Goal: Task Accomplishment & Management: Manage account settings

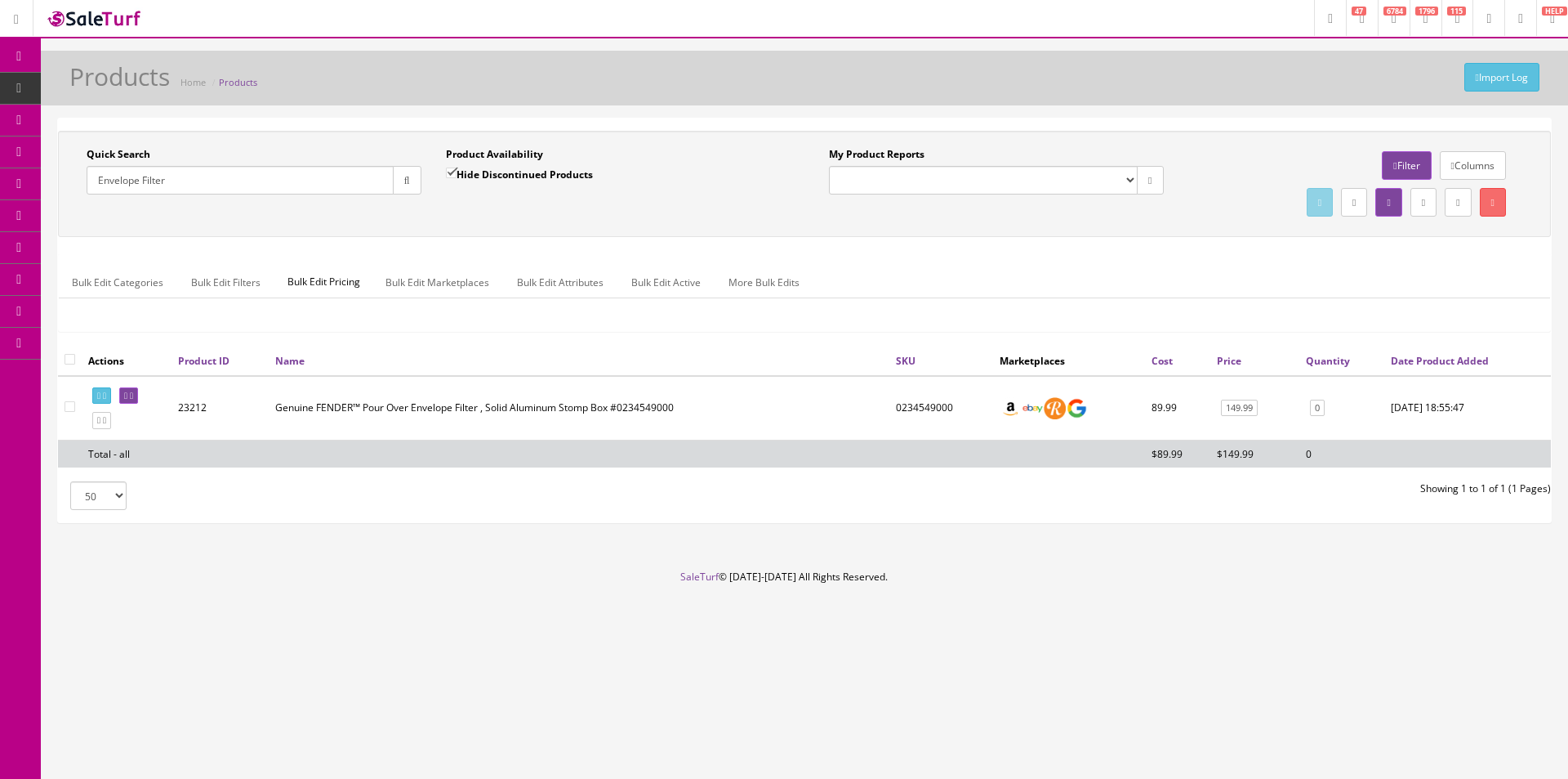
drag, startPoint x: 0, startPoint y: 0, endPoint x: 1001, endPoint y: 44, distance: 1002.0
click at [1001, 44] on div "Research Trends Trending on Ebay Google Trends Amazon Insights (Login Before Cl…" at bounding box center [784, 389] width 1568 height 779
click at [1000, 45] on div "Research Trends Trending on Ebay Google Trends Amazon Insights (Login Before Cl…" at bounding box center [784, 389] width 1568 height 779
click at [1226, 140] on div "Quick Search Envelope Filter Date From Product Availability Hide Discontinued P…" at bounding box center [805, 184] width 1493 height 106
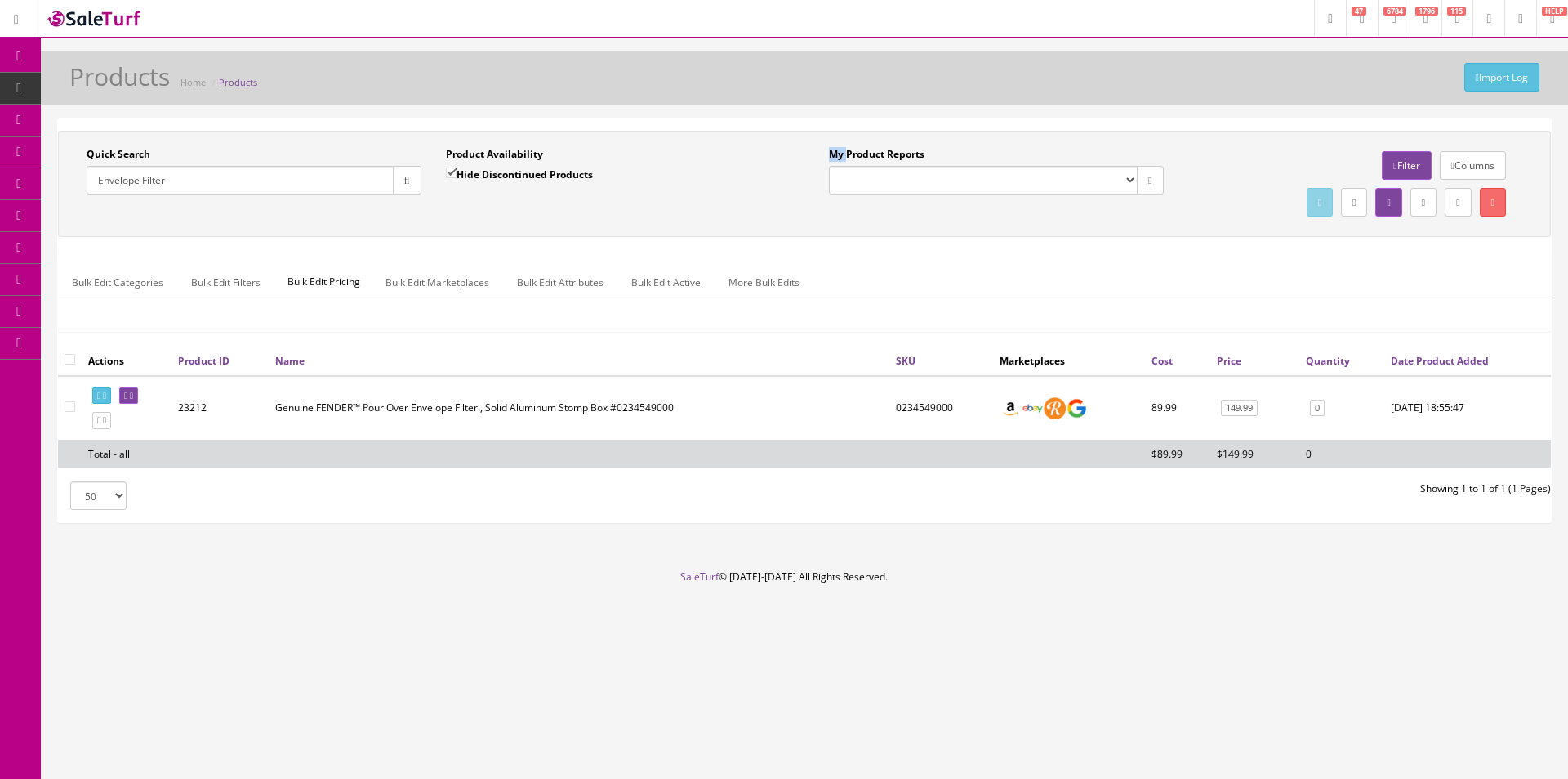
click at [1226, 140] on div "Quick Search Envelope Filter Date From Product Availability Hide Discontinued P…" at bounding box center [805, 184] width 1493 height 106
click at [1226, 138] on div "Quick Search Envelope Filter Date From Product Availability Hide Discontinued P…" at bounding box center [805, 184] width 1493 height 106
click at [1226, 136] on div "Quick Search Envelope Filter Date From Product Availability Hide Discontinued P…" at bounding box center [805, 184] width 1493 height 106
click at [780, 195] on div "Product Availability Hide Discontinued Products Date To" at bounding box center [613, 176] width 360 height 59
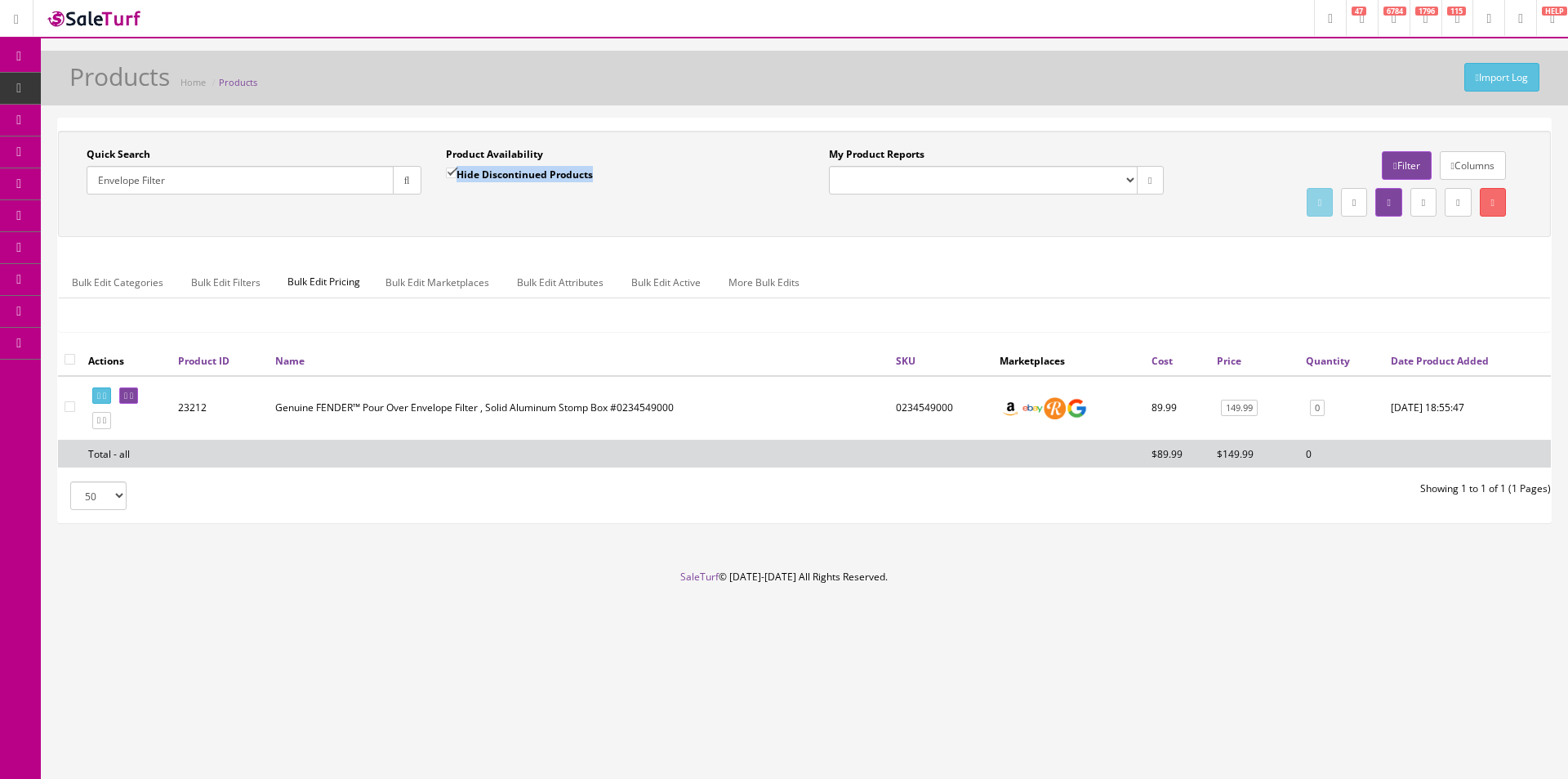
click at [780, 195] on div "Product Availability Hide Discontinued Products Date To" at bounding box center [613, 176] width 360 height 59
click at [780, 195] on div "Product Availability Hide Discontinued Products Date To" at bounding box center [613, 176] width 360 height 59
click at [523, 148] on label "Product Availability" at bounding box center [495, 154] width 98 height 15
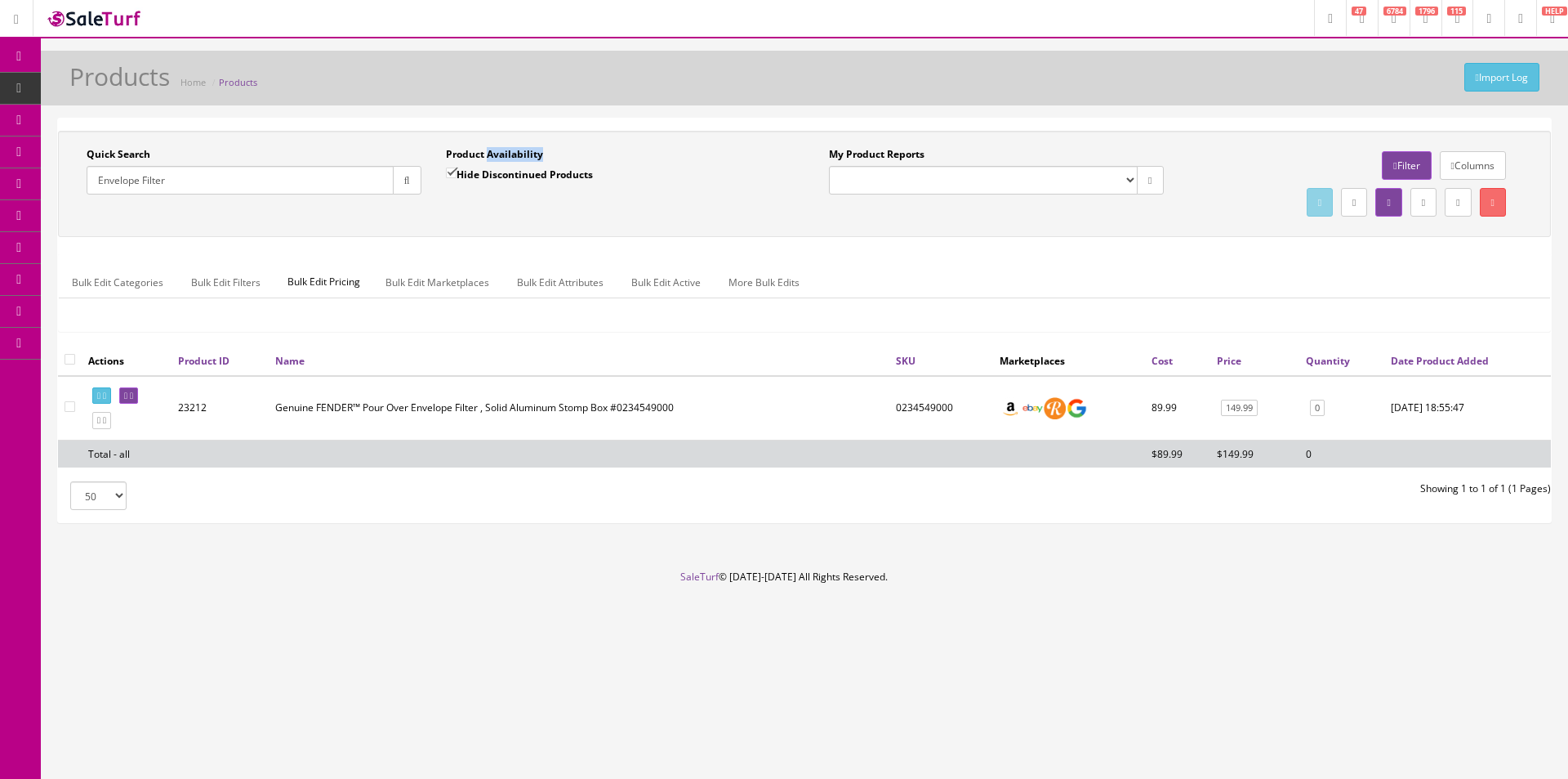
click at [523, 148] on label "Product Availability" at bounding box center [495, 154] width 98 height 15
click at [475, 151] on label "Product Availability" at bounding box center [495, 154] width 98 height 15
click at [509, 152] on label "Product Availability" at bounding box center [495, 154] width 98 height 15
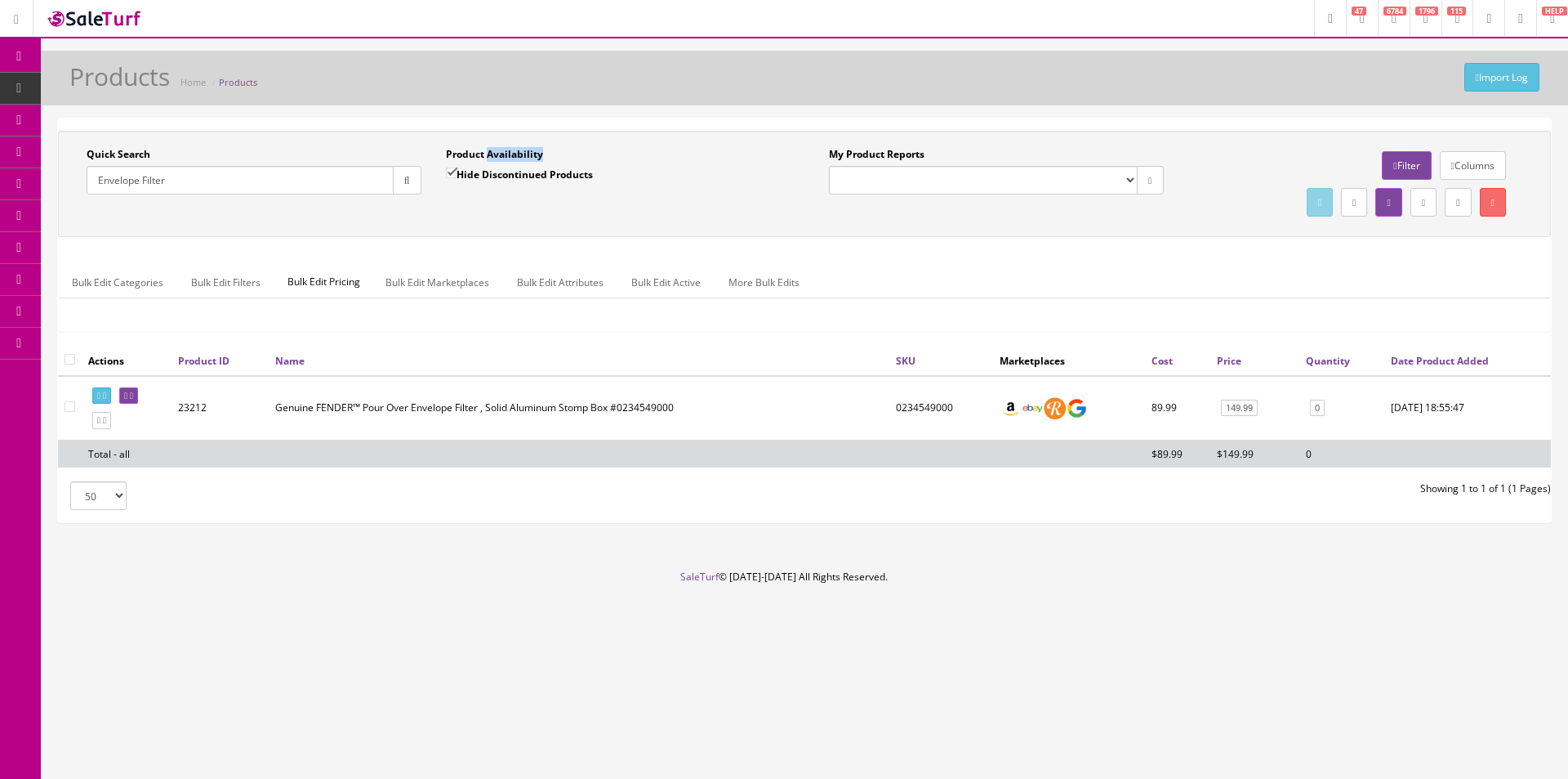
click at [509, 152] on label "Product Availability" at bounding box center [495, 154] width 98 height 15
click at [585, 71] on div "Import Log Products Home Products" at bounding box center [804, 82] width 1503 height 39
click at [585, 72] on div "Import Log Products Home Products" at bounding box center [804, 82] width 1503 height 39
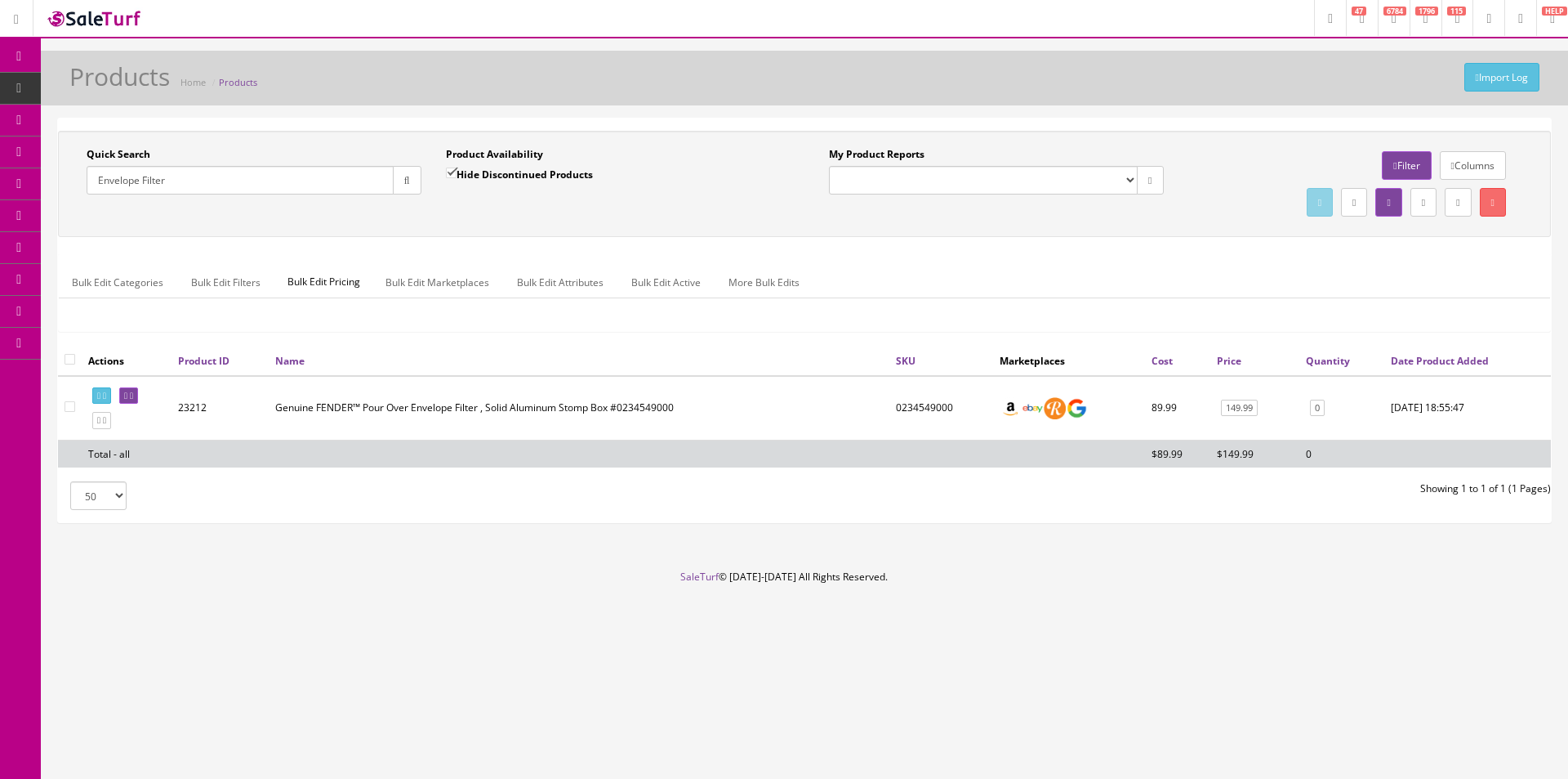
click at [585, 72] on div "Import Log Products Home Products" at bounding box center [804, 82] width 1503 height 39
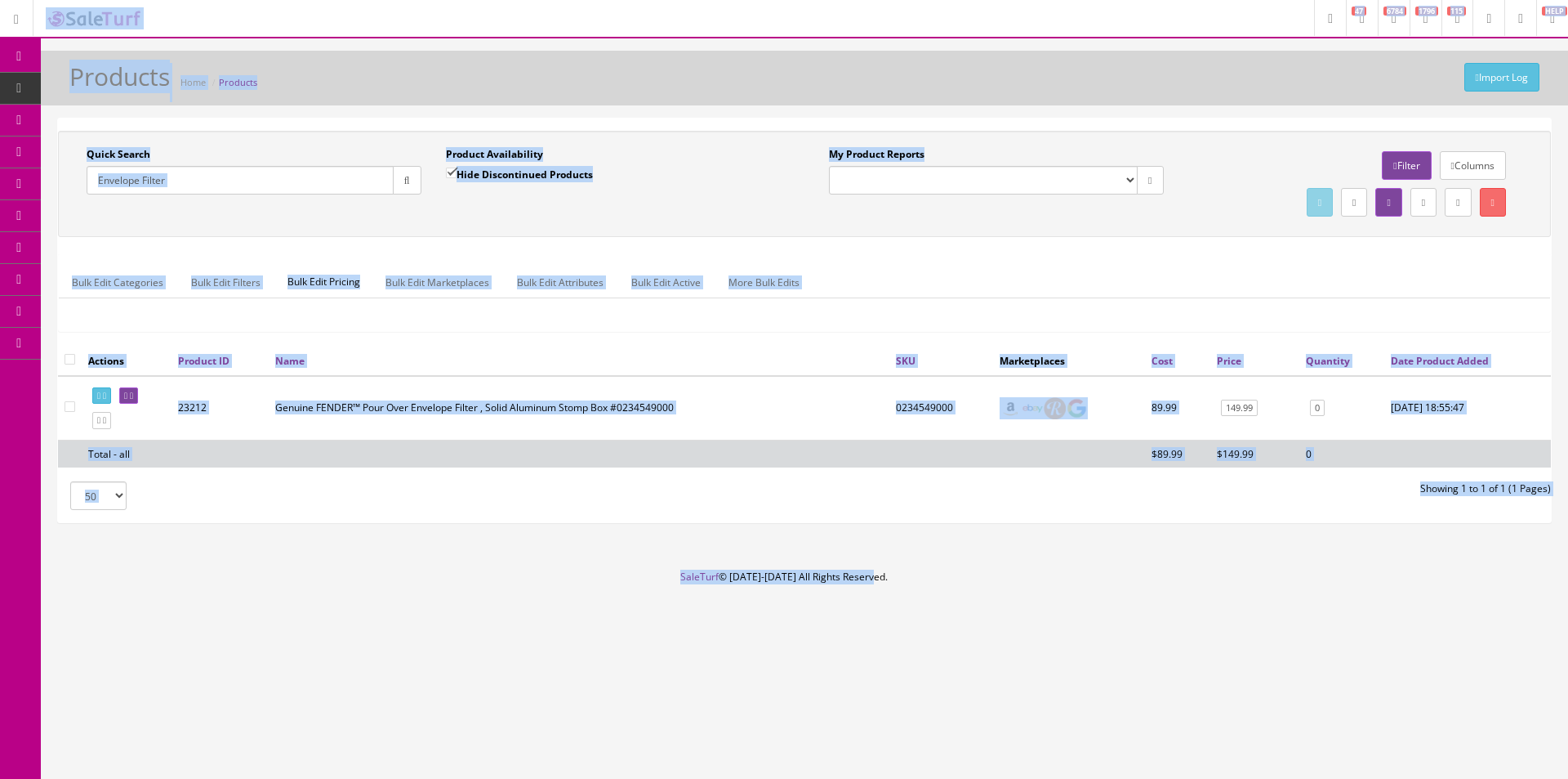
click at [589, 82] on div "Import Log Products Home Products" at bounding box center [804, 82] width 1503 height 39
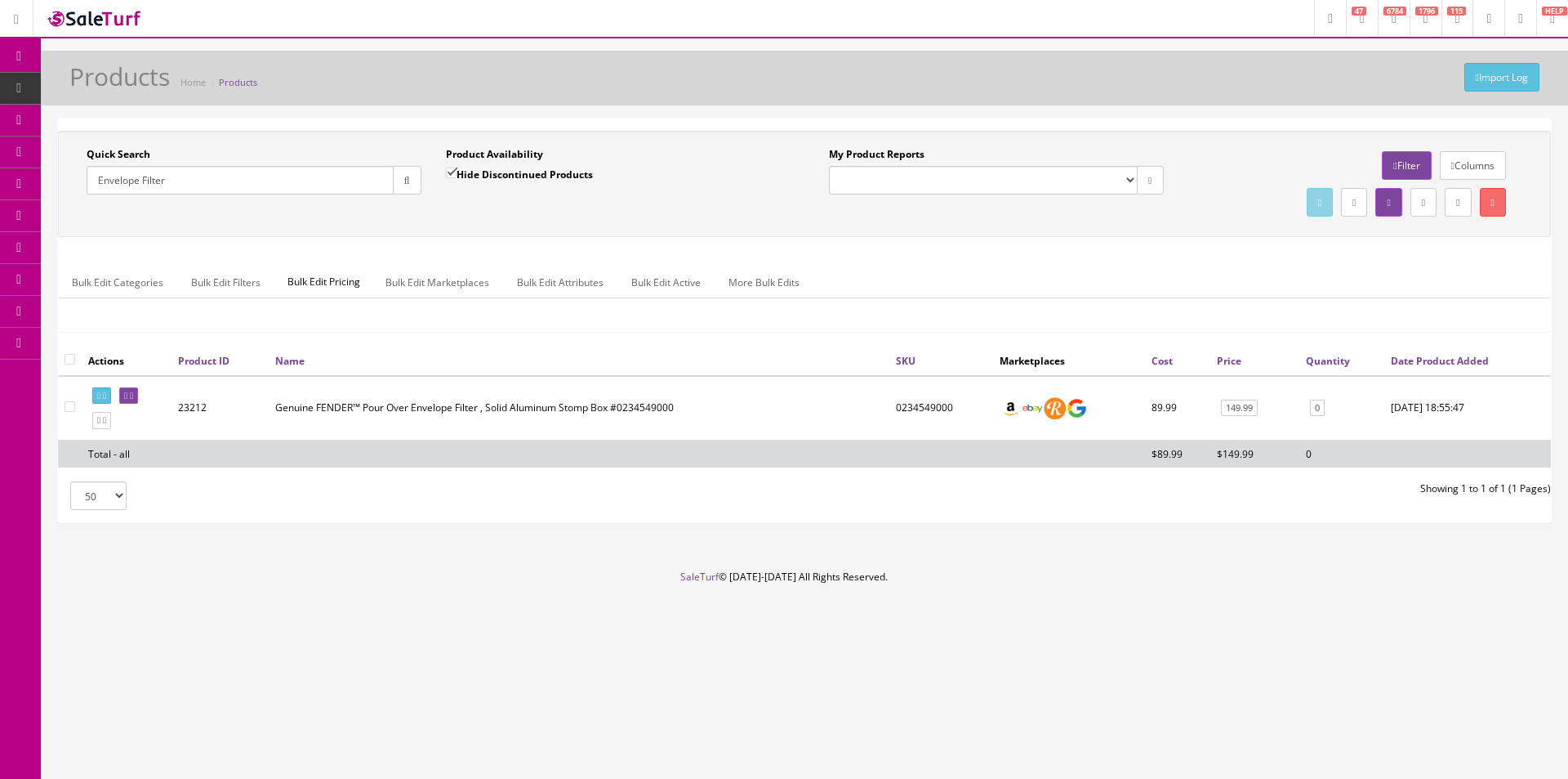
click at [589, 82] on div "Import Log Products Home Products" at bounding box center [804, 82] width 1503 height 39
drag, startPoint x: 589, startPoint y: 82, endPoint x: 819, endPoint y: 97, distance: 230.5
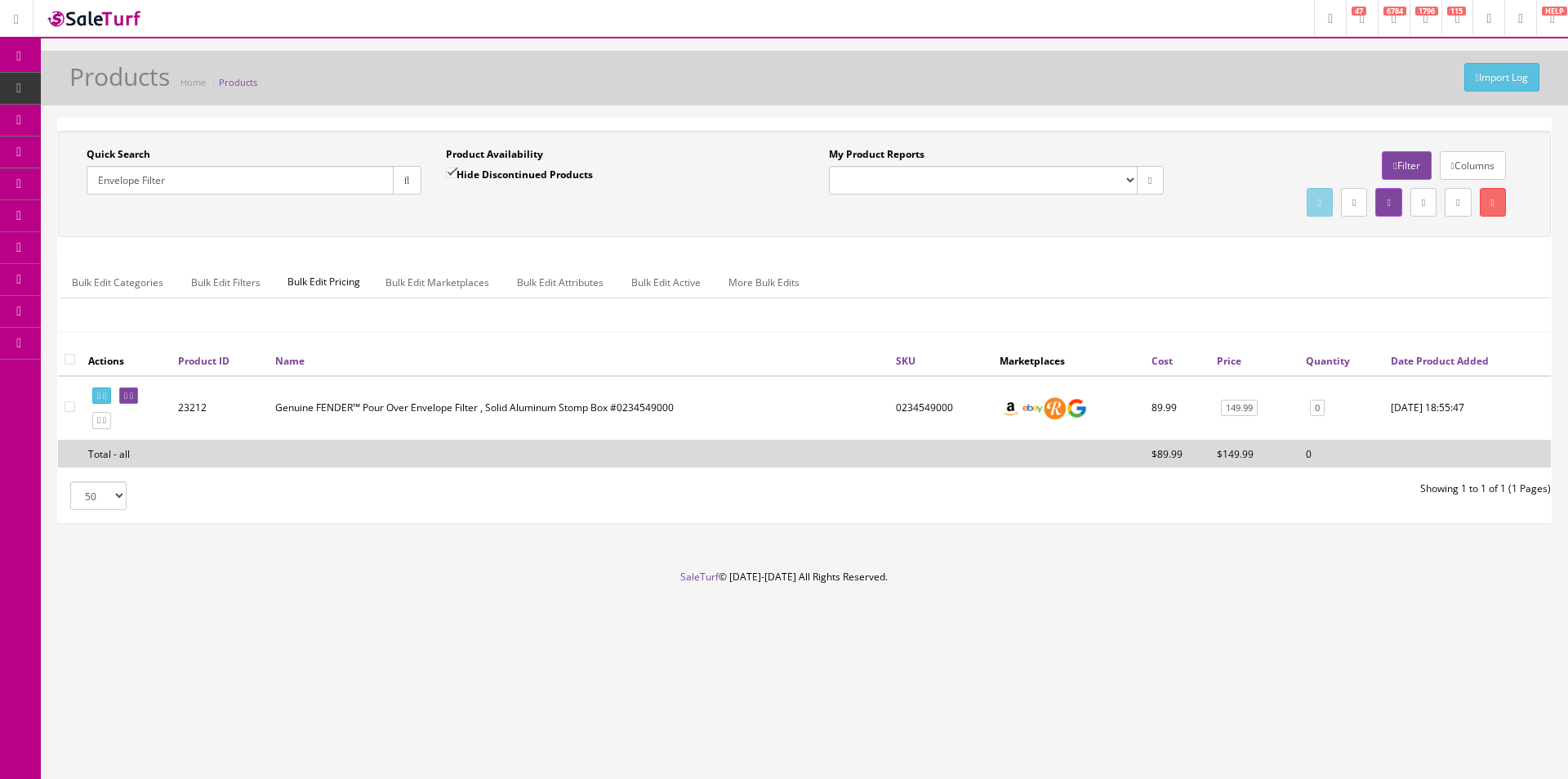
click at [590, 82] on div "Import Log Products Home Products" at bounding box center [804, 82] width 1503 height 39
click at [99, 173] on link "Order List" at bounding box center [127, 184] width 172 height 32
click at [299, 142] on div "Quick Search Envelope Filter Date From Product Availability Hide Discontinued P…" at bounding box center [805, 184] width 1493 height 106
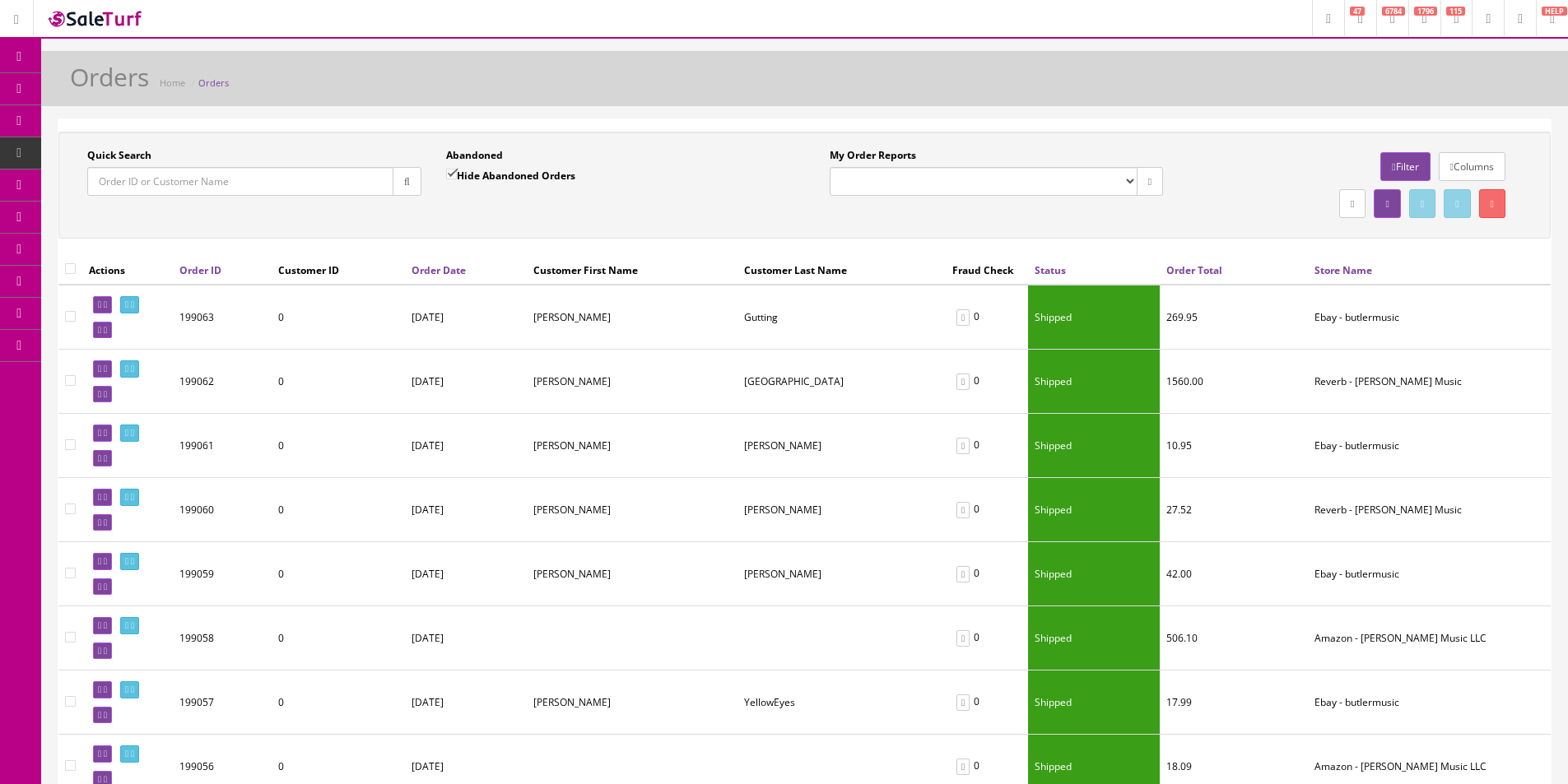
click at [122, 157] on span "POS Console" at bounding box center [128, 152] width 59 height 14
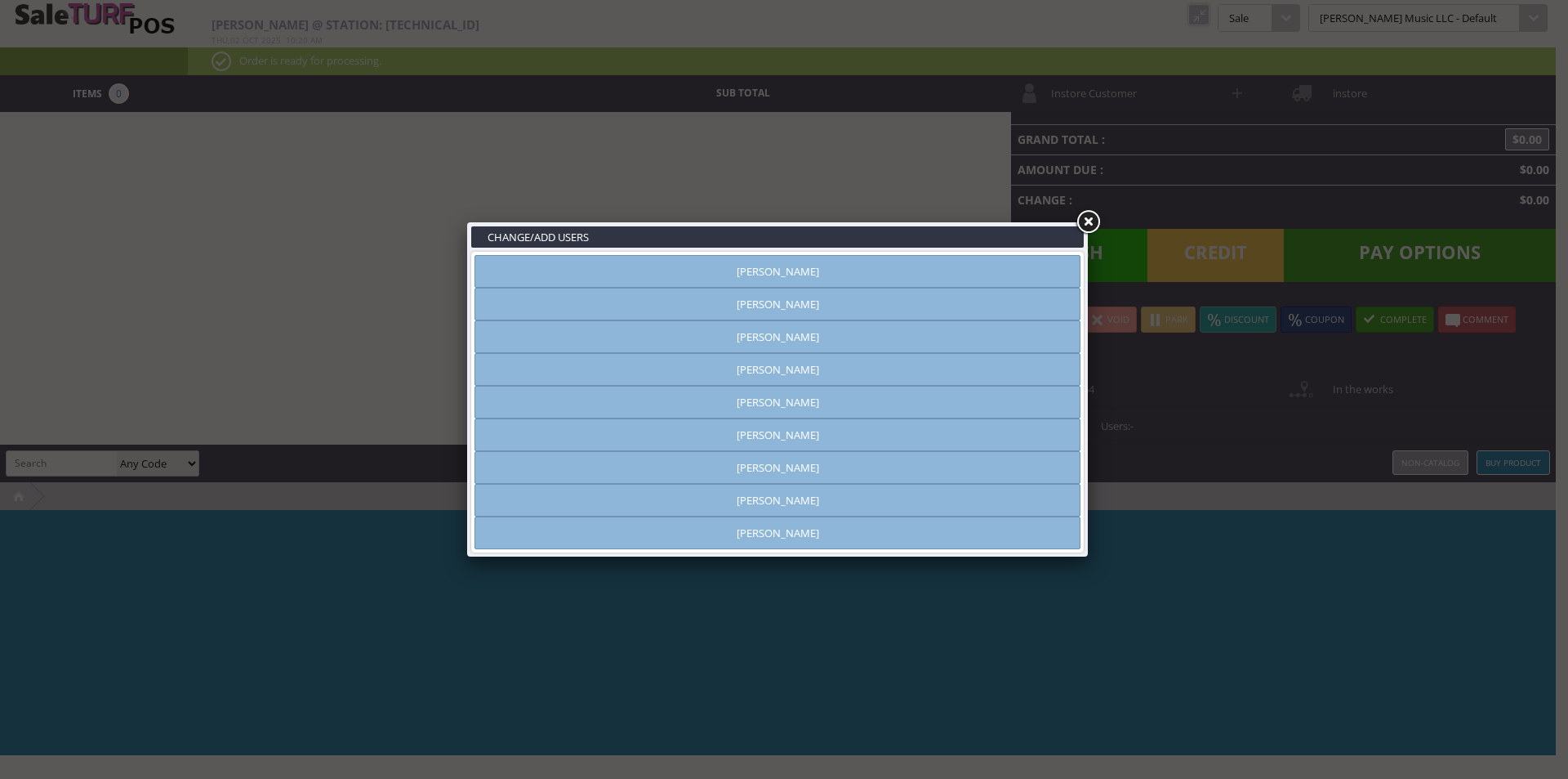
type input "[PERSON_NAME]"
click at [1083, 210] on link at bounding box center [1088, 222] width 29 height 29
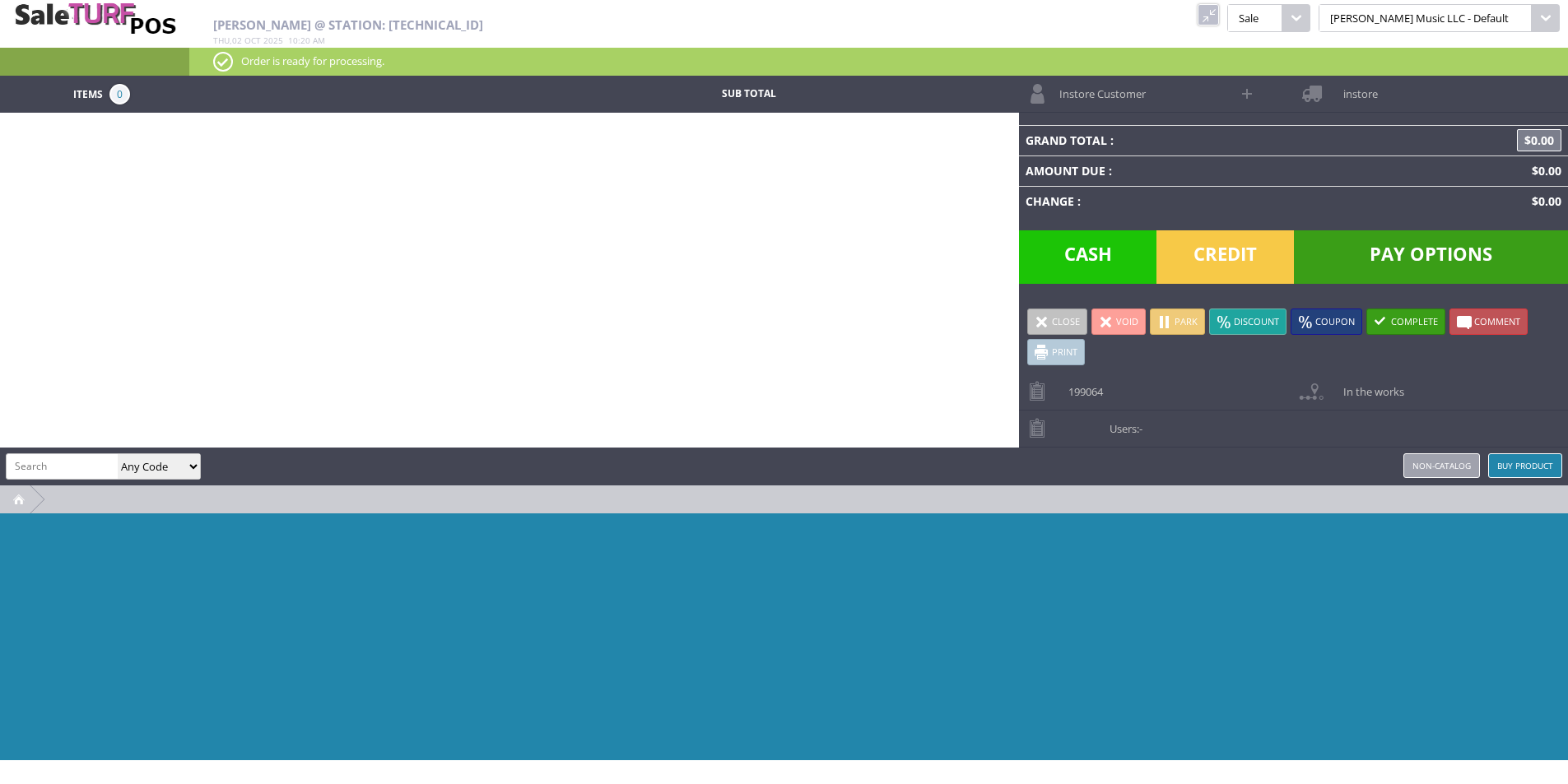
click at [1219, 19] on link at bounding box center [1207, 14] width 21 height 21
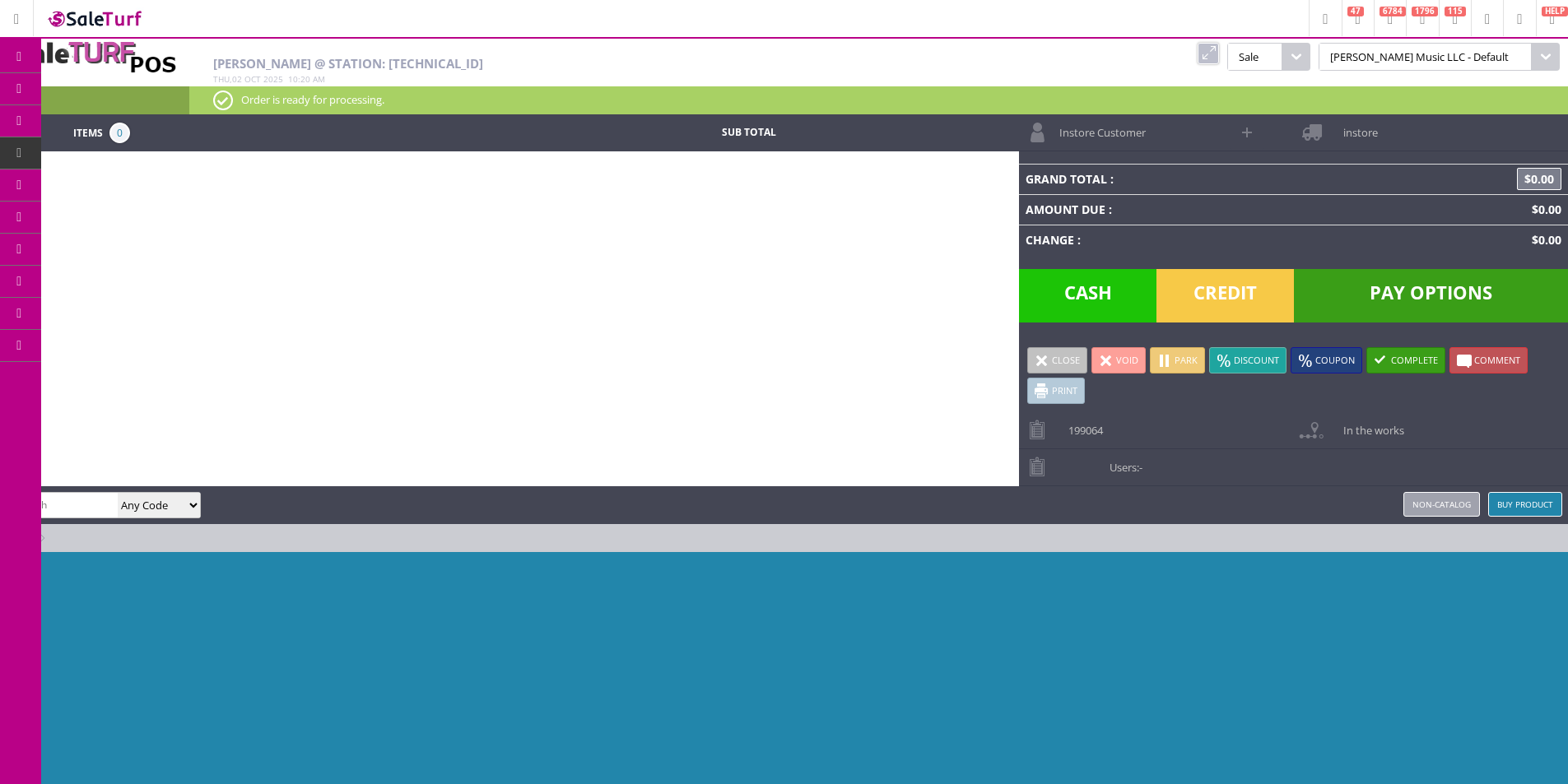
click at [78, 176] on link "Order List" at bounding box center [128, 187] width 173 height 33
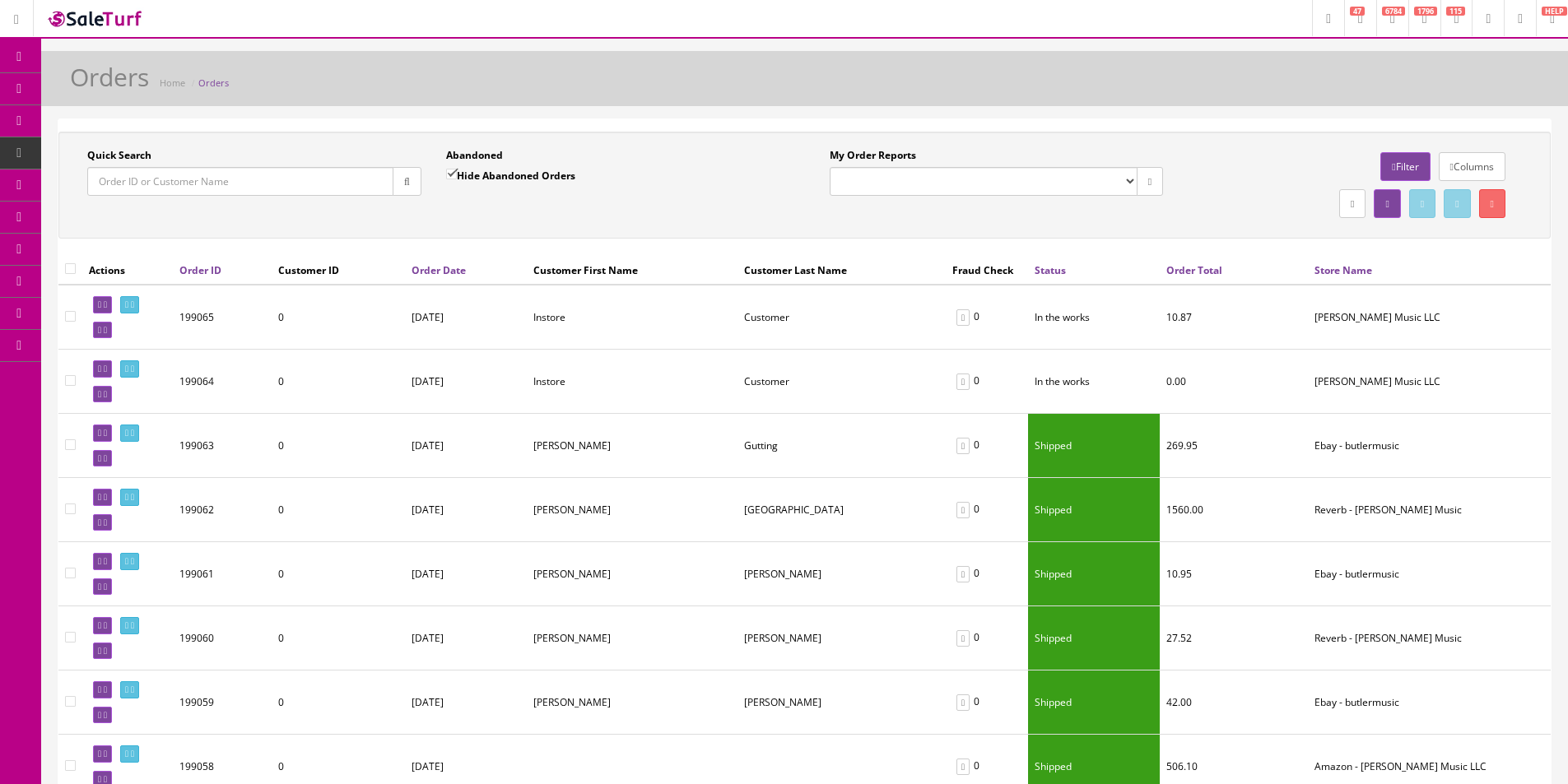
click at [1243, 178] on div "Columns Filter" at bounding box center [1355, 166] width 334 height 37
click at [1243, 177] on div "Columns Filter" at bounding box center [1355, 166] width 334 height 37
click at [1243, 178] on div "Columns Filter" at bounding box center [1355, 166] width 334 height 37
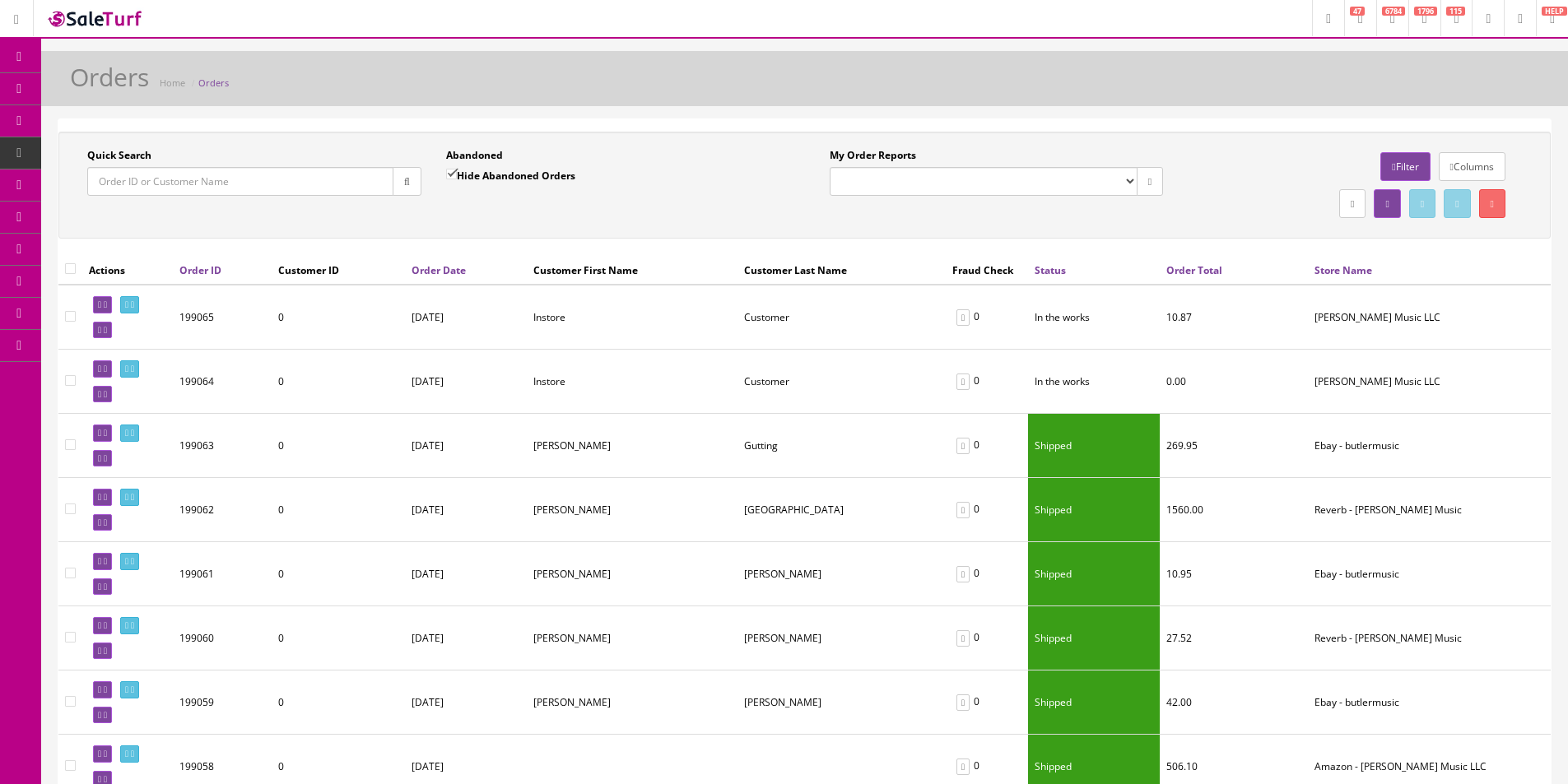
click at [1243, 178] on div "Columns Filter" at bounding box center [1355, 166] width 334 height 37
click at [1243, 177] on div "Columns Filter" at bounding box center [1355, 166] width 334 height 37
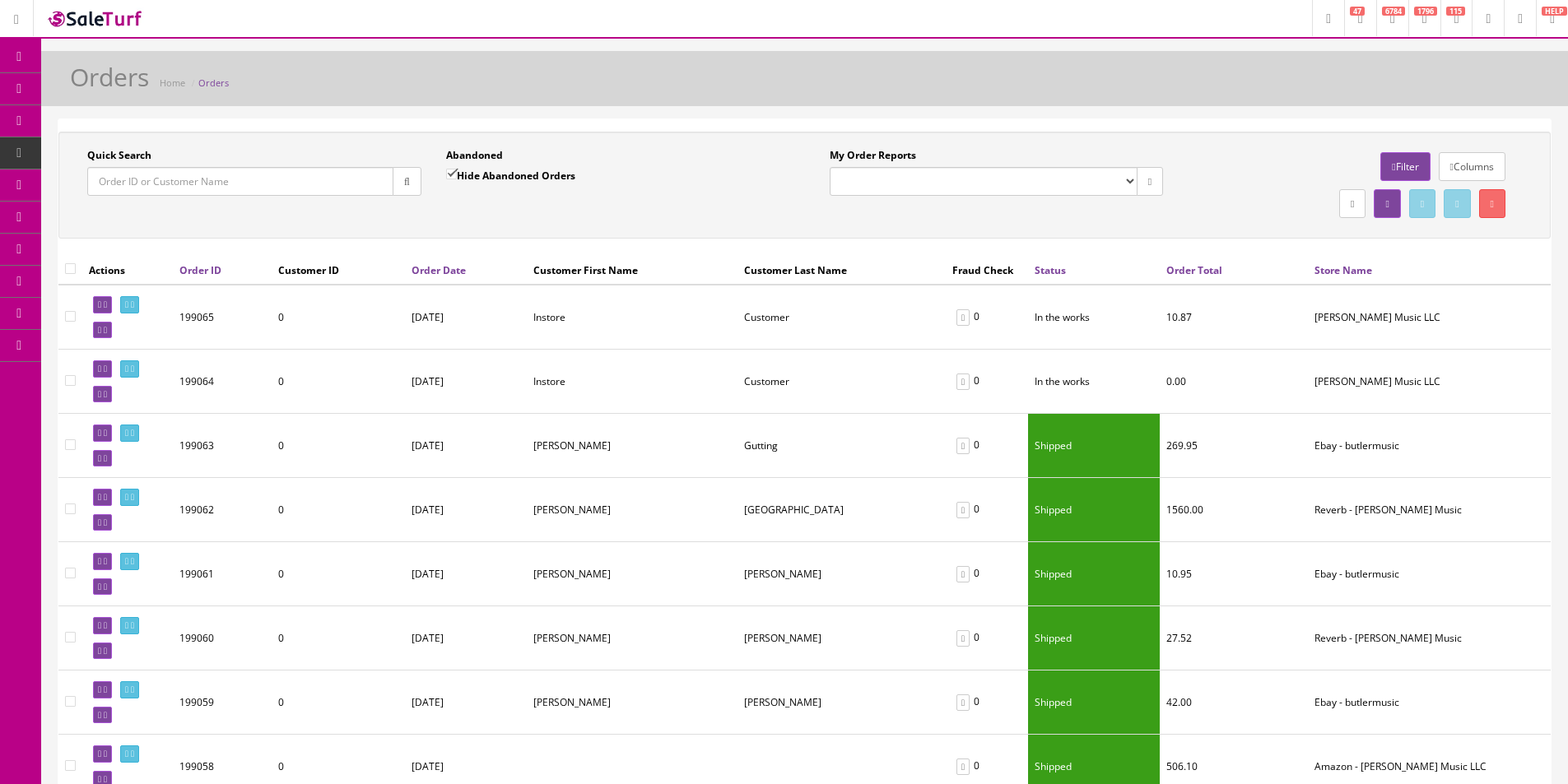
drag, startPoint x: 1243, startPoint y: 177, endPoint x: 1325, endPoint y: 200, distance: 85.2
click at [1244, 179] on div "Columns Filter" at bounding box center [1355, 166] width 334 height 37
click at [122, 471] on link "Integrations" at bounding box center [128, 474] width 173 height 32
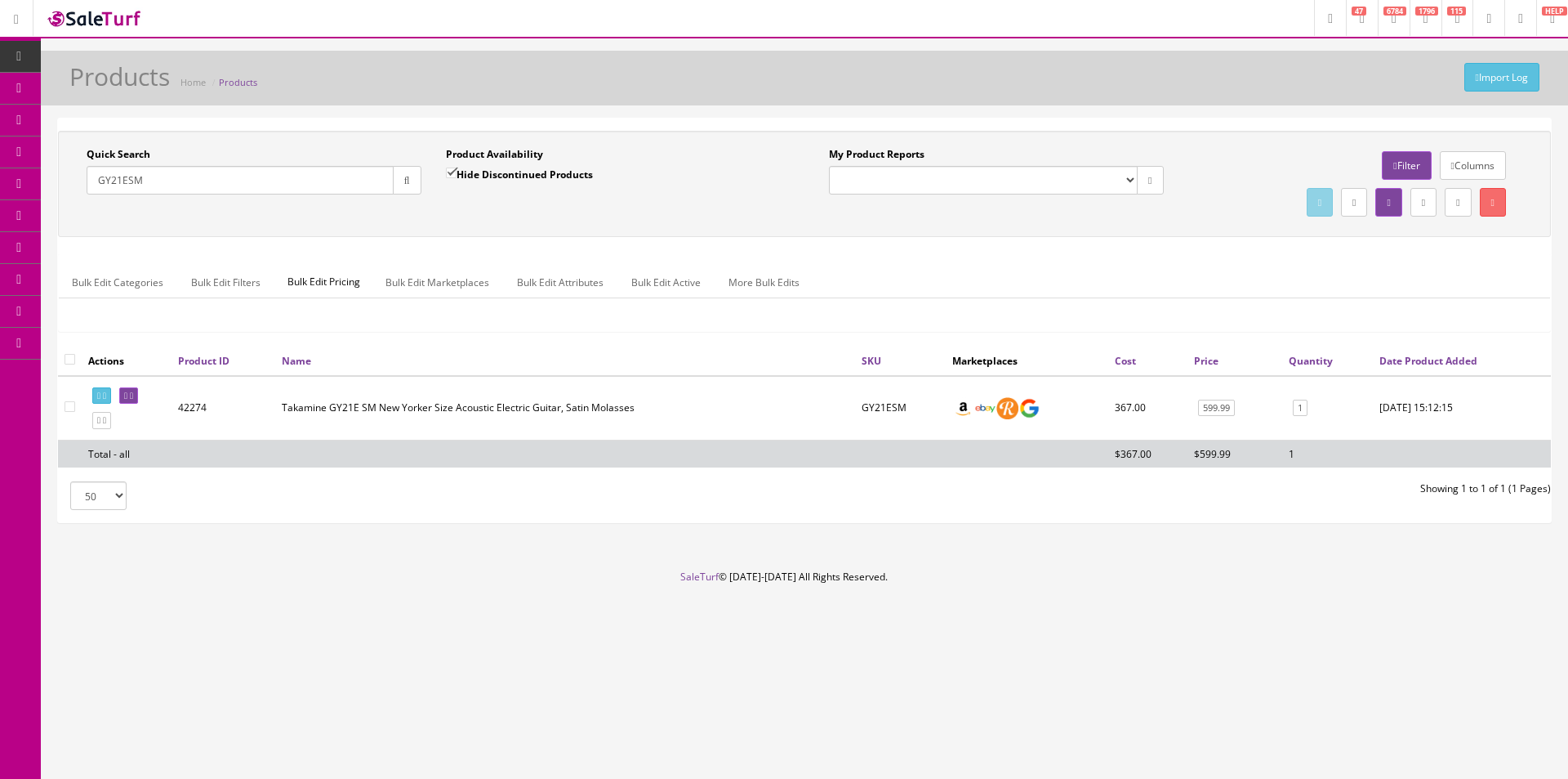
type input "GY21ESM"
click at [907, 58] on div "Import Log Products Home Products" at bounding box center [805, 78] width 1528 height 55
click at [1187, 128] on div "Quick Search GY21ESM Date From Product Availability Hide Discontinued Products …" at bounding box center [805, 321] width 1493 height 404
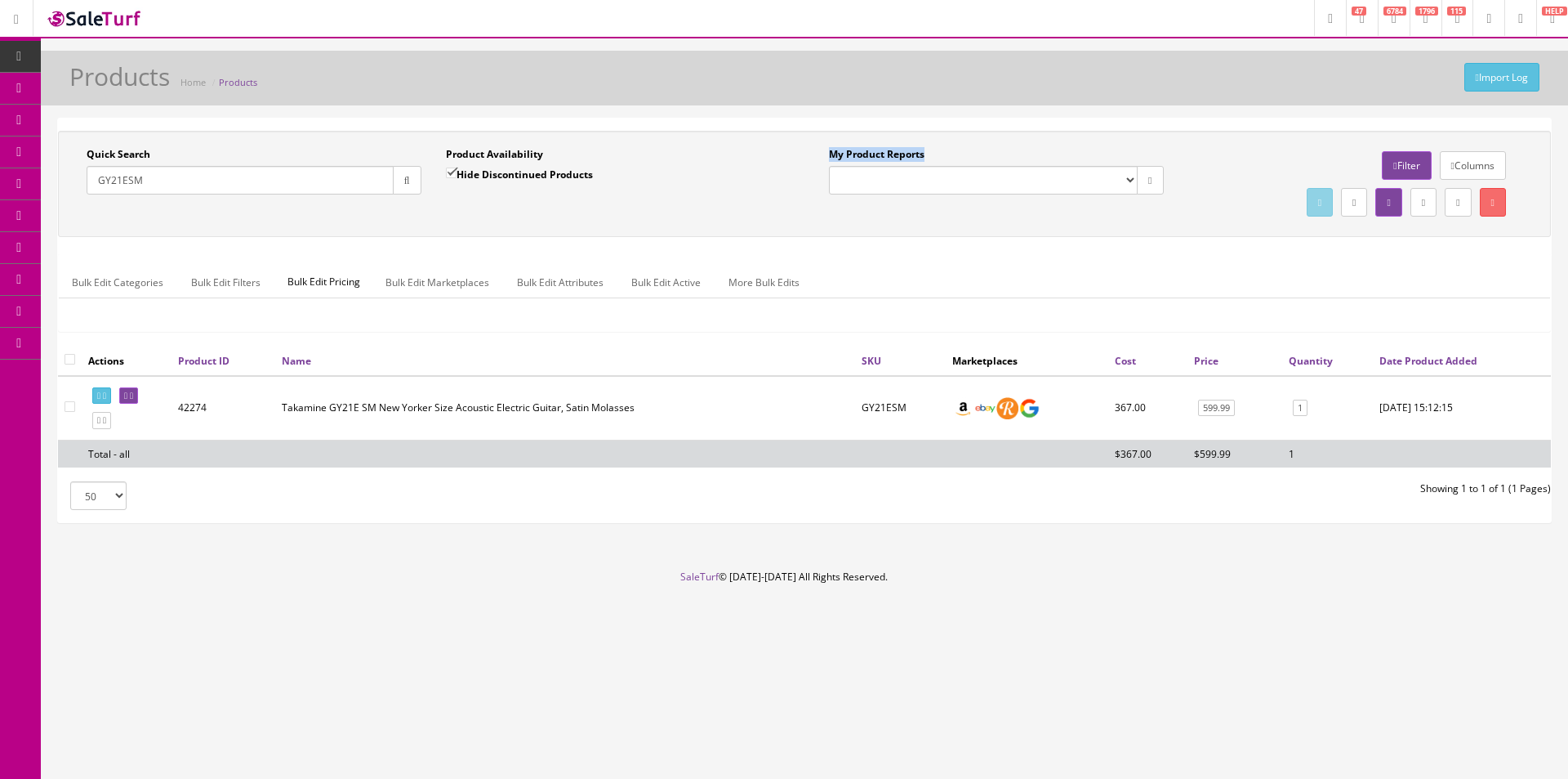
click at [1187, 128] on div "Quick Search GY21ESM Date From Product Availability Hide Discontinued Products …" at bounding box center [805, 321] width 1493 height 404
drag, startPoint x: 1187, startPoint y: 128, endPoint x: 1273, endPoint y: 15, distance: 142.0
click at [1187, 128] on div "Quick Search GY21ESM Date From Product Availability Hide Discontinued Products …" at bounding box center [805, 321] width 1493 height 404
click at [1023, 247] on div "Quick Search GY21ESM Date From Product Availability Hide Discontinued Products …" at bounding box center [805, 237] width 1493 height 215
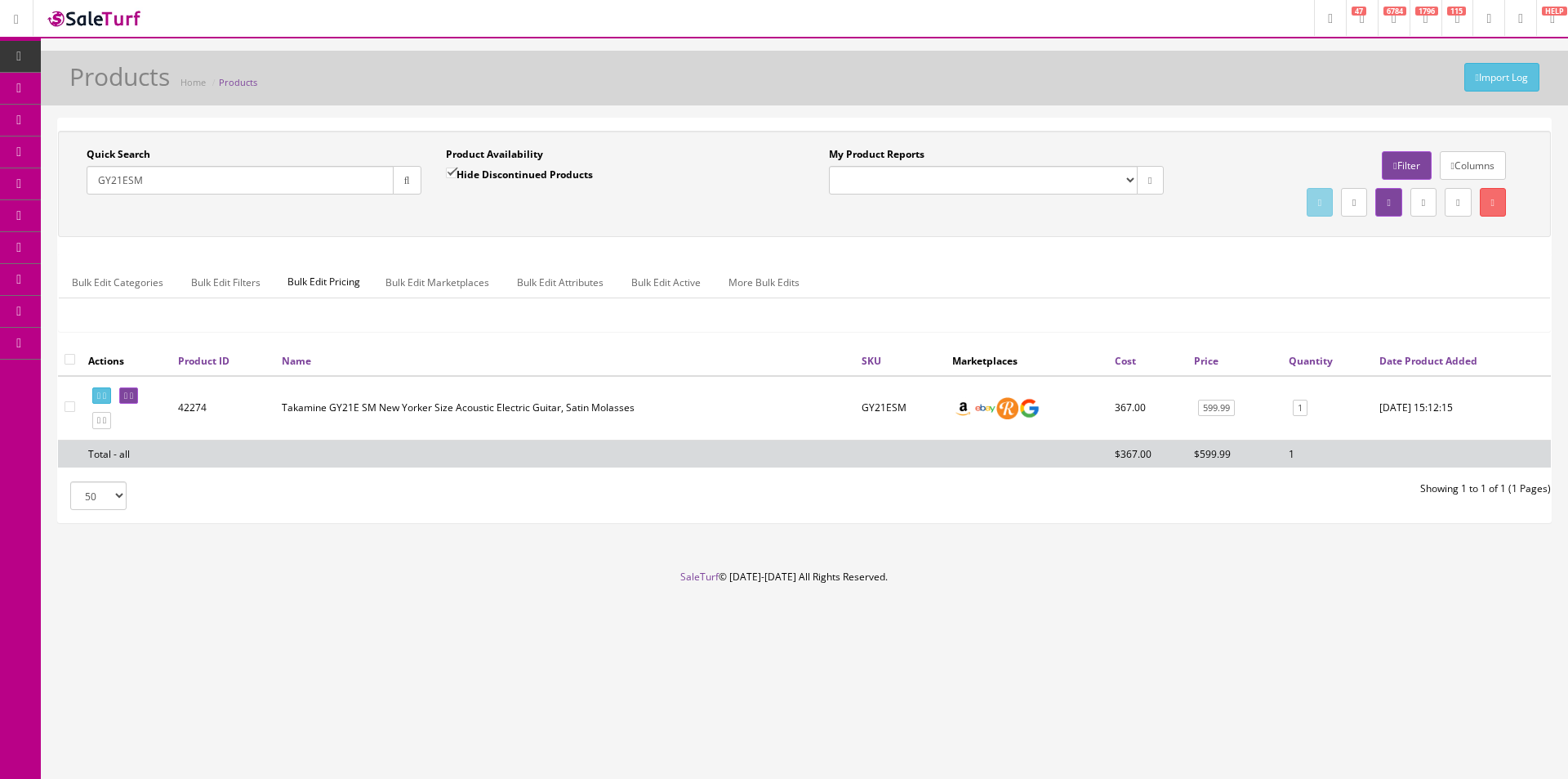
click at [1023, 247] on div "Quick Search GY21ESM Date From Product Availability Hide Discontinued Products …" at bounding box center [805, 237] width 1493 height 215
click at [791, 85] on div "Import Log Products Home Products" at bounding box center [804, 82] width 1503 height 39
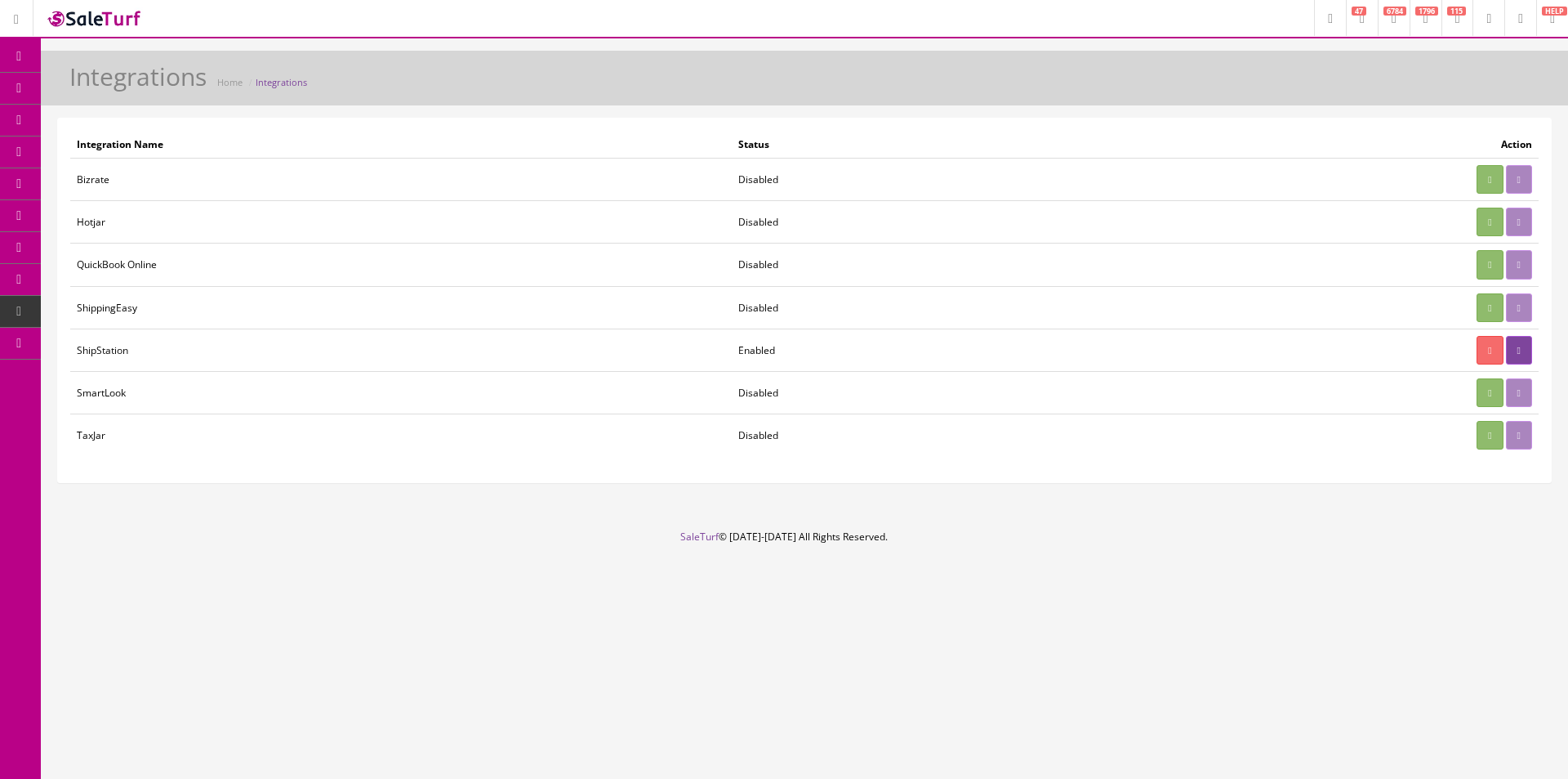
click at [132, 315] on link "System Configs" at bounding box center [127, 311] width 172 height 32
click at [136, 371] on link "Payments" at bounding box center [127, 375] width 172 height 32
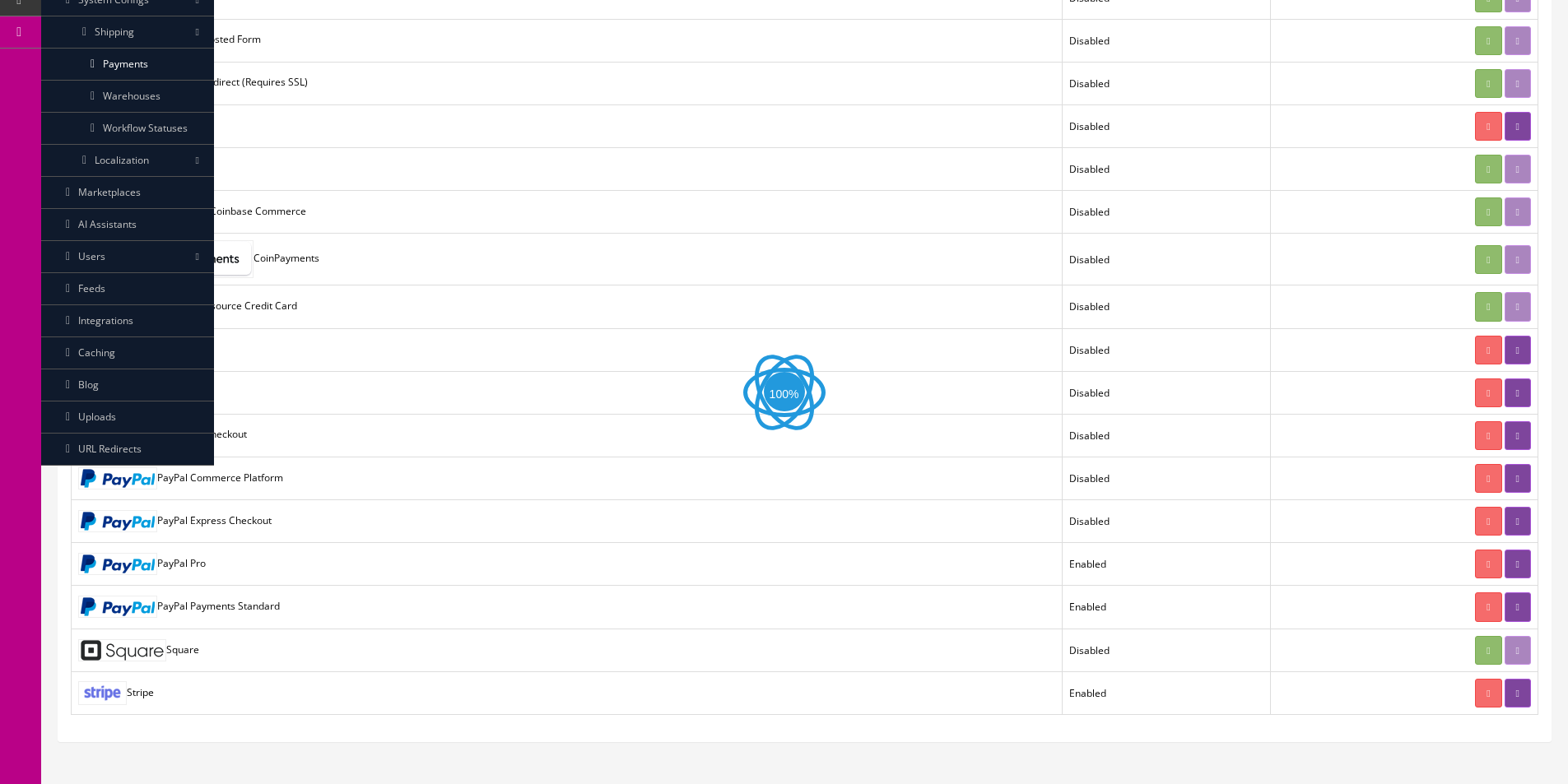
scroll to position [401, 0]
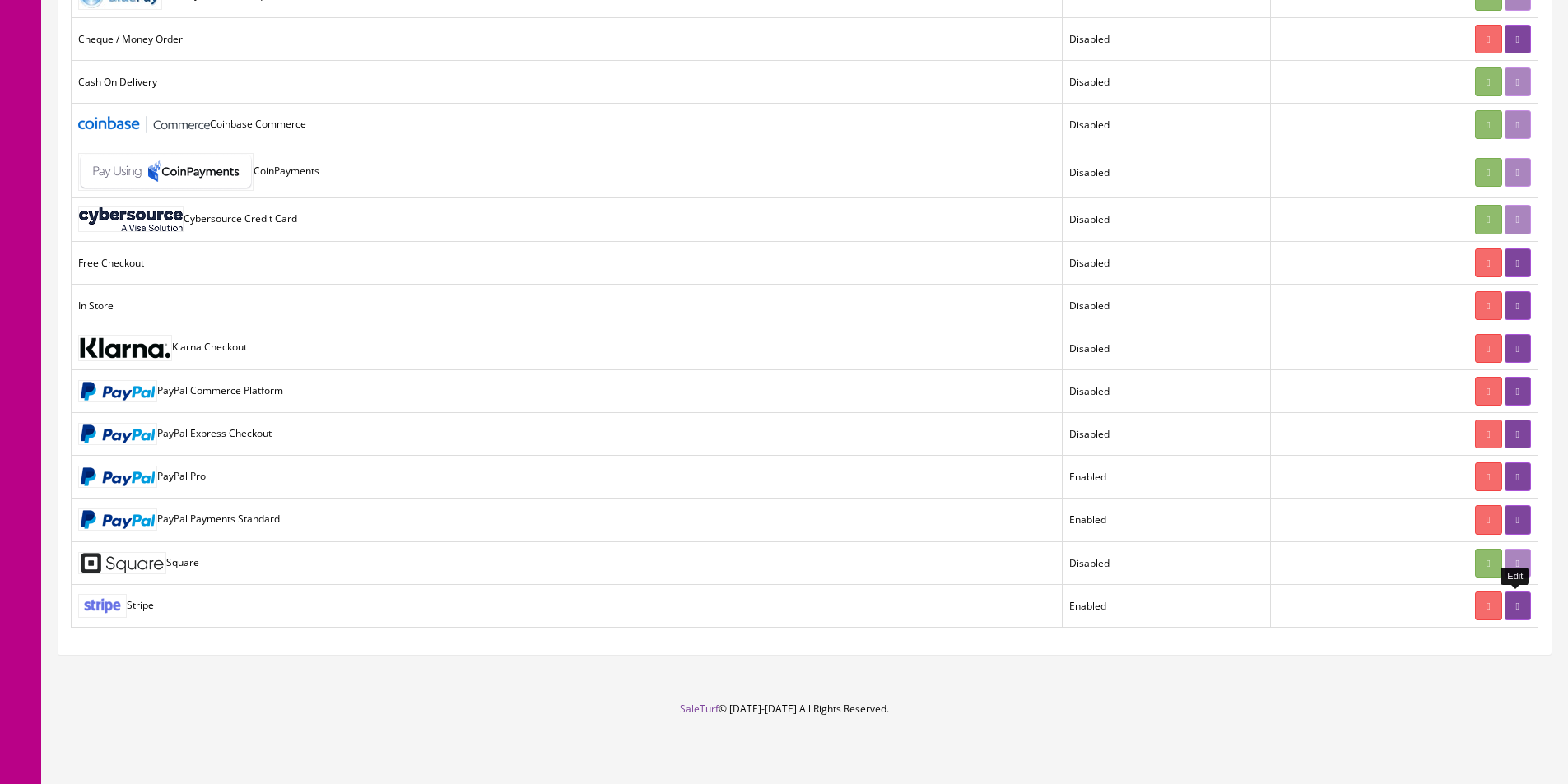
click at [1523, 611] on link at bounding box center [1517, 606] width 27 height 28
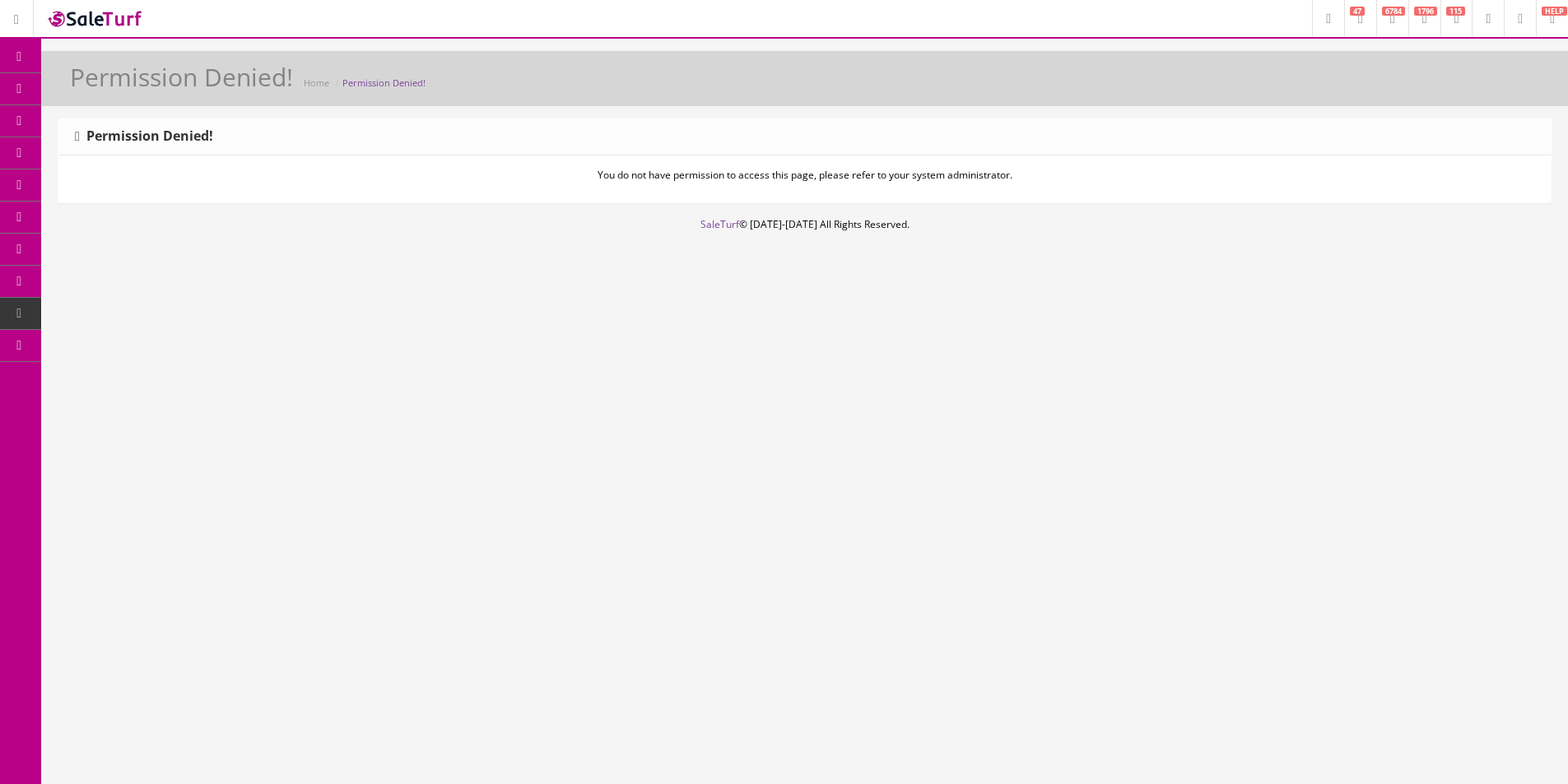
click at [658, 178] on p "You do not have permission to access this page, please refer to your system adm…" at bounding box center [805, 176] width 1468 height 15
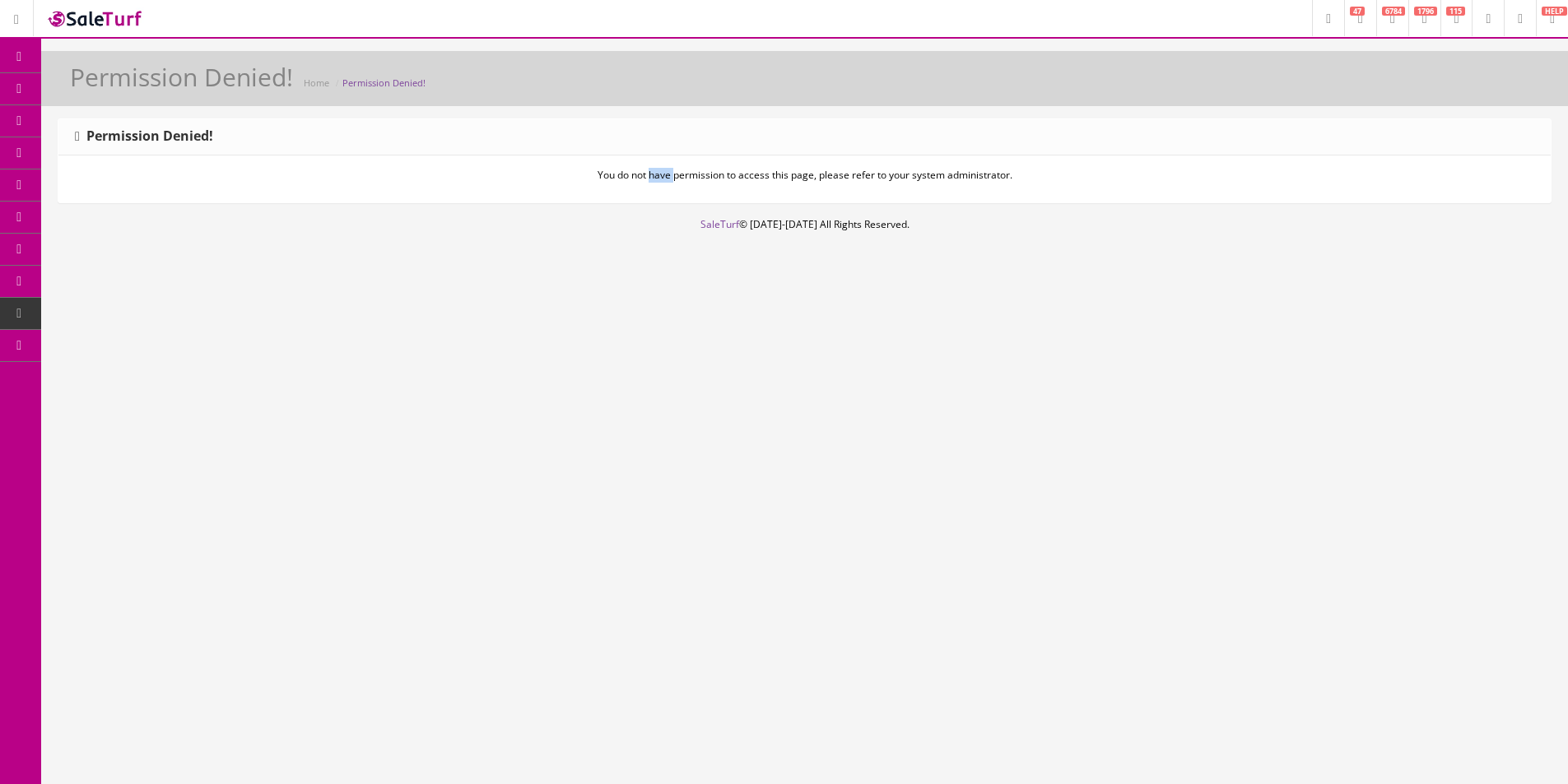
click at [658, 178] on p "You do not have permission to access this page, please refer to your system adm…" at bounding box center [805, 176] width 1468 height 15
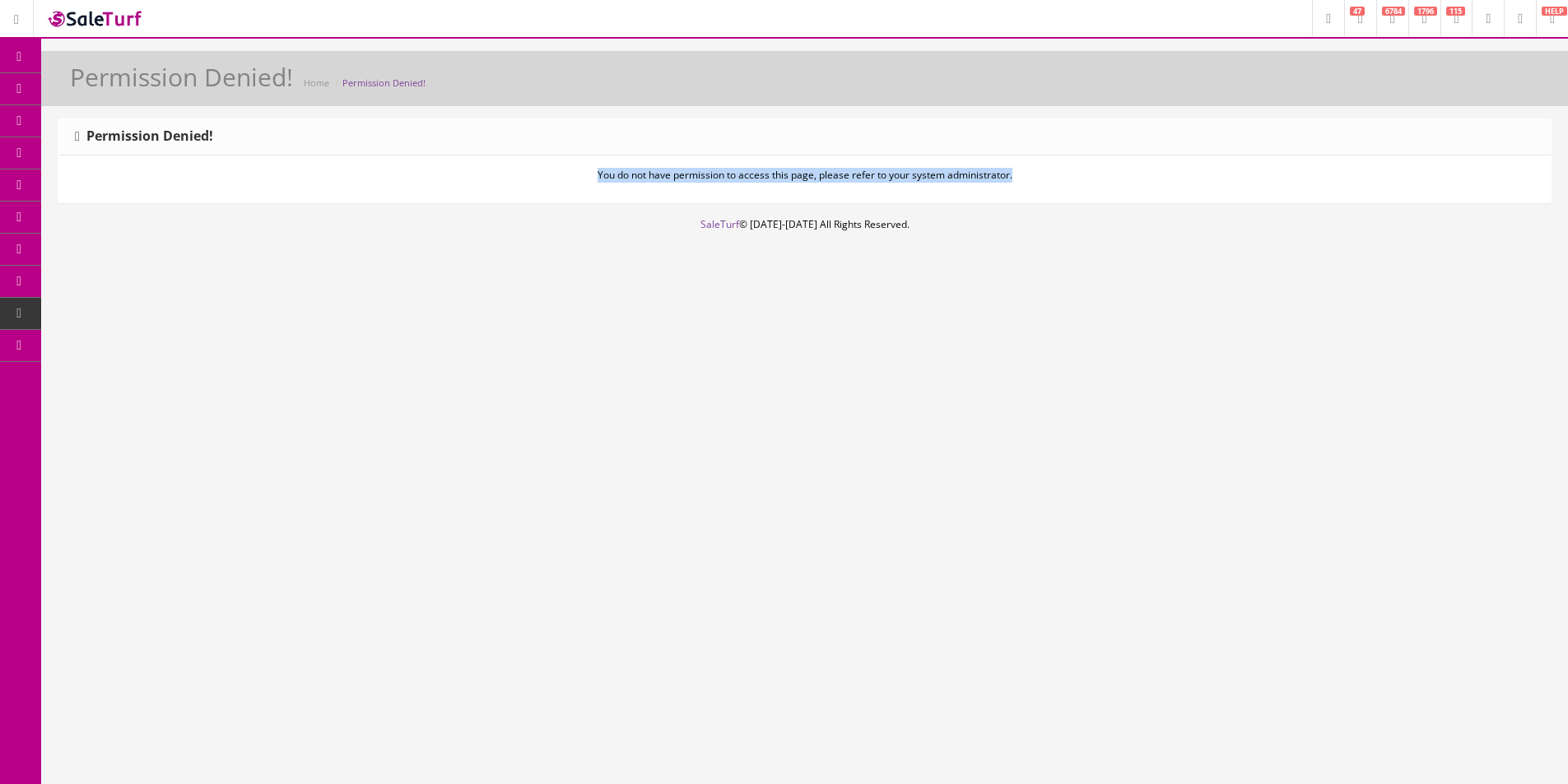
click at [658, 178] on p "You do not have permission to access this page, please refer to your system adm…" at bounding box center [805, 176] width 1468 height 15
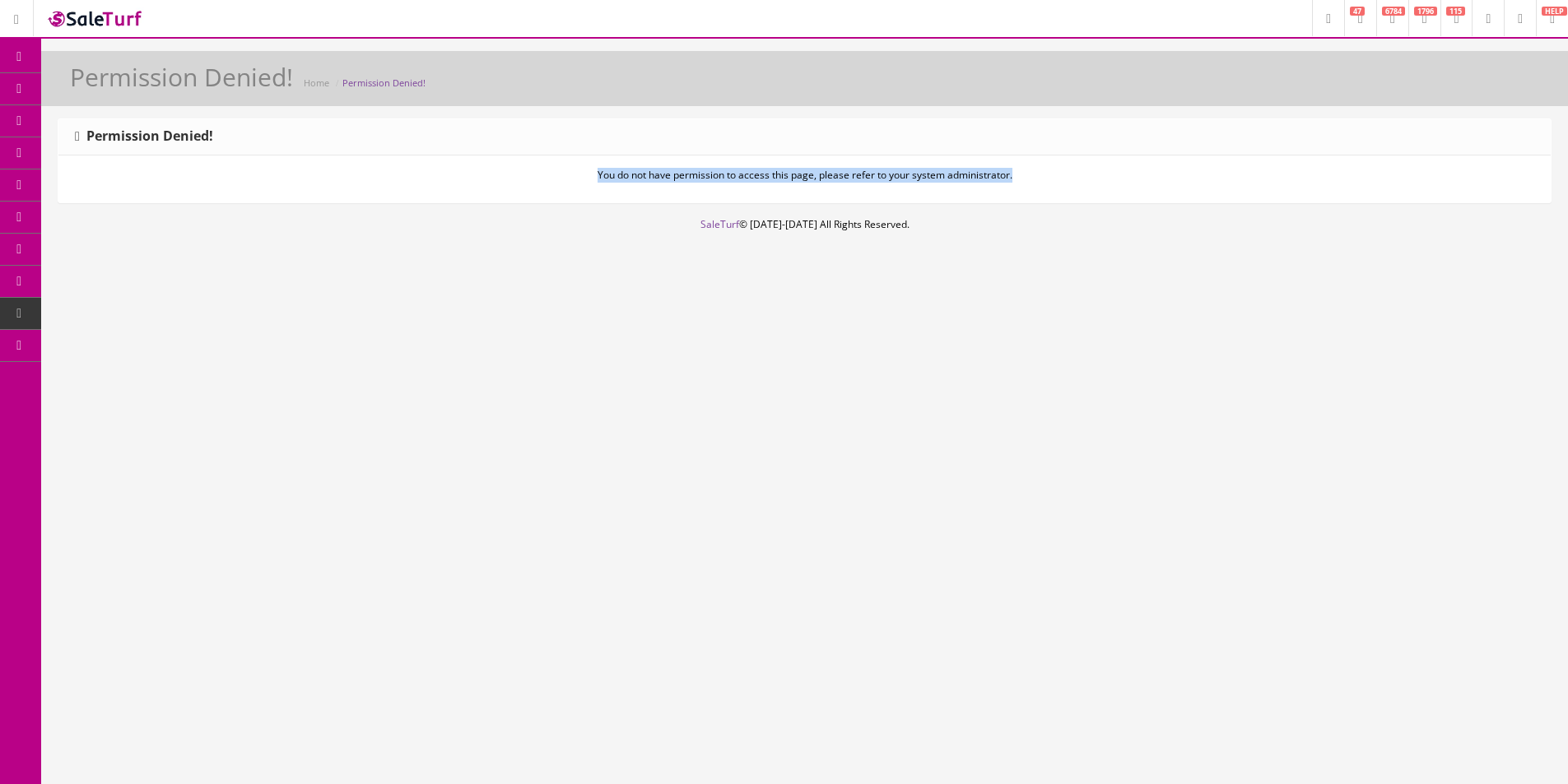
click at [658, 178] on p "You do not have permission to access this page, please refer to your system adm…" at bounding box center [805, 176] width 1468 height 15
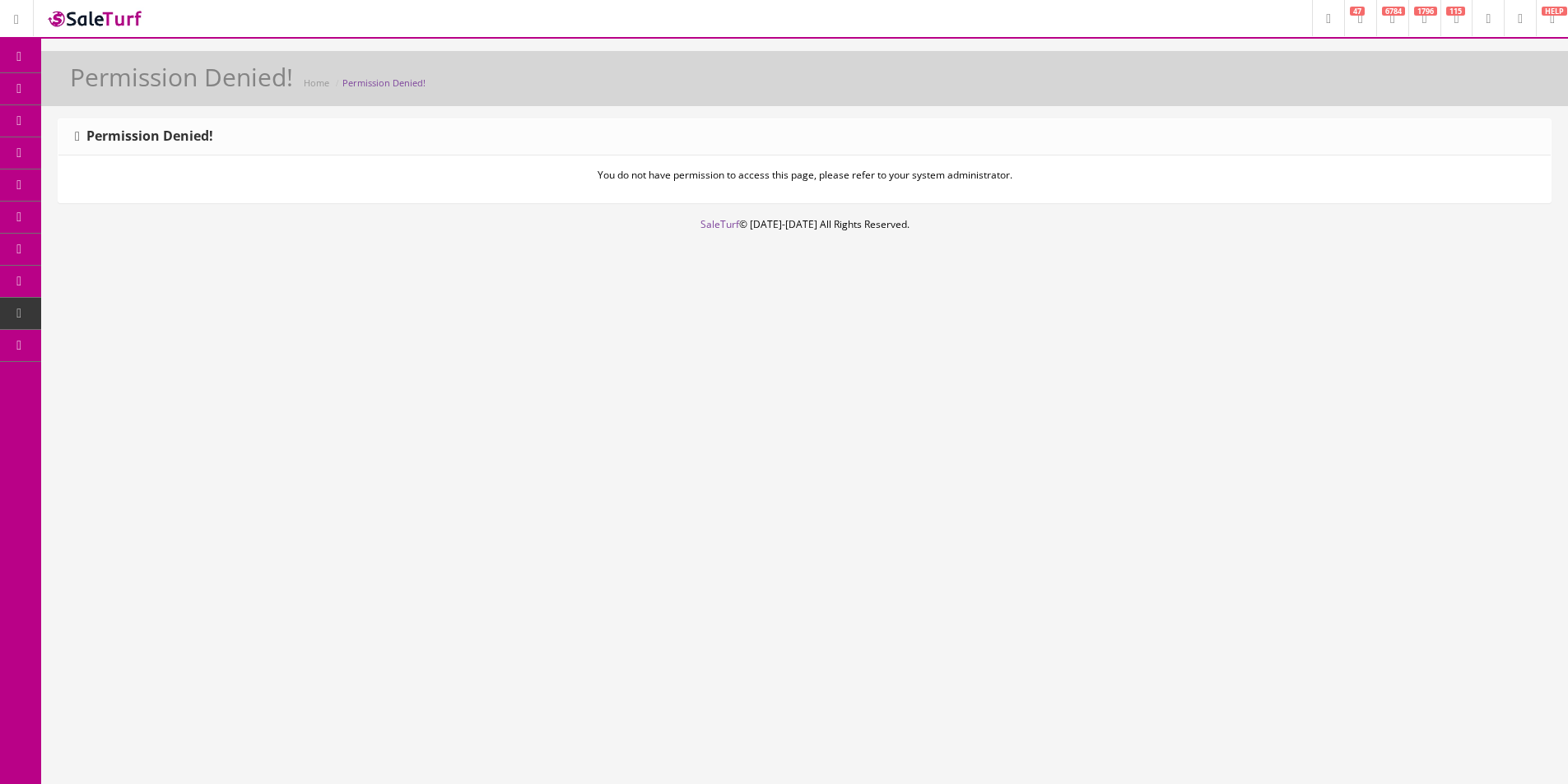
click at [658, 178] on p "You do not have permission to access this page, please refer to your system adm…" at bounding box center [805, 176] width 1468 height 15
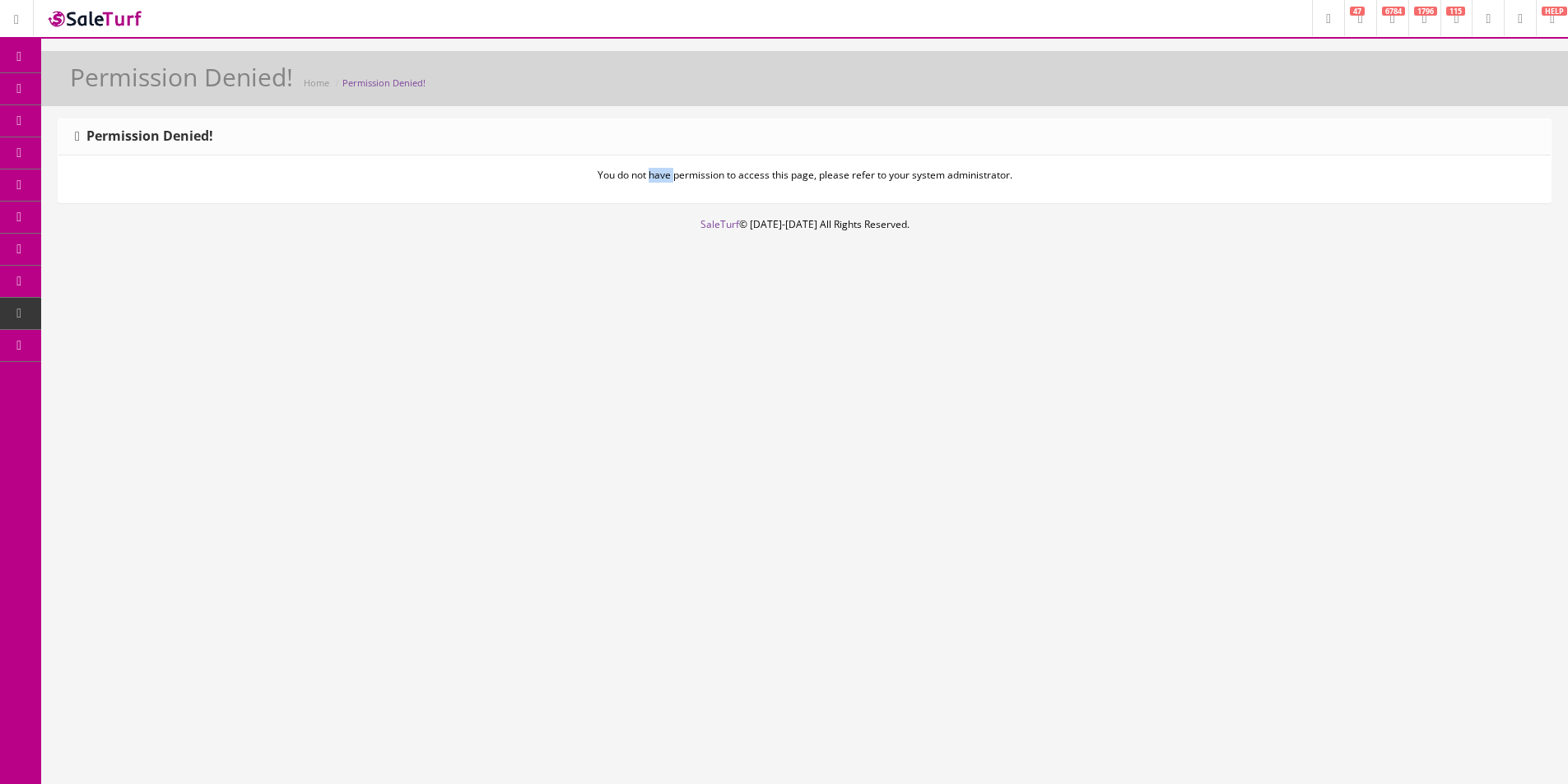
click at [658, 178] on p "You do not have permission to access this page, please refer to your system adm…" at bounding box center [805, 176] width 1468 height 15
drag, startPoint x: 658, startPoint y: 178, endPoint x: 670, endPoint y: 176, distance: 12.2
click at [658, 178] on p "You do not have permission to access this page, please refer to your system adm…" at bounding box center [805, 176] width 1468 height 15
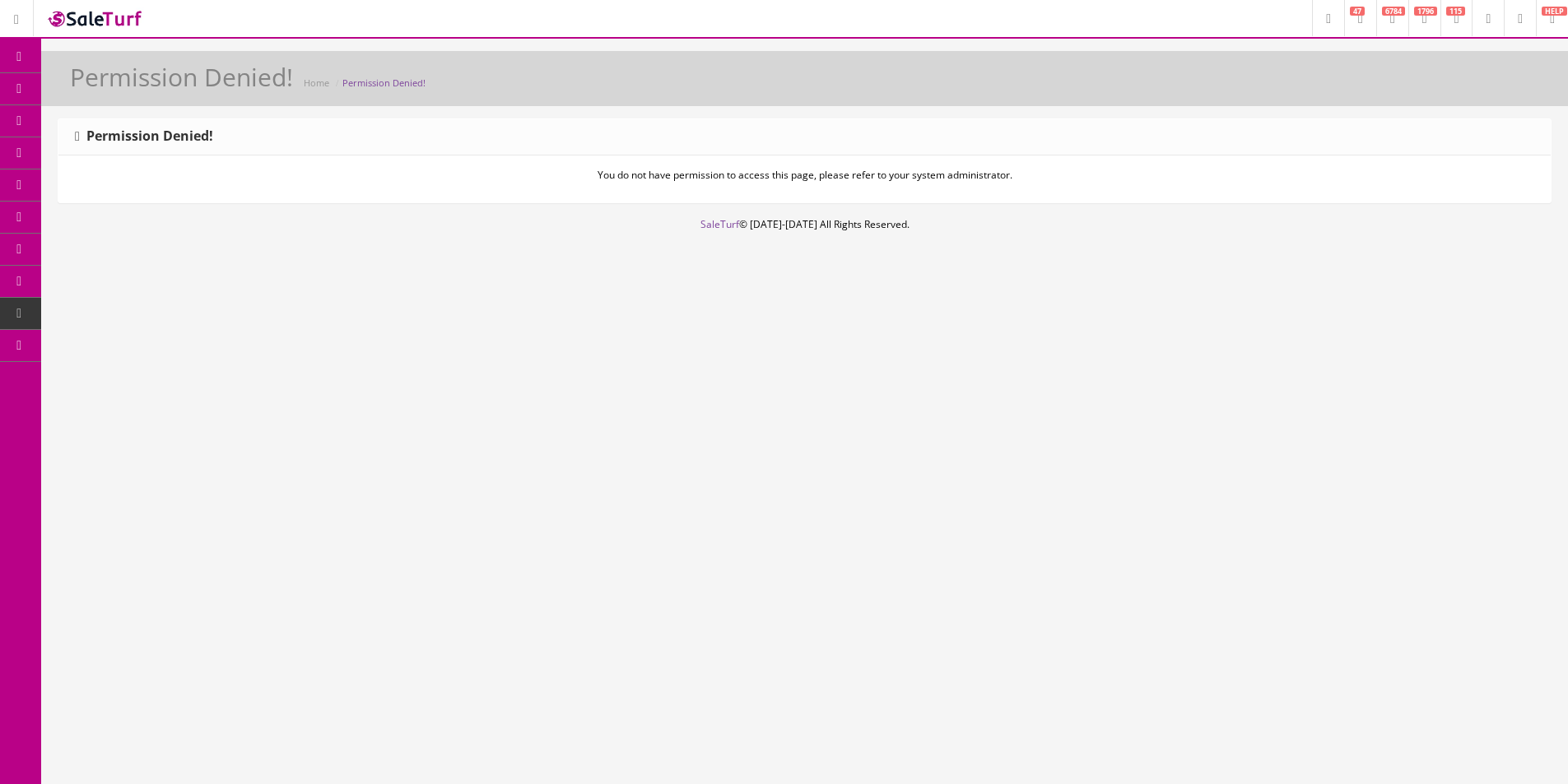
click at [711, 172] on p "You do not have permission to access this page, please refer to your system adm…" at bounding box center [805, 176] width 1468 height 15
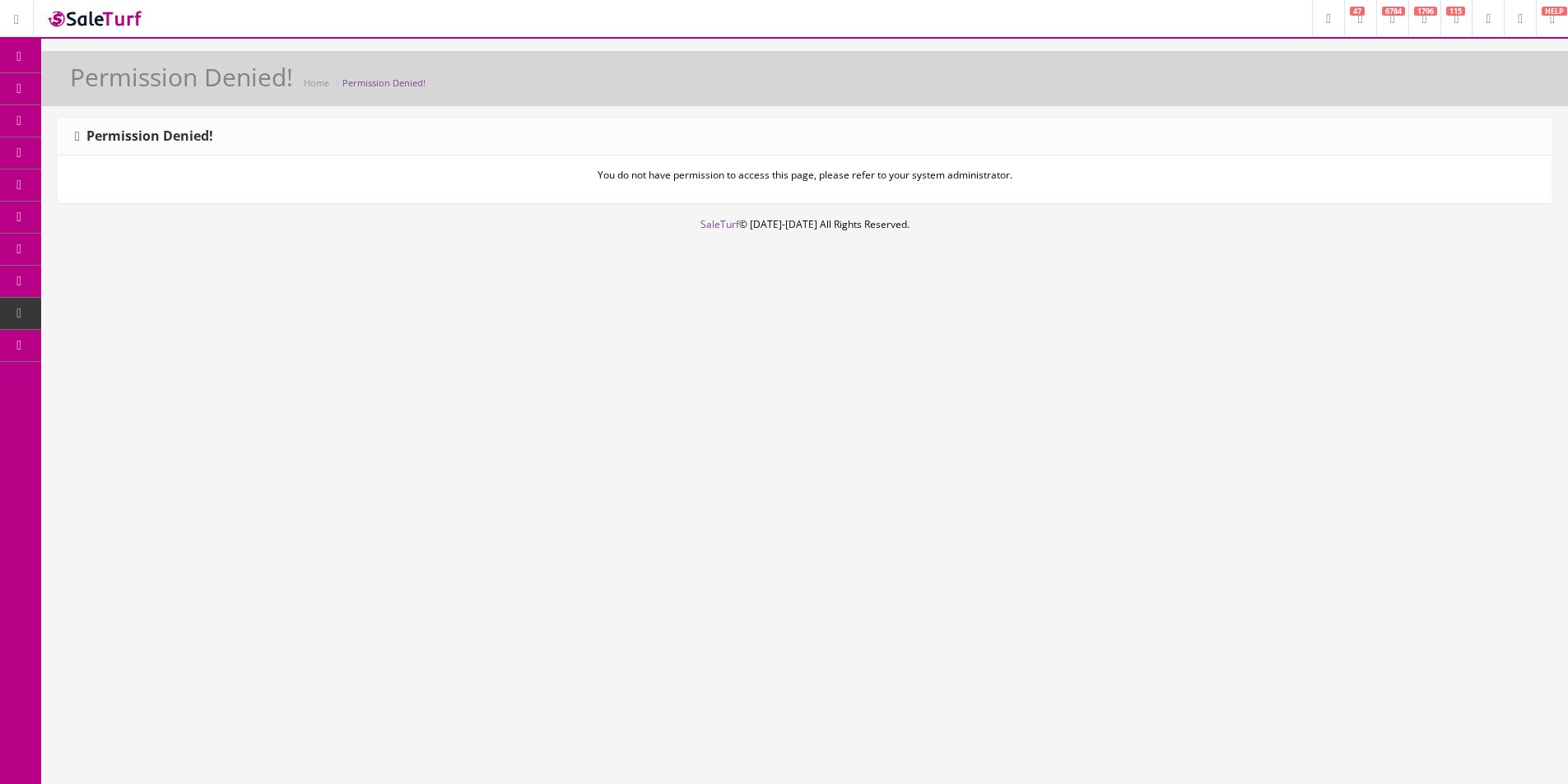
click at [121, 377] on link "Payments" at bounding box center [128, 378] width 173 height 32
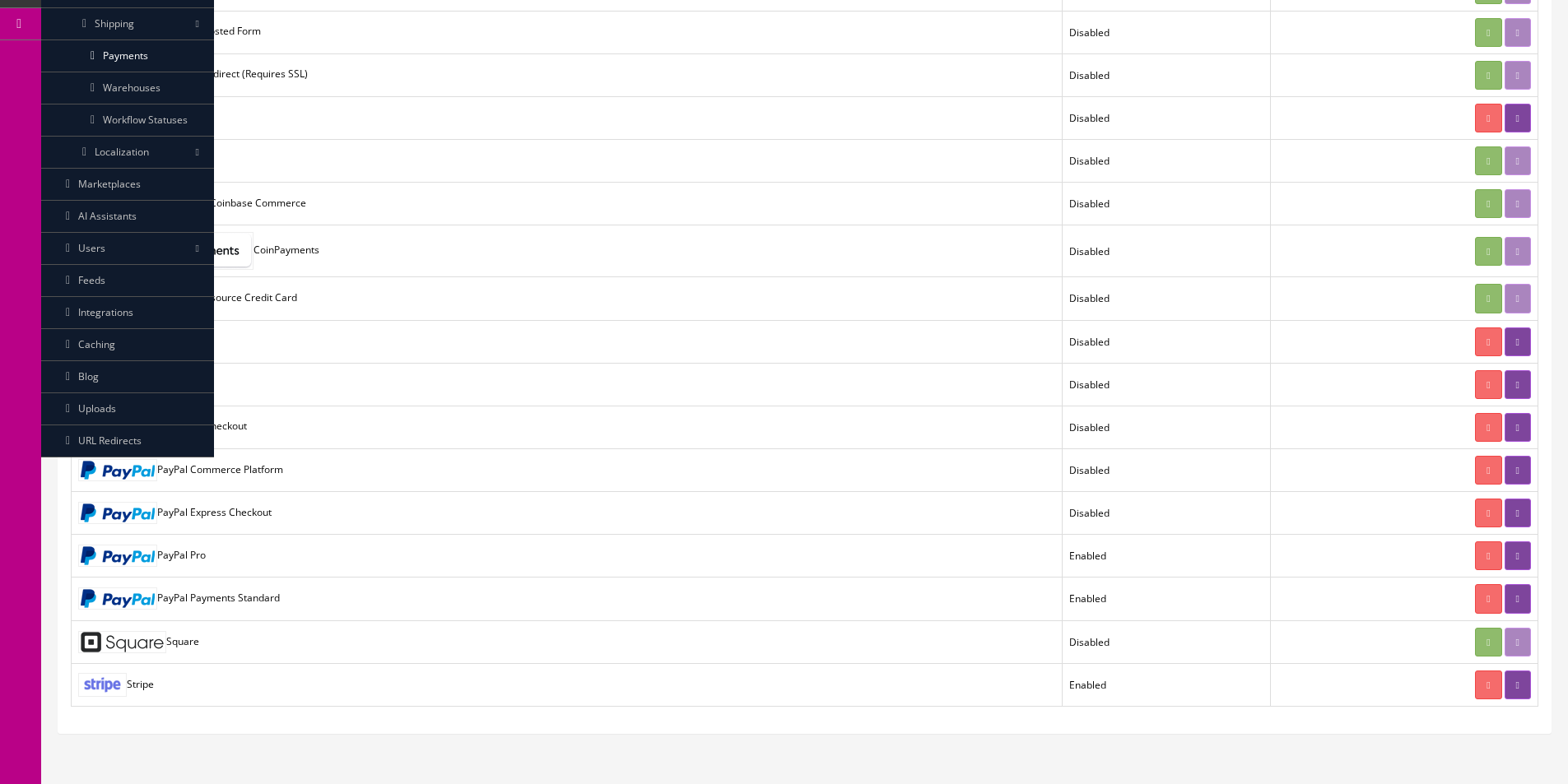
scroll to position [401, 0]
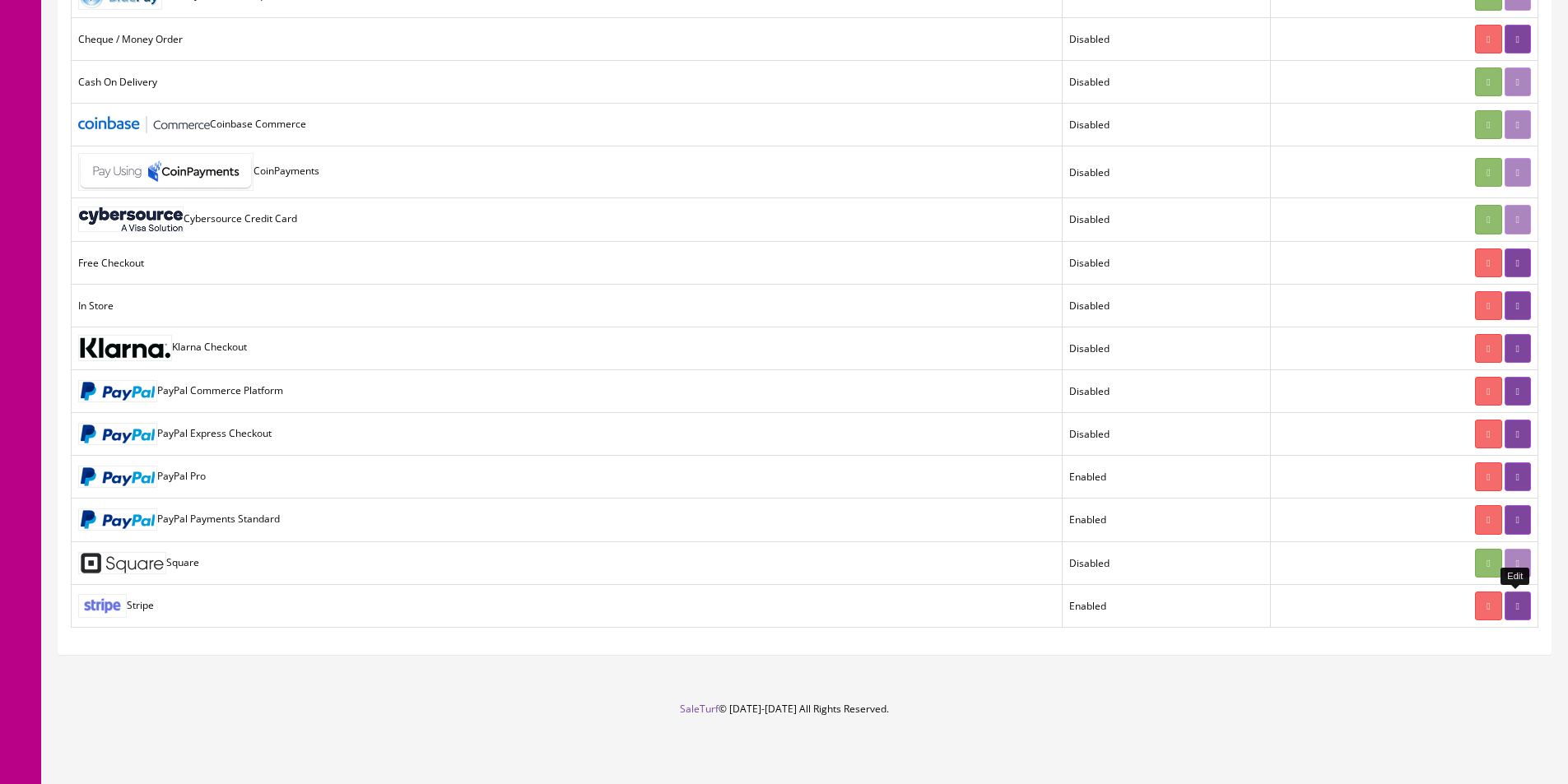
click at [1522, 608] on link at bounding box center [1517, 606] width 27 height 28
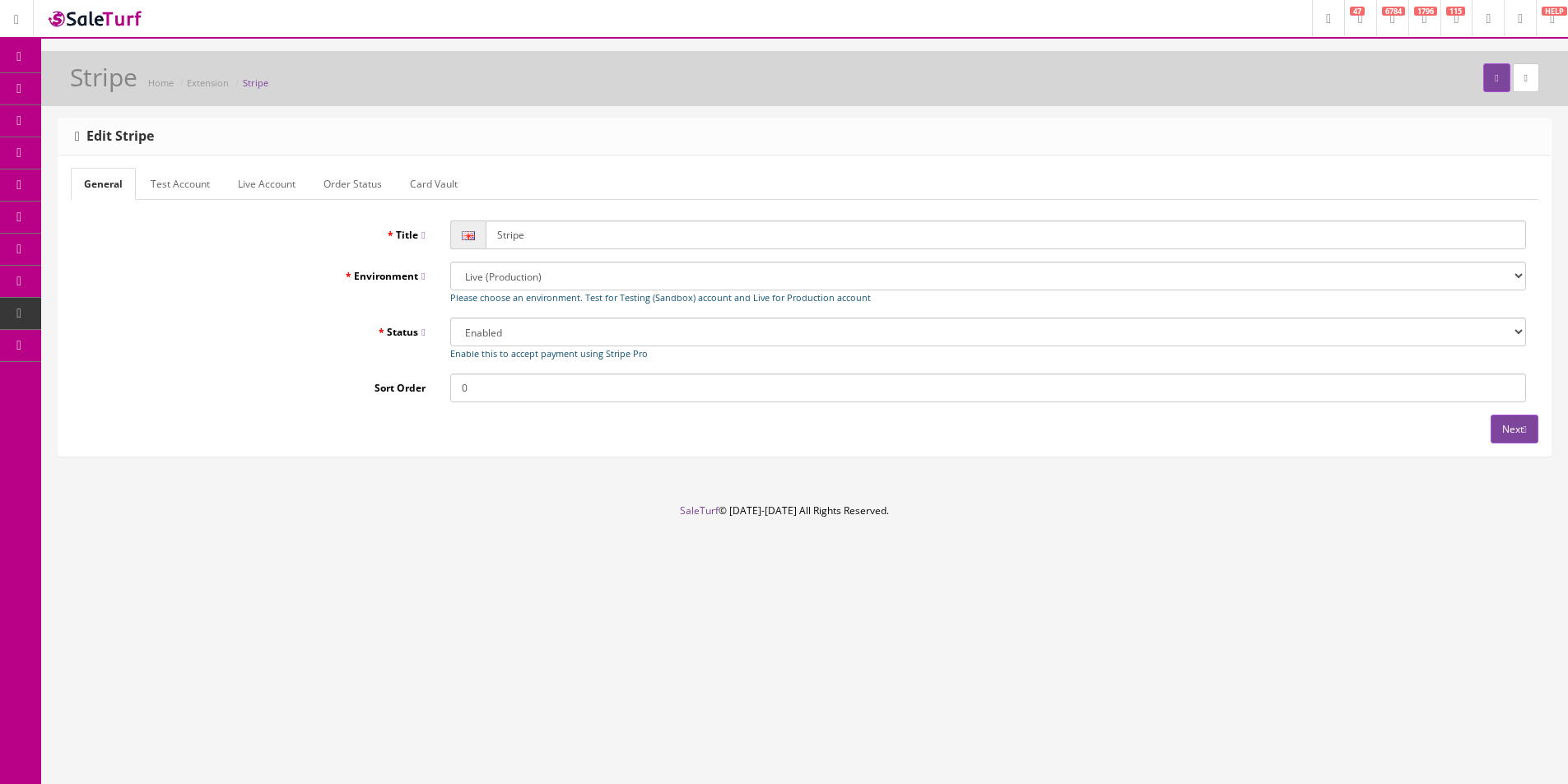
click at [200, 187] on link "Test Account" at bounding box center [179, 184] width 86 height 32
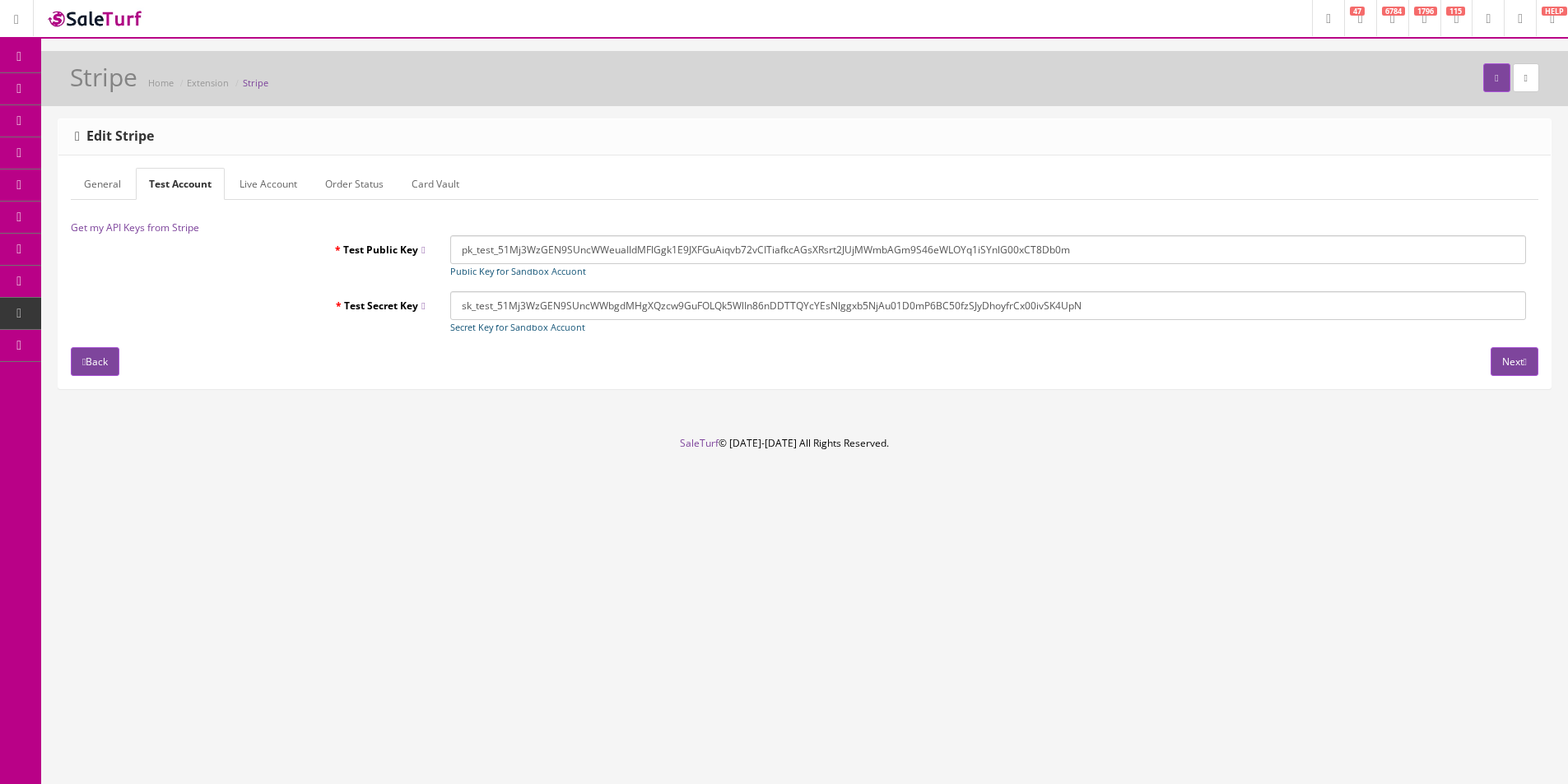
click at [246, 187] on link "Live Account" at bounding box center [268, 184] width 84 height 32
click at [345, 185] on link "Order Status" at bounding box center [356, 184] width 85 height 32
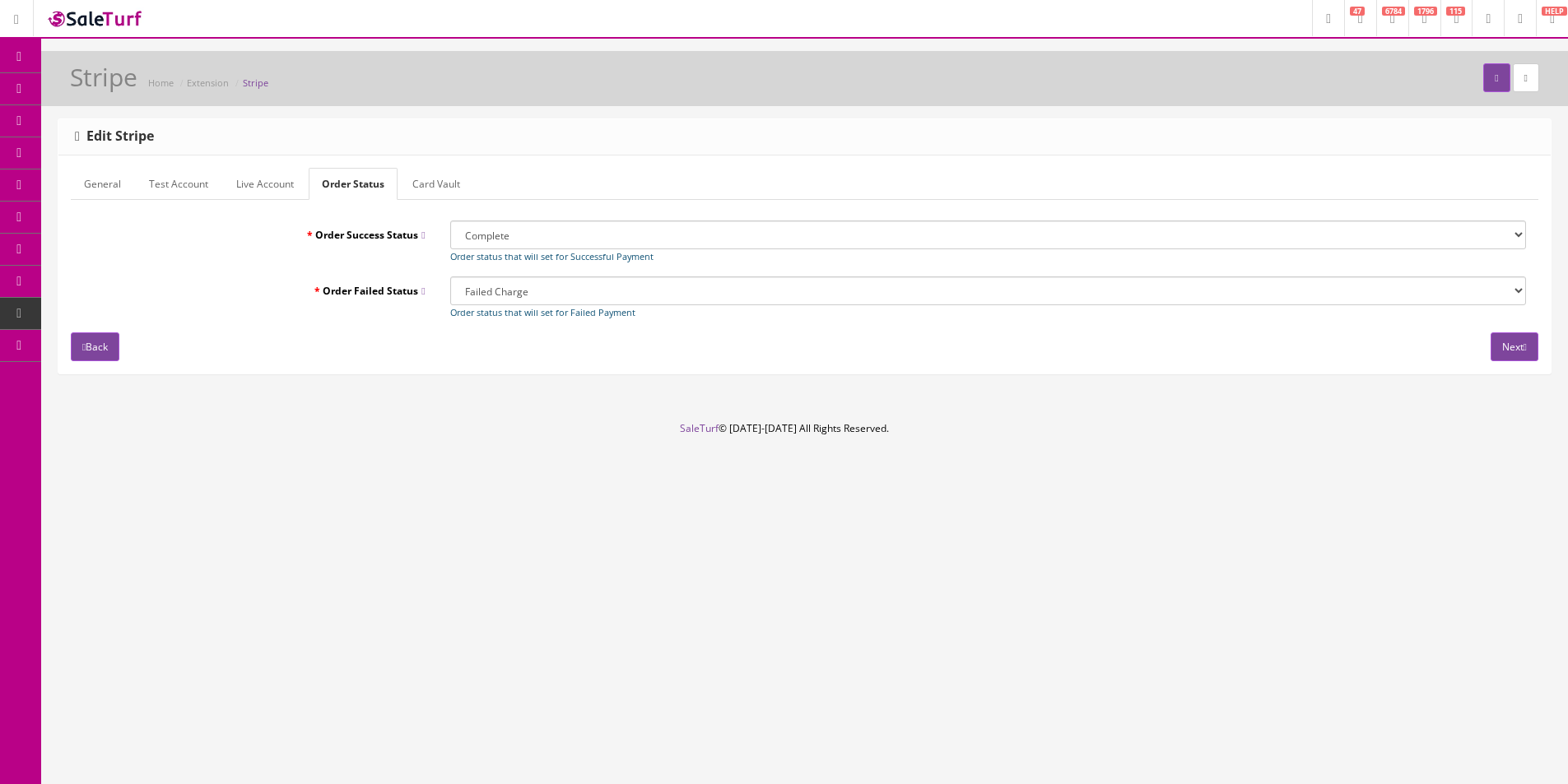
click at [413, 183] on link "Card Vault" at bounding box center [436, 184] width 74 height 32
click at [841, 740] on div "Research Trends Trending on Ebay Google Trends Amazon Insights (Login Before Cl…" at bounding box center [784, 392] width 1568 height 784
click at [812, 778] on div "Research Trends Trending on Ebay Google Trends Amazon Insights (Login Before Cl…" at bounding box center [784, 392] width 1568 height 784
click at [112, 89] on span "Products" at bounding box center [119, 88] width 40 height 14
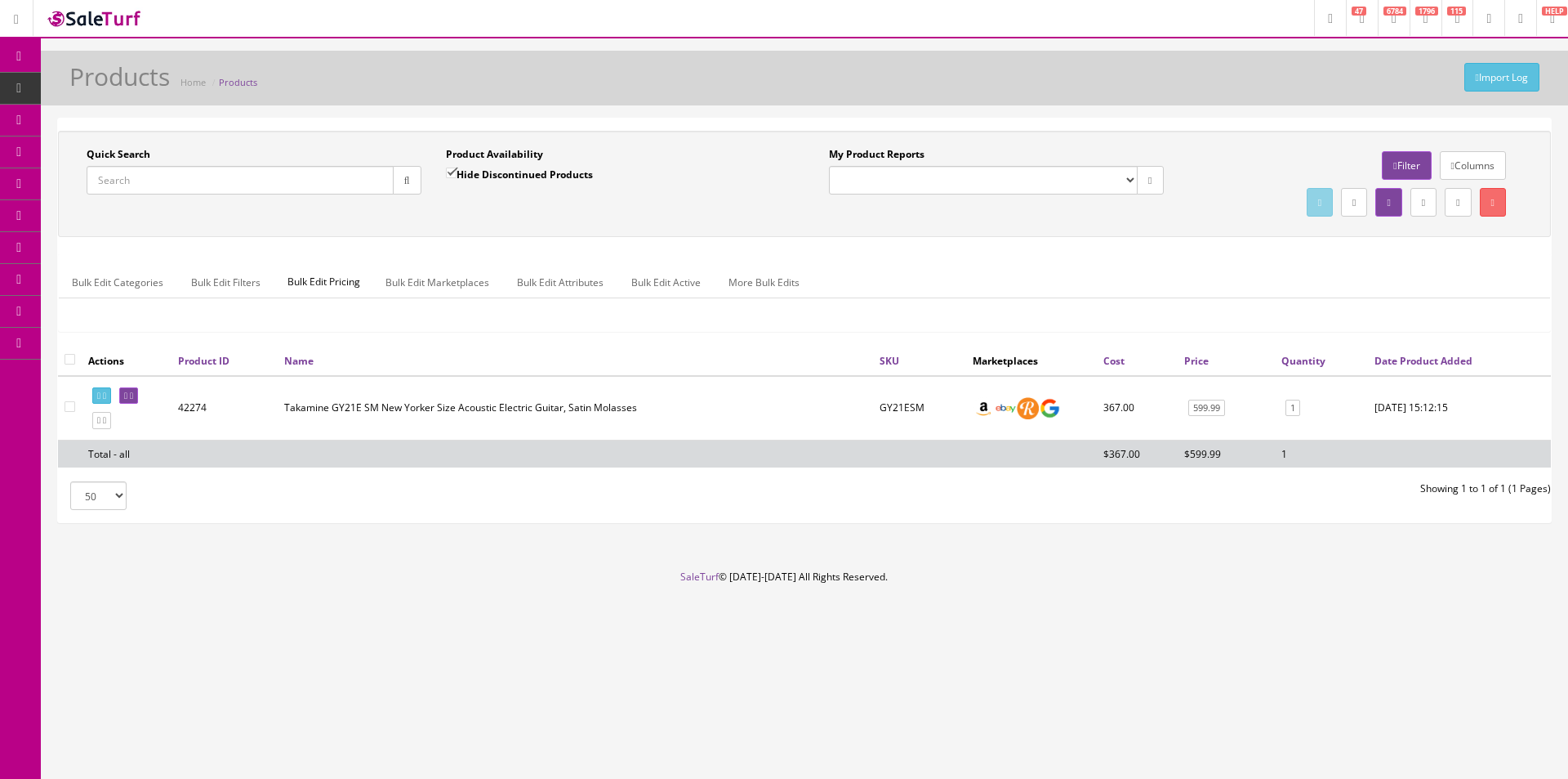
click at [1140, 252] on div "Quick Search Date From Product Availability Hide Discontinued Products Date To …" at bounding box center [805, 237] width 1493 height 215
click at [1139, 252] on div "Quick Search Date From Product Availability Hide Discontinued Products Date To …" at bounding box center [805, 237] width 1493 height 215
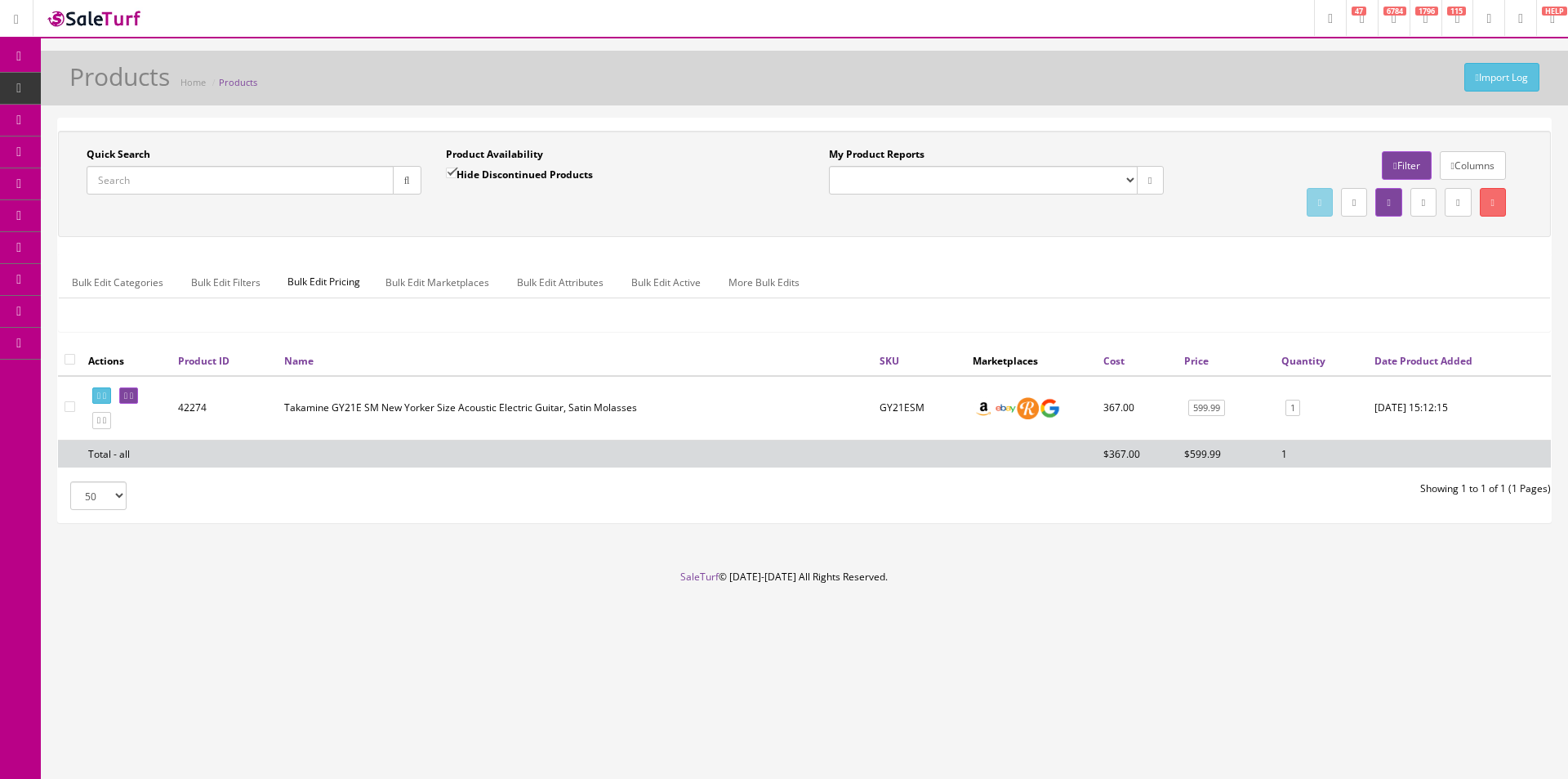
click at [1134, 252] on div "Quick Search Date From Product Availability Hide Discontinued Products Date To …" at bounding box center [805, 237] width 1493 height 215
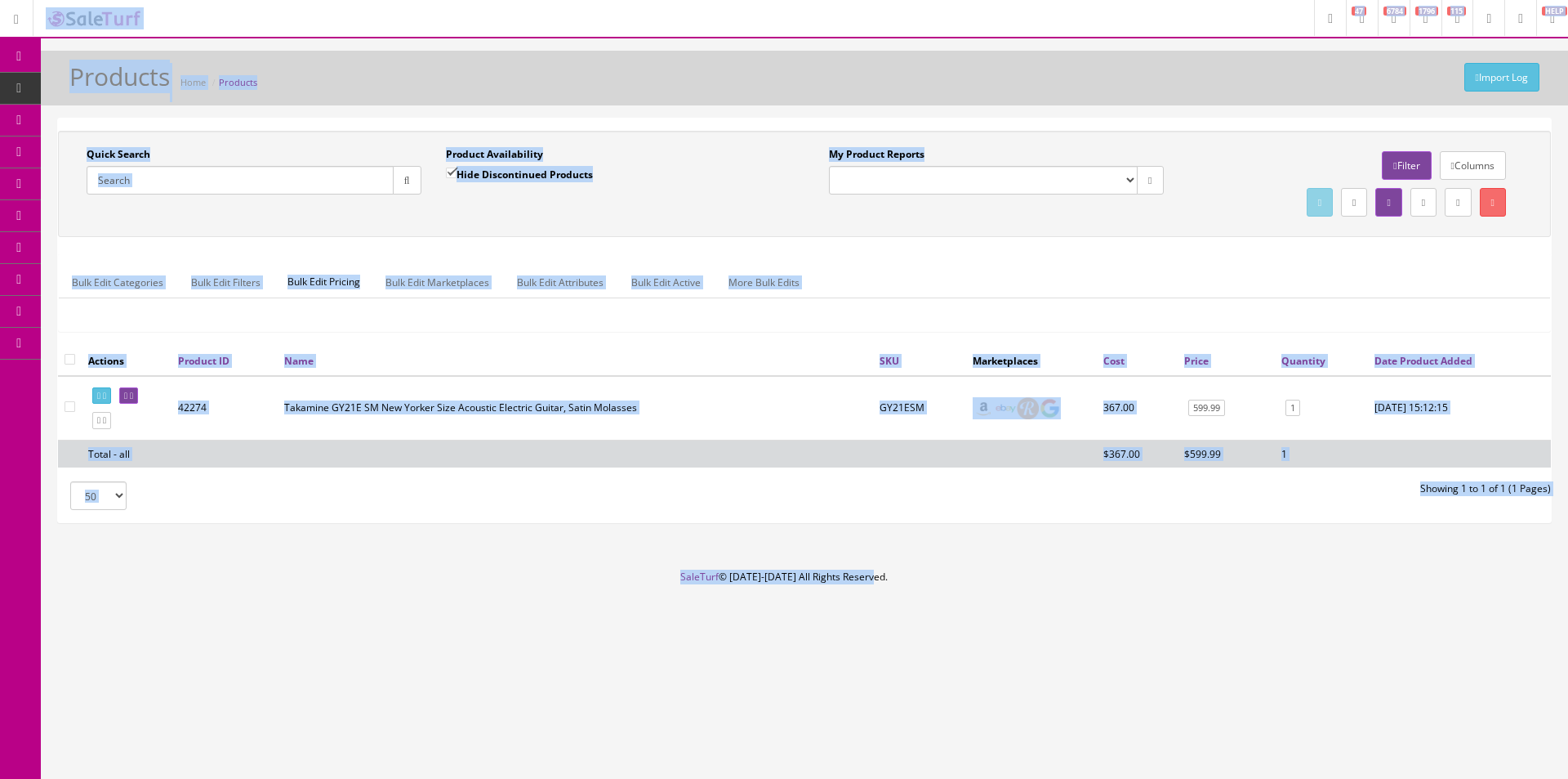
click at [1134, 251] on div "Quick Search Date From Product Availability Hide Discontinued Products Date To …" at bounding box center [805, 237] width 1493 height 215
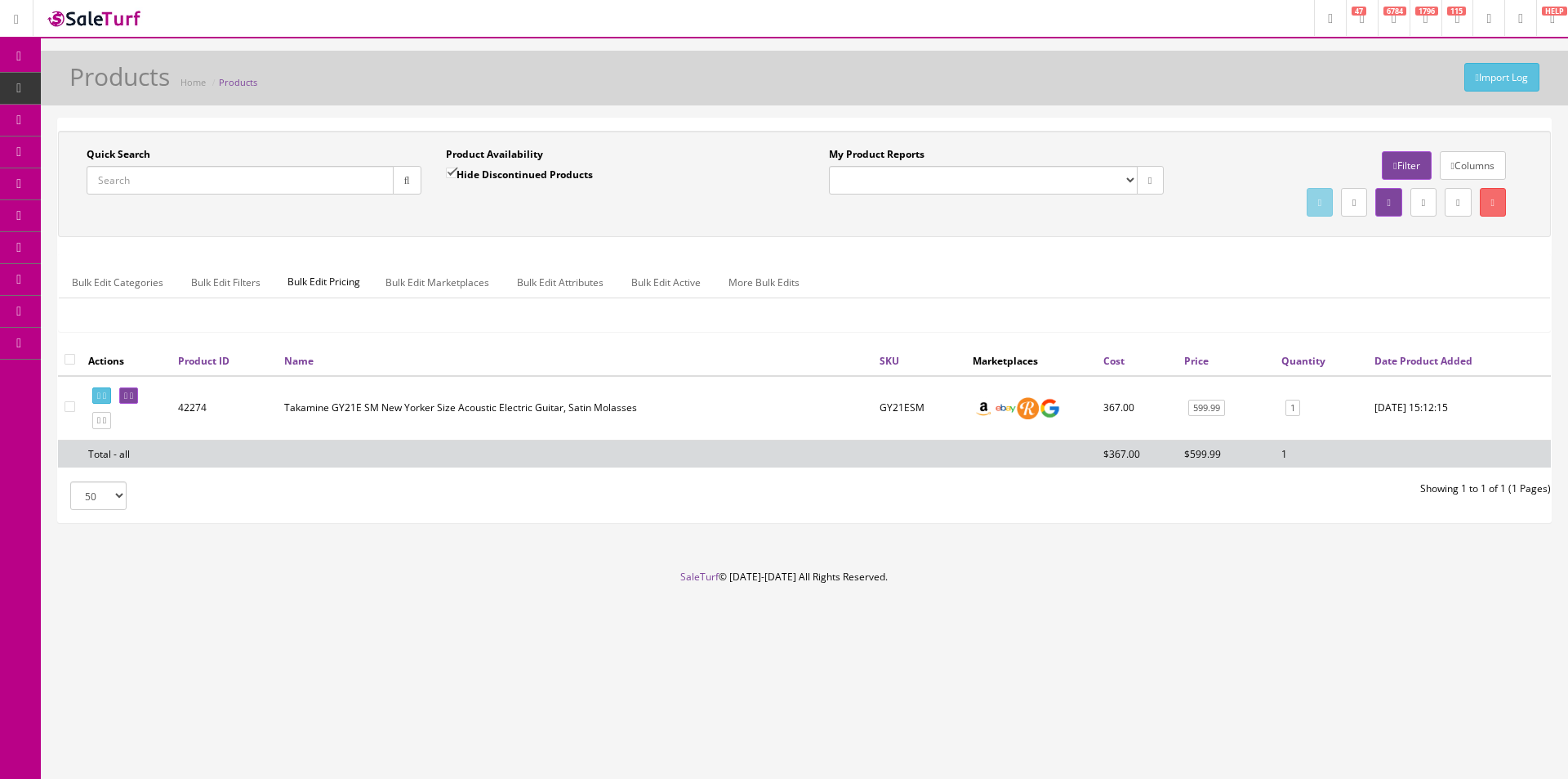
click at [1131, 252] on div "Quick Search Date From Product Availability Hide Discontinued Products Date To …" at bounding box center [805, 237] width 1493 height 215
click at [1113, 126] on div "Quick Search Date From Product Availability Hide Discontinued Products Date To …" at bounding box center [805, 321] width 1493 height 404
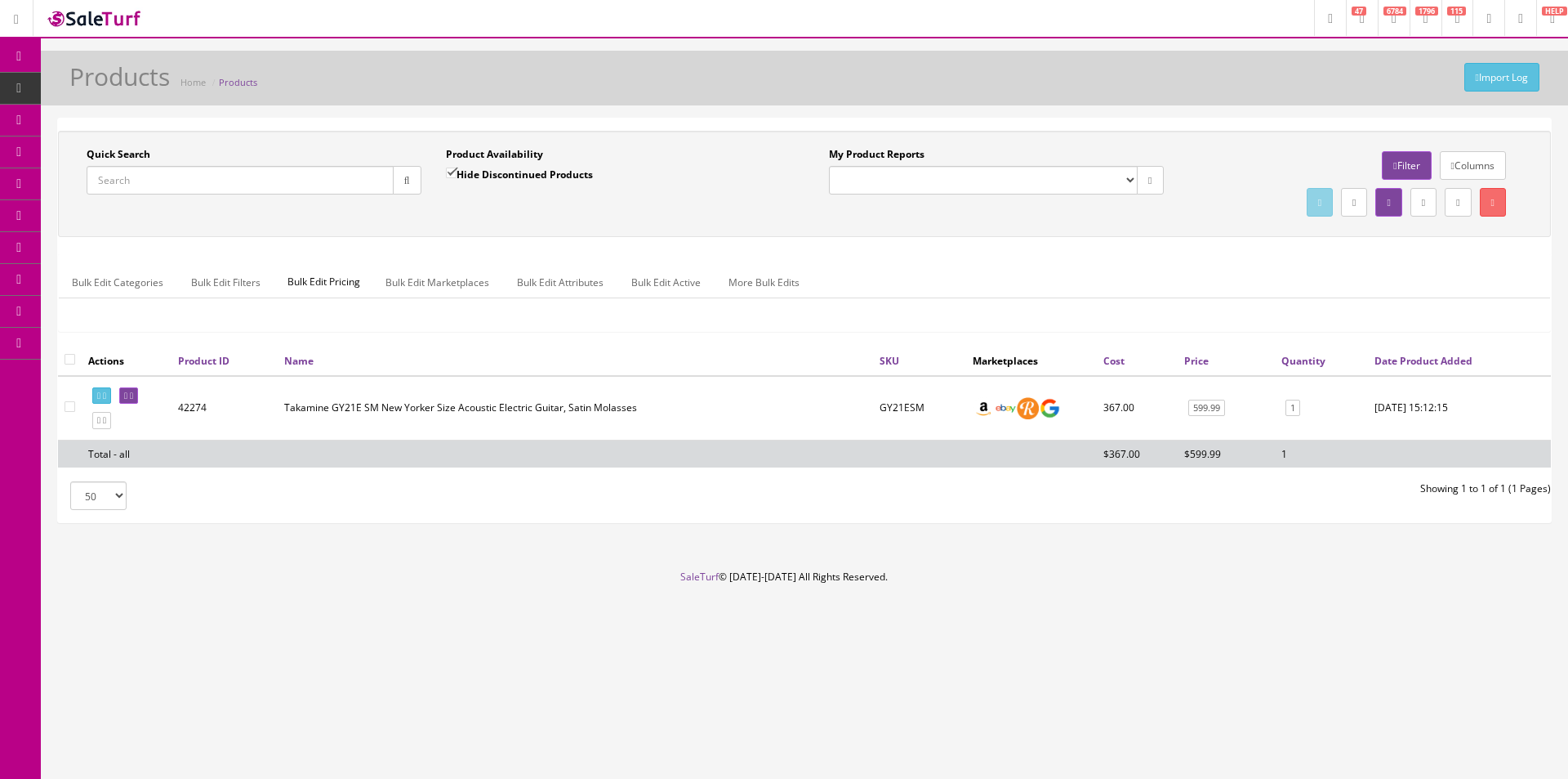
click at [1113, 126] on div "Quick Search Date From Product Availability Hide Discontinued Products Date To …" at bounding box center [805, 321] width 1493 height 404
drag, startPoint x: 1113, startPoint y: 126, endPoint x: 1119, endPoint y: 0, distance: 126.1
click at [1113, 126] on div "Quick Search Date From Product Availability Hide Discontinued Products Date To …" at bounding box center [805, 321] width 1493 height 404
click at [232, 189] on input "Quick Search" at bounding box center [240, 180] width 308 height 28
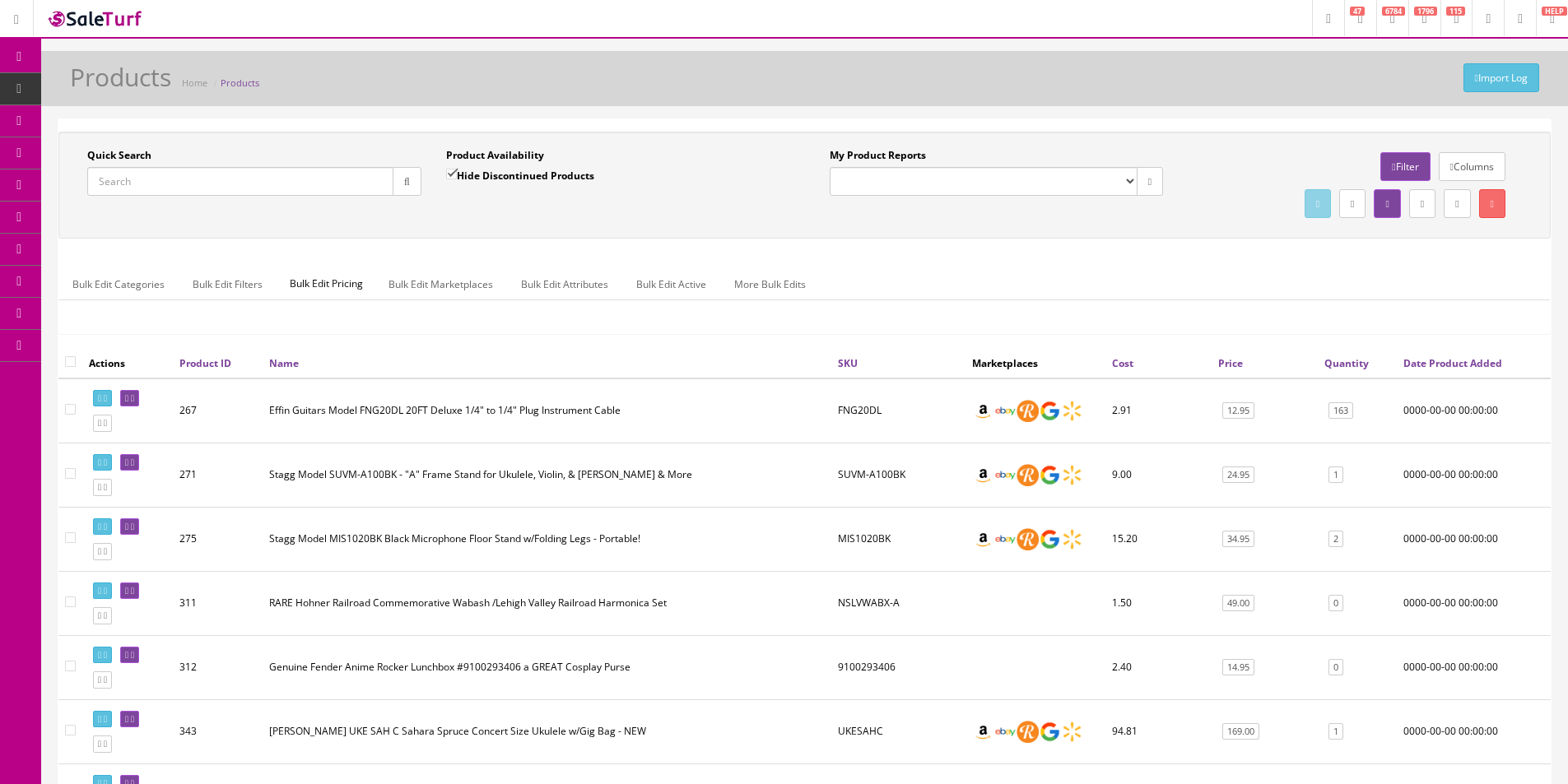
click at [90, 182] on icon at bounding box center [86, 184] width 17 height 13
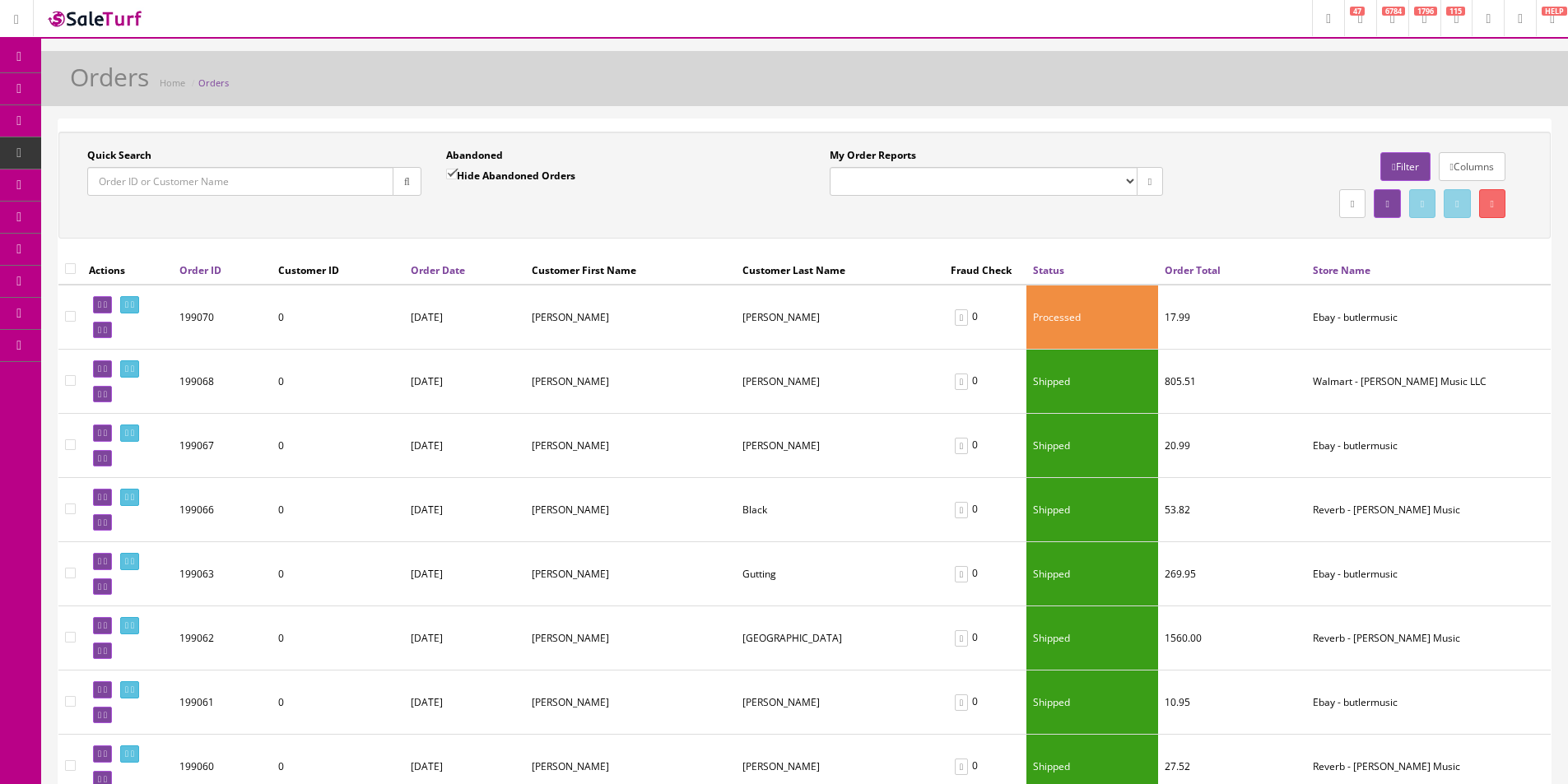
click at [326, 176] on input "Quick Search" at bounding box center [240, 181] width 306 height 28
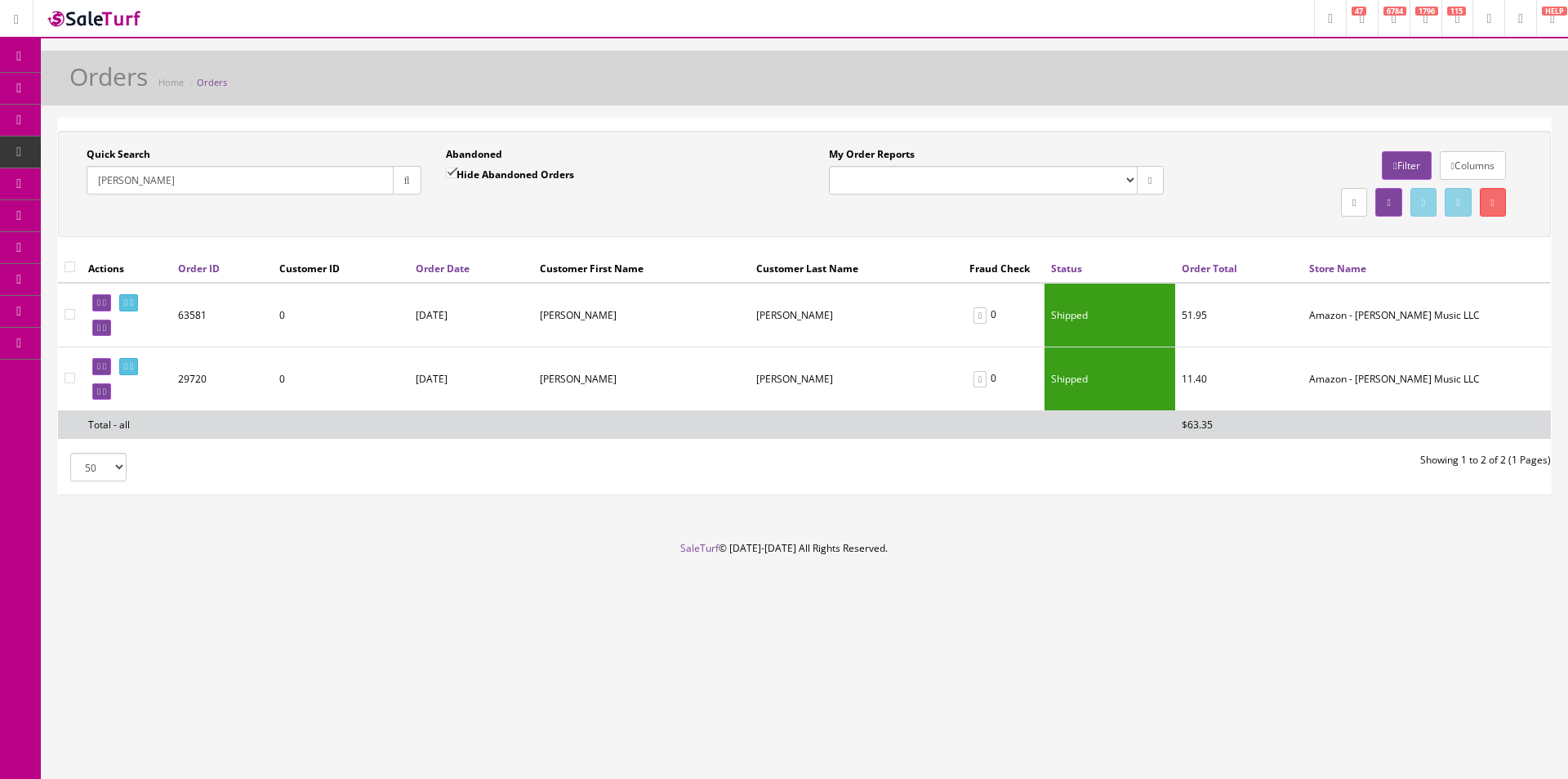
type input "[PERSON_NAME]"
click at [108, 93] on span "Products" at bounding box center [118, 88] width 40 height 14
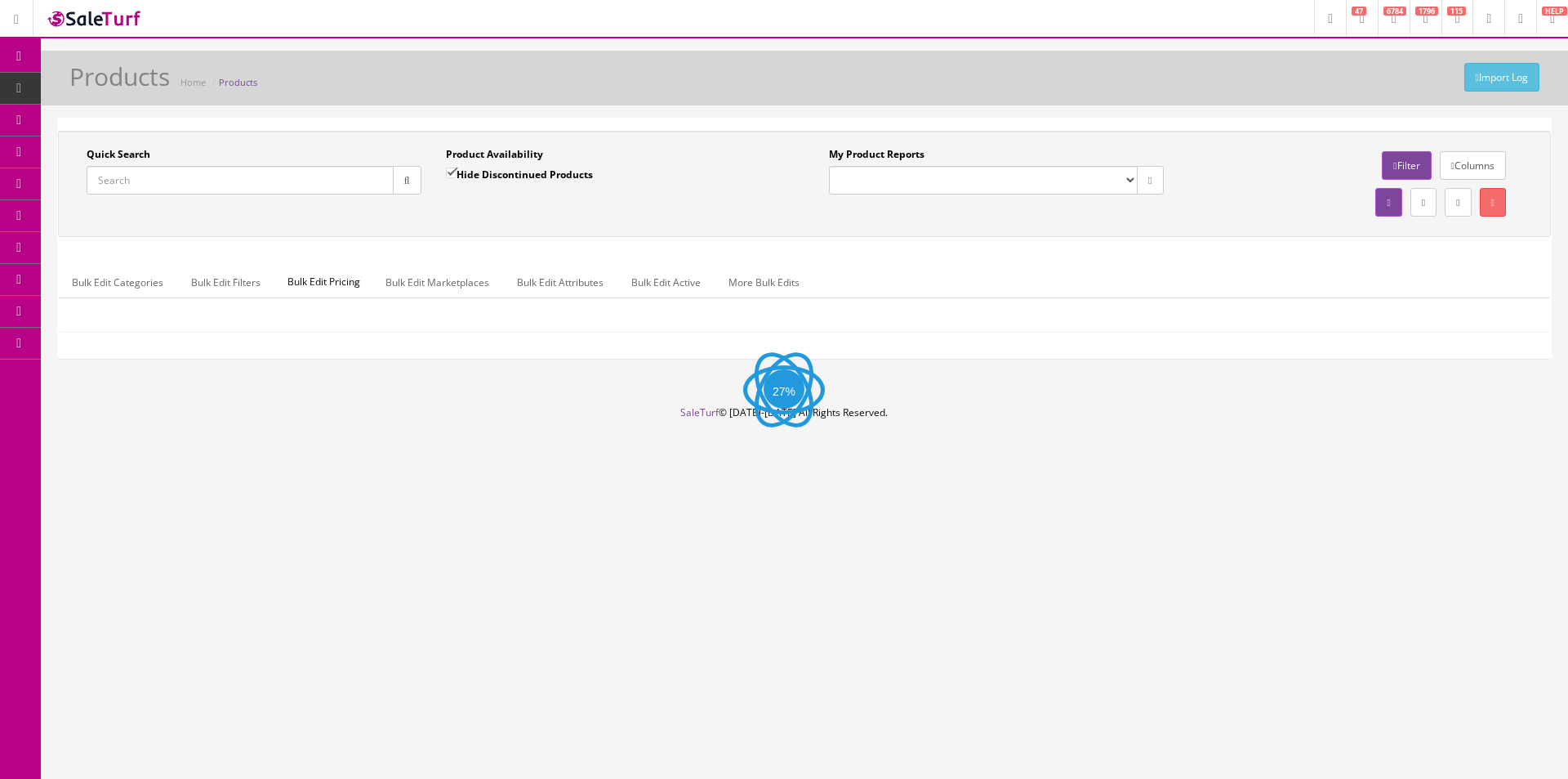
click at [202, 177] on input "Quick Search" at bounding box center [240, 180] width 308 height 28
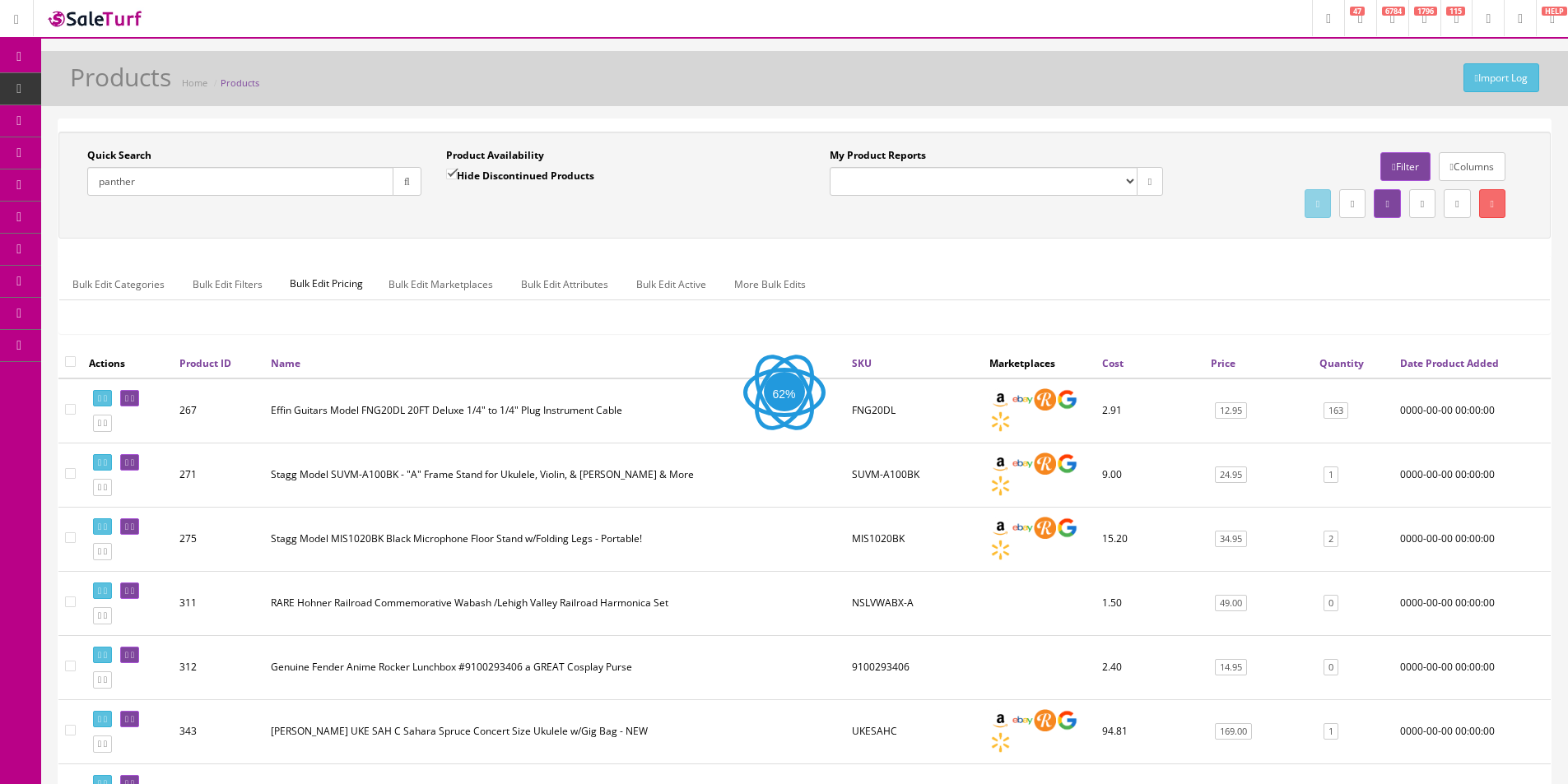
click at [369, 224] on div "Quick Search panther Date From Product Availability Hide Discontinued Products …" at bounding box center [805, 185] width 1493 height 107
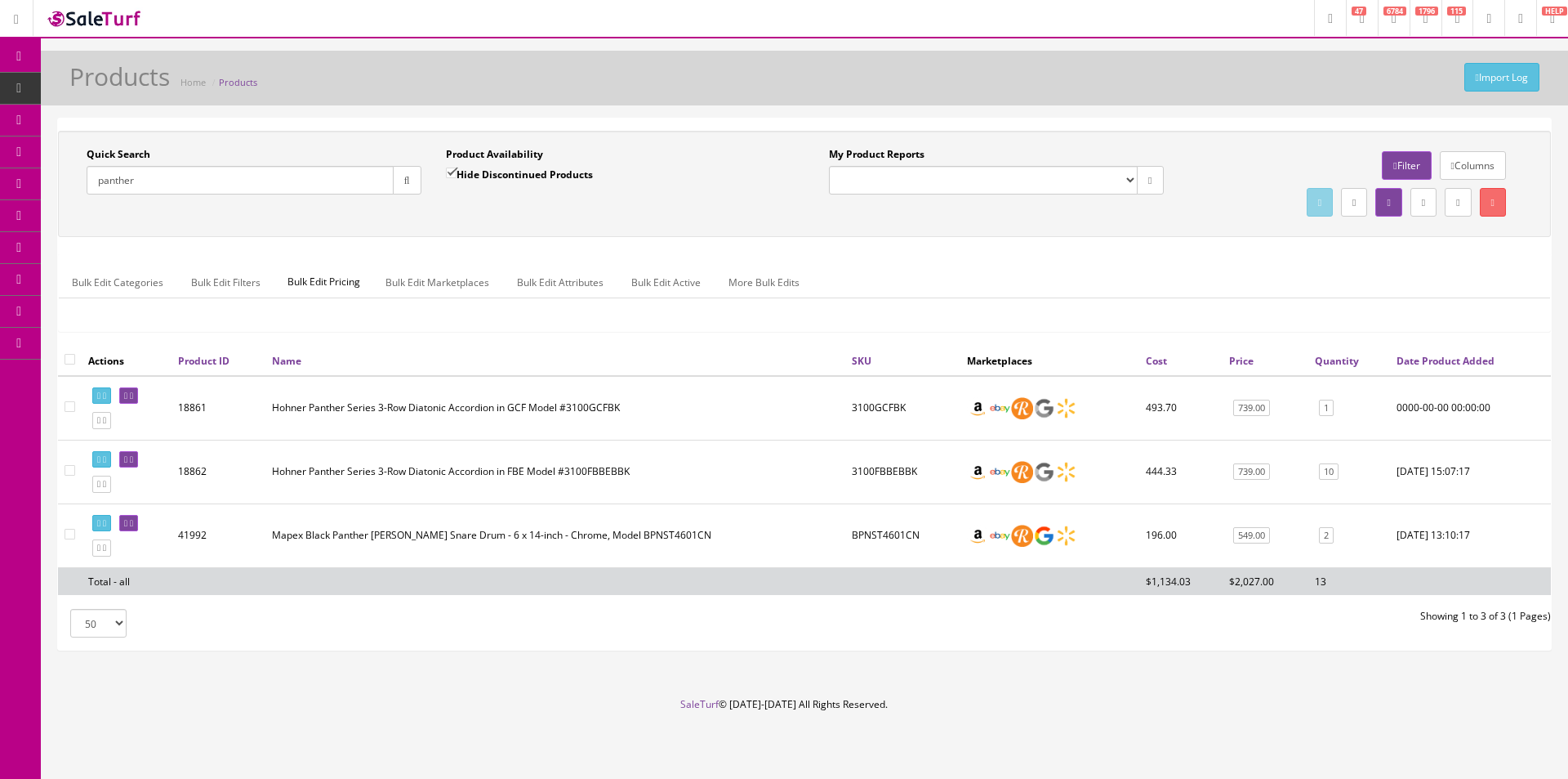
click at [366, 223] on div "Quick Search panther Date From Product Availability Hide Discontinued Products …" at bounding box center [805, 184] width 1493 height 106
click at [1333, 475] on link "10" at bounding box center [1328, 471] width 19 height 17
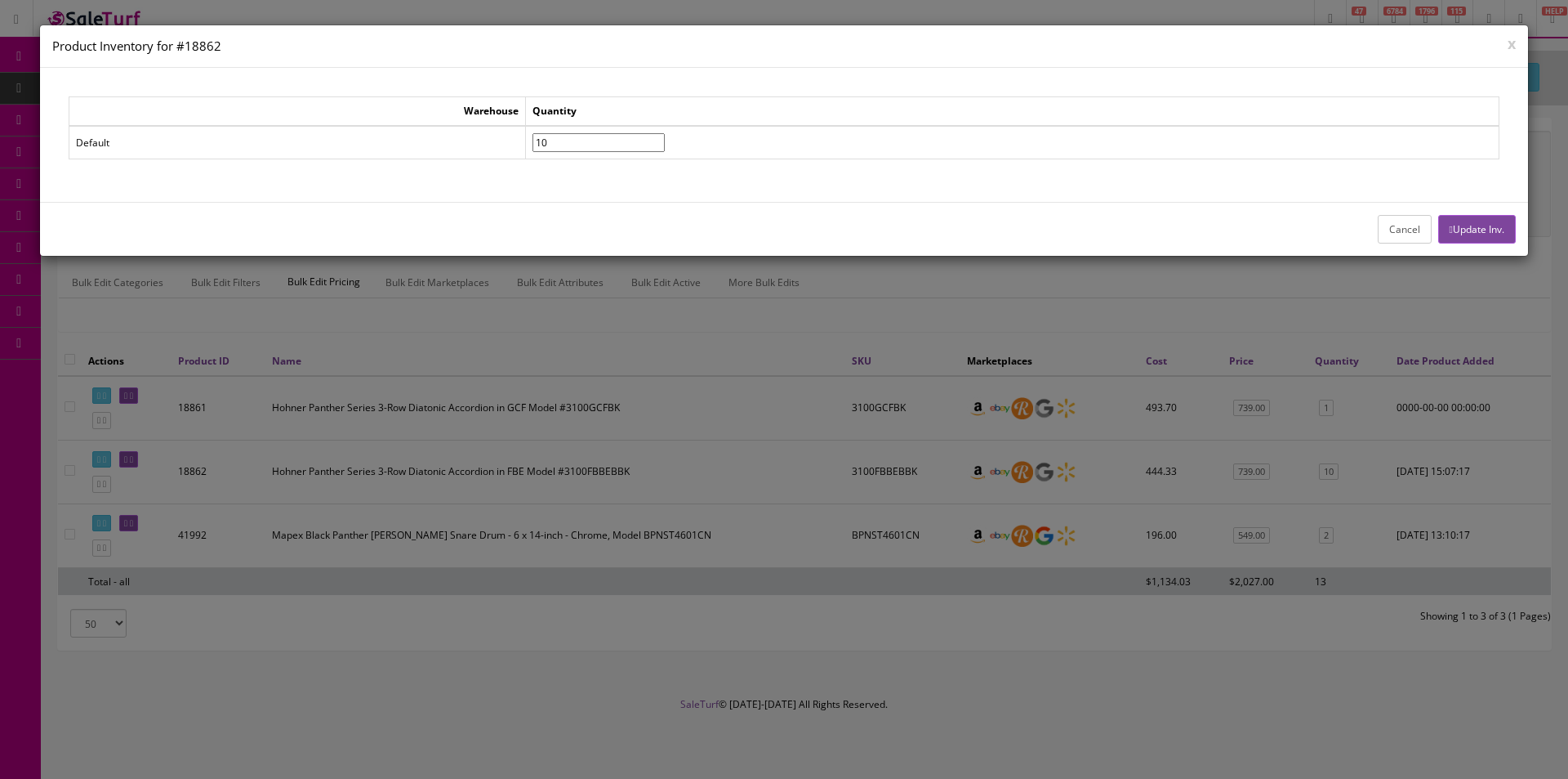
click at [1388, 237] on button "Cancel" at bounding box center [1405, 228] width 54 height 28
click at [1388, 237] on div "Cancel Update Inv." at bounding box center [784, 228] width 1489 height 54
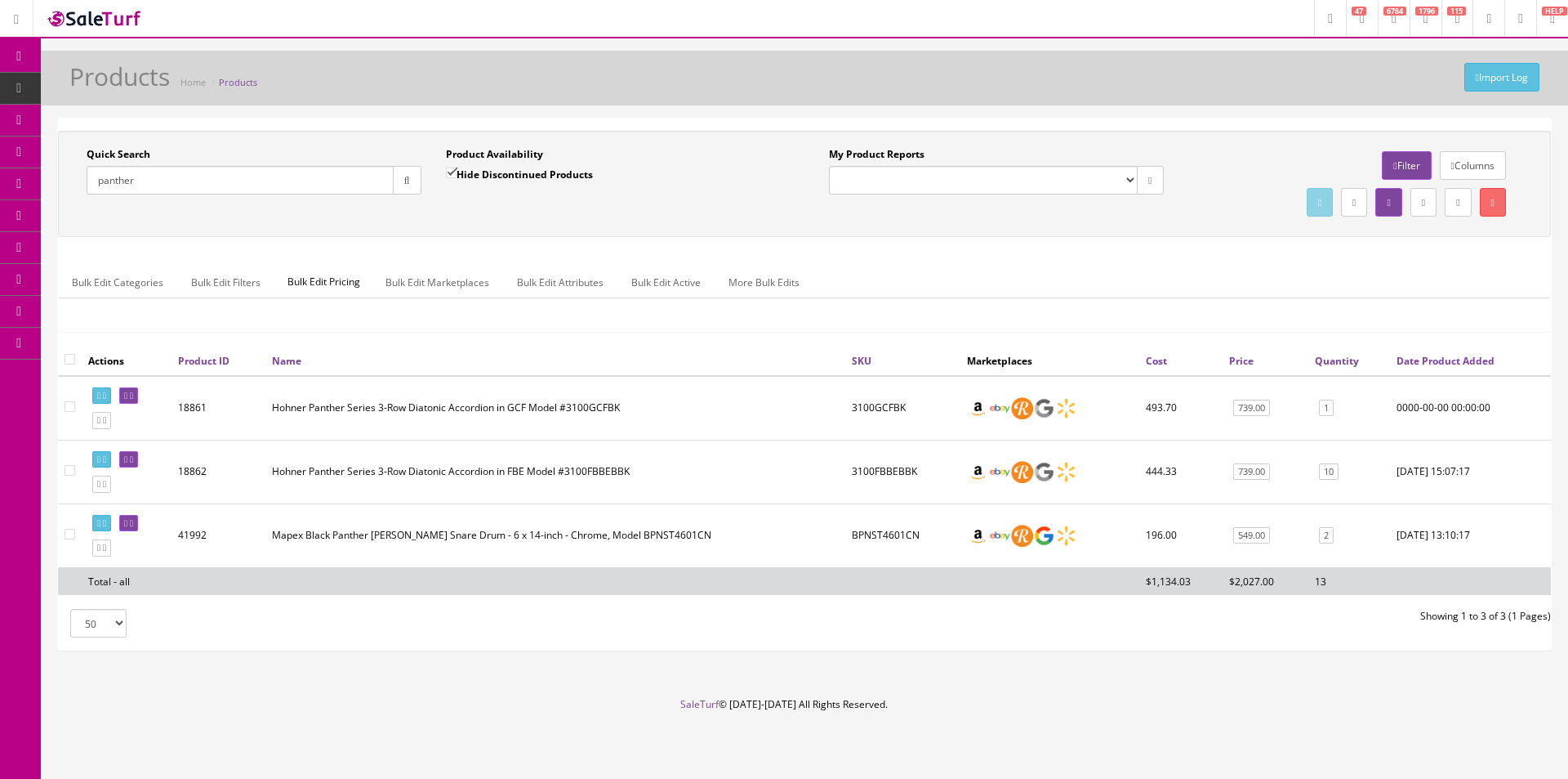
click at [350, 191] on input "panther" at bounding box center [240, 180] width 308 height 28
type input "grohl"
click at [470, 182] on label "Hide Discontinued Products" at bounding box center [519, 174] width 147 height 16
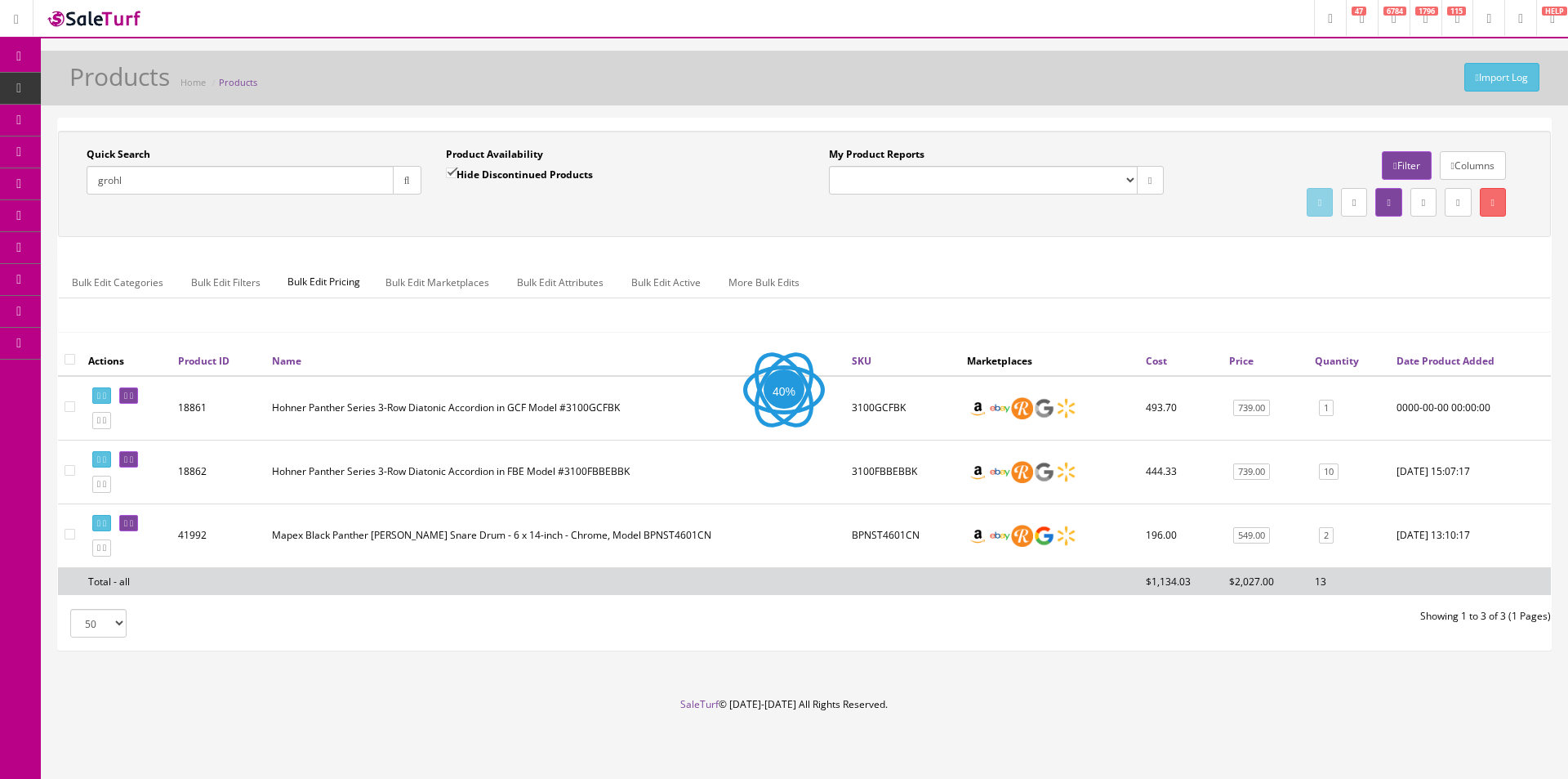
click at [456, 178] on input "Hide Discontinued Products" at bounding box center [452, 173] width 11 height 11
checkbox input "false"
click at [393, 192] on button "button" at bounding box center [407, 180] width 28 height 28
click at [440, 229] on div "Quick Search grohl Date From Product Availability Hide Discontinued Products Da…" at bounding box center [805, 184] width 1493 height 106
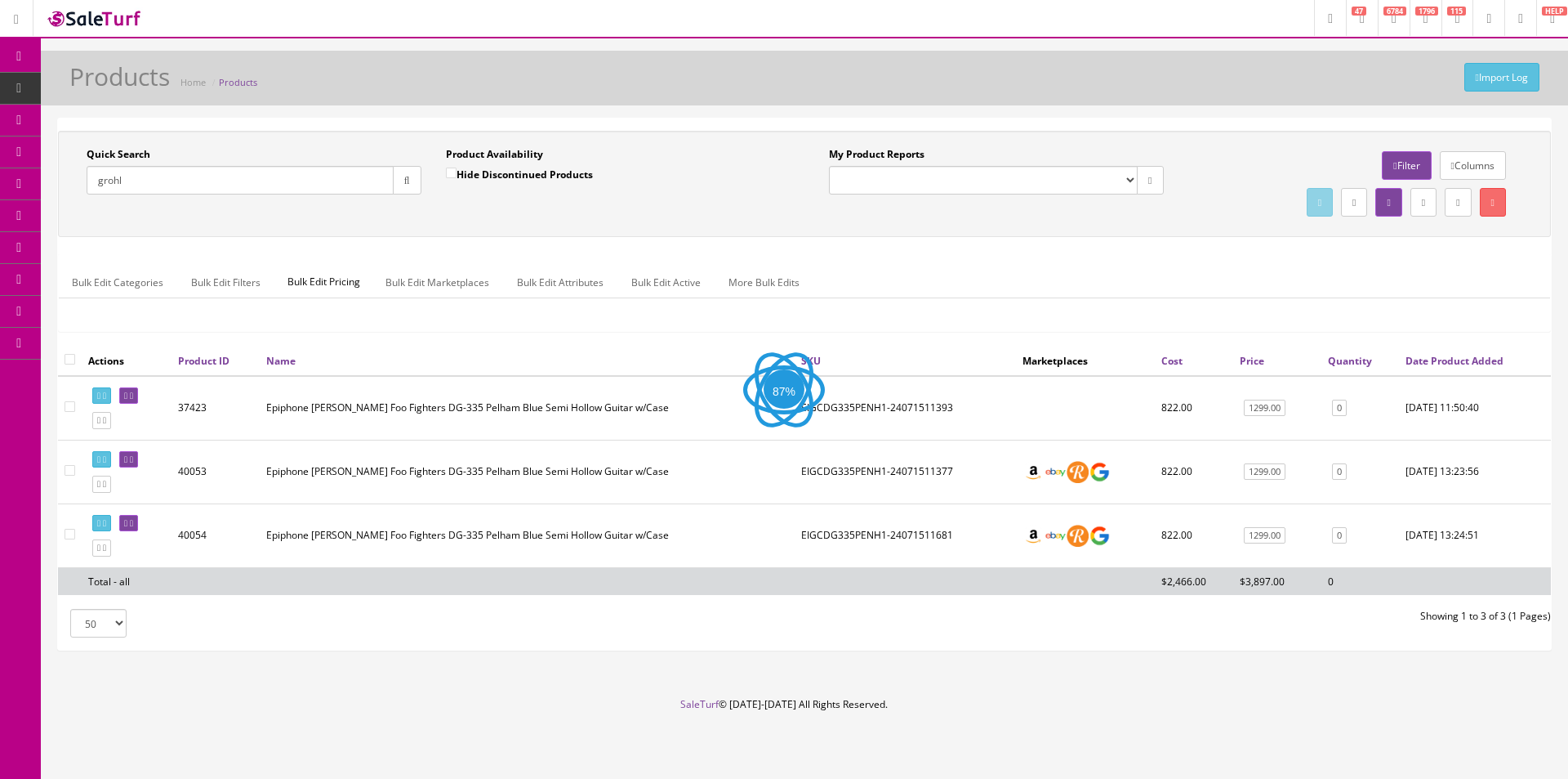
click at [213, 198] on div "Quick Search grohl Date From" at bounding box center [254, 176] width 360 height 59
click at [214, 191] on input "grohl" at bounding box center [240, 180] width 308 height 28
click at [528, 205] on div "Product Availability Hide Discontinued Products Date To" at bounding box center [613, 176] width 360 height 59
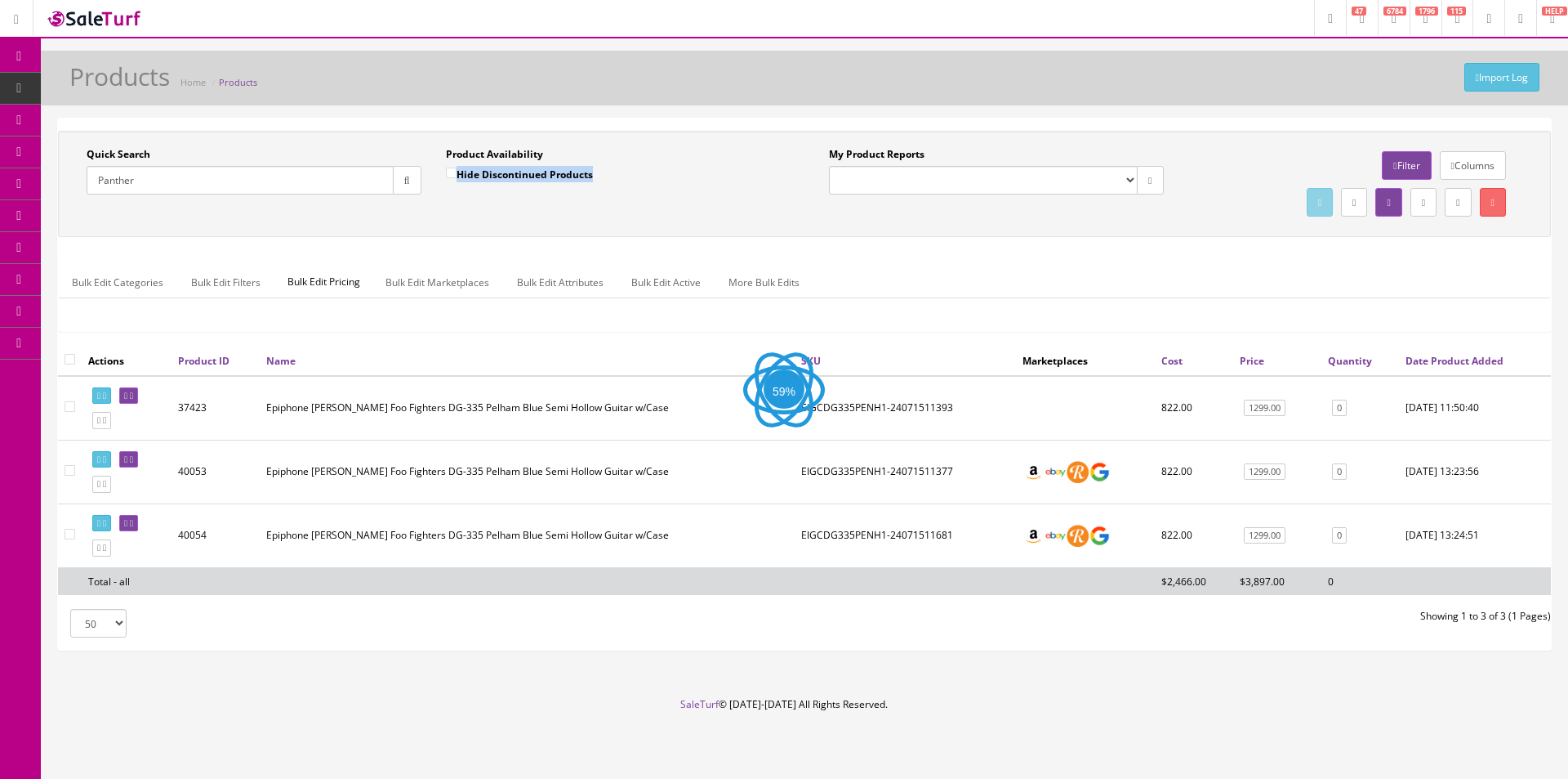
click at [528, 205] on div "Product Availability Hide Discontinued Products Date To" at bounding box center [613, 176] width 360 height 59
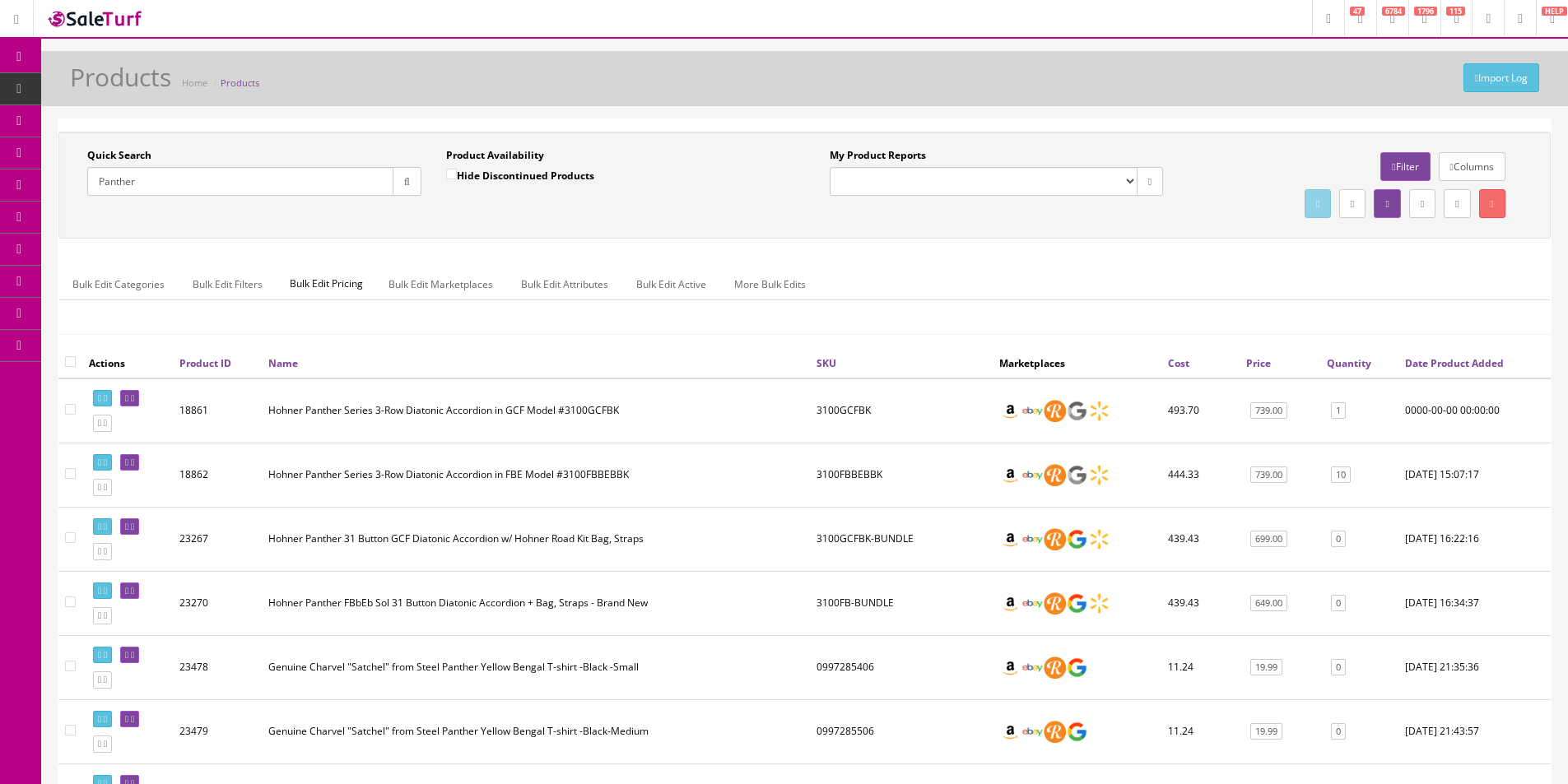
click at [748, 110] on div "Import Log Products Home Products Quick Search Panther Date From Product Availa…" at bounding box center [805, 729] width 1527 height 1357
drag, startPoint x: 748, startPoint y: 110, endPoint x: 913, endPoint y: 42, distance: 178.5
click at [748, 110] on div "Import Log Products Home Products Quick Search Panther Date From Product Availa…" at bounding box center [805, 729] width 1527 height 1357
click at [866, 245] on div "Quick Search Panther Date From Product Availability Hide Discontinued Products …" at bounding box center [805, 239] width 1493 height 216
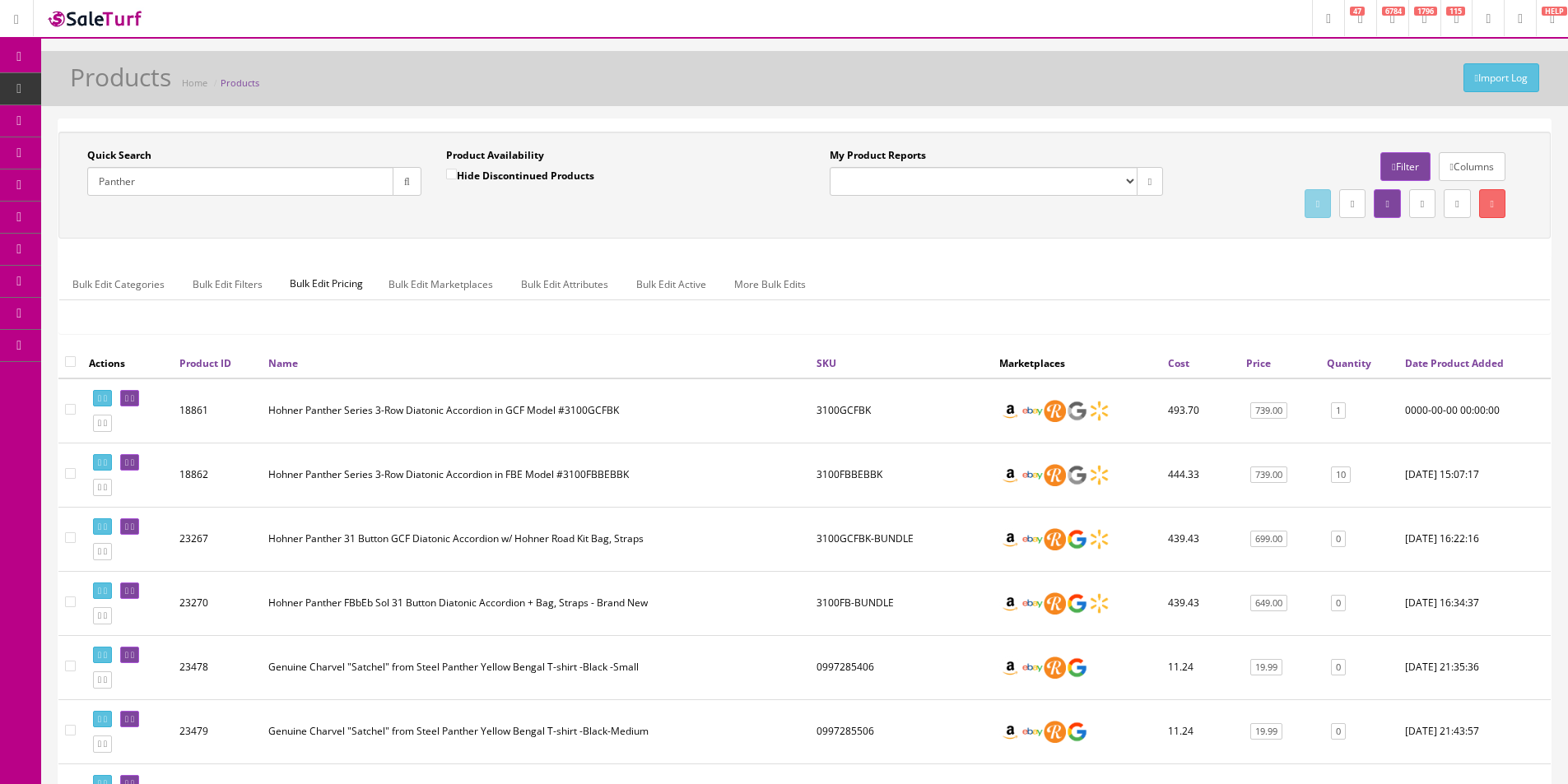
scroll to position [165, 0]
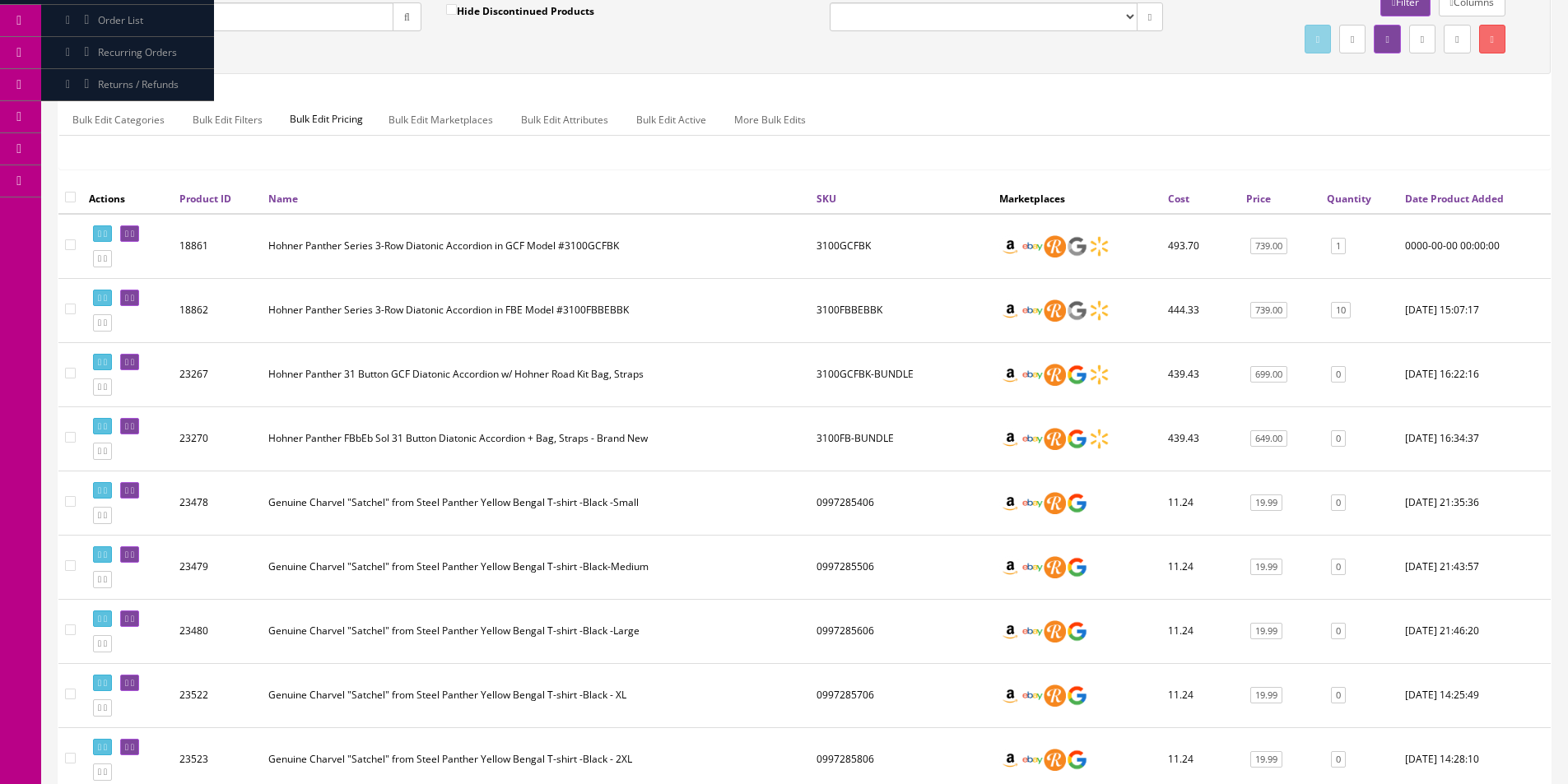
click at [1107, 133] on ul "Bulk Edit Categories Bulk Edit Filters Bulk Edit Pricing Bulk Edit Marketplaces…" at bounding box center [804, 119] width 1491 height 32
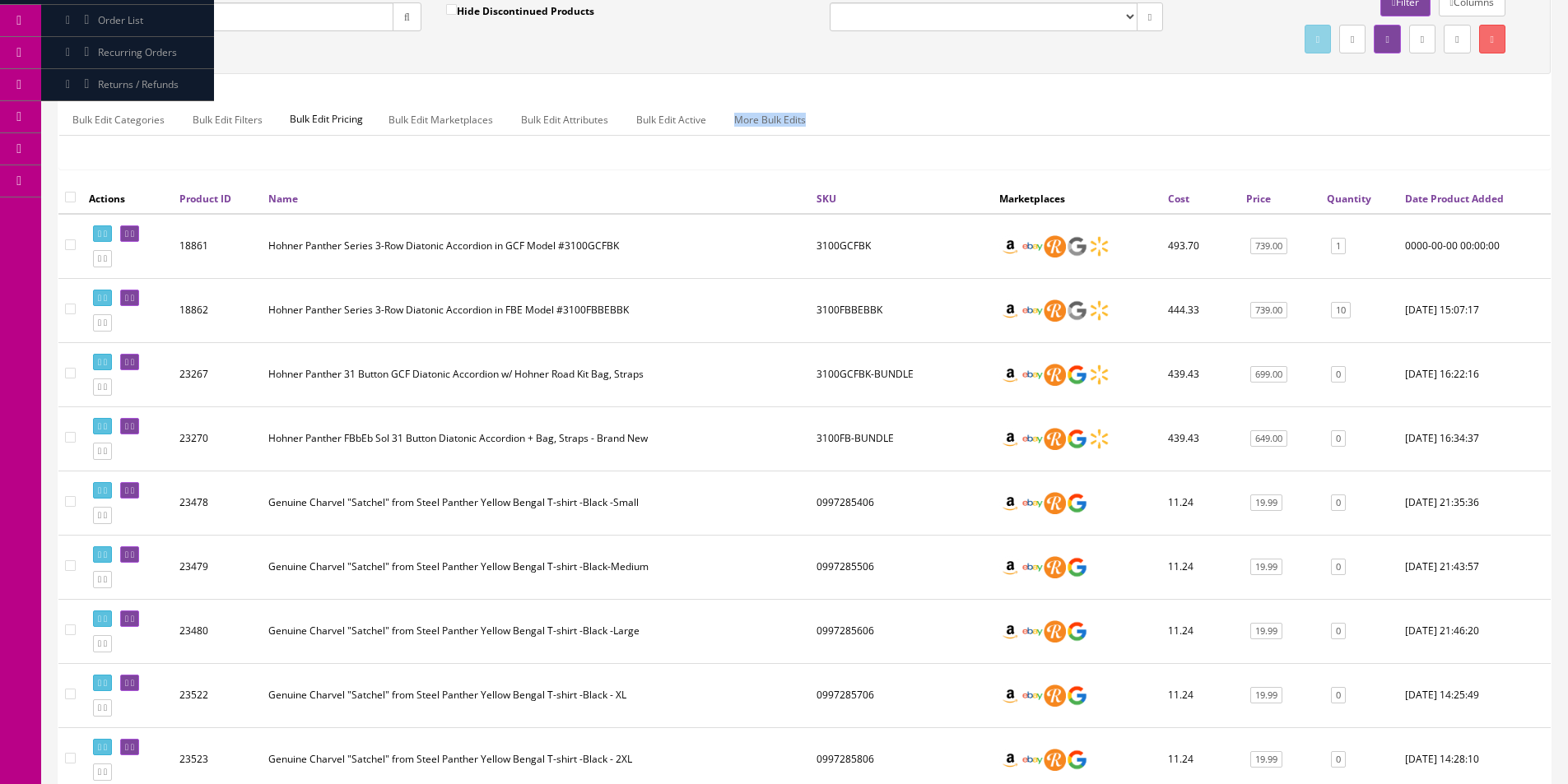
click at [1107, 133] on ul "Bulk Edit Categories Bulk Edit Filters Bulk Edit Pricing Bulk Edit Marketplaces…" at bounding box center [804, 119] width 1491 height 32
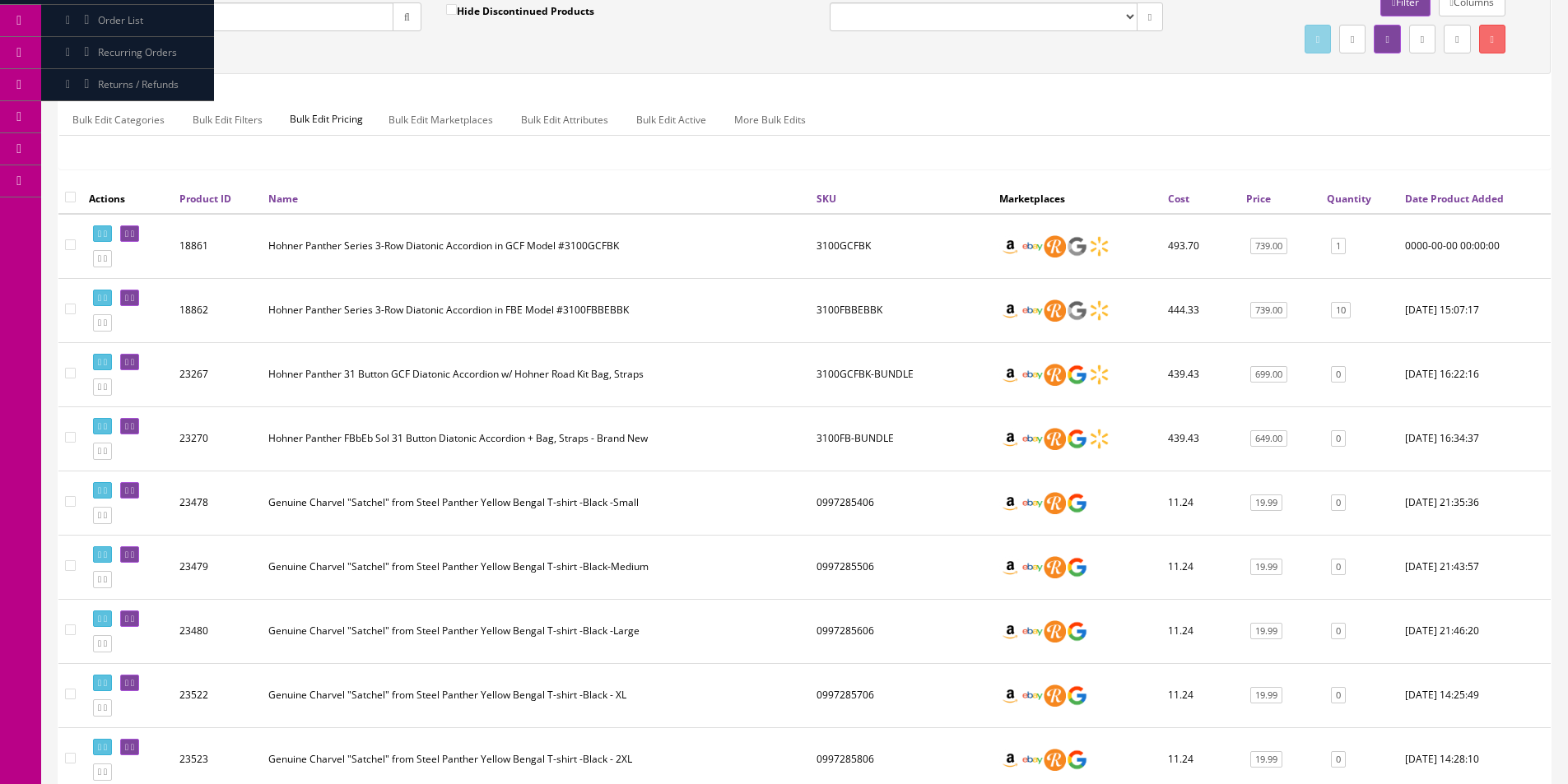
click at [1107, 133] on ul "Bulk Edit Categories Bulk Edit Filters Bulk Edit Pricing Bulk Edit Marketplaces…" at bounding box center [804, 119] width 1491 height 32
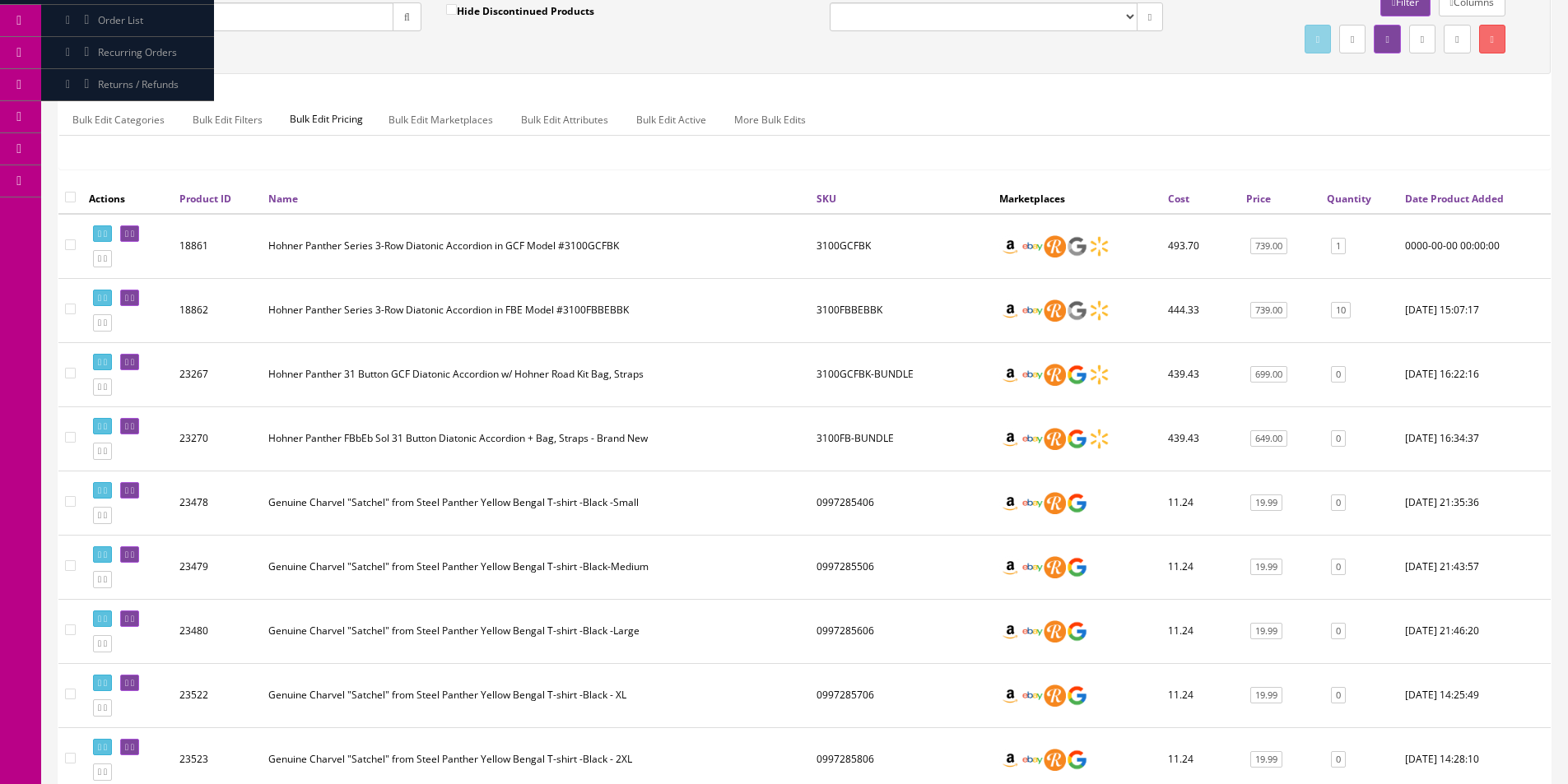
click at [1107, 133] on ul "Bulk Edit Categories Bulk Edit Filters Bulk Edit Pricing Bulk Edit Marketplaces…" at bounding box center [804, 119] width 1491 height 32
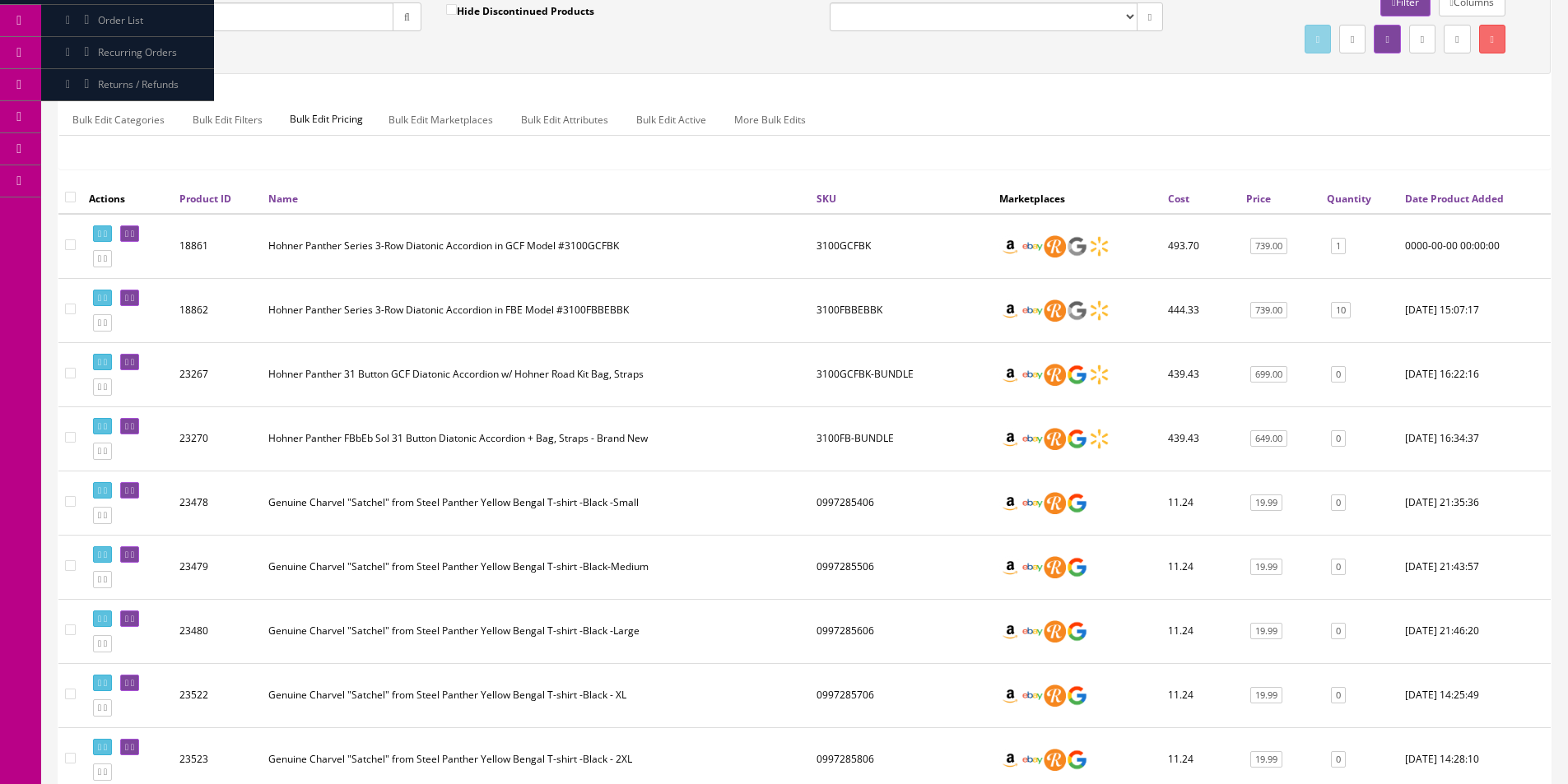
click at [1107, 133] on ul "Bulk Edit Categories Bulk Edit Filters Bulk Edit Pricing Bulk Edit Marketplaces…" at bounding box center [804, 119] width 1491 height 32
click at [1494, 114] on ul "Bulk Edit Categories Bulk Edit Filters Bulk Edit Pricing Bulk Edit Marketplaces…" at bounding box center [804, 119] width 1491 height 32
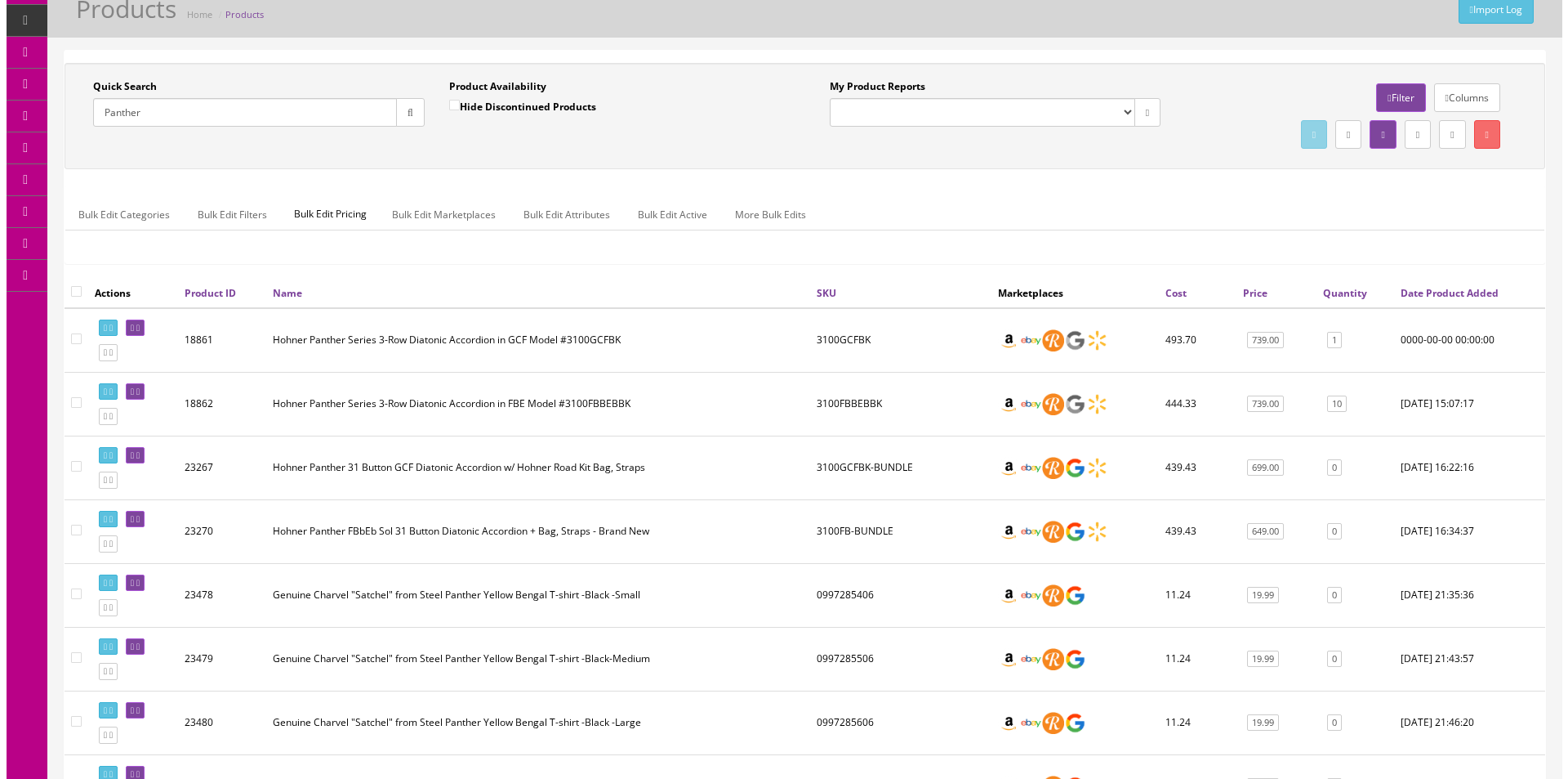
scroll to position [0, 0]
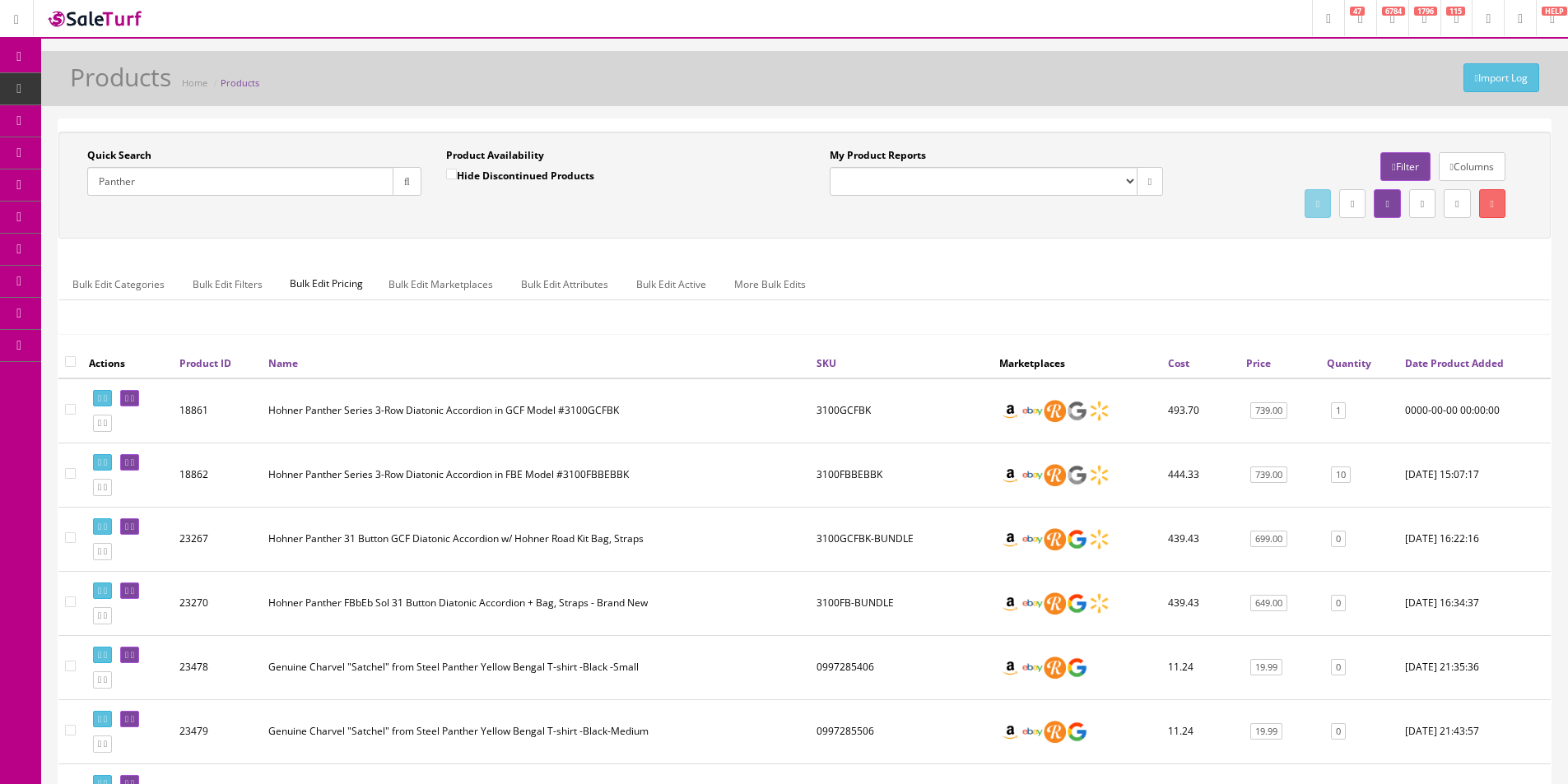
click at [920, 148] on label "My Product Reports" at bounding box center [877, 155] width 97 height 15
click at [920, 167] on select "Amazon FMIC Audit Market Errors (InStock) Marketplace Errors Squier/Fender Corr…" at bounding box center [983, 181] width 308 height 28
click at [920, 148] on label "My Product Reports" at bounding box center [877, 155] width 97 height 15
click at [920, 167] on select "Amazon FMIC Audit Market Errors (InStock) Marketplace Errors Squier/Fender Corr…" at bounding box center [983, 181] width 308 height 28
click at [920, 148] on label "My Product Reports" at bounding box center [877, 155] width 97 height 15
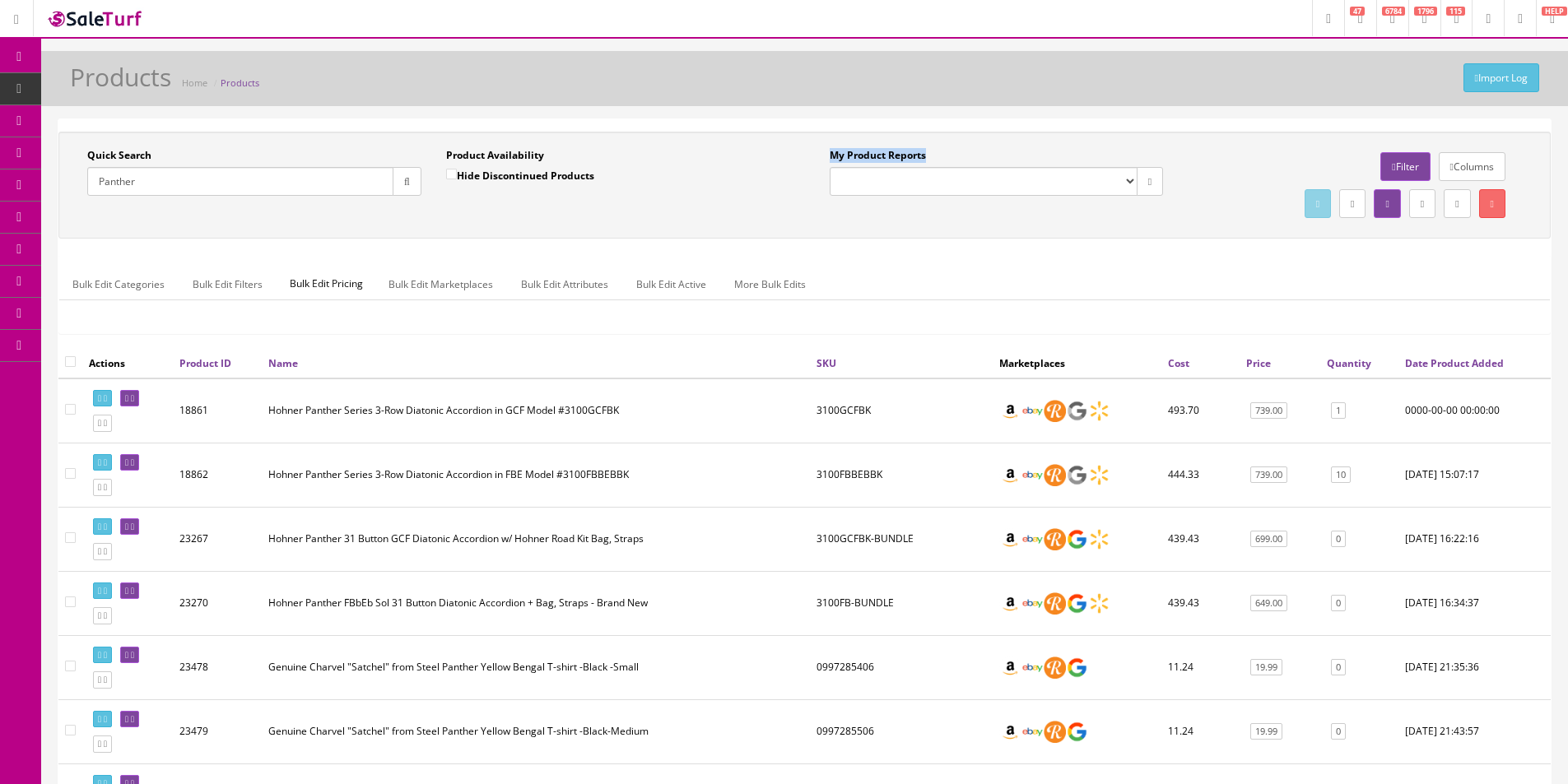
click at [920, 167] on select "Amazon FMIC Audit Market Errors (InStock) Marketplace Errors Squier/Fender Corr…" at bounding box center [983, 181] width 308 height 28
click at [864, 152] on label "My Product Reports" at bounding box center [877, 155] width 97 height 15
click at [864, 167] on select "Amazon FMIC Audit Market Errors (InStock) Marketplace Errors Squier/Fender Corr…" at bounding box center [983, 181] width 308 height 28
click at [864, 152] on label "My Product Reports" at bounding box center [877, 155] width 97 height 15
click at [864, 167] on select "Amazon FMIC Audit Market Errors (InStock) Marketplace Errors Squier/Fender Corr…" at bounding box center [983, 181] width 308 height 28
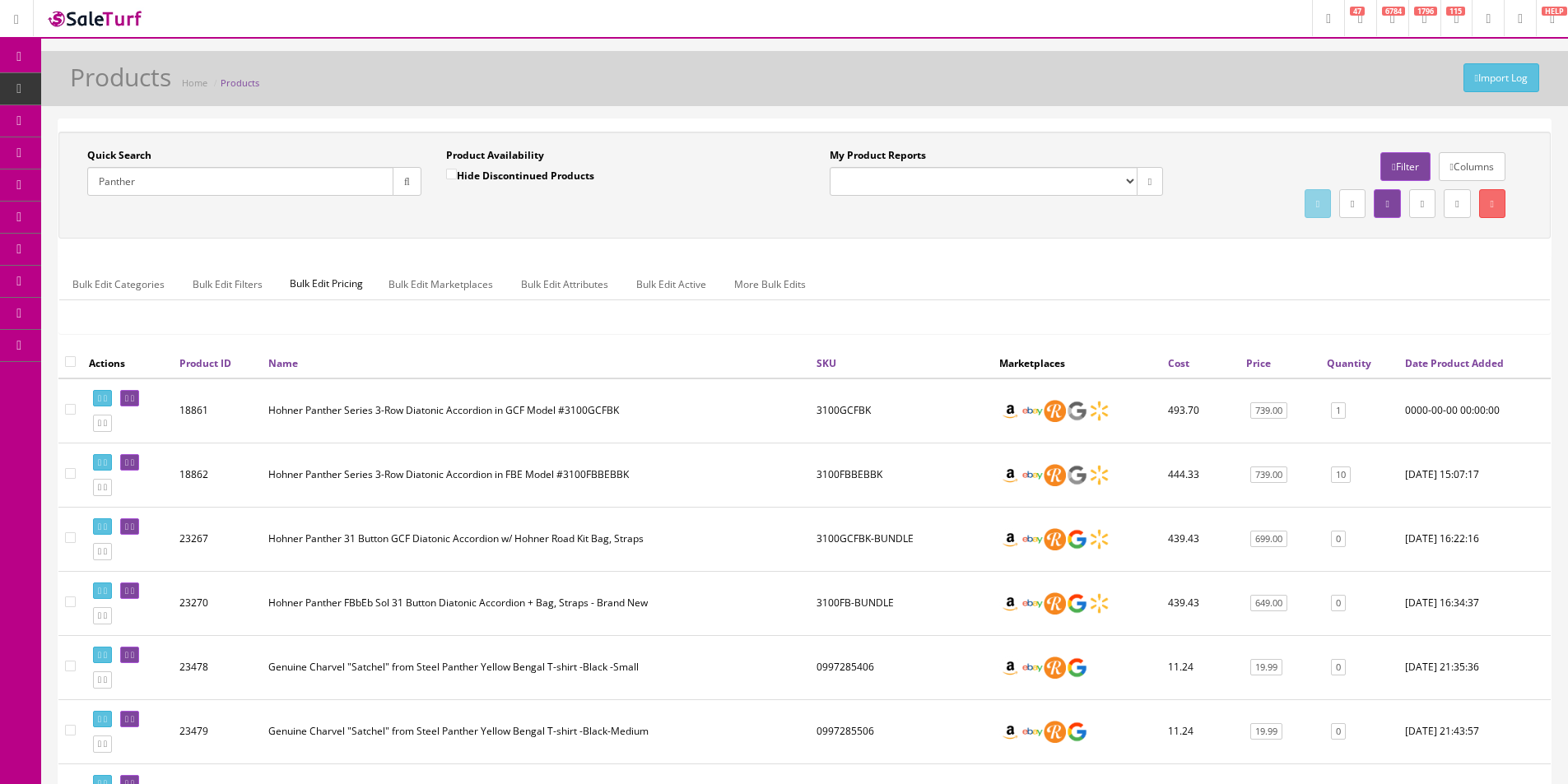
click at [818, 149] on div "My Product Reports Amazon FMIC Audit Market Errors (InStock) Marketplace Errors…" at bounding box center [997, 177] width 359 height 60
click at [861, 152] on label "My Product Reports" at bounding box center [877, 155] width 97 height 15
click at [861, 167] on select "Amazon FMIC Audit Market Errors (InStock) Marketplace Errors Squier/Fender Corr…" at bounding box center [983, 181] width 308 height 28
drag, startPoint x: 861, startPoint y: 152, endPoint x: 875, endPoint y: 131, distance: 25.2
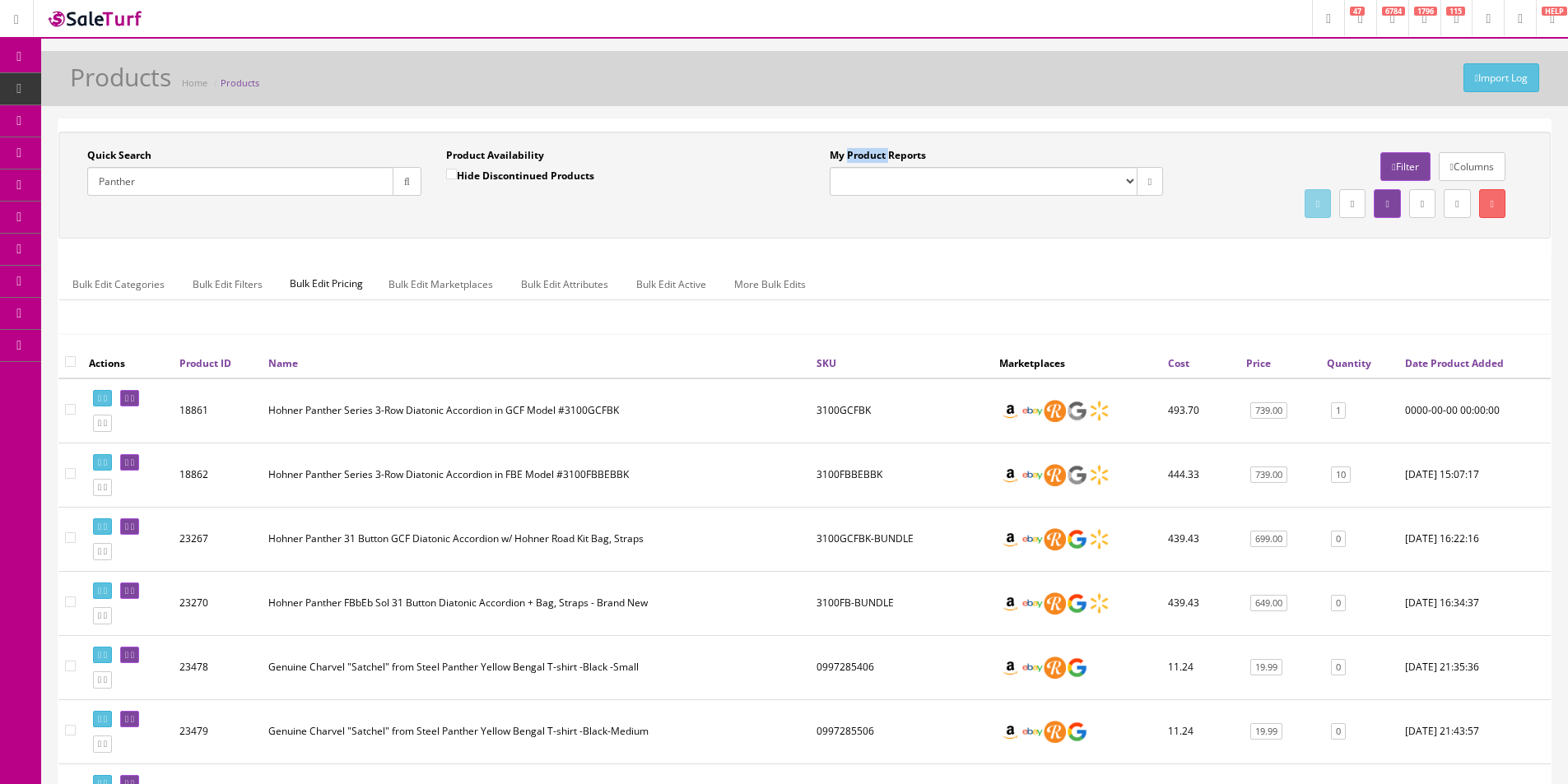
click at [862, 153] on label "My Product Reports" at bounding box center [877, 155] width 97 height 15
click at [862, 167] on select "Amazon FMIC Audit Market Errors (InStock) Marketplace Errors Squier/Fender Corr…" at bounding box center [983, 181] width 308 height 28
click at [890, 111] on div "Import Log Products Home Products Quick Search Panther Date From Product Availa…" at bounding box center [805, 729] width 1527 height 1357
click at [890, 110] on div "Import Log Products Home Products Quick Search Panther Date From Product Availa…" at bounding box center [805, 729] width 1527 height 1357
click at [1100, 256] on div "Bulk Edit Categories Bulk Edit Filters Bulk Edit Pricing Bulk Edit Marketplaces…" at bounding box center [804, 294] width 1491 height 77
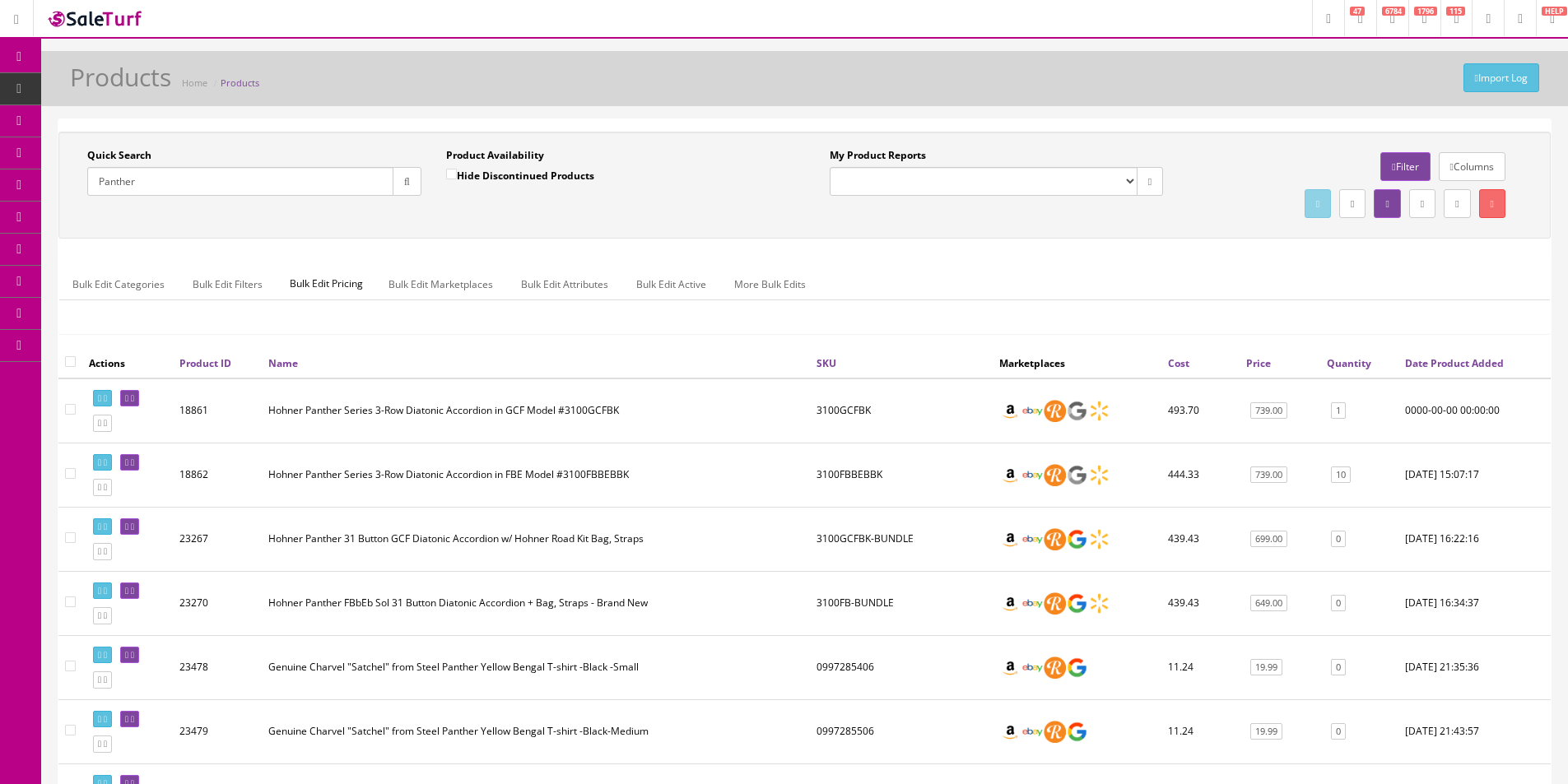
click at [302, 187] on input "Panther" at bounding box center [240, 181] width 306 height 28
click at [621, 239] on div "Quick Search Panther Date From Product Availability Hide Discontinued Products …" at bounding box center [805, 185] width 1493 height 107
click at [622, 252] on div "Quick Search Panther Date From Product Availability Hide Discontinued Products …" at bounding box center [805, 239] width 1493 height 216
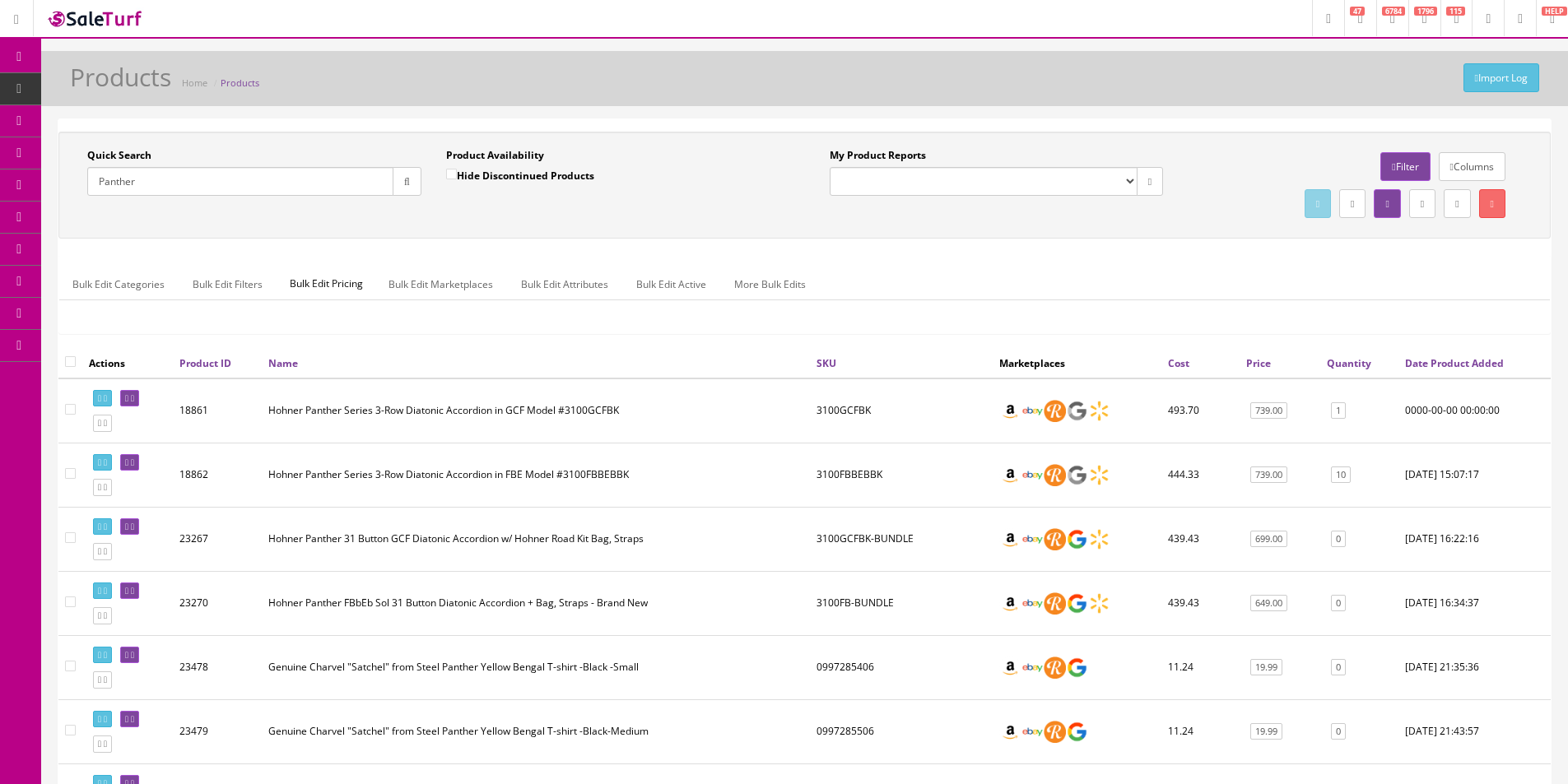
click at [622, 252] on div "Quick Search Panther Date From Product Availability Hide Discontinued Products …" at bounding box center [805, 239] width 1493 height 216
click at [622, 251] on div "Quick Search Panther Date From Product Availability Hide Discontinued Products …" at bounding box center [805, 239] width 1493 height 216
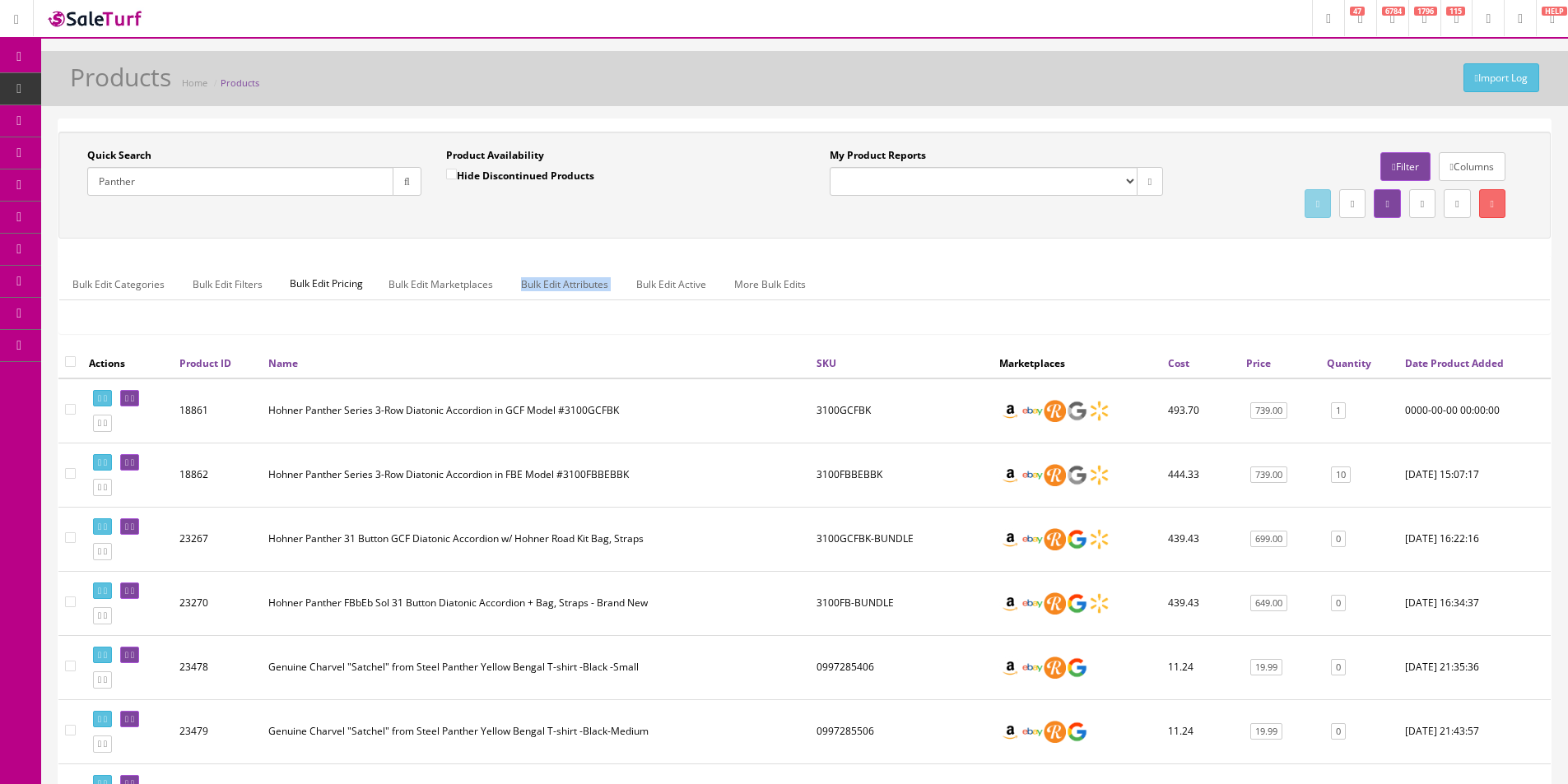
click at [622, 251] on div "Quick Search Panther Date From Product Availability Hide Discontinued Products …" at bounding box center [805, 239] width 1493 height 216
click at [622, 250] on div "Quick Search Panther Date From Product Availability Hide Discontinued Products …" at bounding box center [805, 239] width 1493 height 216
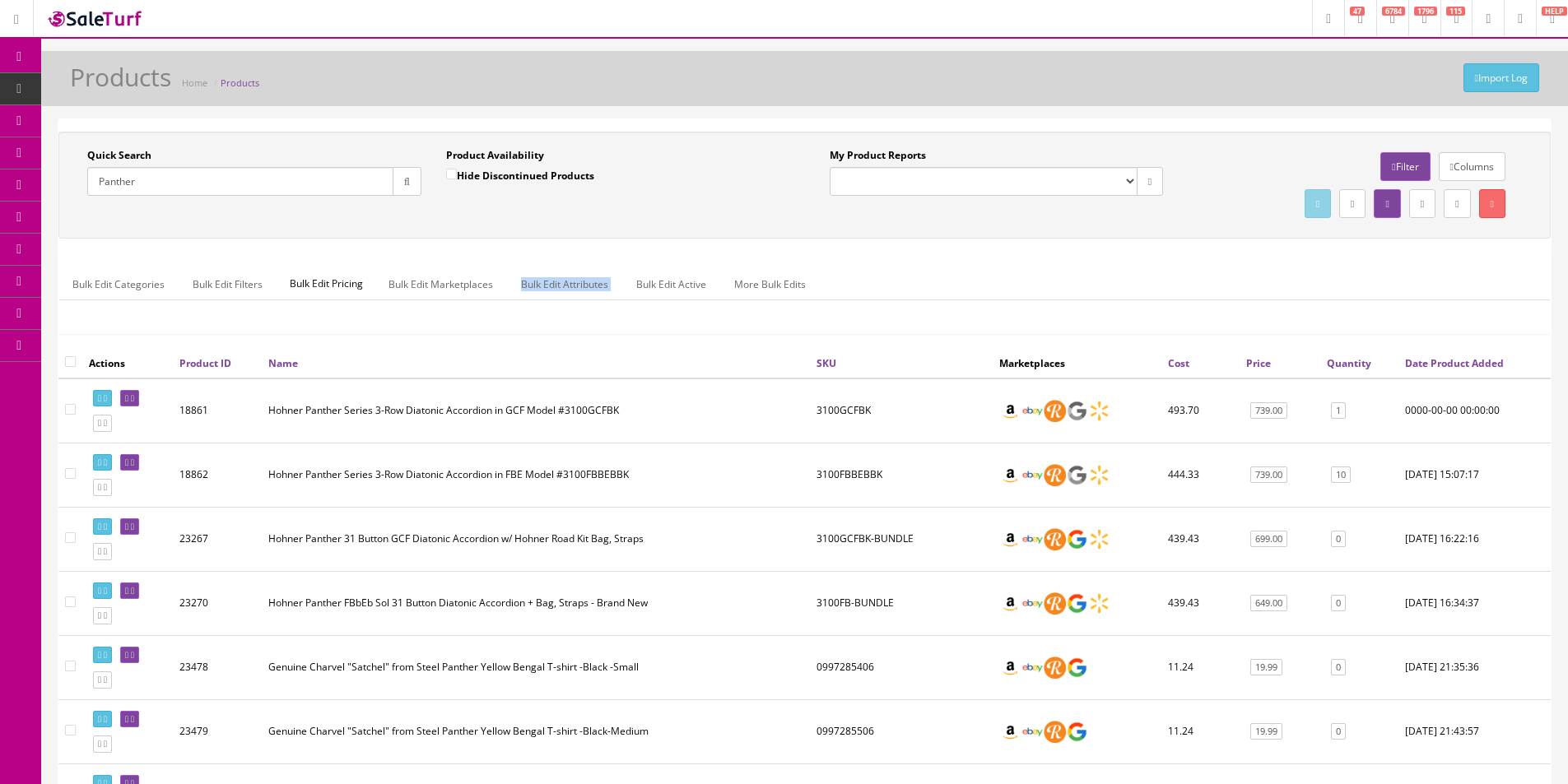
click at [622, 250] on div "Quick Search Panther Date From Product Availability Hide Discontinued Products …" at bounding box center [805, 239] width 1493 height 216
click at [159, 183] on input "Panther" at bounding box center [240, 181] width 306 height 28
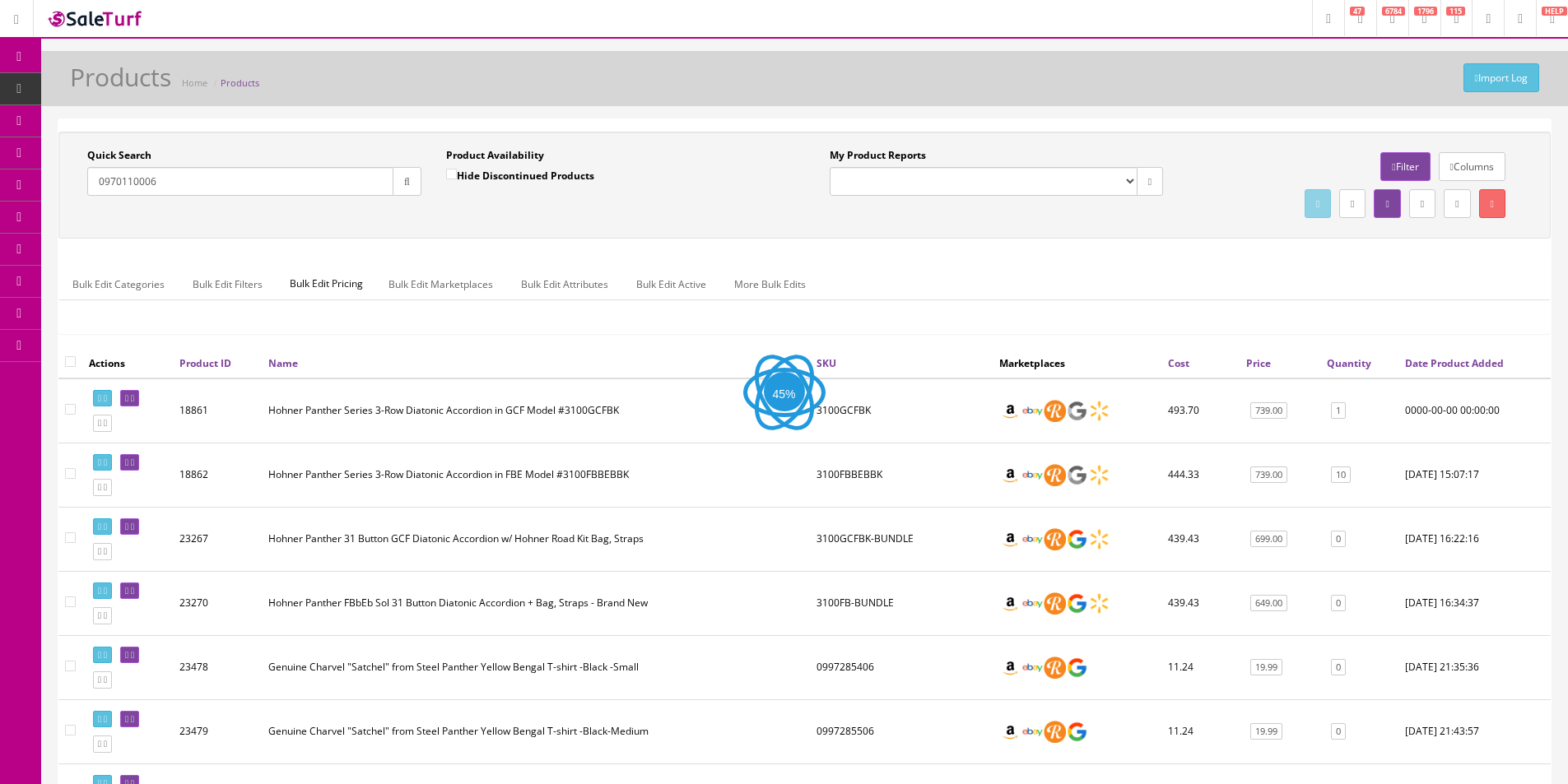
type input "0970110006"
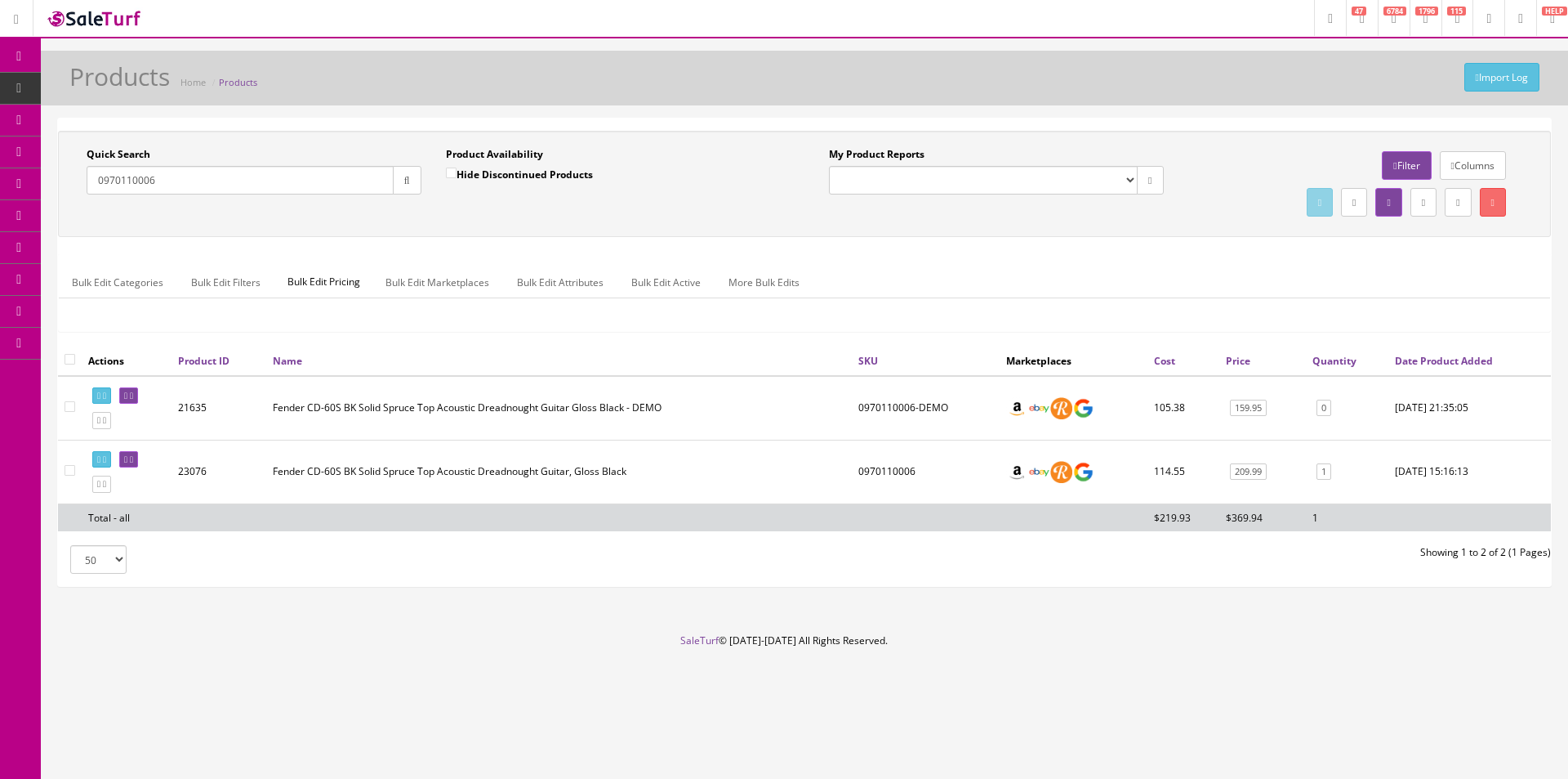
click at [68, 464] on td at bounding box center [70, 472] width 24 height 64
click at [69, 470] on input"] "checkbox" at bounding box center [70, 470] width 11 height 11
checkbox input"] "true"
click at [1495, 197] on link at bounding box center [1493, 202] width 26 height 28
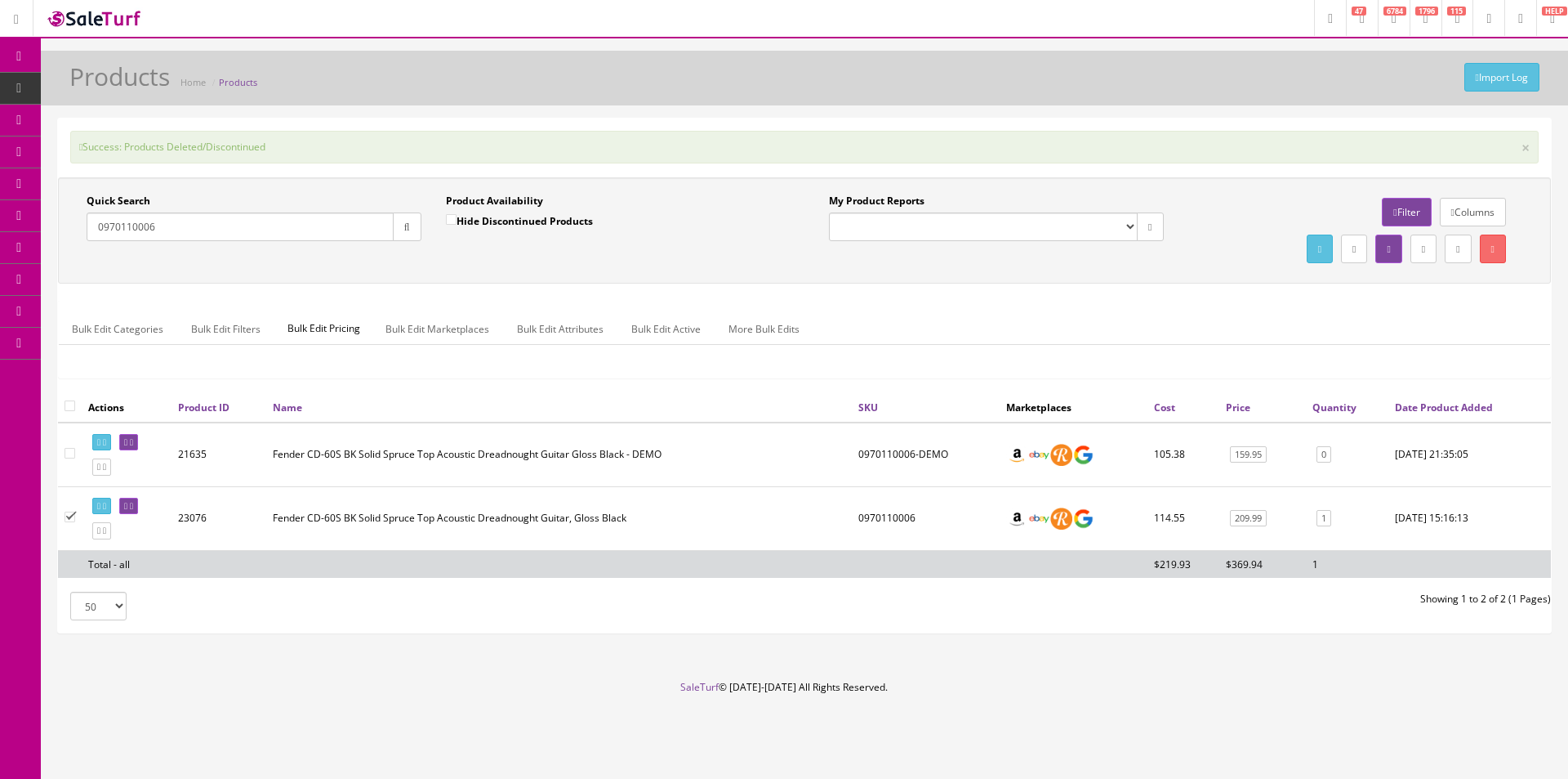
click at [328, 232] on input "0970110006" at bounding box center [240, 226] width 308 height 28
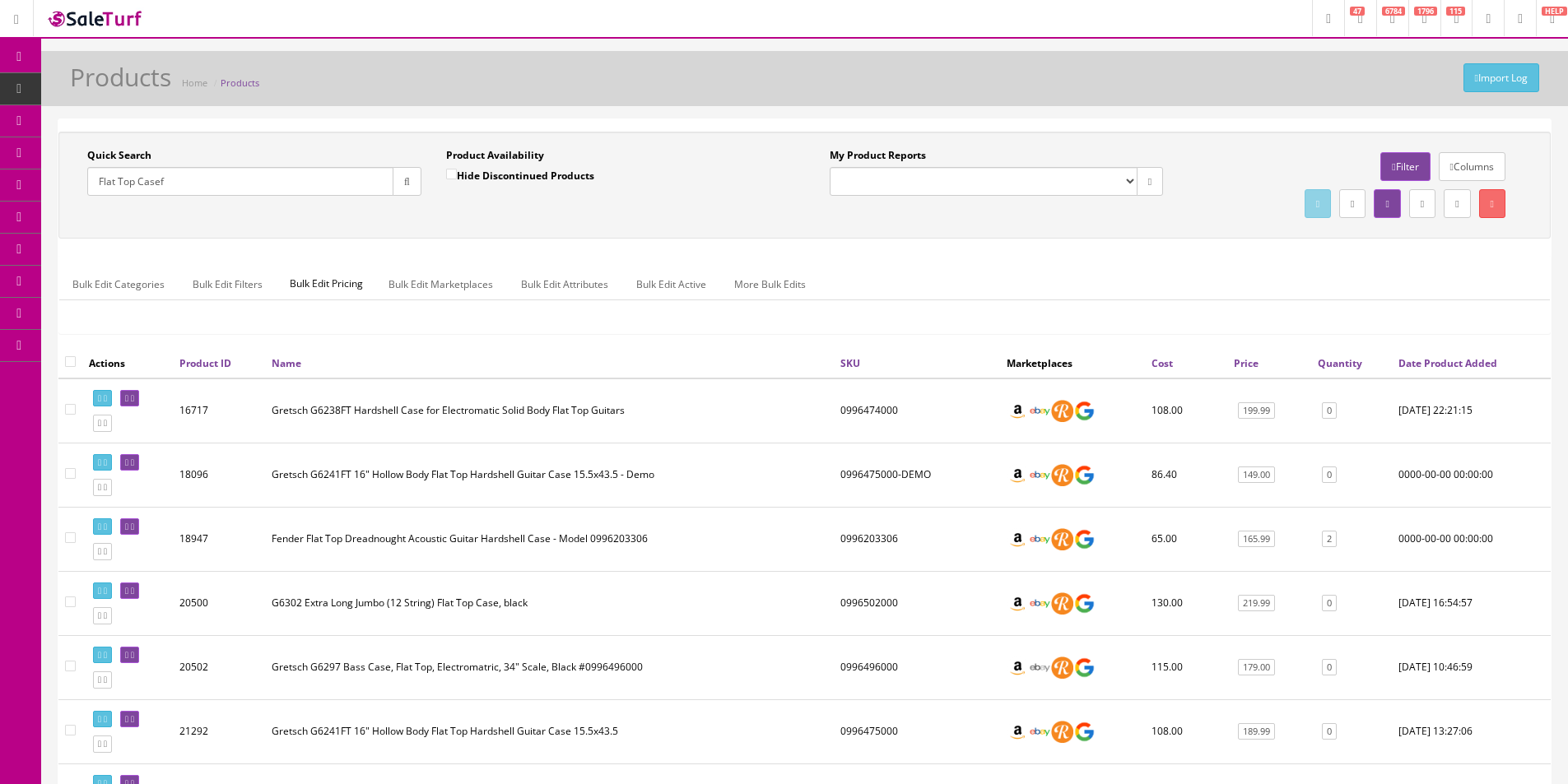
type input "Flat Top Casef"
click at [692, 353] on th "Name" at bounding box center [549, 363] width 568 height 29
click at [1333, 540] on link "2" at bounding box center [1329, 539] width 15 height 17
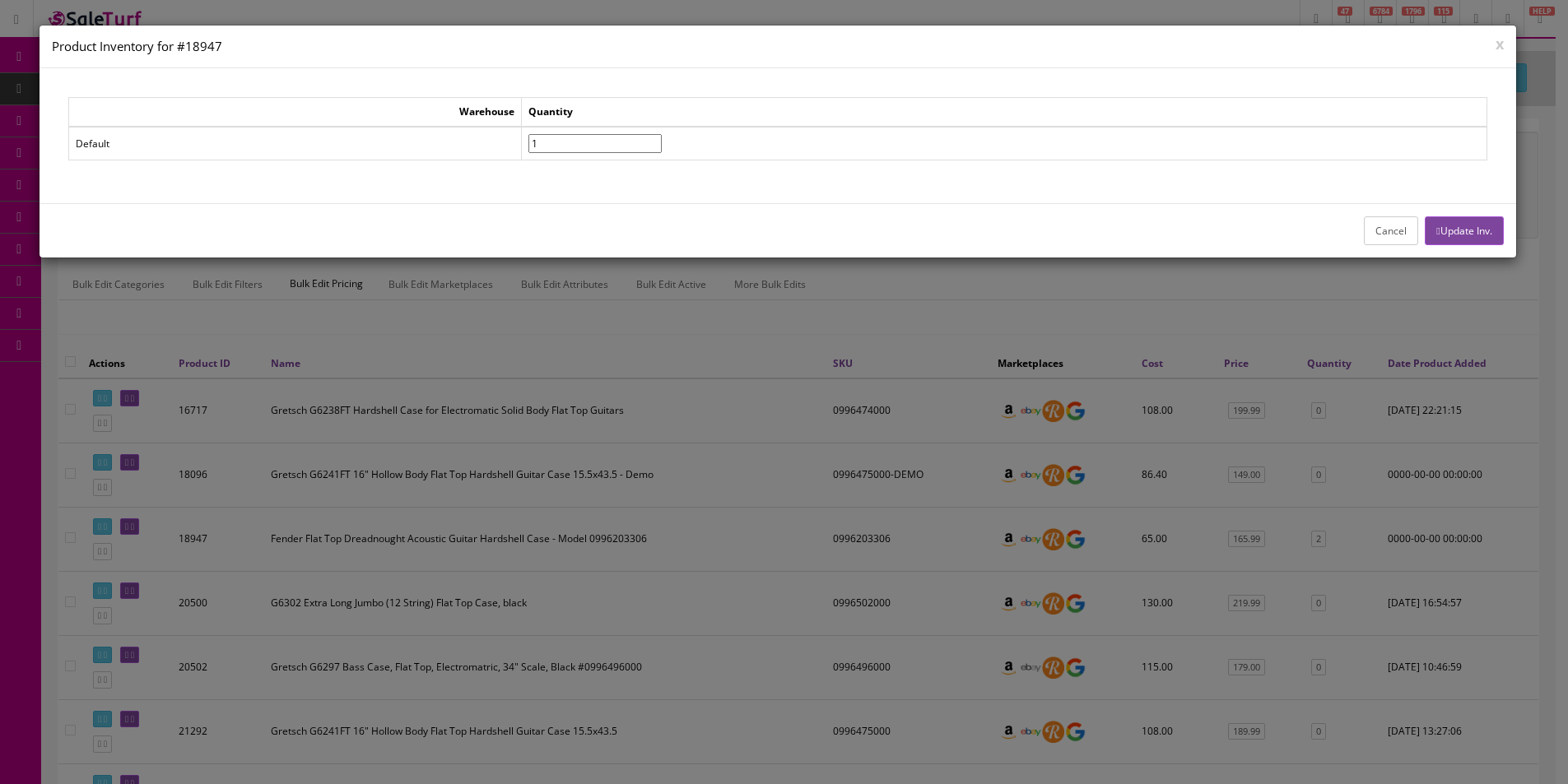
type input"] "1"
click at [662, 144] on input"] "1" at bounding box center [595, 143] width 133 height 19
click at [1447, 229] on button "Update Inv." at bounding box center [1463, 230] width 78 height 28
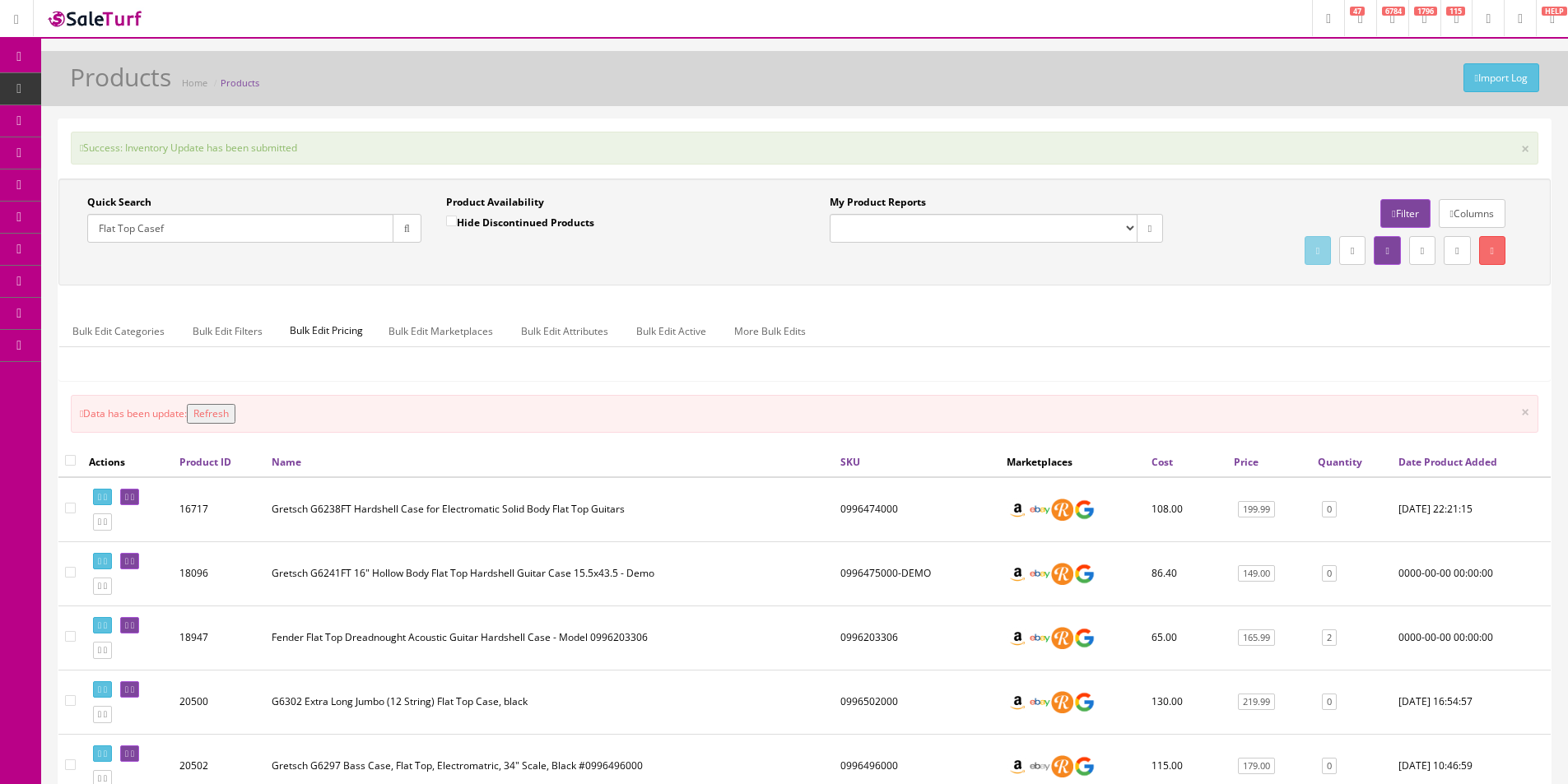
click at [140, 229] on input "Flat Top Casef" at bounding box center [240, 228] width 306 height 28
click at [139, 227] on input "Flat Top Casef" at bounding box center [240, 228] width 306 height 28
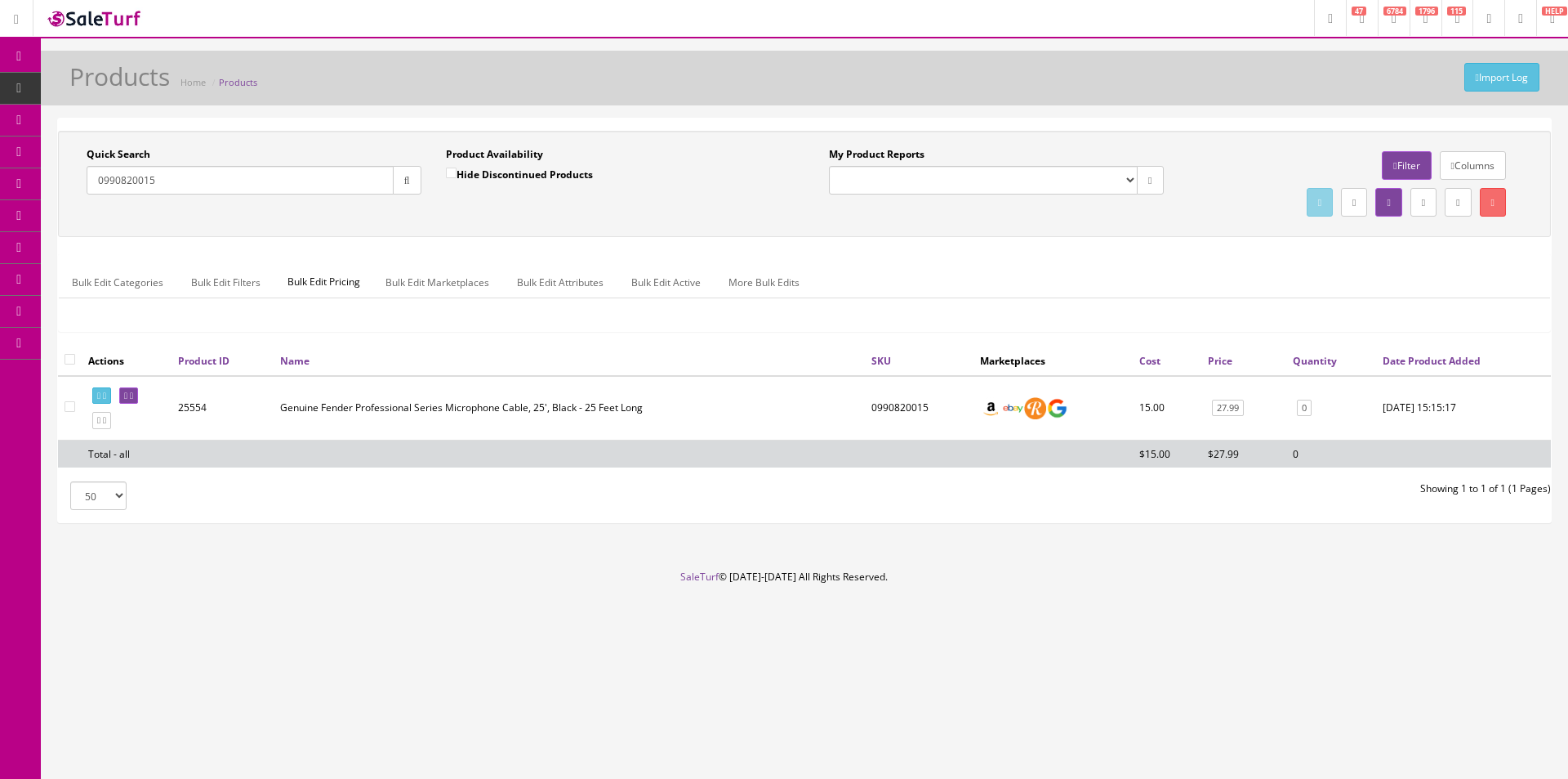
type input "0990820015"
click at [1206, 222] on div "Quick Search 0990820015 Date From Product Availability Hide Discontinued Produc…" at bounding box center [805, 184] width 1493 height 106
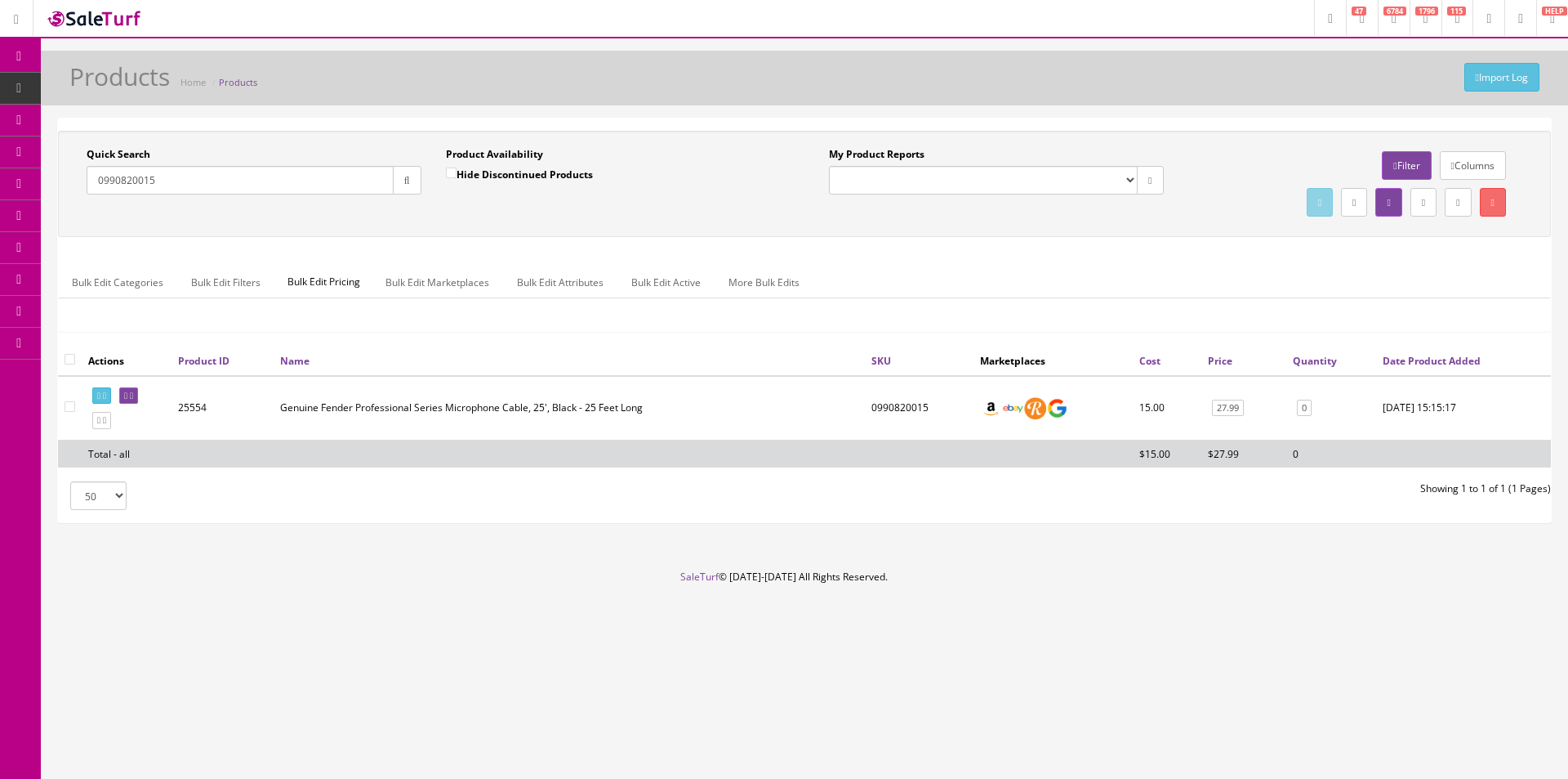
click at [1206, 222] on div "Quick Search 0990820015 Date From Product Availability Hide Discontinued Produc…" at bounding box center [805, 184] width 1493 height 106
click at [191, 186] on input "0990820015" at bounding box center [240, 180] width 308 height 28
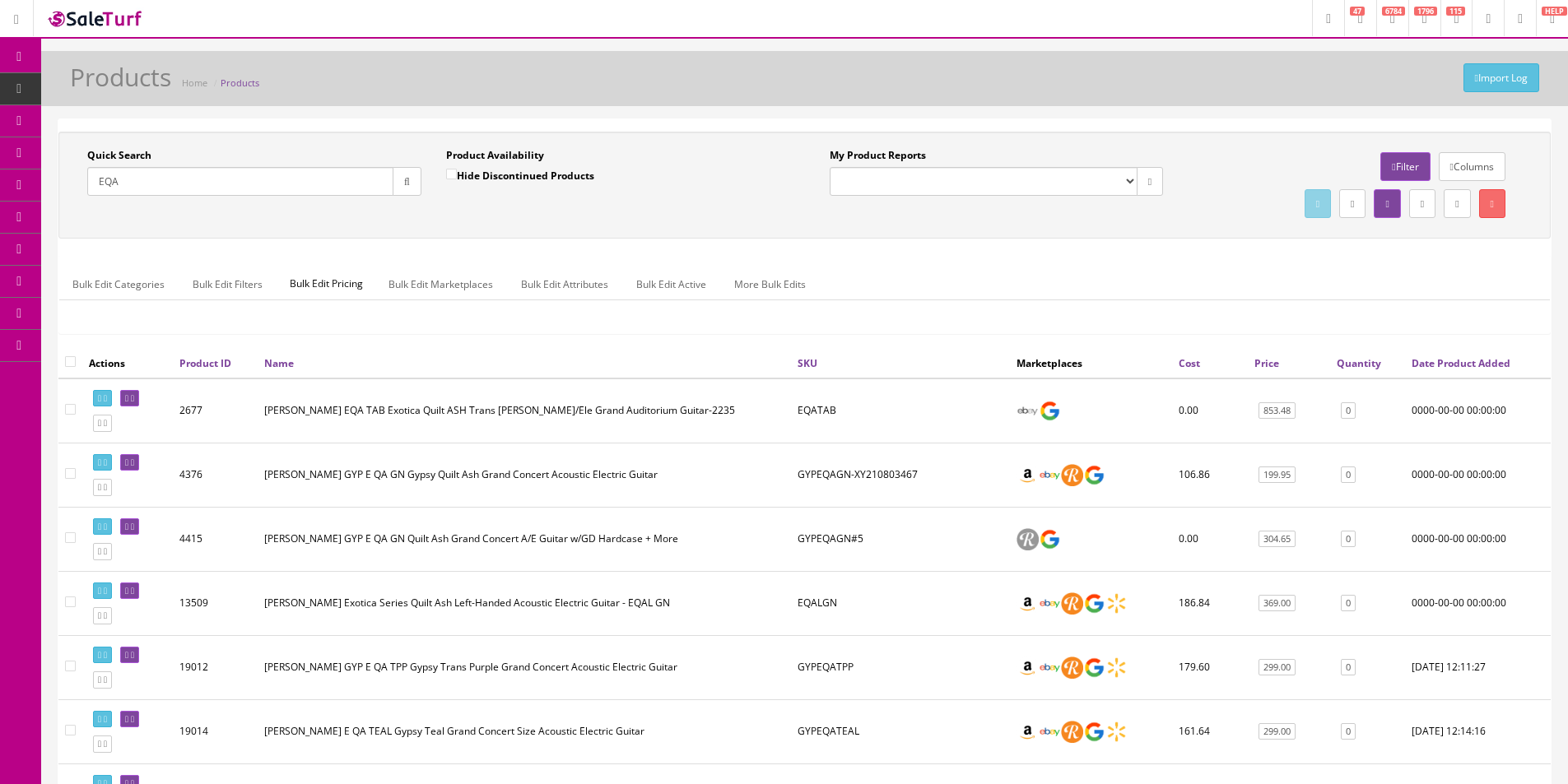
click at [160, 179] on input "EQA" at bounding box center [240, 181] width 306 height 28
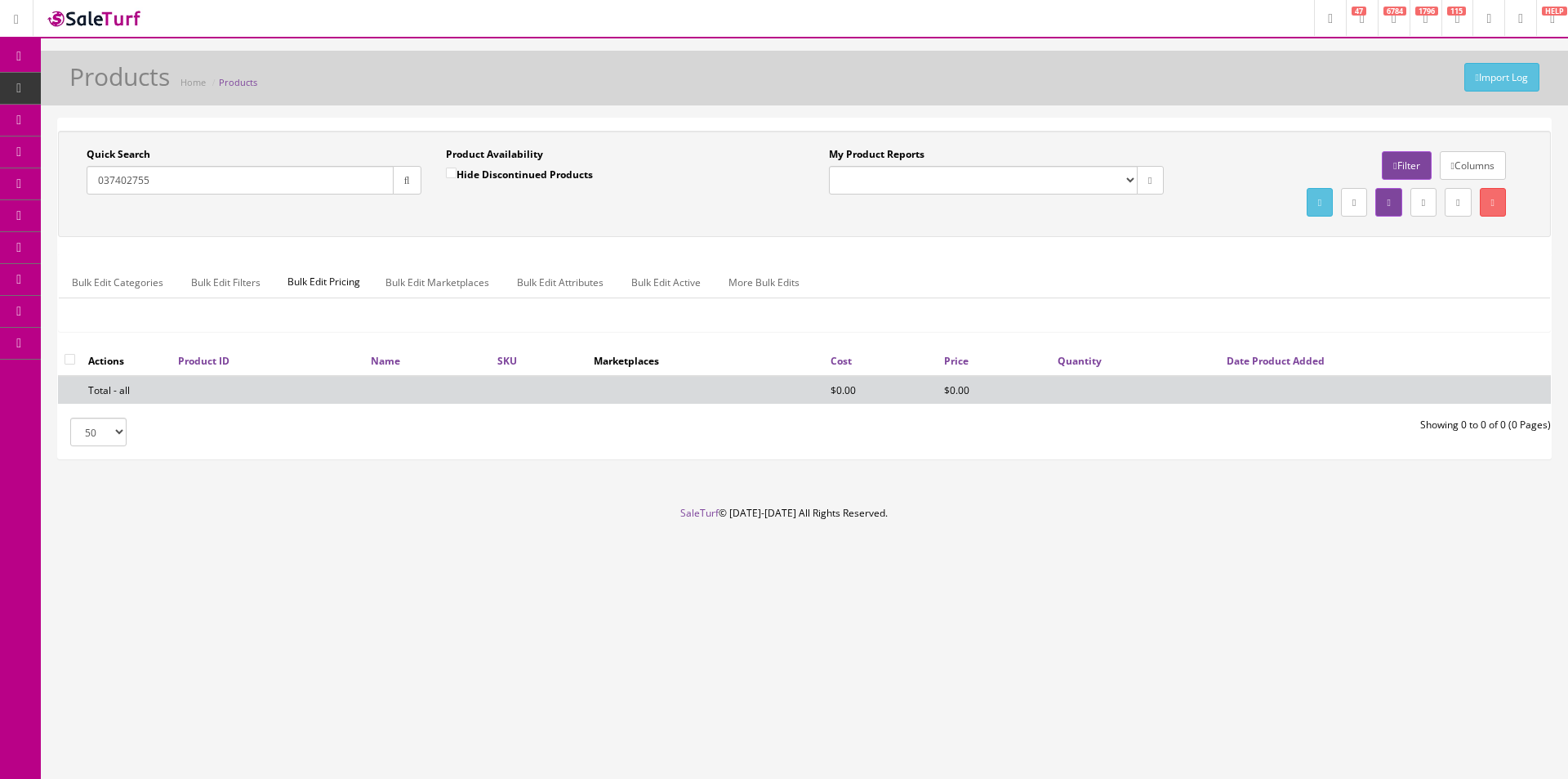
click at [159, 178] on input "037402755" at bounding box center [240, 180] width 308 height 28
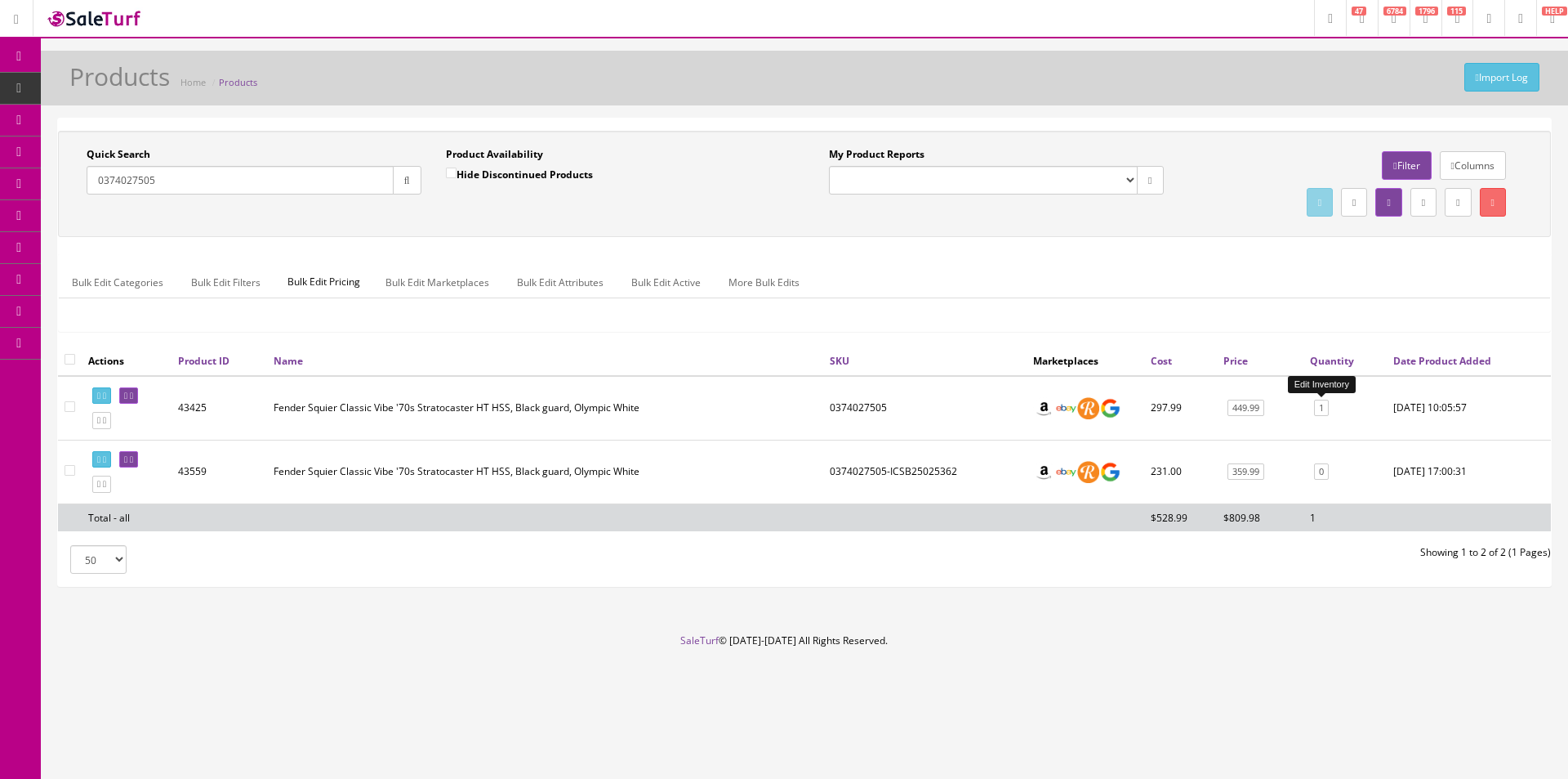
type input "0374027505"
click at [1325, 409] on link "1" at bounding box center [1322, 408] width 15 height 17
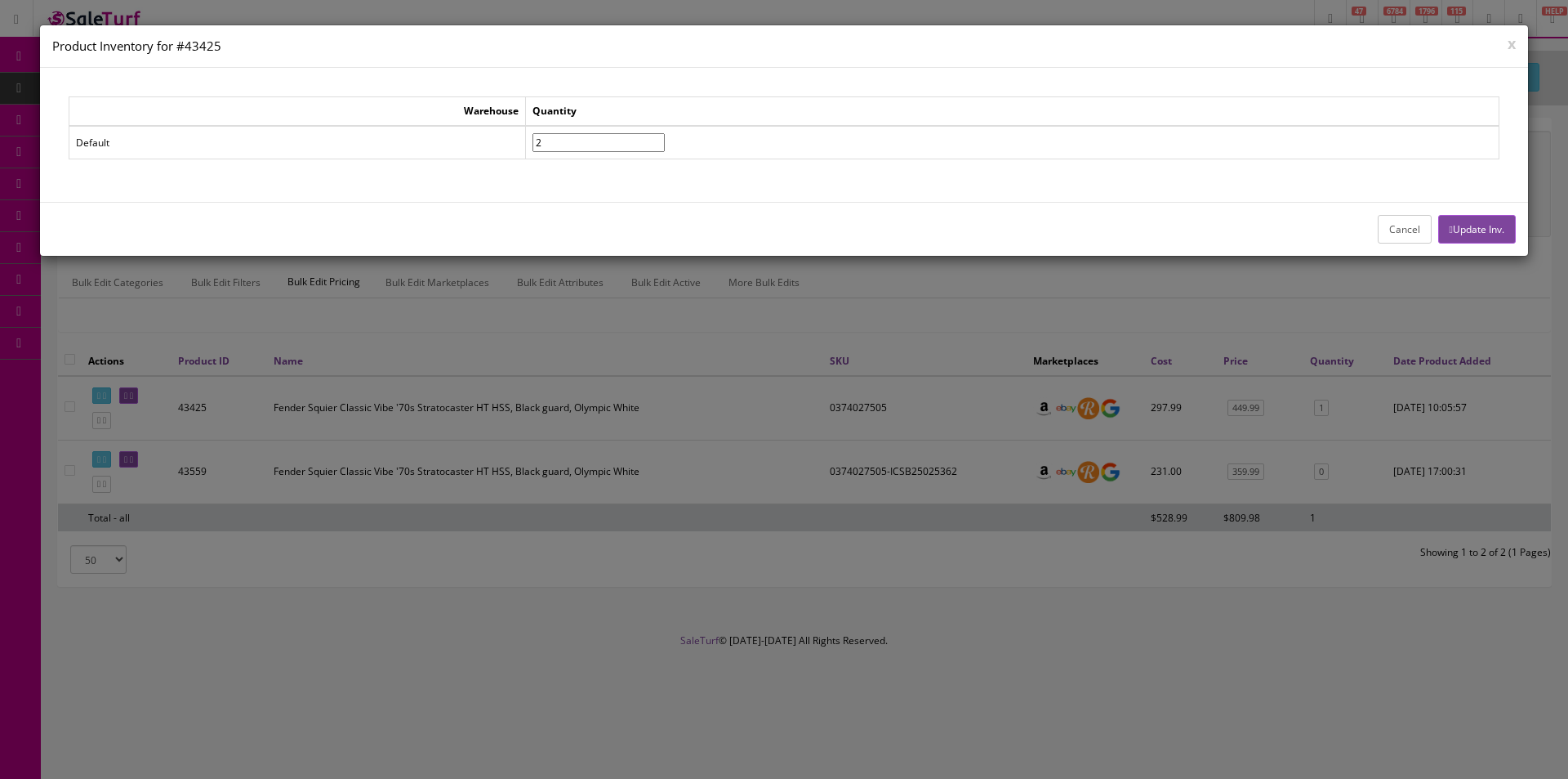
type input"] "2"
click at [665, 138] on input"] "2" at bounding box center [599, 142] width 132 height 19
click at [1460, 230] on button "Update Inv." at bounding box center [1477, 228] width 78 height 28
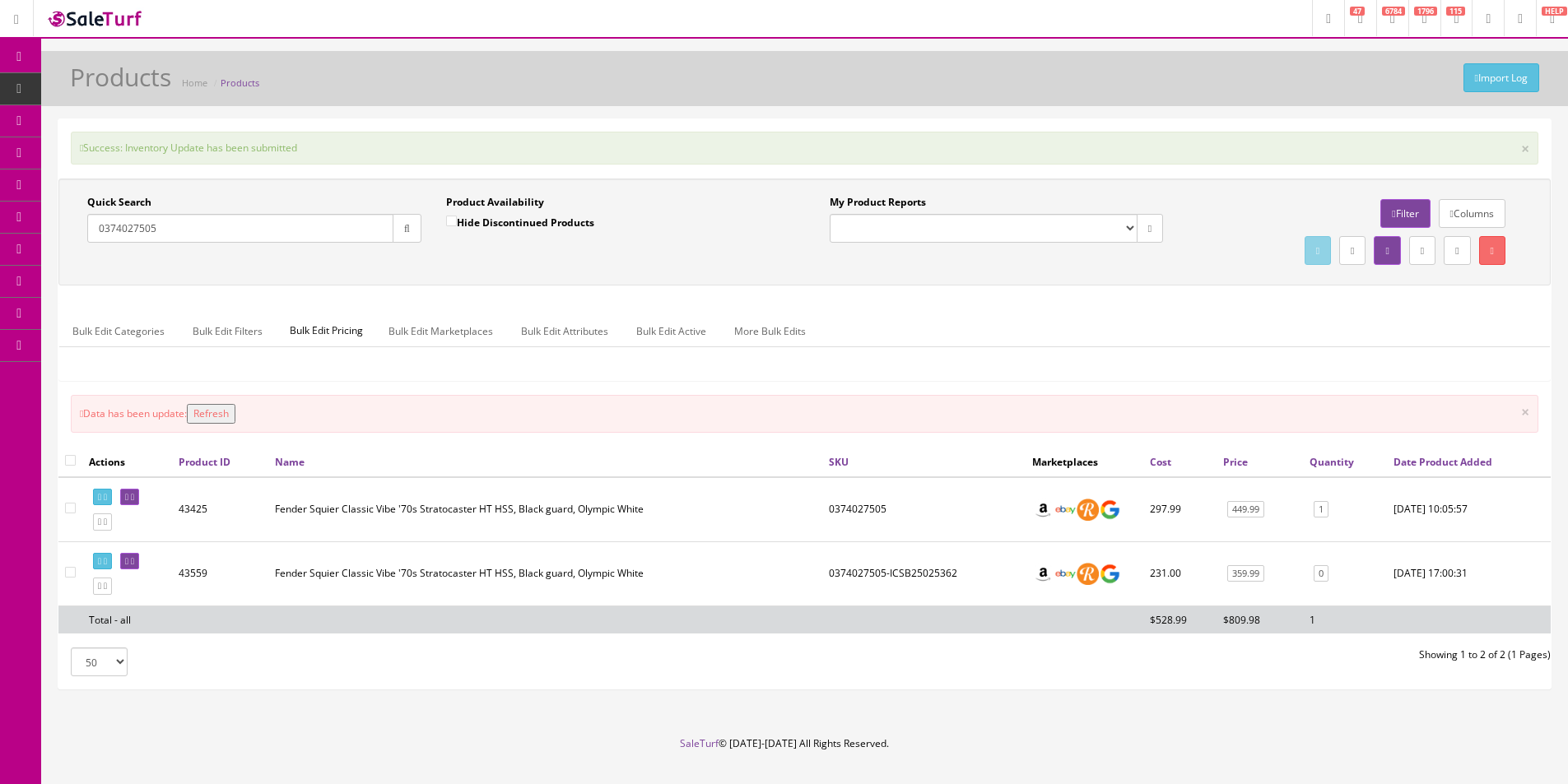
click at [221, 229] on input "0374027505" at bounding box center [240, 228] width 306 height 28
click at [223, 228] on input "0374027505" at bounding box center [240, 228] width 306 height 28
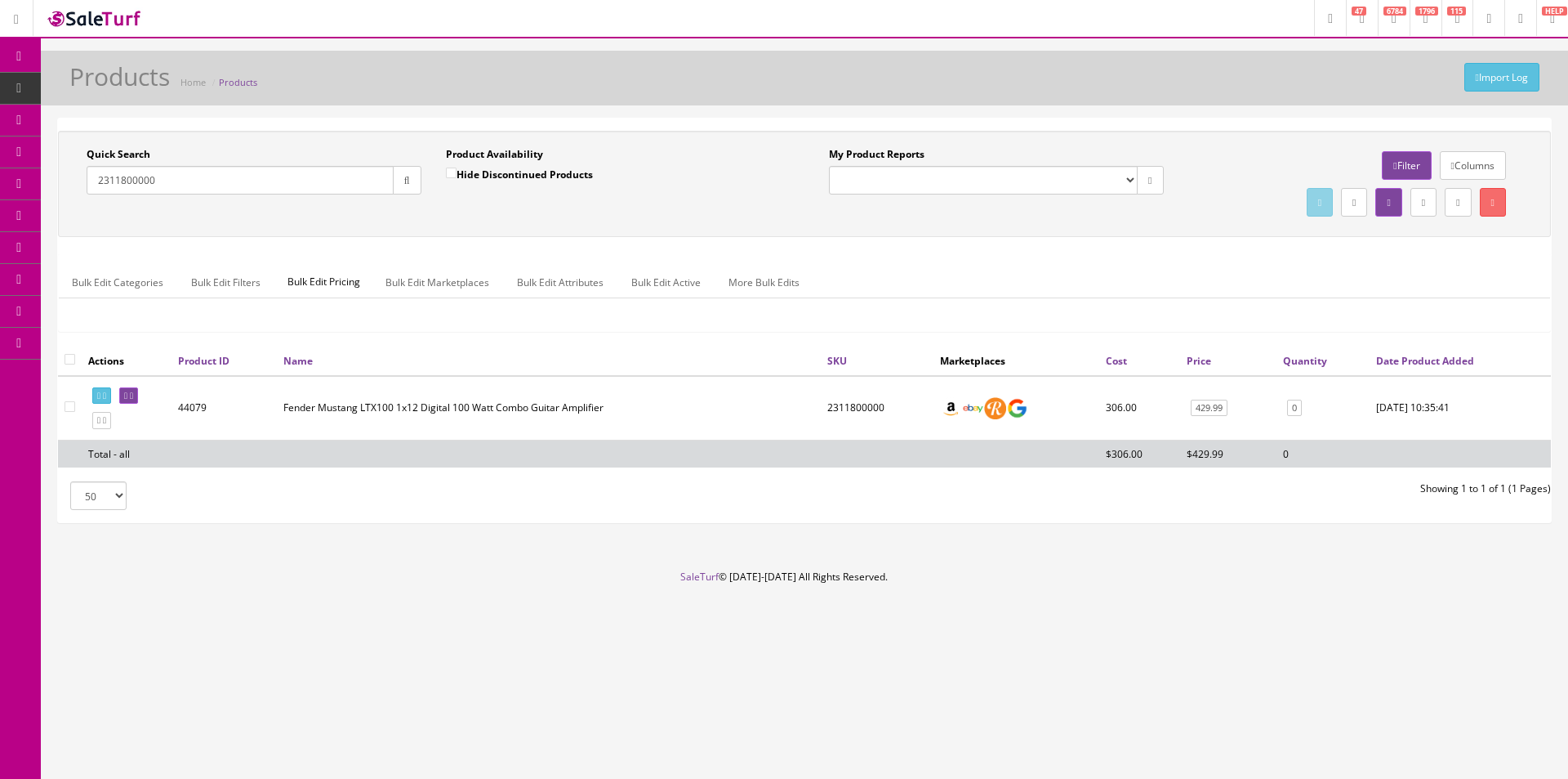
type input "2311800000"
click at [1301, 401] on link "0" at bounding box center [1295, 408] width 15 height 17
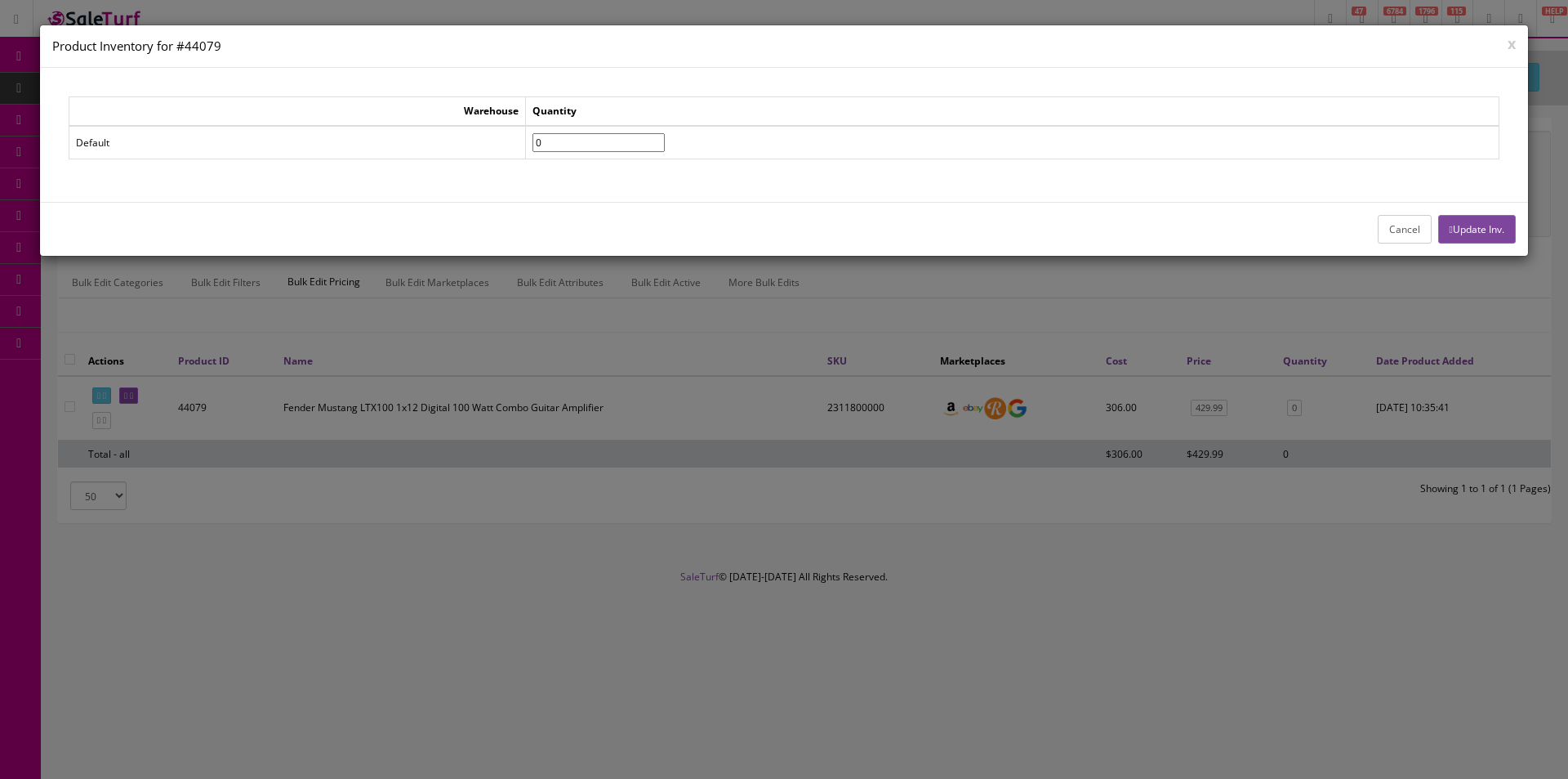
click at [665, 134] on input"] "0" at bounding box center [599, 142] width 132 height 19
type input"] "1"
click at [665, 136] on input"] "1" at bounding box center [599, 142] width 132 height 19
click at [1450, 230] on icon "button" at bounding box center [1452, 229] width 4 height 10
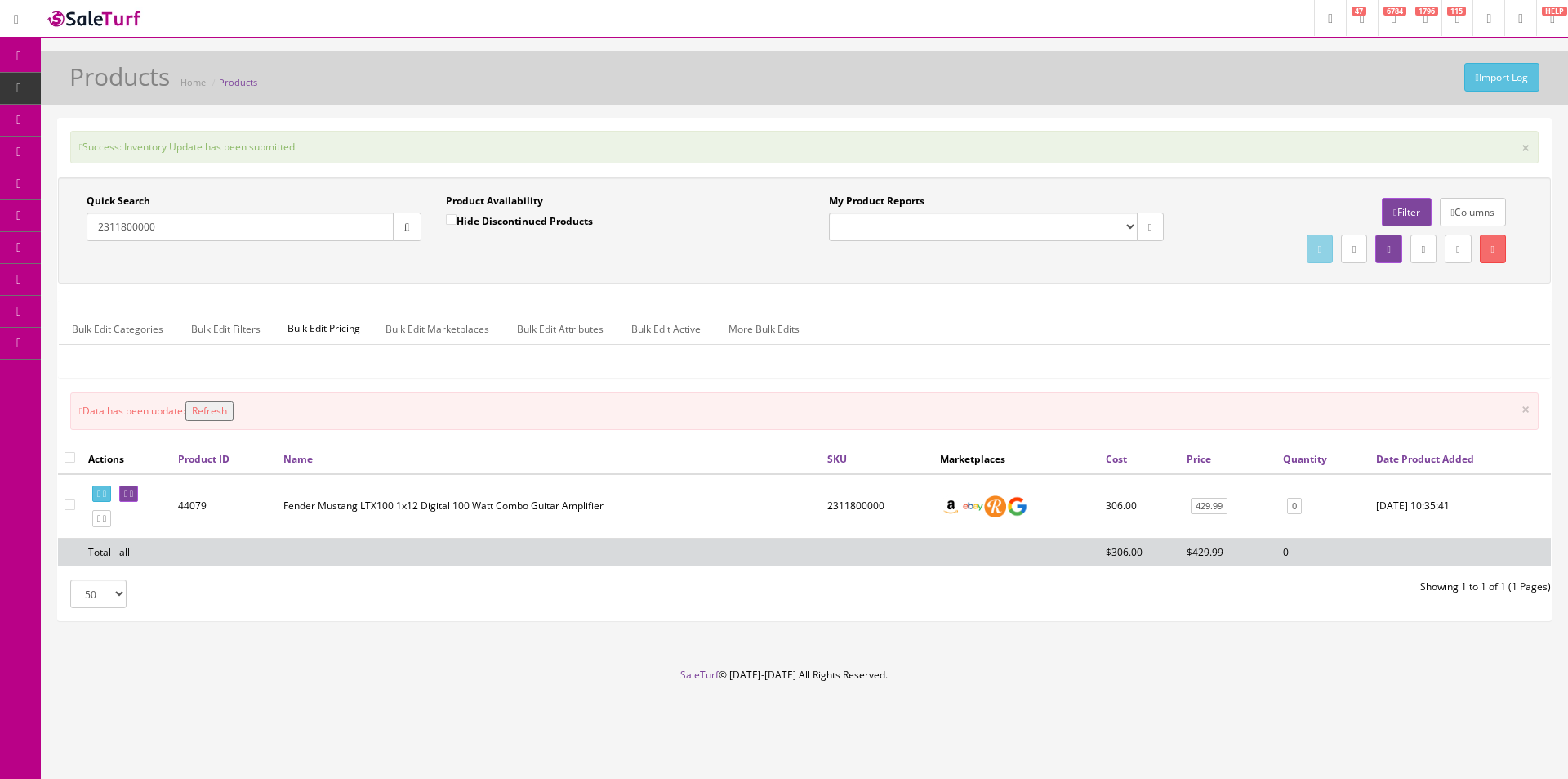
click at [253, 236] on input "2311800000" at bounding box center [240, 226] width 308 height 28
click at [253, 235] on input "2311800000" at bounding box center [240, 226] width 308 height 28
type input "2401816894"
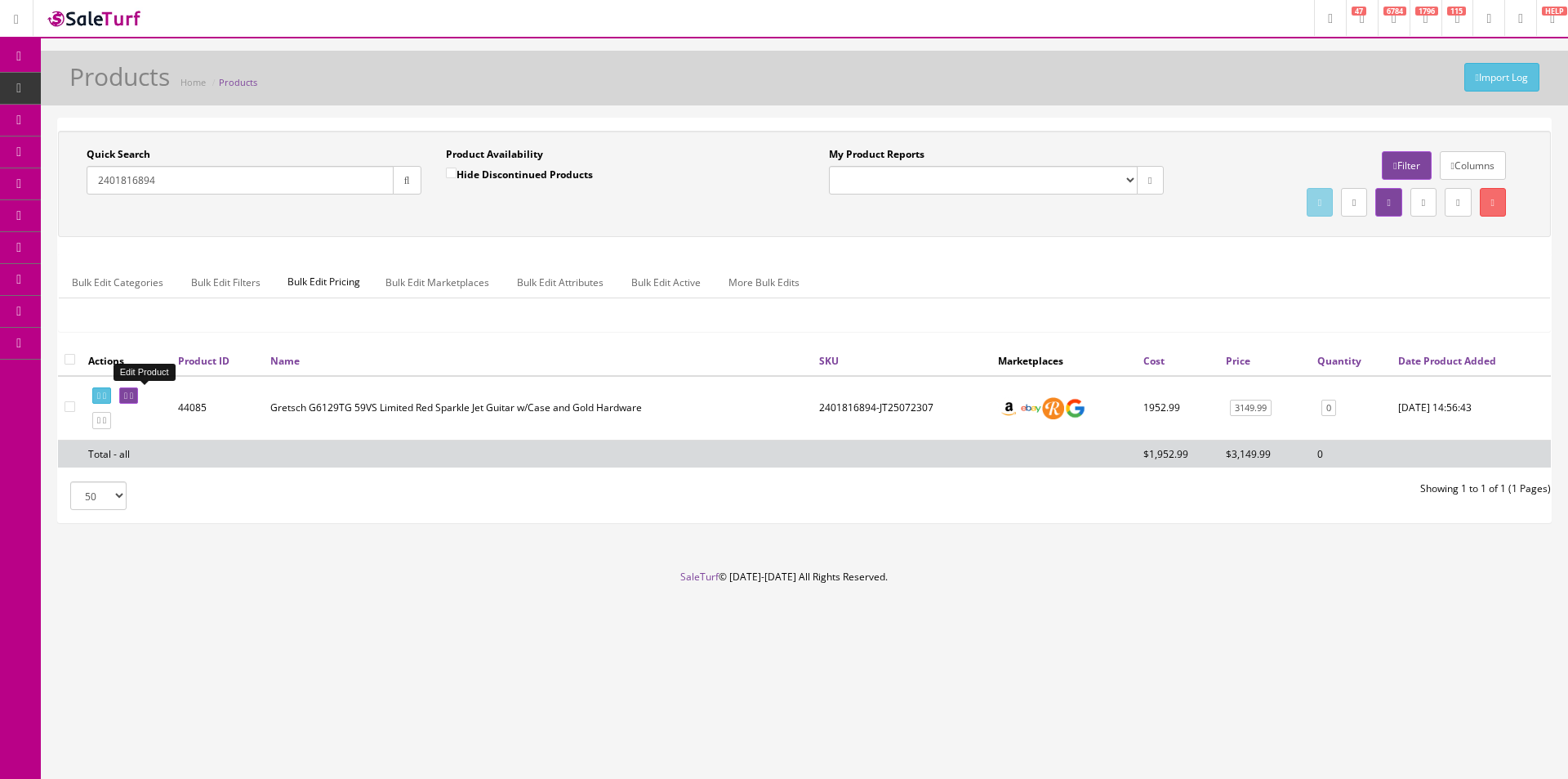
click at [138, 401] on link at bounding box center [129, 395] width 19 height 17
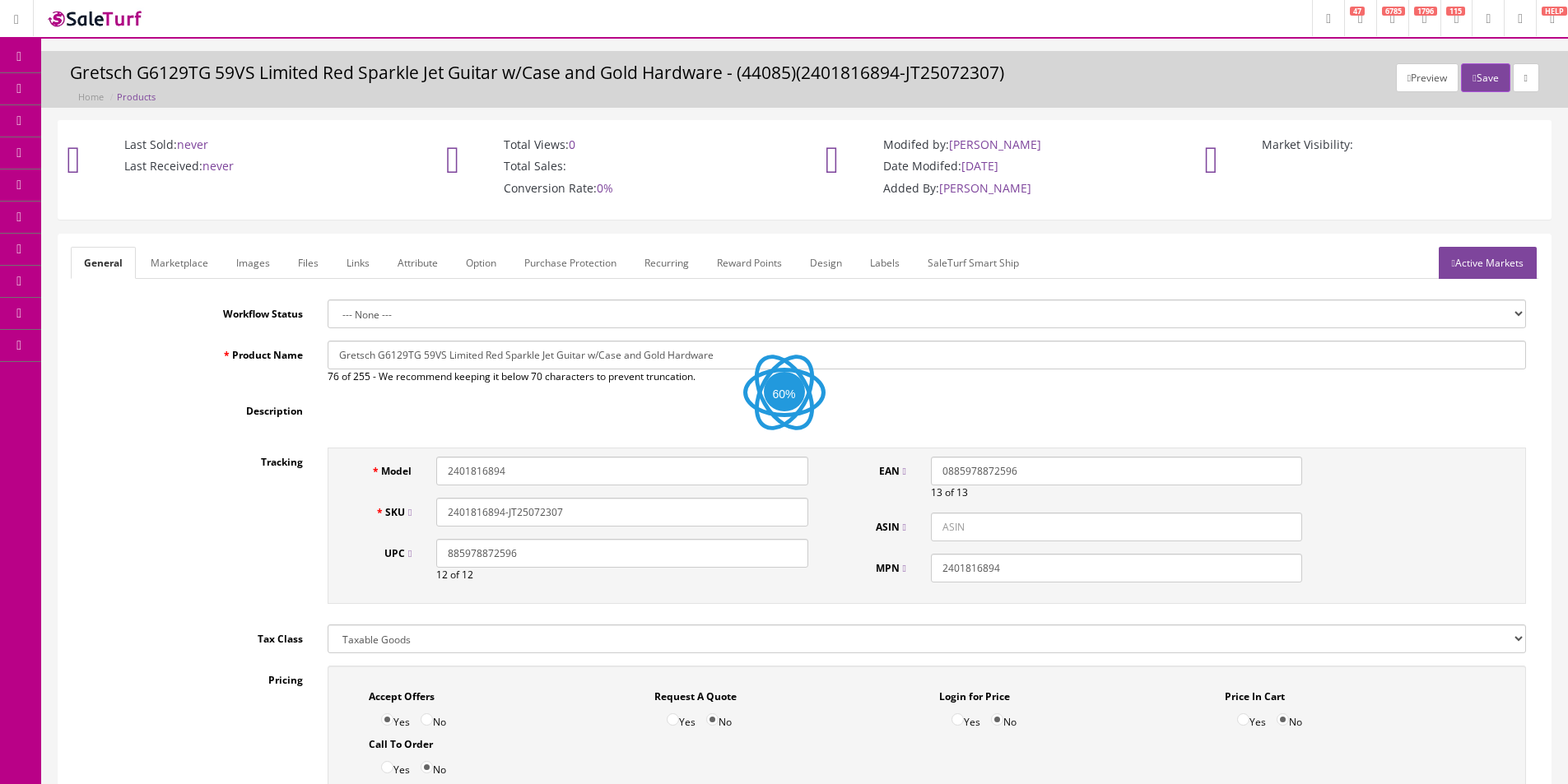
click at [244, 258] on link "Images" at bounding box center [253, 263] width 60 height 32
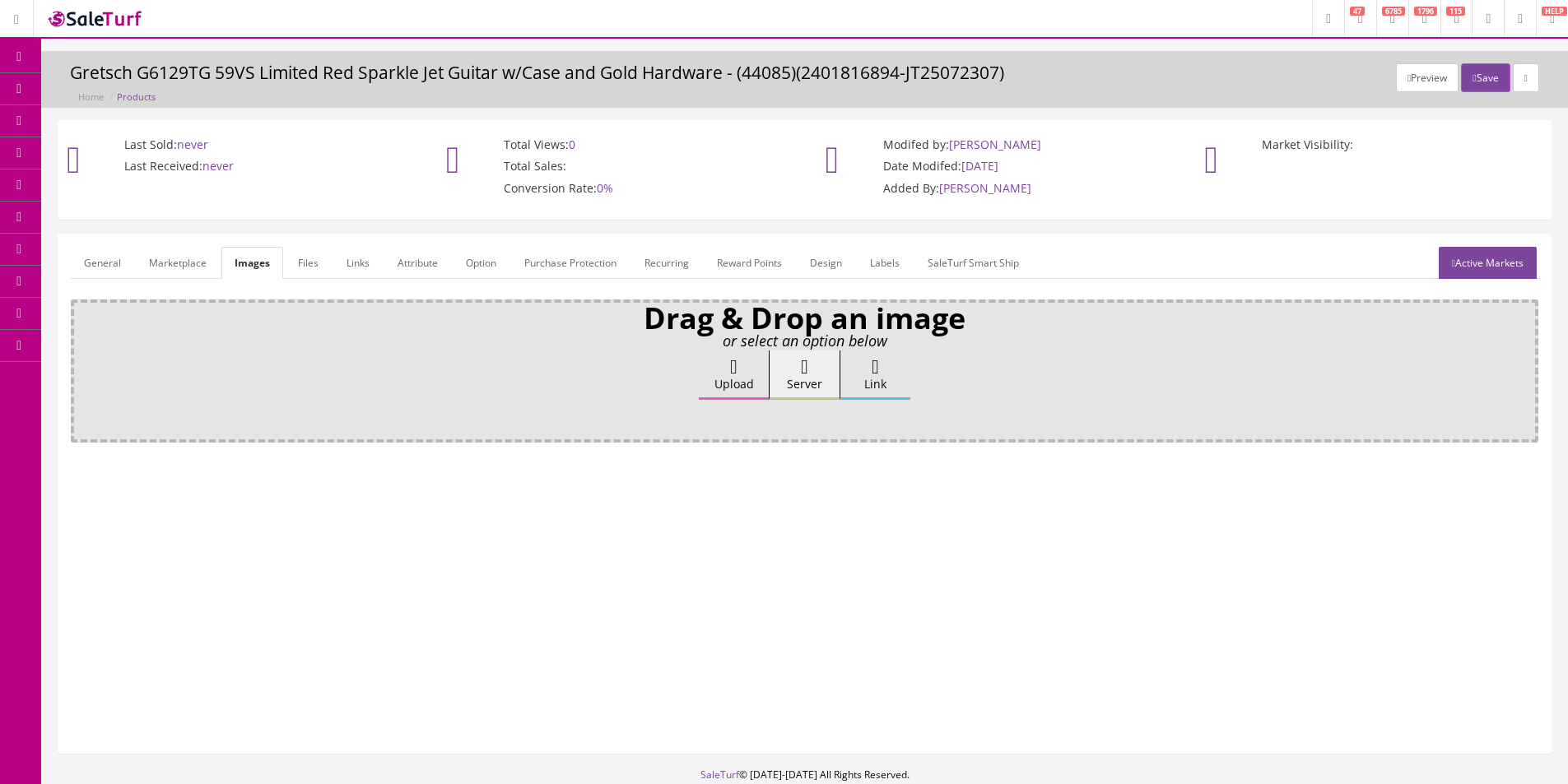
click at [718, 377] on label "Upload" at bounding box center [734, 375] width 70 height 50
click at [83, 367] on input "Upload" at bounding box center [83, 358] width 0 height 17
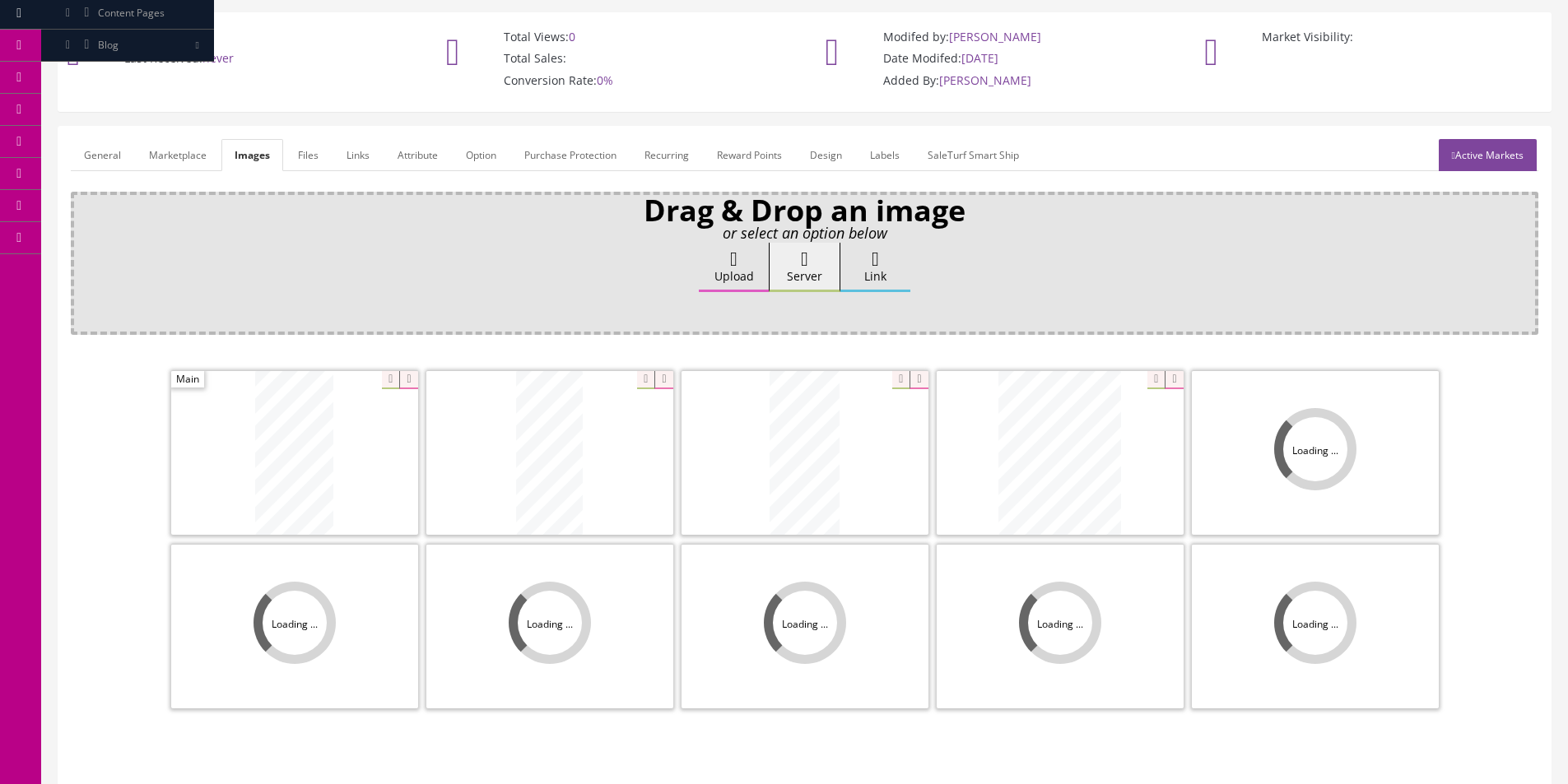
scroll to position [165, 0]
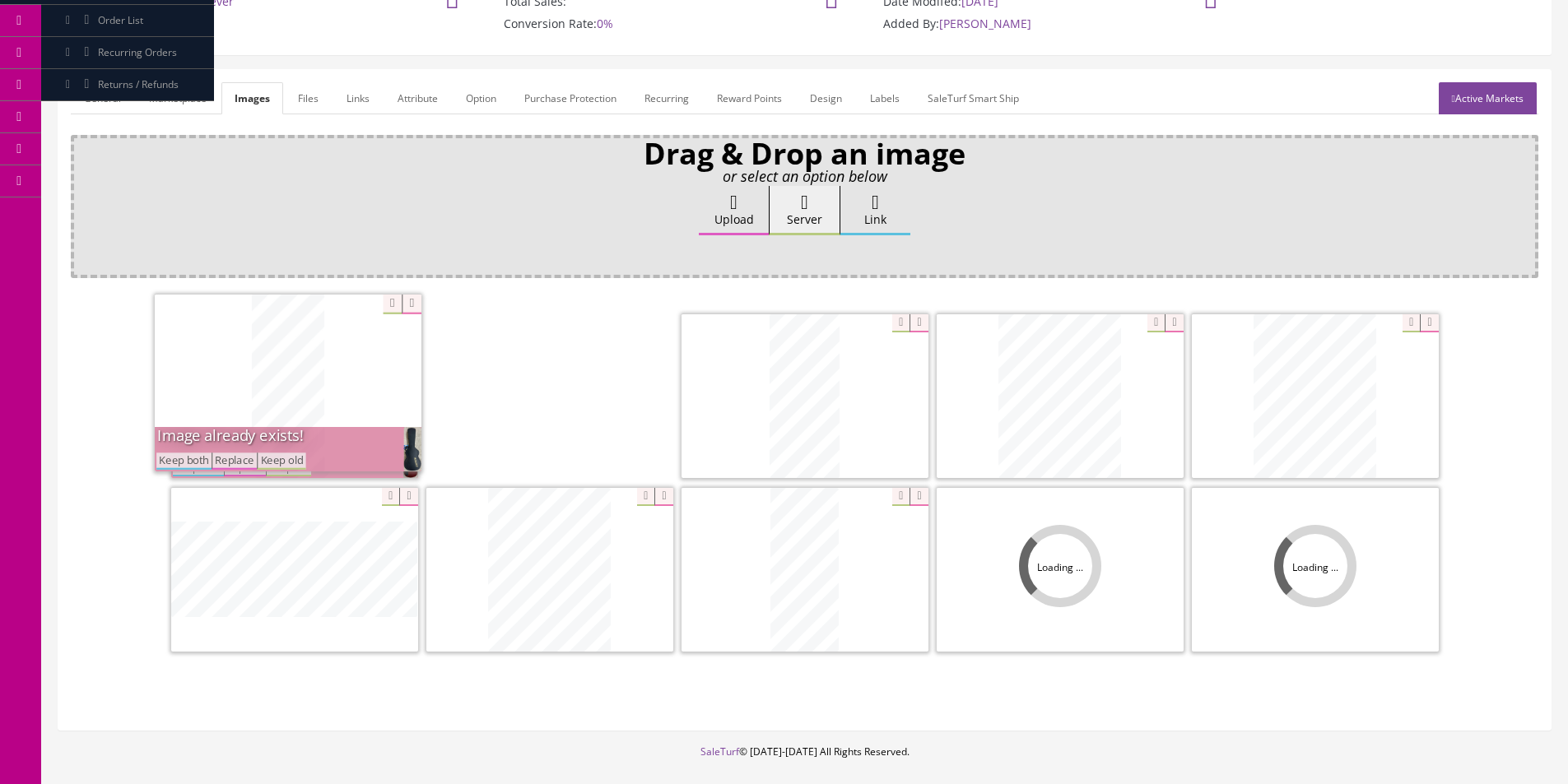
drag, startPoint x: 302, startPoint y: 409, endPoint x: 215, endPoint y: 396, distance: 88.0
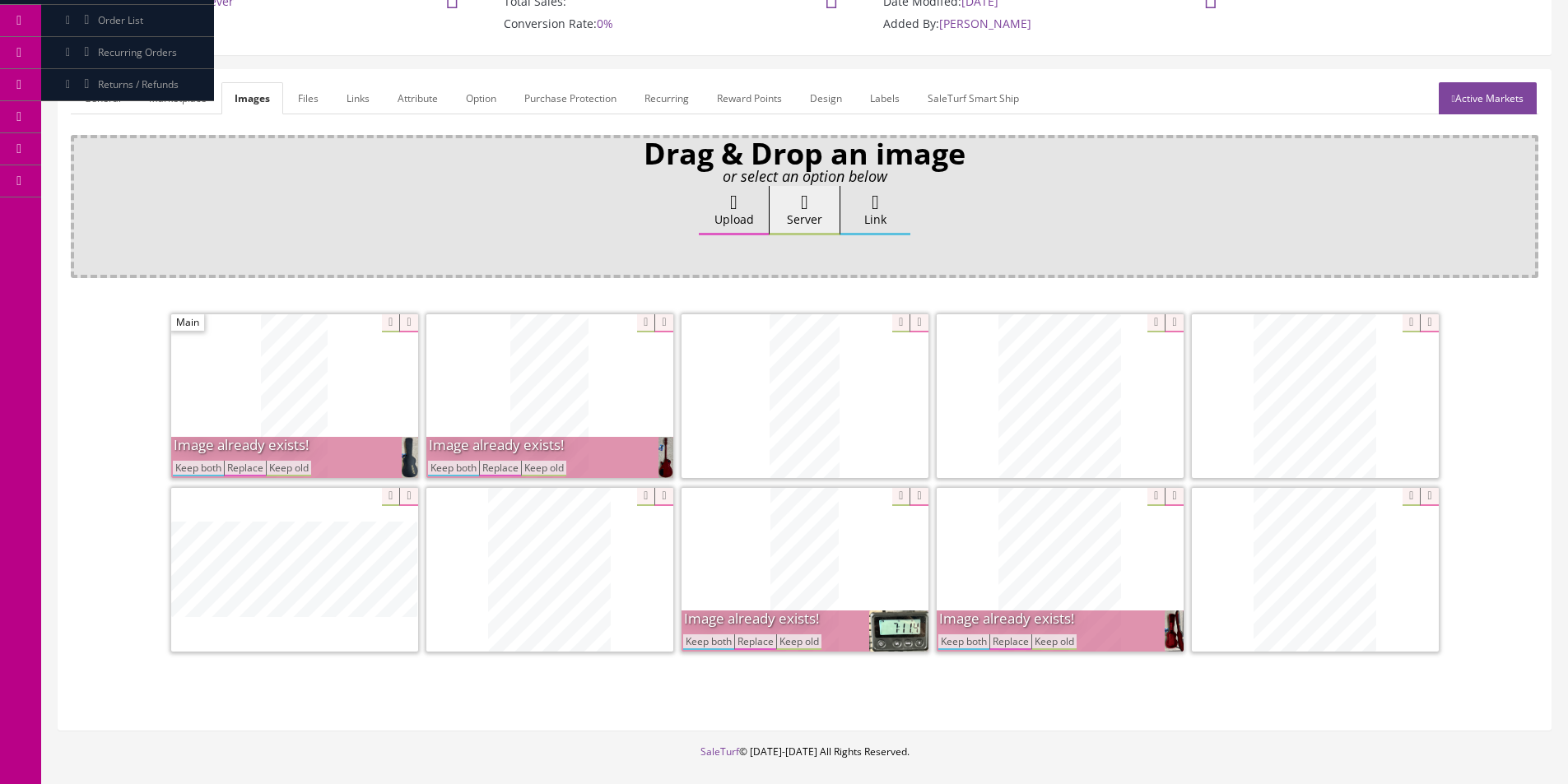
click at [196, 471] on button "Keep both" at bounding box center [198, 468] width 51 height 16
click at [458, 472] on button "Keep both" at bounding box center [452, 468] width 51 height 16
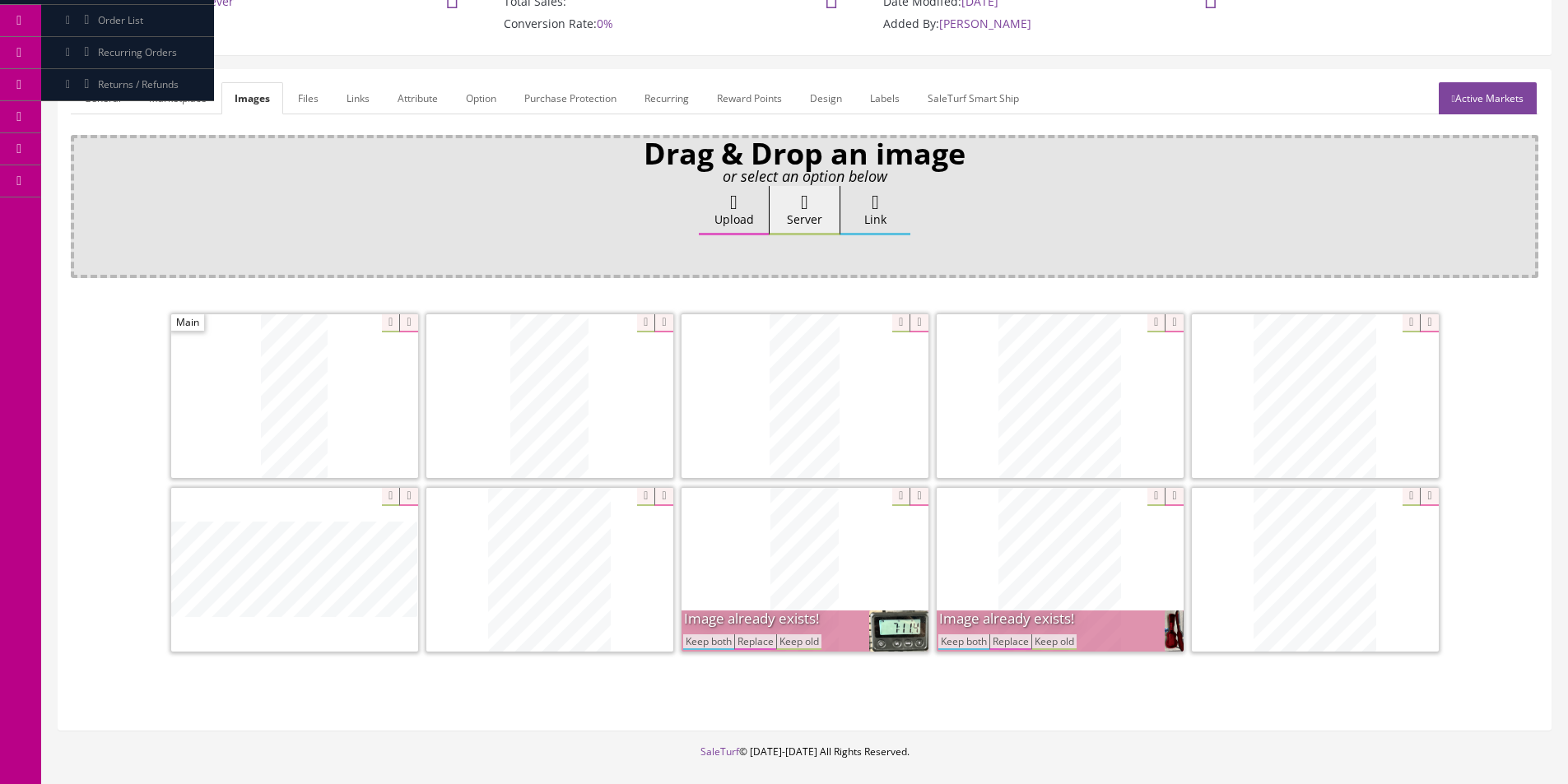
click at [695, 646] on button "Keep both" at bounding box center [708, 642] width 51 height 16
click at [974, 650] on span "Image already exists! Keep both Replace Keep old" at bounding box center [1060, 631] width 247 height 41
click at [974, 644] on button "Keep both" at bounding box center [963, 642] width 51 height 16
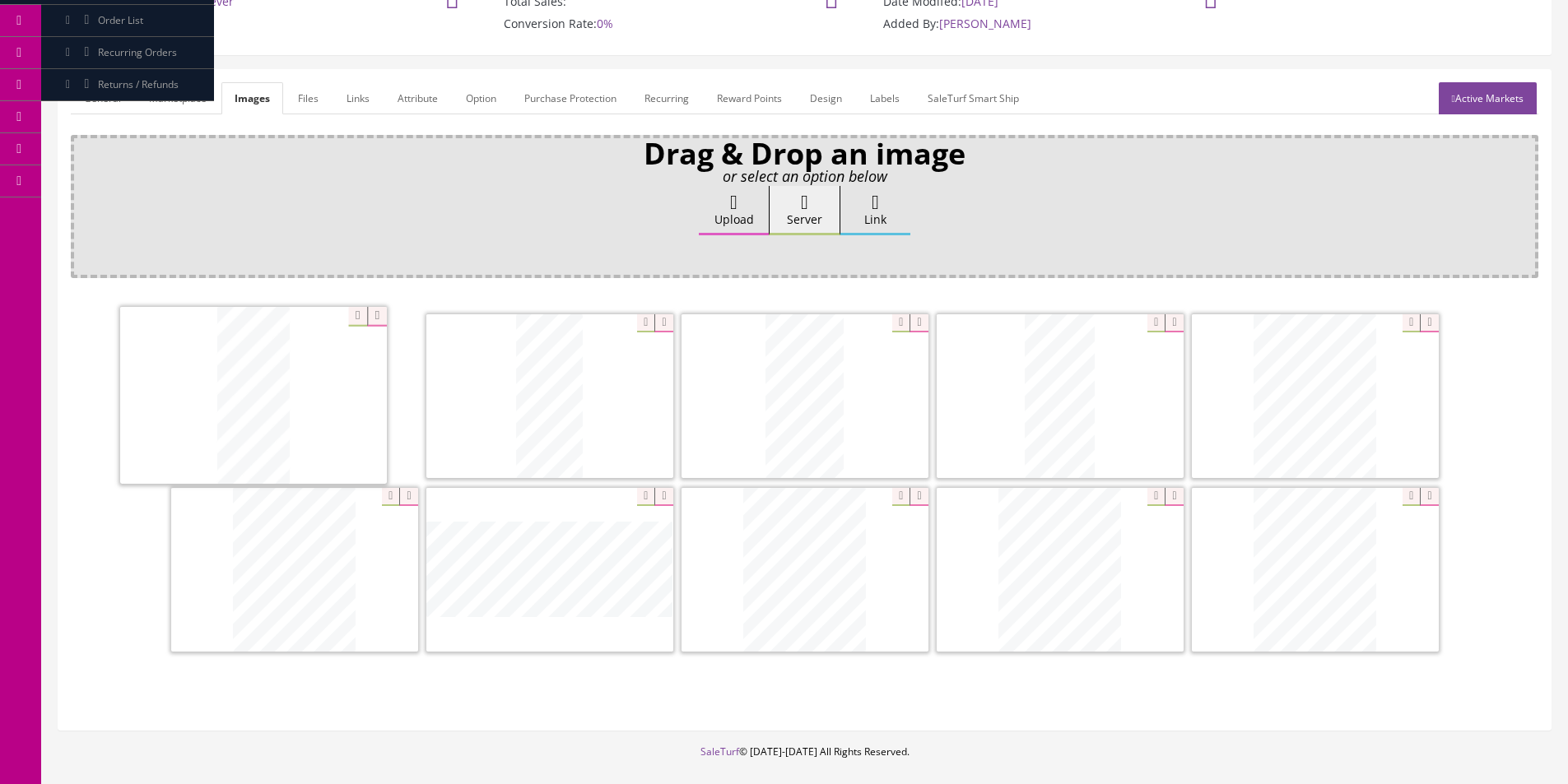
drag, startPoint x: 612, startPoint y: 547, endPoint x: 268, endPoint y: 403, distance: 372.9
drag, startPoint x: 1038, startPoint y: 568, endPoint x: 787, endPoint y: 398, distance: 303.2
drag, startPoint x: 429, startPoint y: 561, endPoint x: 1008, endPoint y: 413, distance: 597.6
drag, startPoint x: 339, startPoint y: 565, endPoint x: 712, endPoint y: 386, distance: 413.7
drag, startPoint x: 1350, startPoint y: 552, endPoint x: 1402, endPoint y: 554, distance: 52.0
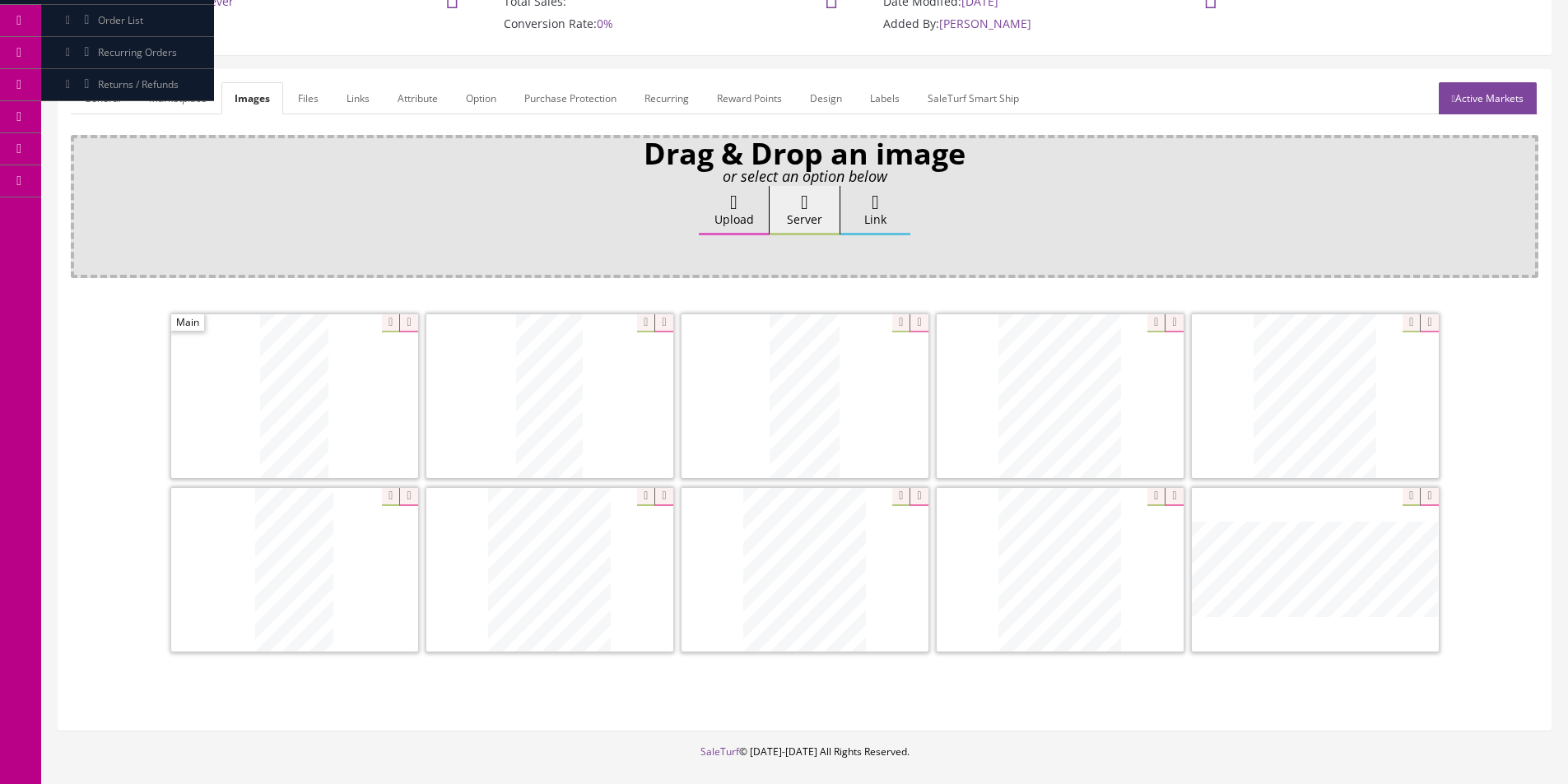
click at [925, 494] on icon at bounding box center [919, 497] width 18 height 18
drag, startPoint x: 498, startPoint y: 574, endPoint x: 983, endPoint y: 572, distance: 485.0
drag, startPoint x: 647, startPoint y: 577, endPoint x: 412, endPoint y: 532, distance: 239.3
click at [412, 532] on span at bounding box center [422, 570] width 247 height 164
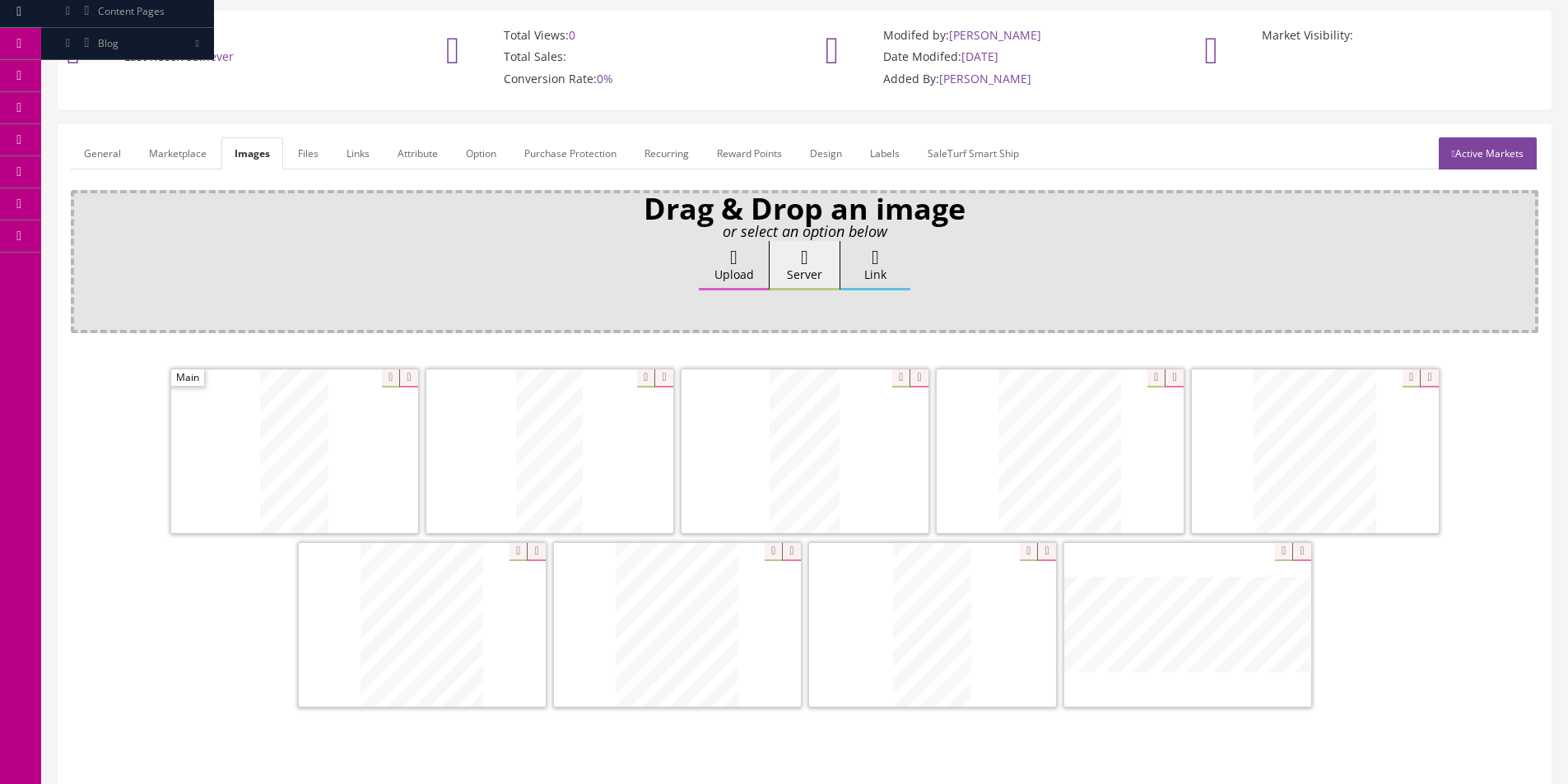
scroll to position [83, 0]
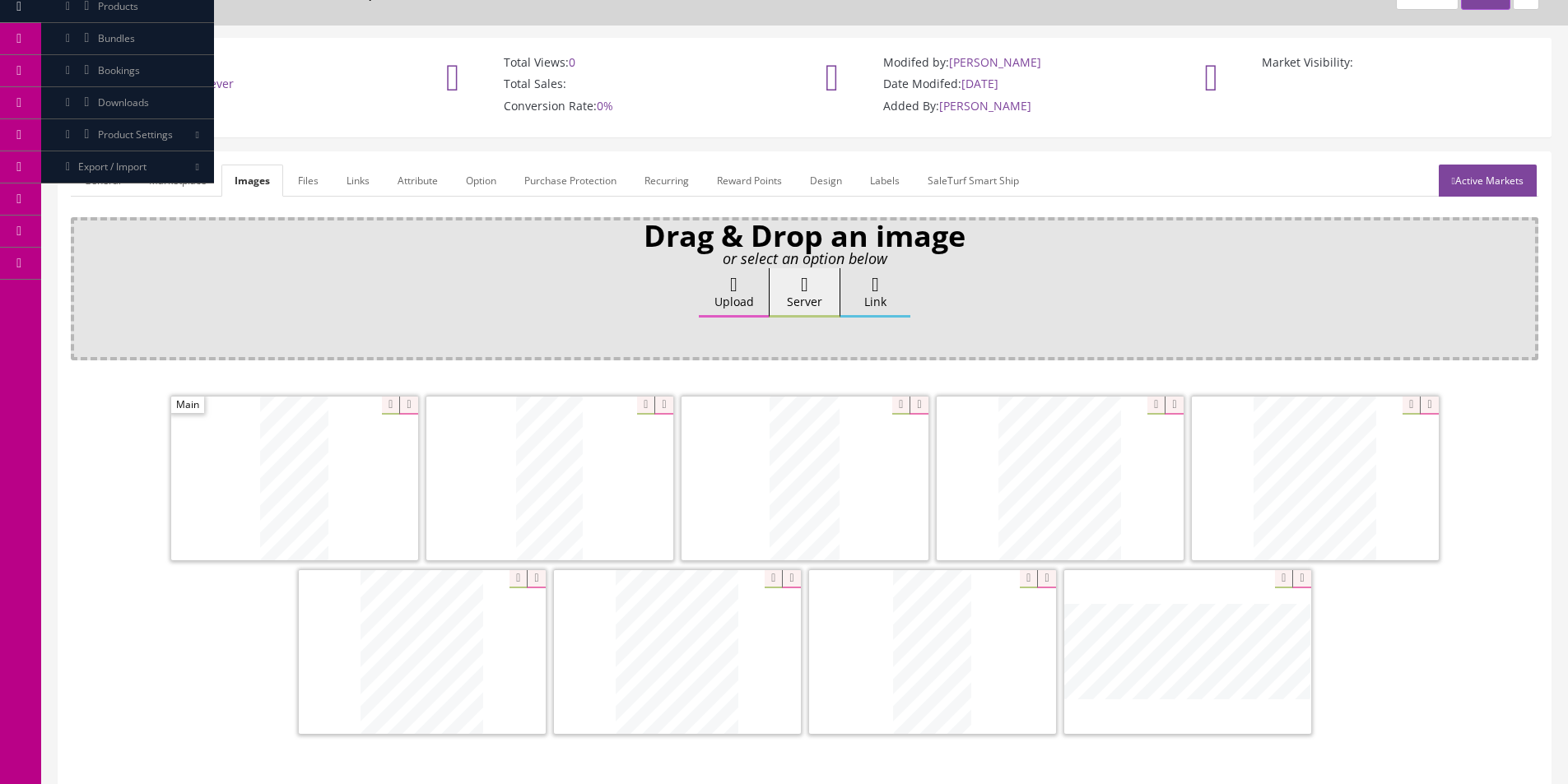
click at [107, 180] on link "General" at bounding box center [102, 180] width 63 height 32
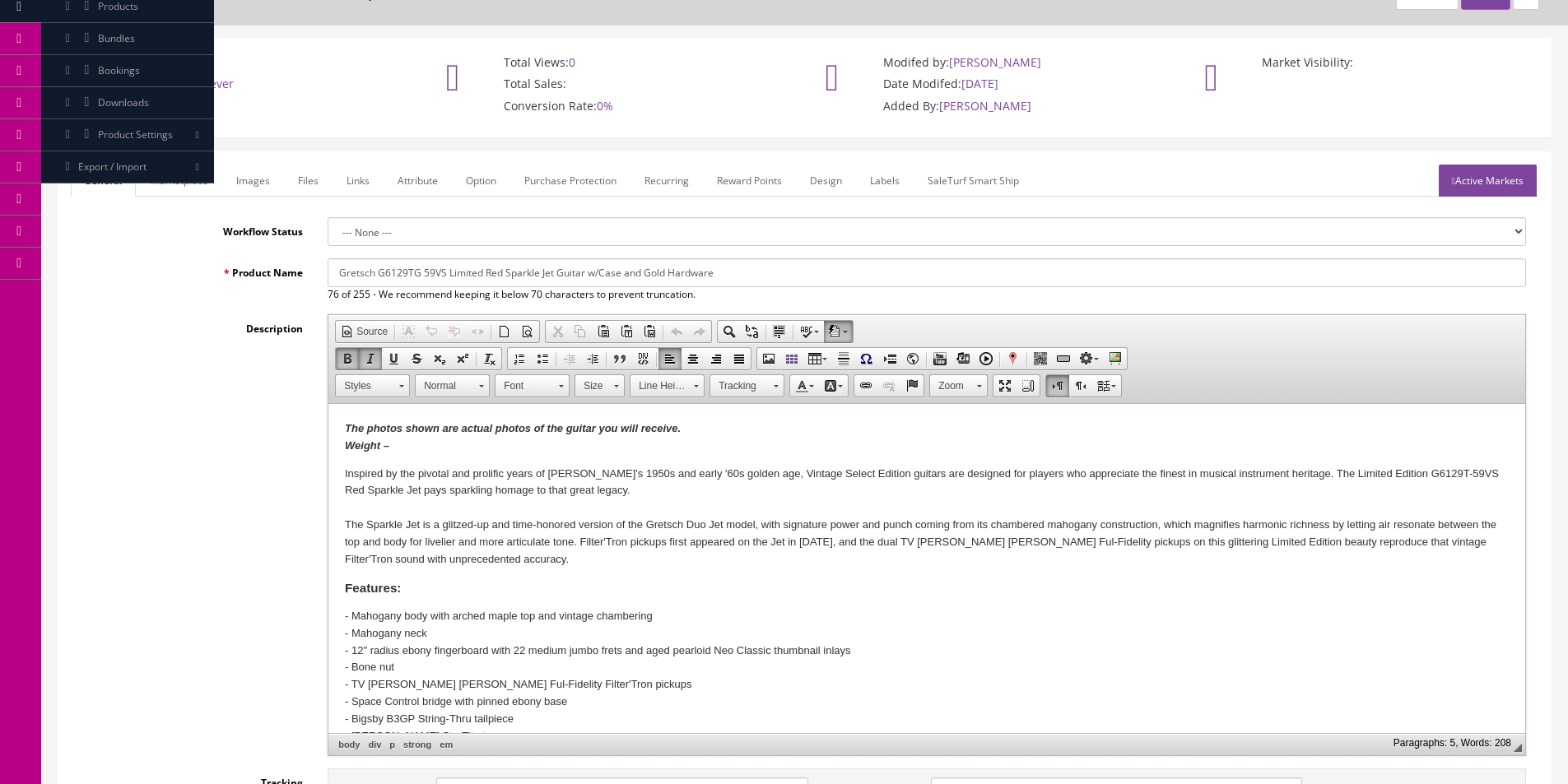
click at [464, 449] on p "The photos shown are actual photos of the guitar you will receive. Weight –" at bounding box center [927, 437] width 1164 height 35
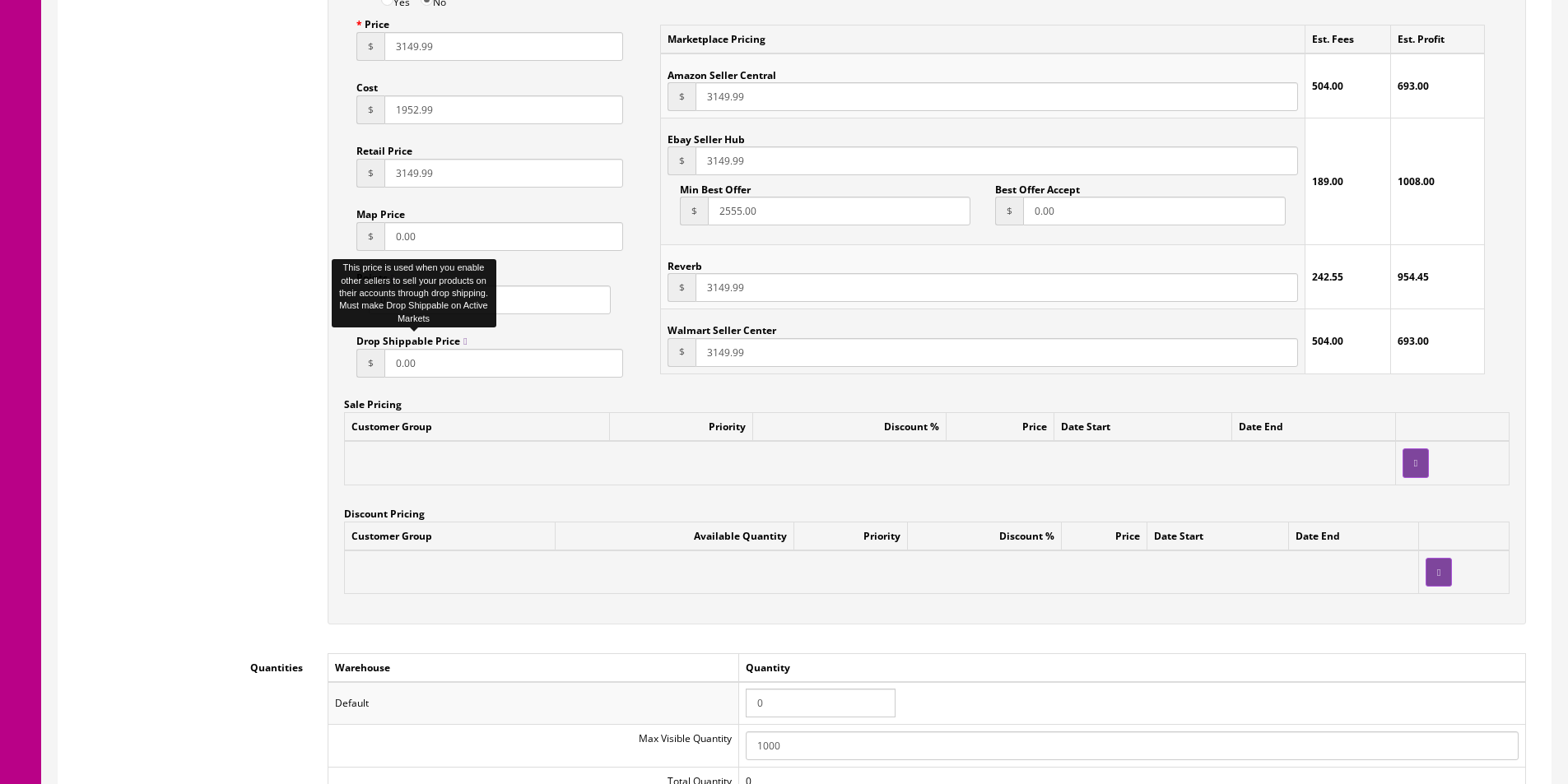
scroll to position [1316, 0]
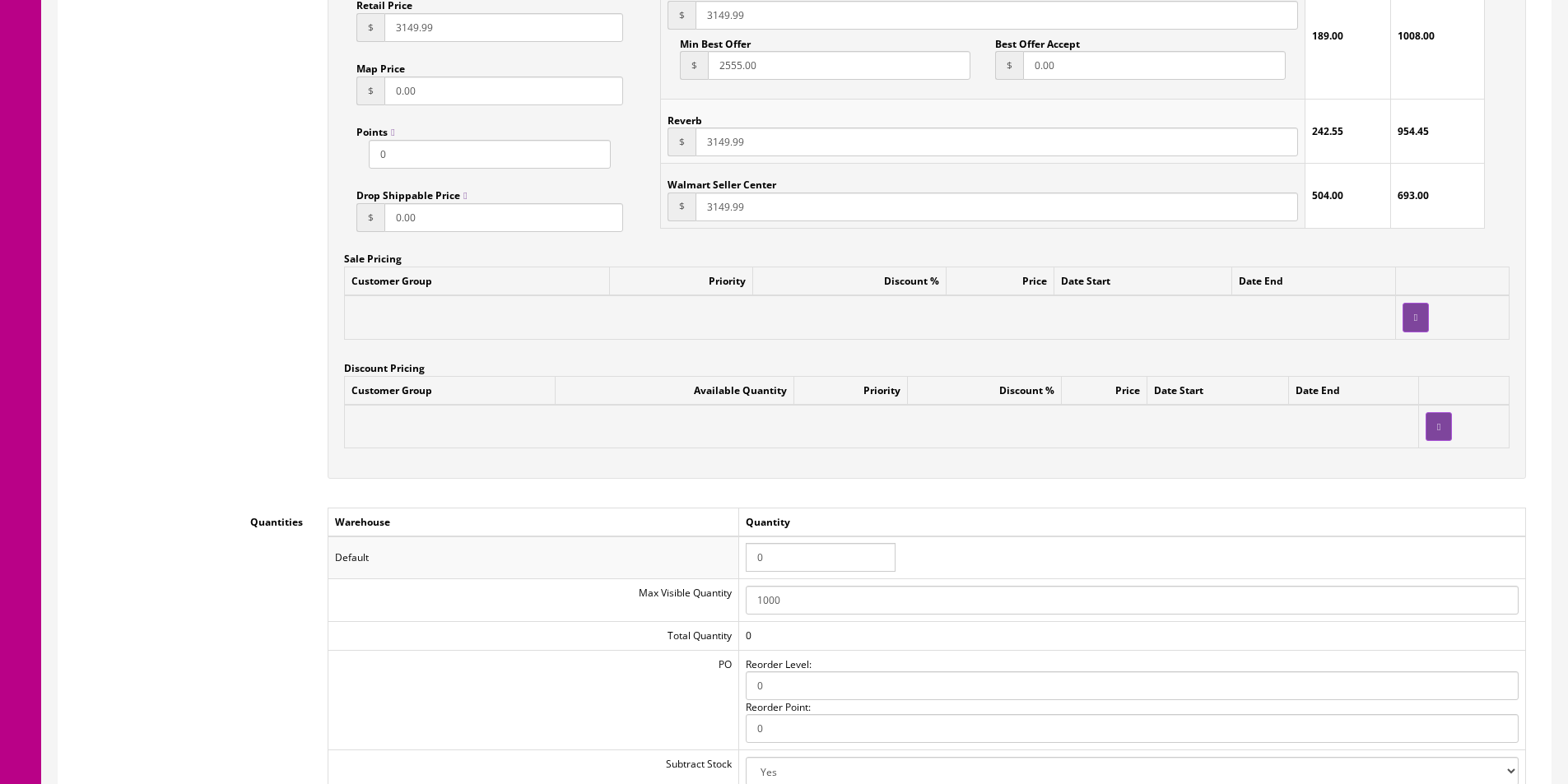
click at [791, 562] on input "0" at bounding box center [820, 557] width 150 height 28
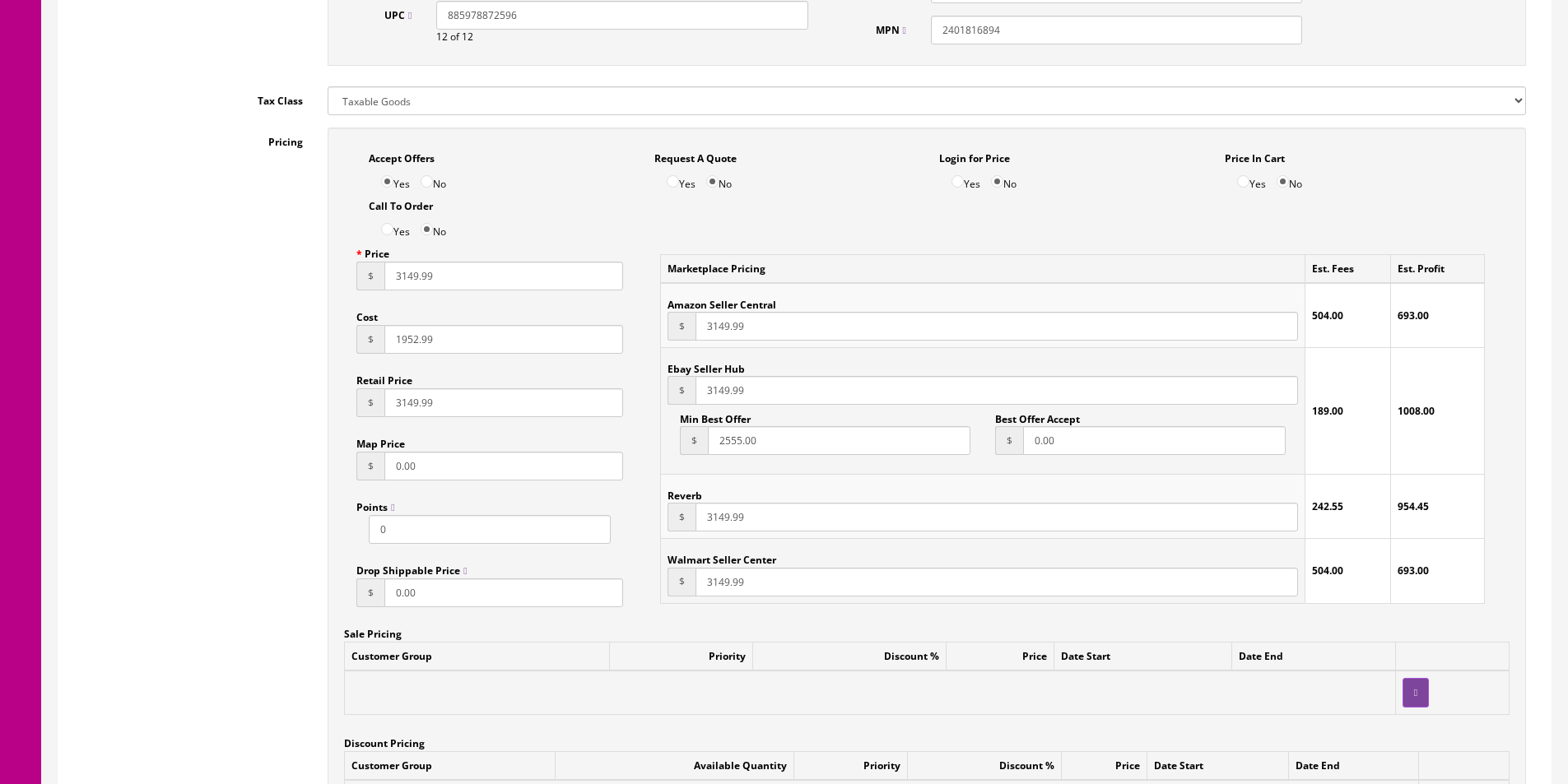
scroll to position [0, 0]
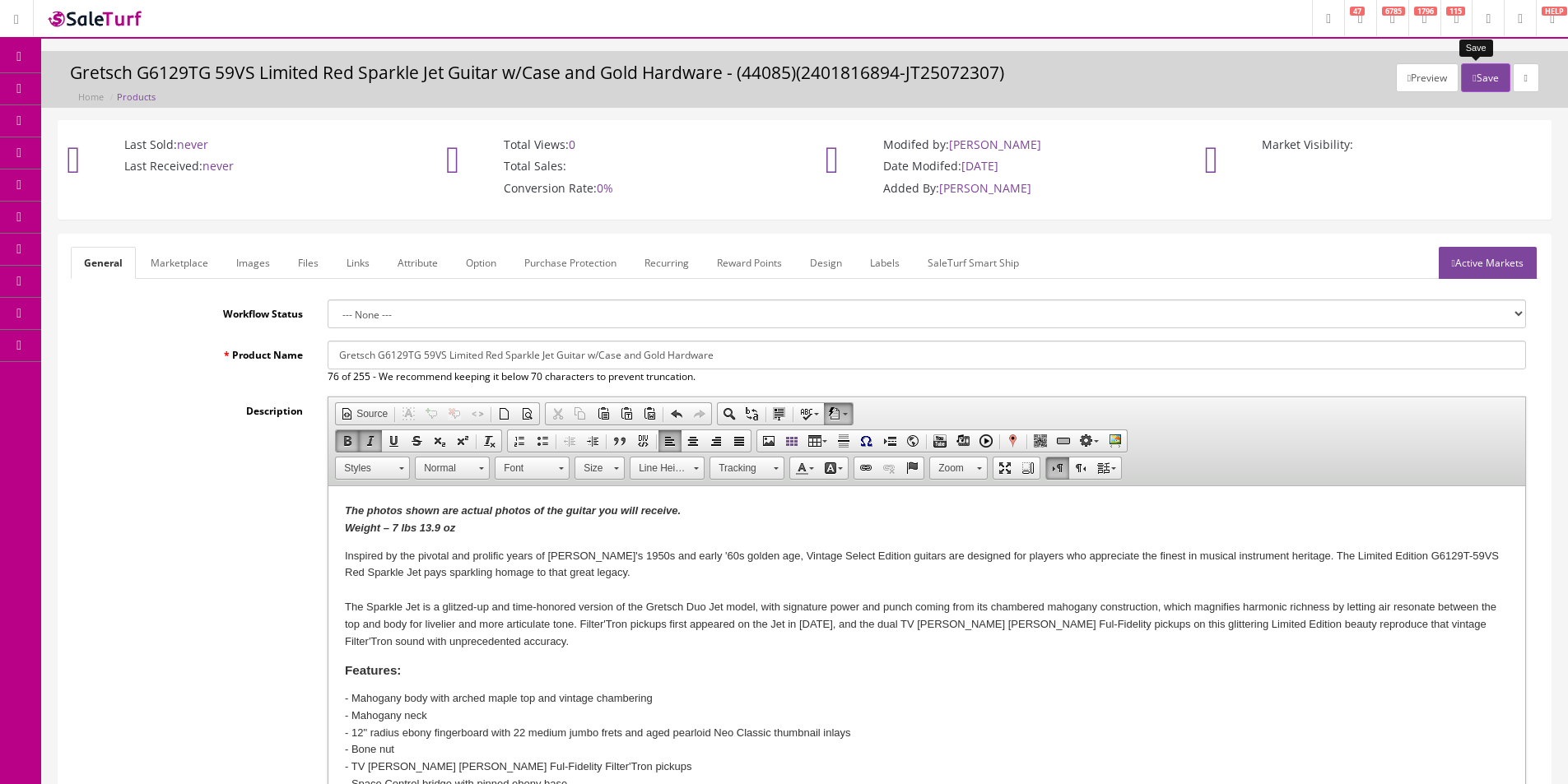
type input "1"
click at [1475, 75] on button "Save" at bounding box center [1485, 77] width 49 height 28
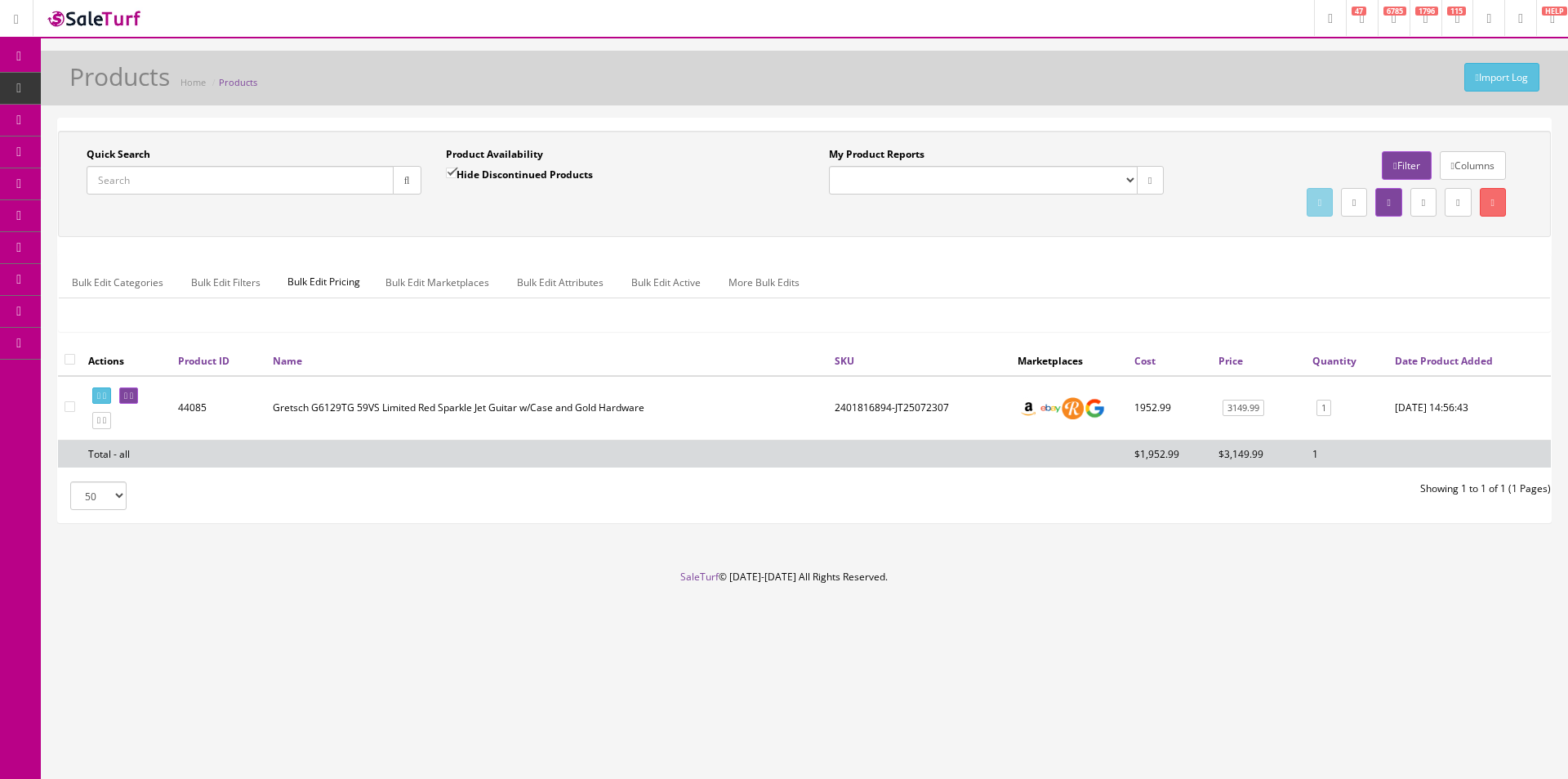
click at [281, 179] on input "Quick Search" at bounding box center [240, 180] width 308 height 28
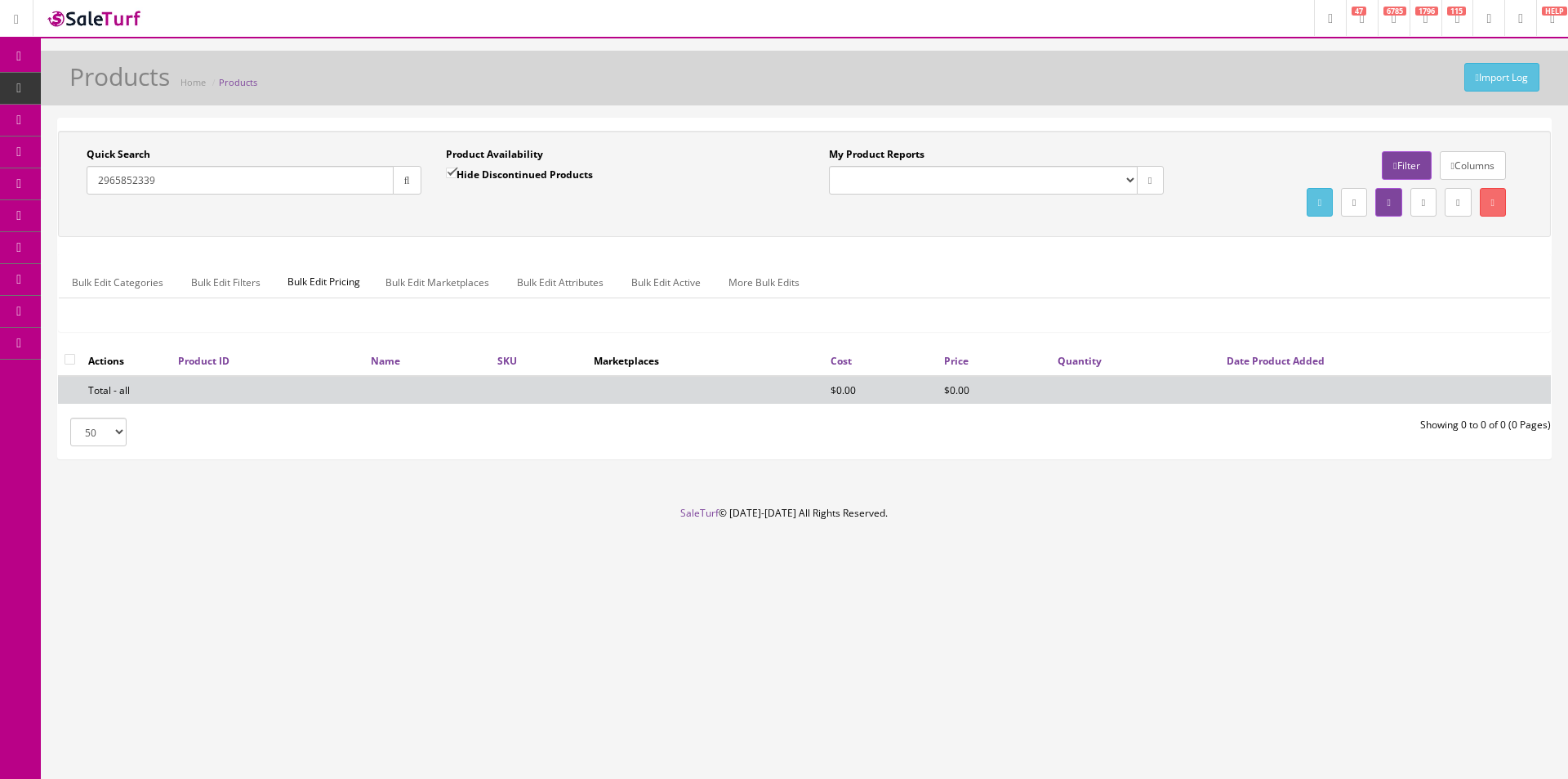
type input "2965852339"
drag, startPoint x: 478, startPoint y: 181, endPoint x: 419, endPoint y: 180, distance: 59.0
click at [478, 180] on label "Hide Discontinued Products" at bounding box center [519, 174] width 147 height 16
click at [456, 178] on input "Hide Discontinued Products" at bounding box center [452, 173] width 11 height 11
checkbox input "false"
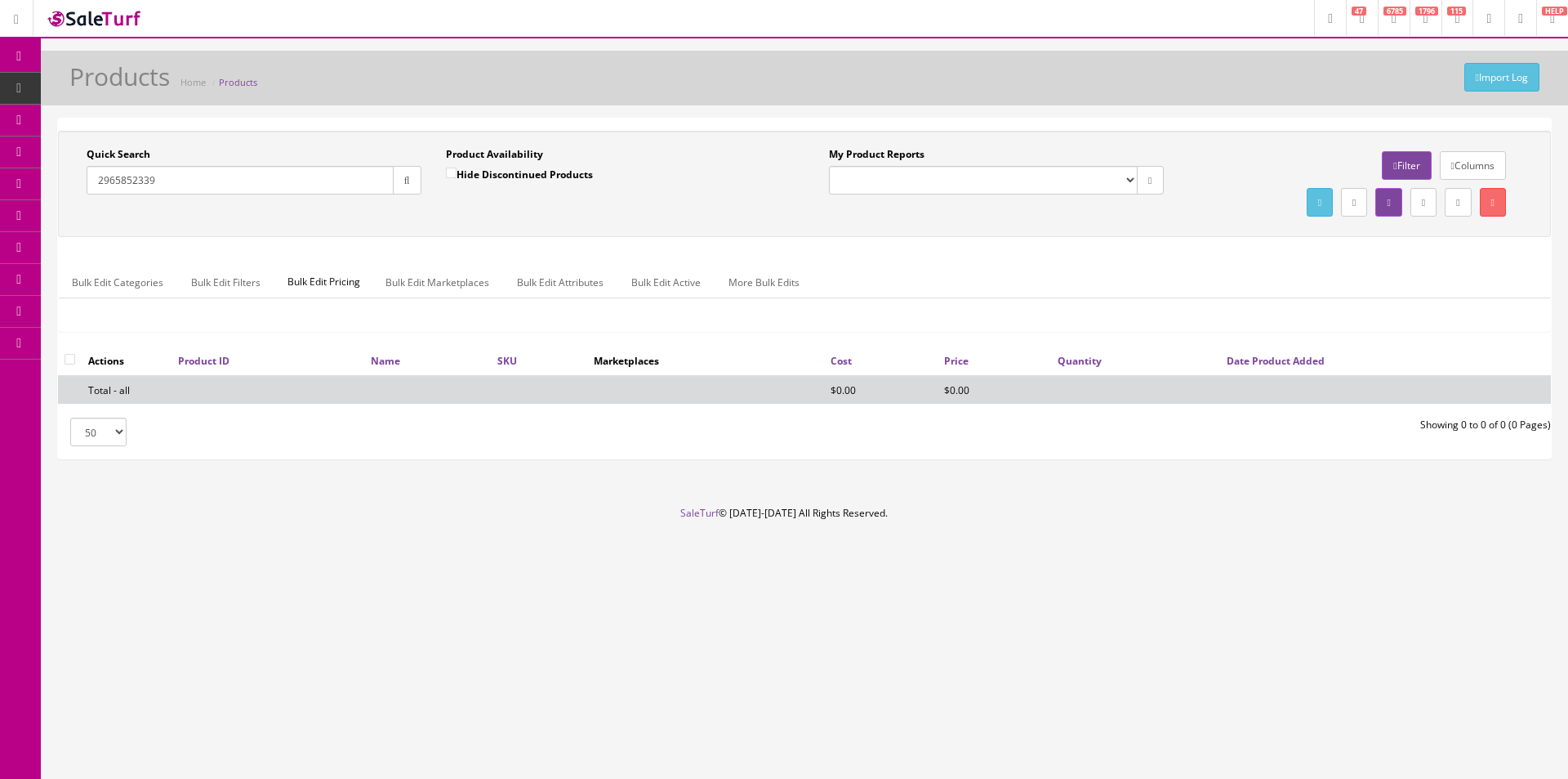
click at [404, 182] on icon "button" at bounding box center [407, 180] width 5 height 10
click at [432, 206] on div "Quick Search 2965852339 Date From" at bounding box center [254, 176] width 360 height 59
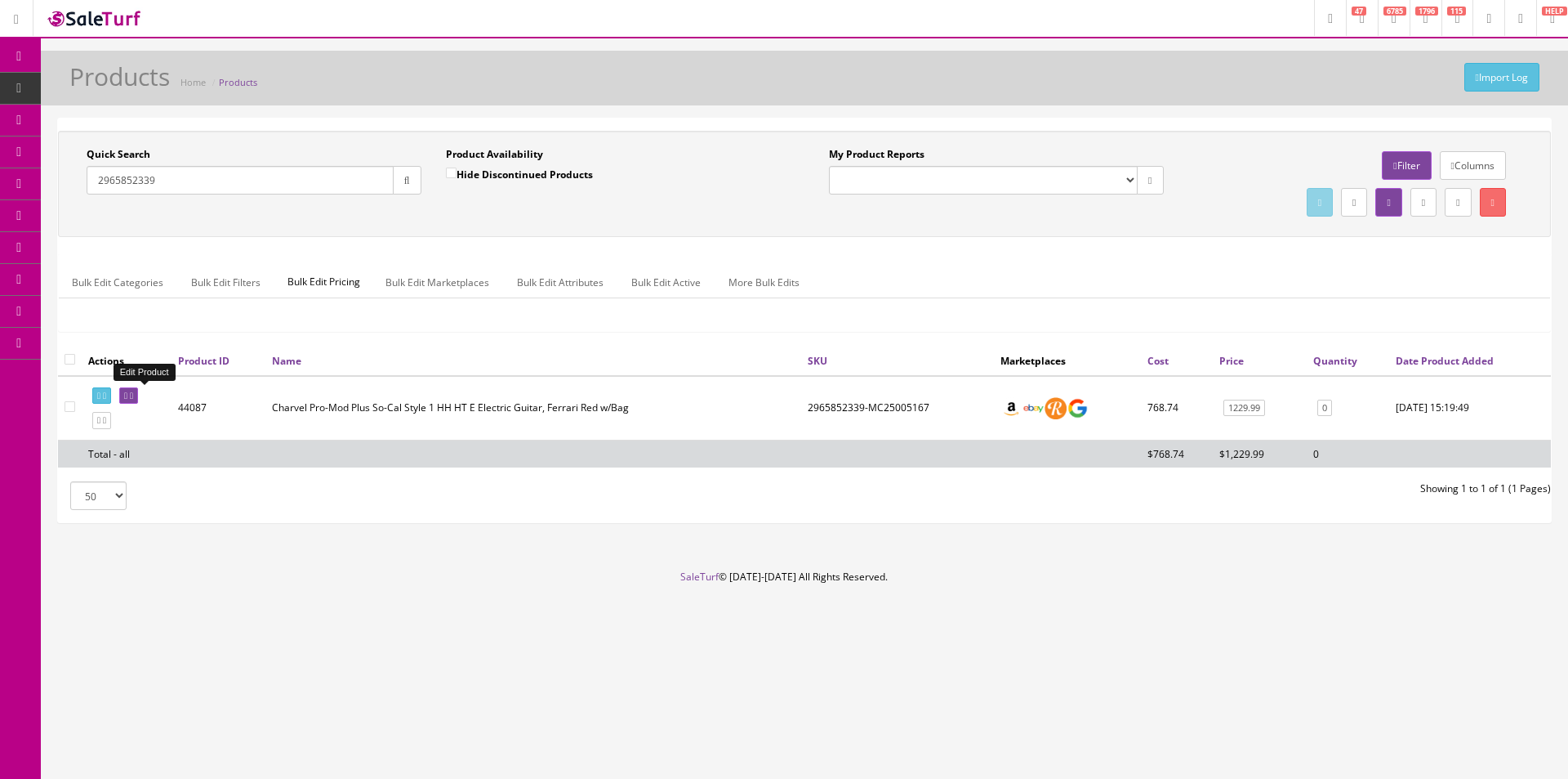
click at [128, 394] on icon at bounding box center [126, 396] width 4 height 9
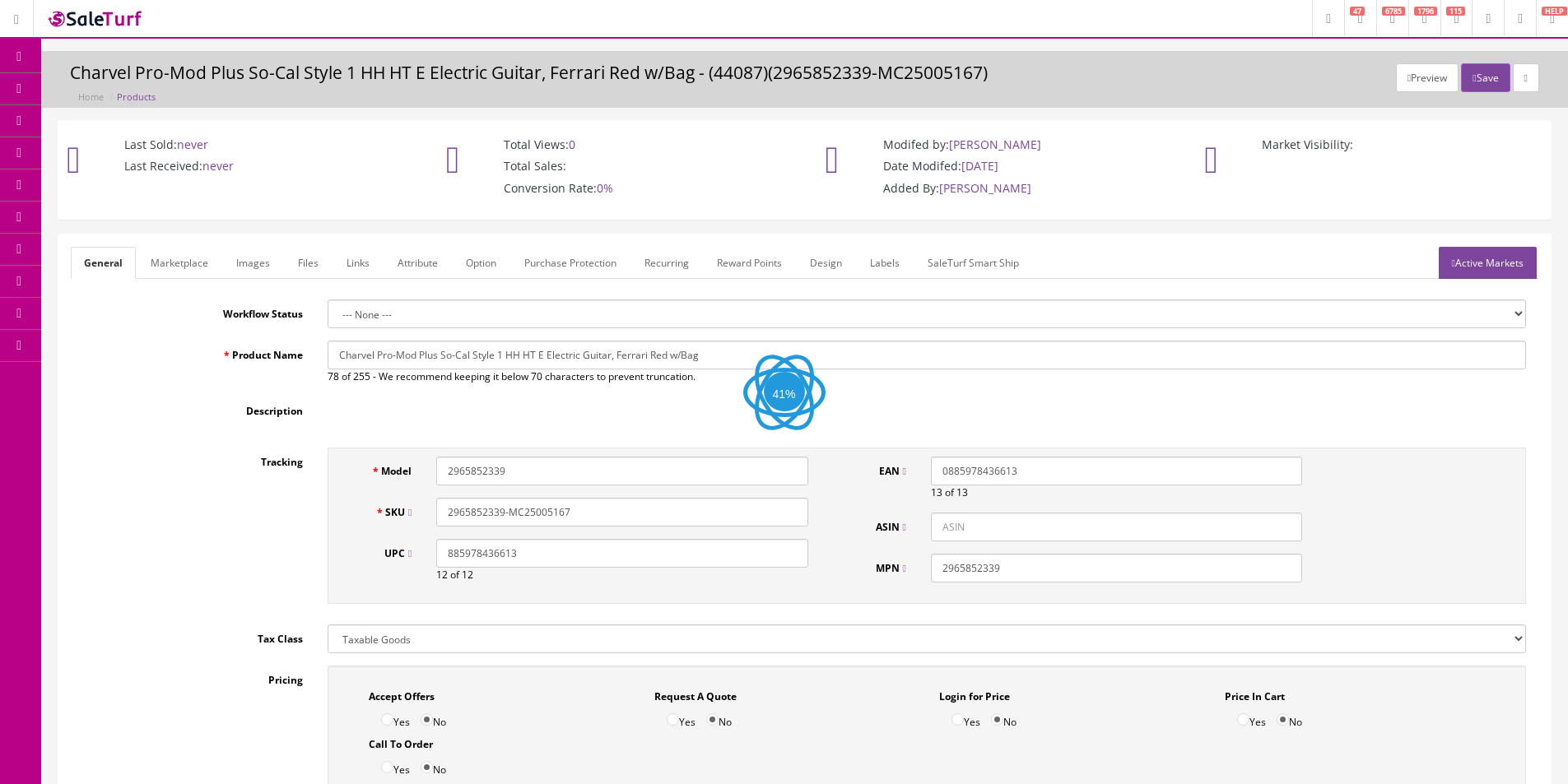
click at [243, 258] on link "Images" at bounding box center [253, 263] width 60 height 32
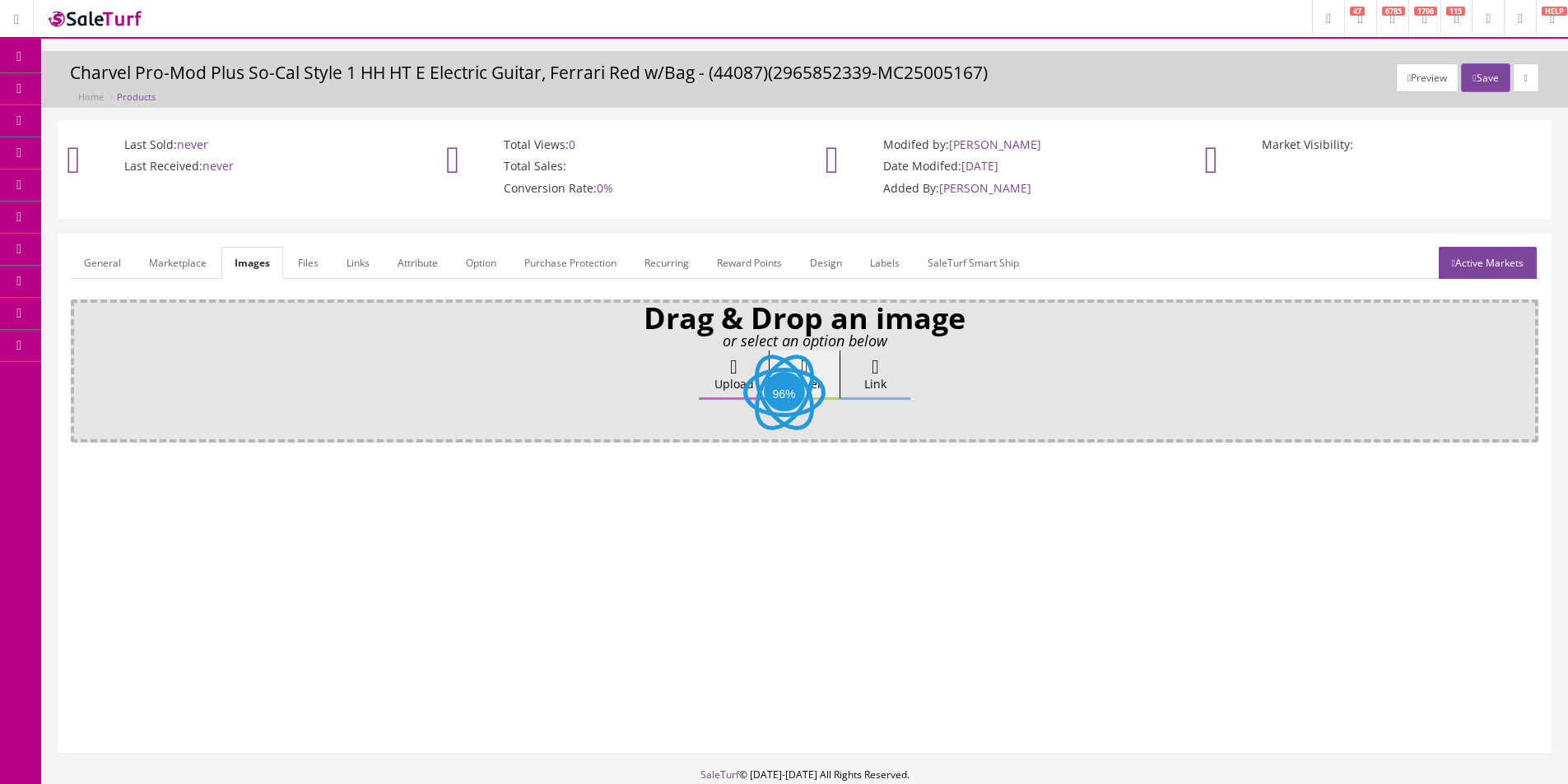
click at [731, 388] on label "Upload" at bounding box center [734, 375] width 70 height 50
click at [83, 367] on input "Upload" at bounding box center [83, 358] width 0 height 17
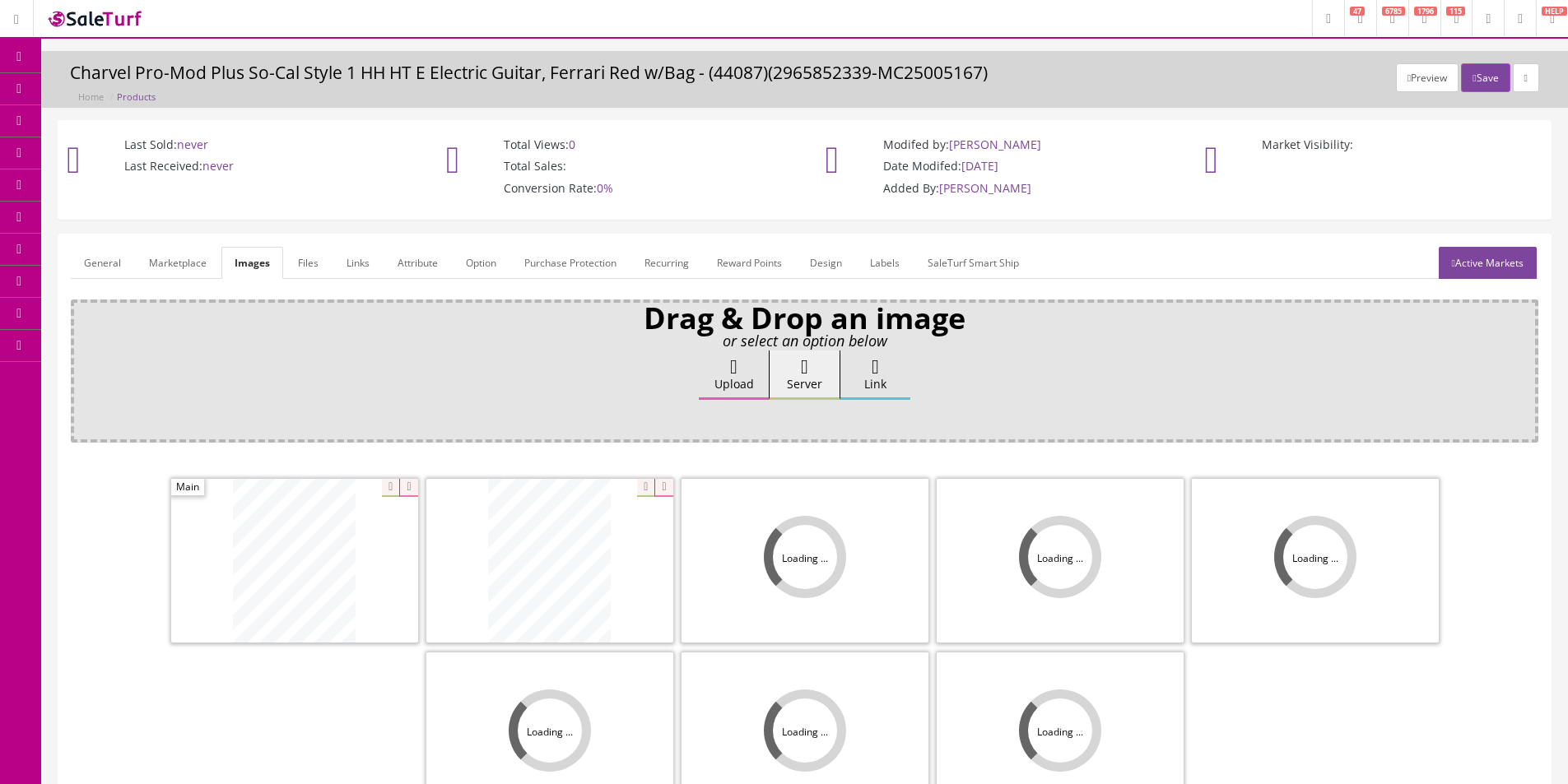
scroll to position [240, 0]
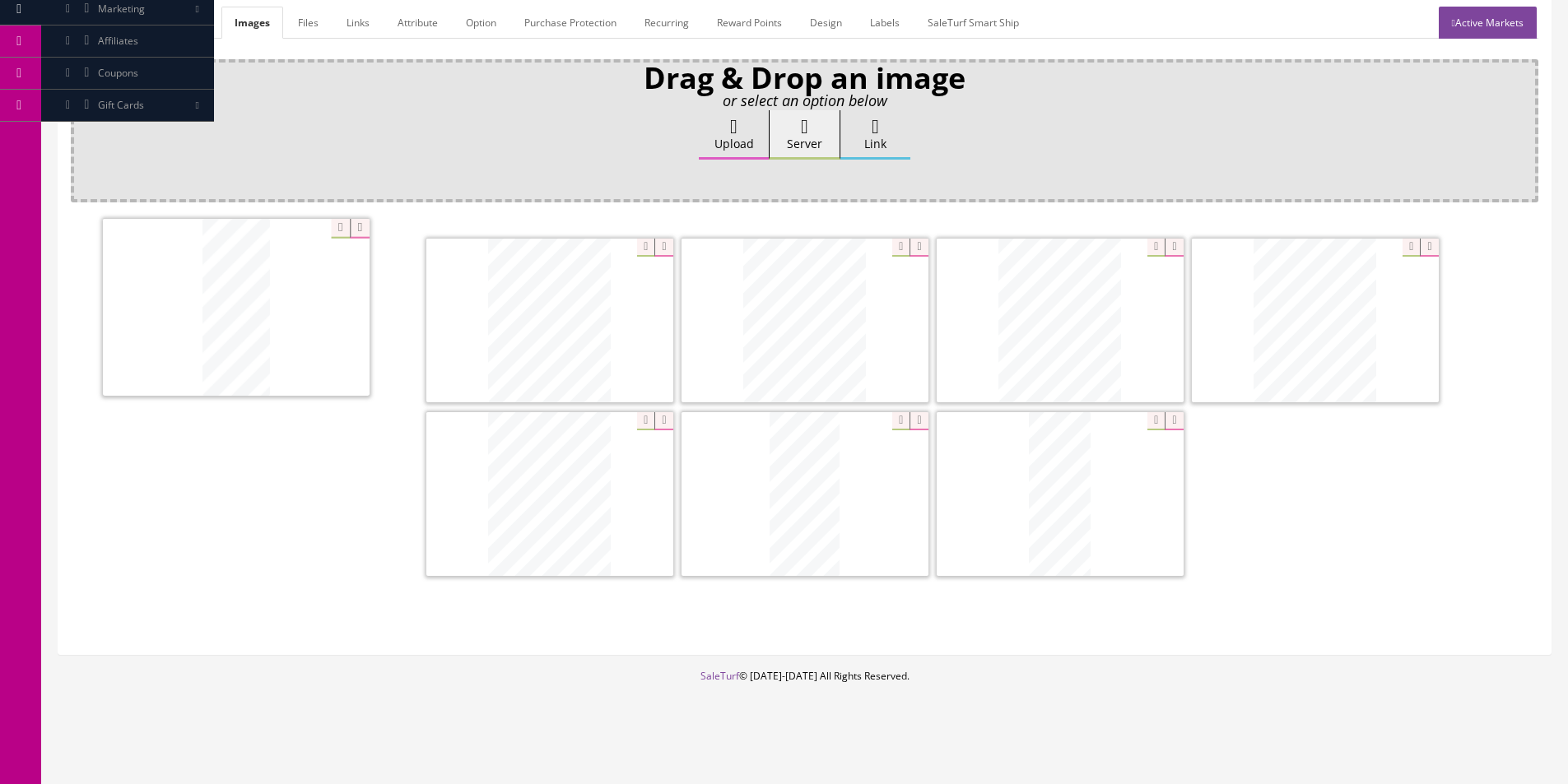
drag, startPoint x: 747, startPoint y: 350, endPoint x: 177, endPoint y: 337, distance: 570.1
drag, startPoint x: 996, startPoint y: 346, endPoint x: 454, endPoint y: 344, distance: 542.0
drag, startPoint x: 804, startPoint y: 348, endPoint x: 513, endPoint y: 340, distance: 291.1
drag, startPoint x: 1069, startPoint y: 533, endPoint x: 197, endPoint y: 352, distance: 890.6
drag, startPoint x: 882, startPoint y: 506, endPoint x: 1157, endPoint y: 530, distance: 276.0
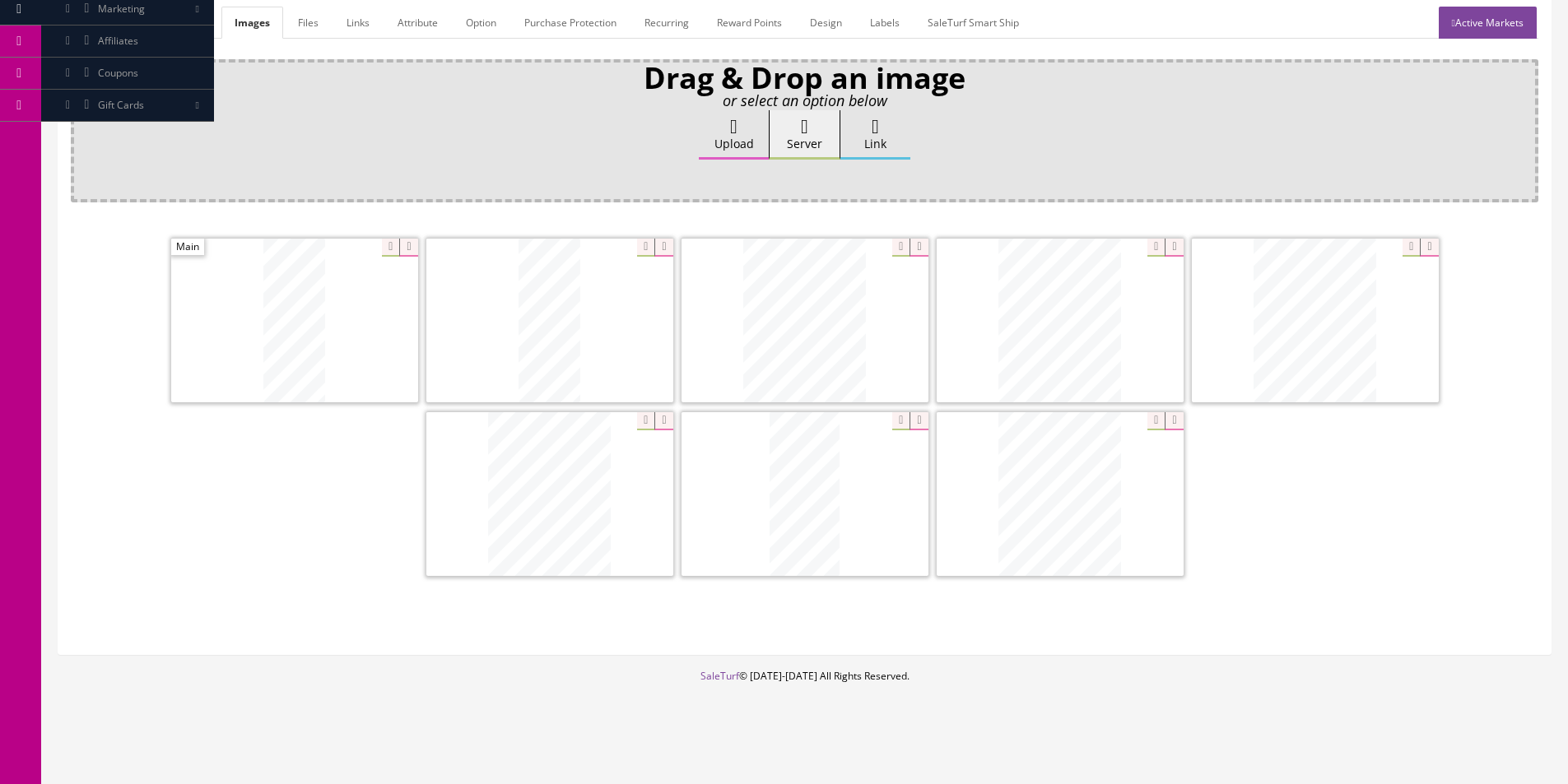
click at [99, 32] on link "General" at bounding box center [102, 22] width 63 height 32
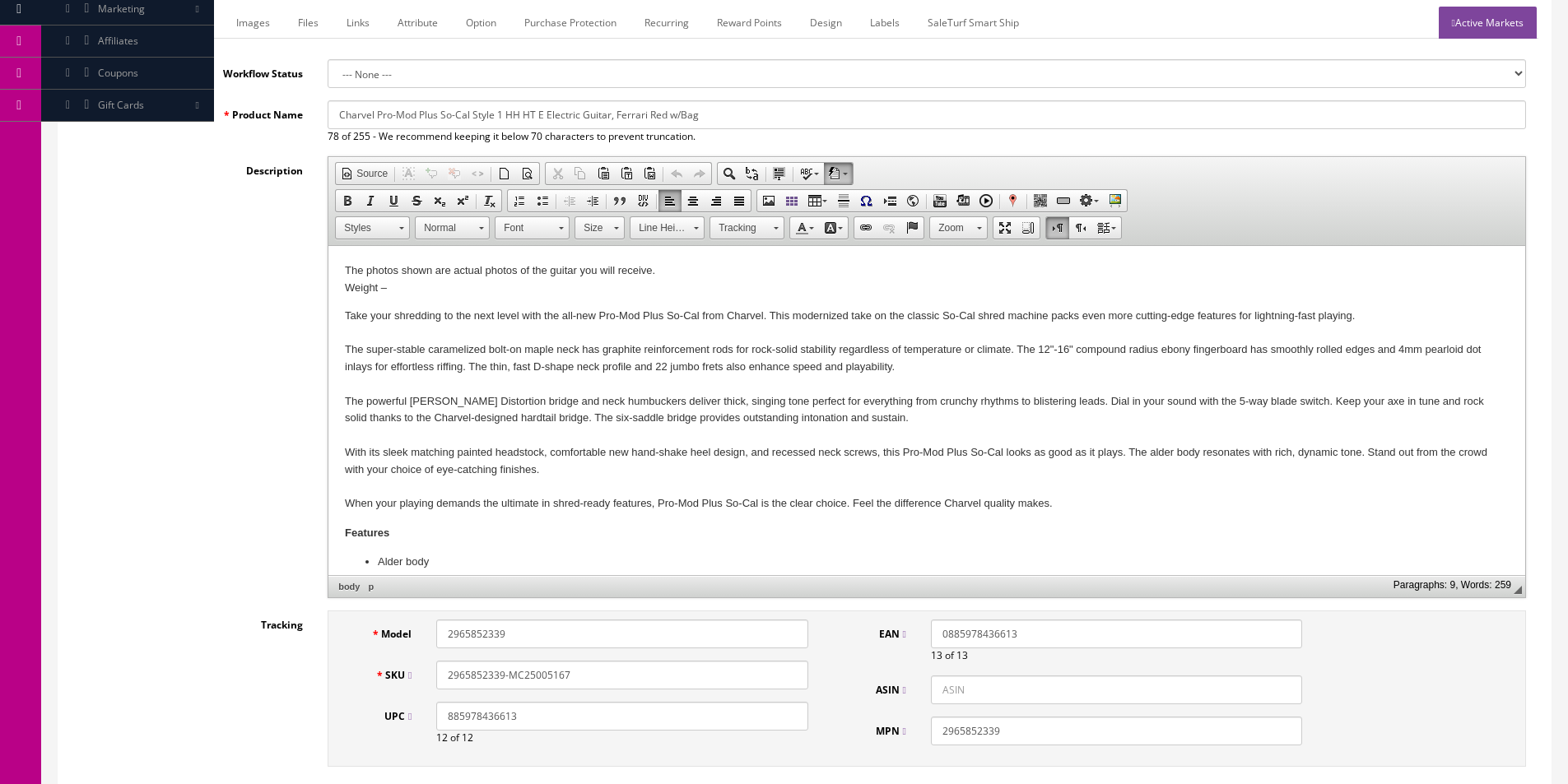
click at [506, 290] on p "The photos shown are actual photos of the guitar you will receive. Weight –" at bounding box center [927, 280] width 1164 height 35
click at [506, 290] on p "The photos shown are actual photos of the guitar you will receive. Weight – 7 l…" at bounding box center [927, 280] width 1164 height 35
click at [535, 292] on p "The photos shown are actual photos of the guitar you will receive. Weight – 7 l…" at bounding box center [927, 280] width 1164 height 35
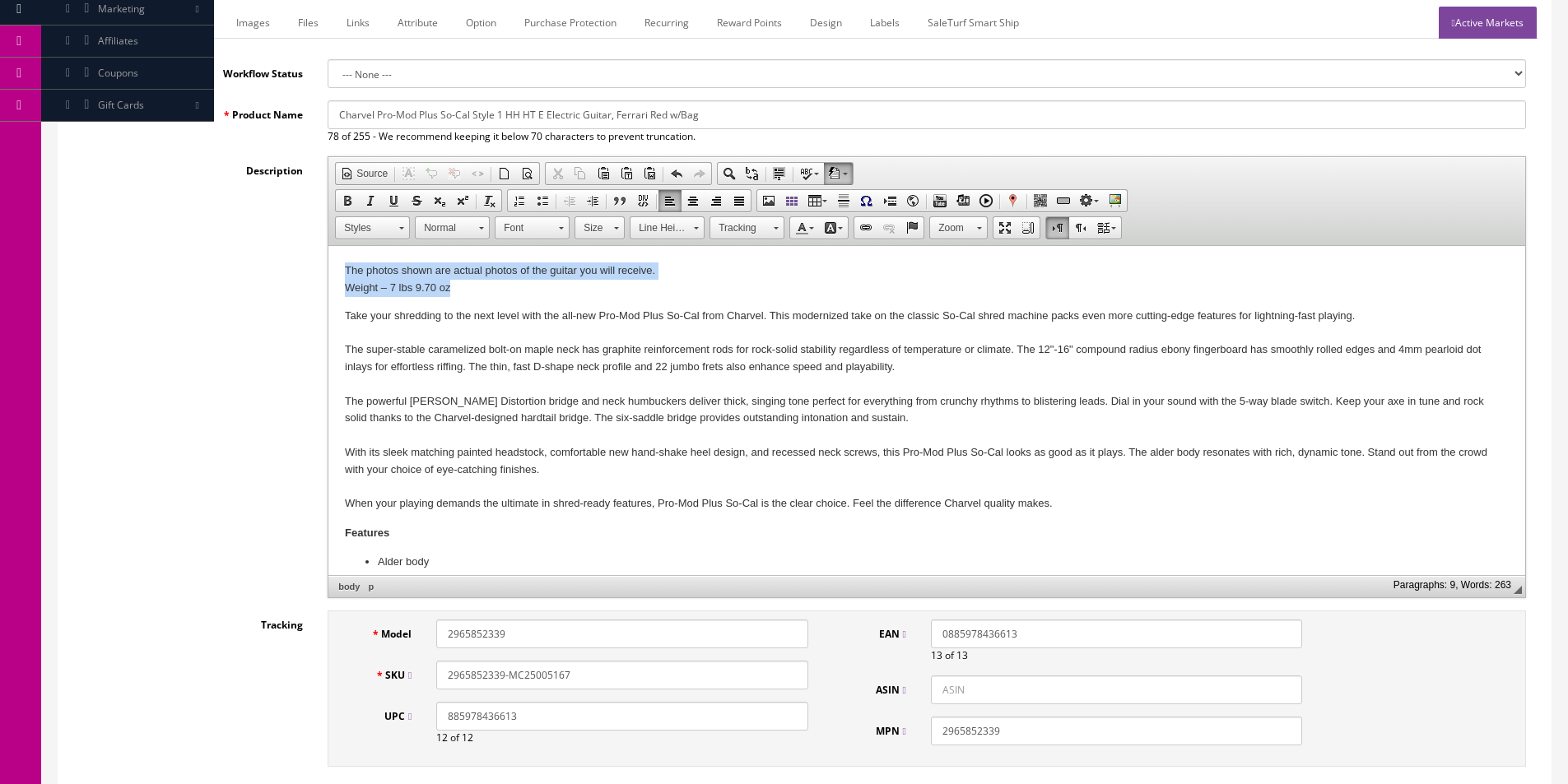
drag, startPoint x: 577, startPoint y: 288, endPoint x: 238, endPoint y: 227, distance: 344.4
click at [328, 246] on html "The photos shown are actual photos of the guitar you will receive. Weight – 7 l…" at bounding box center [926, 503] width 1196 height 513
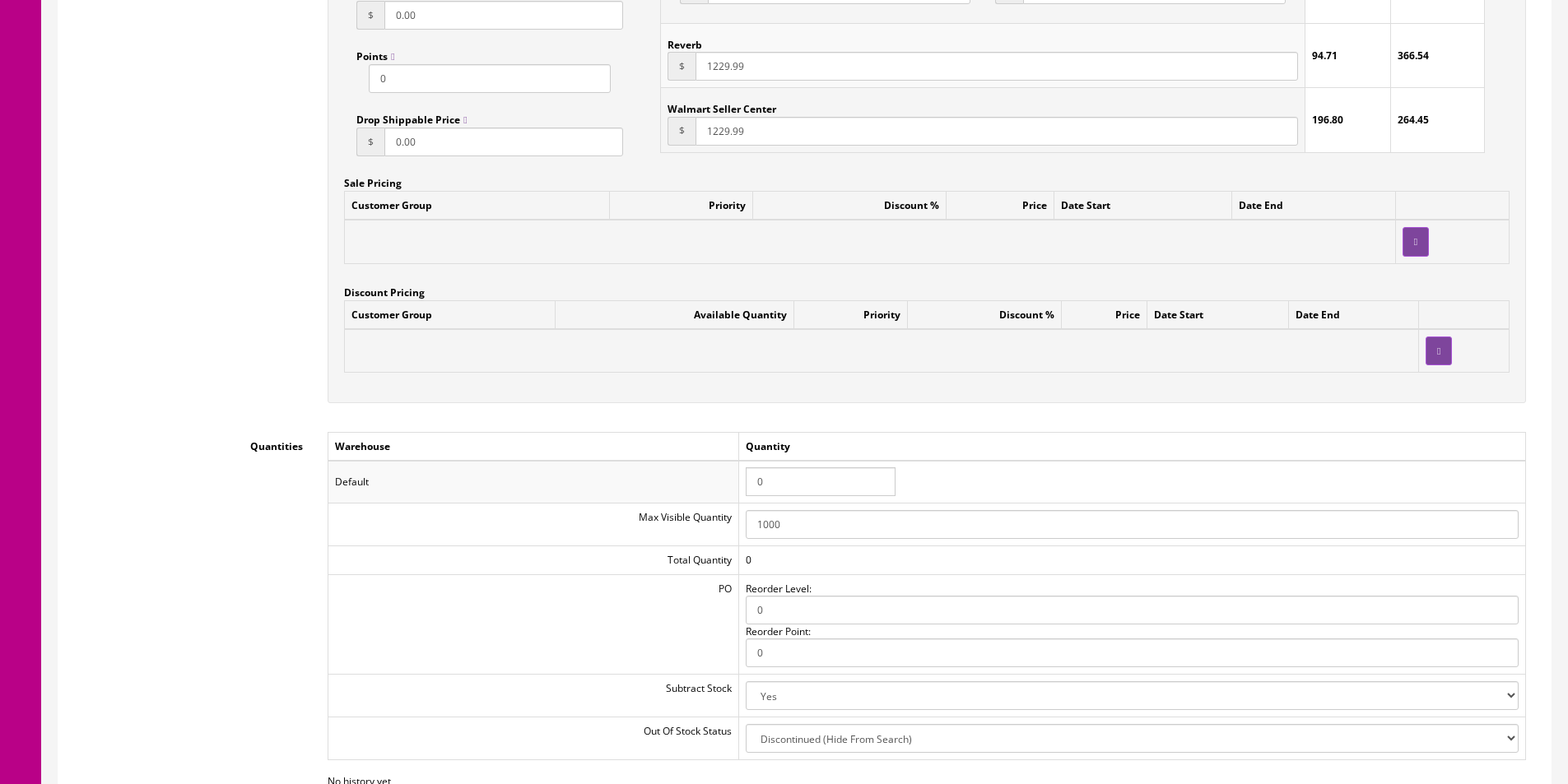
click at [787, 474] on input "0" at bounding box center [820, 481] width 150 height 28
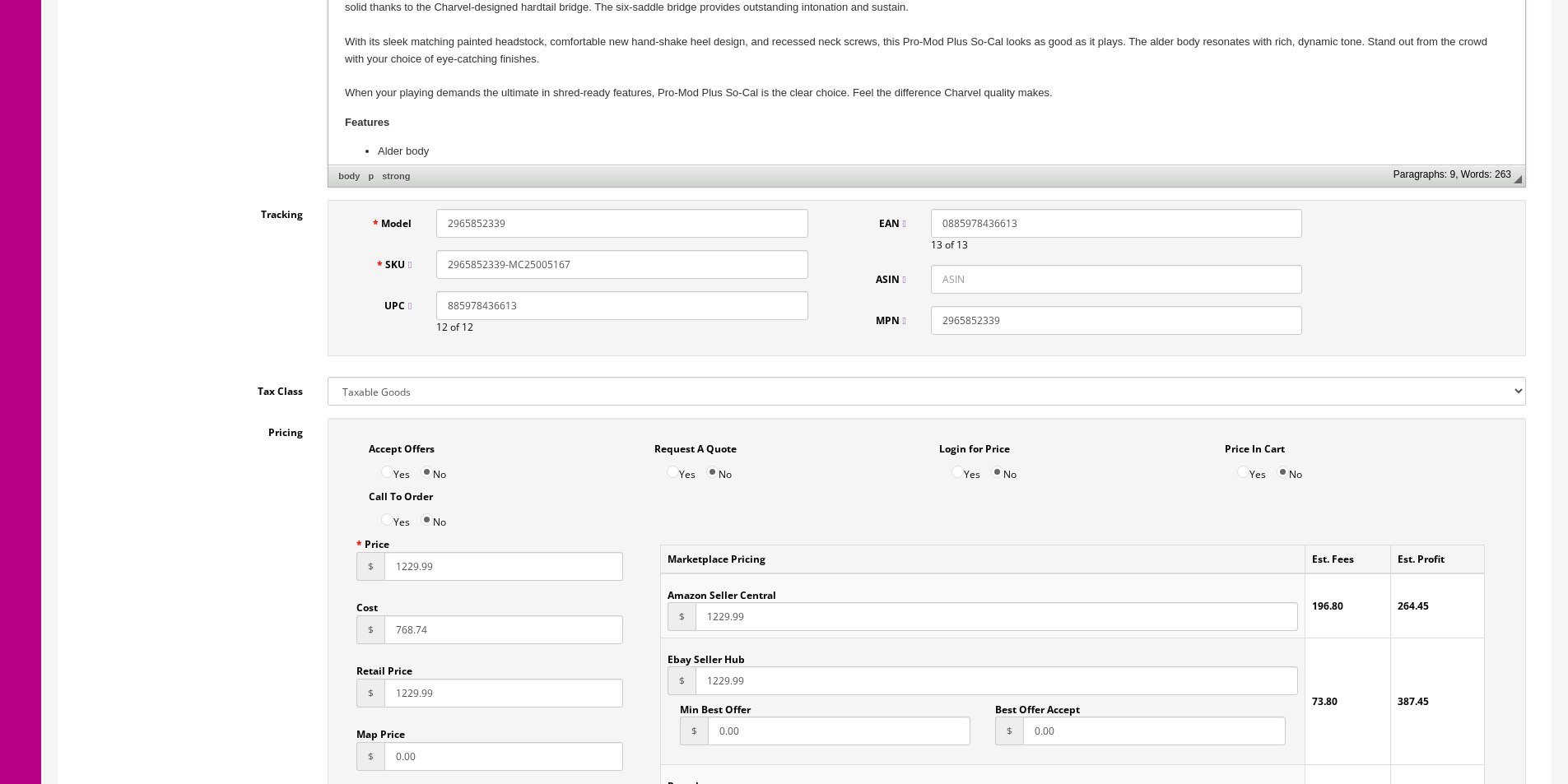
scroll to position [0, 0]
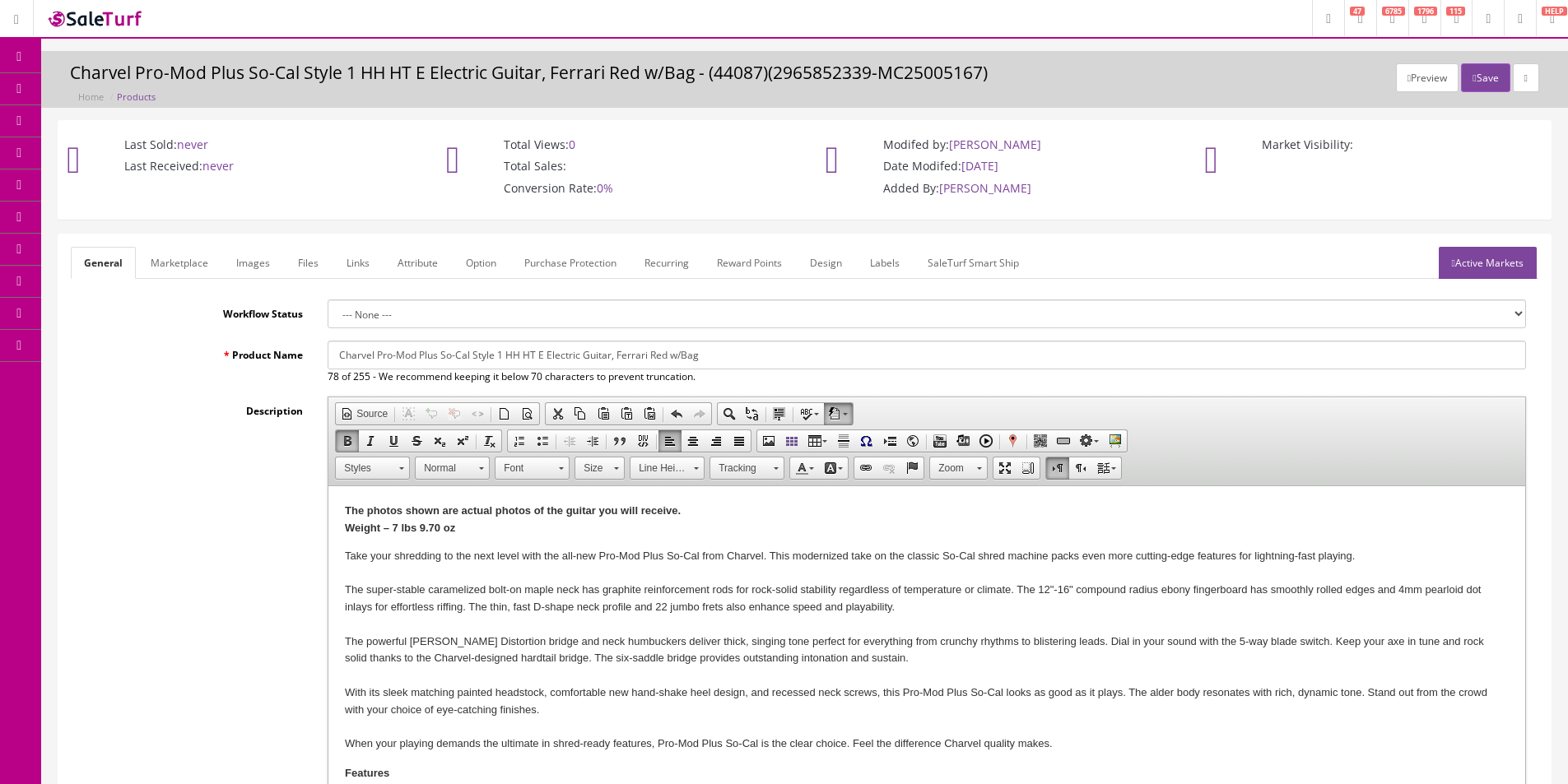
type input "1"
click at [253, 257] on link "Images" at bounding box center [253, 263] width 60 height 32
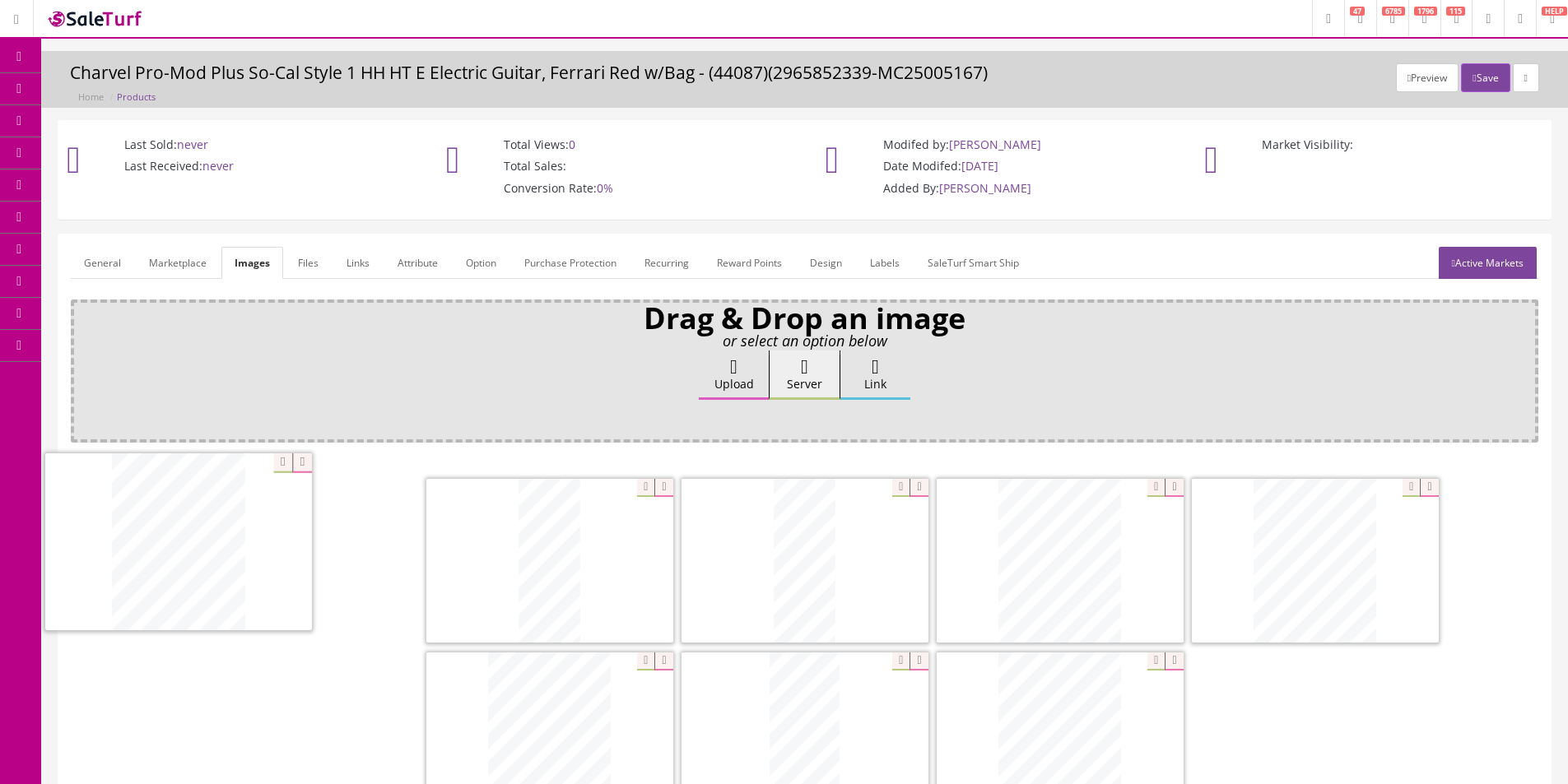
drag, startPoint x: 850, startPoint y: 561, endPoint x: 223, endPoint y: 542, distance: 627.3
click at [1474, 80] on button "Save" at bounding box center [1485, 77] width 49 height 28
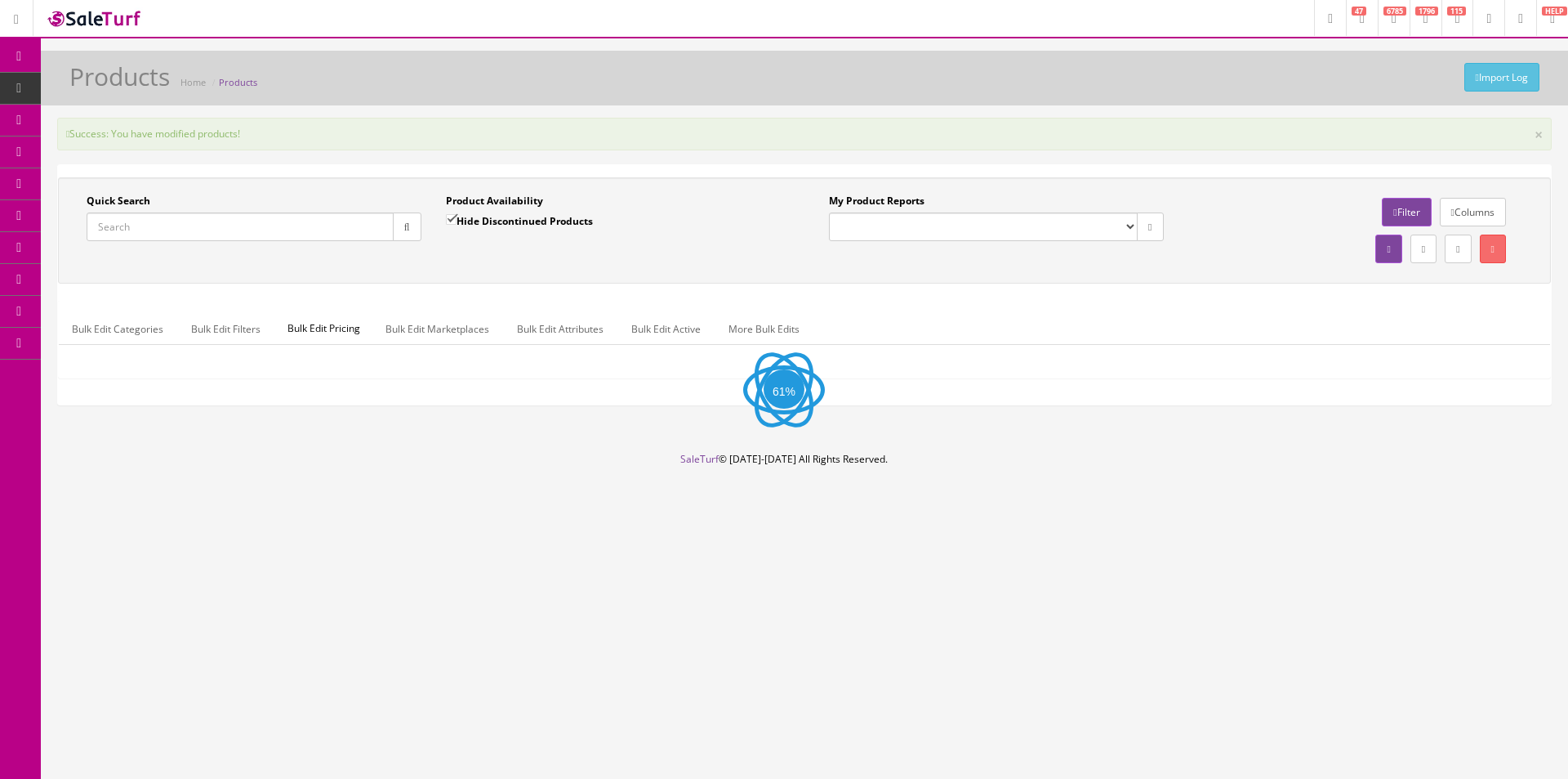
click at [329, 235] on input "Quick Search" at bounding box center [240, 226] width 308 height 28
paste input "PM2966851368"
click at [424, 222] on div "Quick Search PM2966851368 Date From" at bounding box center [254, 223] width 360 height 59
click at [110, 225] on input "PM2966851368" at bounding box center [240, 226] width 308 height 28
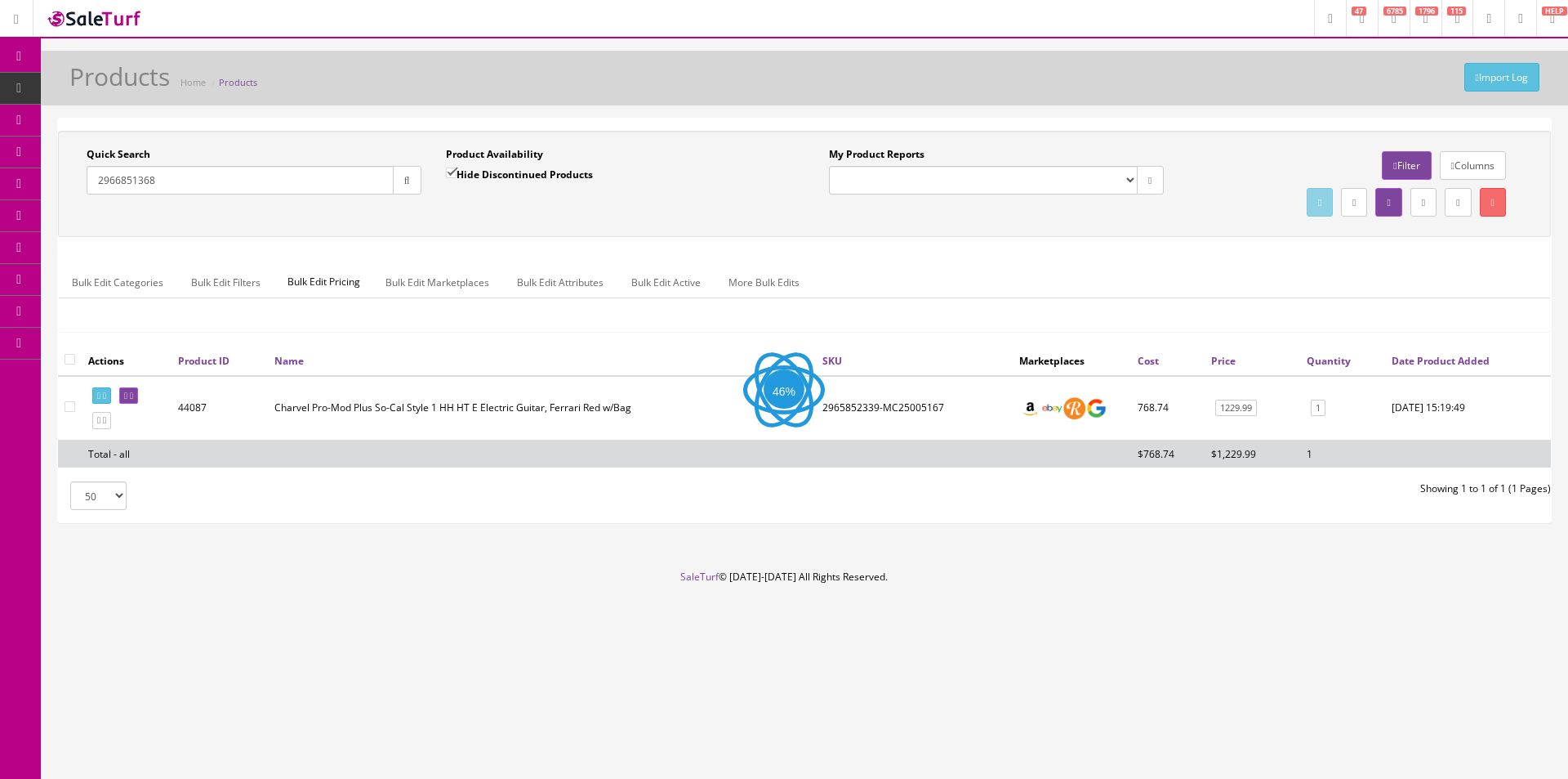
type input "2966851368"
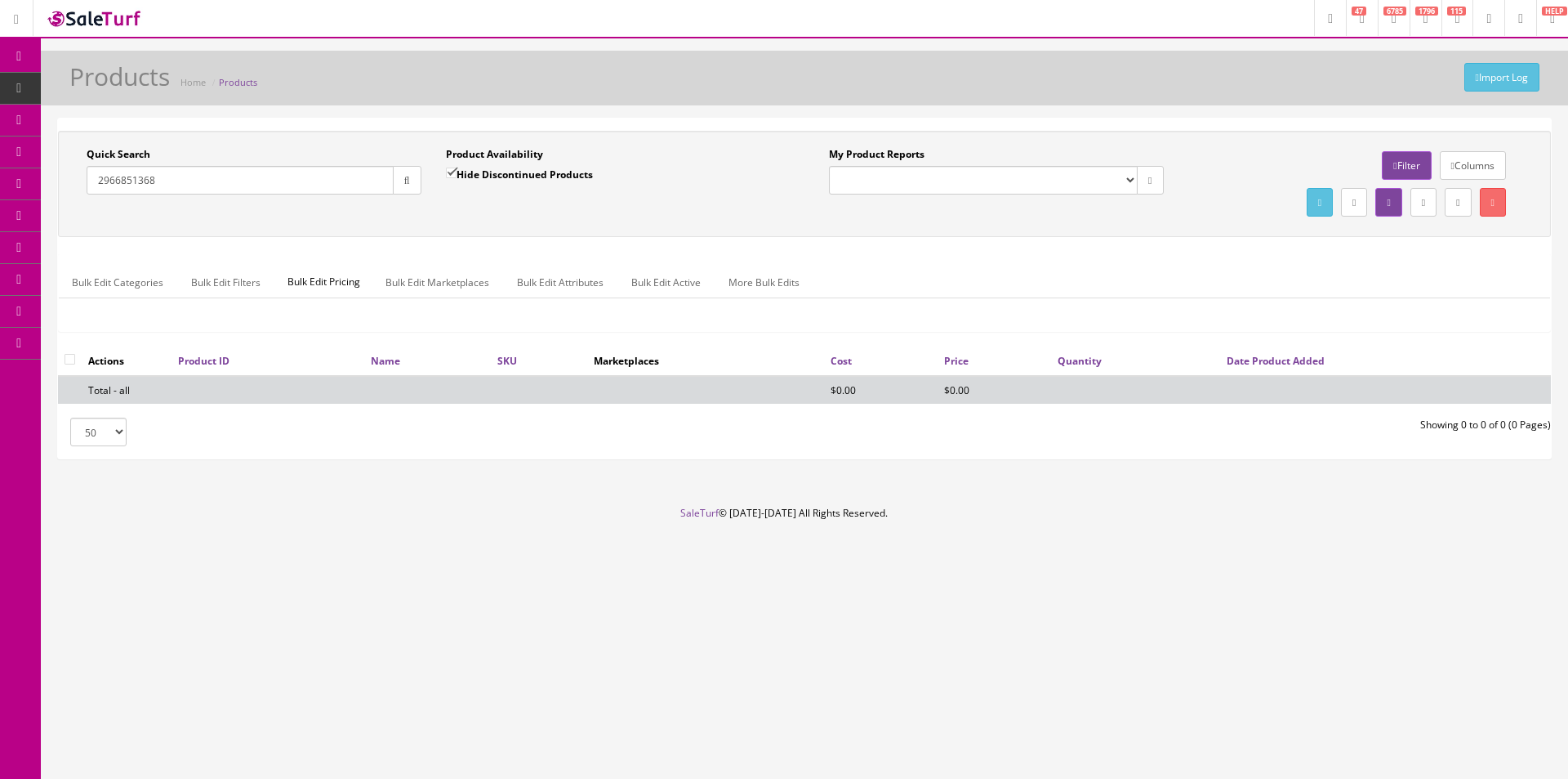
drag, startPoint x: 475, startPoint y: 167, endPoint x: 492, endPoint y: 186, distance: 25.5
click at [475, 167] on label "Hide Discontinued Products" at bounding box center [519, 174] width 147 height 16
click at [456, 167] on input "Hide Discontinued Products" at bounding box center [452, 173] width 11 height 11
checkbox input "false"
click at [524, 199] on div "Product Availability Hide Discontinued Products Date To" at bounding box center [613, 176] width 360 height 59
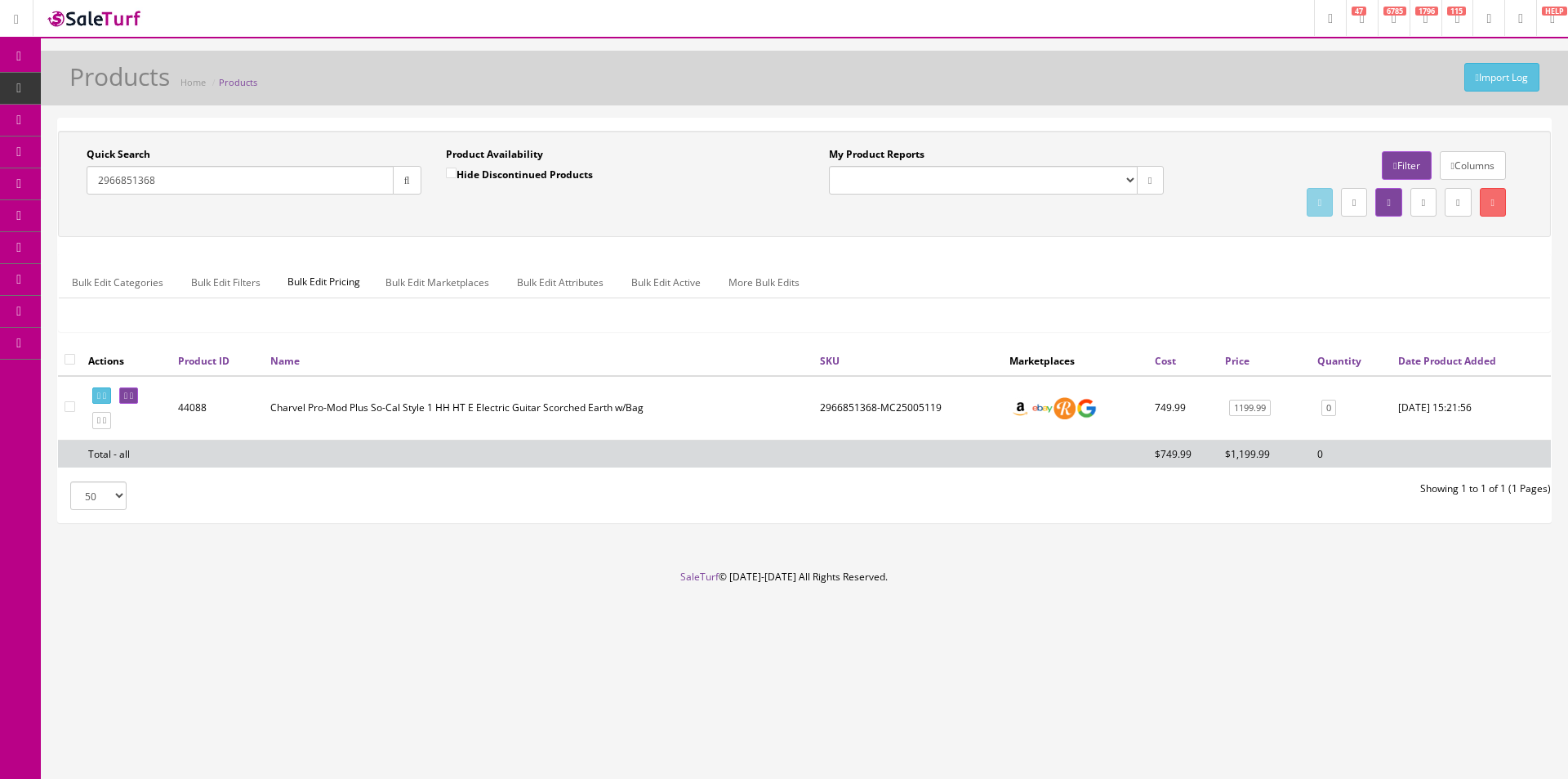
click at [133, 398] on icon at bounding box center [131, 396] width 4 height 9
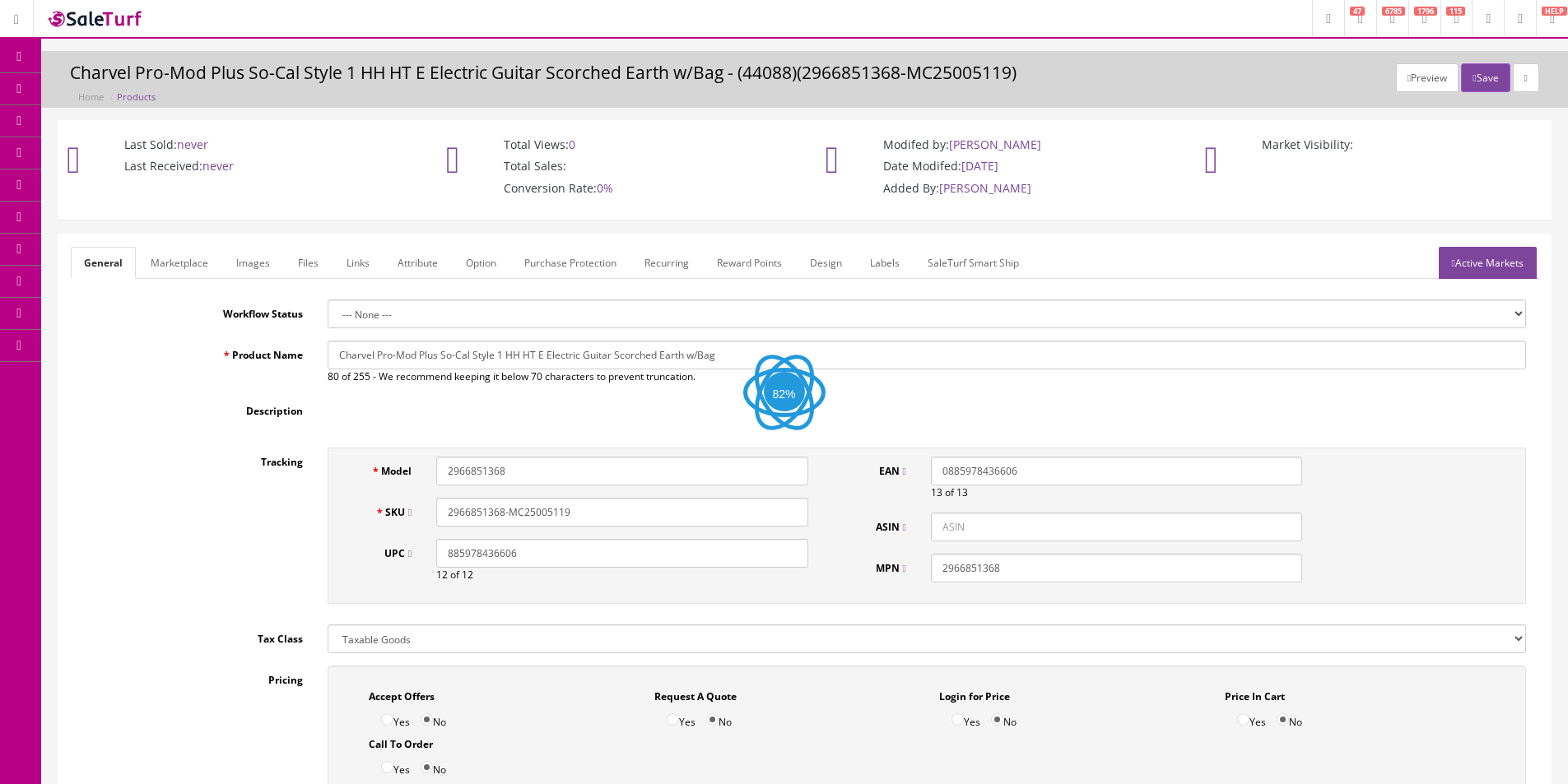
click at [243, 263] on link "Images" at bounding box center [253, 263] width 60 height 32
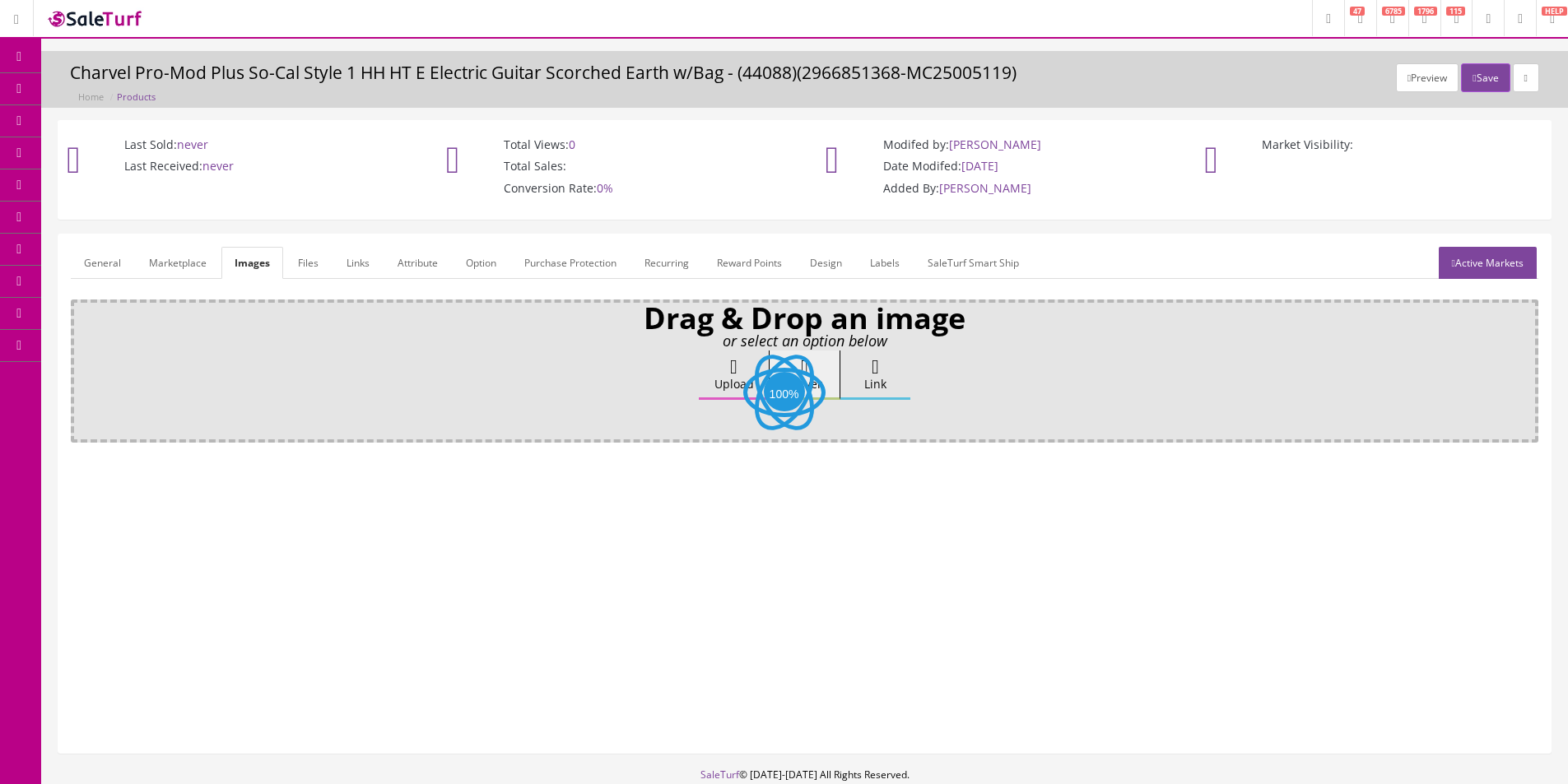
click at [730, 369] on icon at bounding box center [734, 366] width 7 height 19
click at [83, 367] on input "Upload" at bounding box center [83, 358] width 0 height 17
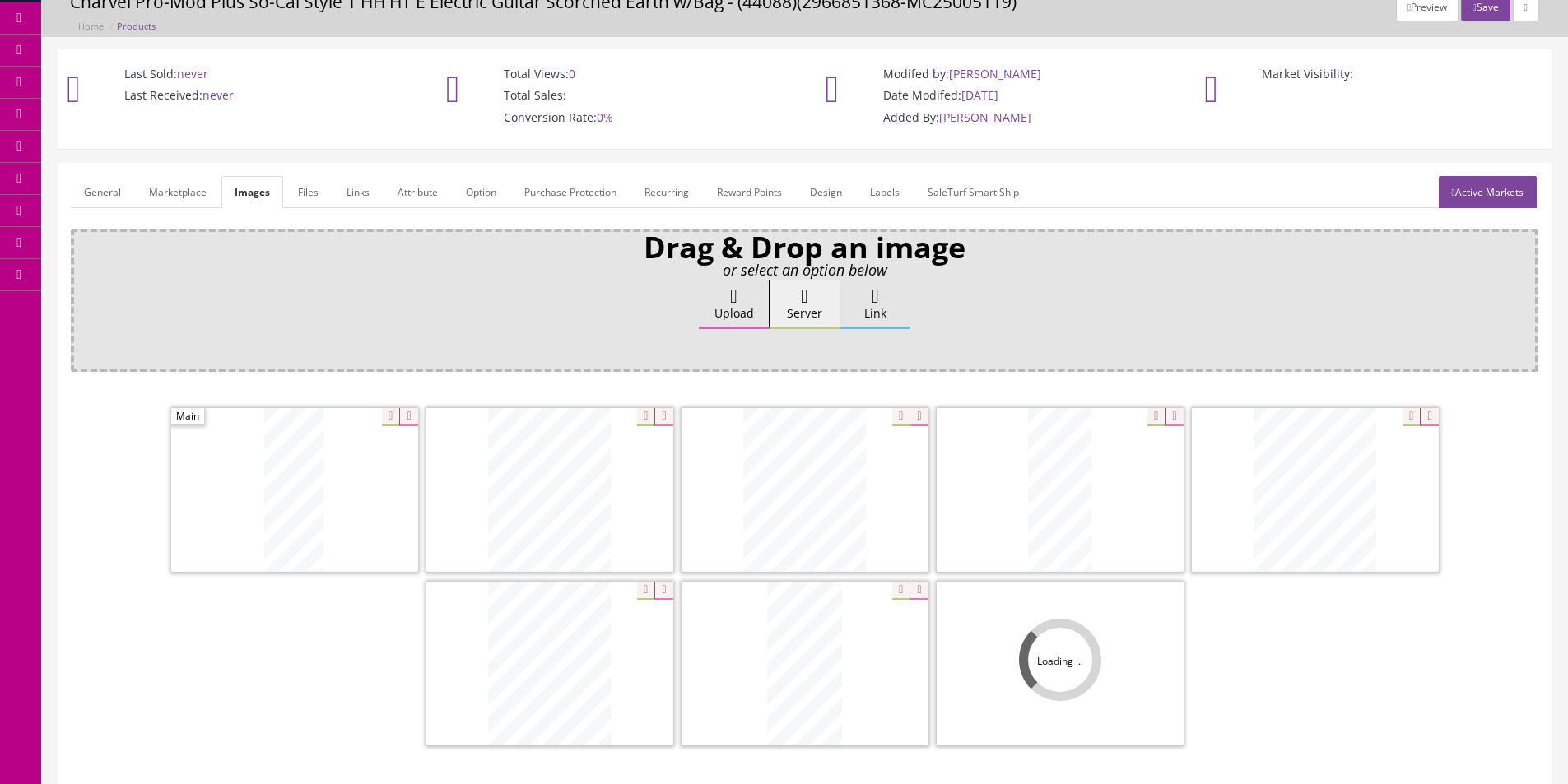
scroll to position [240, 0]
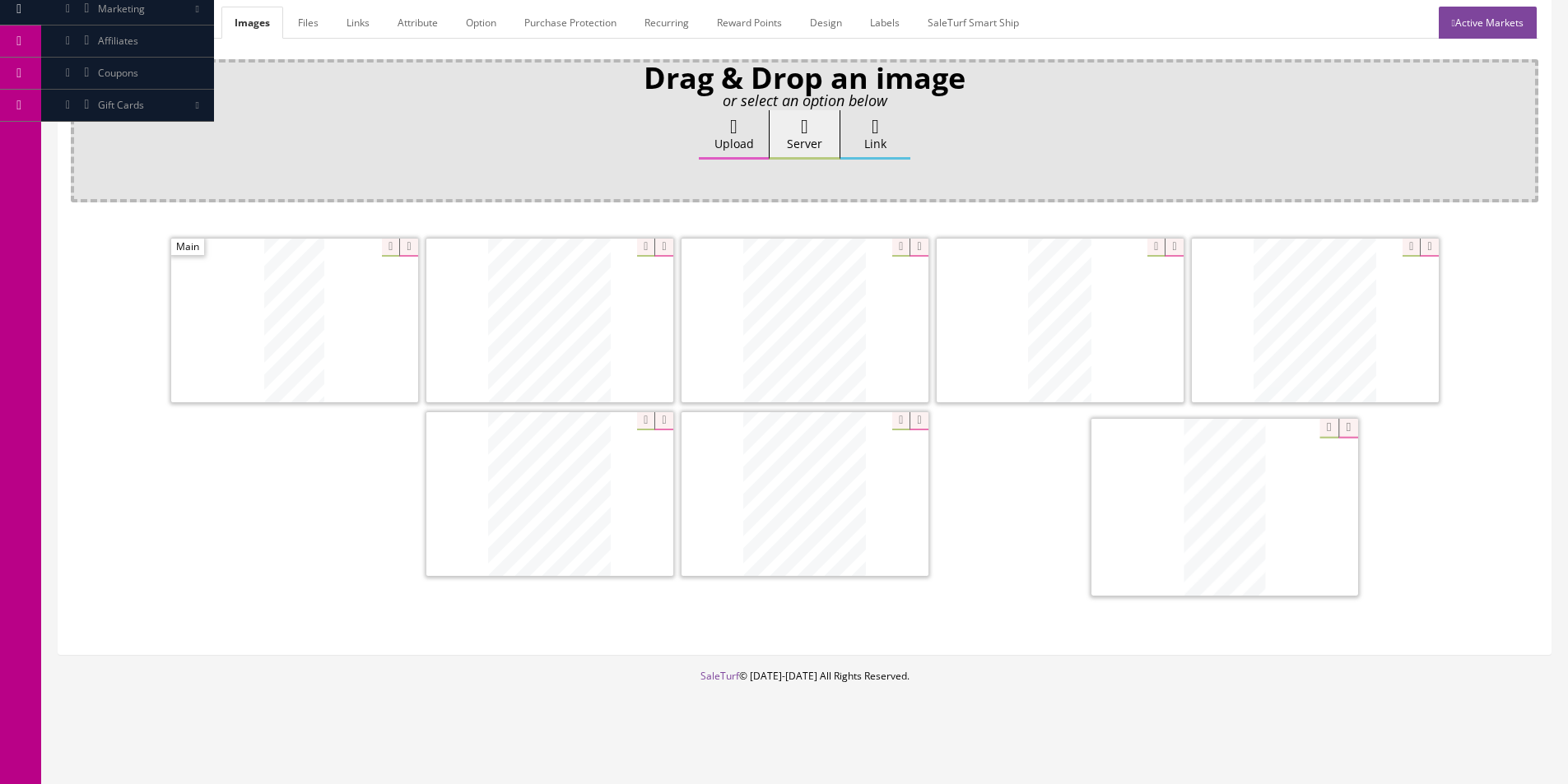
drag, startPoint x: 1158, startPoint y: 502, endPoint x: 1196, endPoint y: 502, distance: 38.0
drag, startPoint x: 858, startPoint y: 333, endPoint x: 257, endPoint y: 310, distance: 601.4
drag, startPoint x: 1302, startPoint y: 312, endPoint x: 690, endPoint y: 314, distance: 612.0
drag, startPoint x: 906, startPoint y: 480, endPoint x: 1277, endPoint y: 309, distance: 408.5
drag, startPoint x: 767, startPoint y: 484, endPoint x: 722, endPoint y: 473, distance: 46.3
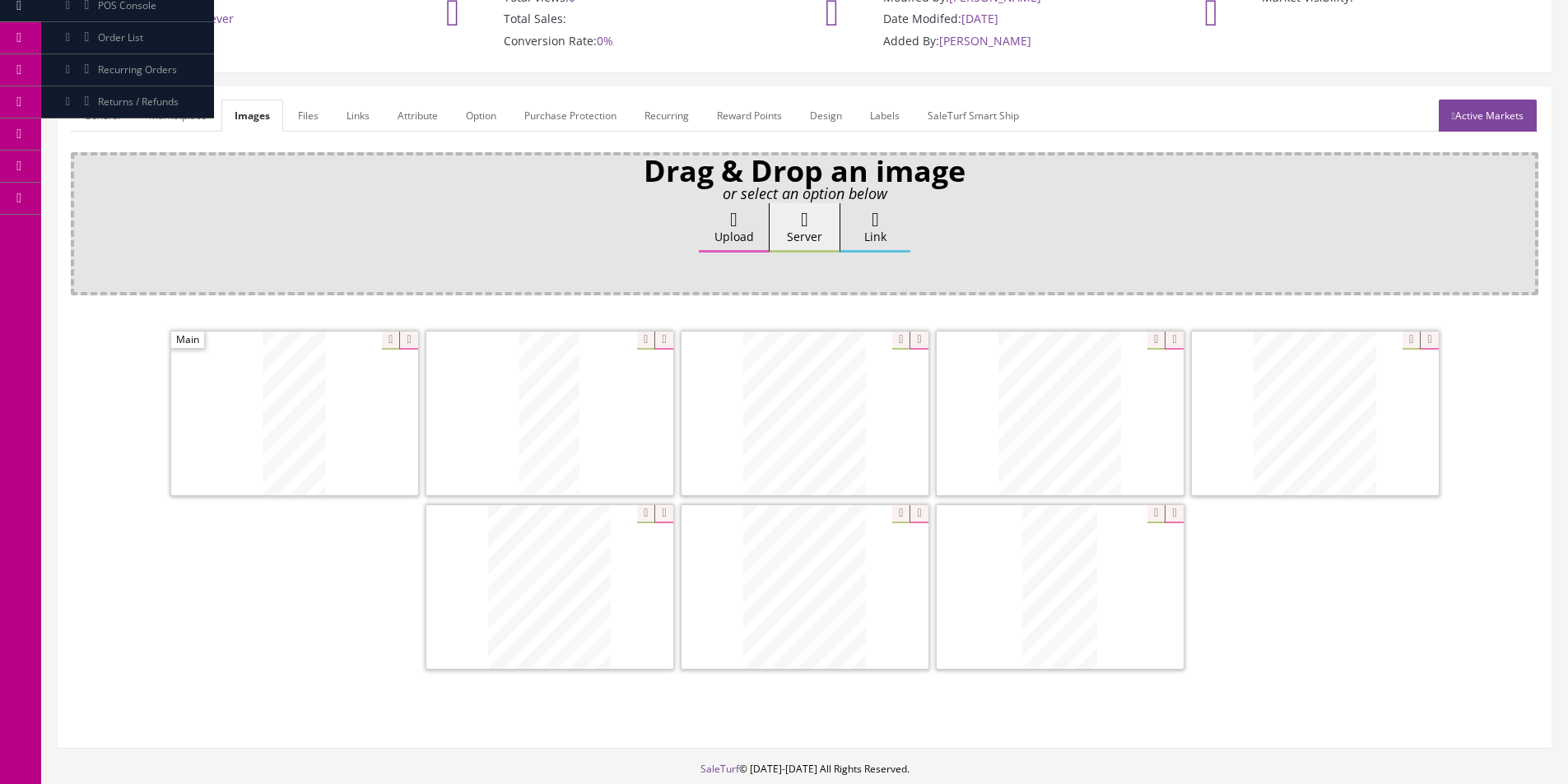
scroll to position [75, 0]
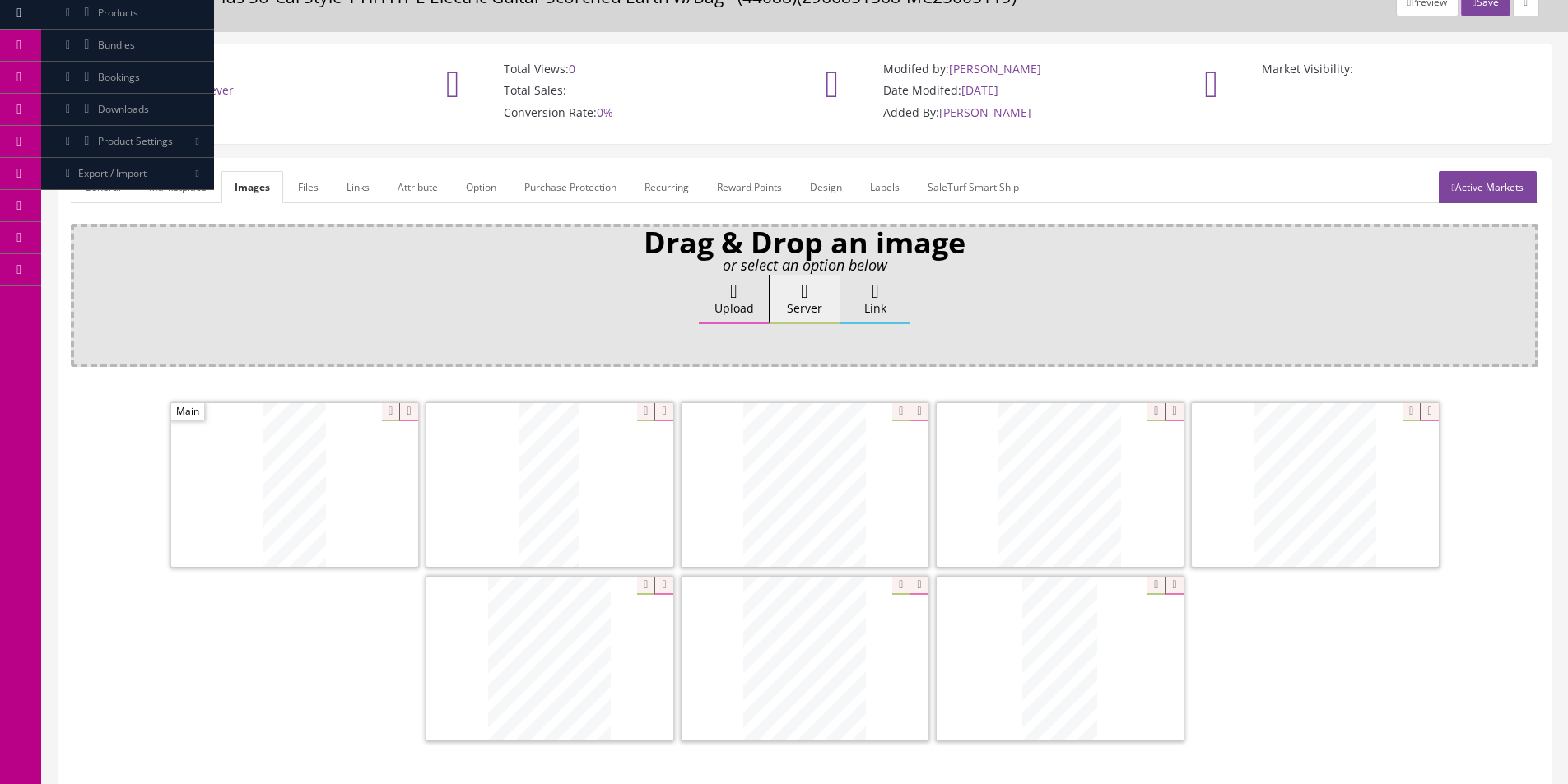
click at [103, 187] on link "General" at bounding box center [102, 187] width 63 height 32
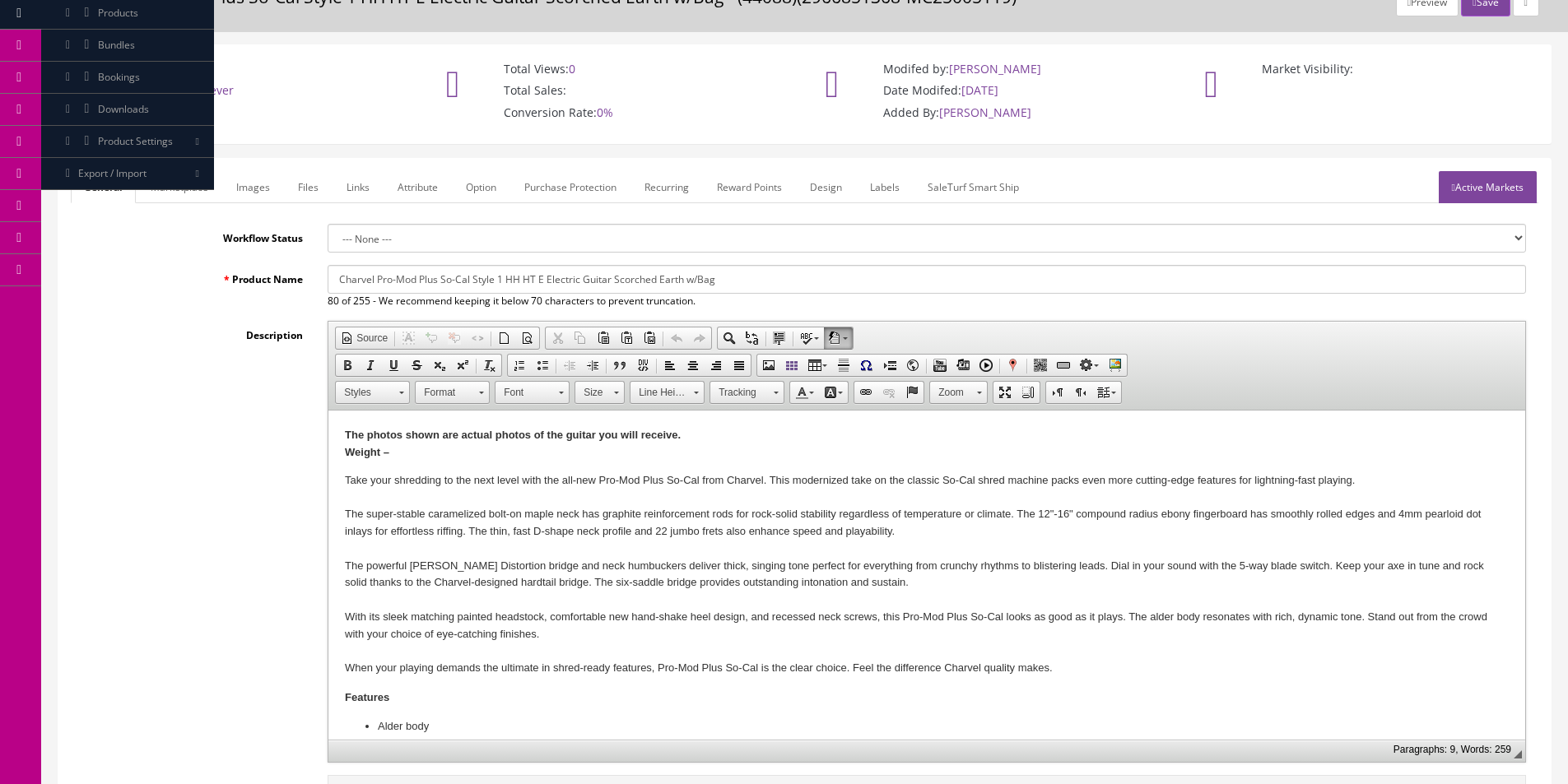
click at [261, 197] on link "Images" at bounding box center [253, 187] width 60 height 32
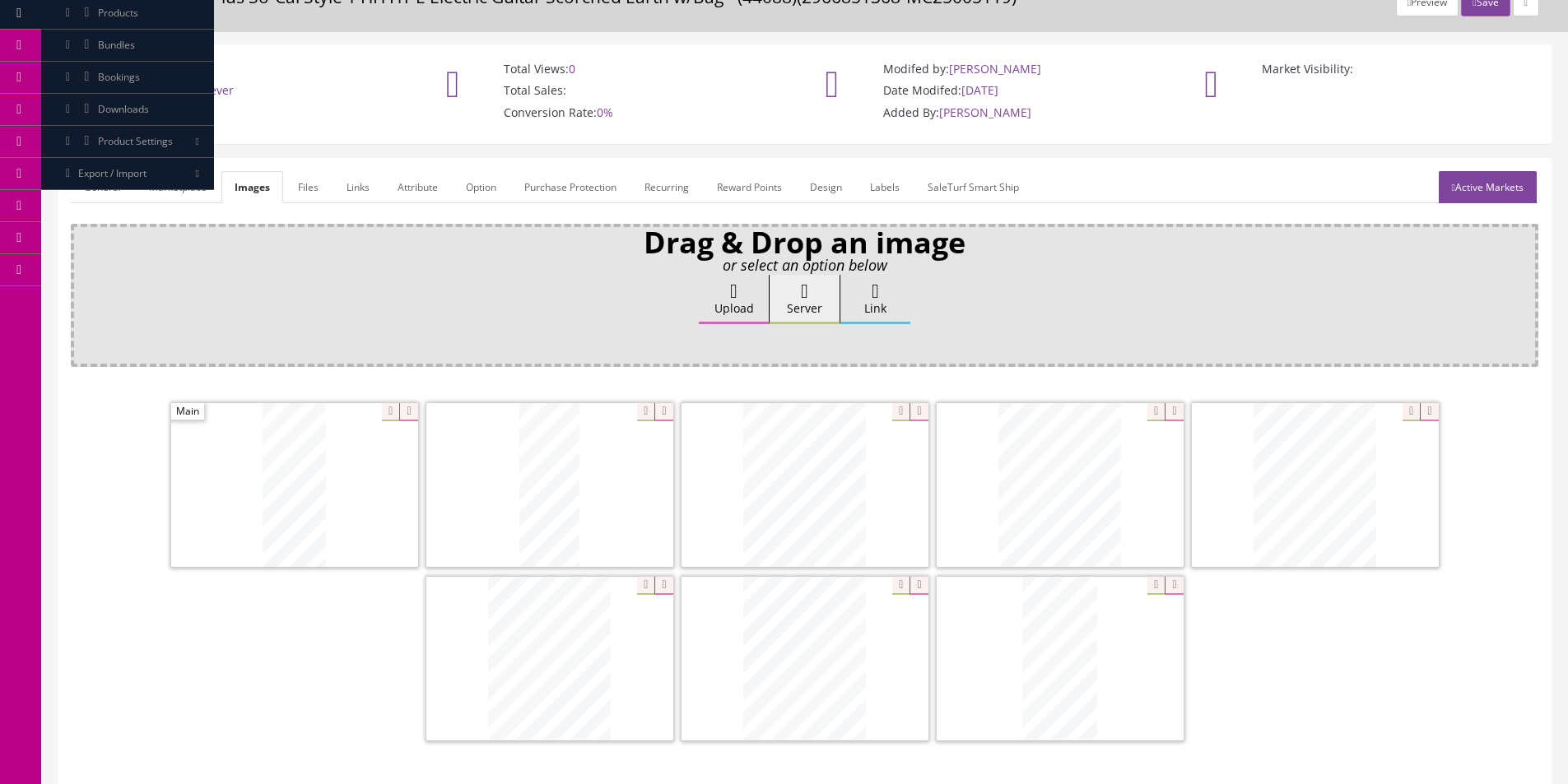
click at [90, 187] on link "General" at bounding box center [102, 187] width 63 height 32
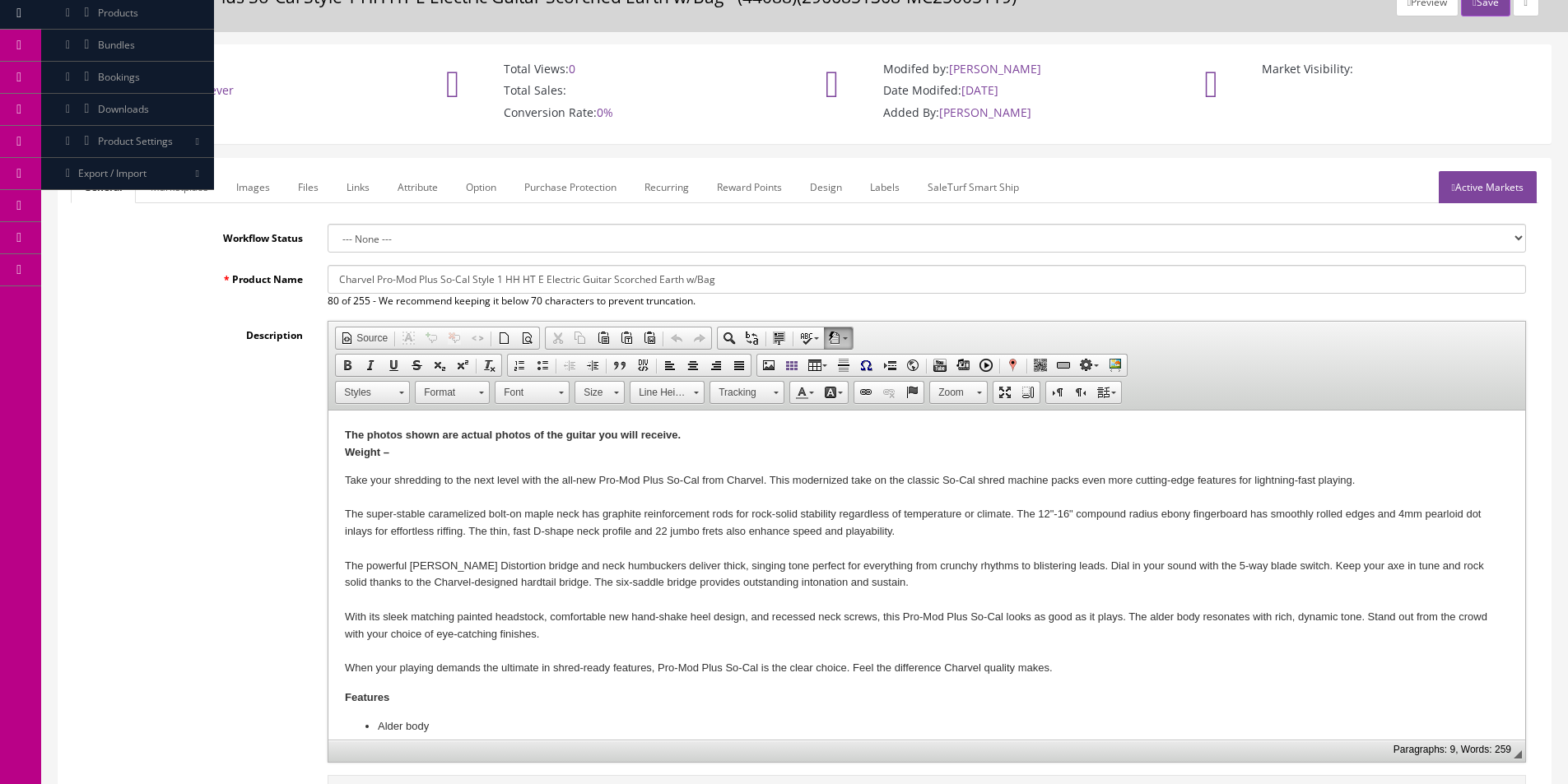
click at [412, 453] on p "The photos shown are actual photos of the guitar you will receive. Weight –" at bounding box center [927, 445] width 1164 height 35
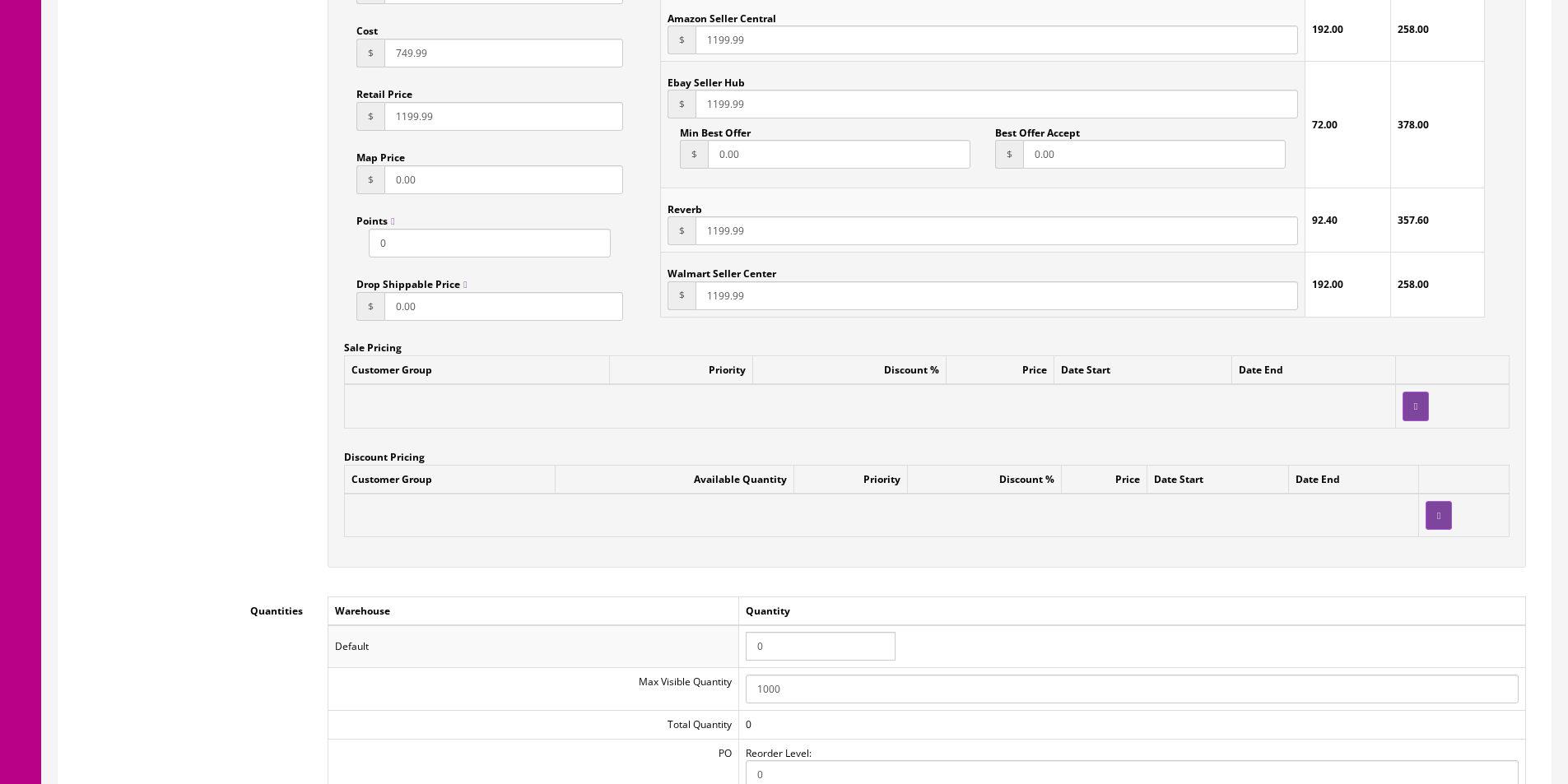
click at [773, 634] on input "0" at bounding box center [820, 645] width 150 height 28
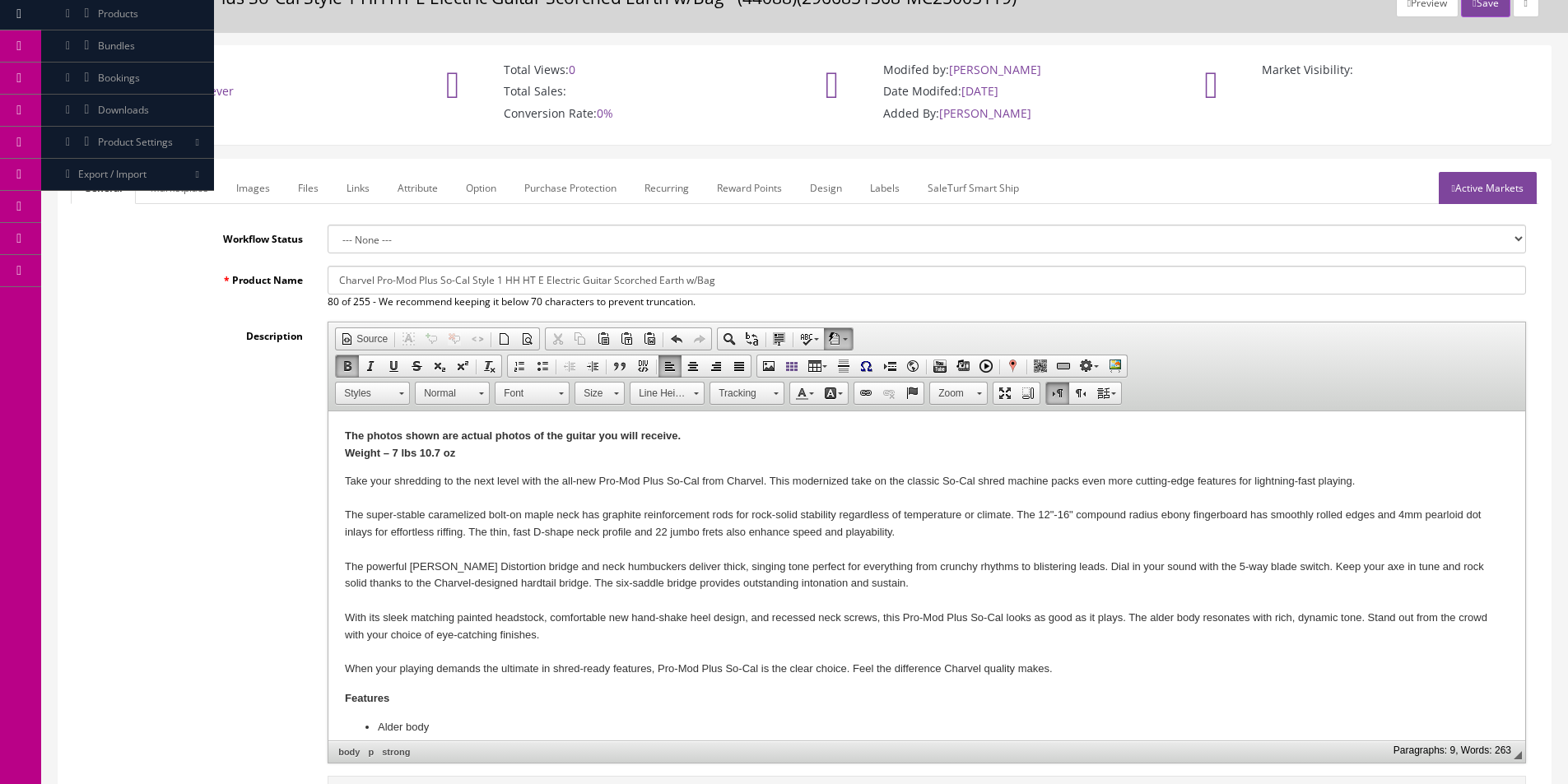
scroll to position [0, 0]
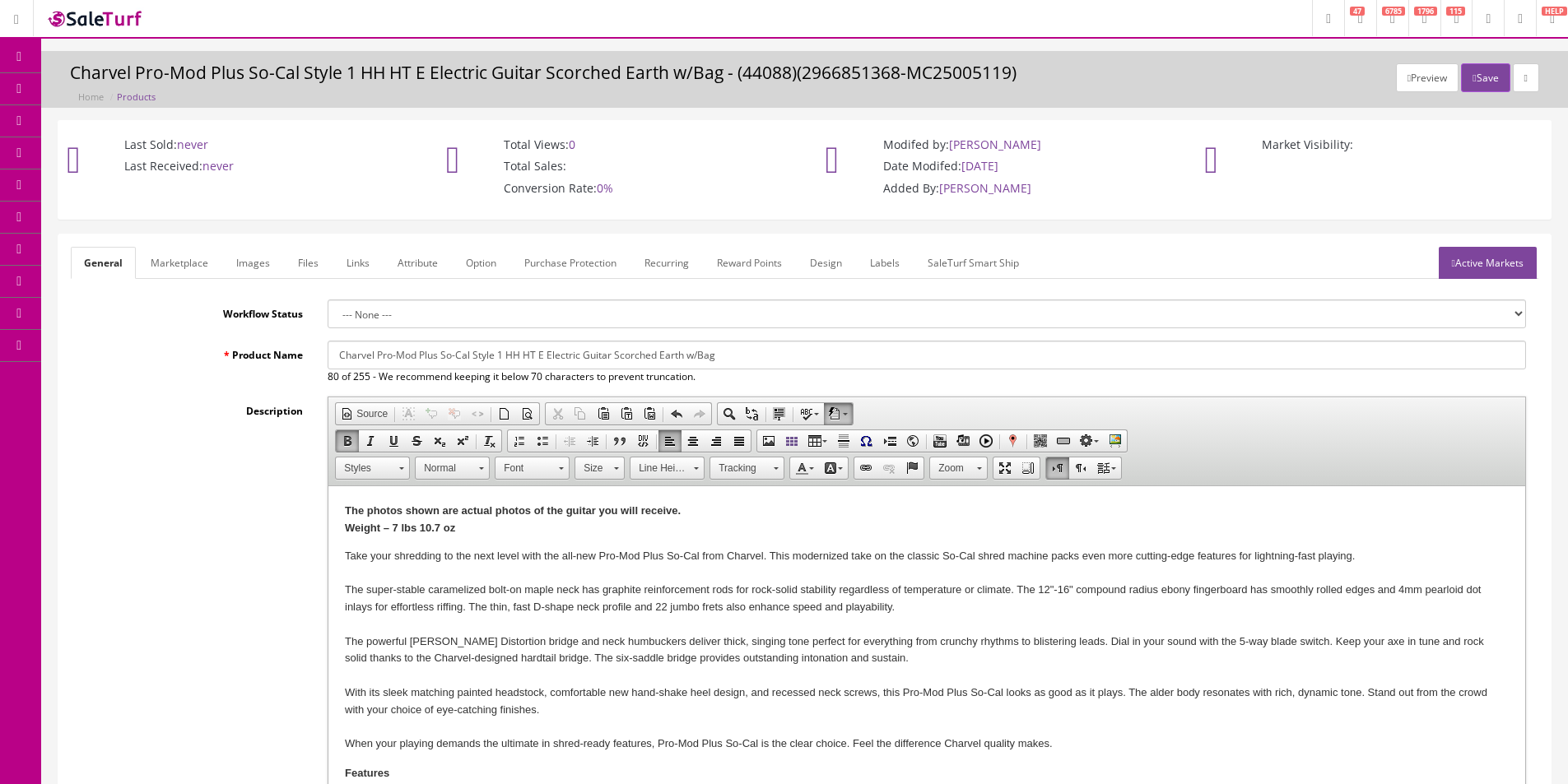
type input "1"
click at [1473, 81] on button "Save" at bounding box center [1485, 77] width 49 height 28
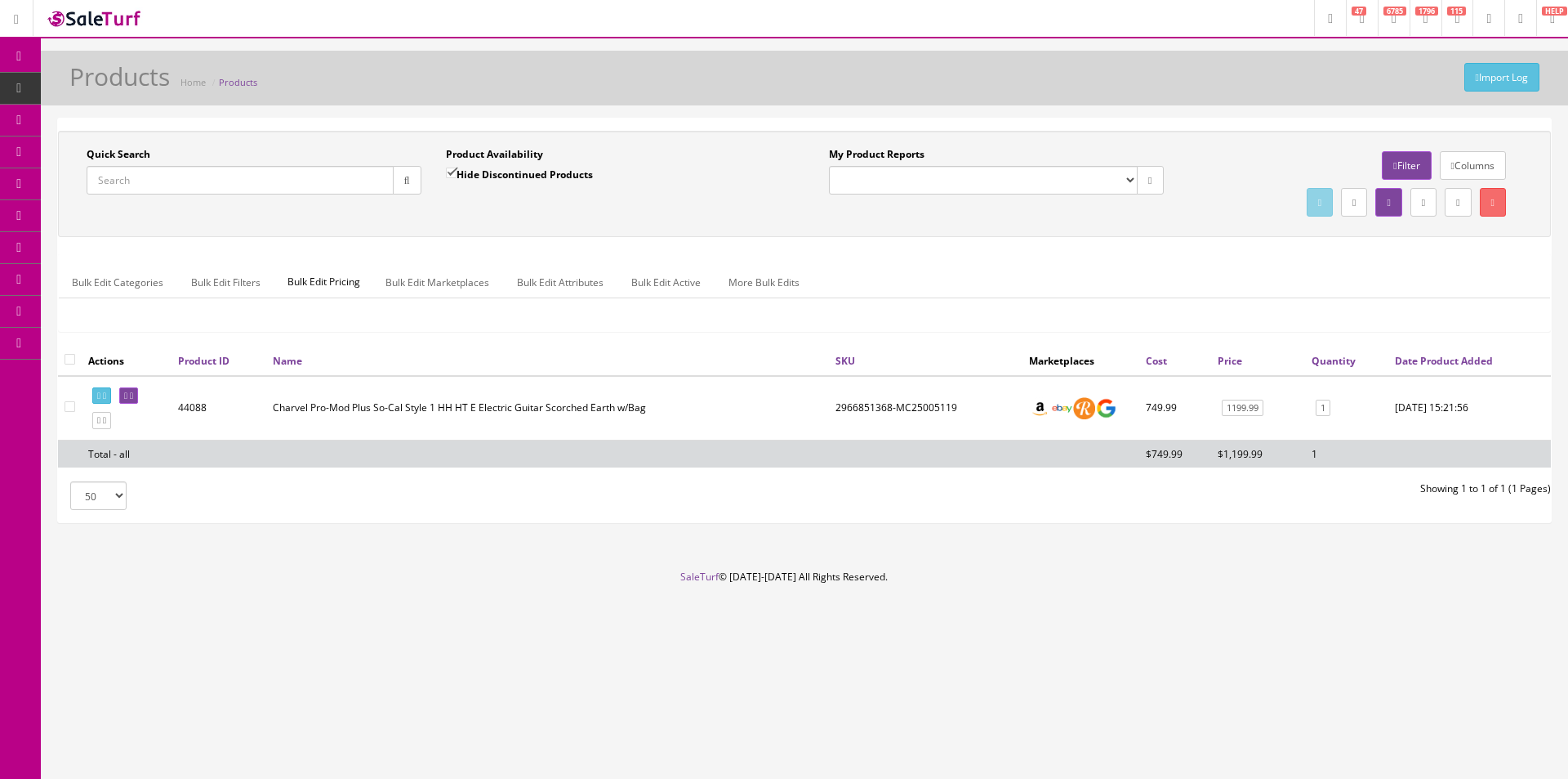
click at [110, 183] on span "Order List" at bounding box center [120, 183] width 45 height 14
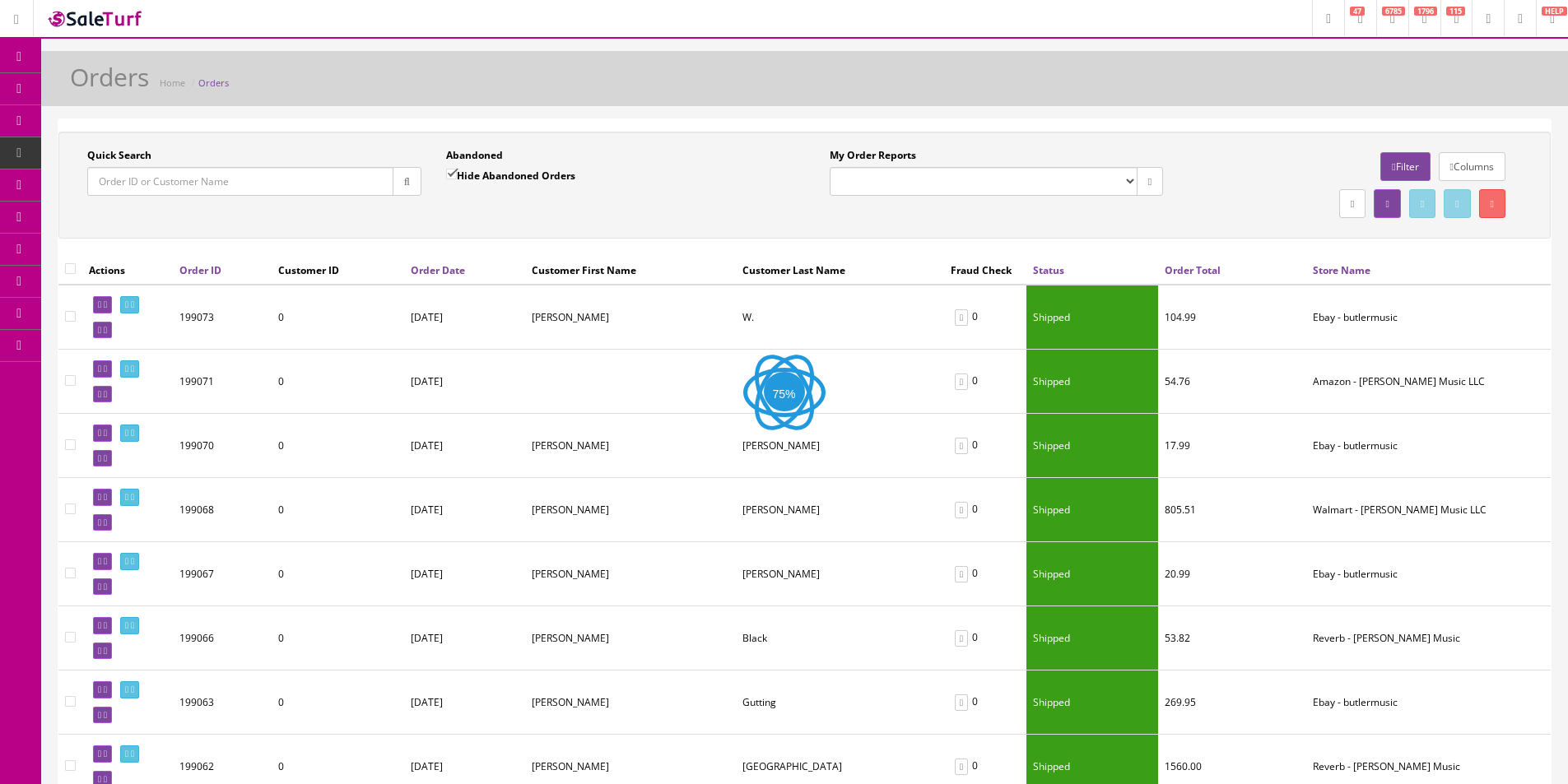
click at [344, 184] on input "Quick Search" at bounding box center [240, 181] width 306 height 28
type input "F"
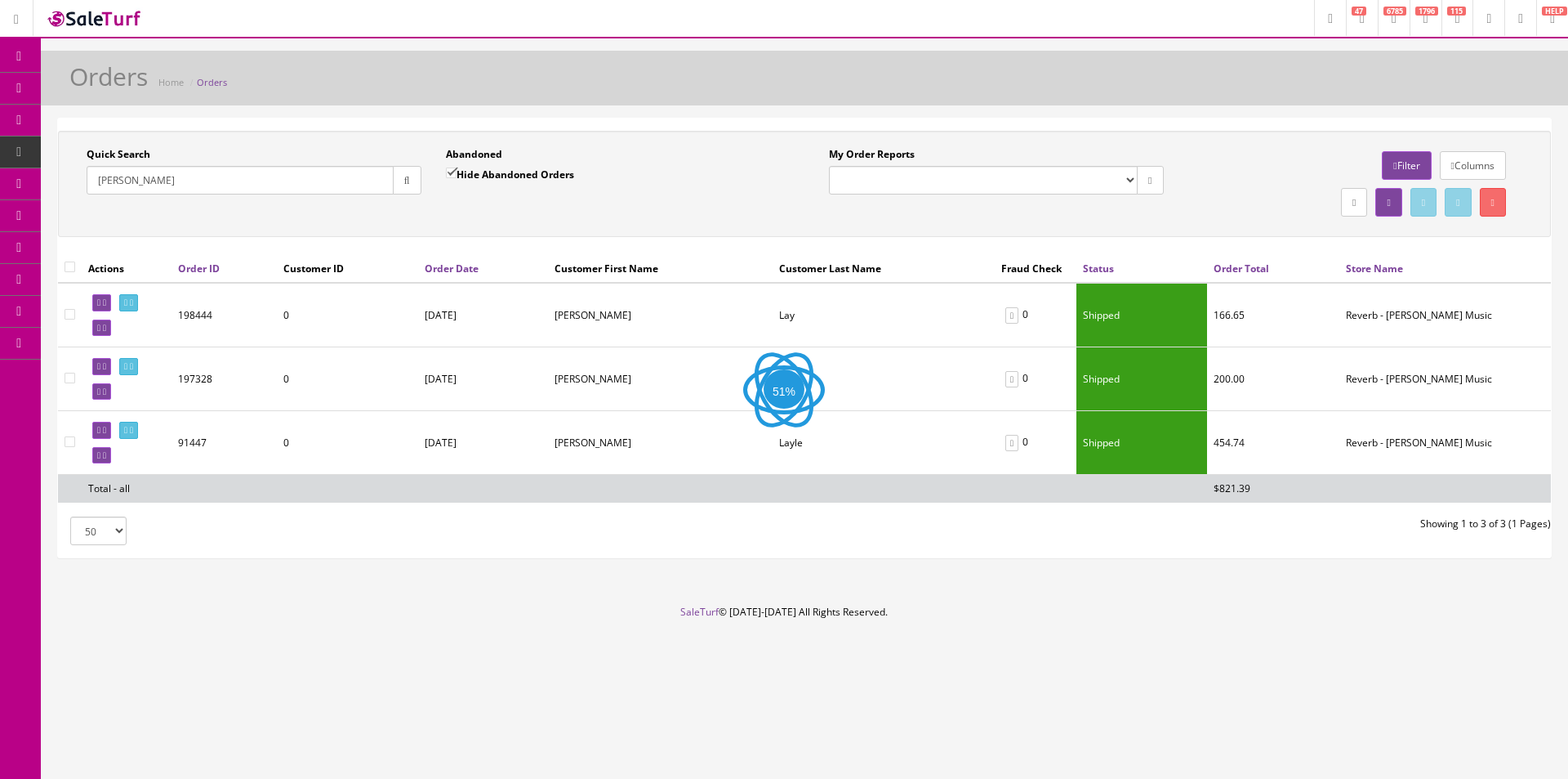
type input "[PERSON_NAME]"
click at [138, 298] on link at bounding box center [129, 302] width 19 height 17
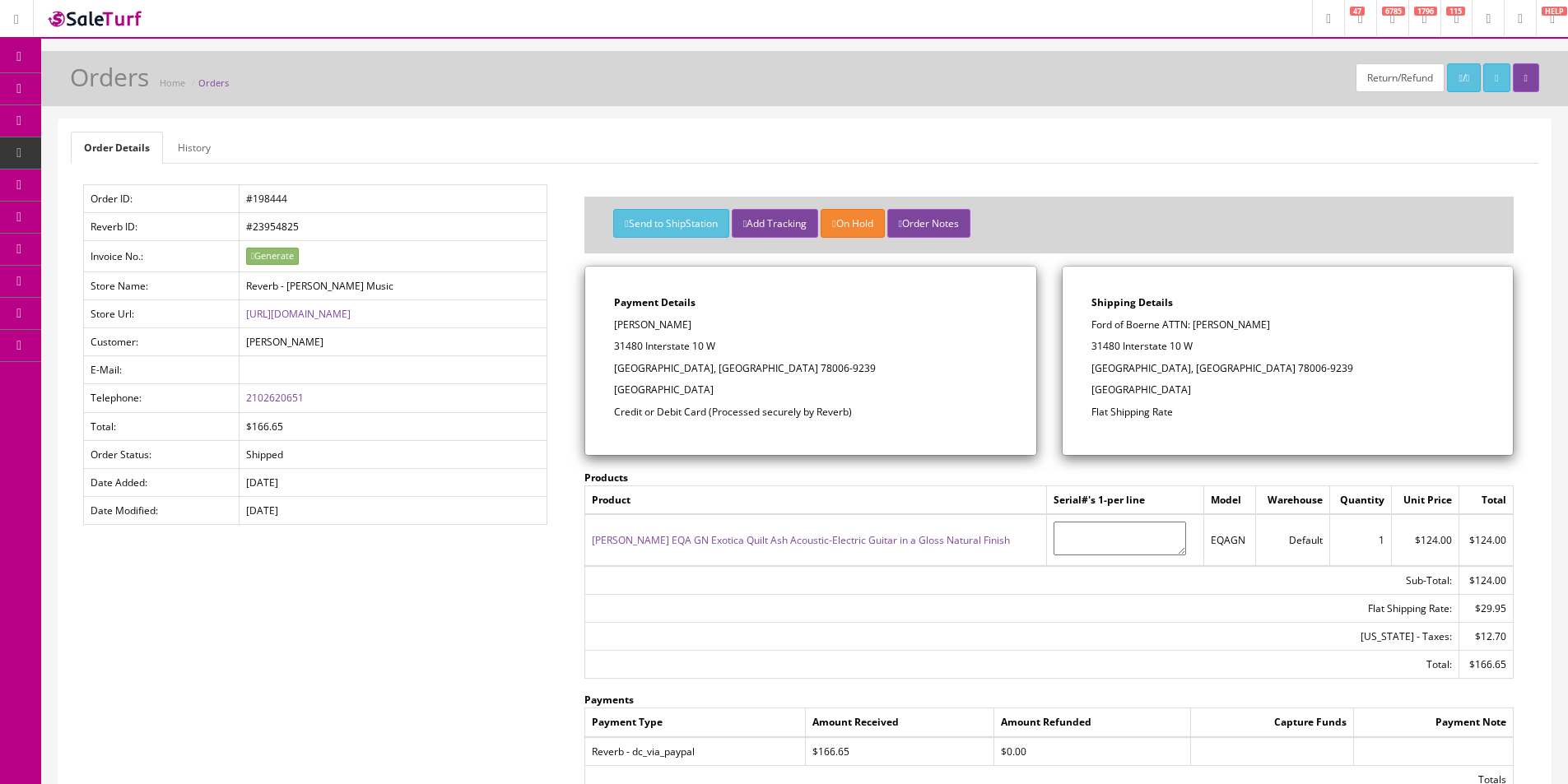
click at [199, 141] on link "History" at bounding box center [194, 147] width 59 height 32
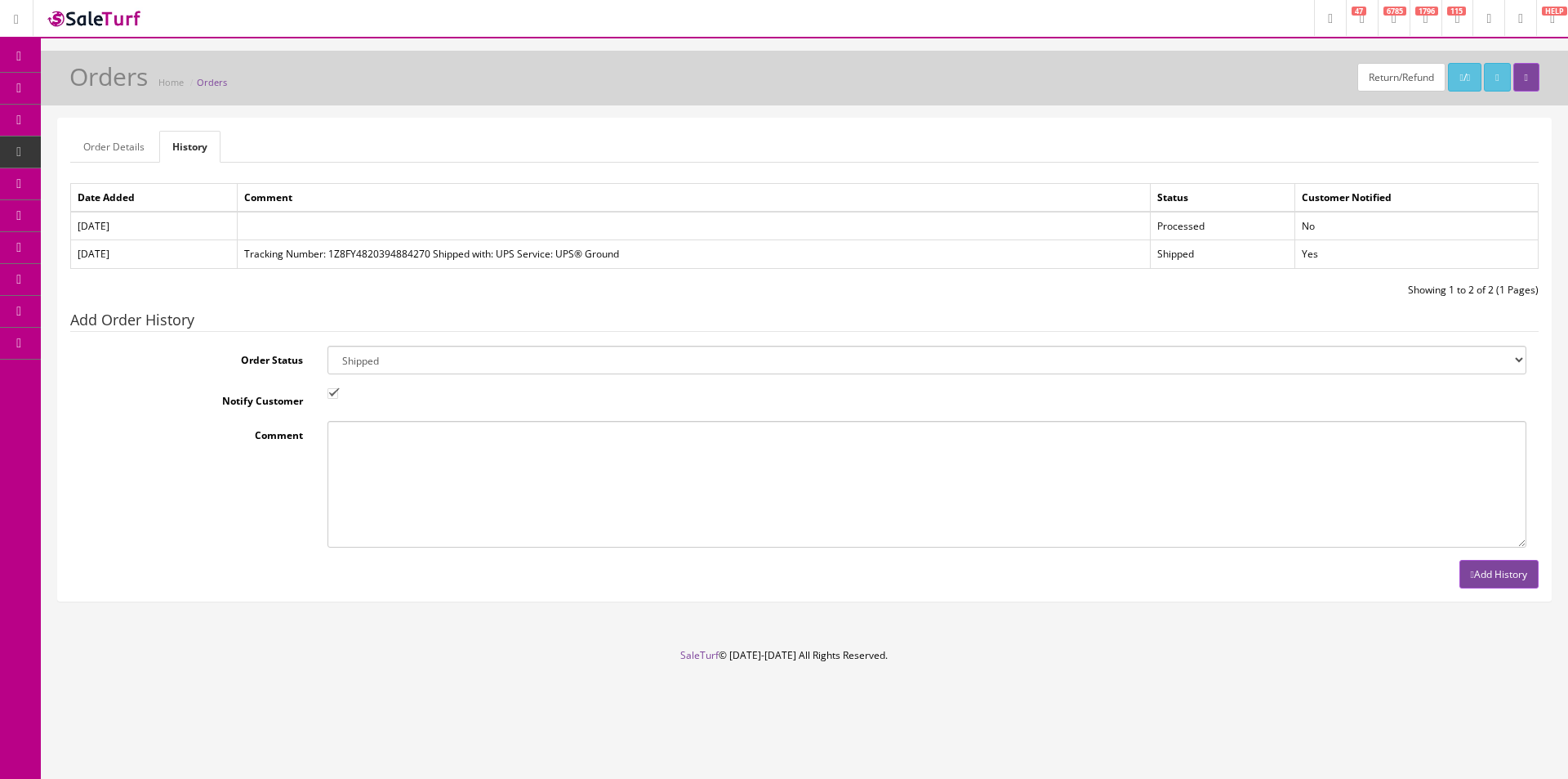
click at [440, 361] on select "Amazon Cart Awaiting Product Canceled Canceled Reversal Cart Chargeback Complet…" at bounding box center [927, 360] width 1199 height 28
select select "11"
drag, startPoint x: 440, startPoint y: 361, endPoint x: 372, endPoint y: 383, distance: 71.5
click at [440, 361] on select "Amazon Cart Awaiting Product Canceled Canceled Reversal Cart Chargeback Complet…" at bounding box center [927, 360] width 1199 height 28
click at [328, 389] on input "Notify Customer" at bounding box center [333, 394] width 11 height 11
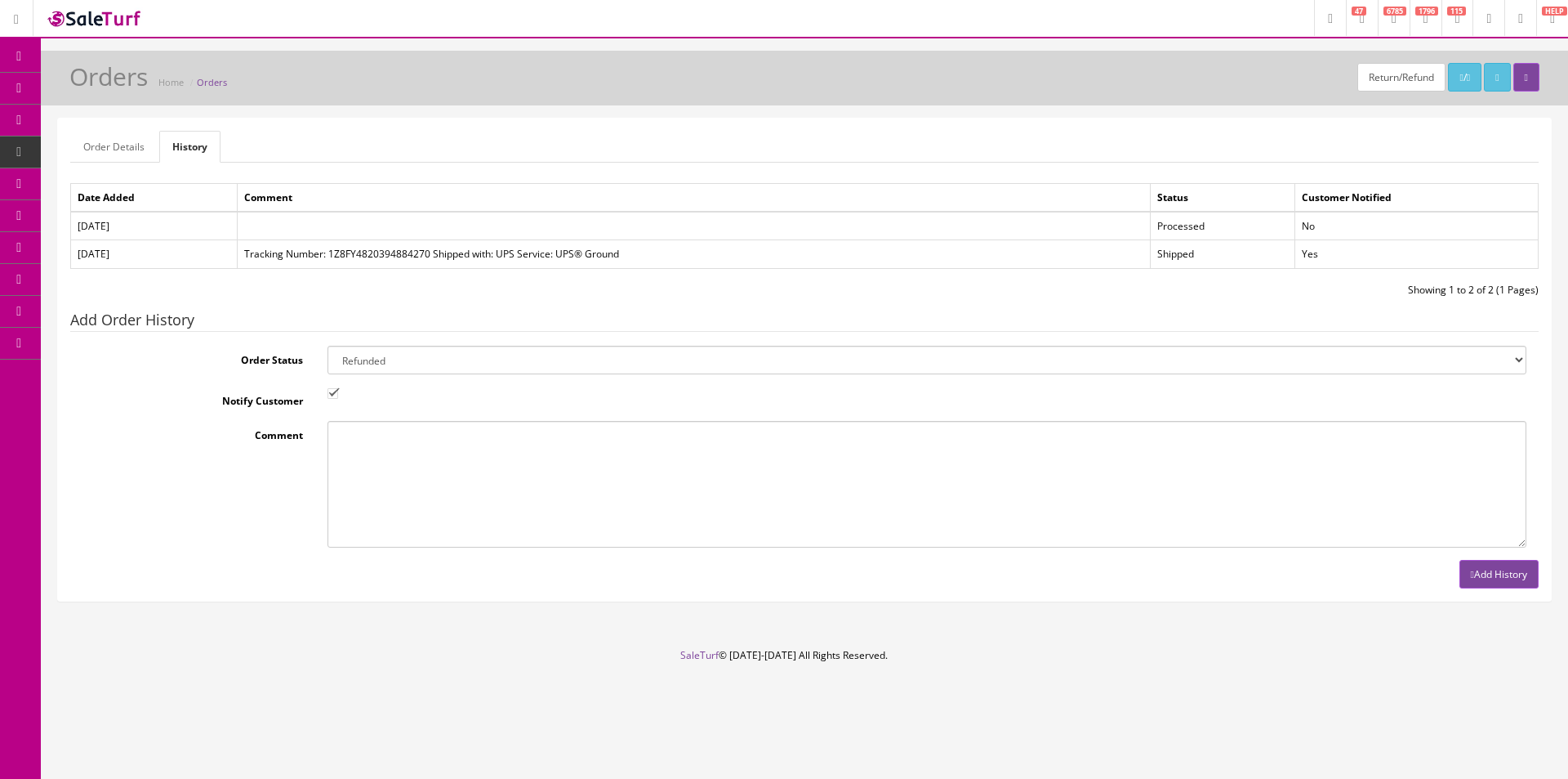
checkbox input "false"
click at [1488, 574] on button "Add History" at bounding box center [1499, 574] width 79 height 28
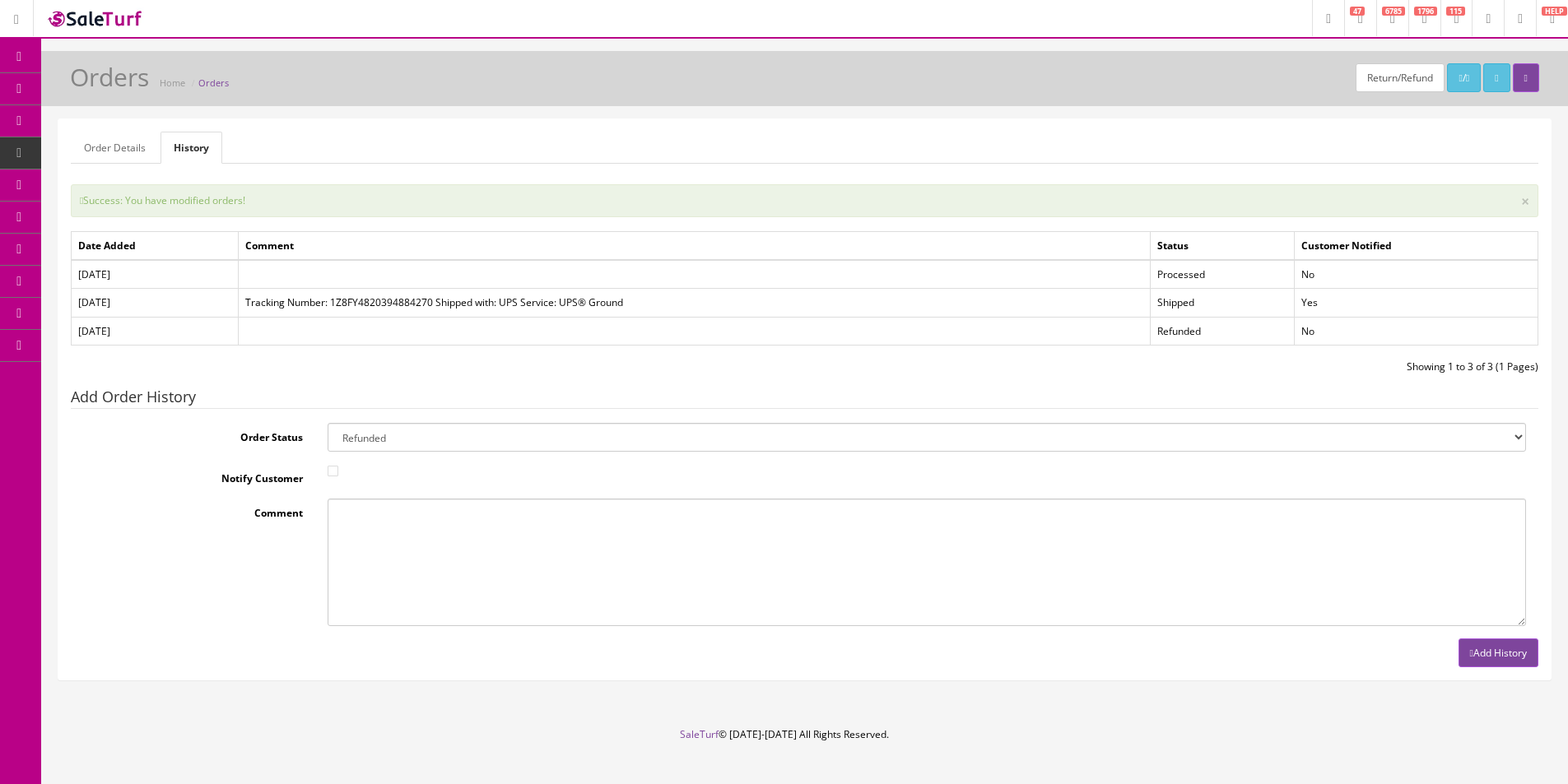
click at [102, 90] on link "Products" at bounding box center [128, 89] width 173 height 32
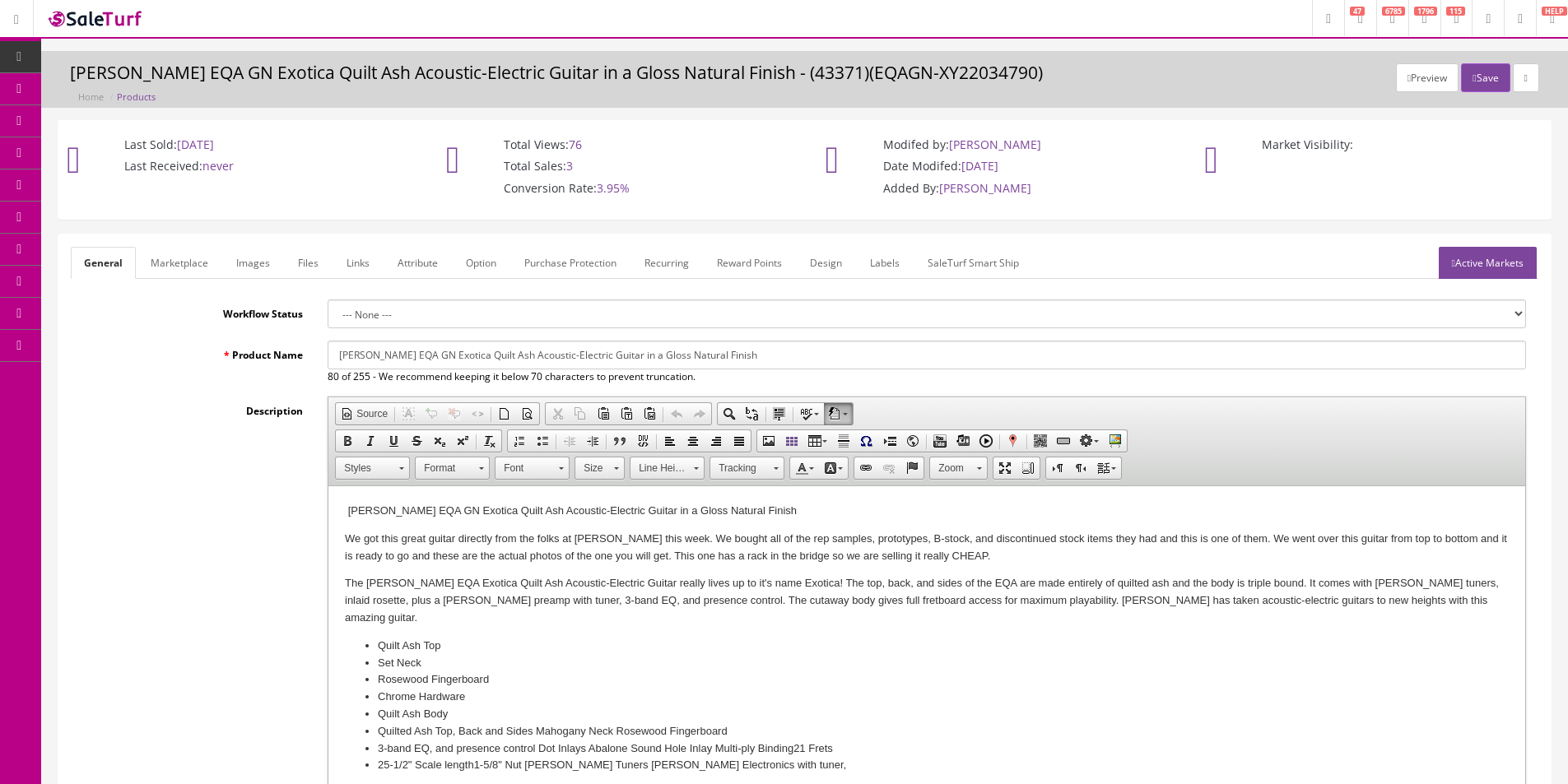
click at [624, 538] on p "We got this great guitar directly from the folks at Dean this week. We bought a…" at bounding box center [927, 548] width 1164 height 35
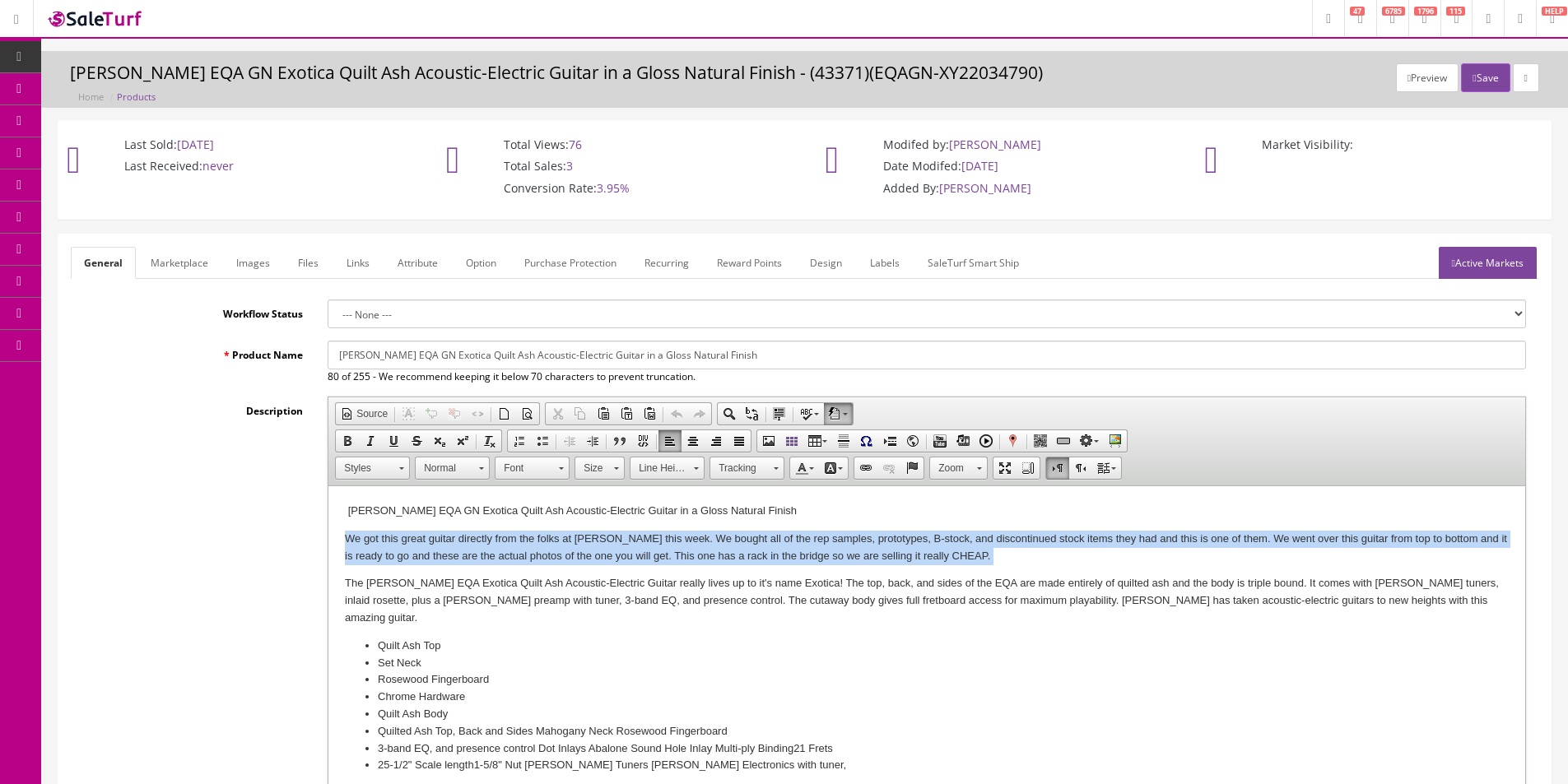
click at [624, 538] on p "We got this great guitar directly from the folks at Dean this week. We bought a…" at bounding box center [927, 548] width 1164 height 35
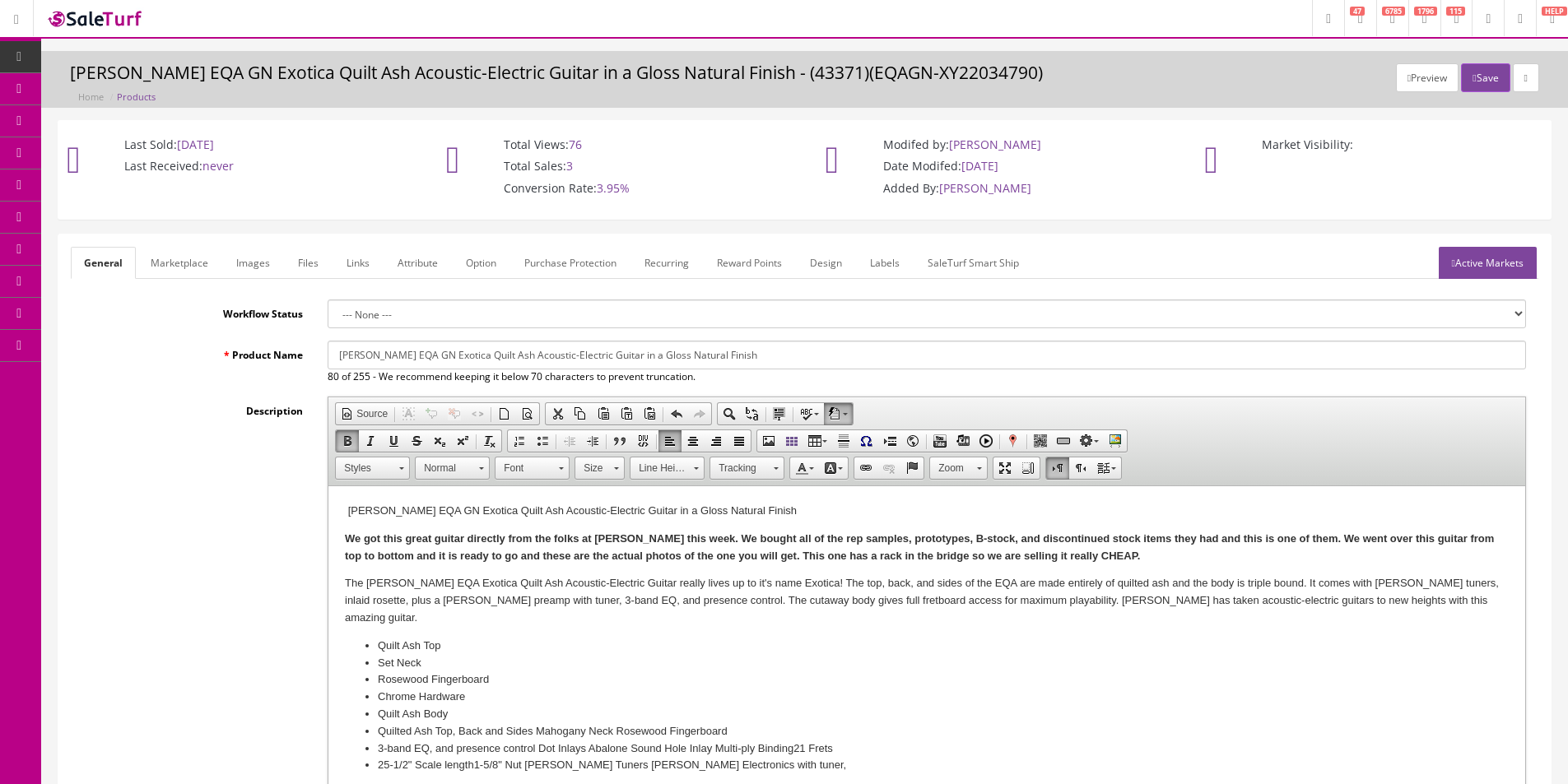
click at [689, 544] on strong "We got this great guitar directly from the folks at Dean this week. We bought a…" at bounding box center [919, 547] width 1149 height 29
click at [808, 551] on strong "We got this great guitar directly from the folks at Dean this week. We bought a…" at bounding box center [919, 547] width 1149 height 29
click at [165, 268] on link "Marketplace" at bounding box center [178, 263] width 84 height 32
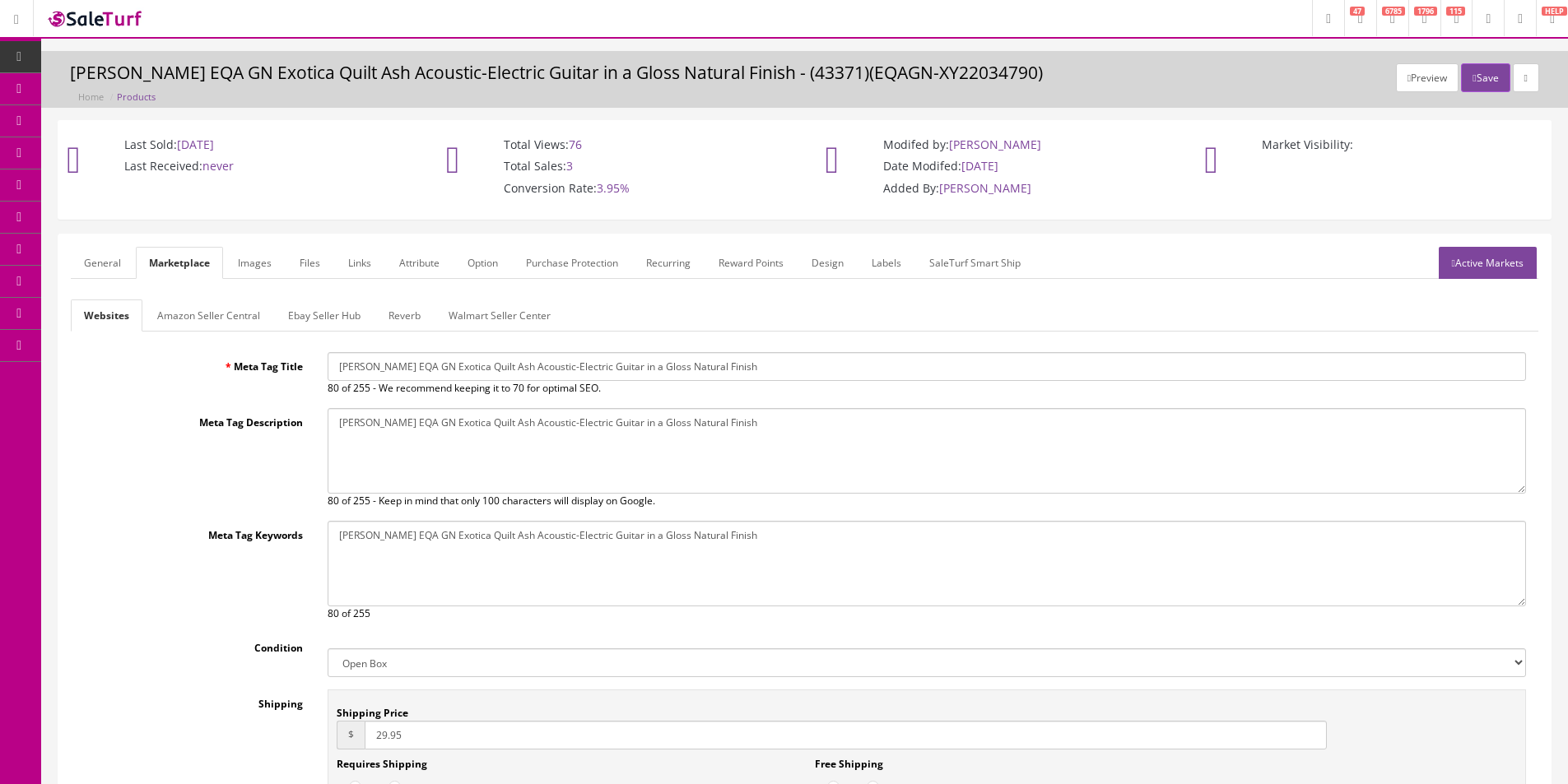
click at [303, 320] on link "Ebay Seller Hub" at bounding box center [324, 315] width 98 height 32
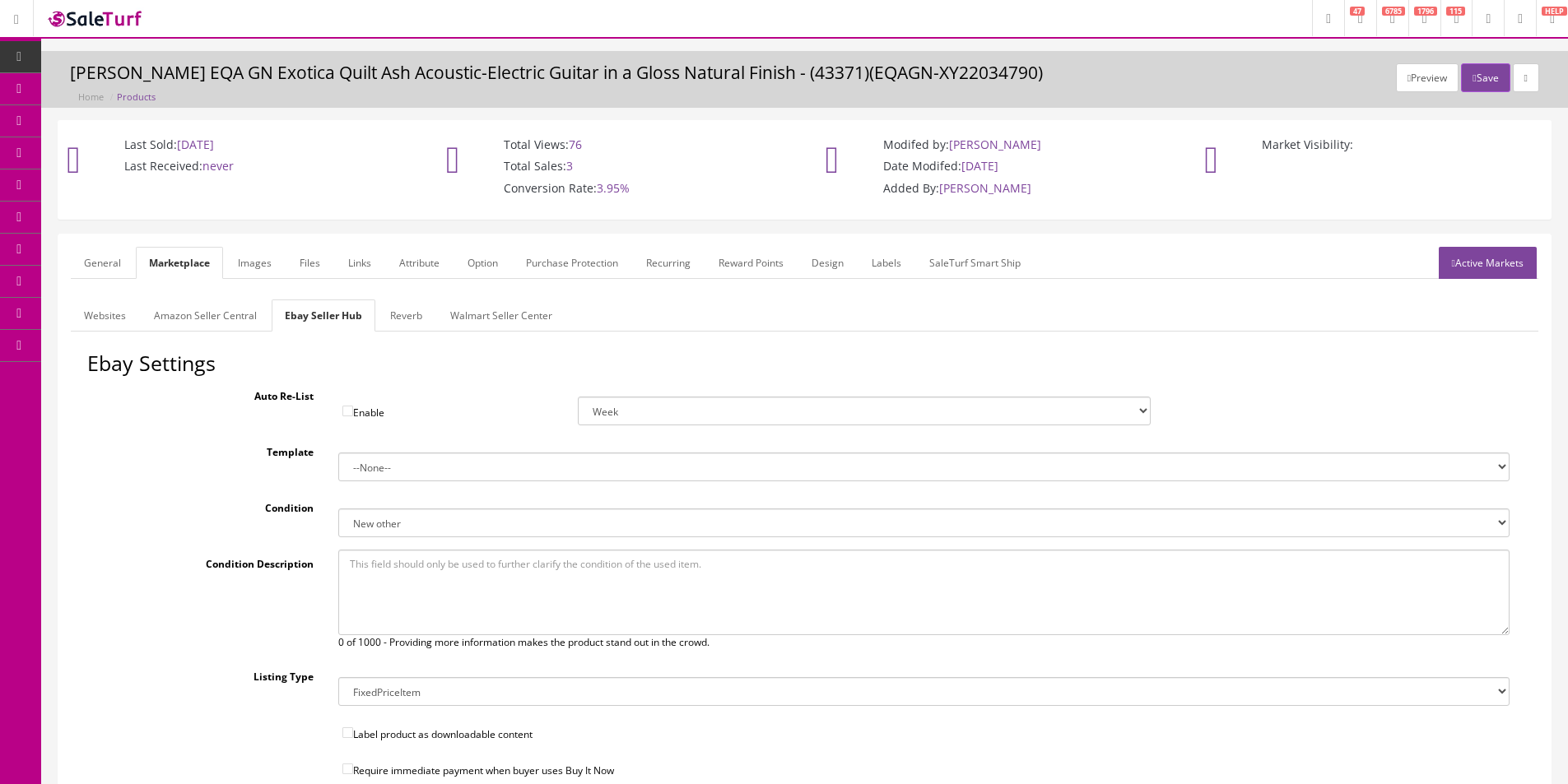
click at [391, 537] on select "New New other New with defects Manufacturer refurbished Seller refurbished Used…" at bounding box center [924, 522] width 1172 height 28
select select "3000"
click at [338, 508] on select "New New other New with defects Manufacturer refurbished Seller refurbished Used…" at bounding box center [924, 522] width 1172 height 28
click at [372, 466] on select "--None-- Default" at bounding box center [924, 466] width 1172 height 28
select select "1"
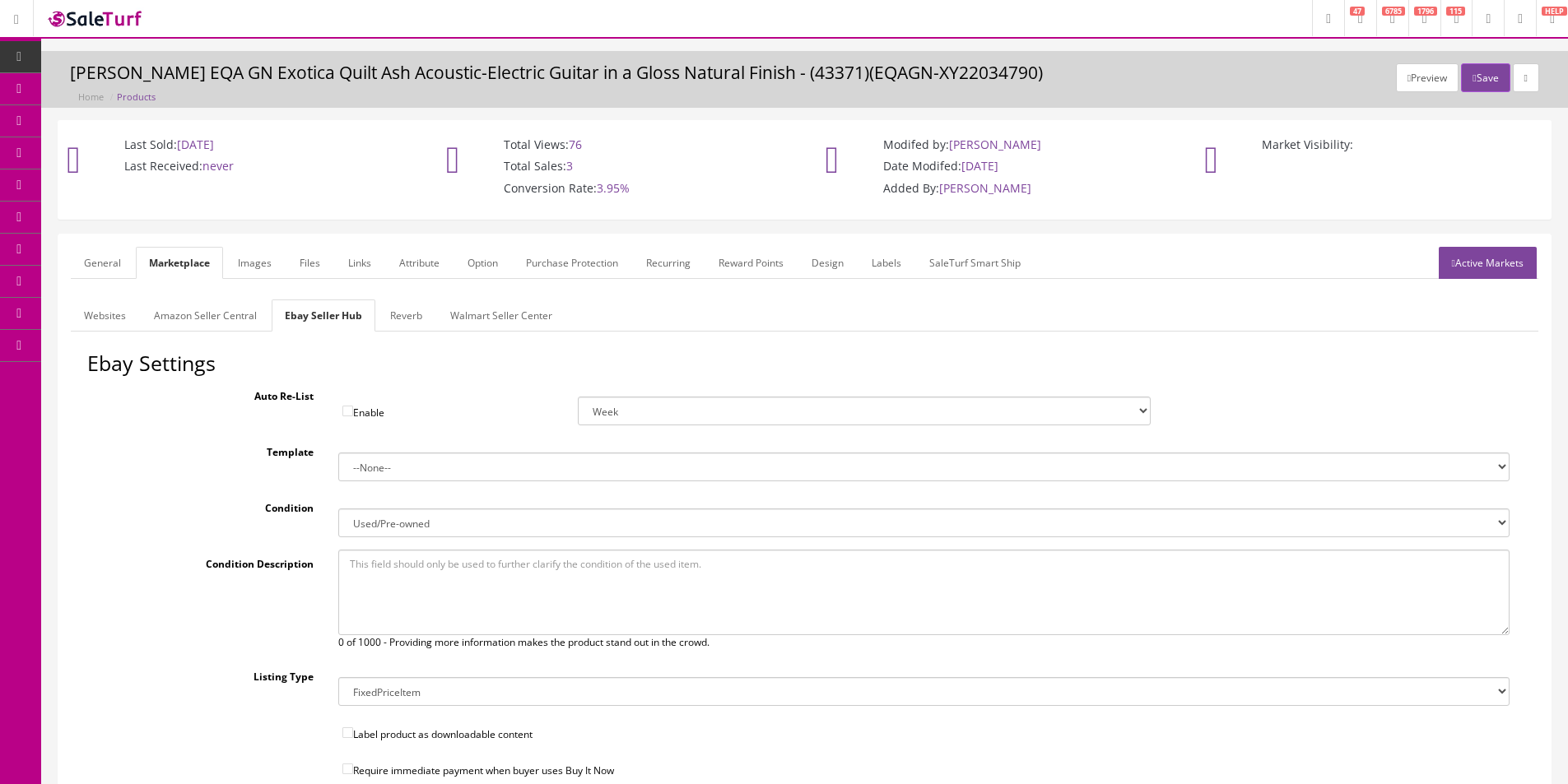
click at [338, 452] on select "--None-- Default" at bounding box center [924, 466] width 1172 height 28
click at [404, 301] on link "Reverb" at bounding box center [406, 315] width 59 height 32
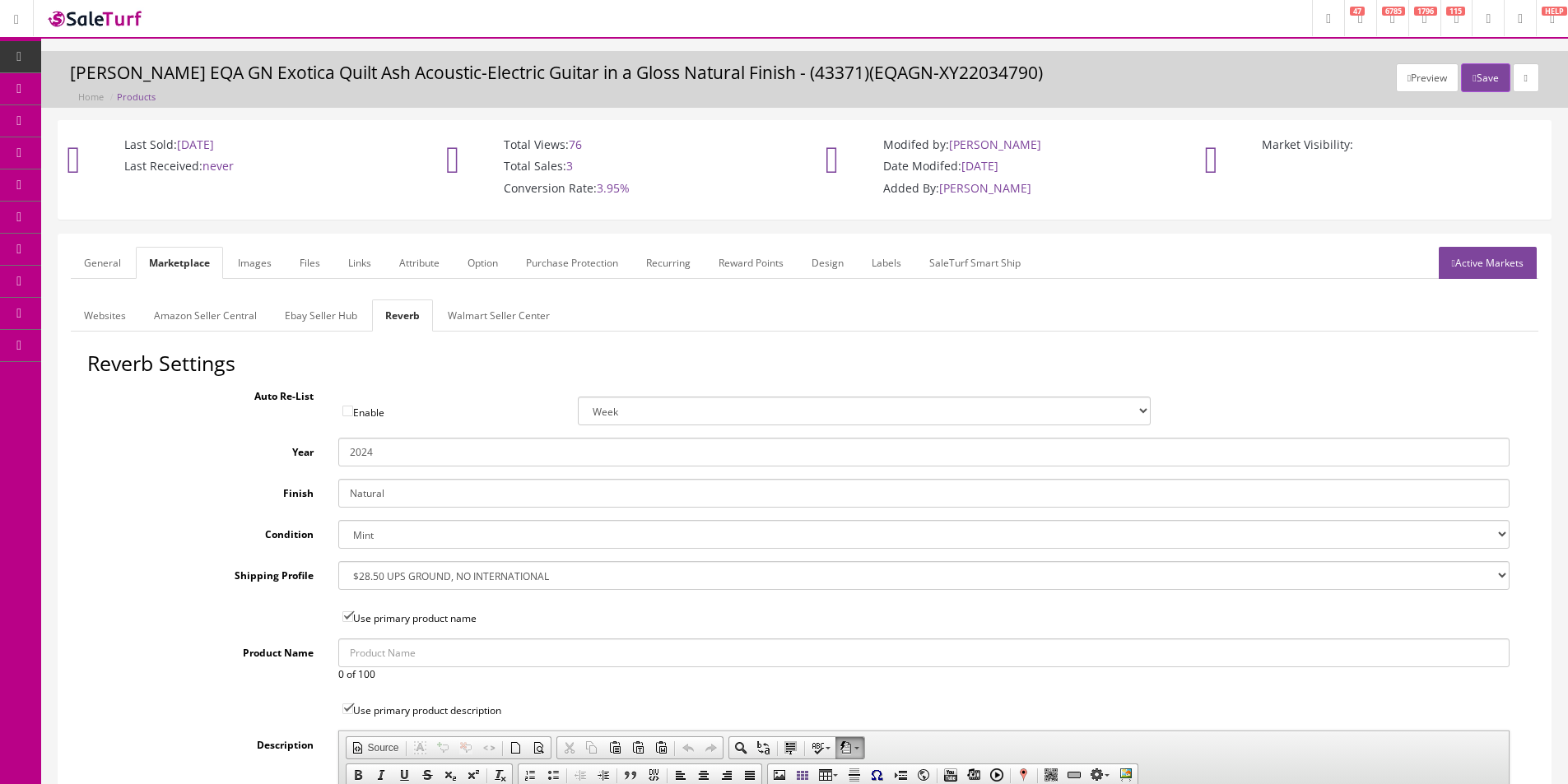
click at [402, 506] on input "Natural" at bounding box center [924, 493] width 1172 height 28
click at [395, 534] on select "Brand New Mint Excellent Very Good Good Fair Poor B-Stock Non Functioning" at bounding box center [924, 534] width 1172 height 28
select select "98777886-76d0-44c8-865e-bb40e669e934"
click at [338, 520] on select "Brand New Mint Excellent Very Good Good Fair Poor B-Stock Non Functioning" at bounding box center [924, 534] width 1172 height 28
click at [475, 325] on link "Walmart Seller Center" at bounding box center [499, 315] width 129 height 32
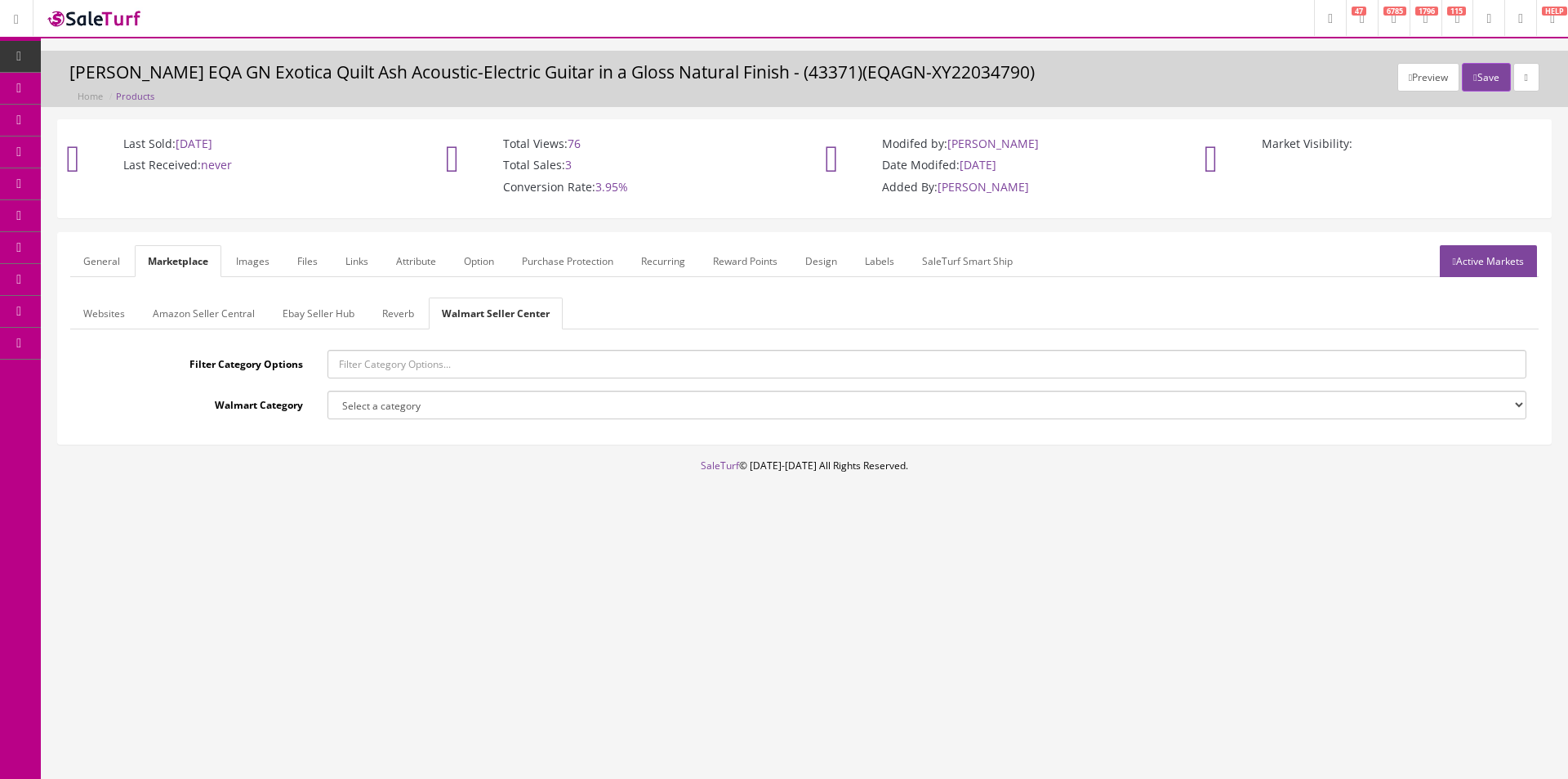
click at [196, 323] on link "Amazon Seller Central" at bounding box center [204, 313] width 129 height 32
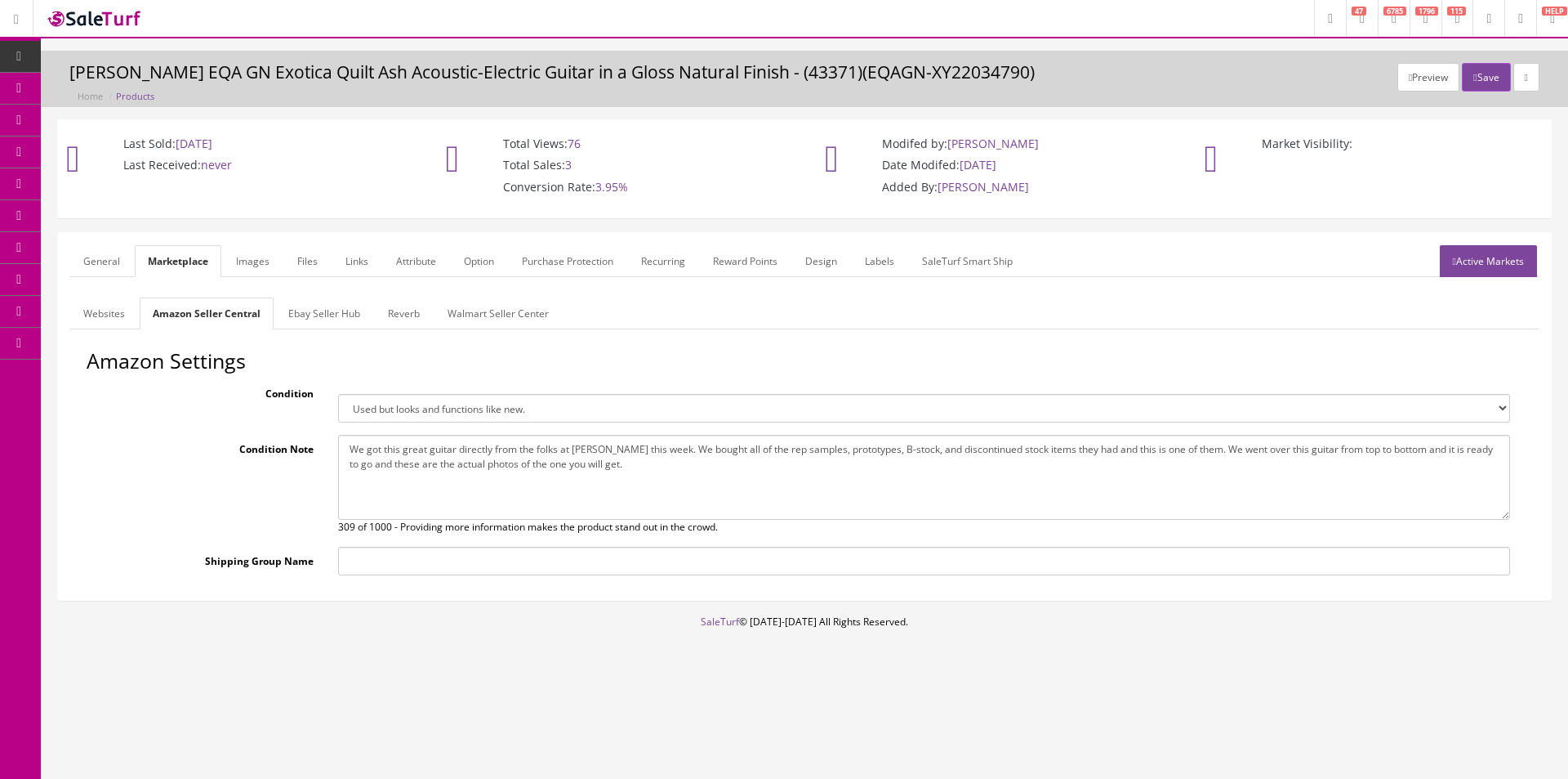
click at [86, 310] on link "Websites" at bounding box center [104, 313] width 68 height 32
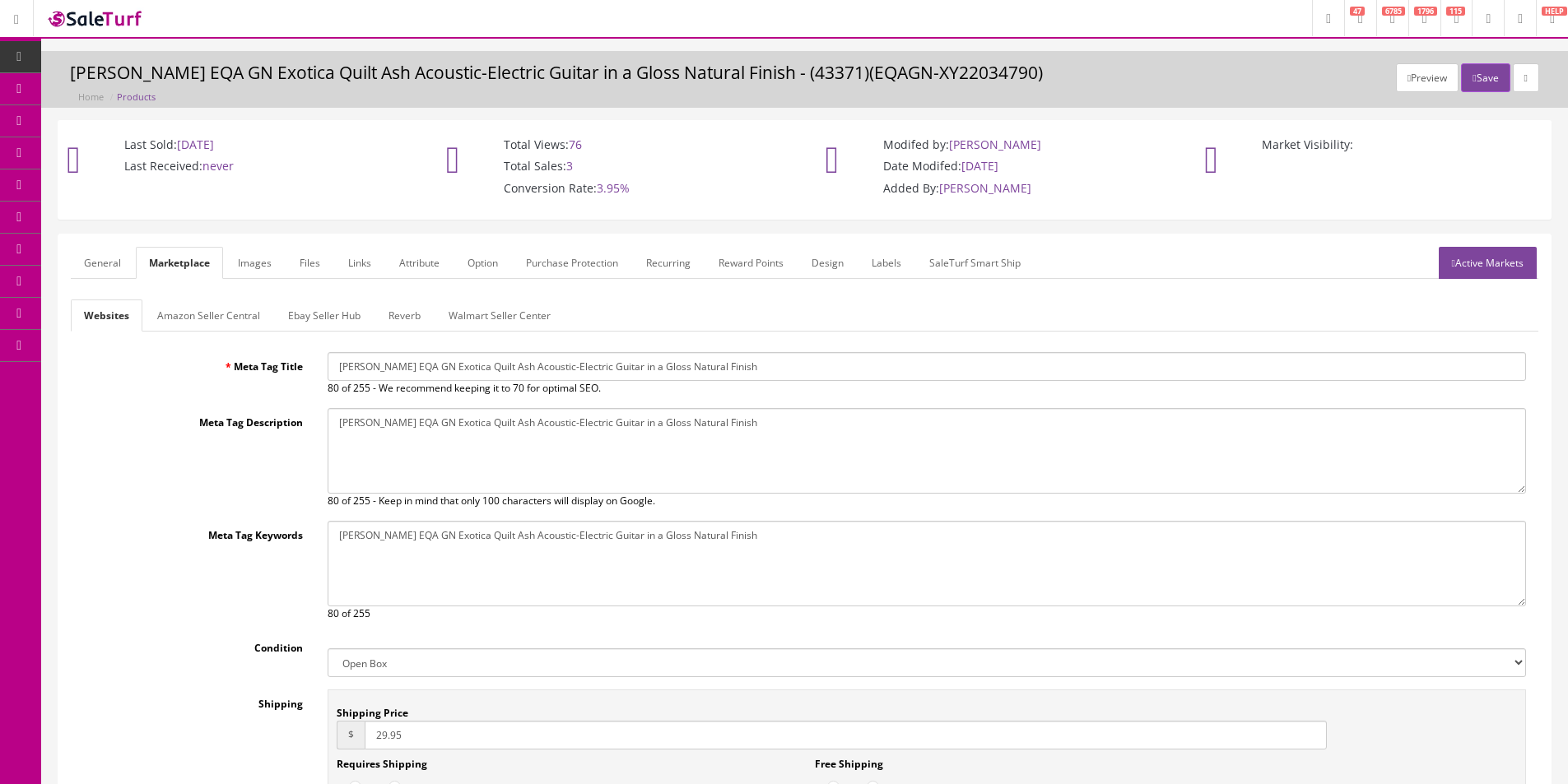
click at [184, 307] on link "Amazon Seller Central" at bounding box center [209, 315] width 130 height 32
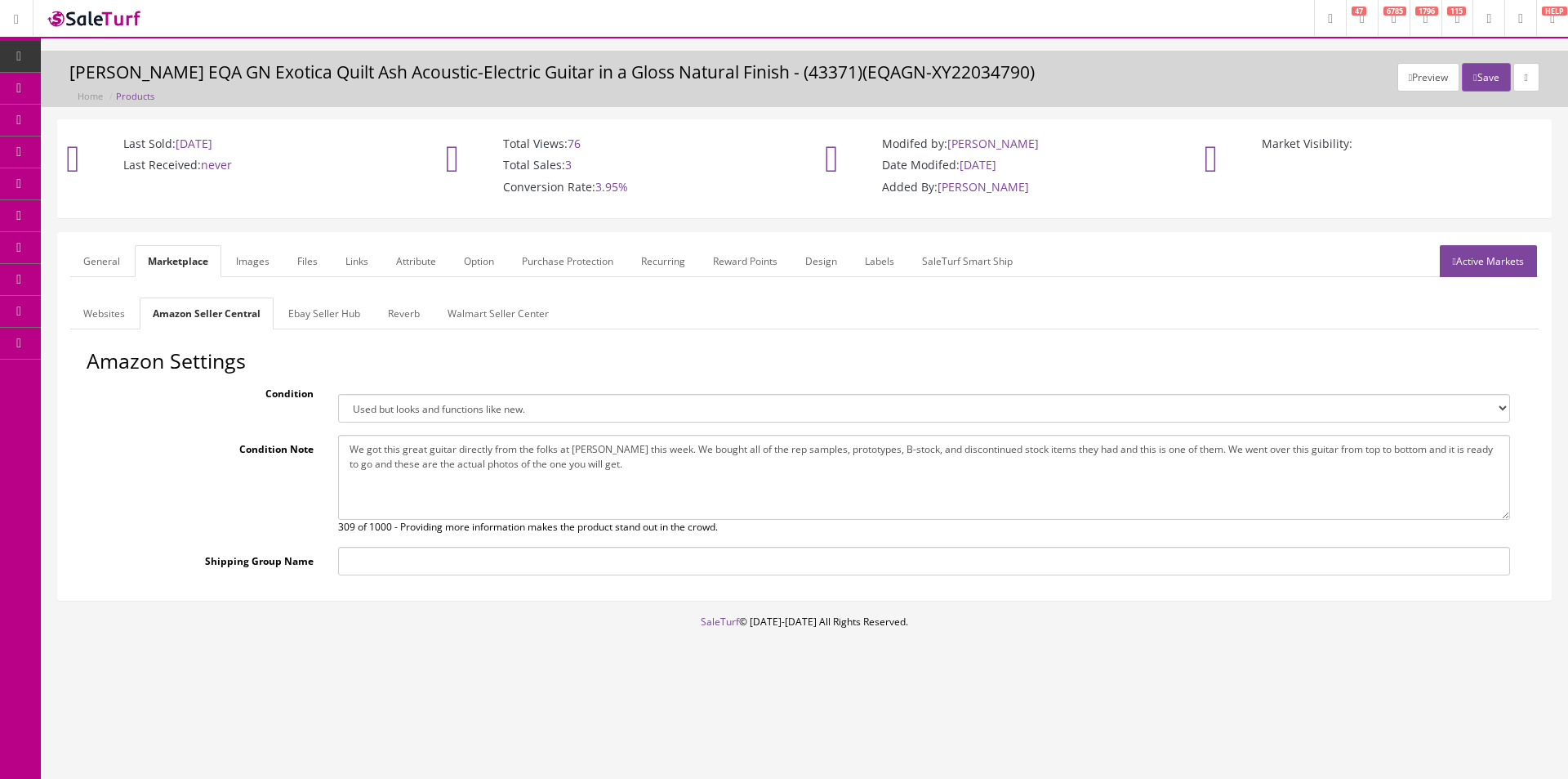
click at [118, 307] on link "Websites" at bounding box center [104, 313] width 68 height 32
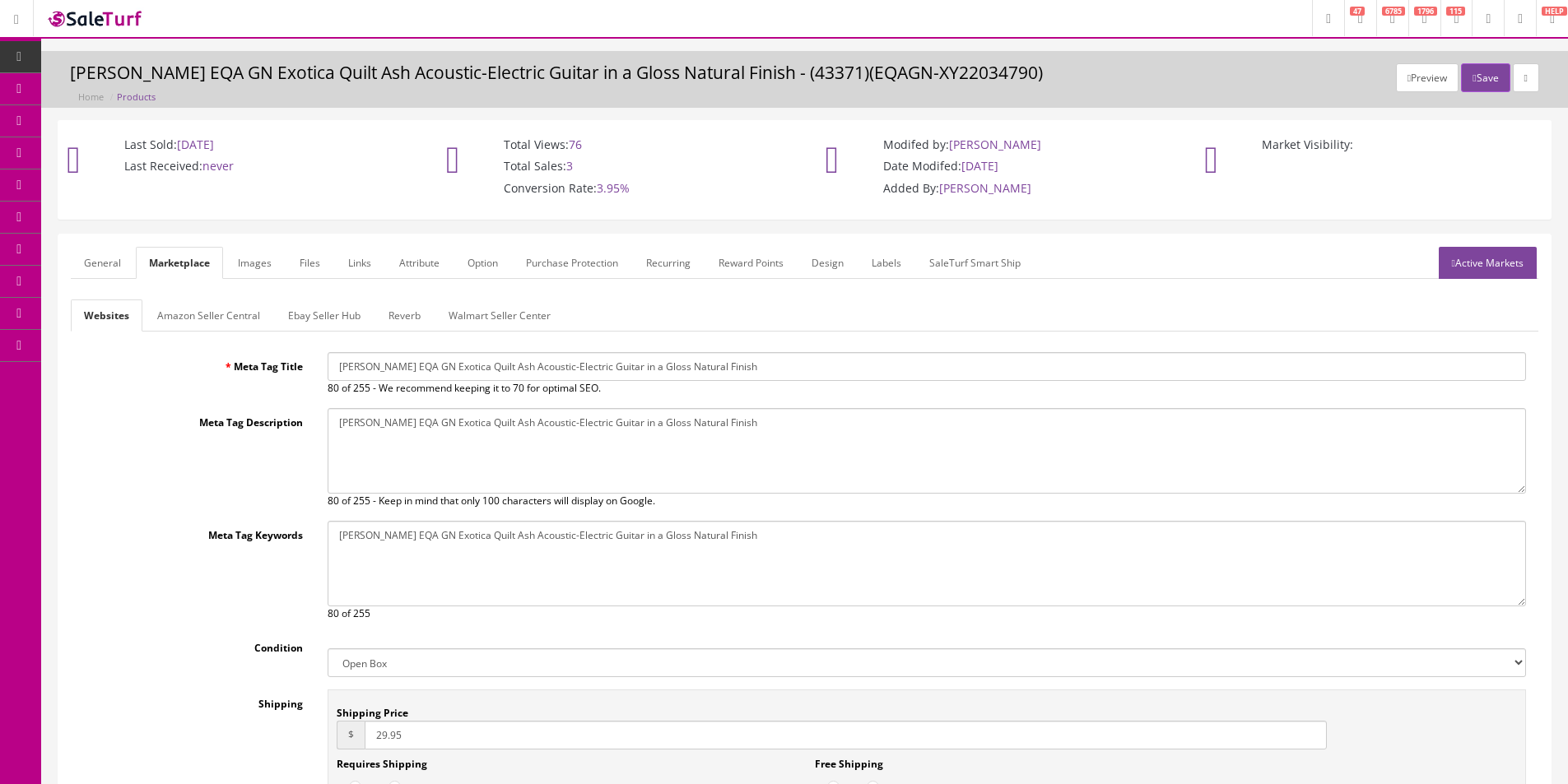
click at [400, 654] on select "New Used B Stock Open Box Re-Packed" at bounding box center [926, 662] width 1198 height 28
select select "Used"
click at [327, 648] on select "New Used B Stock Open Box Re-Packed" at bounding box center [926, 662] width 1198 height 28
click at [1470, 76] on button "Save" at bounding box center [1485, 77] width 49 height 28
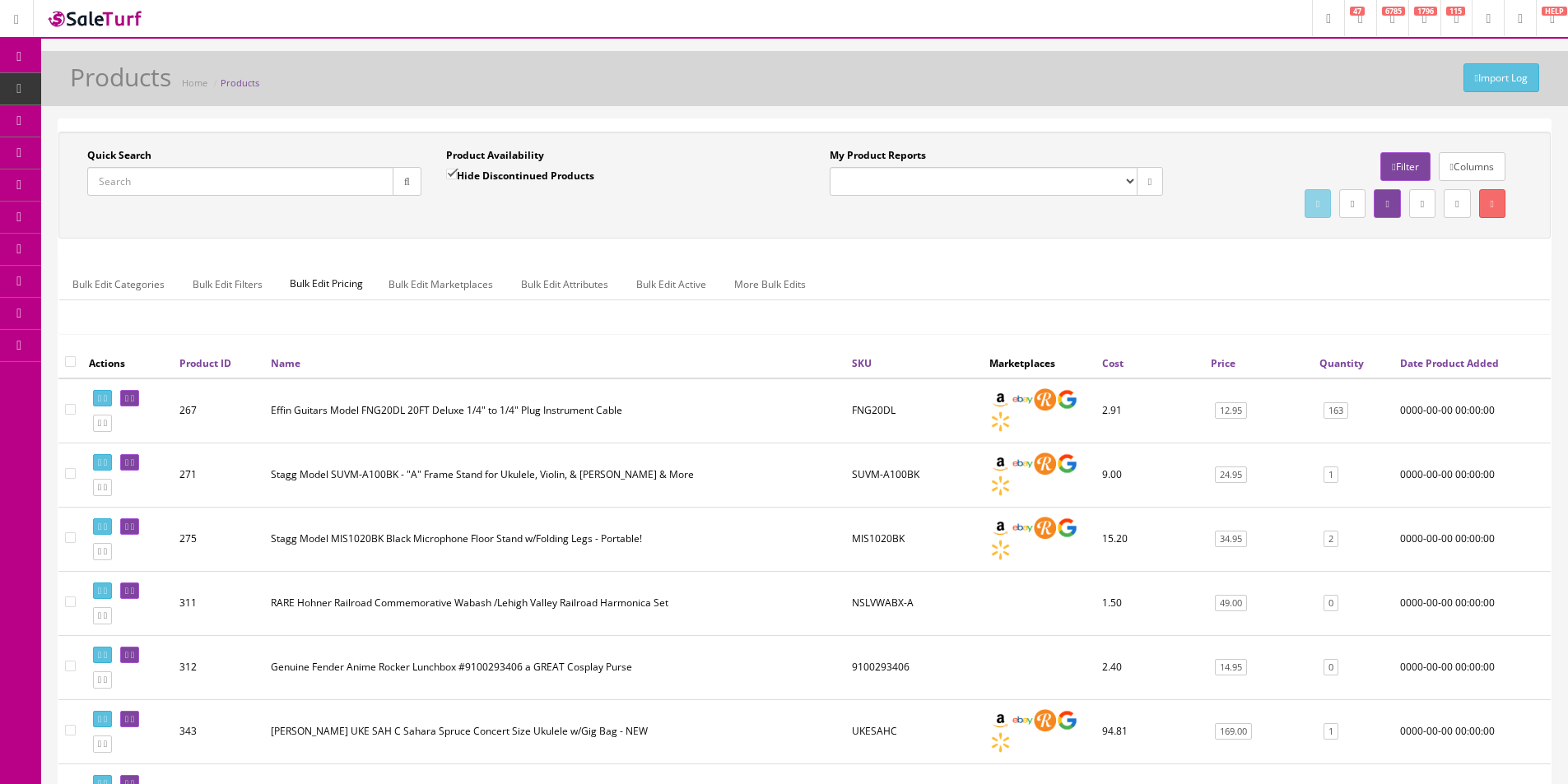
click at [86, 176] on link "Order List" at bounding box center [128, 185] width 173 height 32
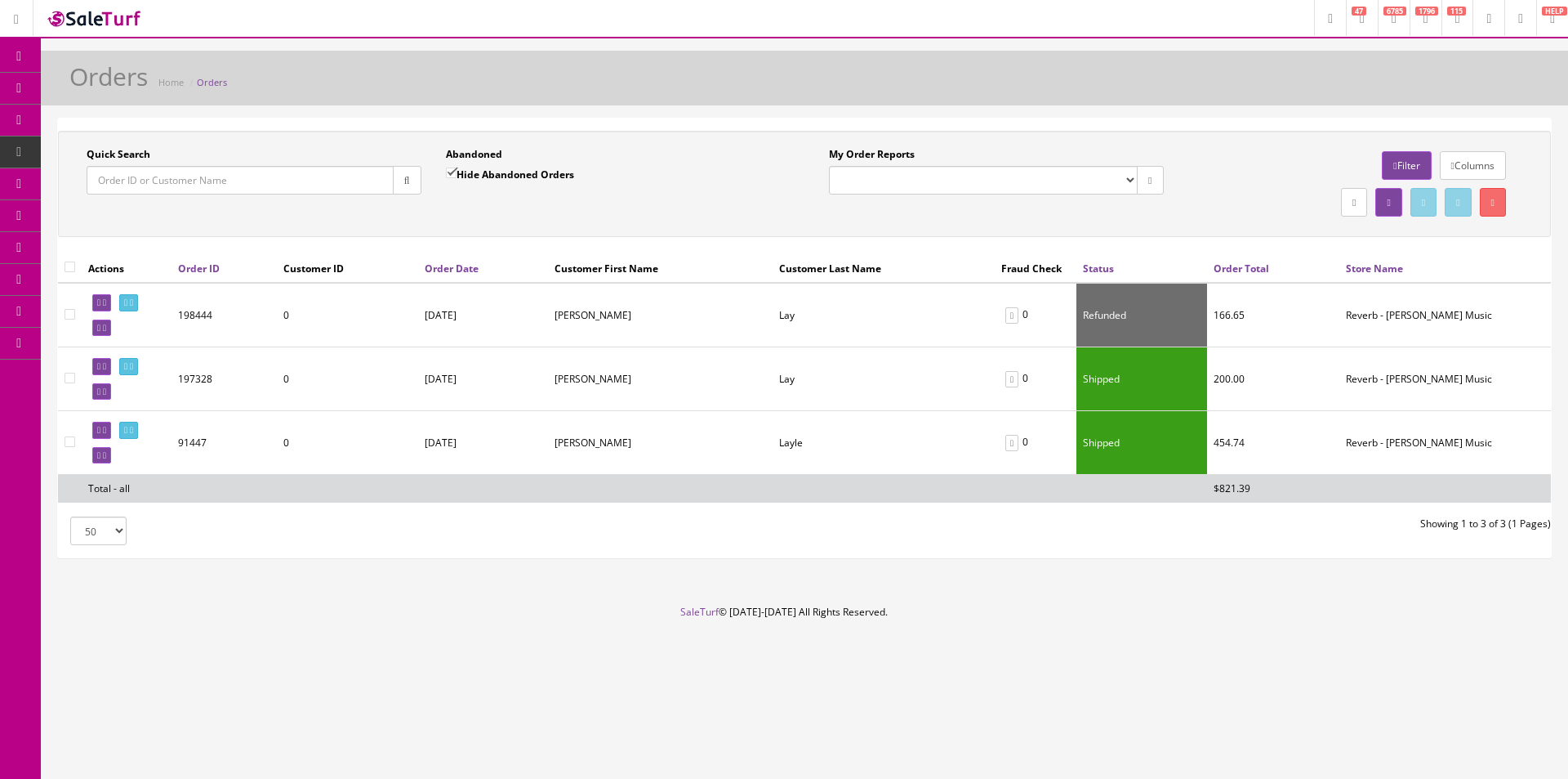
drag, startPoint x: 411, startPoint y: 184, endPoint x: 413, endPoint y: 212, distance: 28.1
click at [411, 184] on button "button" at bounding box center [407, 180] width 28 height 28
click at [413, 214] on div "Quick Search Date From Abandoned Hide Abandoned Orders Date To My Order Reports…" at bounding box center [804, 184] width 1485 height 74
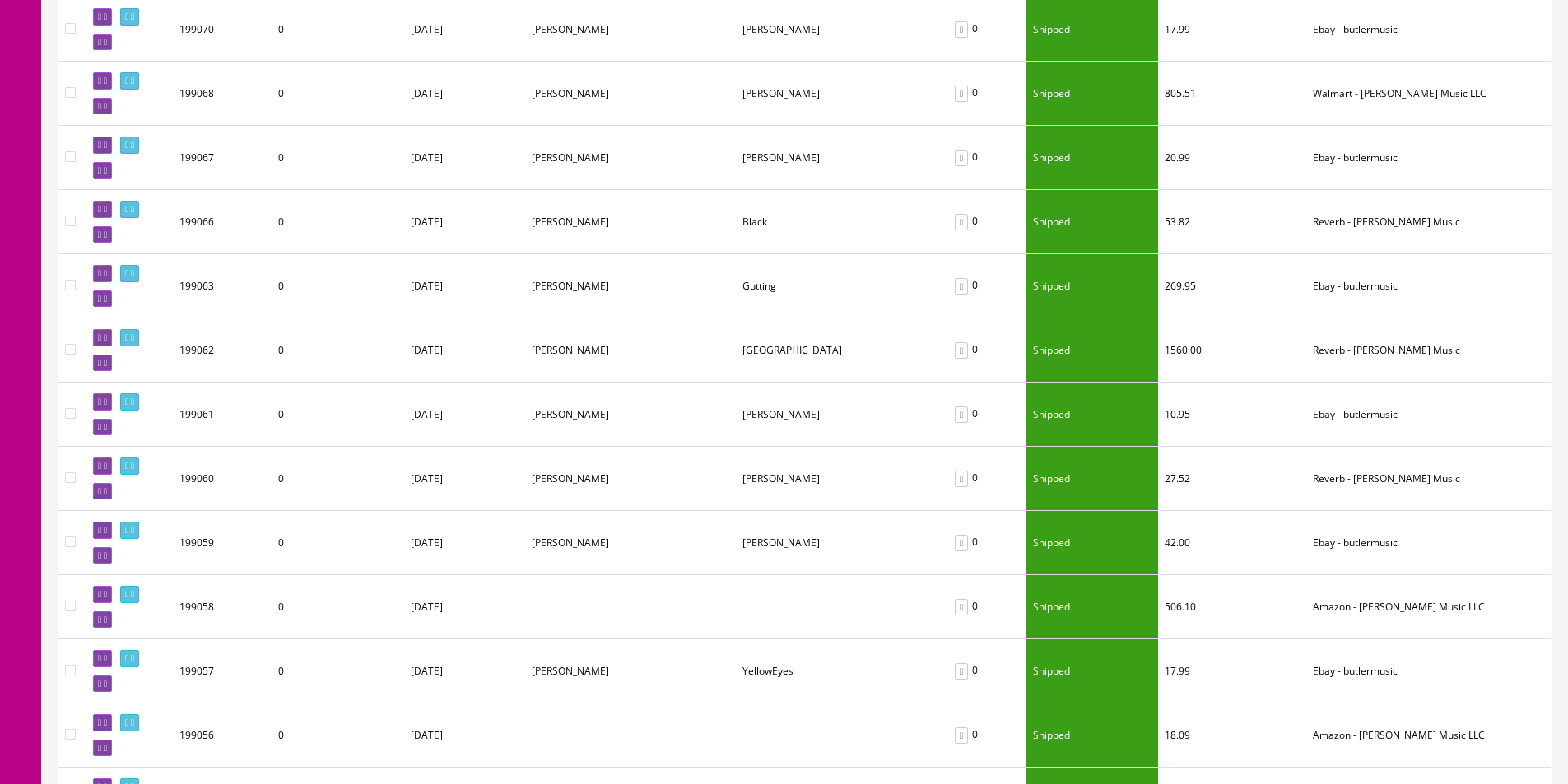
scroll to position [576, 0]
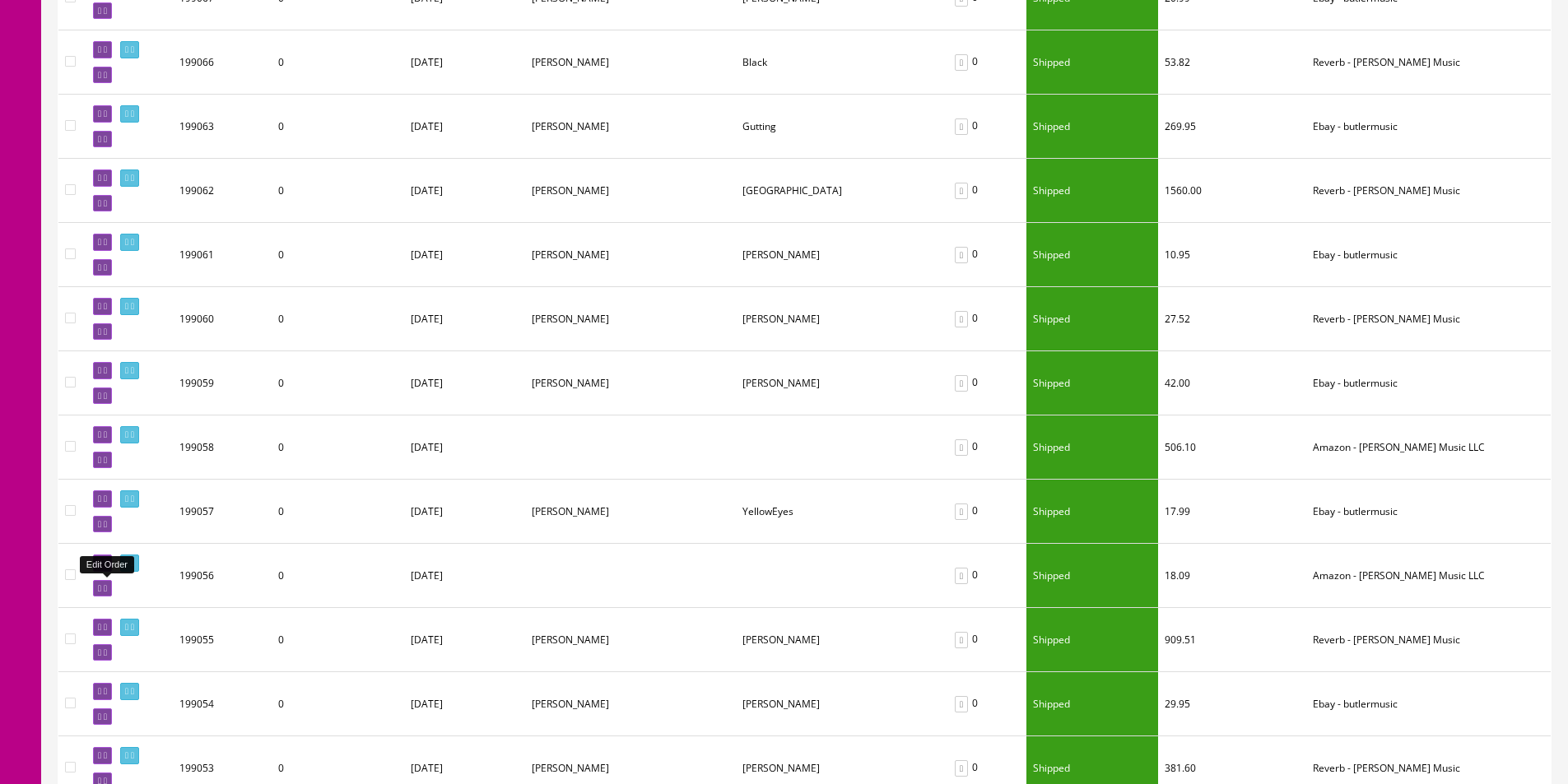
click at [107, 584] on icon at bounding box center [106, 588] width 4 height 9
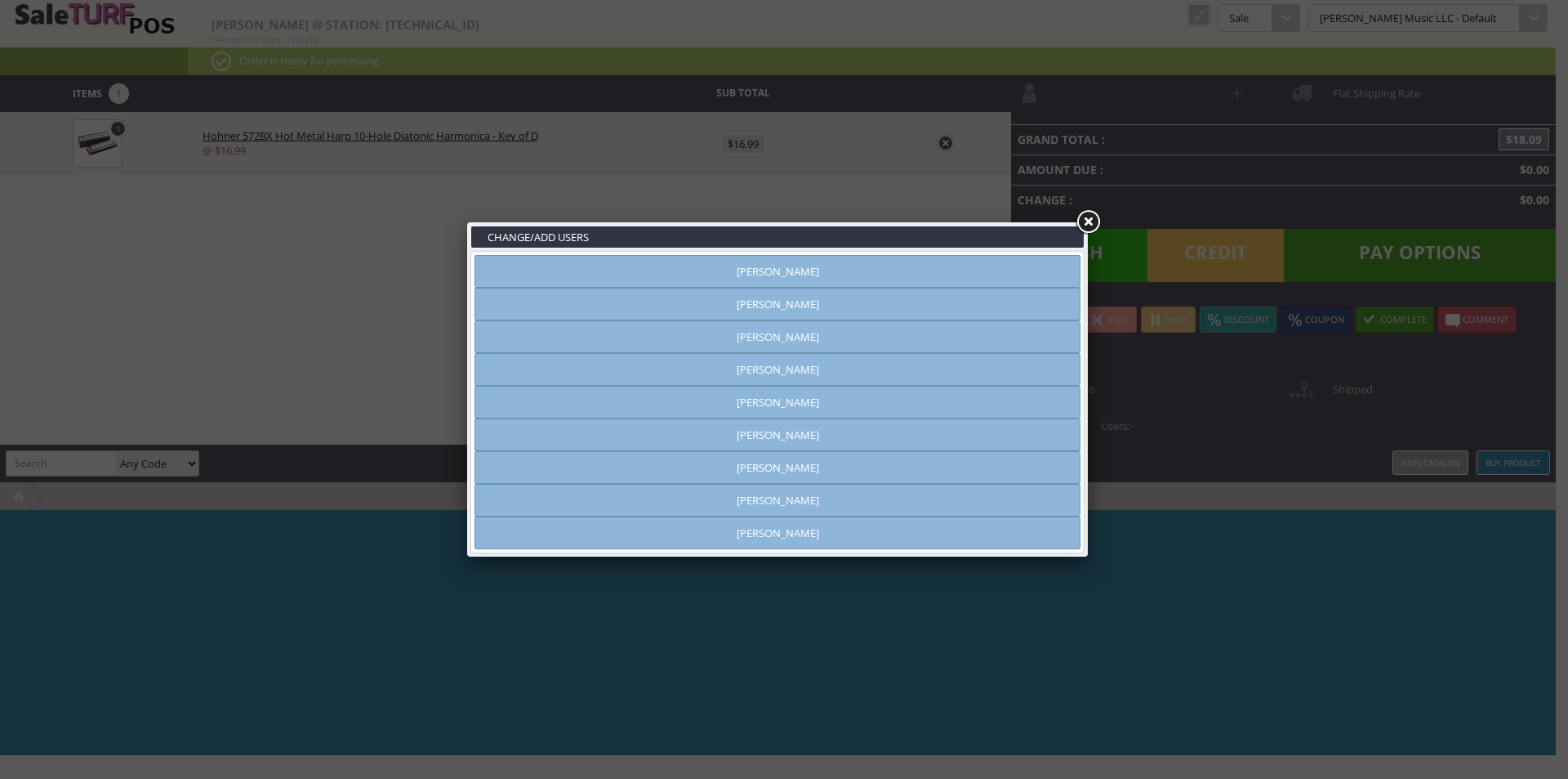
type input "[PERSON_NAME]"
click at [1086, 220] on link at bounding box center [1088, 222] width 29 height 29
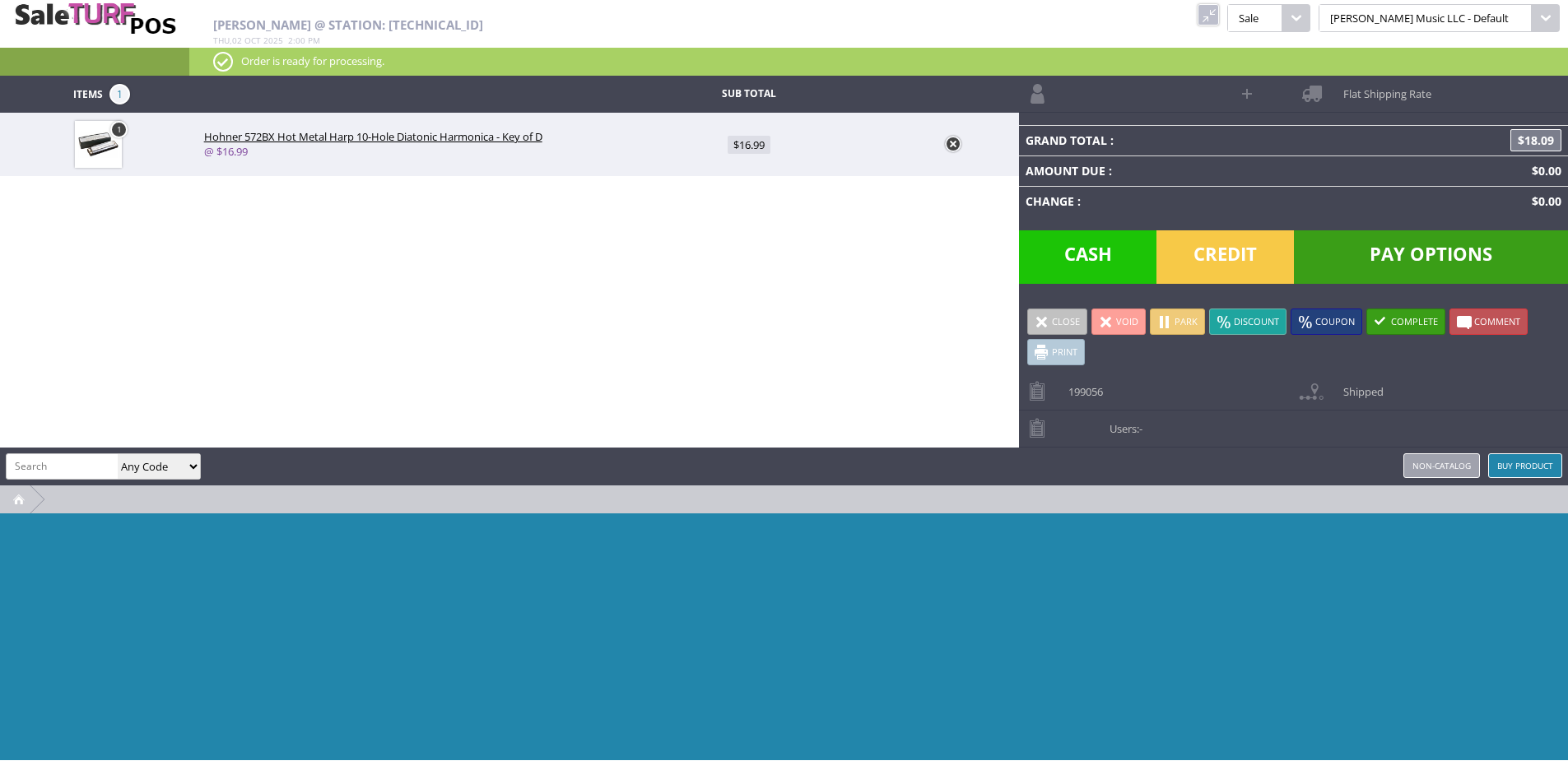
click at [66, 473] on input "search" at bounding box center [62, 466] width 111 height 24
type input "shipping"
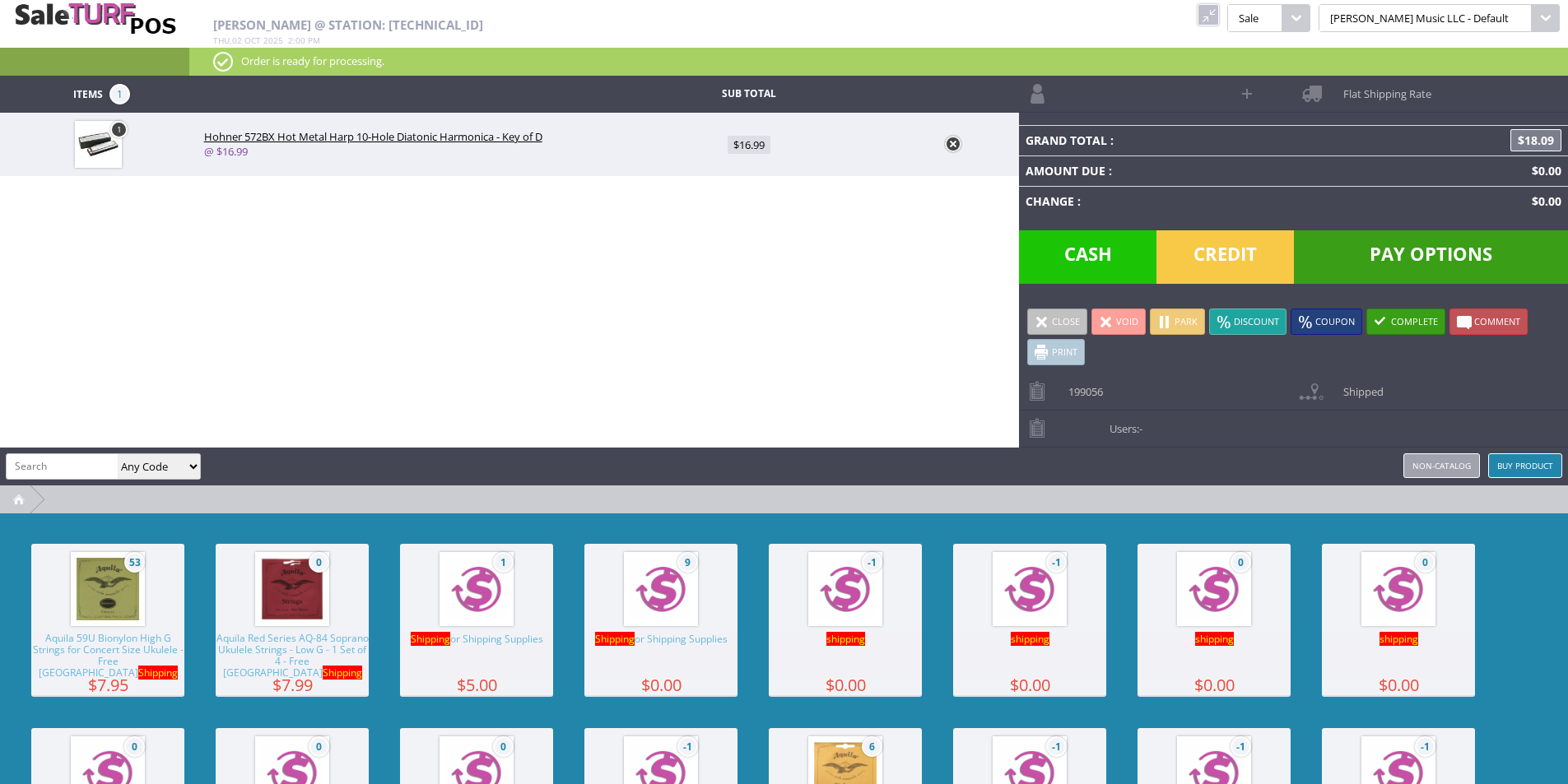
click at [495, 614] on img at bounding box center [476, 589] width 63 height 62
click at [744, 209] on span "$5.00" at bounding box center [750, 209] width 37 height 18
type input "5"
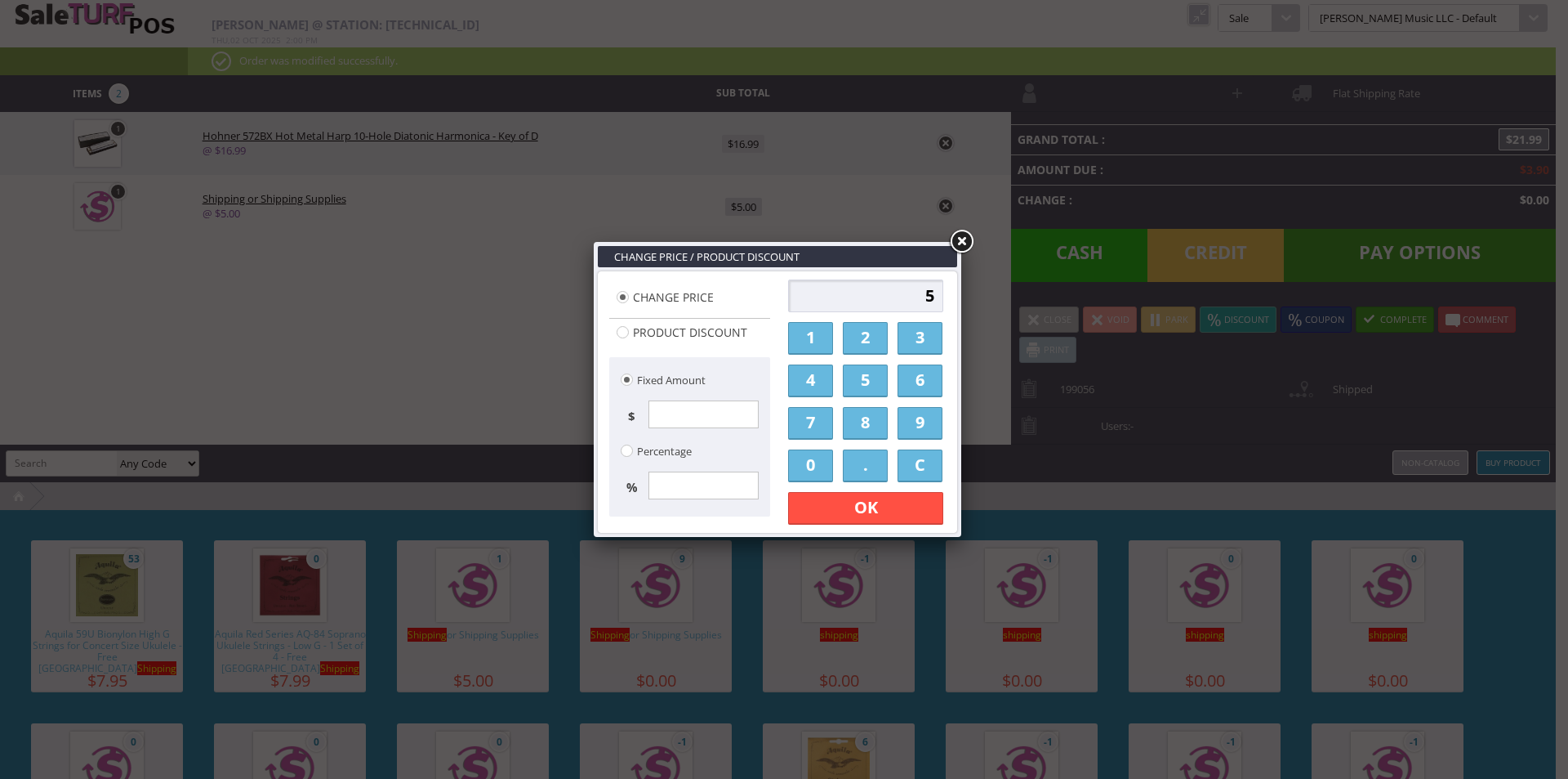
click at [836, 292] on input "5" at bounding box center [866, 296] width 155 height 33
type input "1500"
click at [845, 535] on div "Change Price / Product Discount Change Price Product Discount Fixed Amount $ Pe…" at bounding box center [778, 389] width 368 height 295
click at [848, 517] on link "OK" at bounding box center [866, 509] width 155 height 33
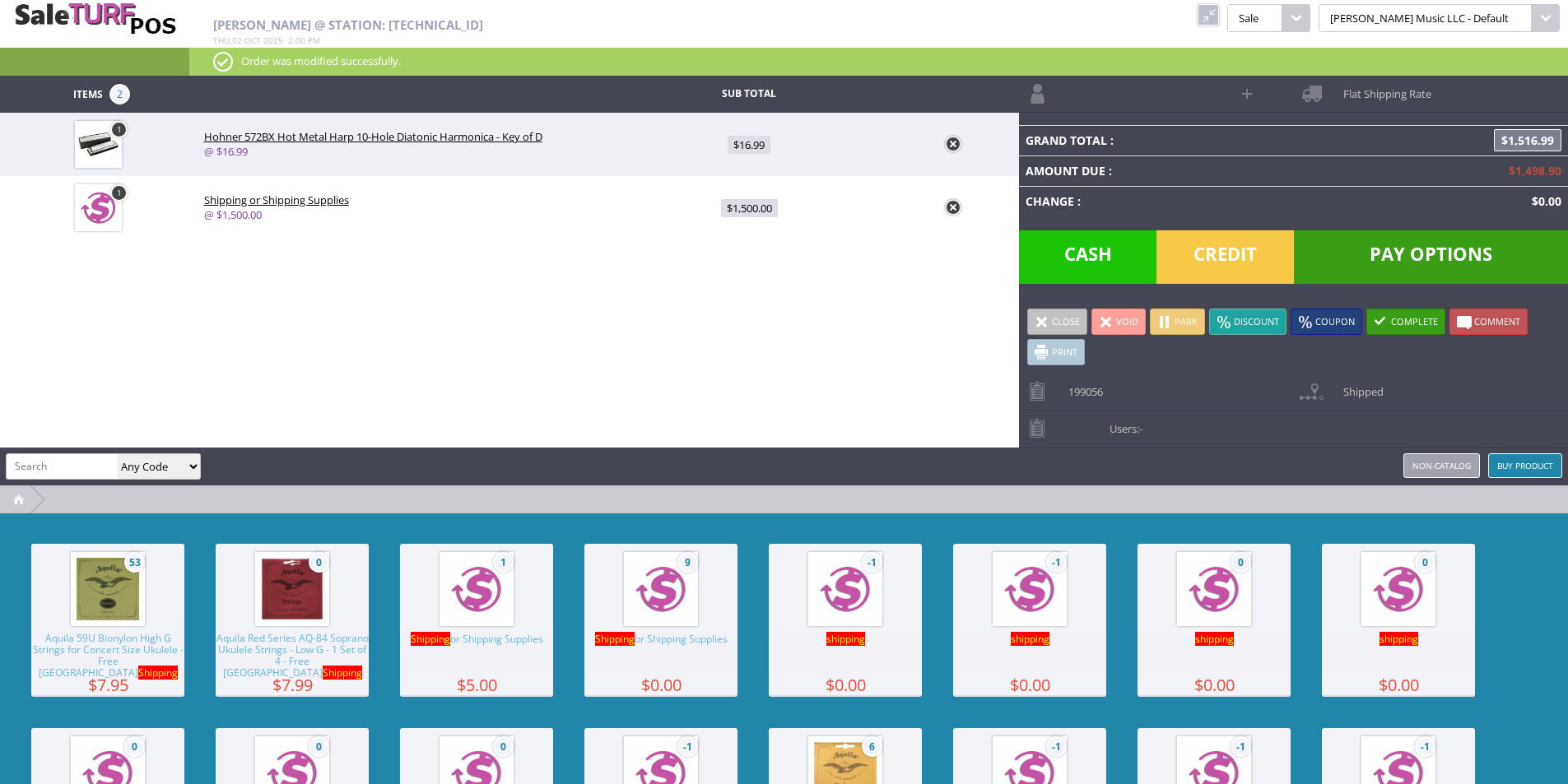
click at [1219, 19] on link at bounding box center [1207, 14] width 21 height 21
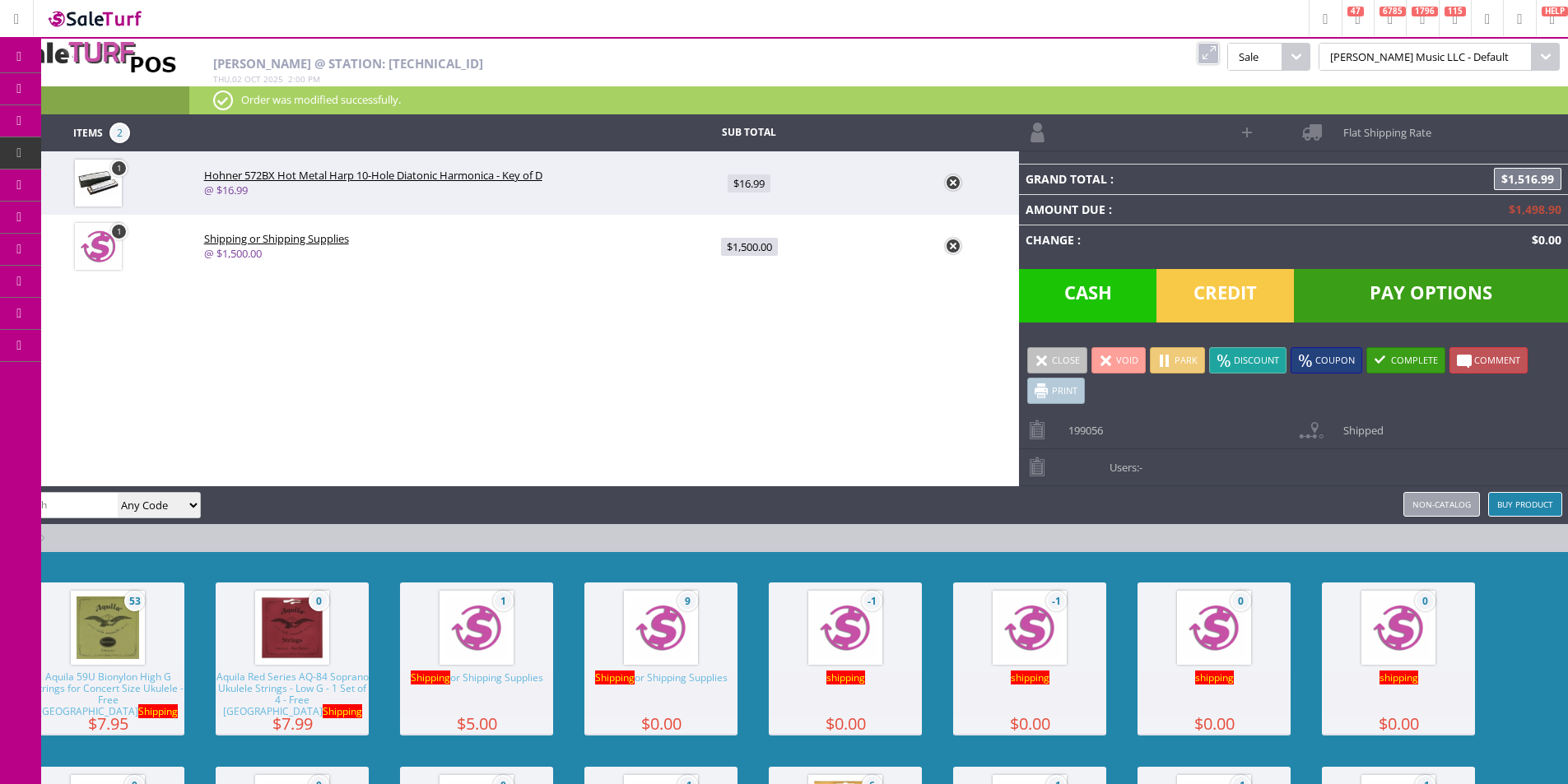
click at [96, 90] on icon at bounding box center [86, 89] width 17 height 13
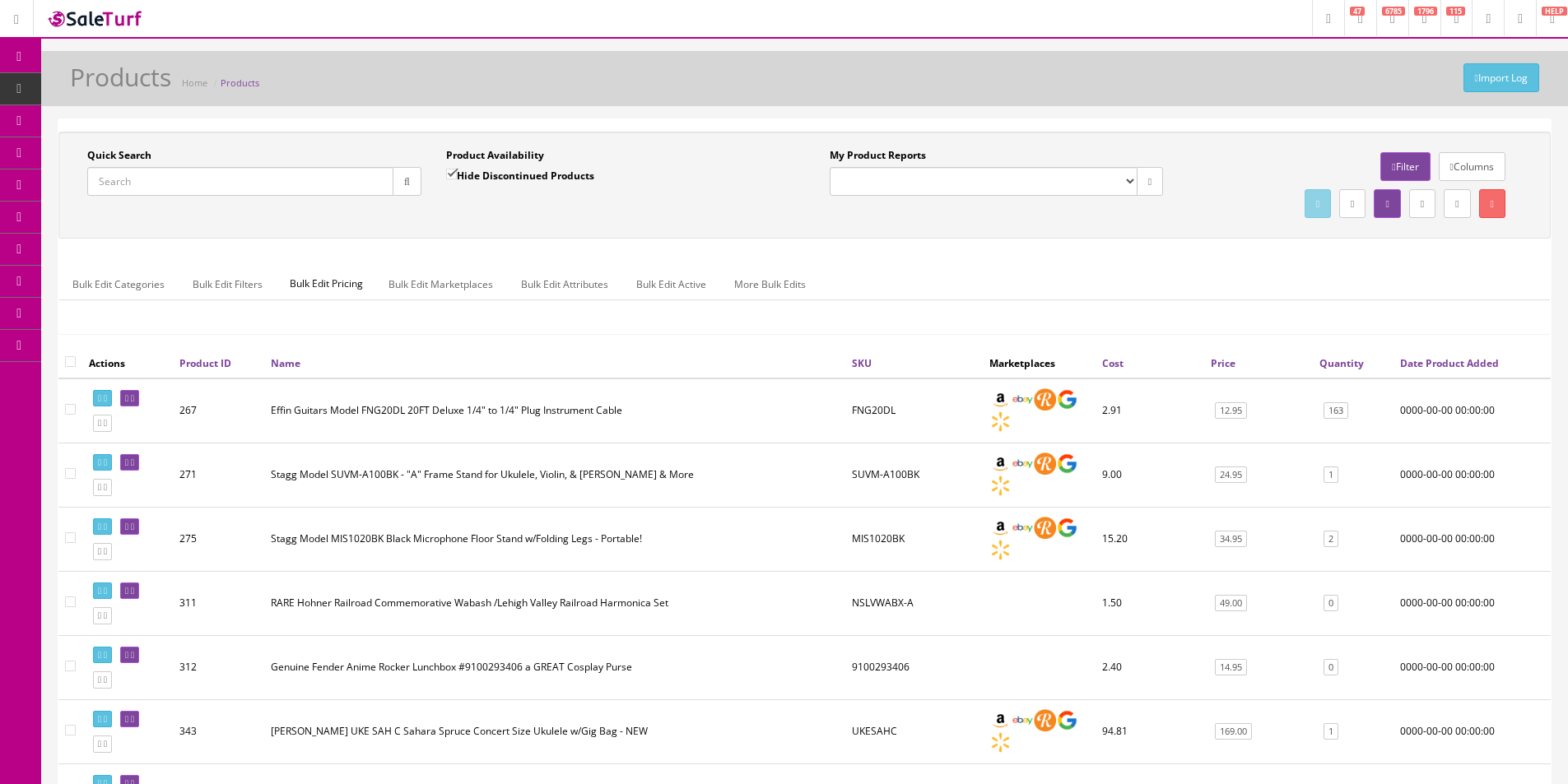
click at [215, 172] on input "Quick Search" at bounding box center [240, 181] width 306 height 28
click at [215, 173] on input "Quick Search" at bounding box center [240, 181] width 306 height 28
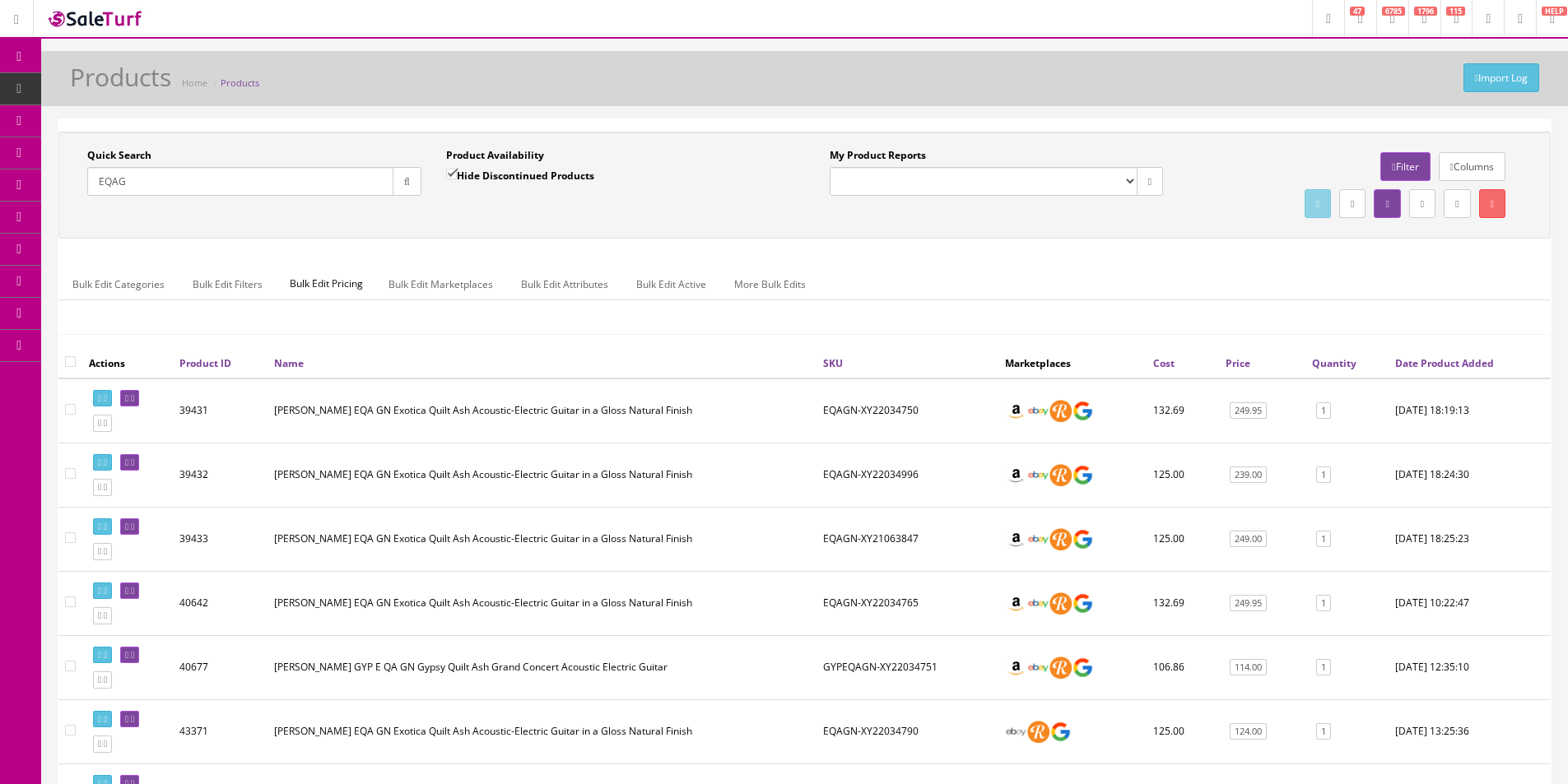
click at [192, 187] on input "EQAG" at bounding box center [240, 181] width 306 height 28
type input "EQAG"
click at [457, 169] on input "Hide Discontinued Products" at bounding box center [452, 174] width 11 height 11
checkbox input "false"
click at [292, 181] on input "EQAG" at bounding box center [240, 181] width 306 height 28
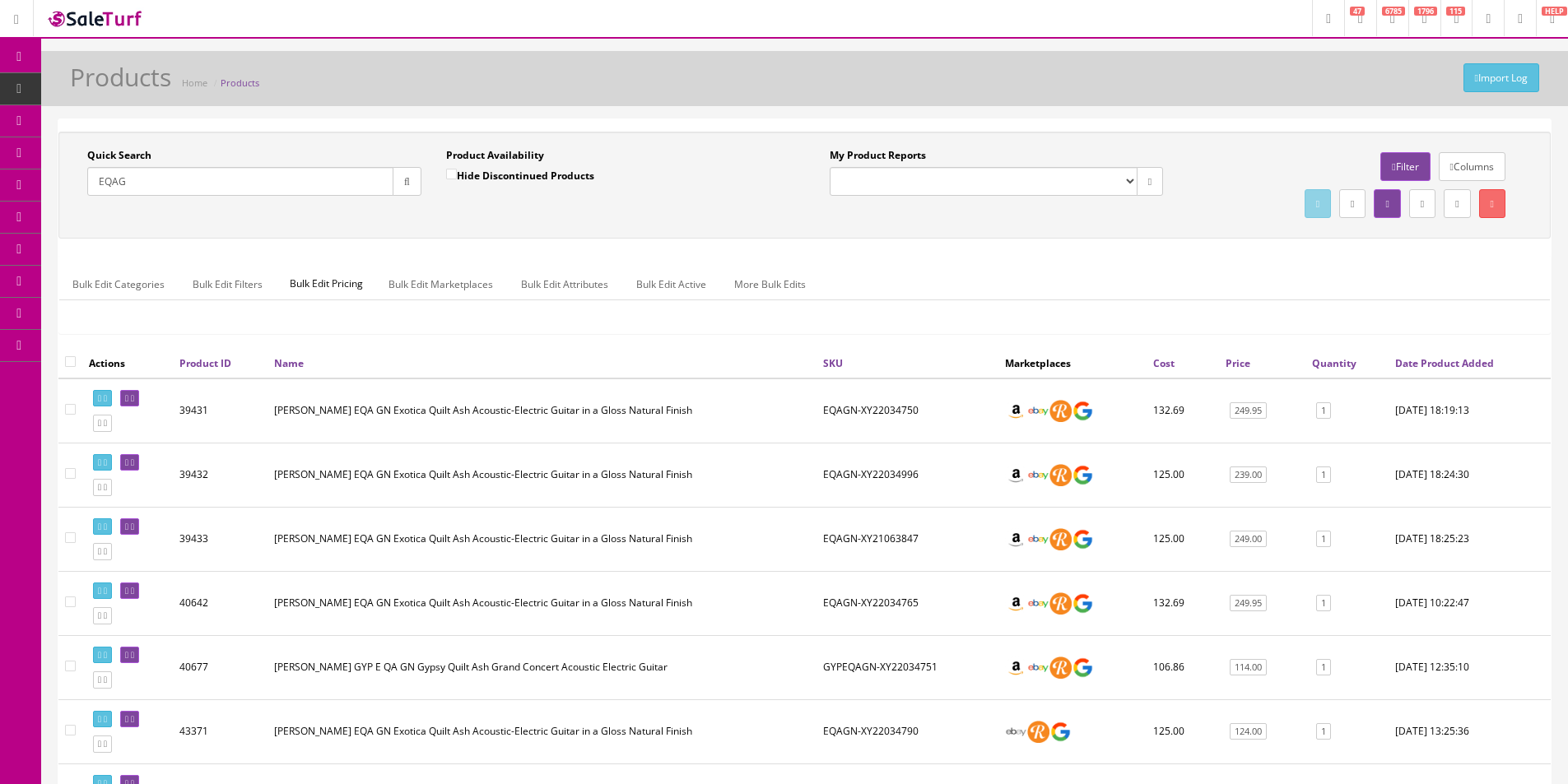
click at [292, 181] on input "EQAG" at bounding box center [240, 181] width 306 height 28
click at [292, 183] on input "EQAG" at bounding box center [240, 181] width 306 height 28
click at [292, 185] on input "EQAG" at bounding box center [240, 181] width 306 height 28
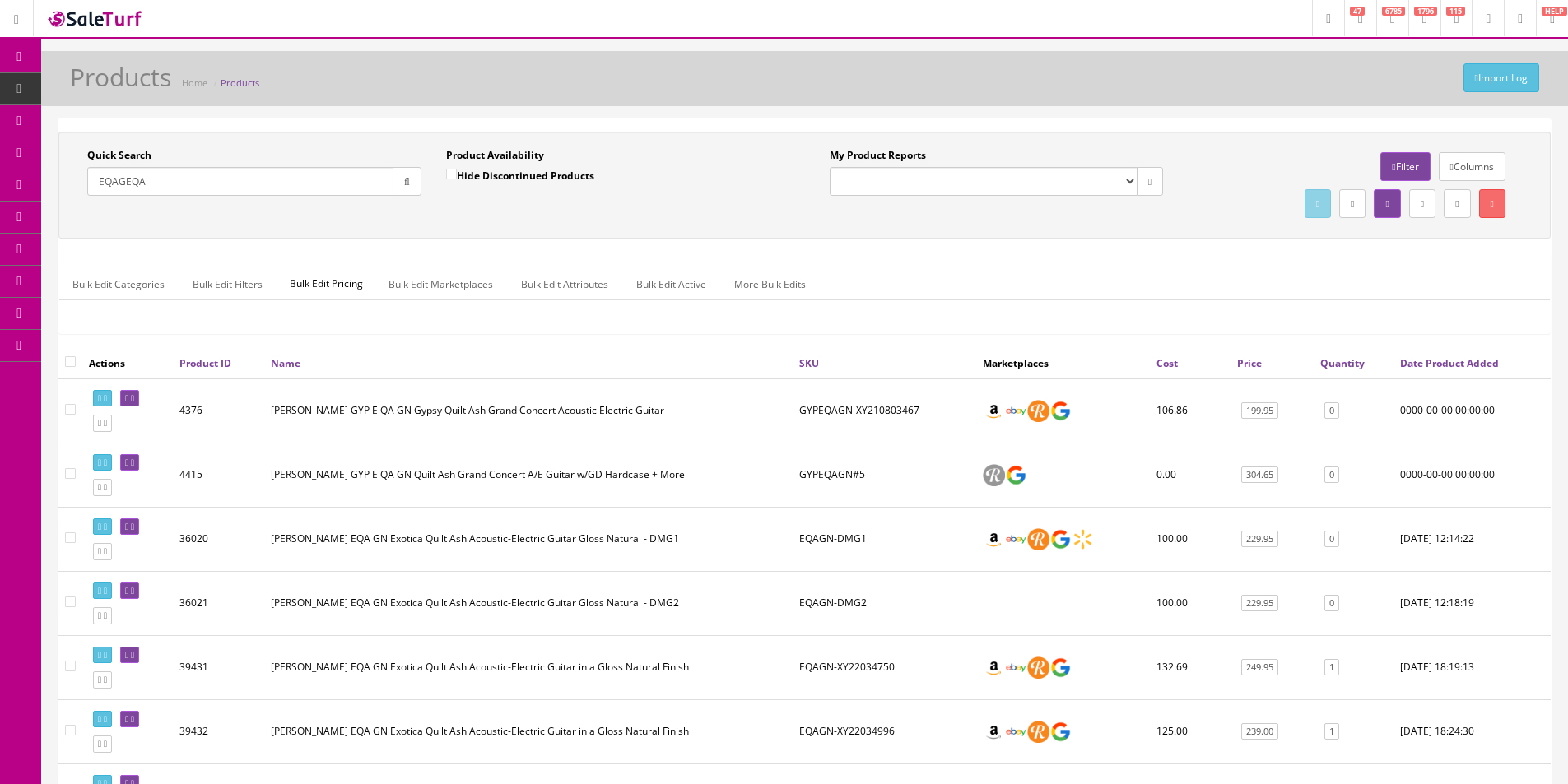
click at [292, 184] on input "EQAGEQA" at bounding box center [240, 181] width 306 height 28
type input "EQAGLN"
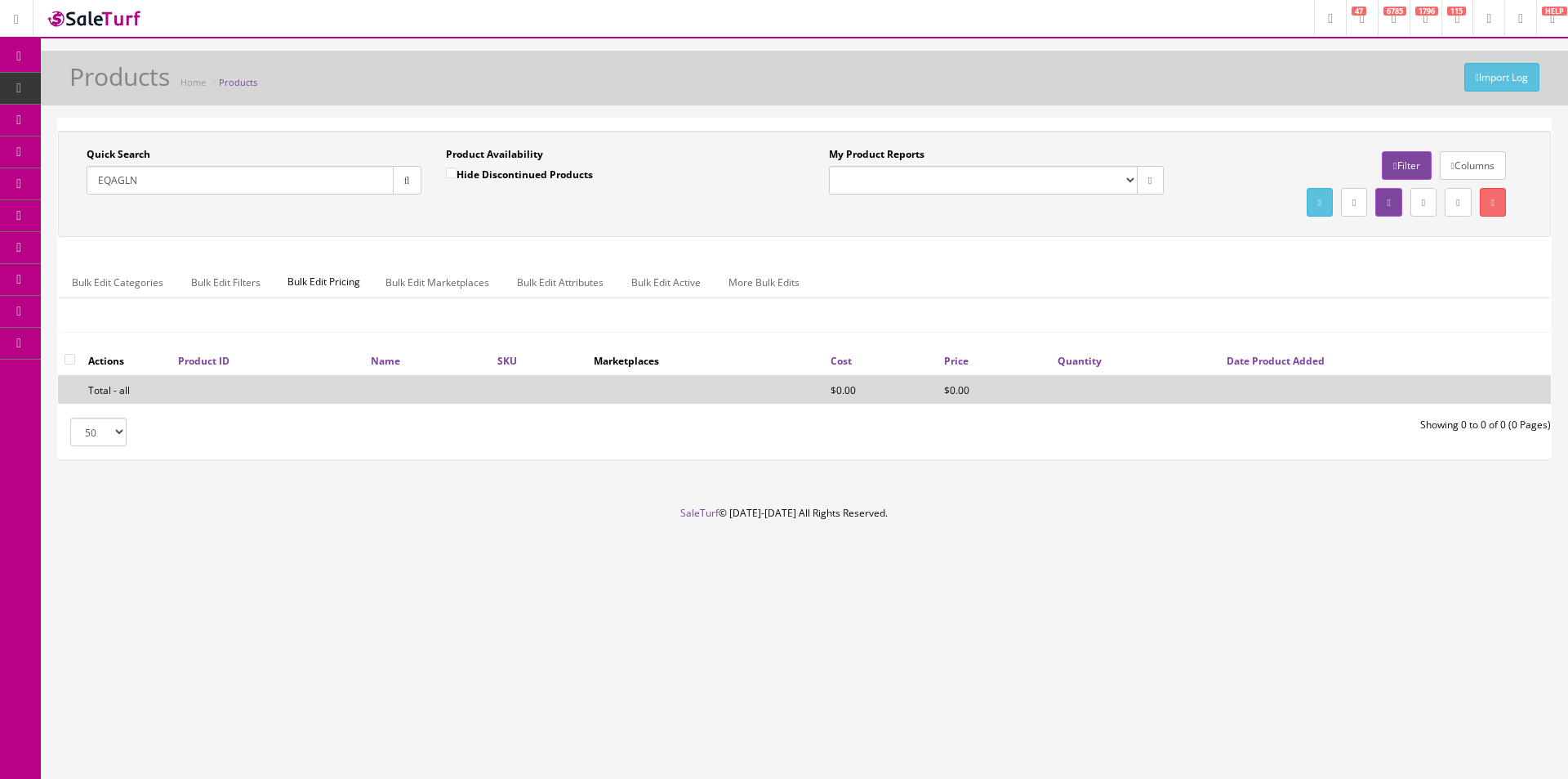
click at [343, 170] on input "EQAGLN" at bounding box center [240, 180] width 308 height 28
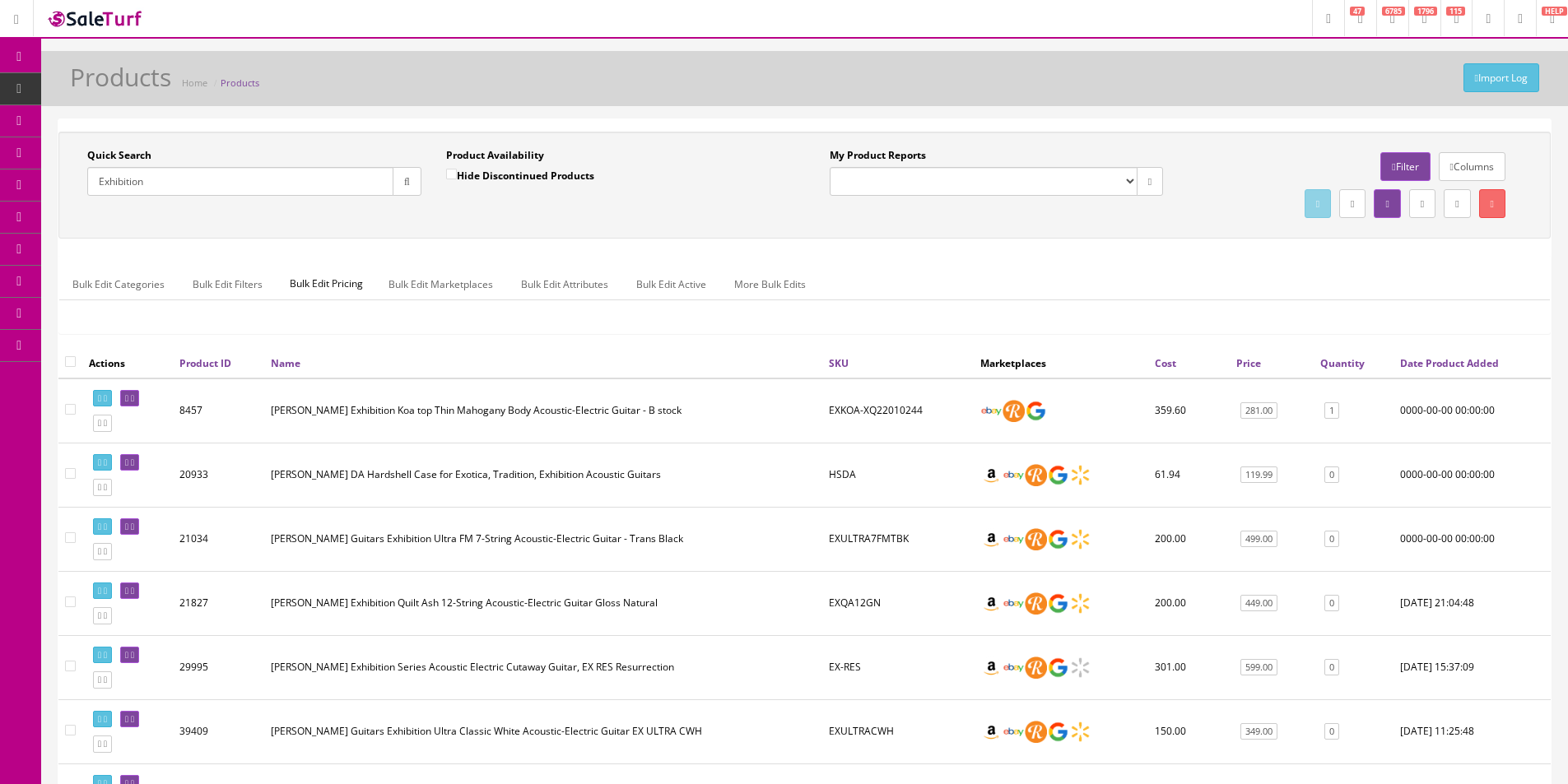
click at [806, 536] on td "Dean Guitars Exhibition Ultra FM 7-String Acoustic-Electric Guitar - Trans Black" at bounding box center [543, 539] width 558 height 64
click at [712, 483] on td "Dean HS DA Hardshell Case for Exotica, Tradition, Exhibition Acoustic Guitars" at bounding box center [543, 475] width 558 height 64
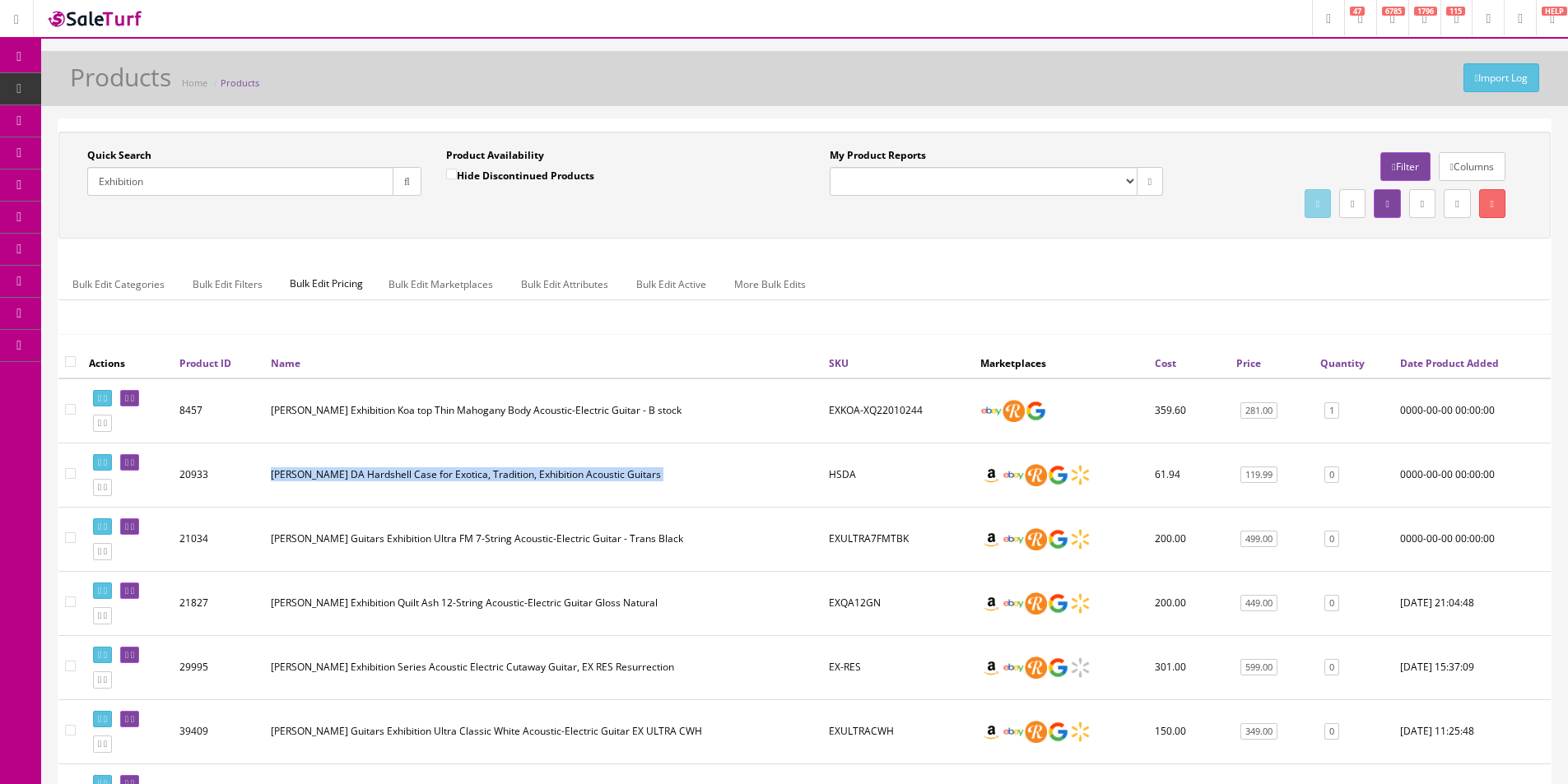
click at [712, 483] on td "Dean HS DA Hardshell Case for Exotica, Tradition, Exhibition Acoustic Guitars" at bounding box center [543, 475] width 558 height 64
click at [712, 483] on td "Dean HS DA Hardshell Case for Exotica, Tradition, Exhibition Acoustic Guitars" at bounding box center [543, 475] width 558 height 64
click at [712, 483] on td "Dean HS DA Hardshell Case for Exotica, Tradition, Exhibition Acoustic Guitars" at bounding box center [543, 475] width 558 height 64
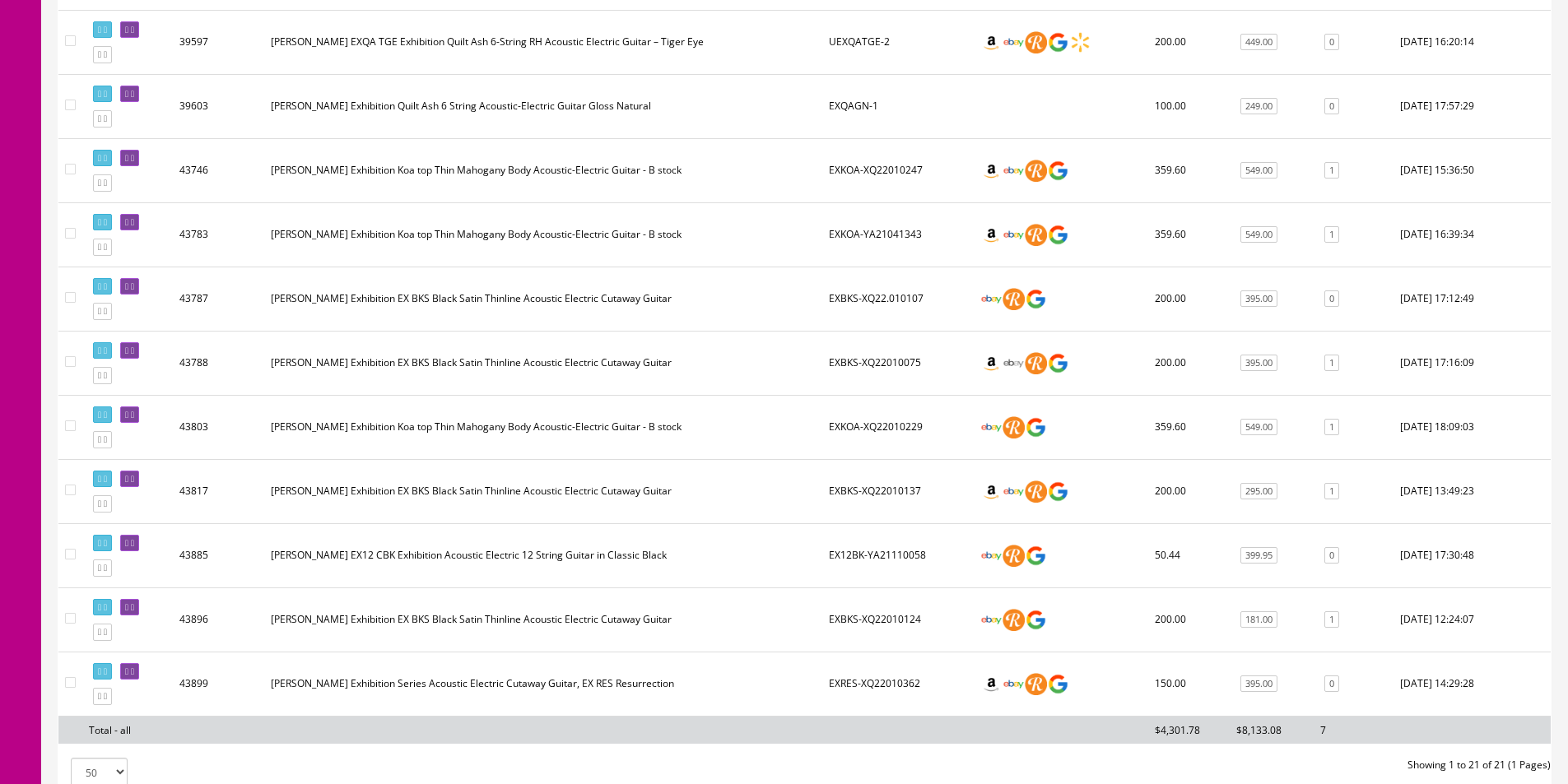
scroll to position [1152, 0]
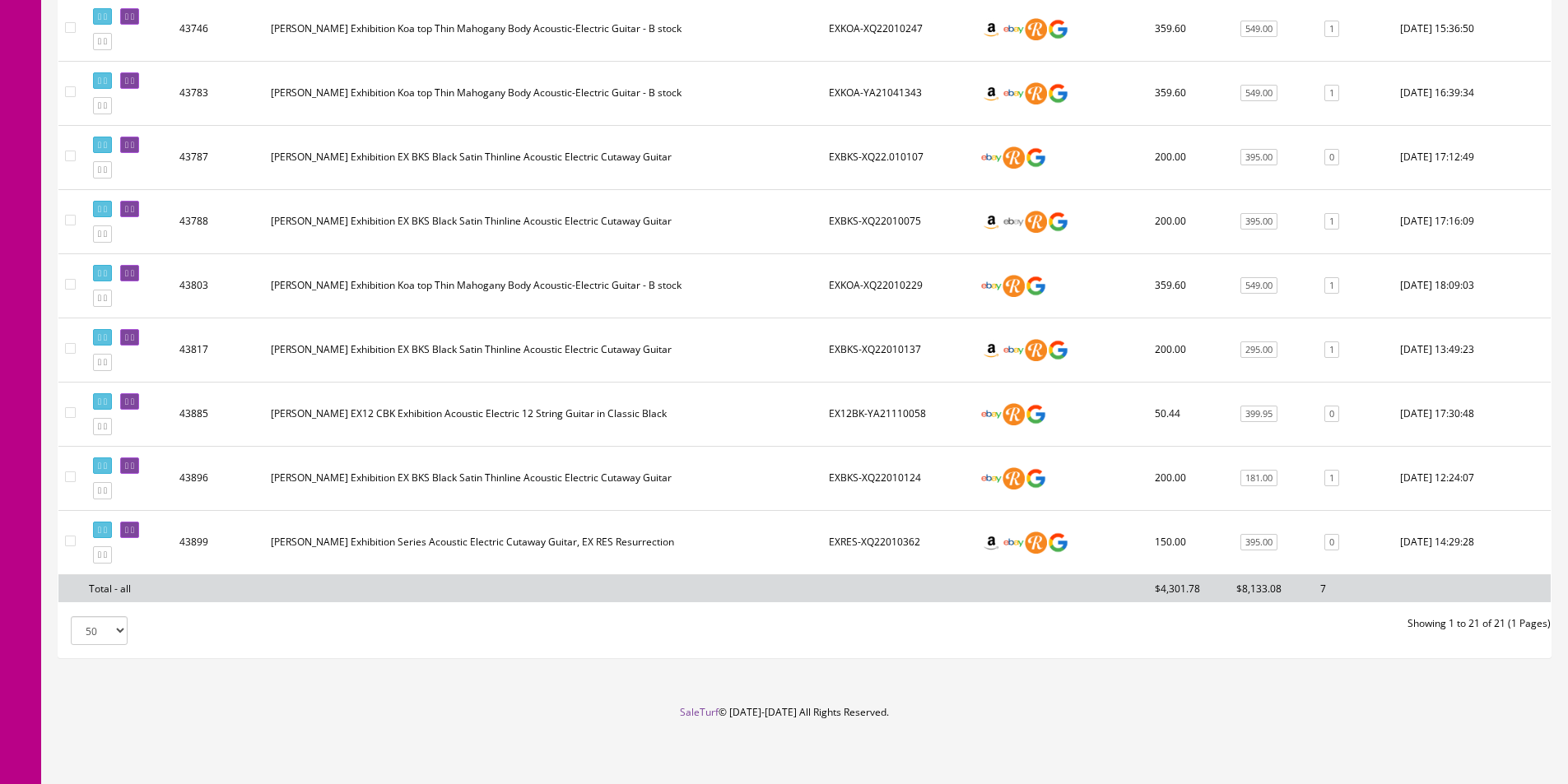
click at [707, 482] on td "Dean Exhibition EX BKS Black Satin Thinline Acoustic Electric Cutaway Guitar" at bounding box center [543, 478] width 558 height 64
click at [707, 481] on td "Dean Exhibition EX BKS Black Satin Thinline Acoustic Electric Cutaway Guitar" at bounding box center [543, 478] width 558 height 64
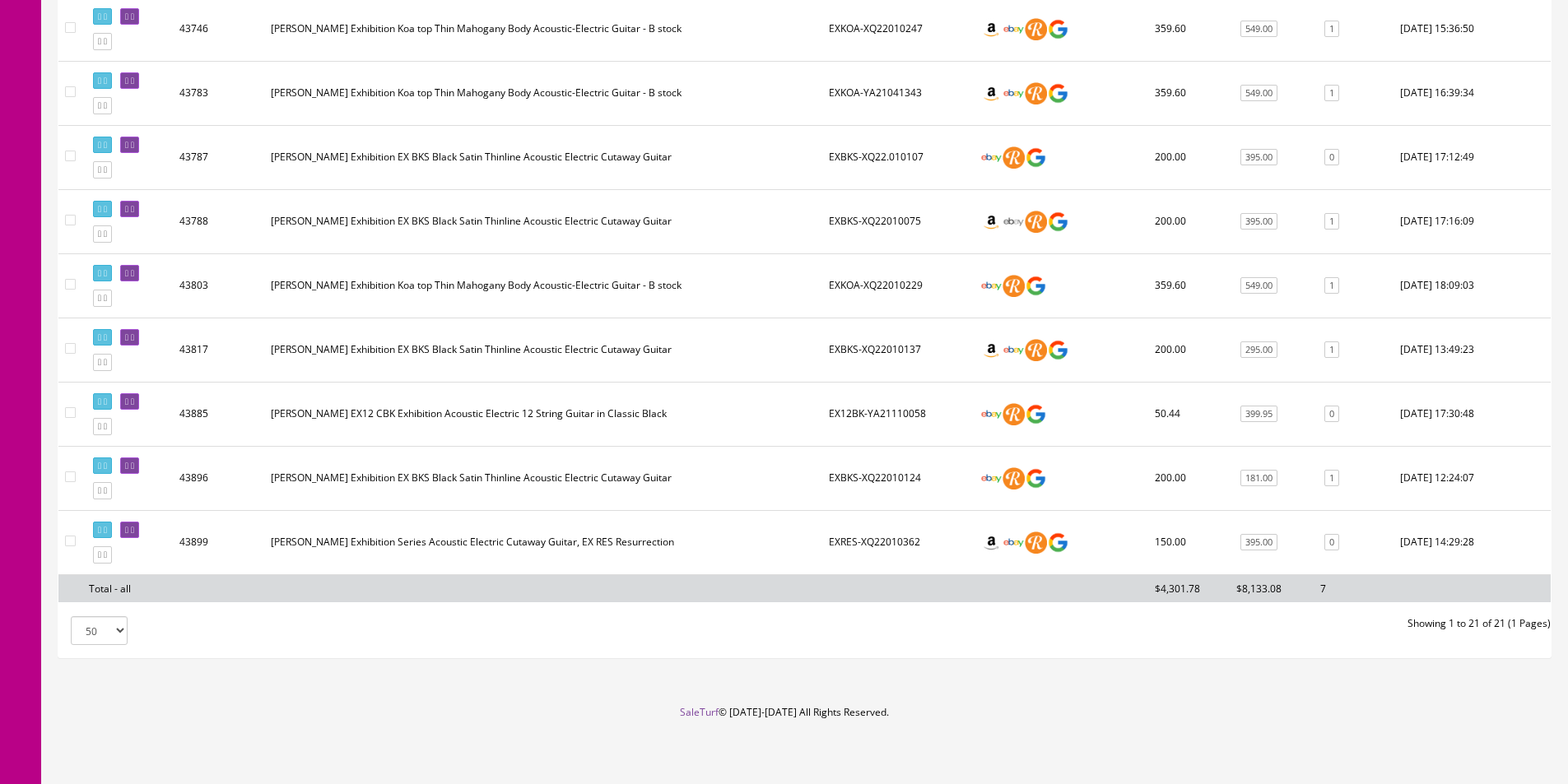
click at [662, 561] on td "Dean Exhibition Series Acoustic Electric Cutaway Guitar, EX RES Resurrection" at bounding box center [543, 542] width 558 height 64
click at [661, 550] on td "Dean Exhibition Series Acoustic Electric Cutaway Guitar, EX RES Resurrection" at bounding box center [543, 542] width 558 height 64
drag, startPoint x: 661, startPoint y: 550, endPoint x: 530, endPoint y: 407, distance: 193.9
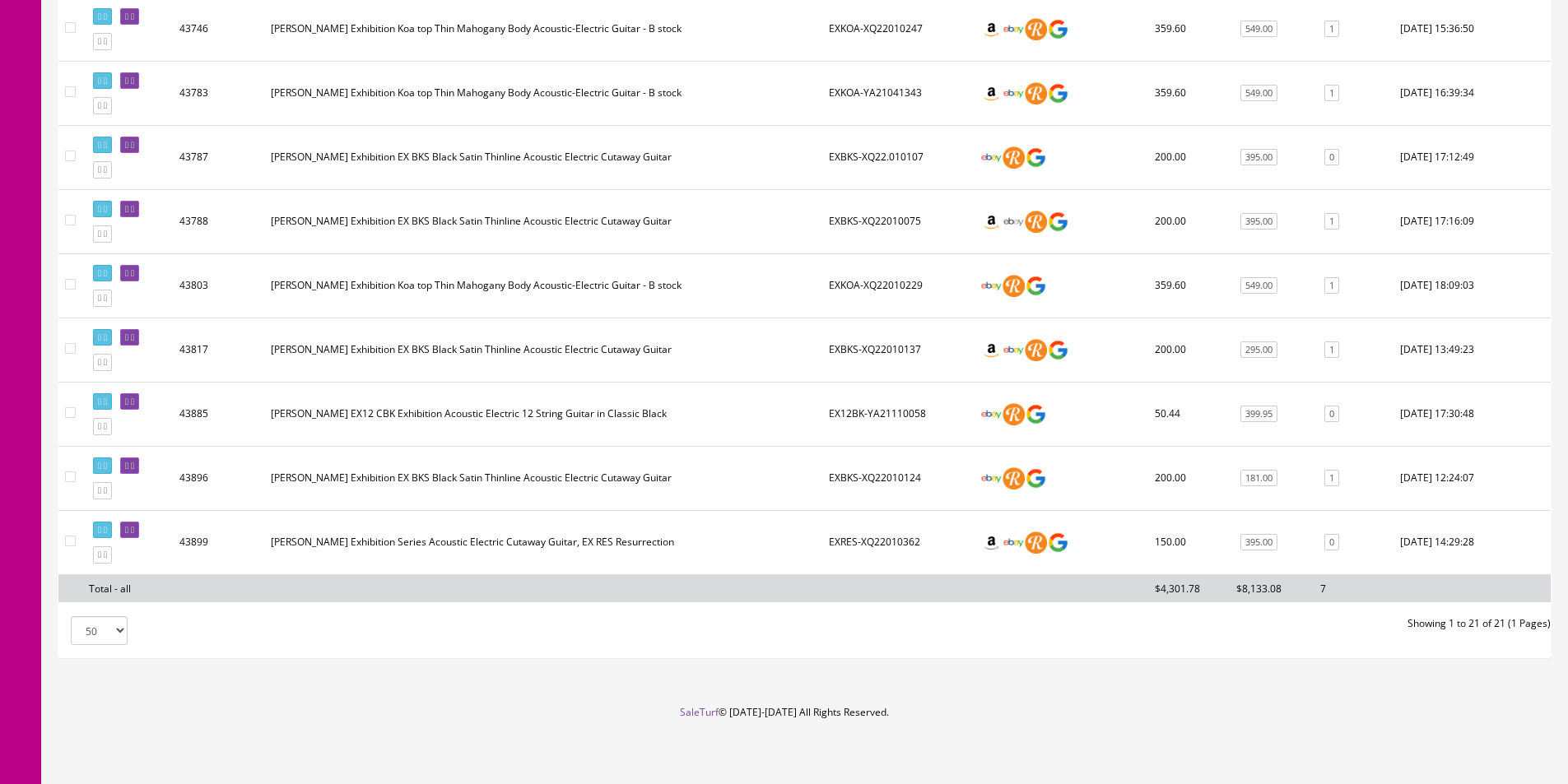
click at [530, 407] on td "Dean EX12 CBK Exhibition Acoustic Electric 12 String Guitar in Classic Black" at bounding box center [543, 414] width 558 height 64
drag, startPoint x: 530, startPoint y: 407, endPoint x: 532, endPoint y: 392, distance: 15.1
click at [530, 408] on td "Dean EX12 CBK Exhibition Acoustic Electric 12 String Guitar in Classic Black" at bounding box center [543, 414] width 558 height 64
click at [535, 368] on td "Dean Exhibition EX BKS Black Satin Thinline Acoustic Electric Cutaway Guitar" at bounding box center [543, 349] width 558 height 64
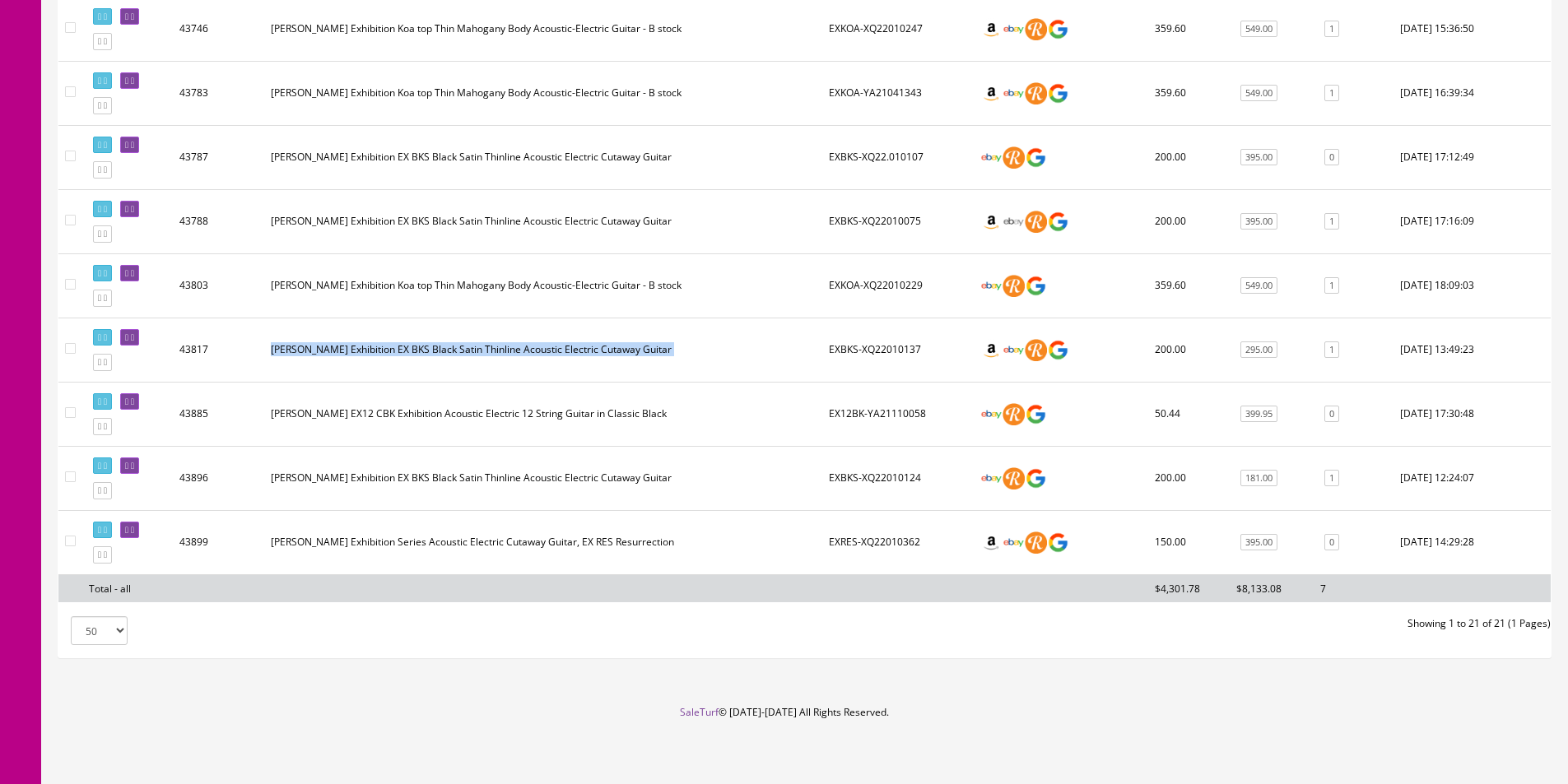
click at [535, 368] on td "Dean Exhibition EX BKS Black Satin Thinline Acoustic Electric Cutaway Guitar" at bounding box center [543, 349] width 558 height 64
click at [536, 369] on td "Dean Exhibition EX BKS Black Satin Thinline Acoustic Electric Cutaway Guitar" at bounding box center [543, 349] width 558 height 64
click at [536, 369] on td "Dean Exhibition EX BKS Black Satin Thinline Acoustic Electric Cutaway Guitar" at bounding box center [543, 349] width 558 height 64
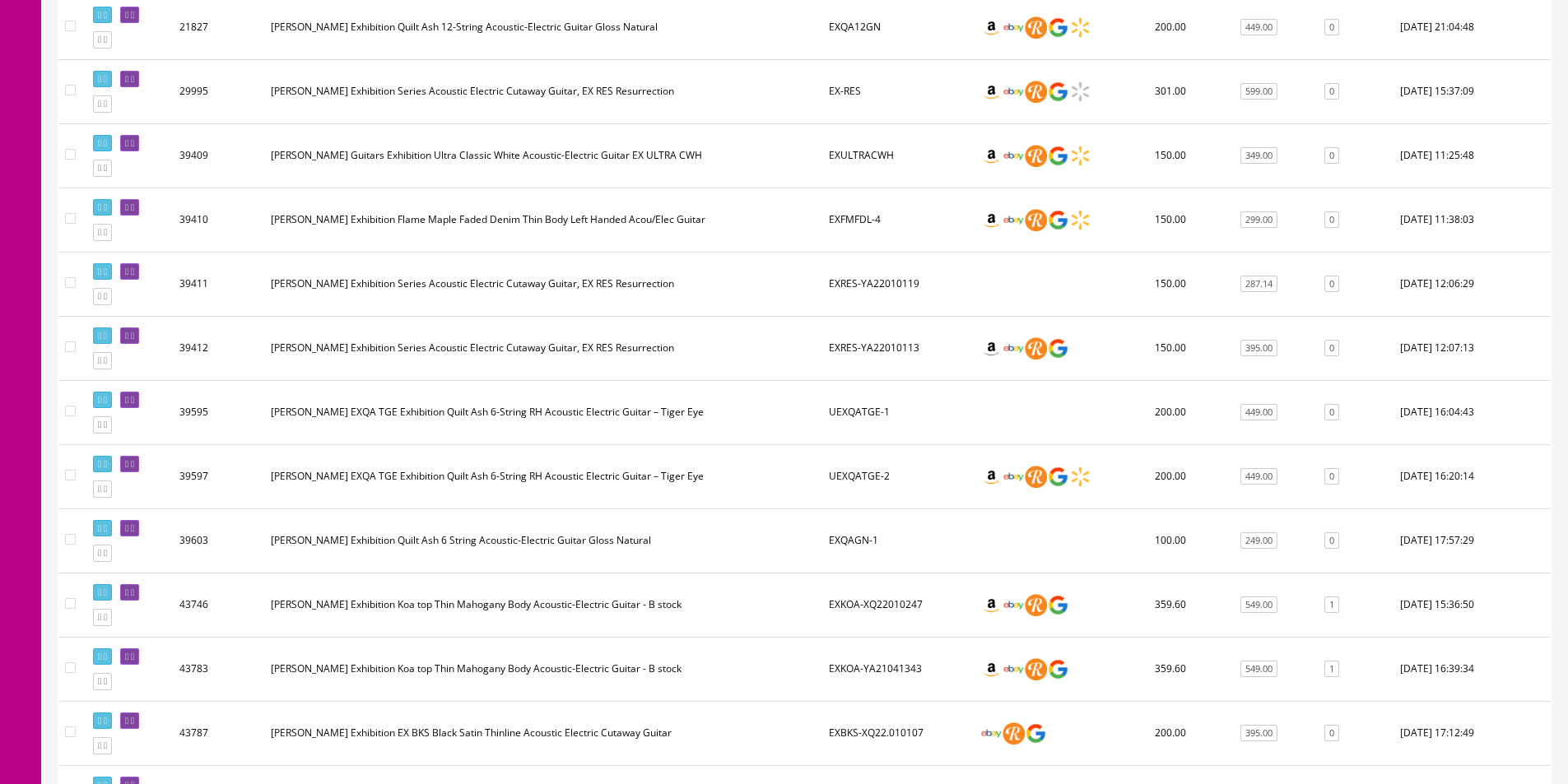
click at [595, 445] on td "Dean EXQA TGE Exhibition Quilt Ash 6-String RH Acoustic Electric Guitar – Tiger…" at bounding box center [543, 476] width 558 height 64
click at [595, 446] on td "Dean EXQA TGE Exhibition Quilt Ash 6-String RH Acoustic Electric Guitar – Tiger…" at bounding box center [543, 476] width 558 height 64
click at [595, 447] on td "Dean EXQA TGE Exhibition Quilt Ash 6-String RH Acoustic Electric Guitar – Tiger…" at bounding box center [543, 476] width 558 height 64
click at [595, 446] on td "Dean EXQA TGE Exhibition Quilt Ash 6-String RH Acoustic Electric Guitar – Tiger…" at bounding box center [543, 476] width 558 height 64
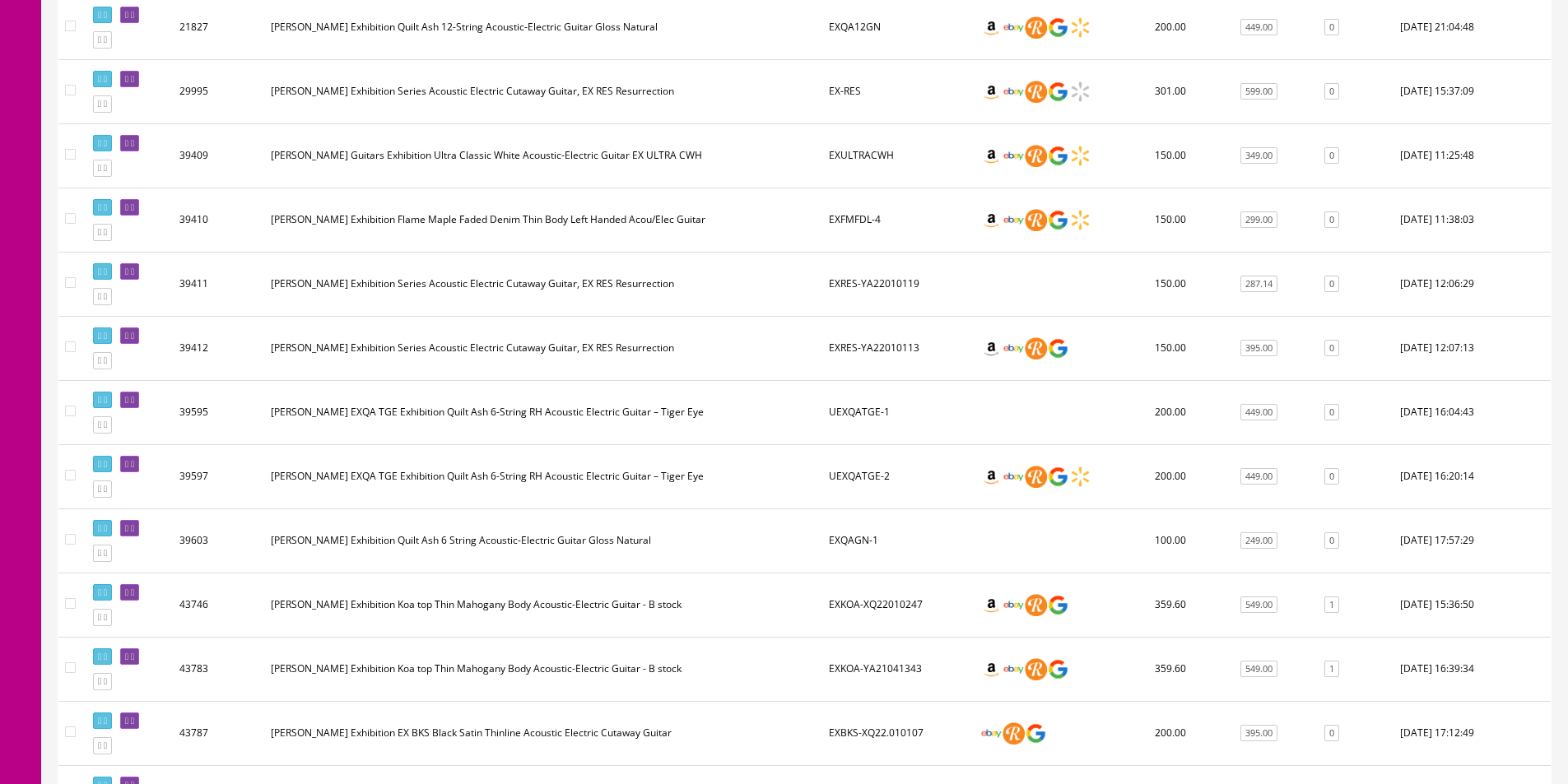
scroll to position [0, 0]
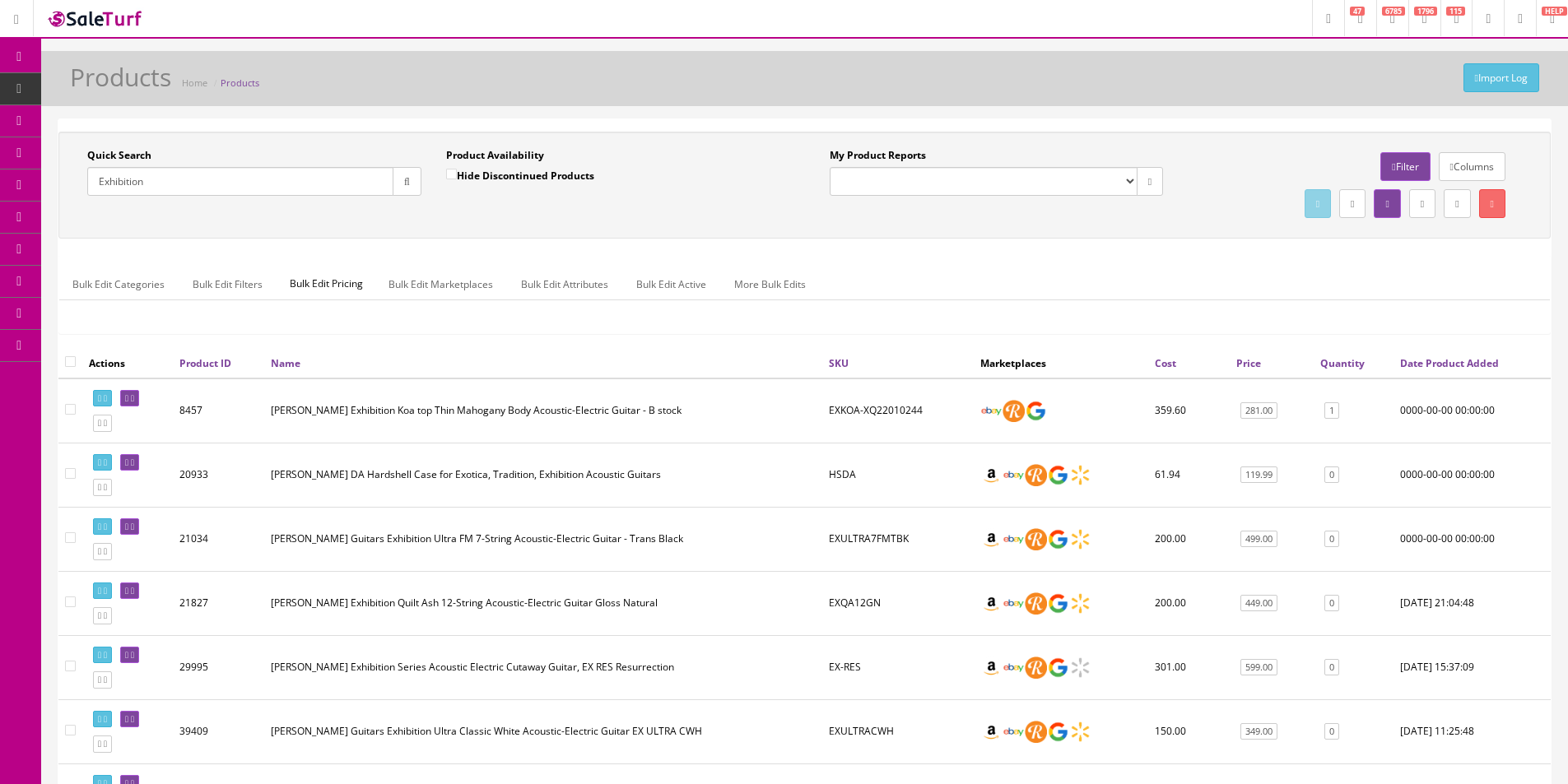
click at [189, 180] on input "Exhibition" at bounding box center [240, 181] width 306 height 28
click at [189, 181] on input "Exhibition" at bounding box center [240, 181] width 306 height 28
click at [189, 180] on input "Exhibition" at bounding box center [240, 181] width 306 height 28
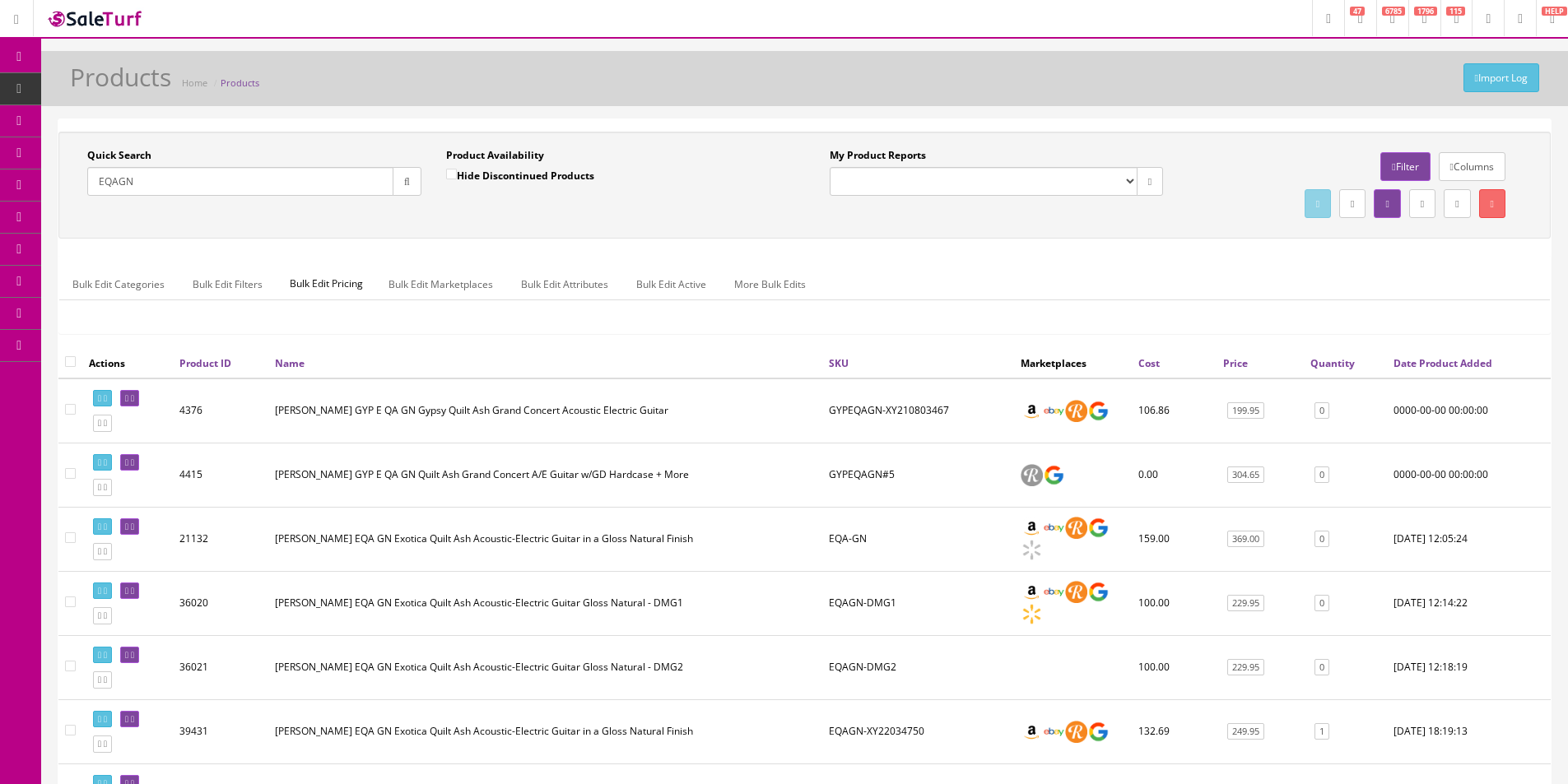
click at [263, 176] on input "EQAGN" at bounding box center [240, 181] width 306 height 28
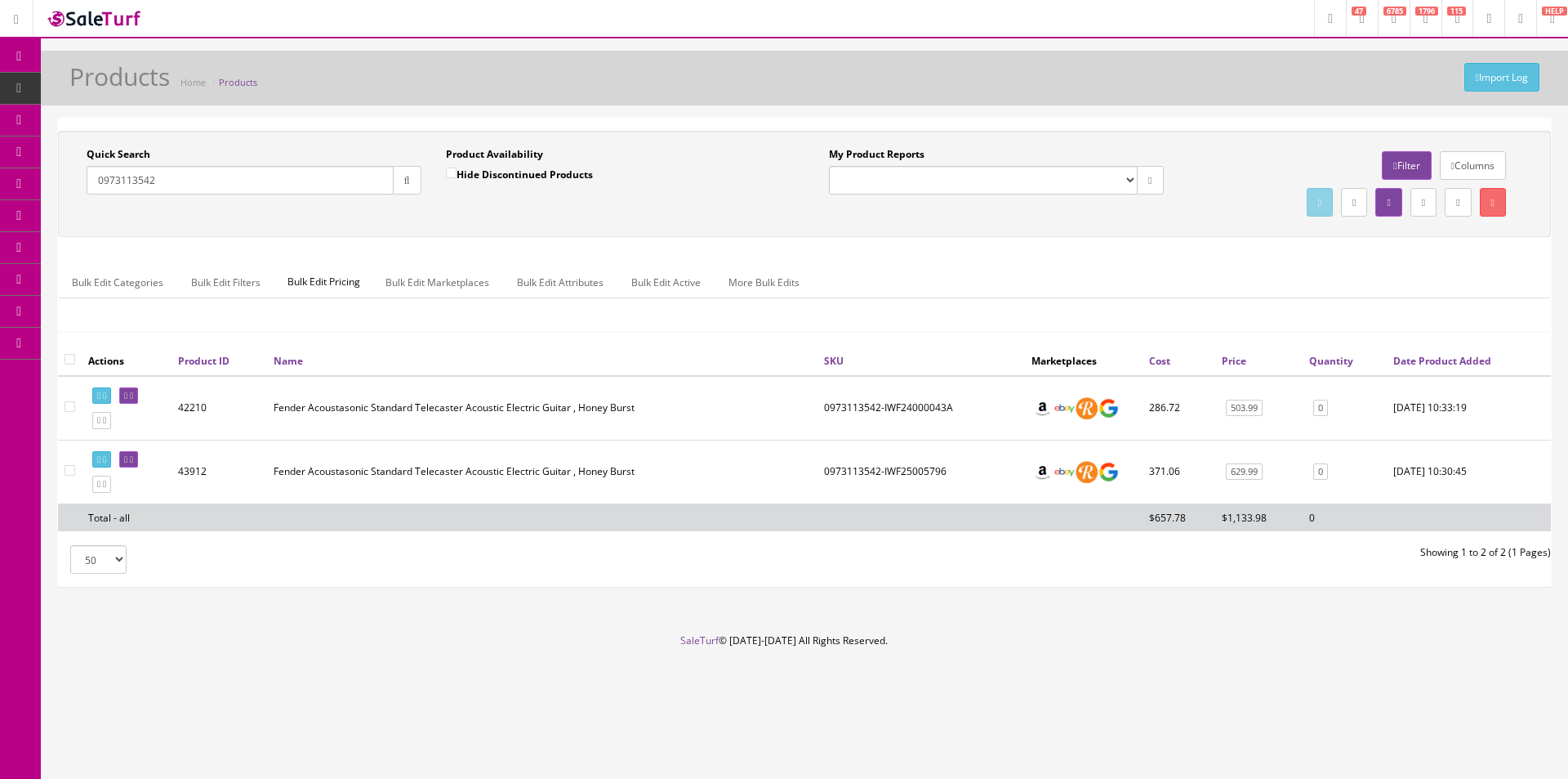
click at [869, 769] on div "Research Trends Trending on Ebay Google Trends Amazon Insights (Login Before Cl…" at bounding box center [784, 389] width 1568 height 779
click at [370, 179] on input "0973113542" at bounding box center [240, 180] width 308 height 28
paste input "MXS24060143"
type input "MXS24060143"
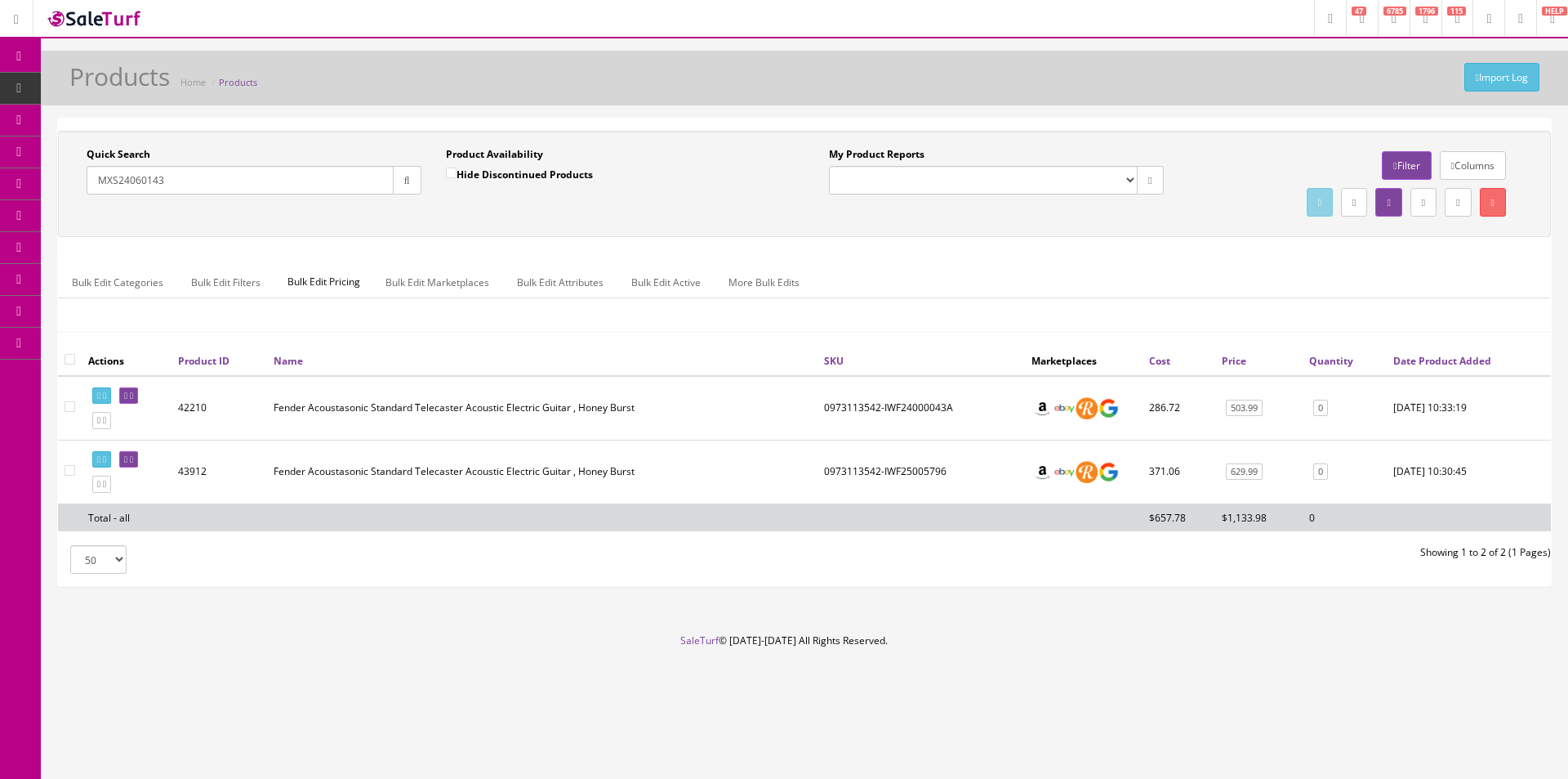
click at [409, 178] on icon "button" at bounding box center [407, 180] width 5 height 10
click at [424, 237] on div "Quick Search MXS24060143 Date From Product Availability Hide Discontinued Produ…" at bounding box center [805, 237] width 1493 height 215
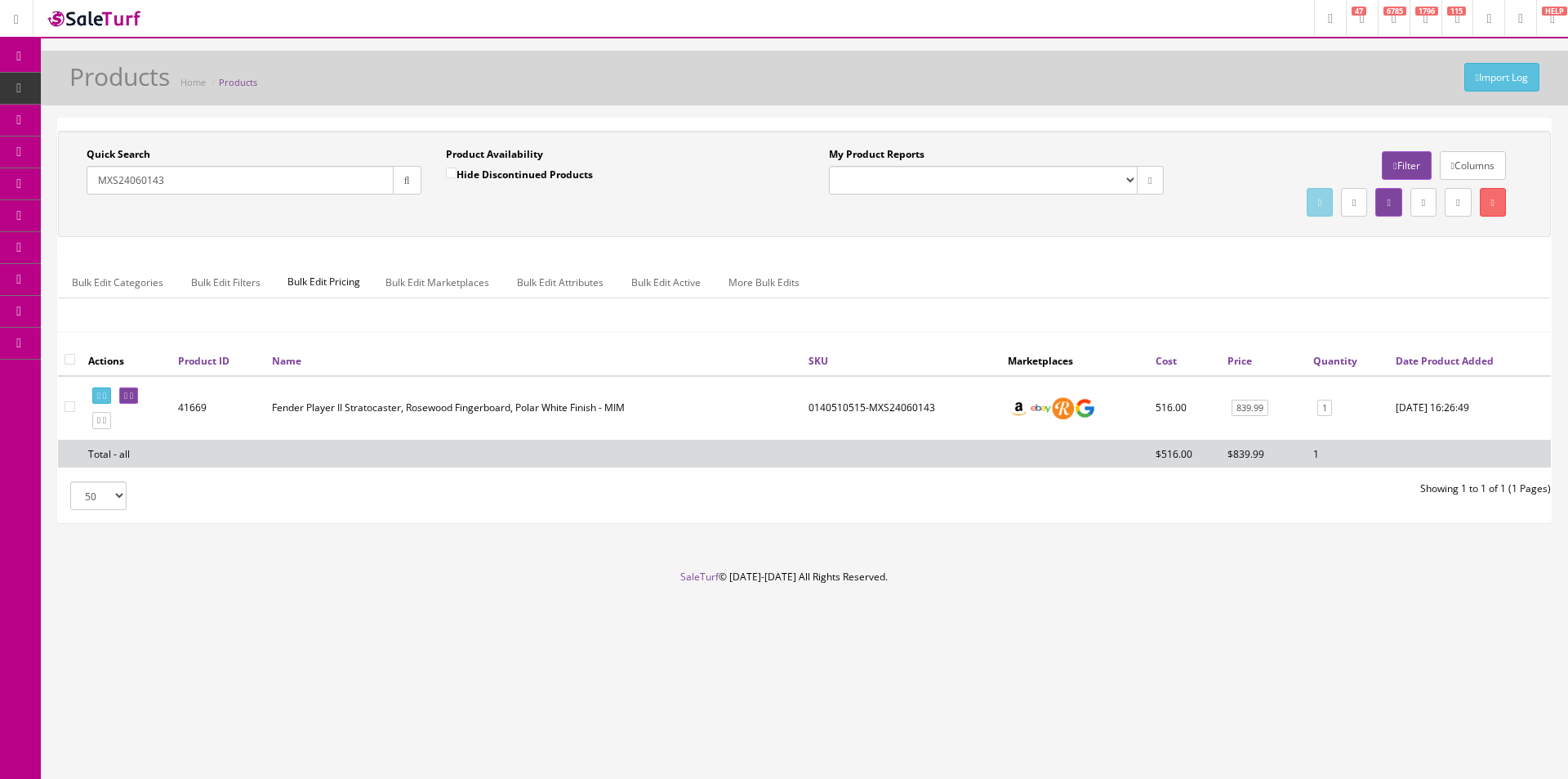
click at [1237, 267] on ul "Bulk Edit Categories Bulk Edit Filters Bulk Edit Pricing Bulk Edit Marketplaces…" at bounding box center [804, 282] width 1491 height 32
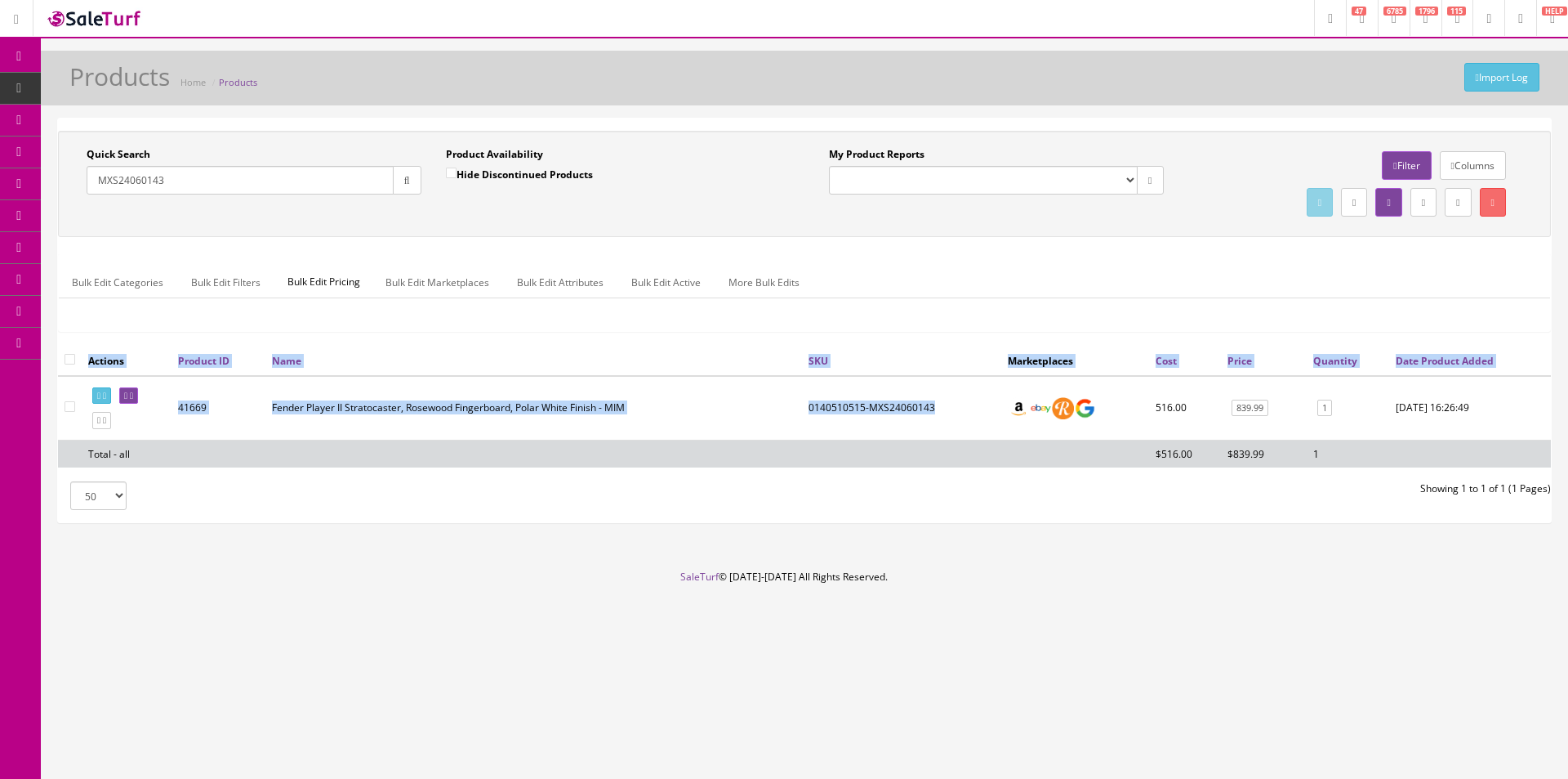
drag, startPoint x: 943, startPoint y: 406, endPoint x: 805, endPoint y: 405, distance: 138.0
click at [805, 405] on div "Actions Product ID Name SKU Marketplaces Cost Price Quantity Date Product Added…" at bounding box center [805, 414] width 1493 height 135
click at [805, 405] on div at bounding box center [802, 414] width 8 height 135
click at [813, 405] on td "0140510515-MXS24060143" at bounding box center [902, 408] width 199 height 65
click at [937, 405] on td "0140510515-MXS24060143" at bounding box center [902, 408] width 199 height 65
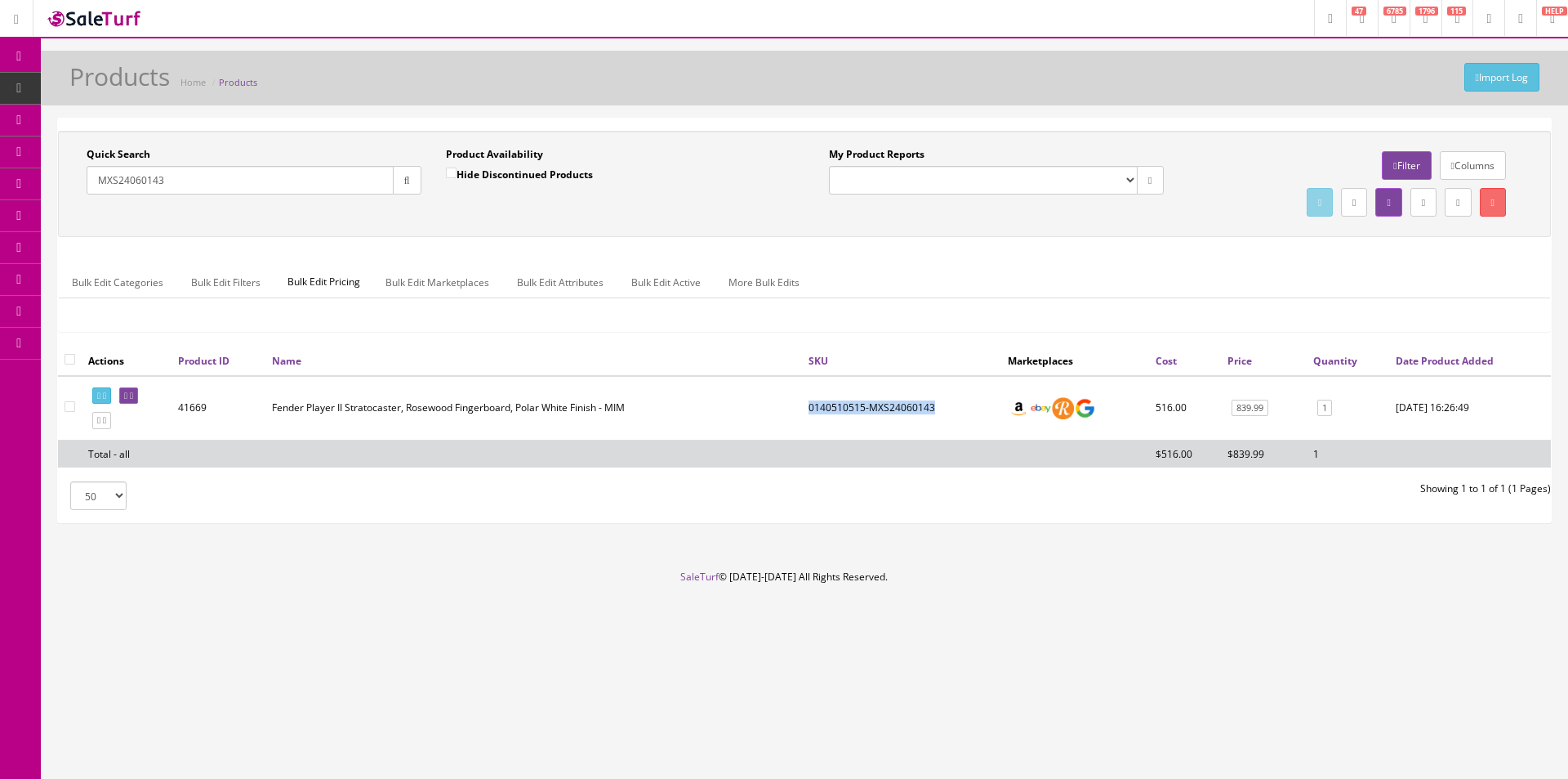
drag, startPoint x: 948, startPoint y: 405, endPoint x: 807, endPoint y: 409, distance: 141.1
click at [807, 409] on td "0140510515-MXS24060143" at bounding box center [902, 408] width 199 height 65
copy td "0140510515-MXS24060143"
click at [843, 425] on td "0140510515-MXS24060143" at bounding box center [902, 408] width 199 height 65
click at [839, 424] on td "0140510515-MXS24060143" at bounding box center [902, 408] width 199 height 65
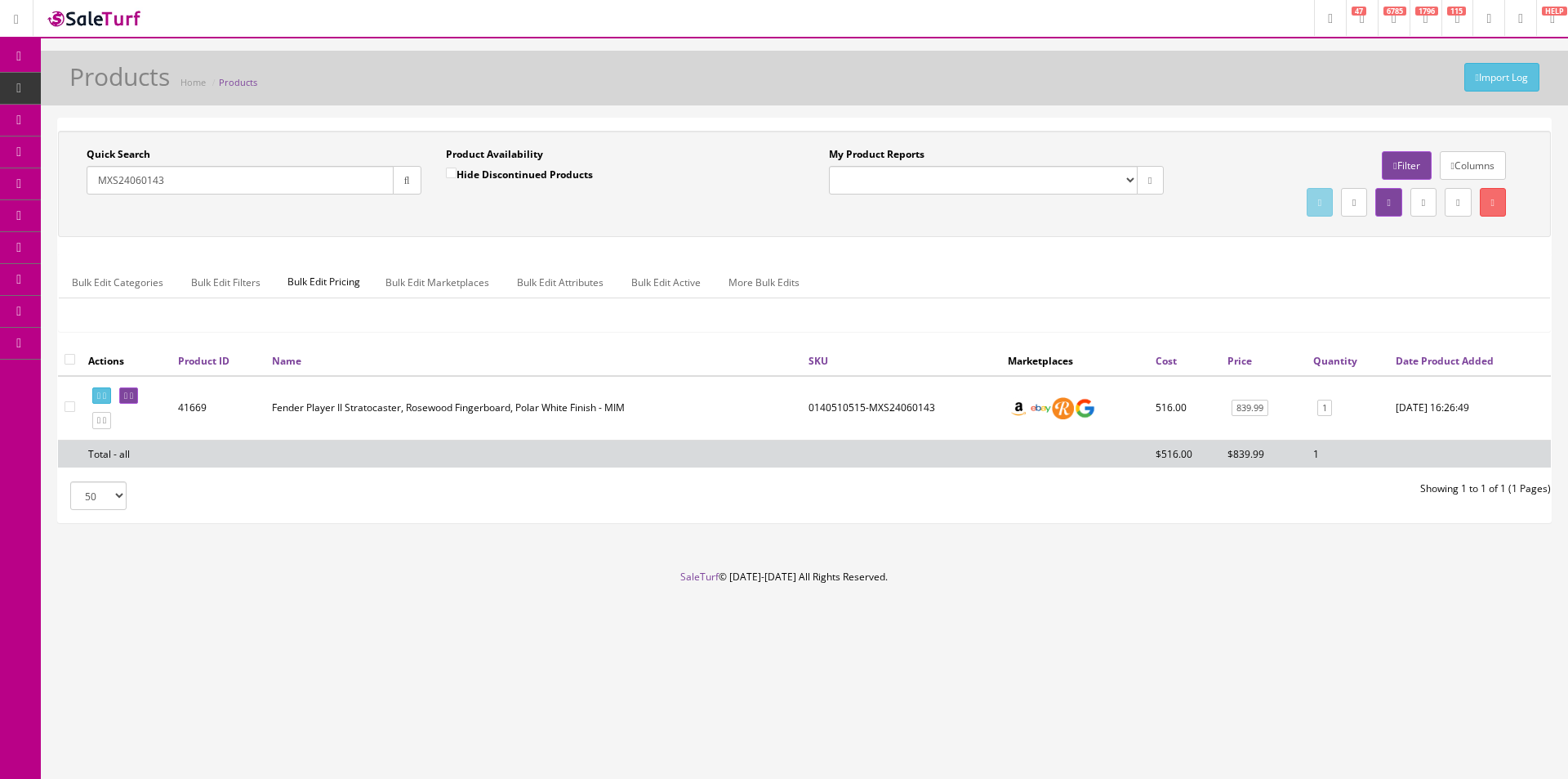
click at [304, 142] on div "Quick Search MXS24060143 Date From Product Availability Hide Discontinued Produ…" at bounding box center [805, 184] width 1493 height 106
click at [74, 152] on link "POS Console" at bounding box center [127, 152] width 172 height 32
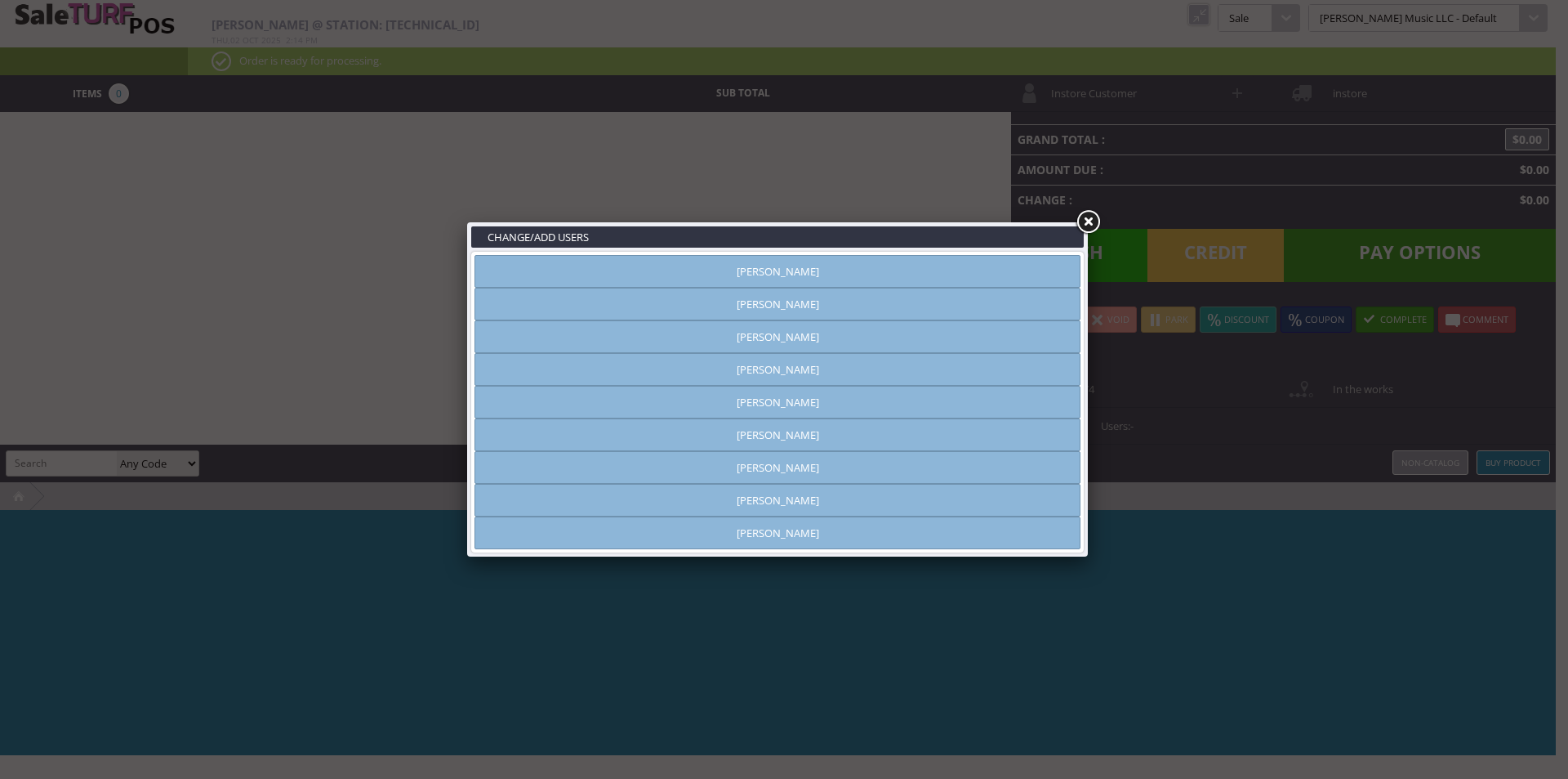
type input "[PERSON_NAME]"
click at [786, 335] on link "[PERSON_NAME]" at bounding box center [778, 337] width 606 height 33
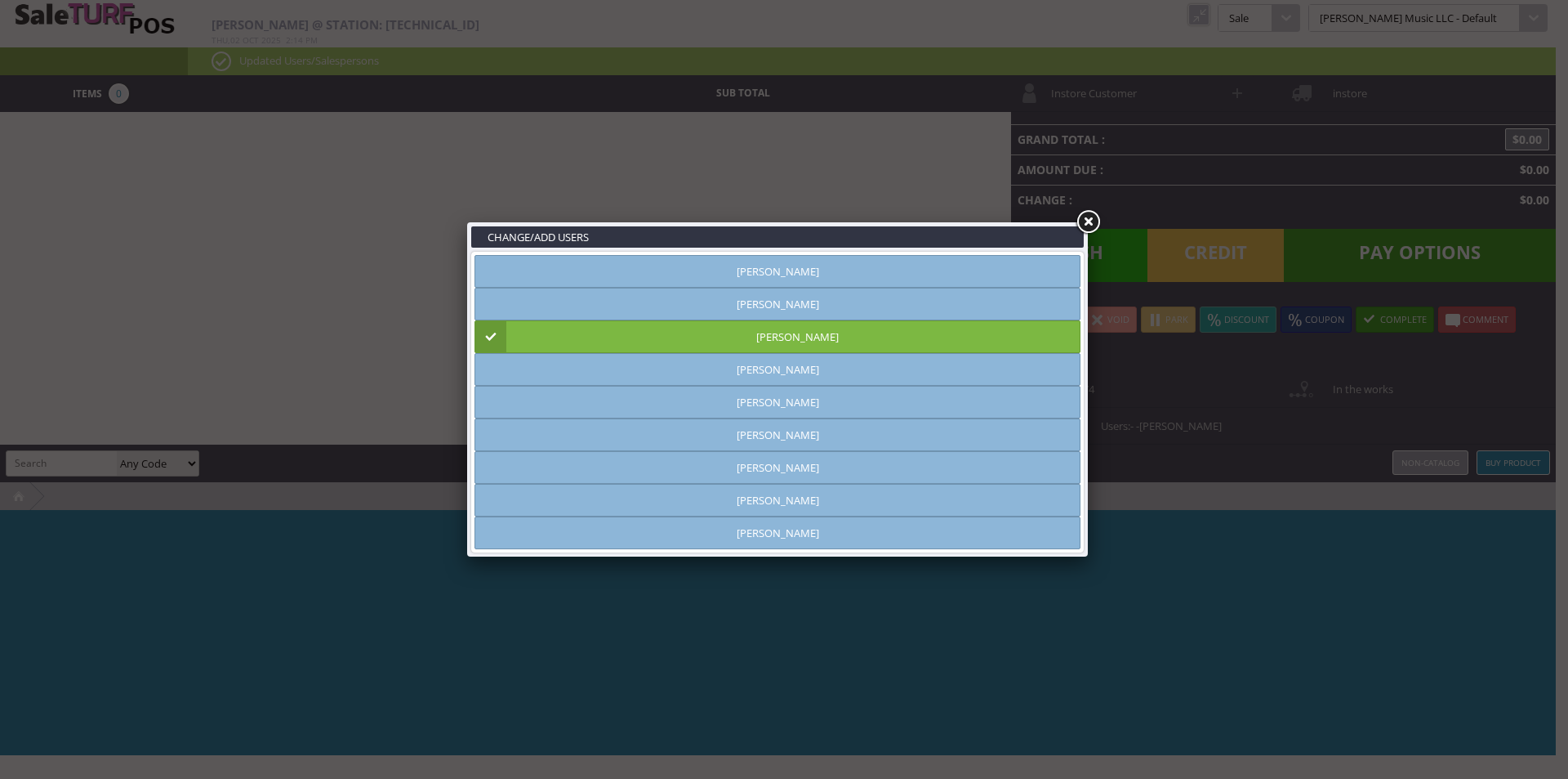
click at [1092, 227] on link at bounding box center [1088, 222] width 29 height 29
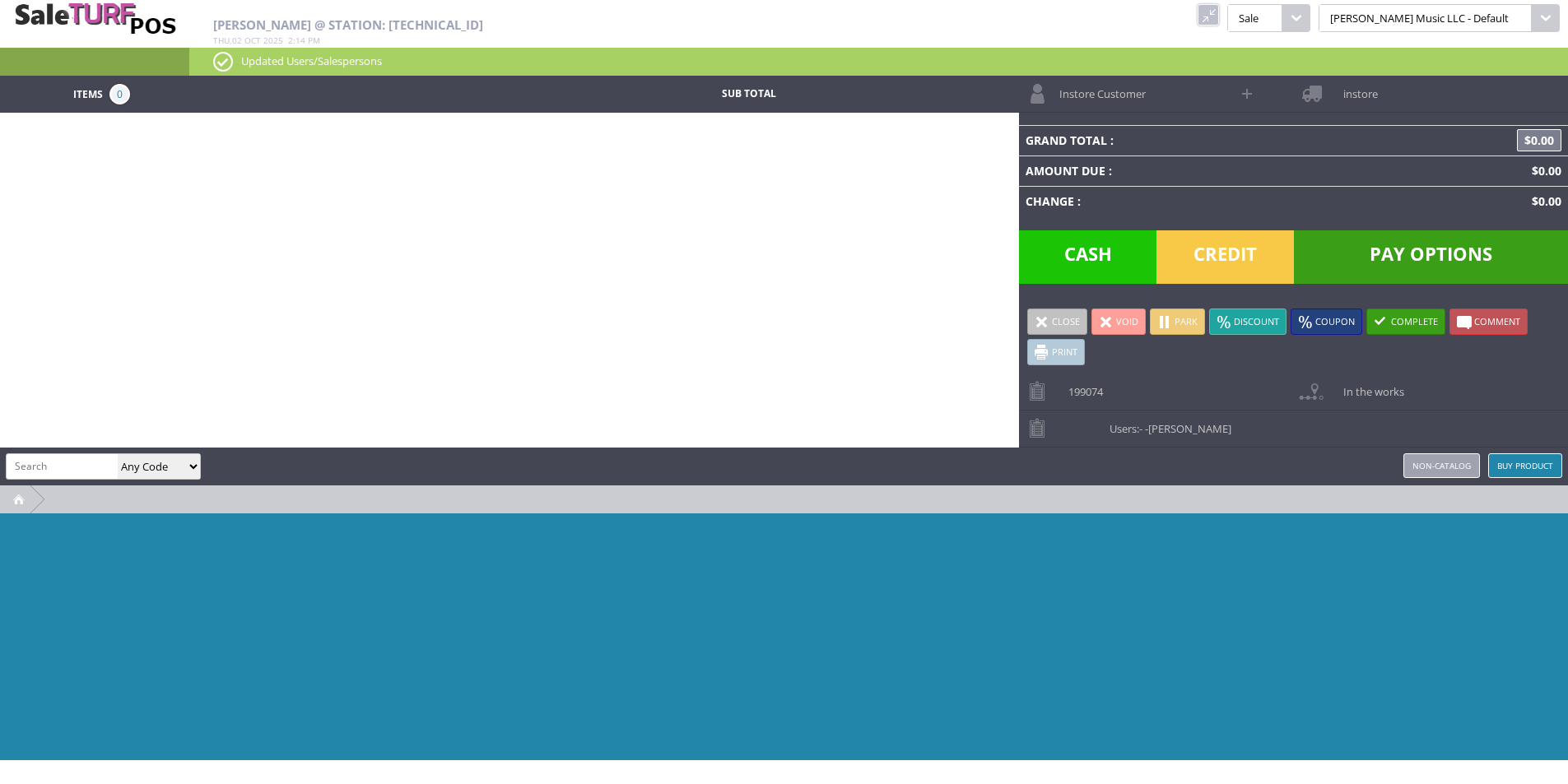
click at [90, 476] on input "search" at bounding box center [62, 466] width 111 height 24
paste input "0140510515-MXS24060143"
type input "0140510515-MXS24060143"
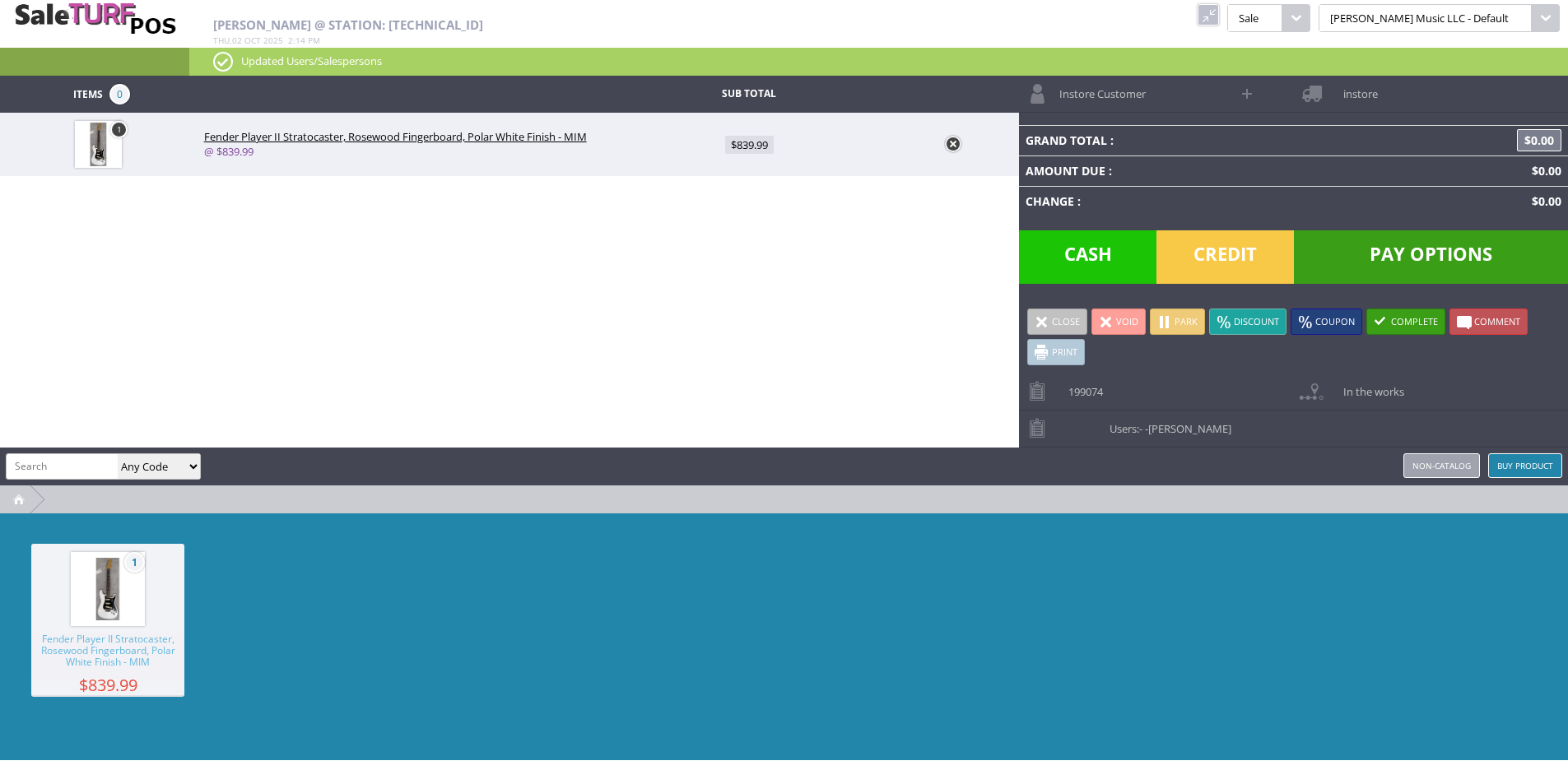
scroll to position [0, 0]
click at [761, 142] on span "$839.99" at bounding box center [750, 145] width 49 height 18
type input "839.99"
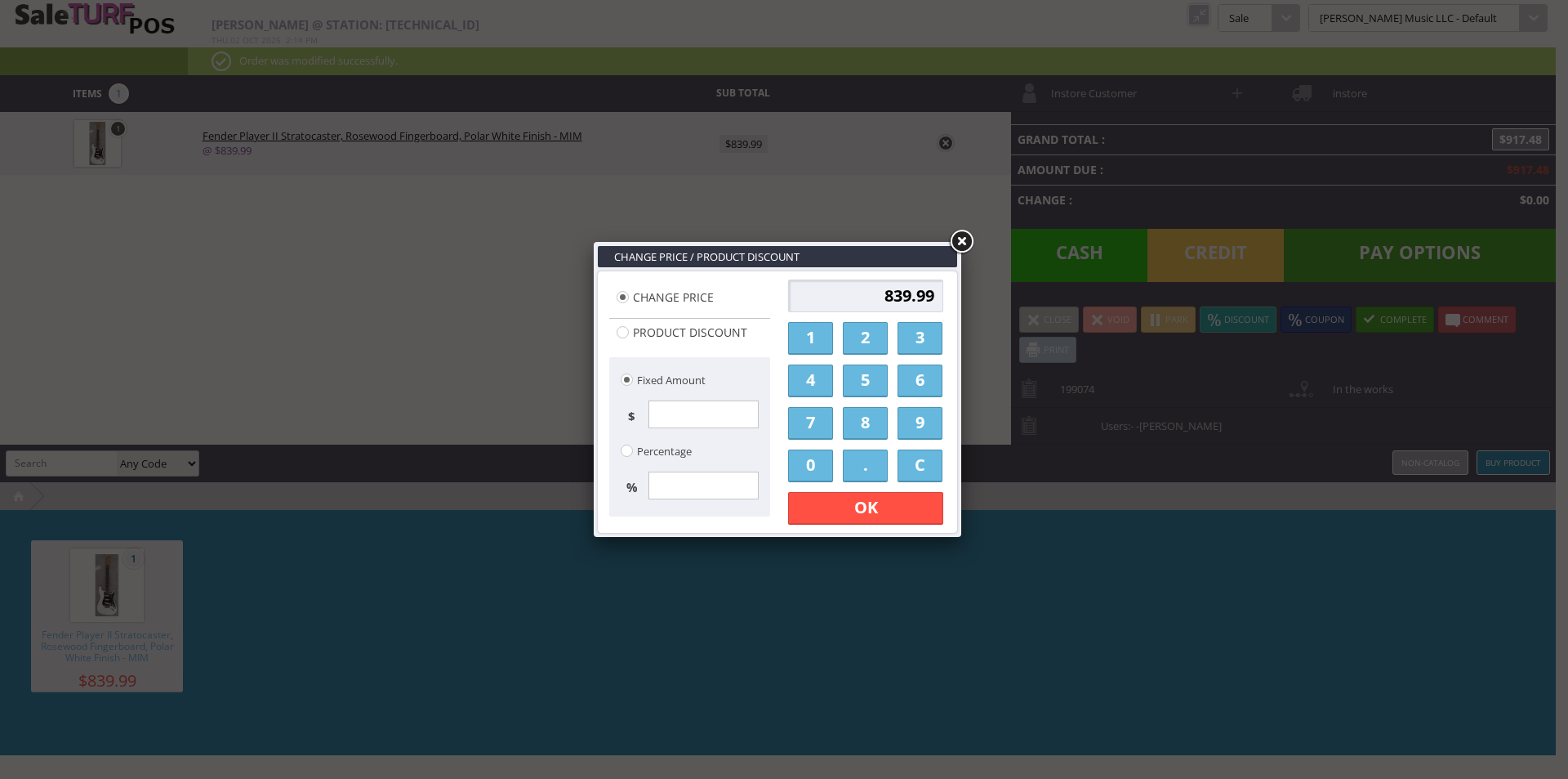
click at [883, 294] on input "839.99" at bounding box center [866, 296] width 155 height 33
type input "756"
click at [907, 516] on link "OK" at bounding box center [866, 509] width 155 height 33
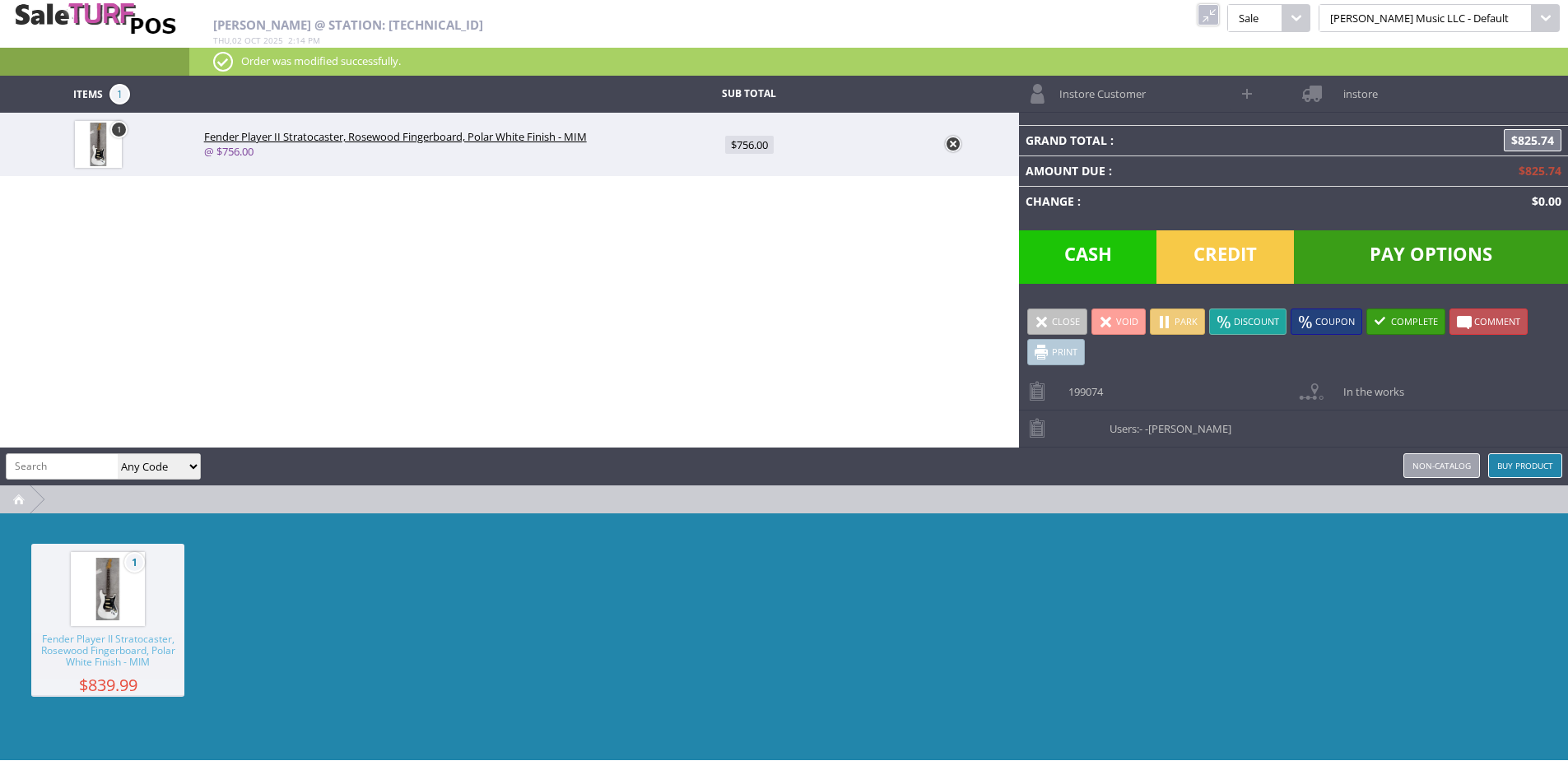
click at [1084, 82] on span "Instore Customer" at bounding box center [1098, 88] width 95 height 26
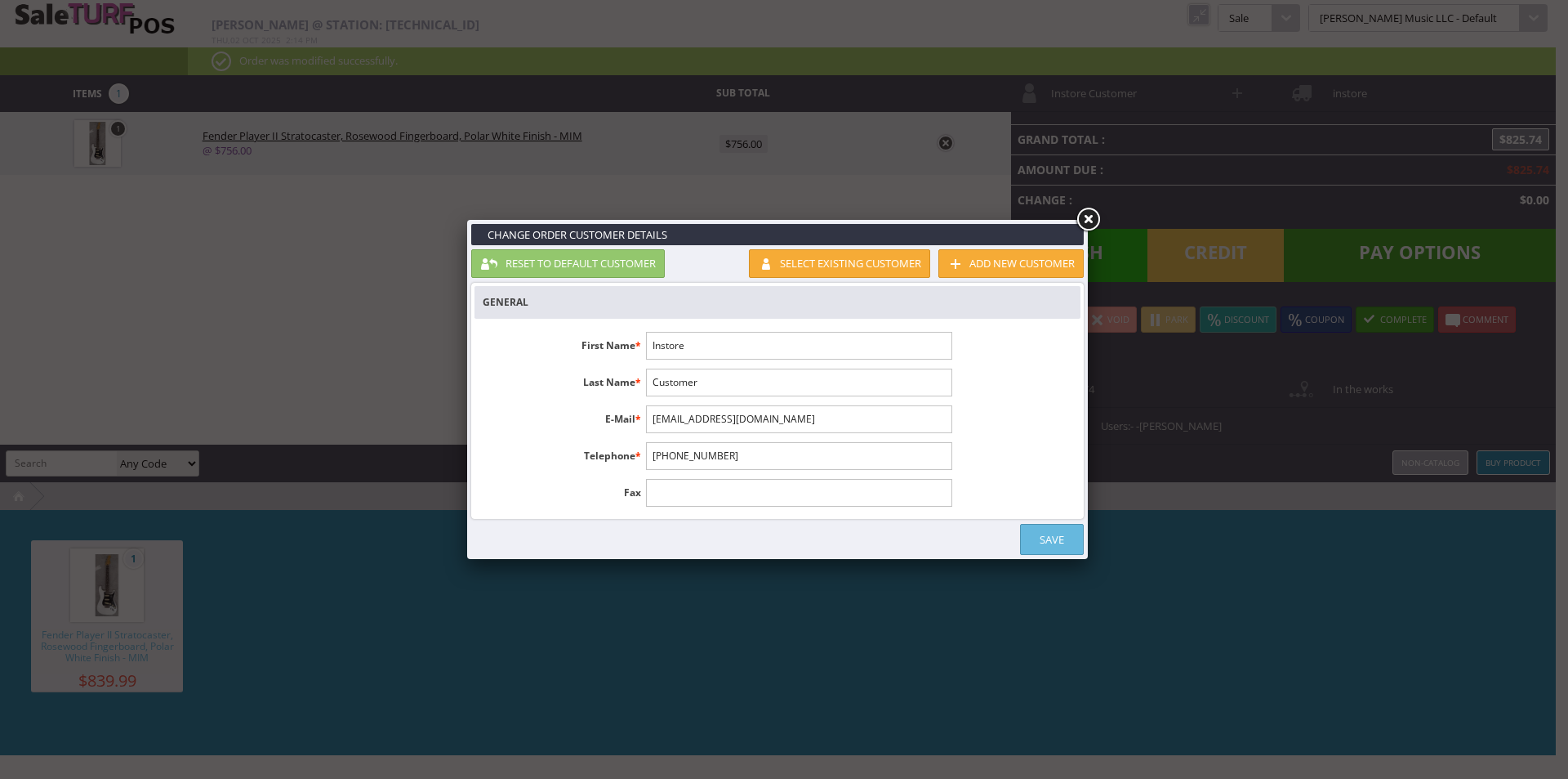
click at [734, 346] on input "Instore" at bounding box center [799, 345] width 306 height 27
type input "[PERSON_NAME]"
type input "[EMAIL_ADDRESS][DOMAIN_NAME]"
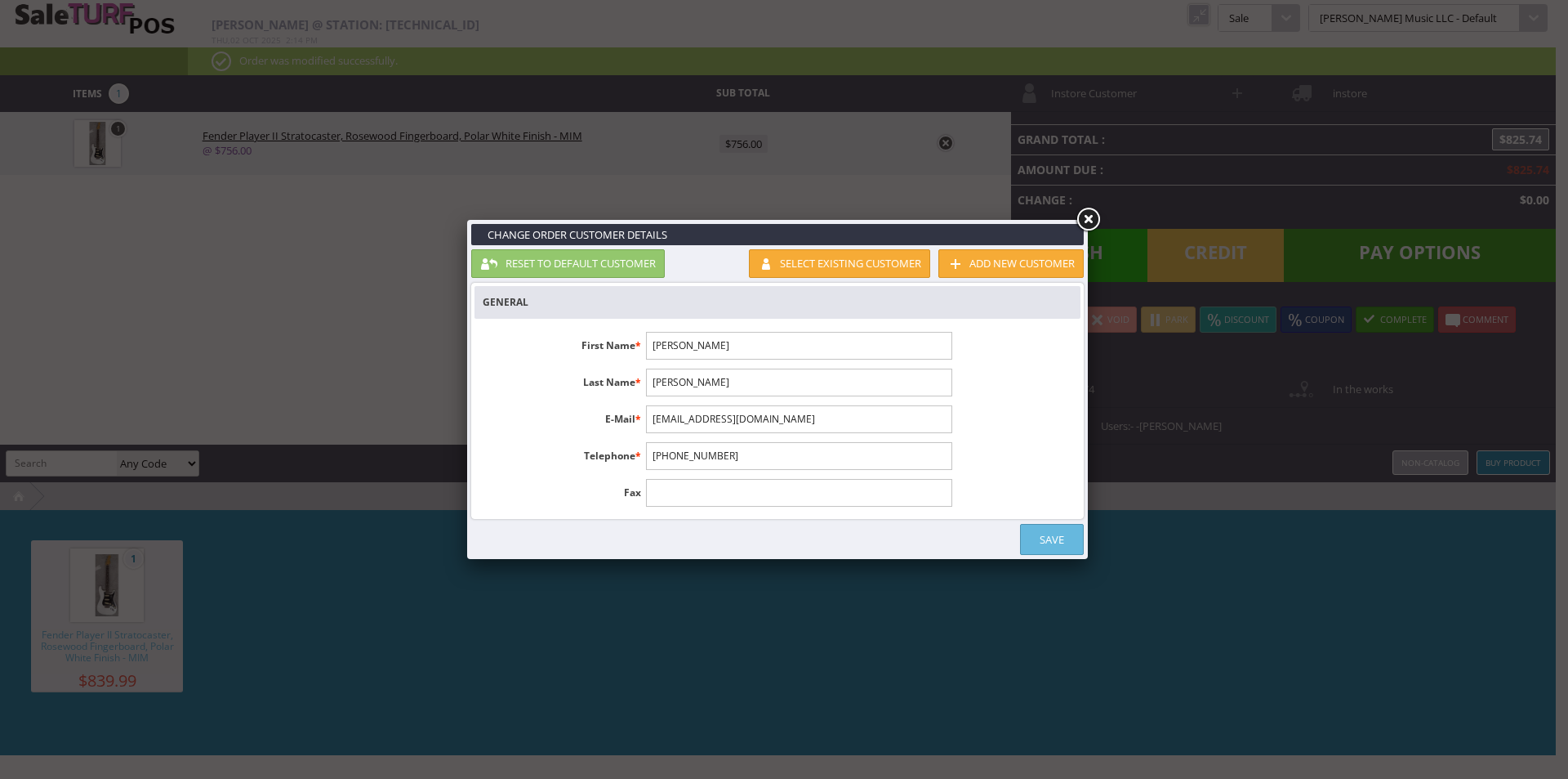
type input "[PHONE_NUMBER]"
click at [1045, 534] on link "Save" at bounding box center [1052, 540] width 64 height 31
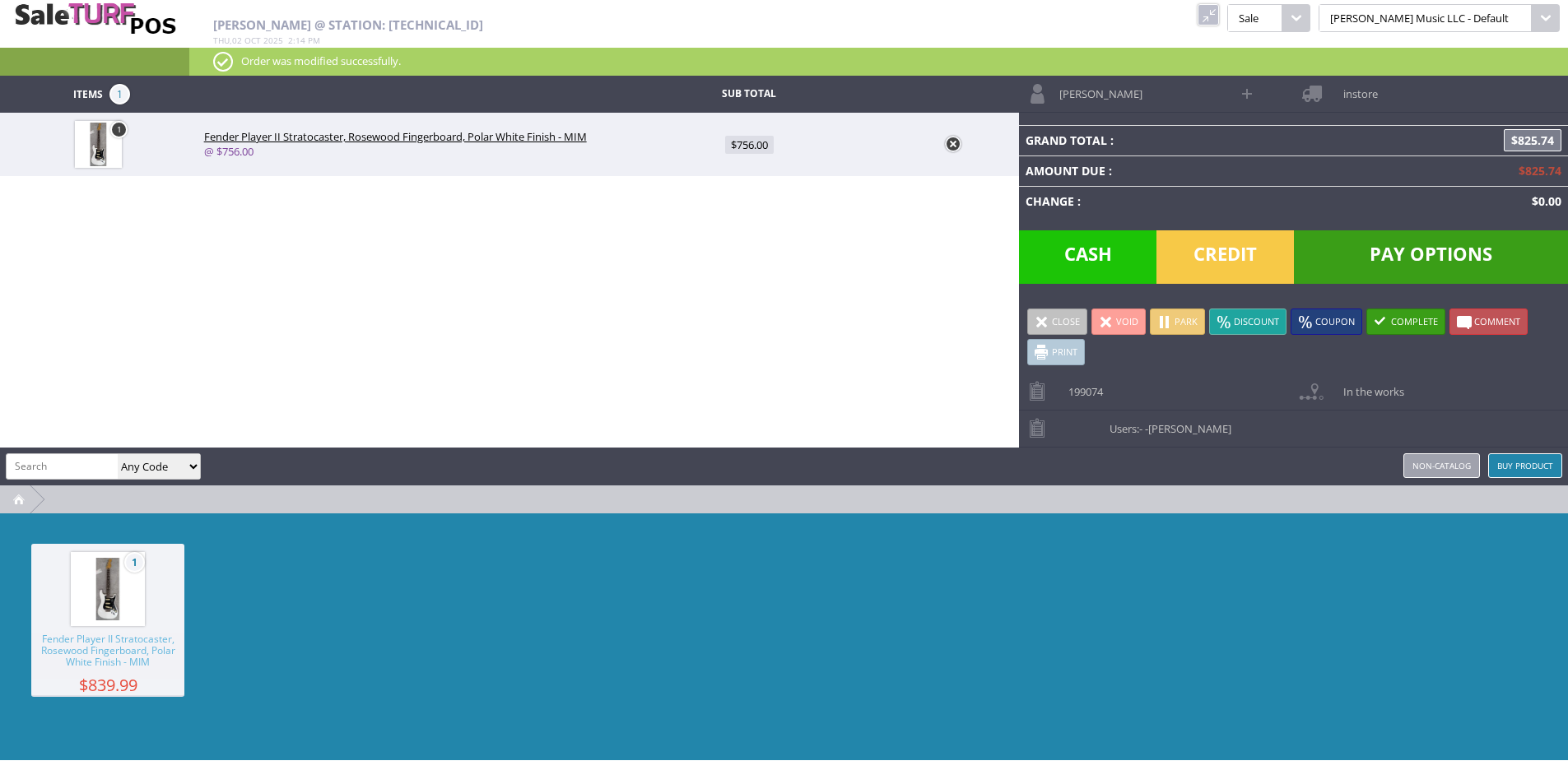
click at [1219, 19] on link at bounding box center [1207, 14] width 21 height 21
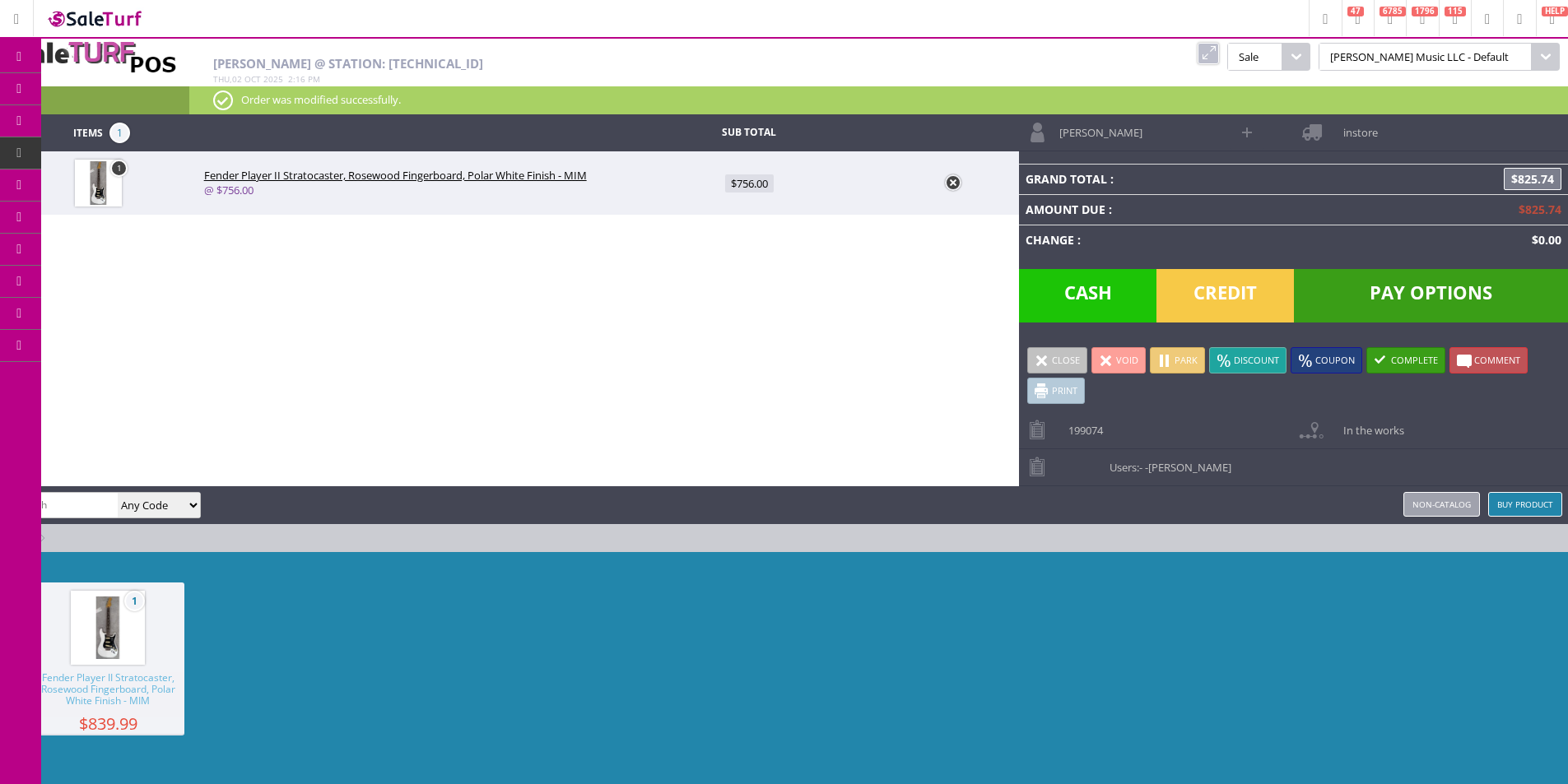
click at [694, 405] on div "Items 1 Sub Total 1 Fender Player II Stratocaster, Rosewood Fingerboard, Polar …" at bounding box center [784, 456] width 1568 height 685
click at [1391, 143] on link "instore" at bounding box center [1431, 131] width 274 height 36
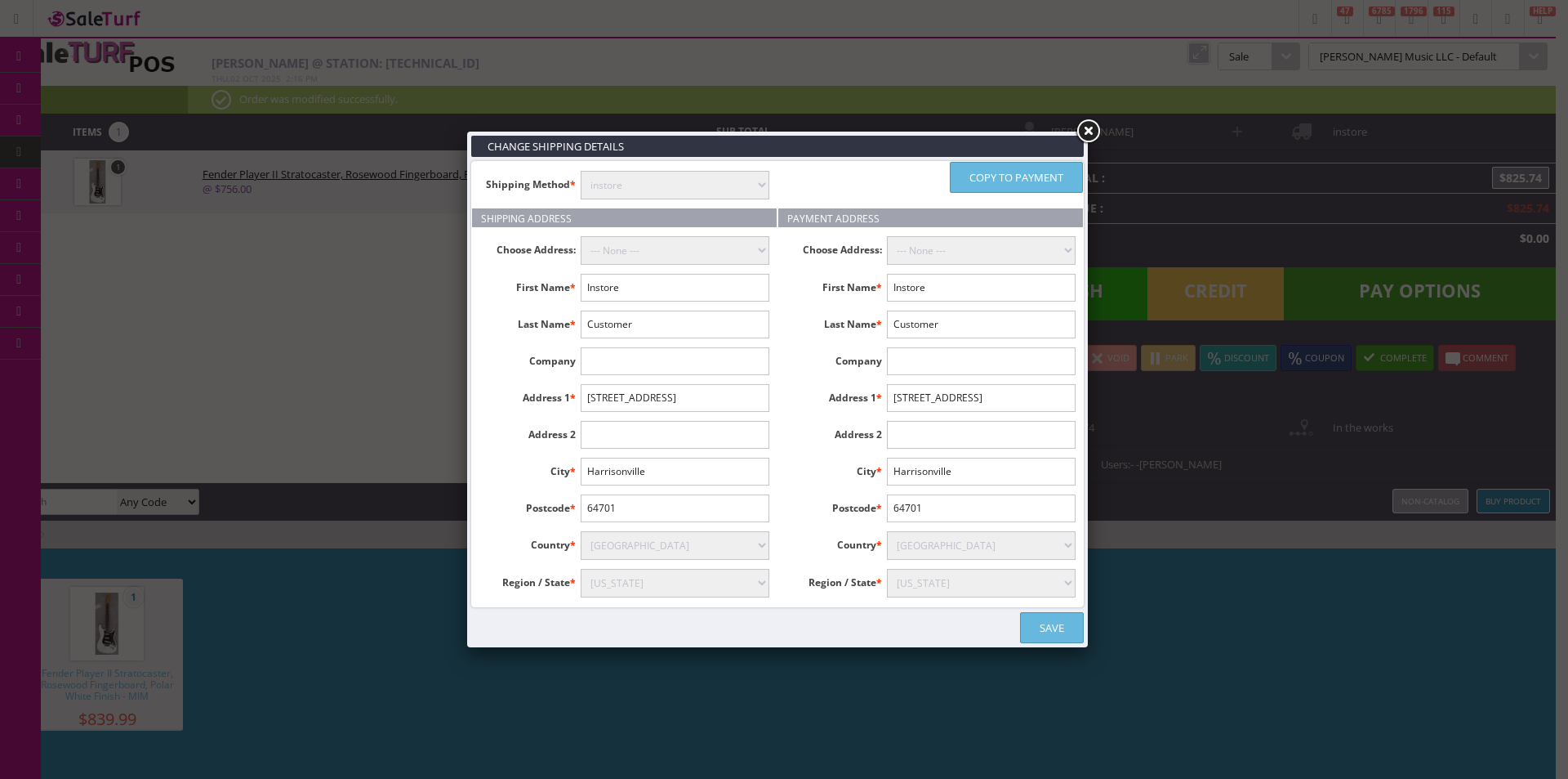
click at [667, 292] on input "Instore" at bounding box center [674, 288] width 189 height 27
type input "[PERSON_NAME]"
click at [674, 405] on input "[STREET_ADDRESS]" at bounding box center [674, 398] width 189 height 27
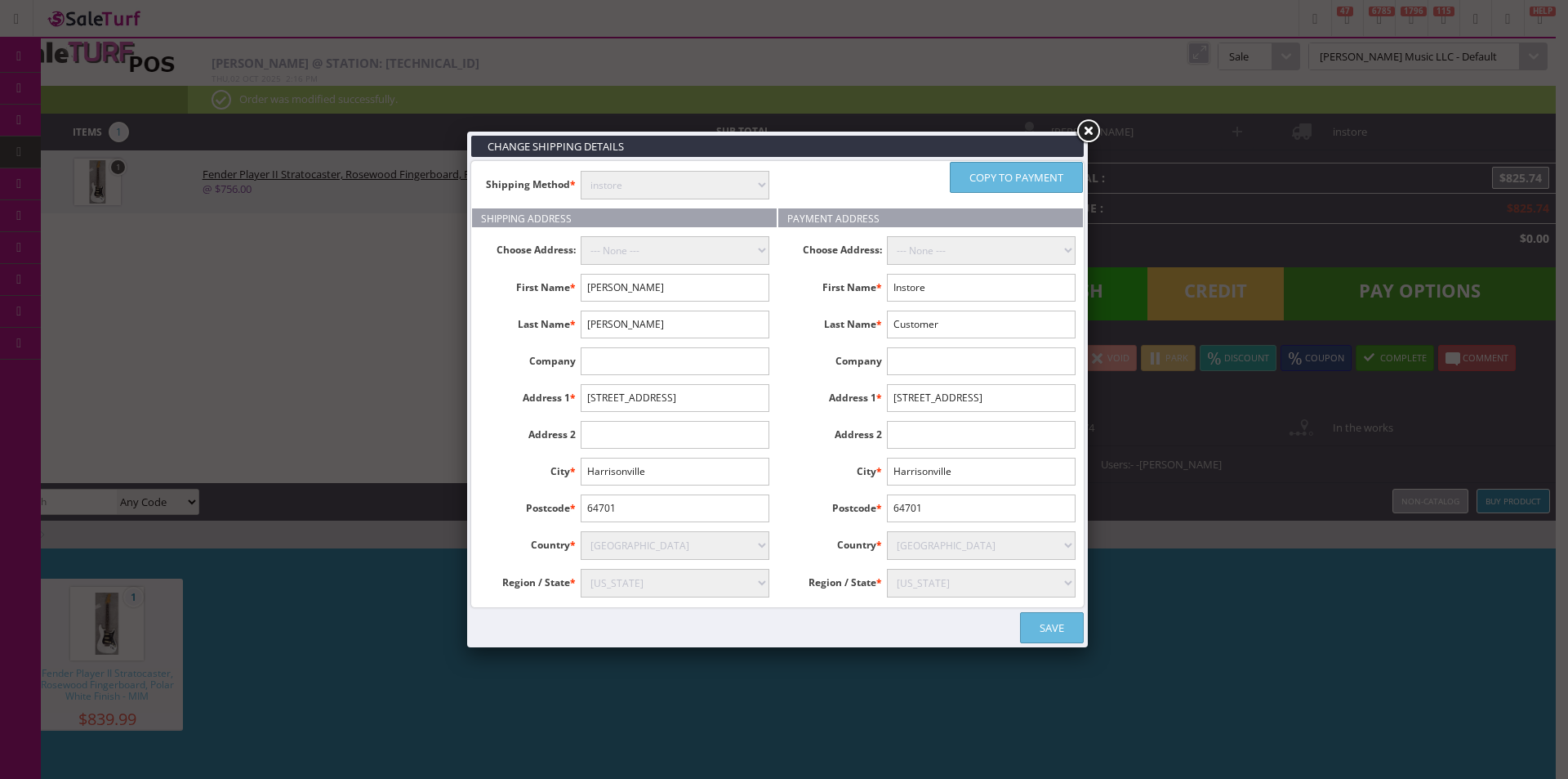
click at [674, 405] on input "[STREET_ADDRESS]" at bounding box center [674, 398] width 189 height 27
paste input "[STREET_ADDRESS]"
type input "[STREET_ADDRESS]"
click at [610, 475] on input "Harrisonville" at bounding box center [674, 471] width 189 height 27
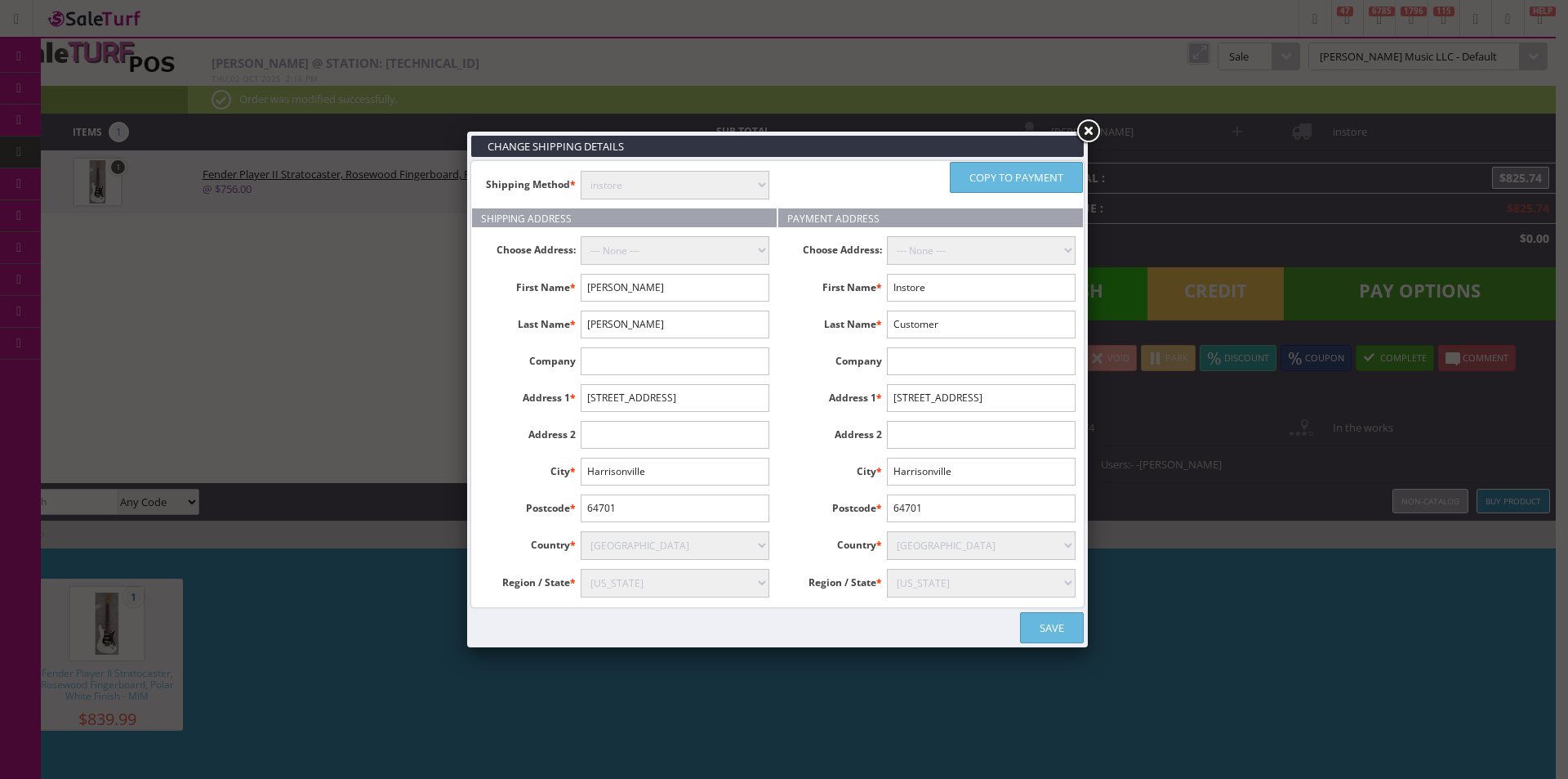
click at [610, 474] on input "Harrisonville" at bounding box center [674, 471] width 189 height 27
type input "[GEOGRAPHIC_DATA]"
select select "3636"
click at [622, 500] on input "64701" at bounding box center [674, 508] width 189 height 27
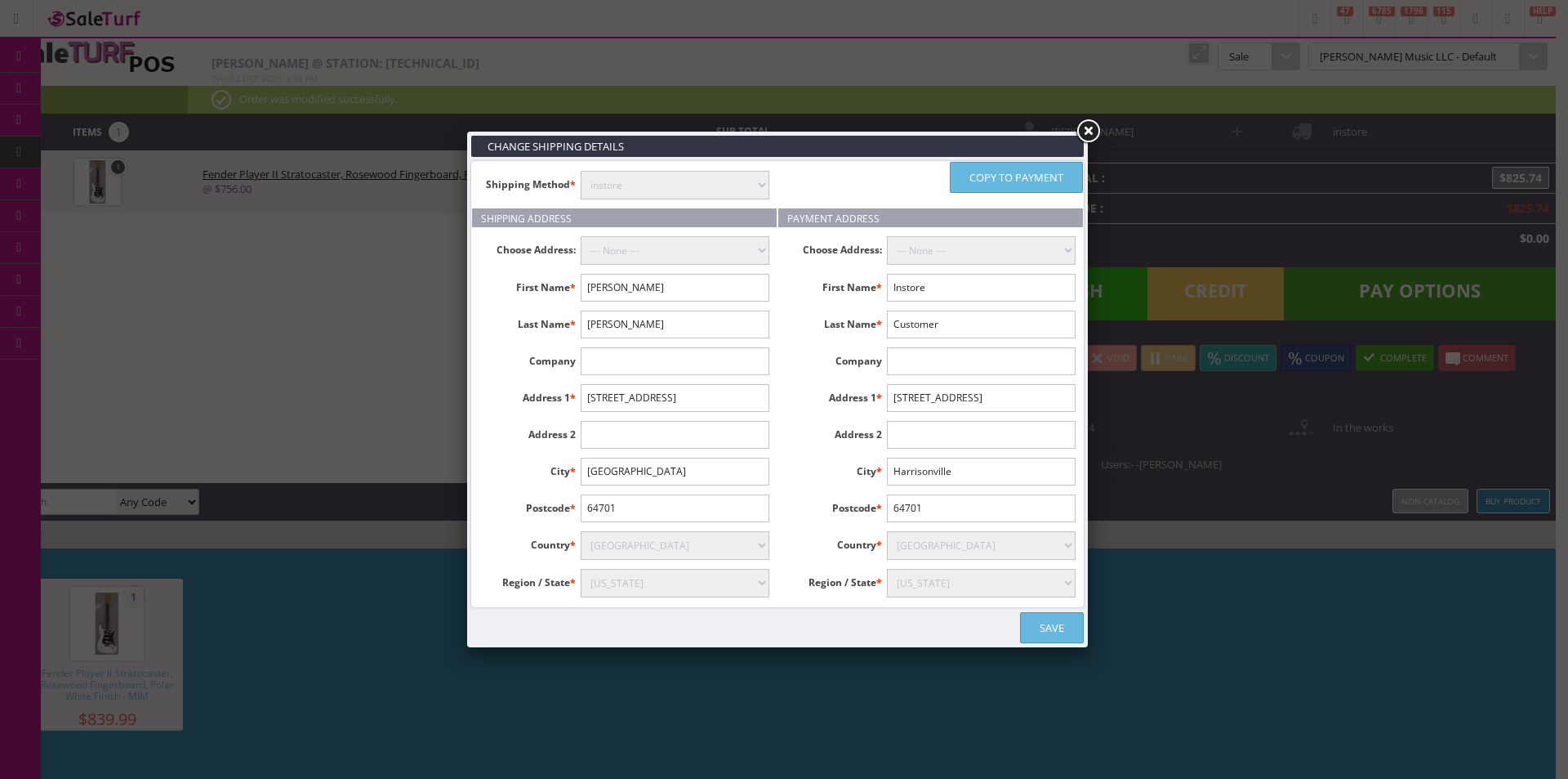
paste input "46075"
type input "46075"
click at [1002, 184] on link "Copy to payment" at bounding box center [1017, 177] width 133 height 31
type input "[PERSON_NAME]"
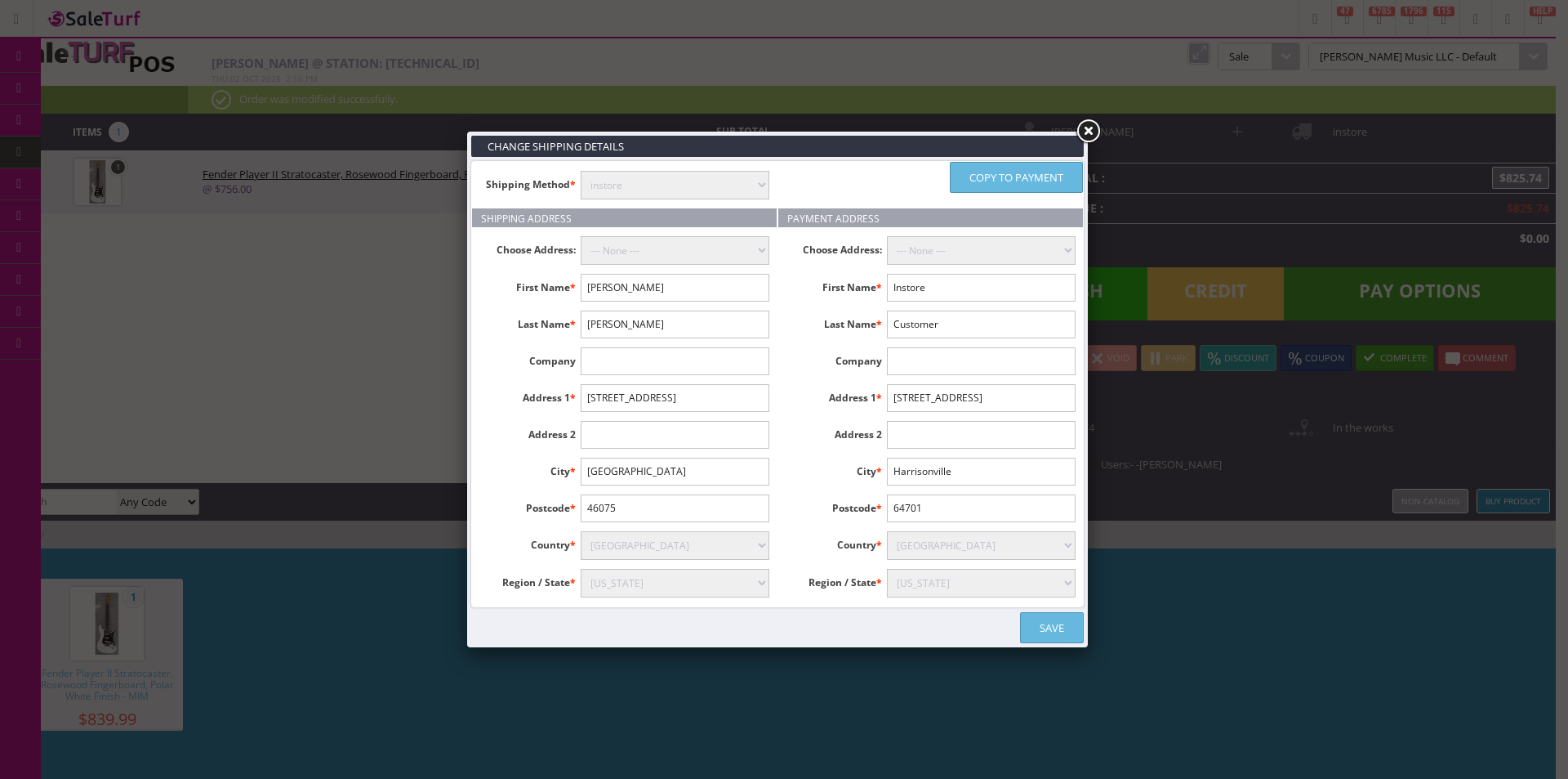
type input "[STREET_ADDRESS]"
type input "[GEOGRAPHIC_DATA]"
type input "46075"
select select "3636"
click at [731, 184] on select "instore Free Shipping (2-7days) ($0) Per Item Shipping ($1) text_description ($…" at bounding box center [674, 184] width 189 height 28
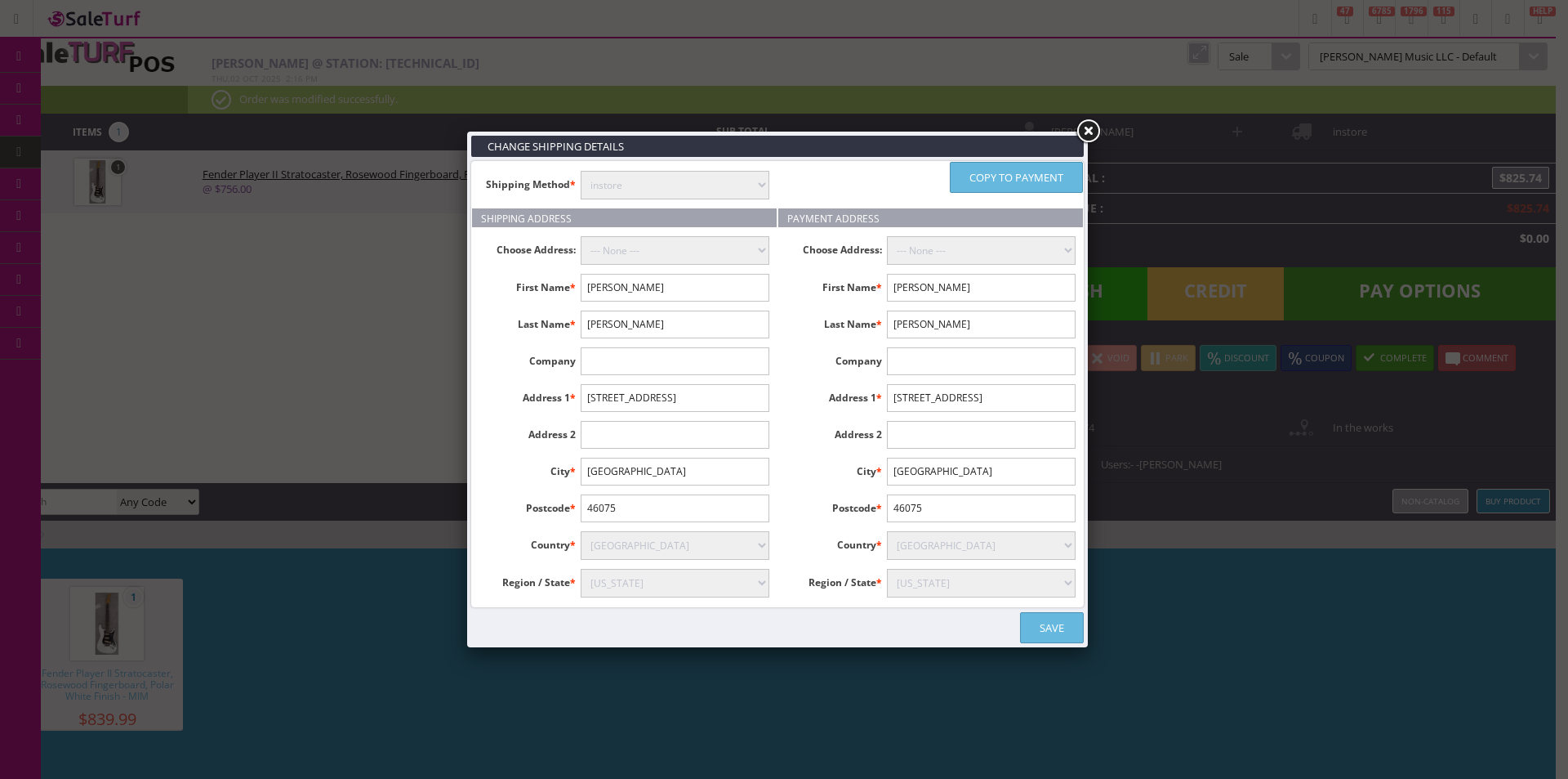
select select "[DOMAIN_NAME]"
click at [580, 171] on select "instore Free Shipping (2-7days) ($0) Per Item Shipping ($1) text_description ($…" at bounding box center [674, 184] width 189 height 28
click at [1028, 612] on link "Save" at bounding box center [1052, 627] width 64 height 31
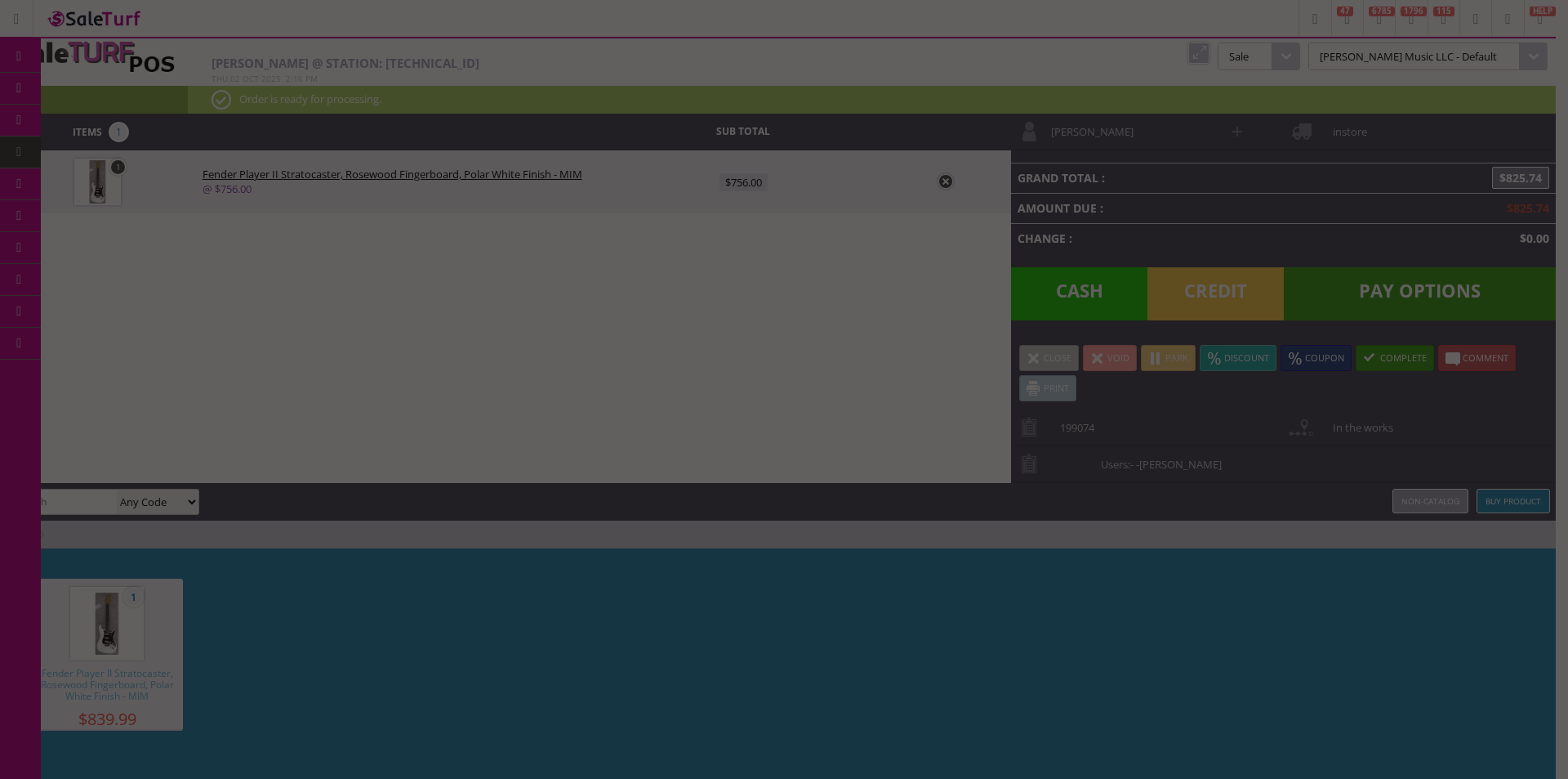
type input "756"
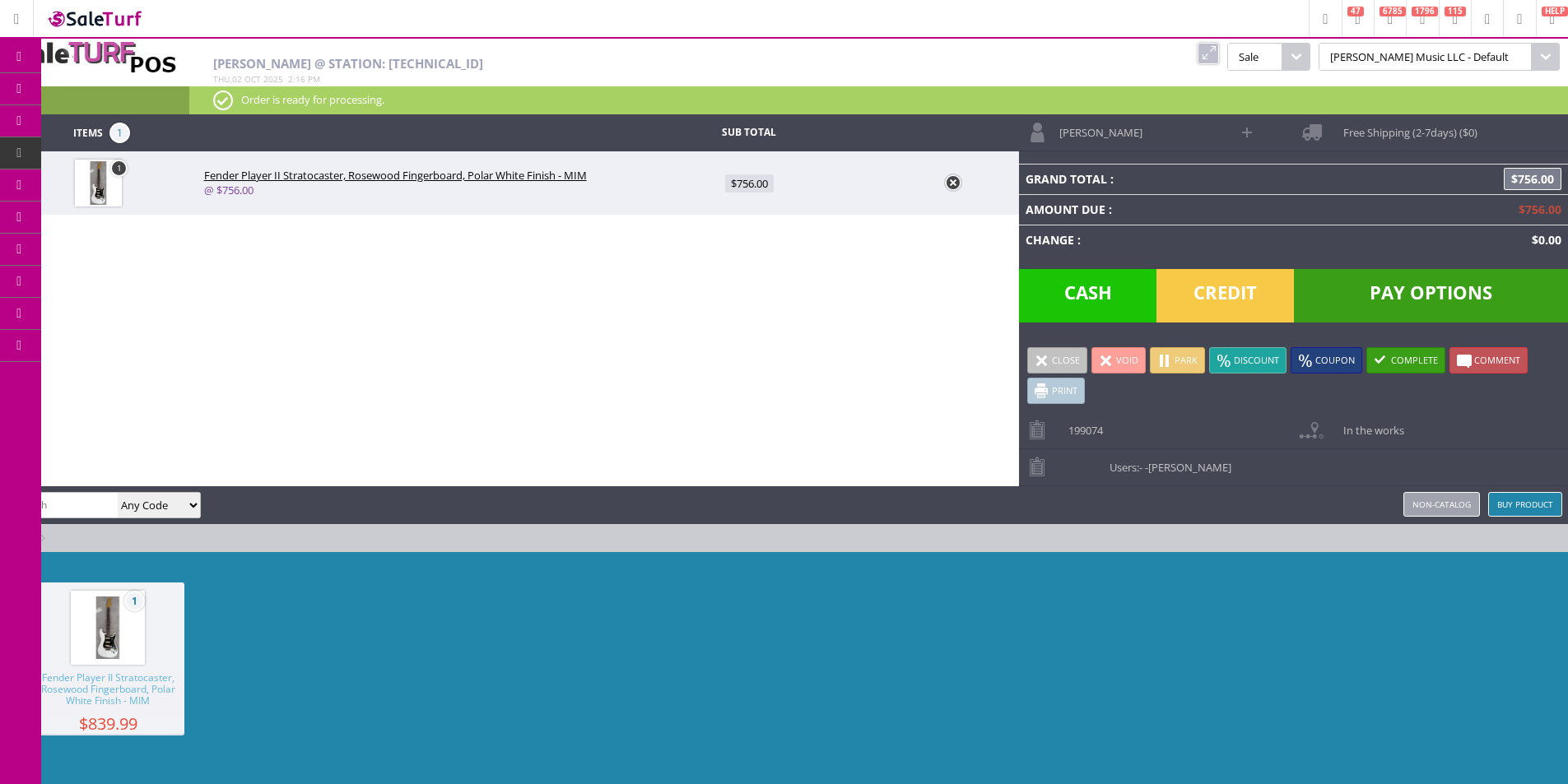
click at [1234, 607] on div "1 Fender Player II Stratocaster, Rosewood Fingerboard, Polar White Finish - MIM…" at bounding box center [784, 676] width 1568 height 247
click at [1380, 278] on span "Pay Options" at bounding box center [1431, 296] width 274 height 53
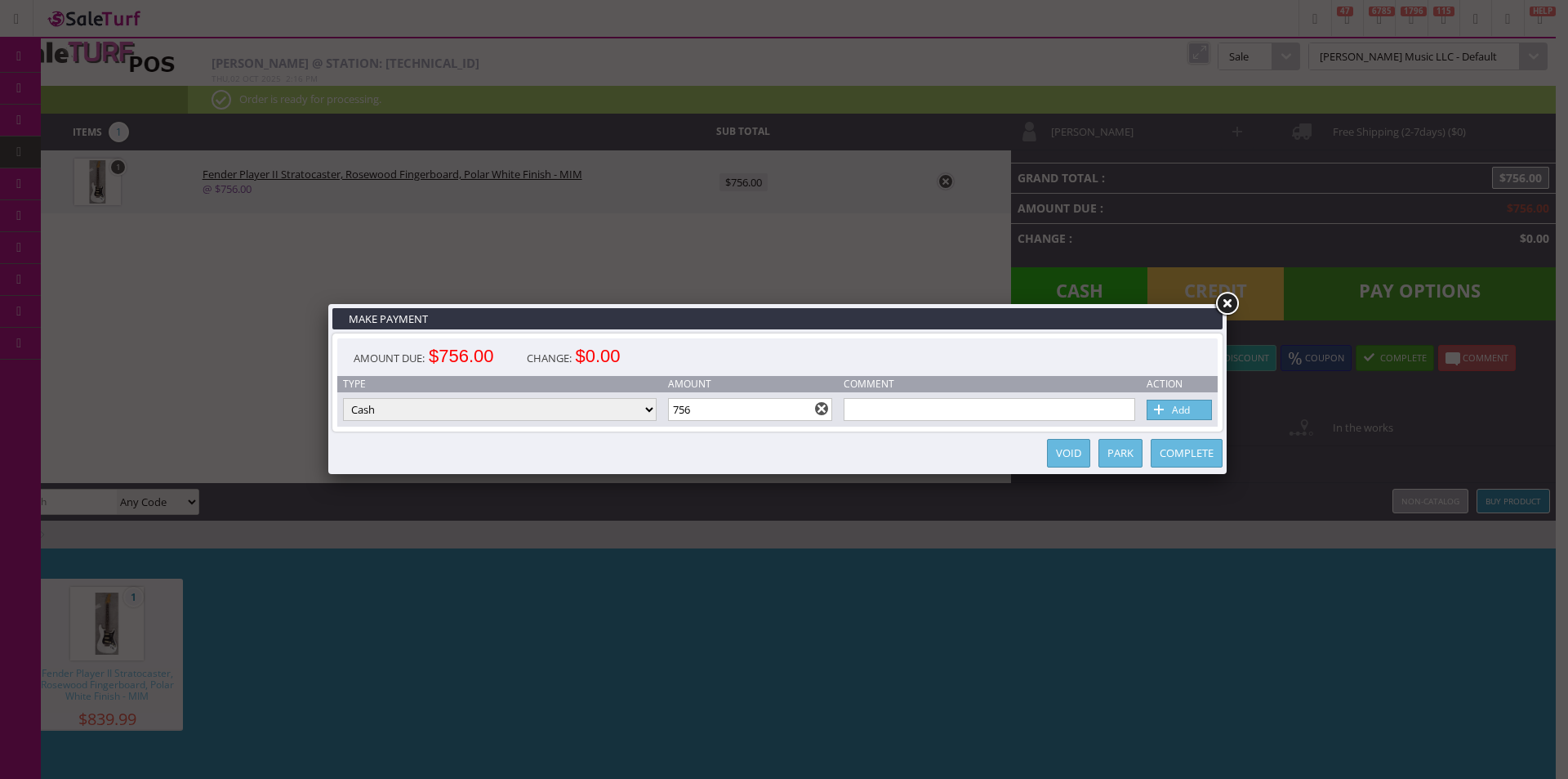
click at [601, 412] on select "Cash Credit Card Cheque or Money Order" at bounding box center [500, 409] width 314 height 23
select select "cheque"
click at [343, 398] on select "Cash Credit Card Cheque or Money Order" at bounding box center [500, 409] width 314 height 23
click at [1000, 417] on input "text" at bounding box center [990, 409] width 292 height 23
paste input "[VEHICLE_IDENTIFICATION_NUMBER]"
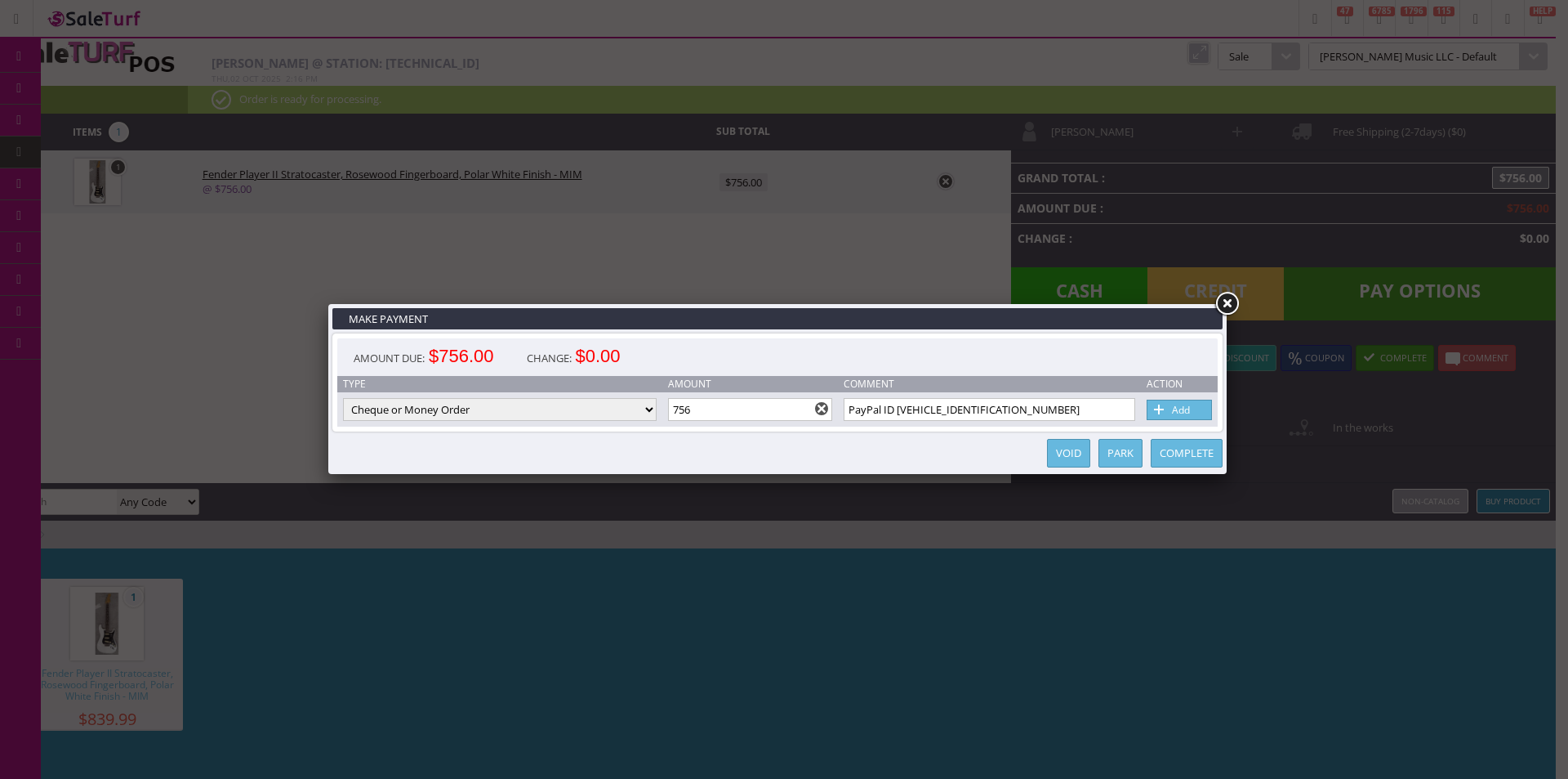
type input "PayPal ID [VEHICLE_IDENTIFICATION_NUMBER]"
click at [1195, 411] on link "Add" at bounding box center [1180, 410] width 66 height 20
type input "756"
select select "cash"
type input "0"
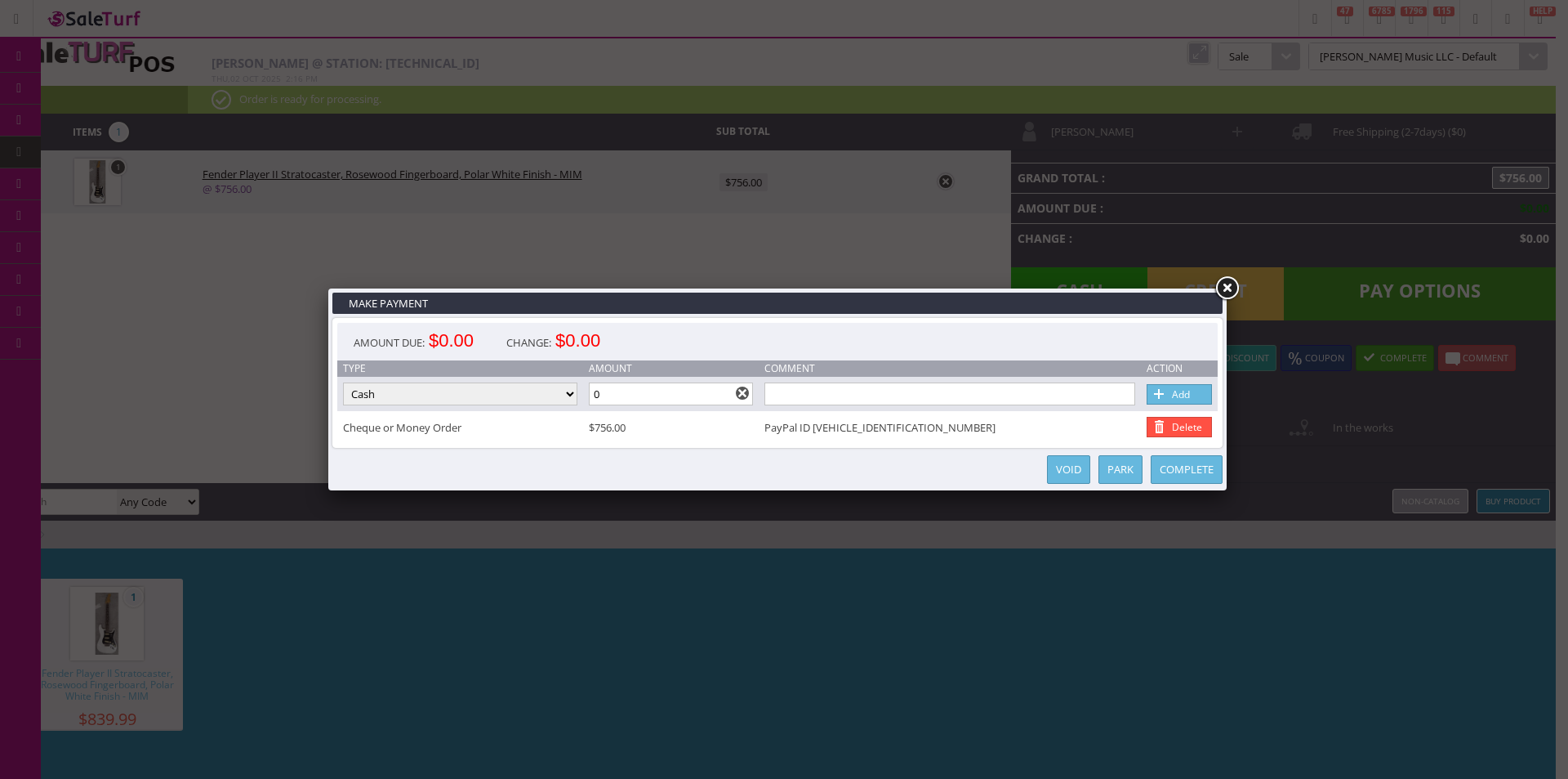
click at [1233, 270] on div "Make Payment Amount Due: $0.00 Change: $0.00 Type Amount Comment Action Type Ca…" at bounding box center [784, 389] width 1568 height 779
click at [1233, 281] on link at bounding box center [1227, 289] width 29 height 29
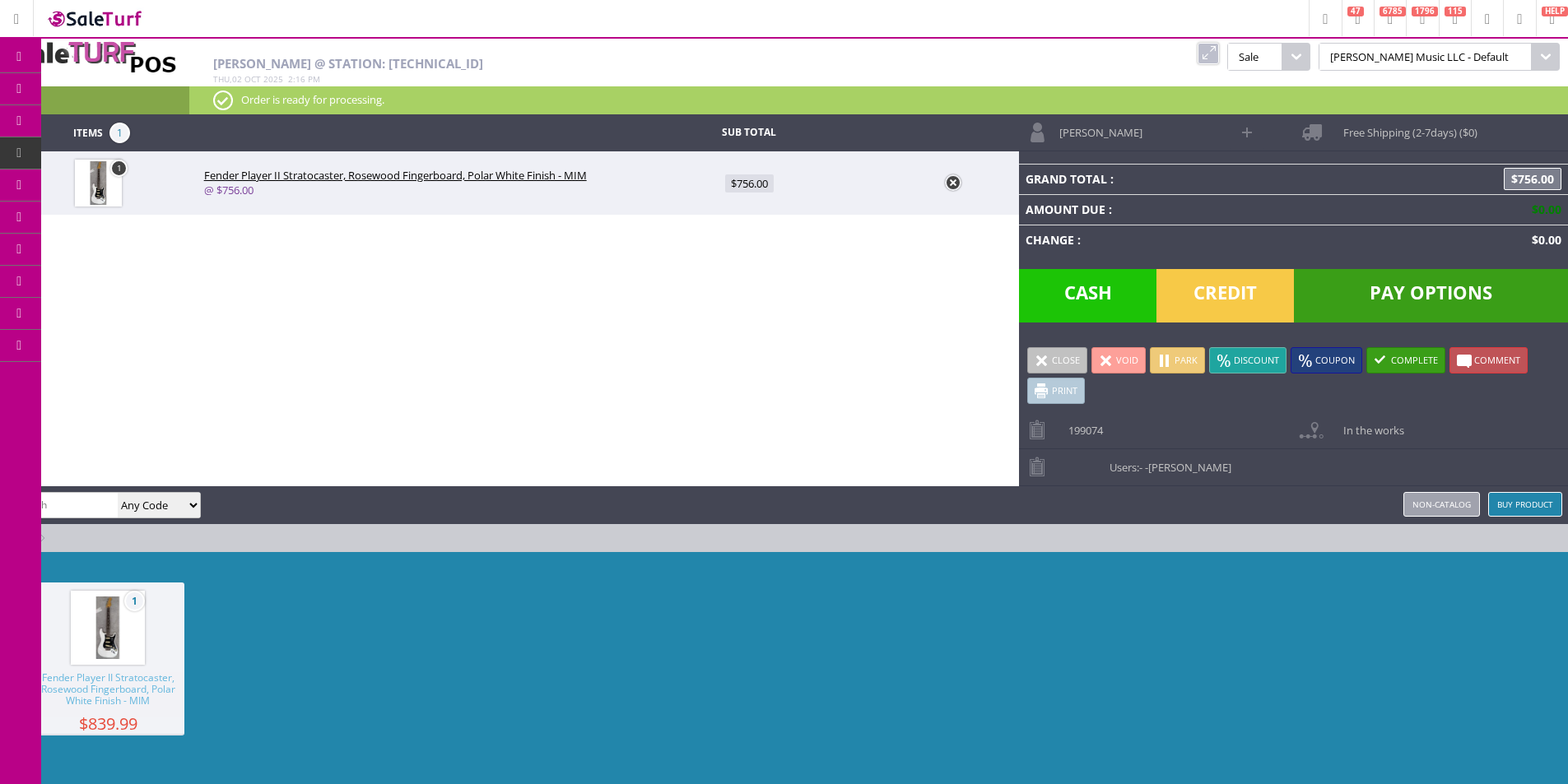
click at [1219, 47] on link at bounding box center [1207, 53] width 21 height 21
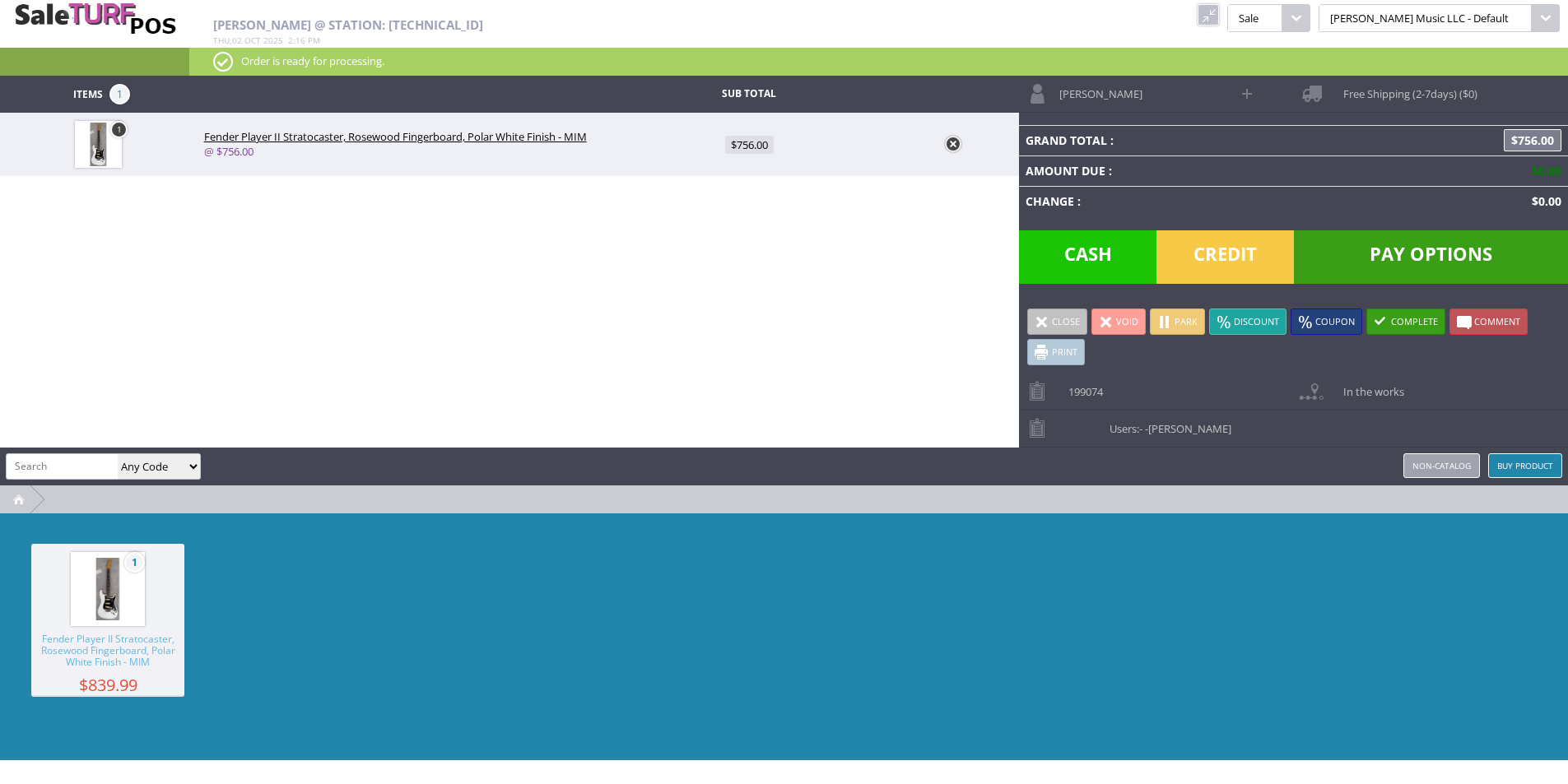
click at [1219, 12] on link at bounding box center [1207, 14] width 21 height 21
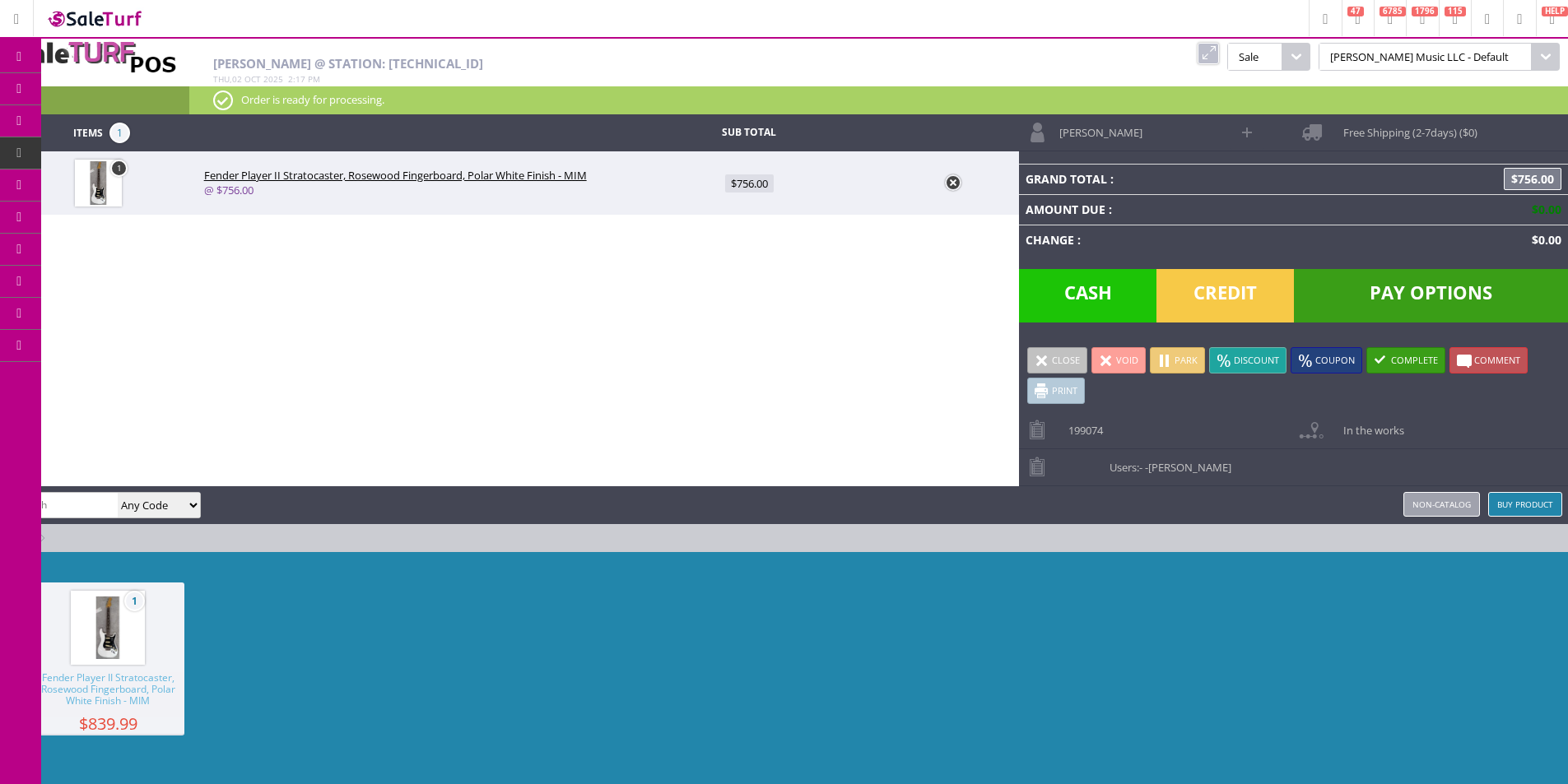
click at [96, 190] on icon at bounding box center [86, 186] width 17 height 13
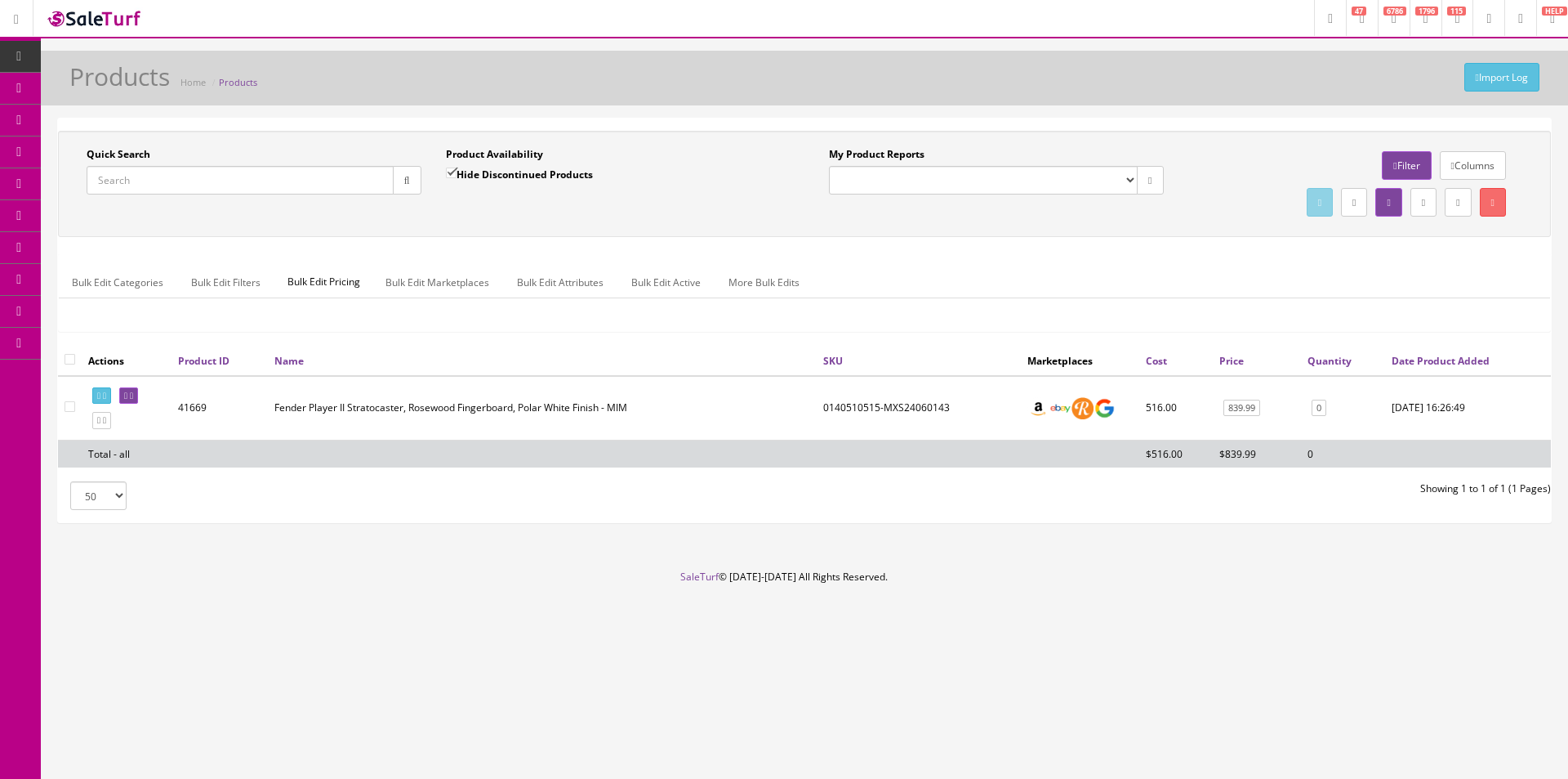
click at [242, 186] on input "Quick Search" at bounding box center [240, 180] width 308 height 28
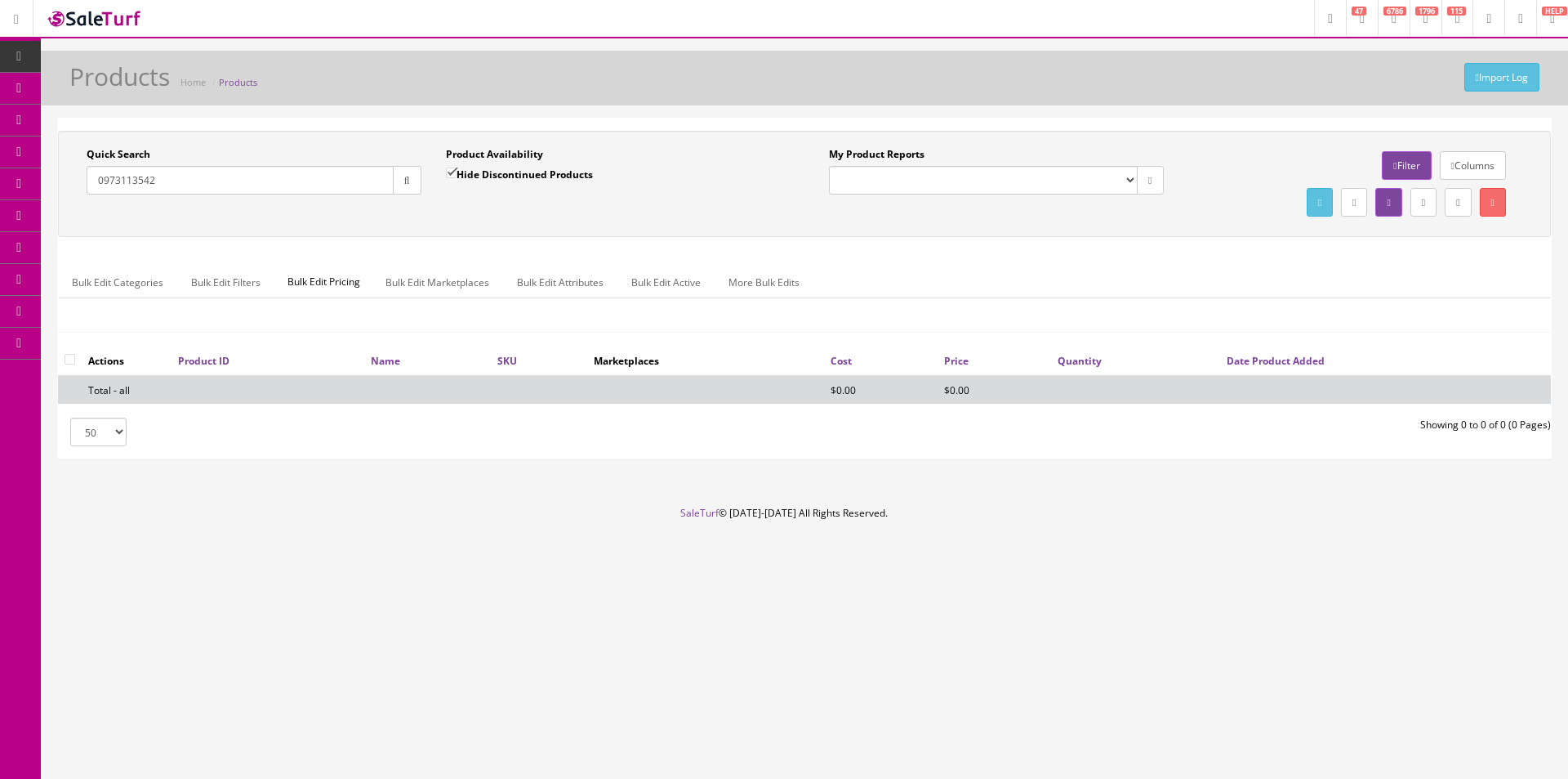
type input "0973113542"
click at [465, 165] on div "Product Availability Hide Discontinued Products" at bounding box center [613, 171] width 335 height 47
click at [463, 176] on label "Hide Discontinued Products" at bounding box center [519, 174] width 147 height 16
click at [456, 176] on input "Hide Discontinued Products" at bounding box center [452, 173] width 11 height 11
checkbox input "false"
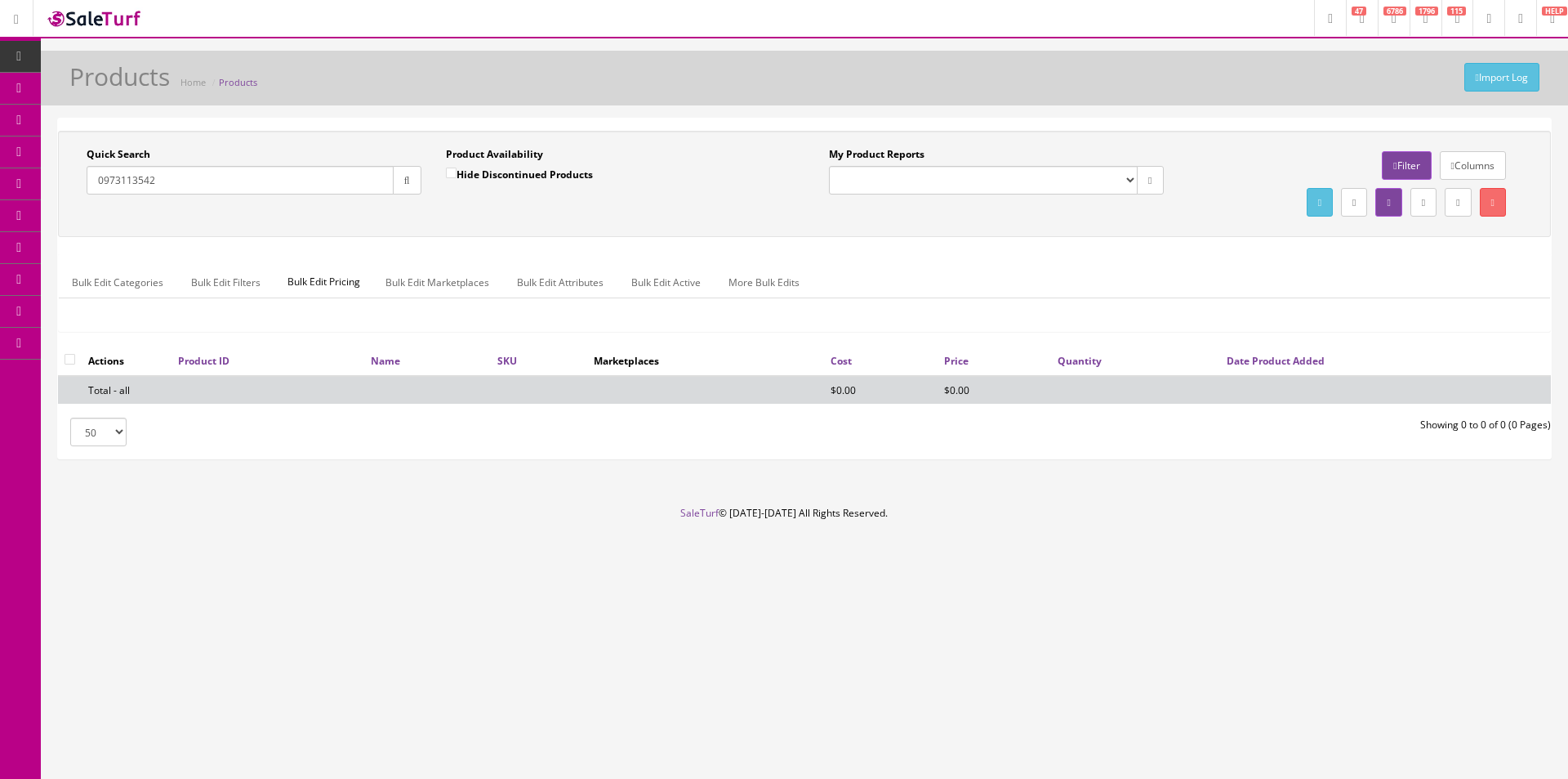
click at [462, 201] on div "Product Availability Hide Discontinued Products Date To" at bounding box center [613, 176] width 360 height 59
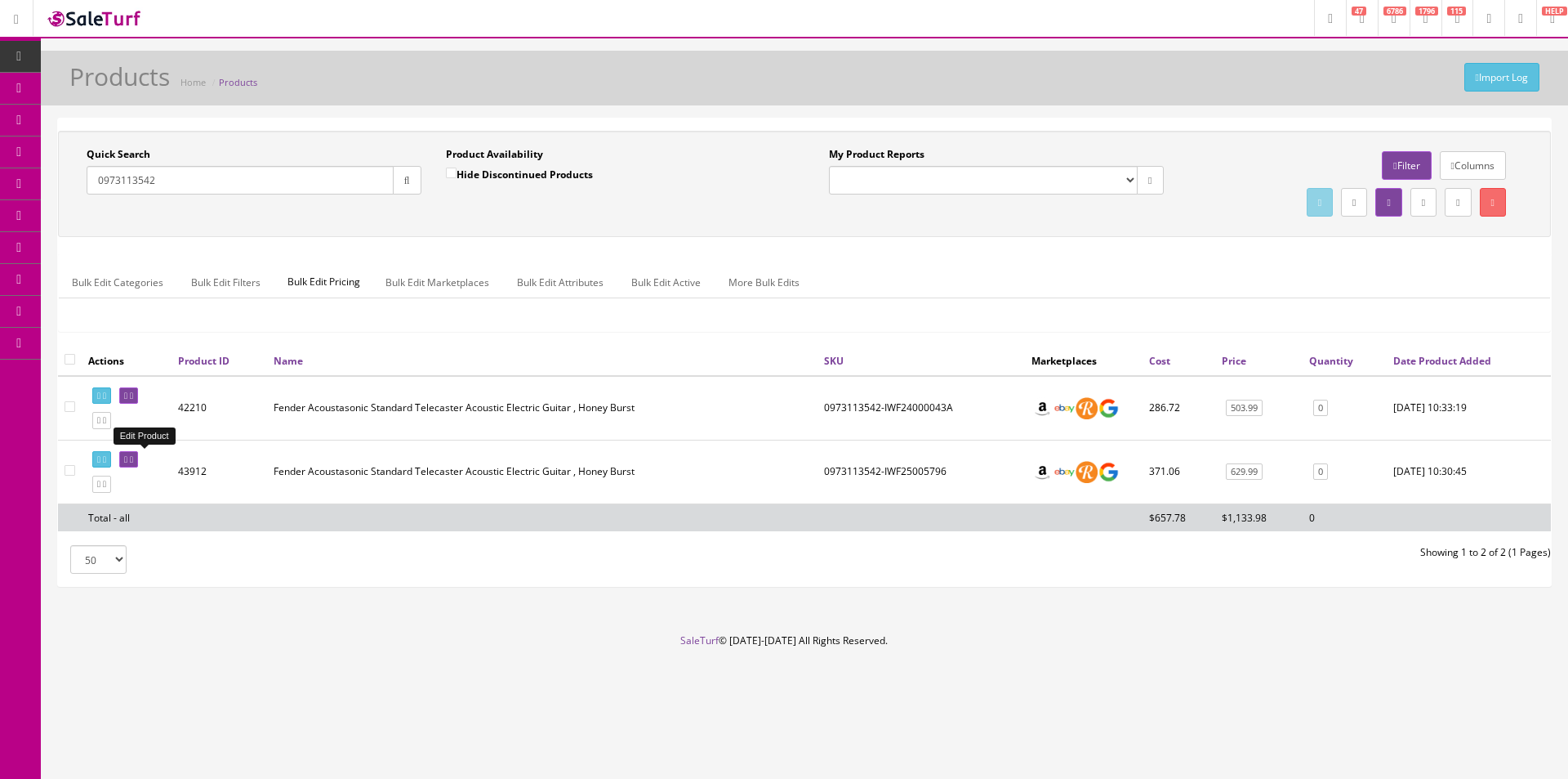
click at [133, 458] on icon at bounding box center [131, 460] width 4 height 9
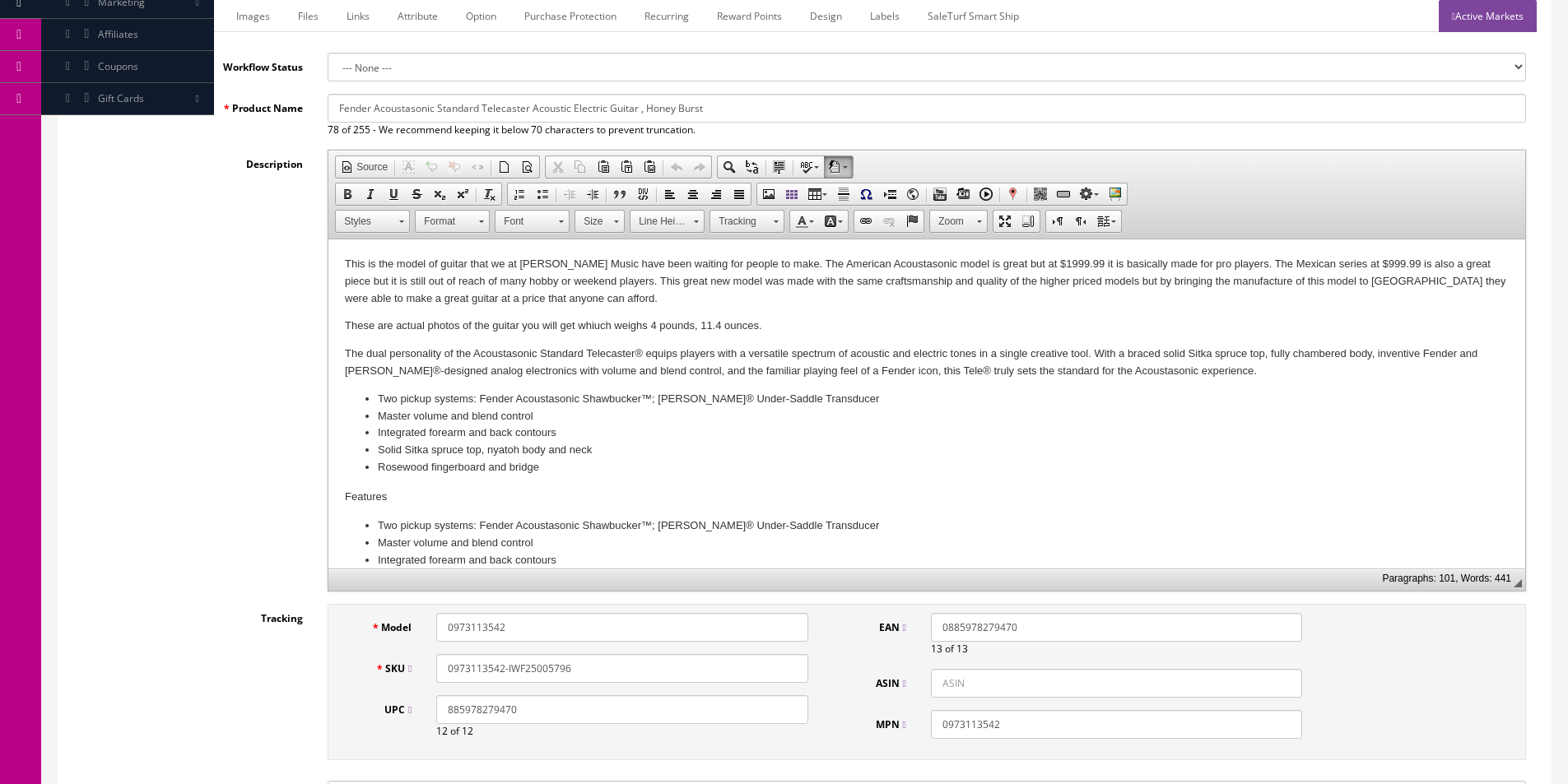
click at [559, 666] on input "0973113542-IWF25005796" at bounding box center [622, 668] width 372 height 28
type input "0973113542-IWF25008148"
drag, startPoint x: 781, startPoint y: 324, endPoint x: 578, endPoint y: 329, distance: 203.1
click at [578, 329] on p "These are actual photos of the guitar you will get whiuch weighs 4 pounds, 11.4…" at bounding box center [927, 325] width 1164 height 17
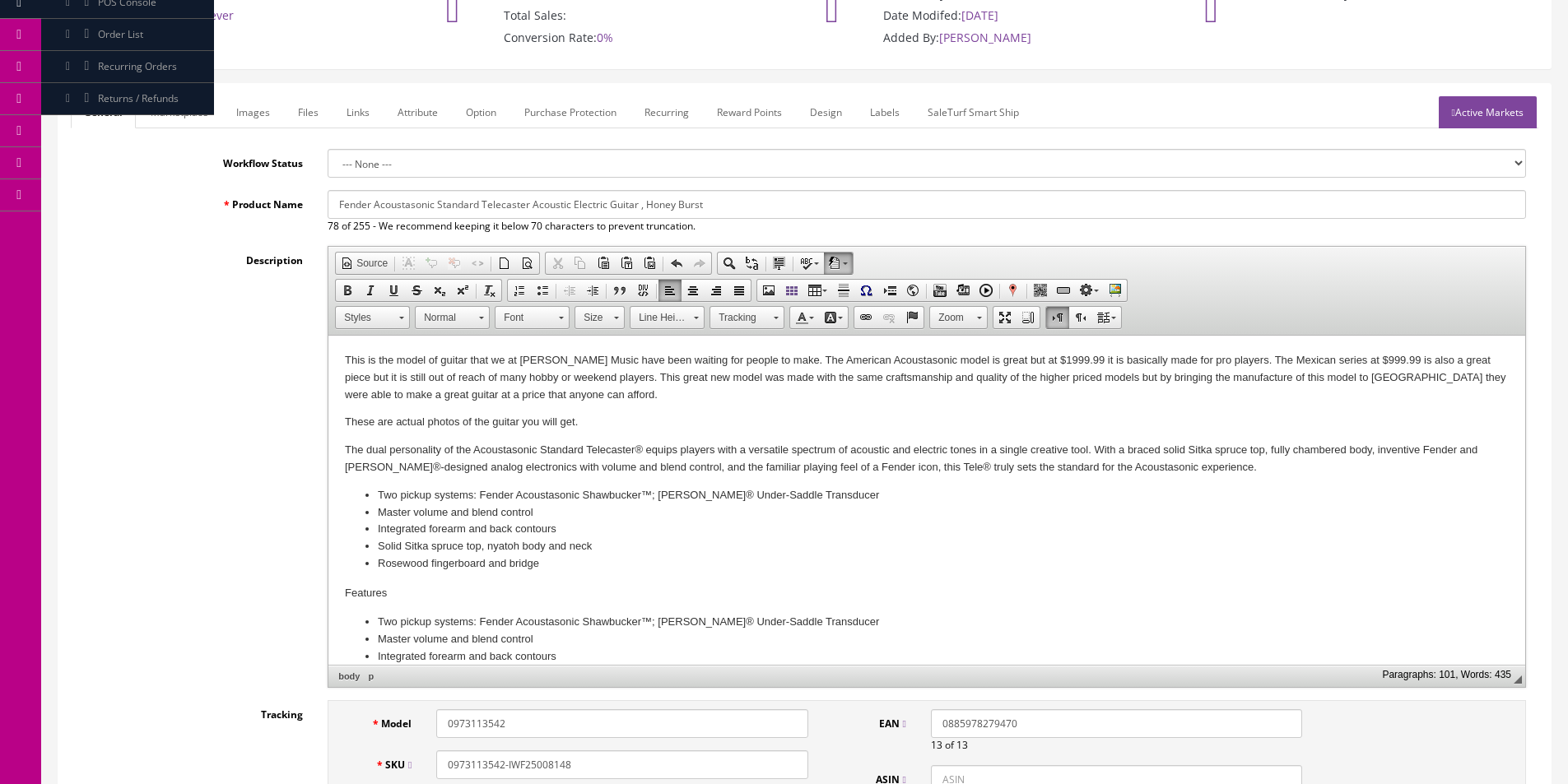
scroll to position [83, 0]
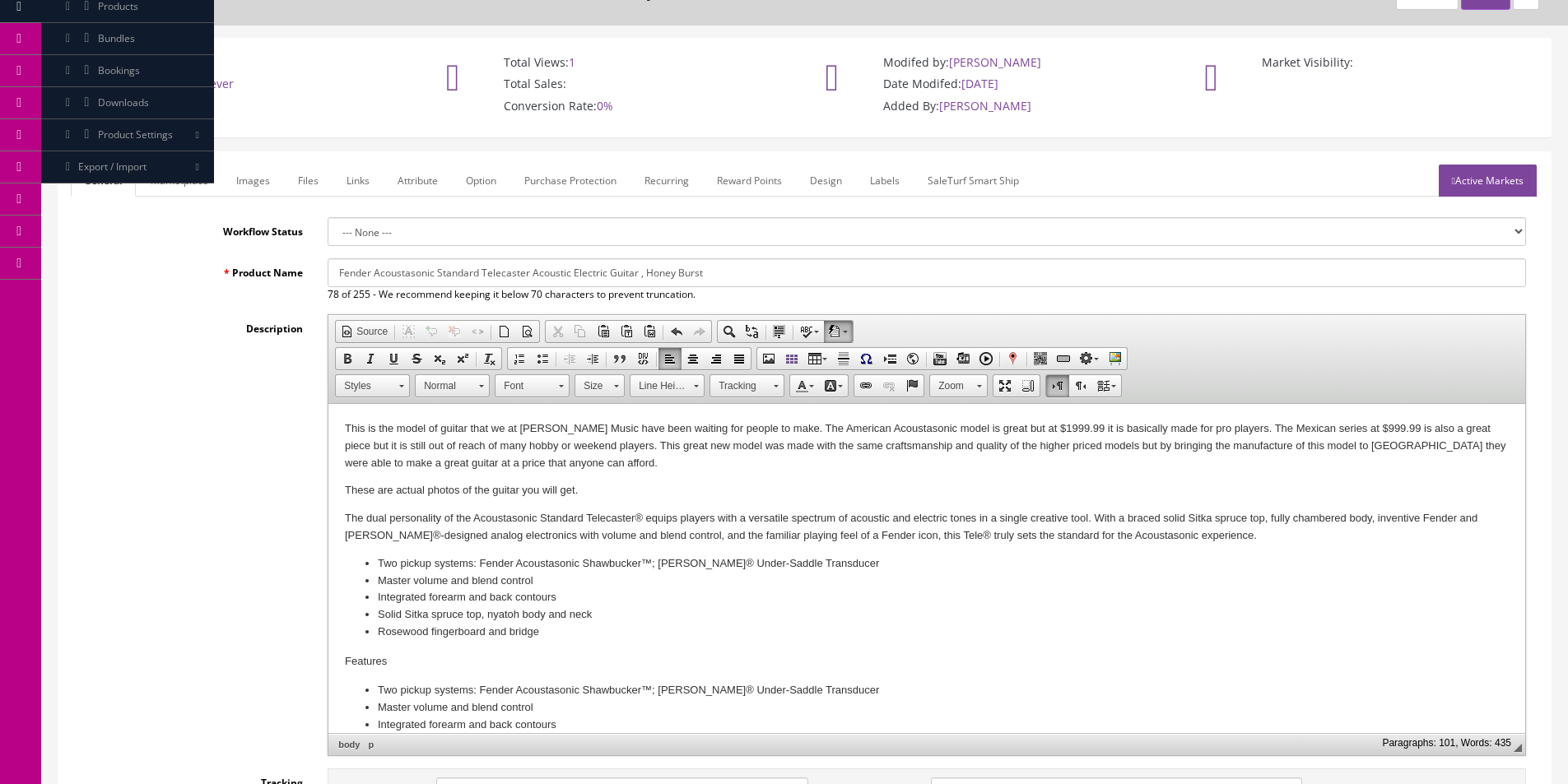
click at [242, 192] on link "Images" at bounding box center [253, 180] width 60 height 32
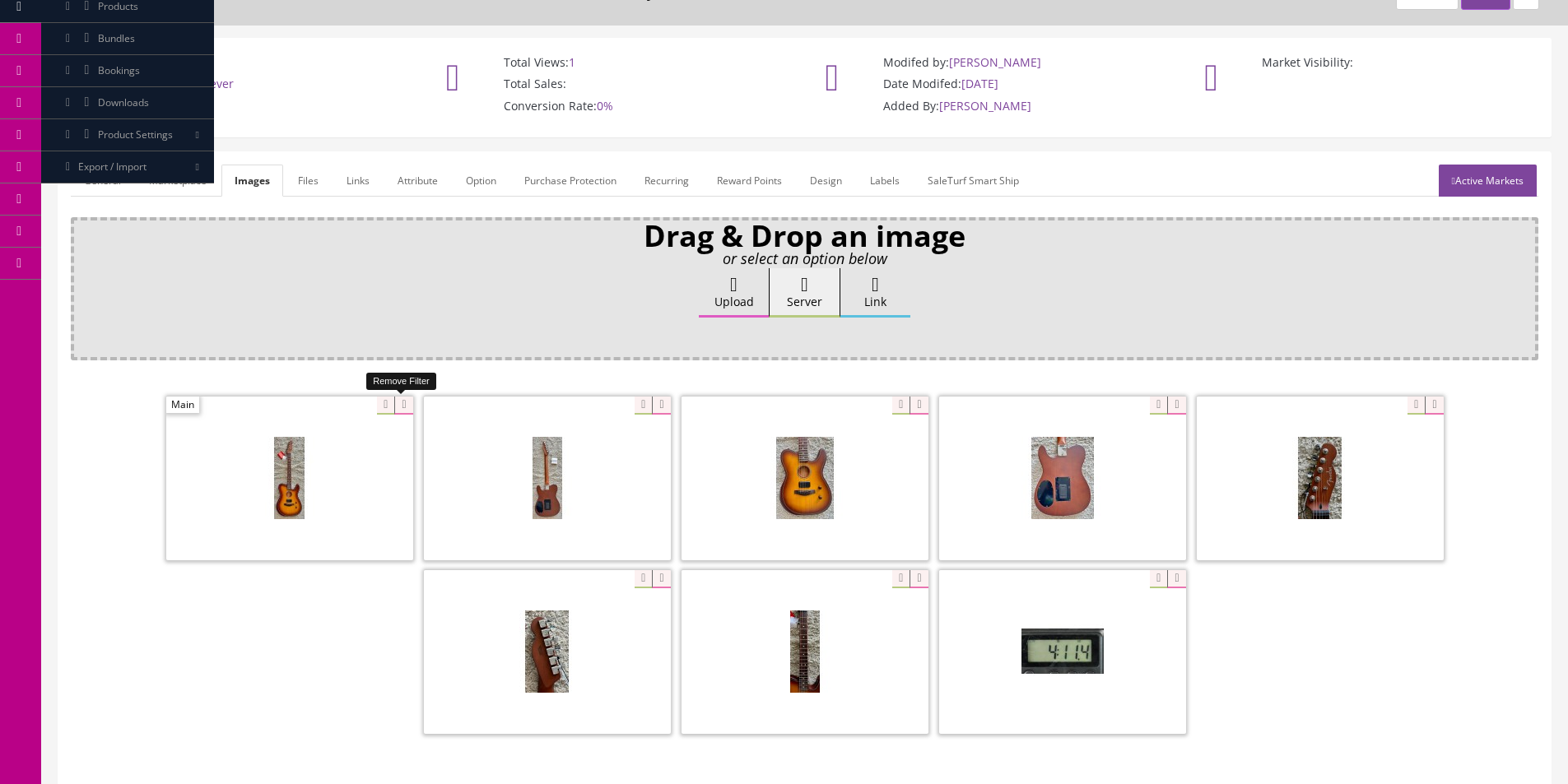
click at [396, 406] on icon at bounding box center [404, 405] width 18 height 18
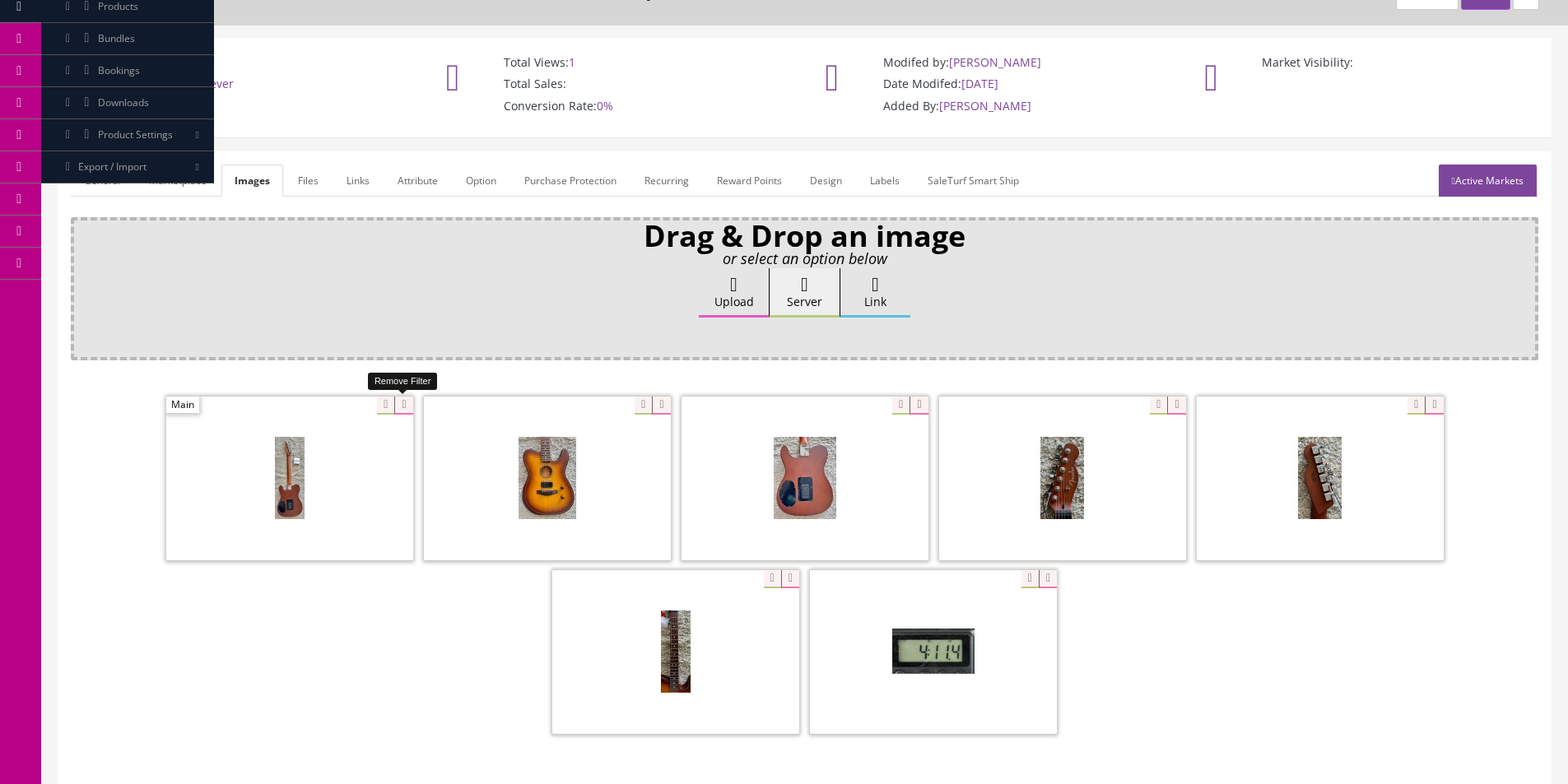
click at [396, 406] on icon at bounding box center [404, 405] width 18 height 18
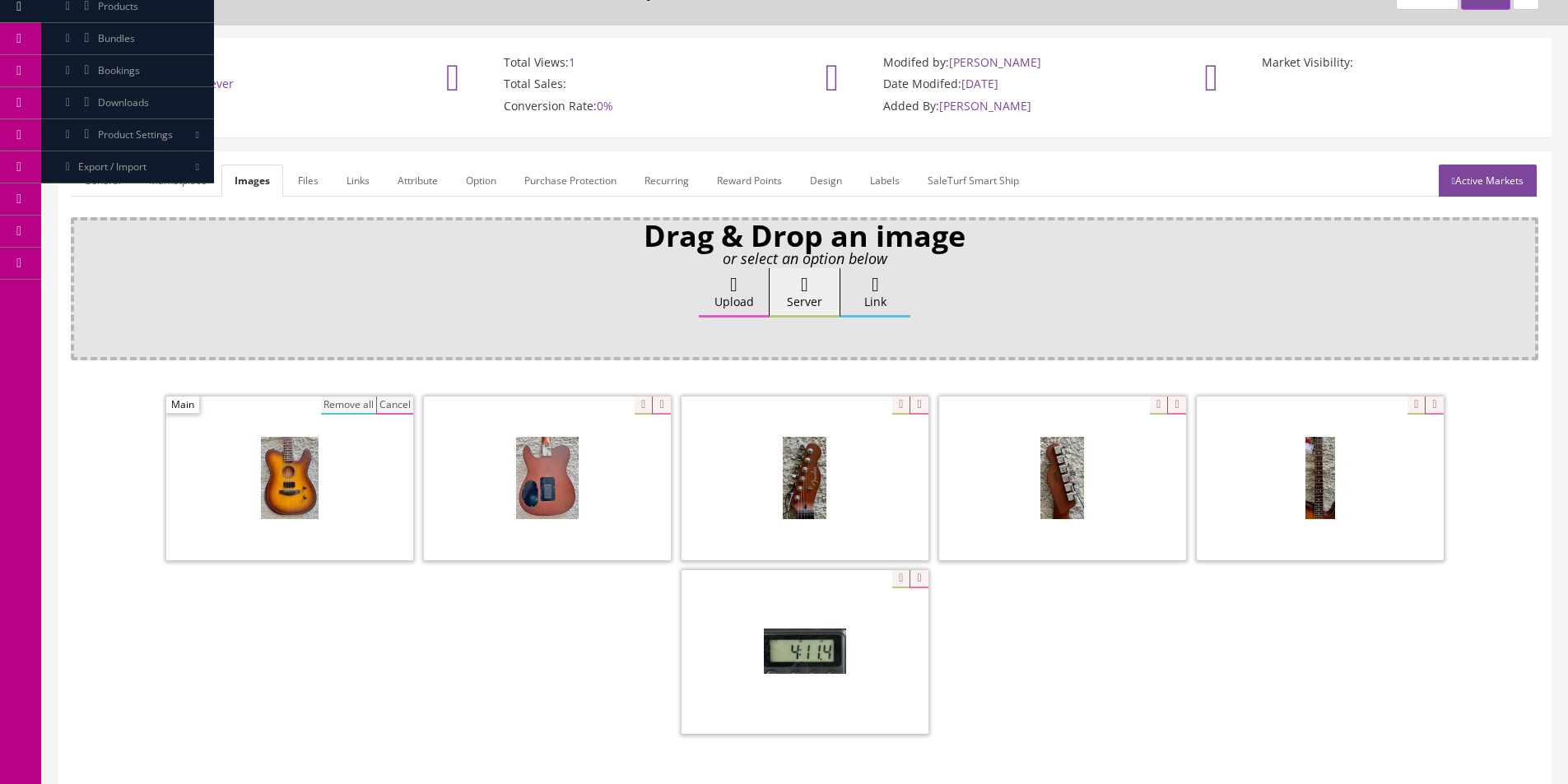
click at [349, 410] on button "Remove all" at bounding box center [349, 405] width 55 height 18
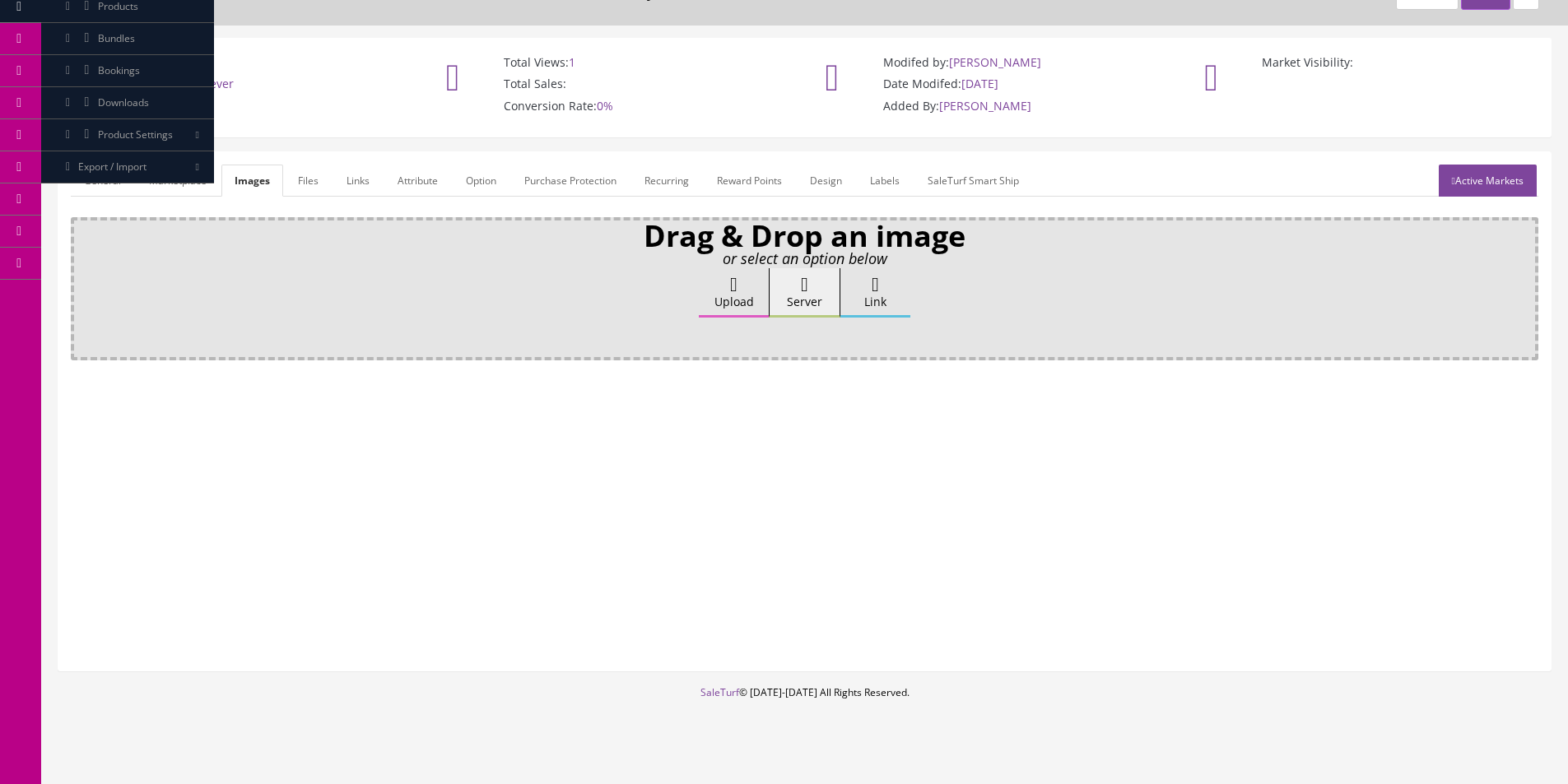
click at [727, 298] on label "Upload" at bounding box center [734, 293] width 70 height 50
click at [83, 285] on input "Upload" at bounding box center [83, 277] width 0 height 17
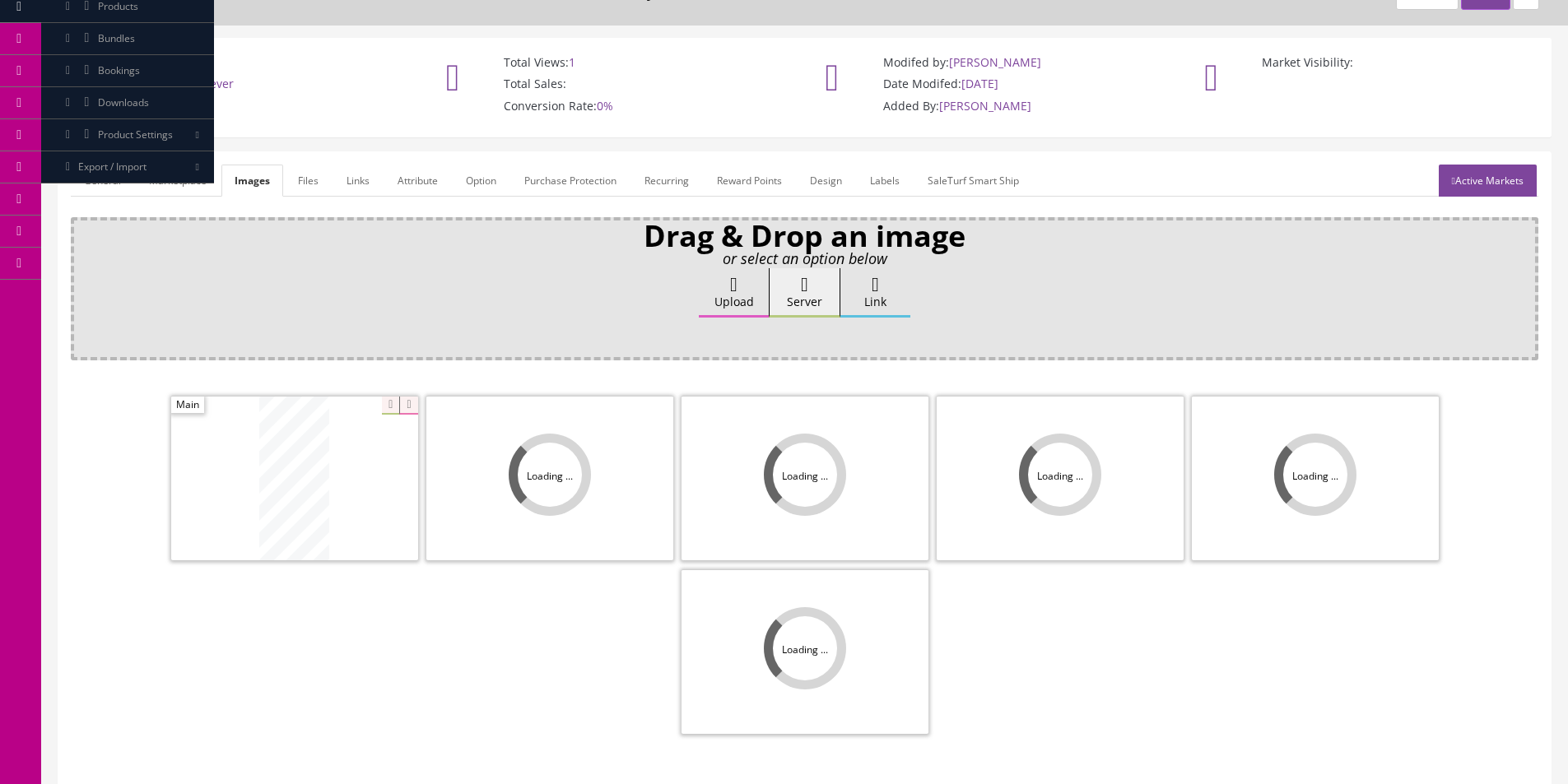
scroll to position [240, 0]
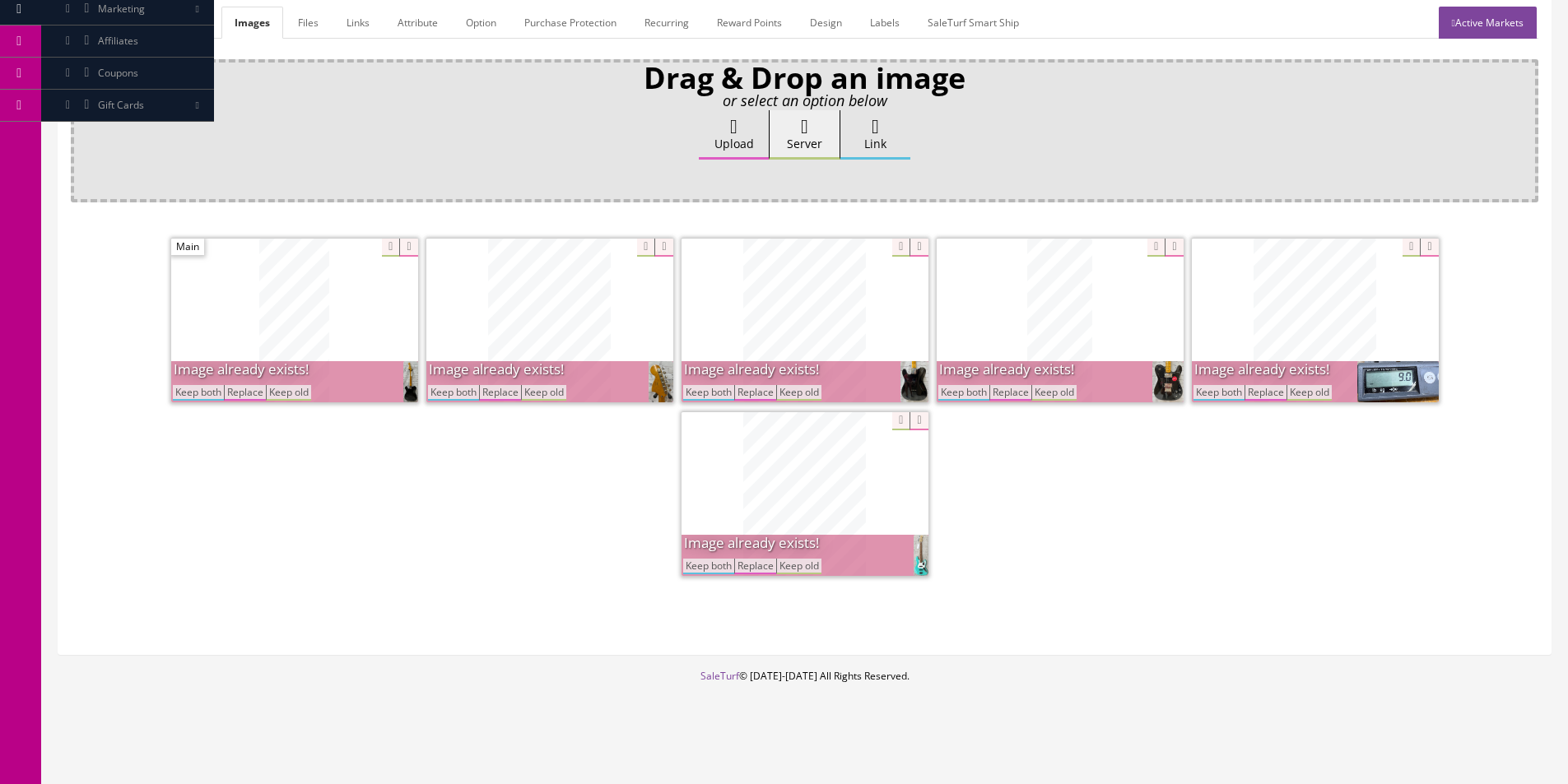
click at [190, 396] on button "Keep both" at bounding box center [198, 392] width 51 height 16
click at [428, 395] on button "Keep both" at bounding box center [452, 392] width 51 height 16
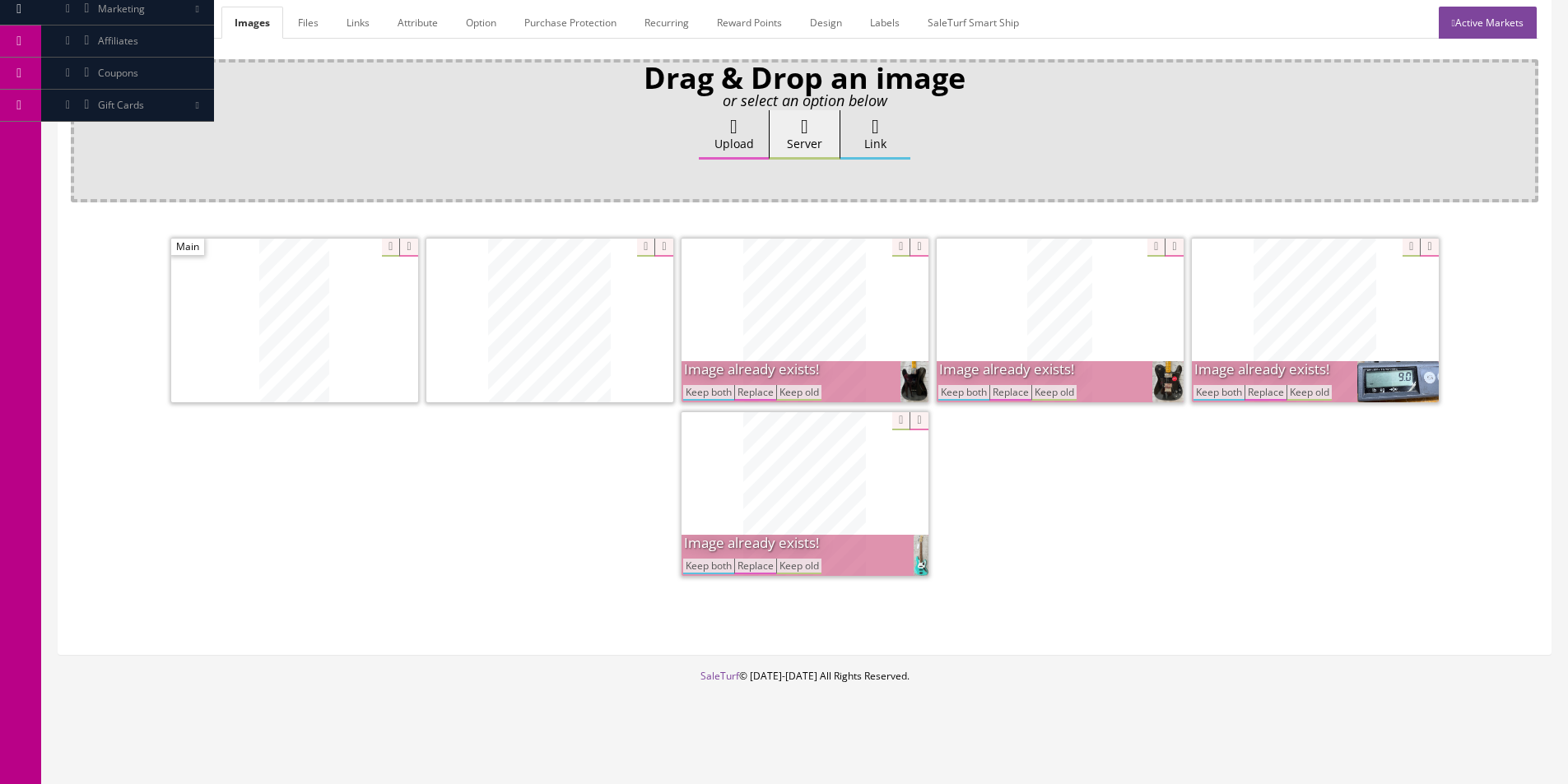
click at [692, 389] on button "Keep both" at bounding box center [708, 392] width 51 height 16
click at [977, 390] on button "Keep both" at bounding box center [963, 392] width 51 height 16
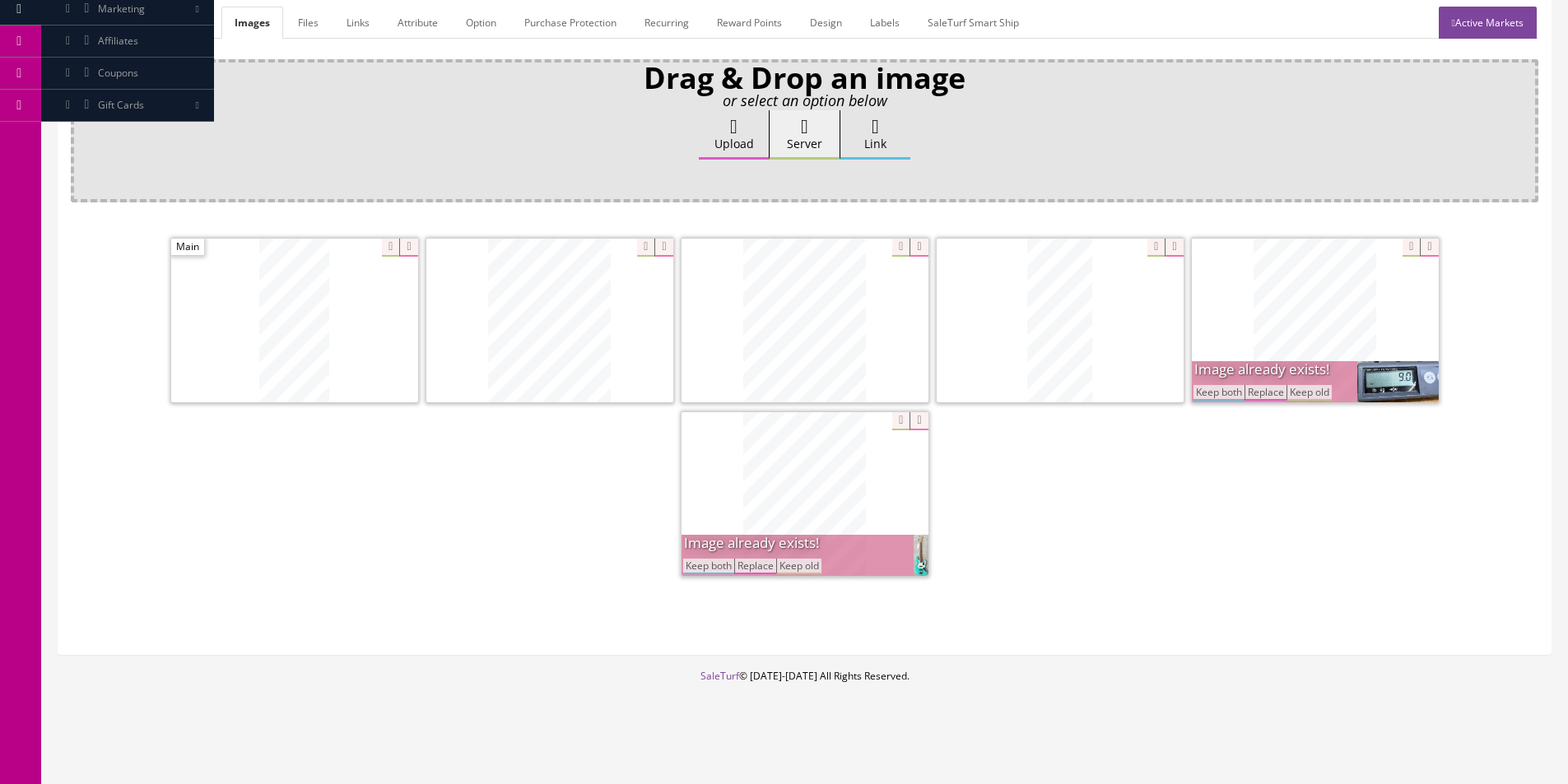
click at [1221, 389] on button "Keep both" at bounding box center [1219, 392] width 51 height 16
click at [707, 568] on button "Keep both" at bounding box center [708, 566] width 51 height 16
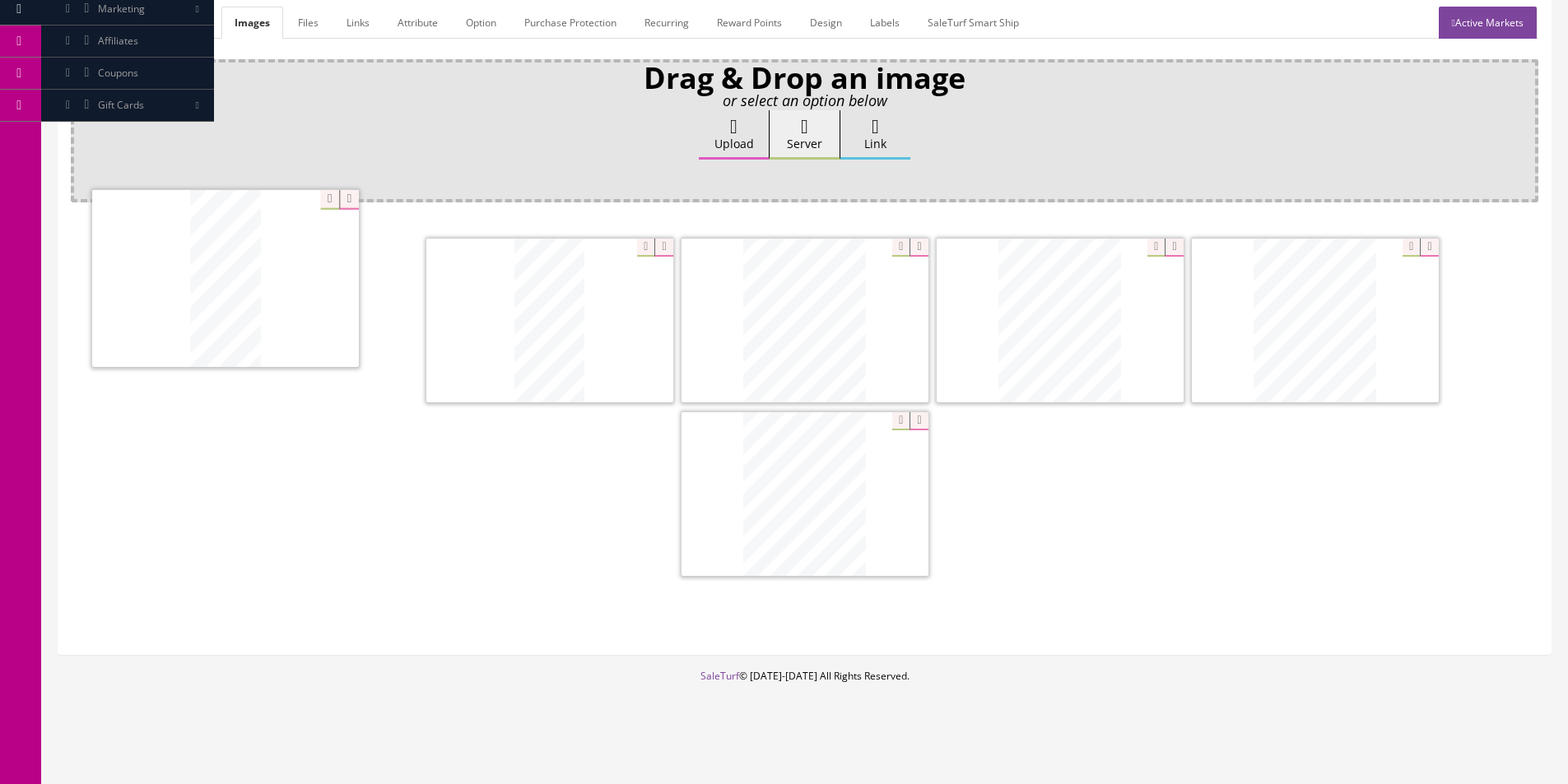
drag, startPoint x: 971, startPoint y: 355, endPoint x: 217, endPoint y: 314, distance: 755.1
drag, startPoint x: 788, startPoint y: 317, endPoint x: 382, endPoint y: 323, distance: 406.0
drag, startPoint x: 667, startPoint y: 335, endPoint x: 384, endPoint y: 324, distance: 283.2
drag, startPoint x: 1222, startPoint y: 335, endPoint x: 910, endPoint y: 335, distance: 312.0
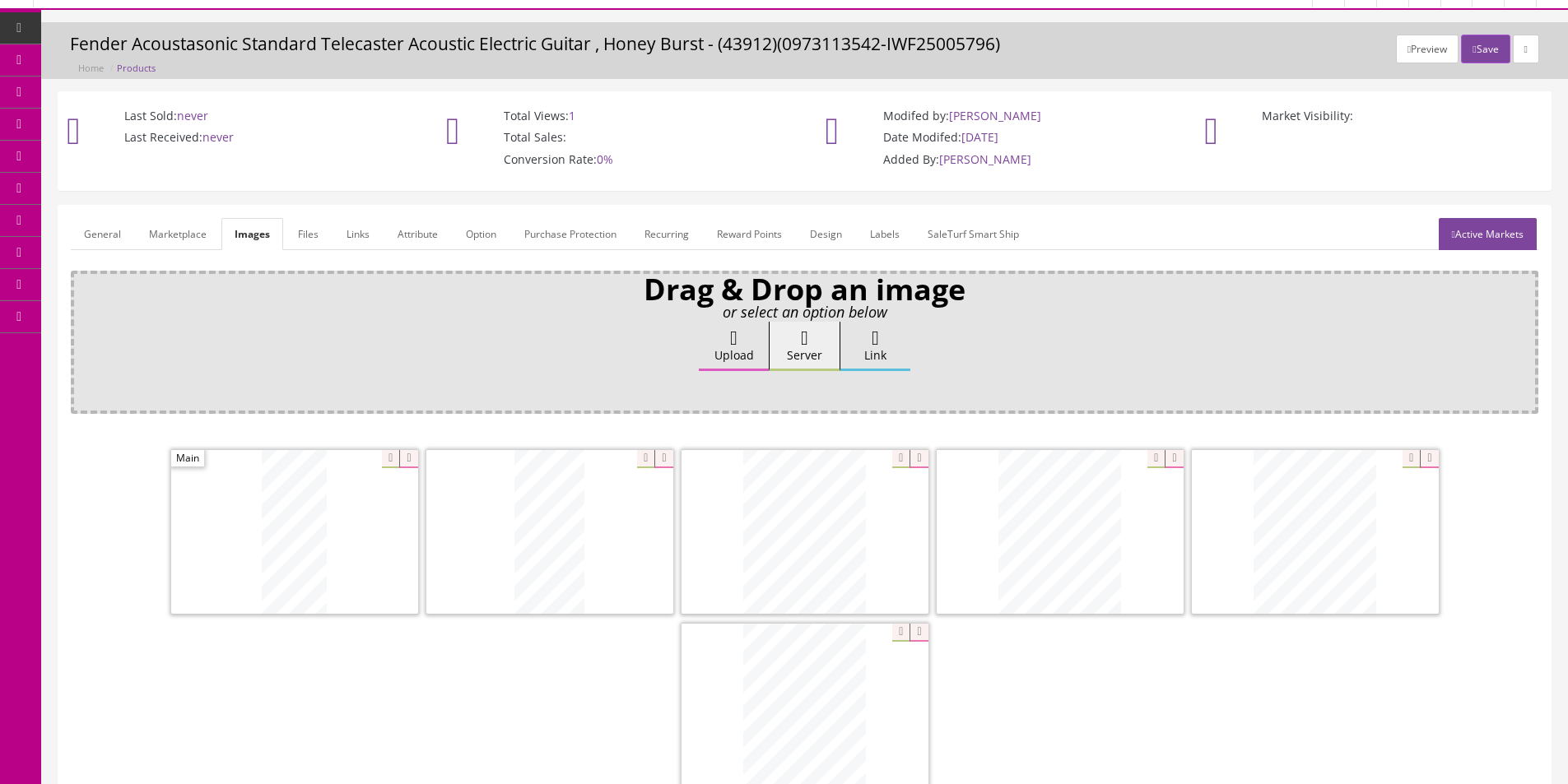
scroll to position [0, 0]
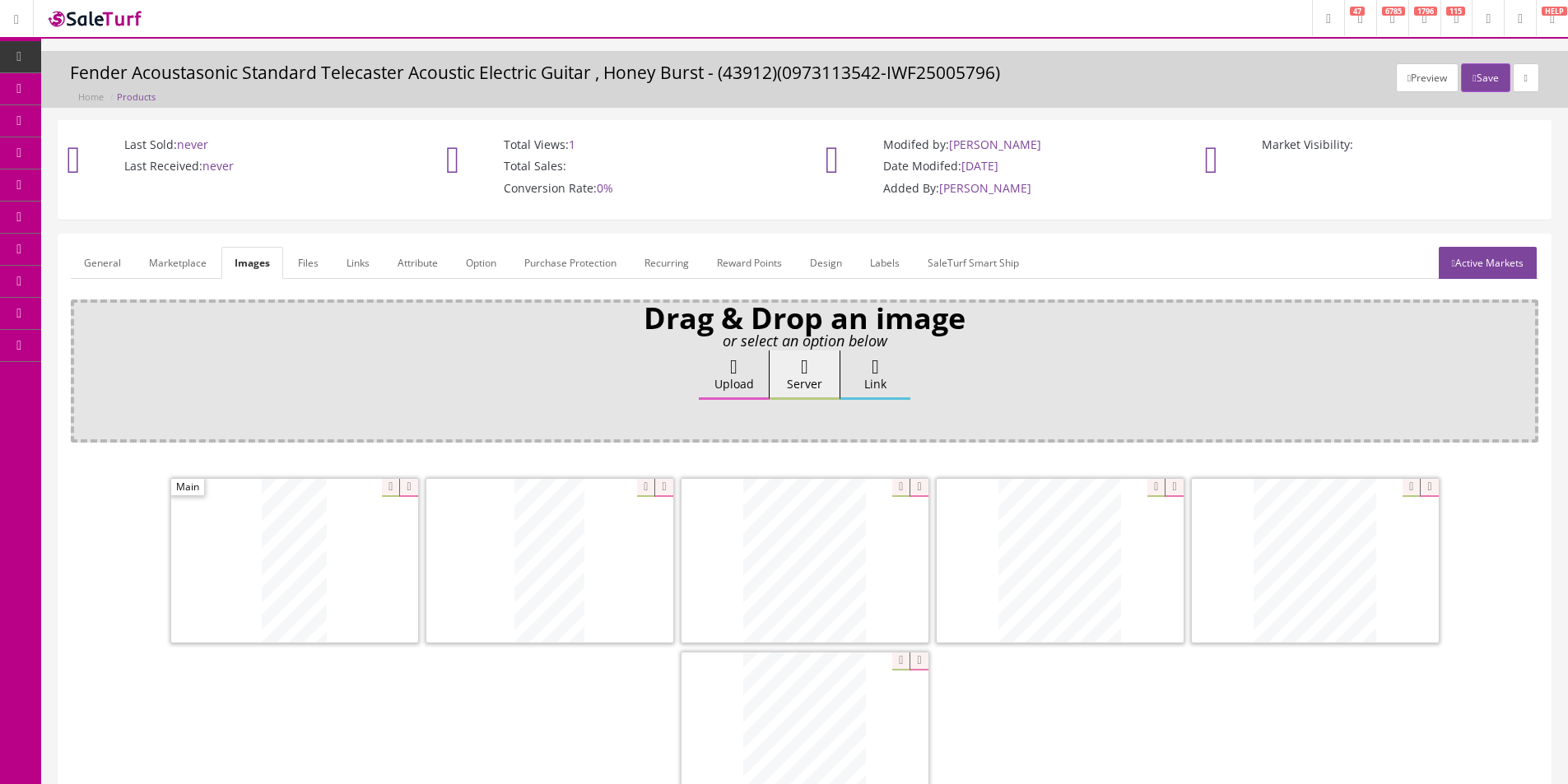
click at [120, 254] on link "General" at bounding box center [102, 263] width 63 height 32
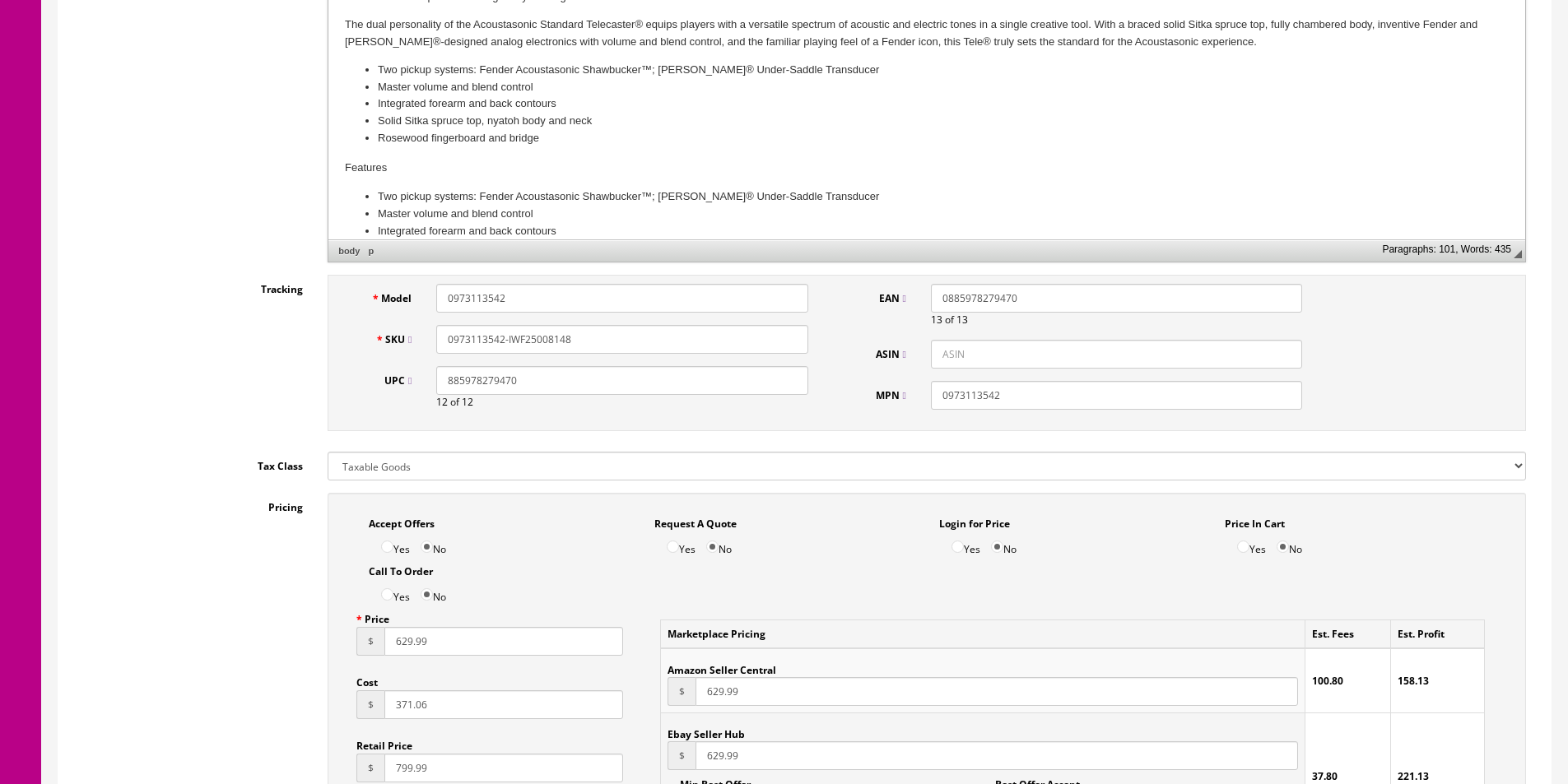
scroll to position [1234, 0]
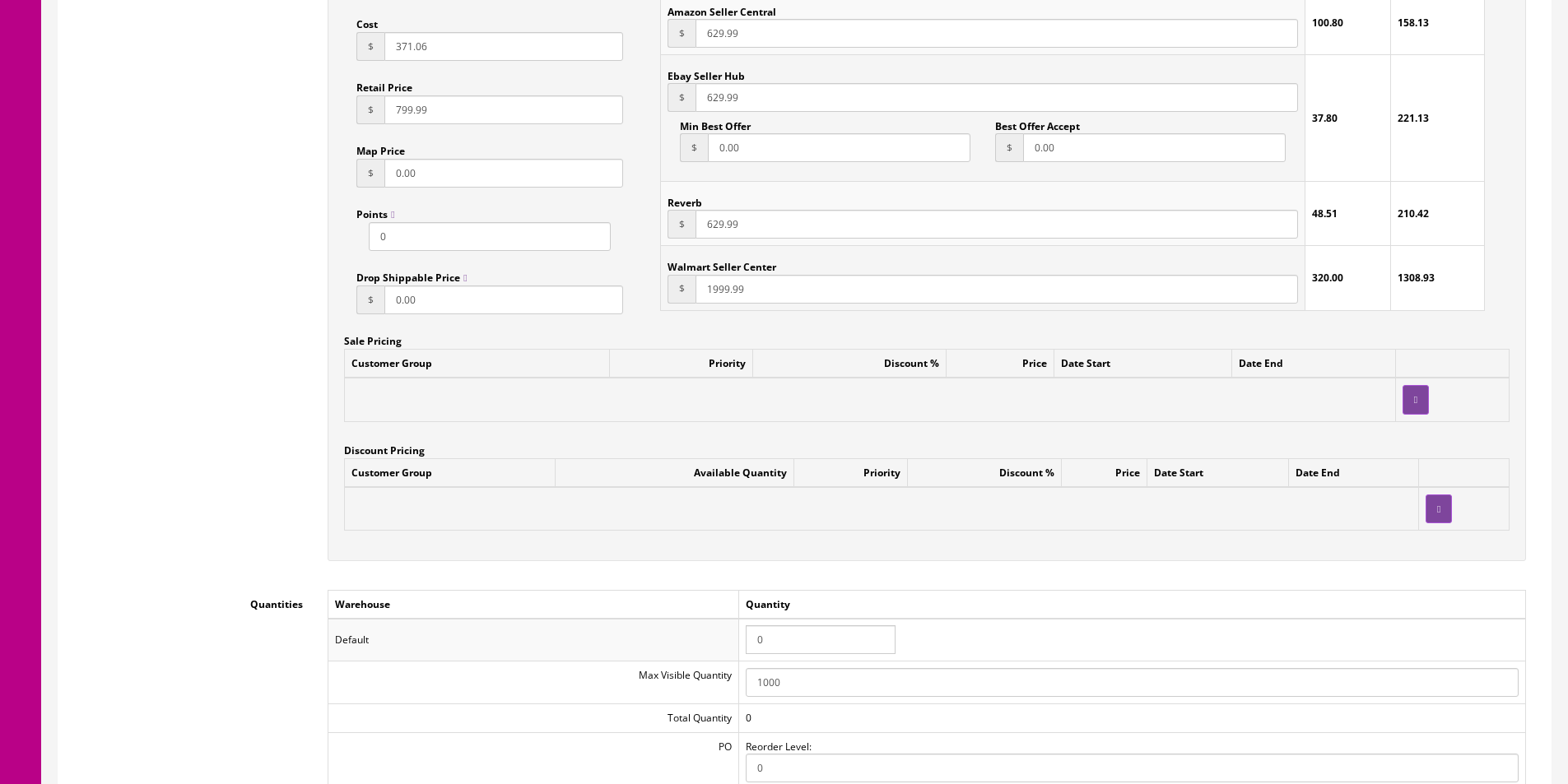
click at [817, 619] on td "0" at bounding box center [1133, 640] width 787 height 43
click at [817, 640] on input "0" at bounding box center [820, 639] width 150 height 28
click at [817, 640] on input "1" at bounding box center [820, 639] width 150 height 28
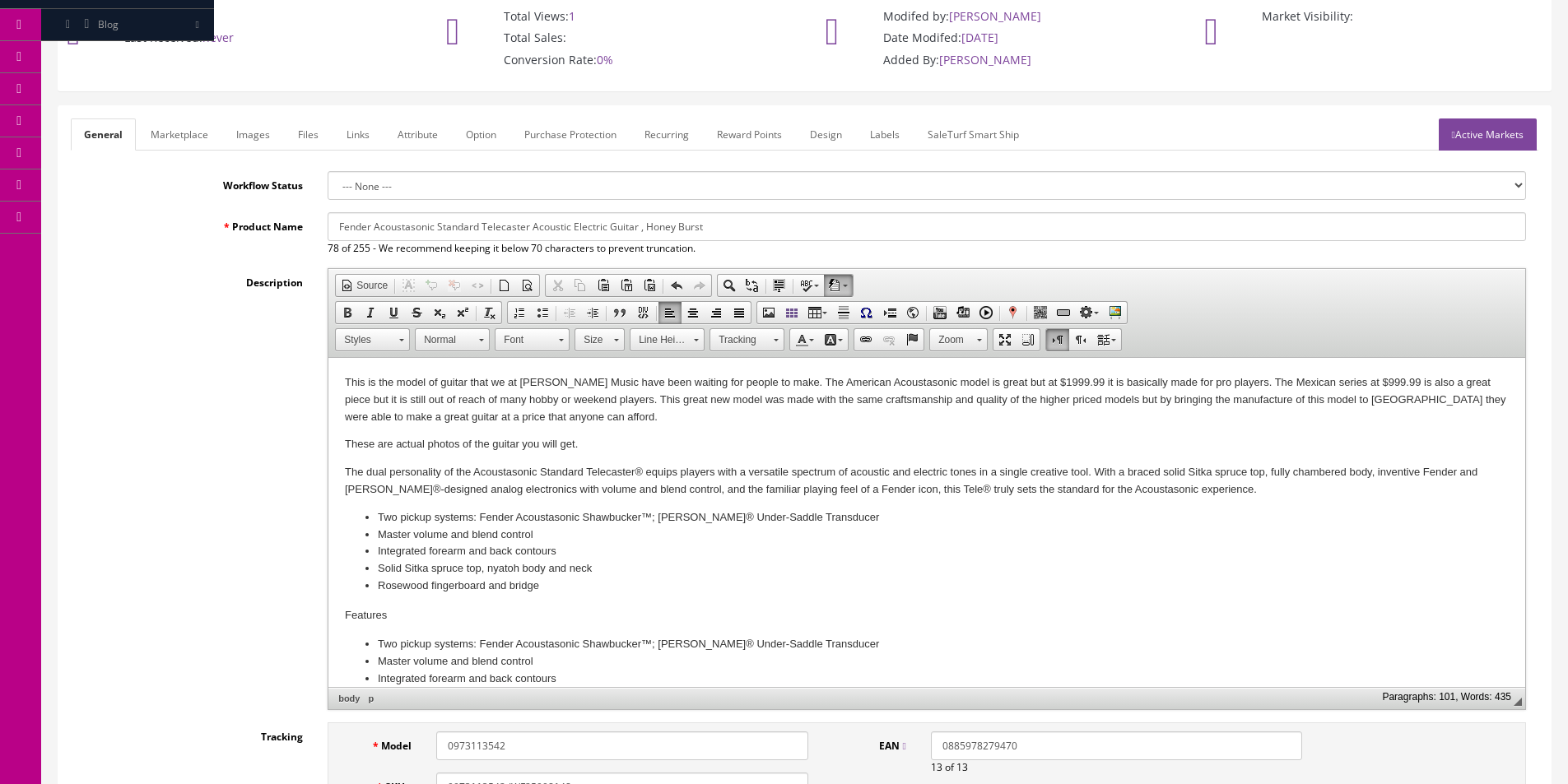
scroll to position [0, 0]
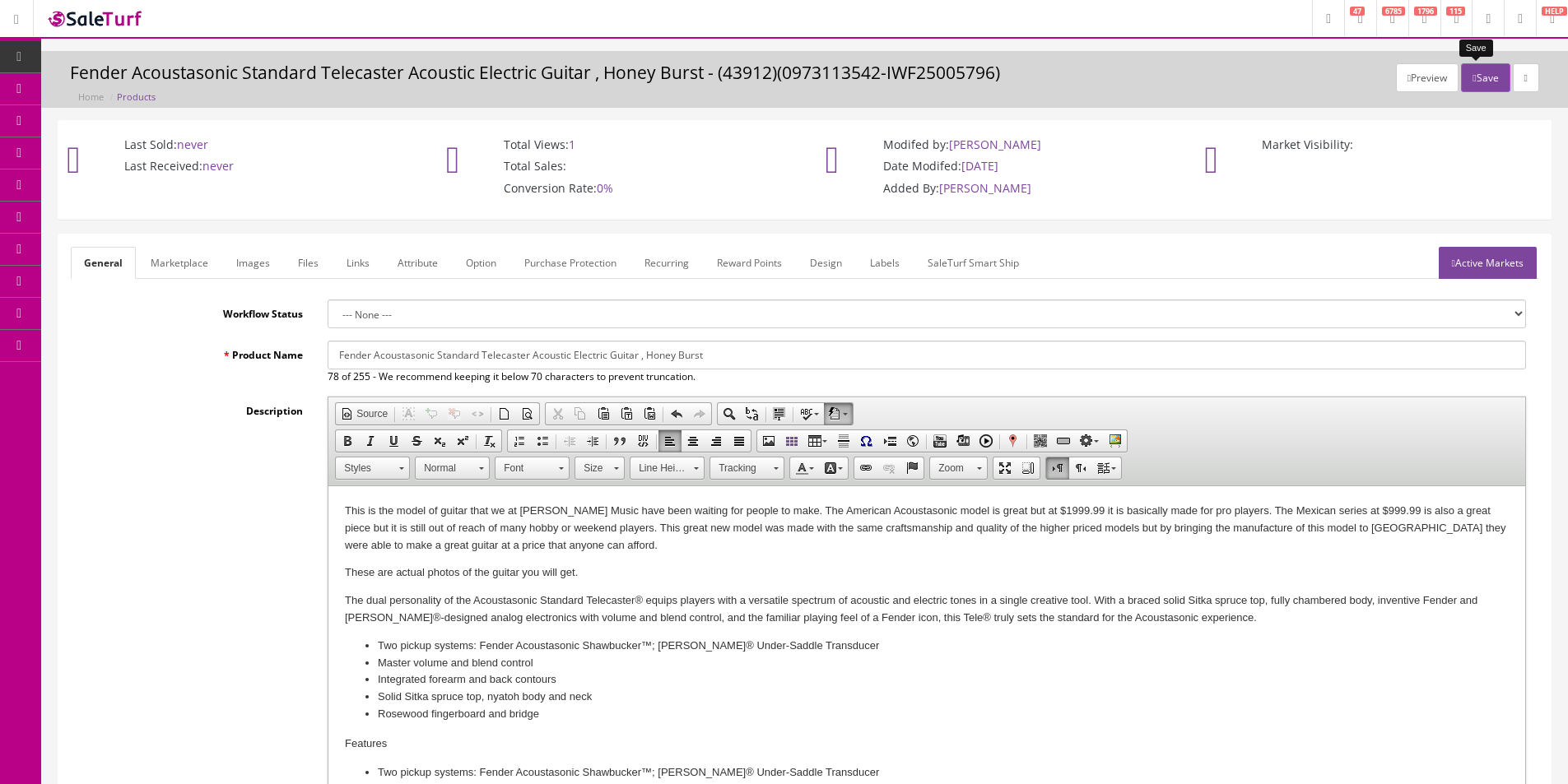
type input "1"
click at [1478, 75] on button "Save" at bounding box center [1485, 77] width 49 height 28
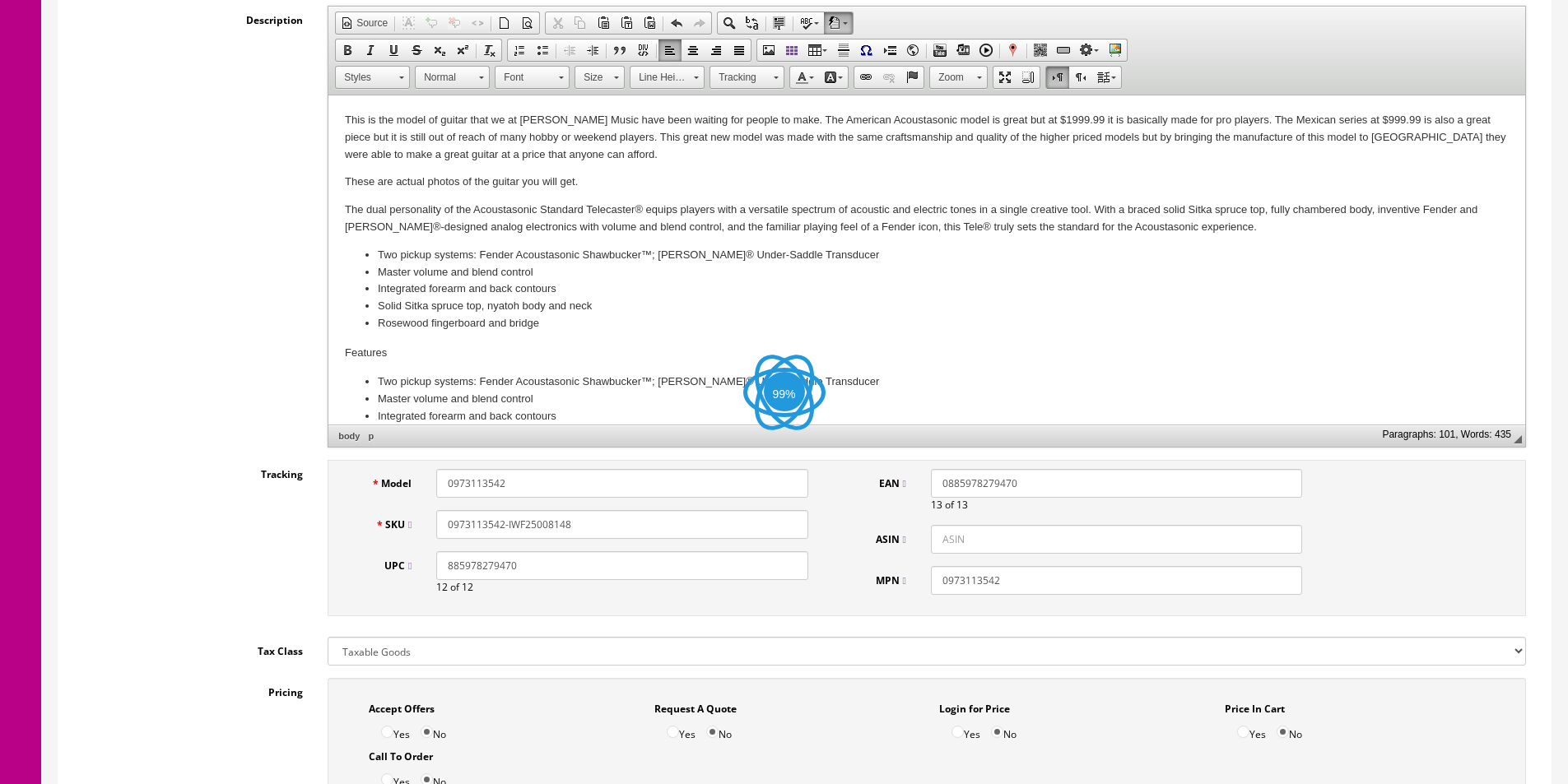
scroll to position [494, 0]
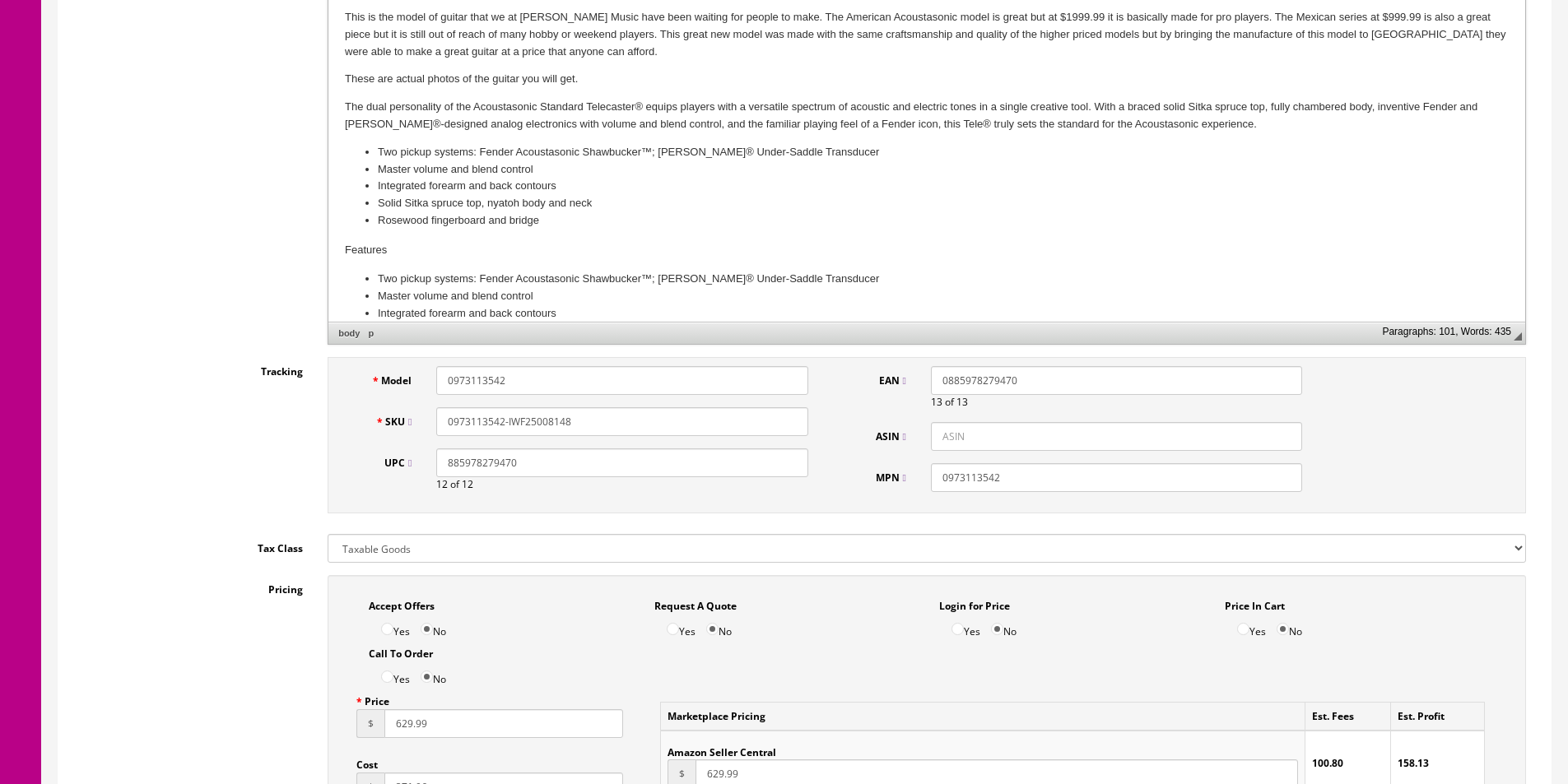
click at [618, 425] on input "0973113542-IWF25008148" at bounding box center [622, 421] width 372 height 28
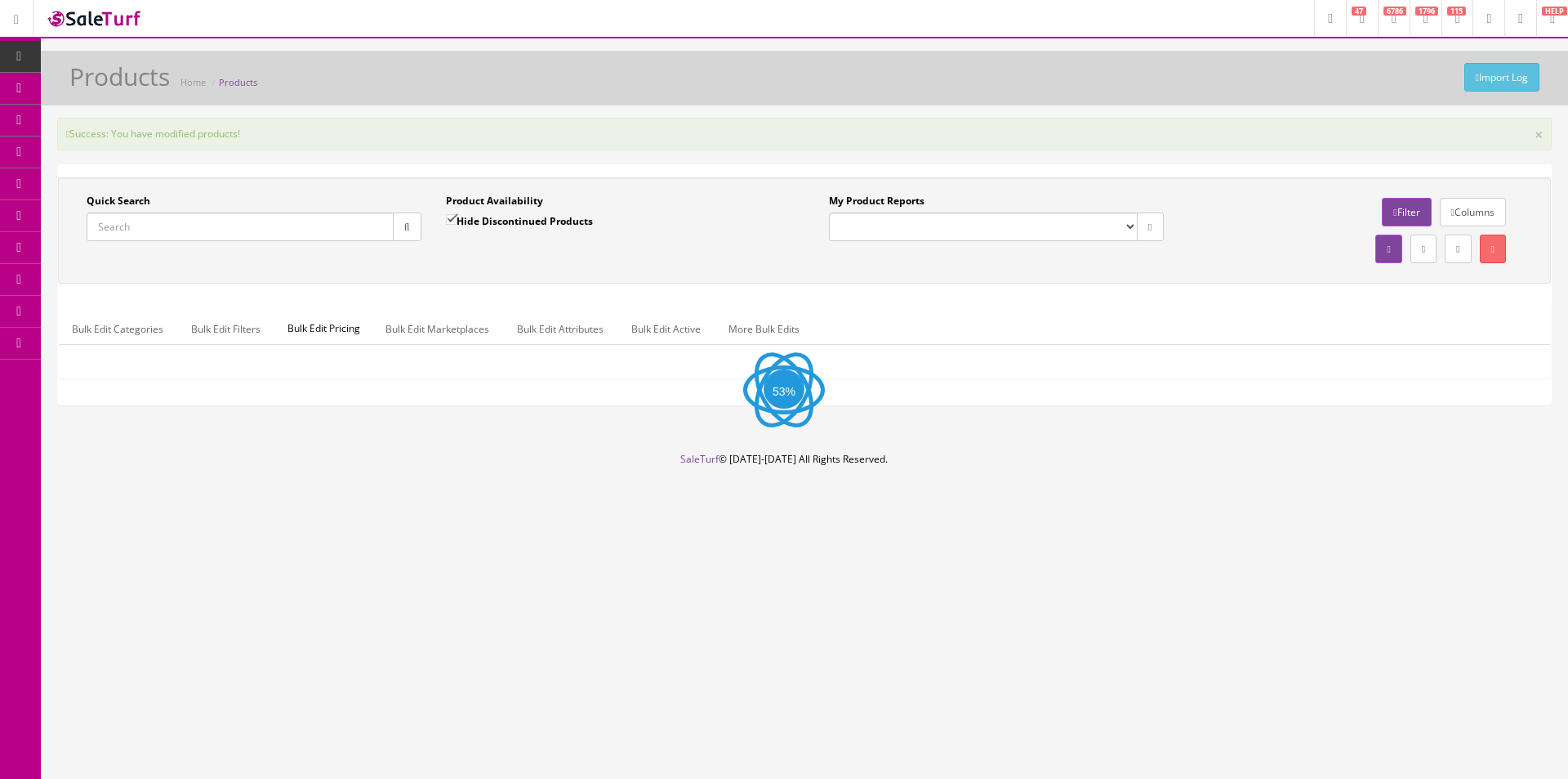
click at [664, 279] on div "Quick Search Date From Product Availability Hide Discontinued Products Date To …" at bounding box center [805, 230] width 1493 height 106
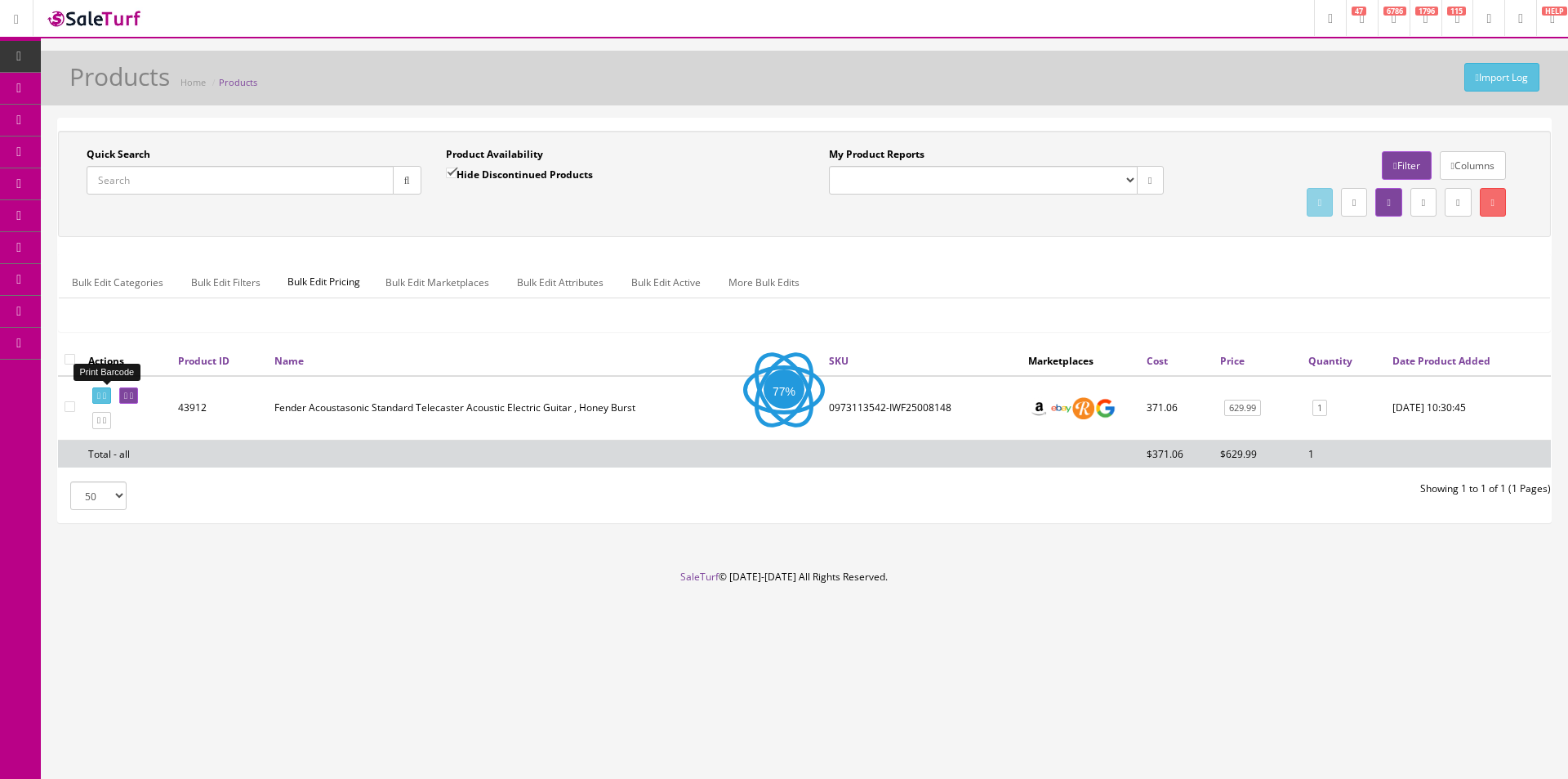
click at [97, 395] on link at bounding box center [101, 395] width 19 height 17
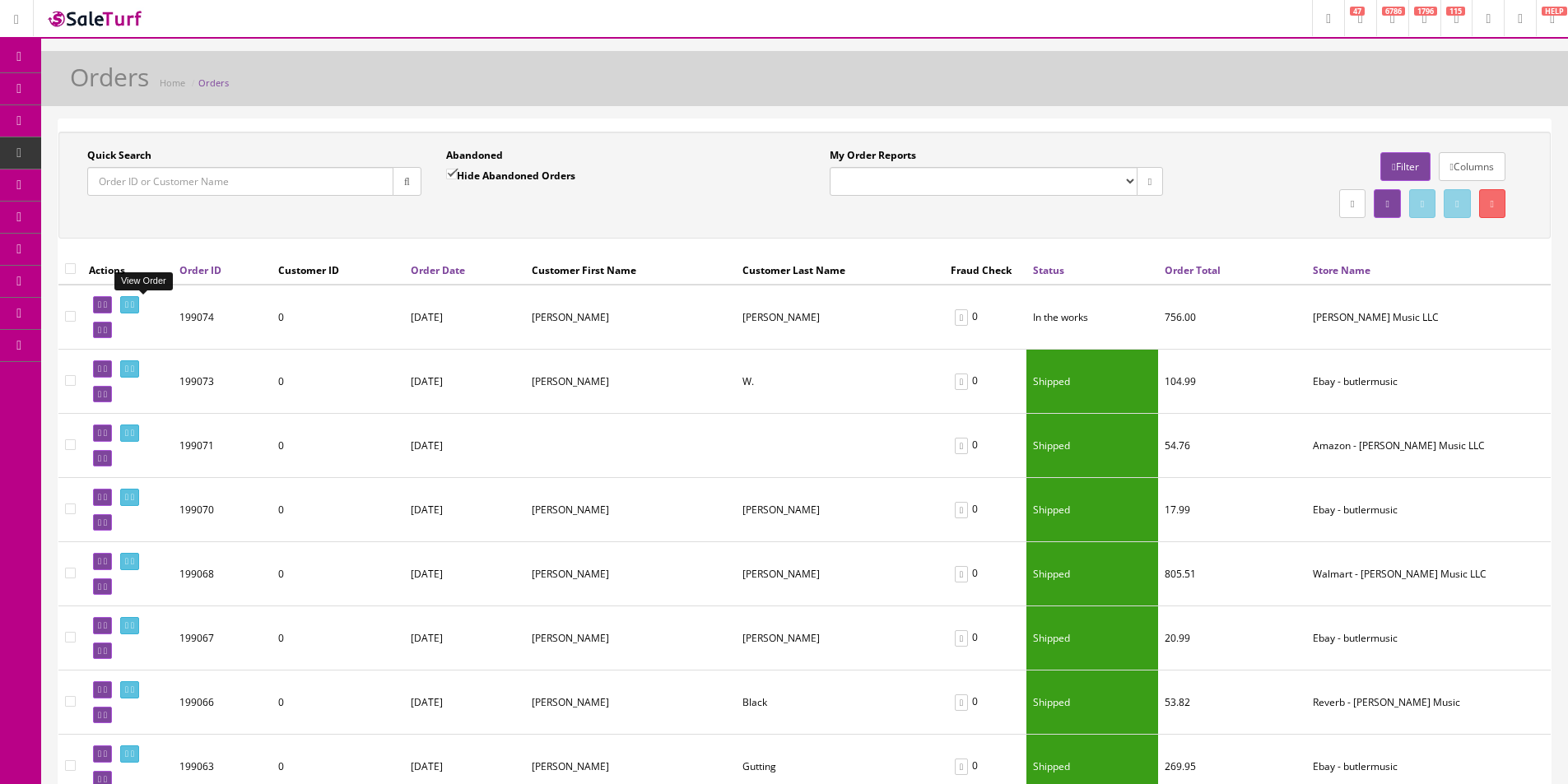
click at [134, 303] on icon at bounding box center [132, 305] width 4 height 9
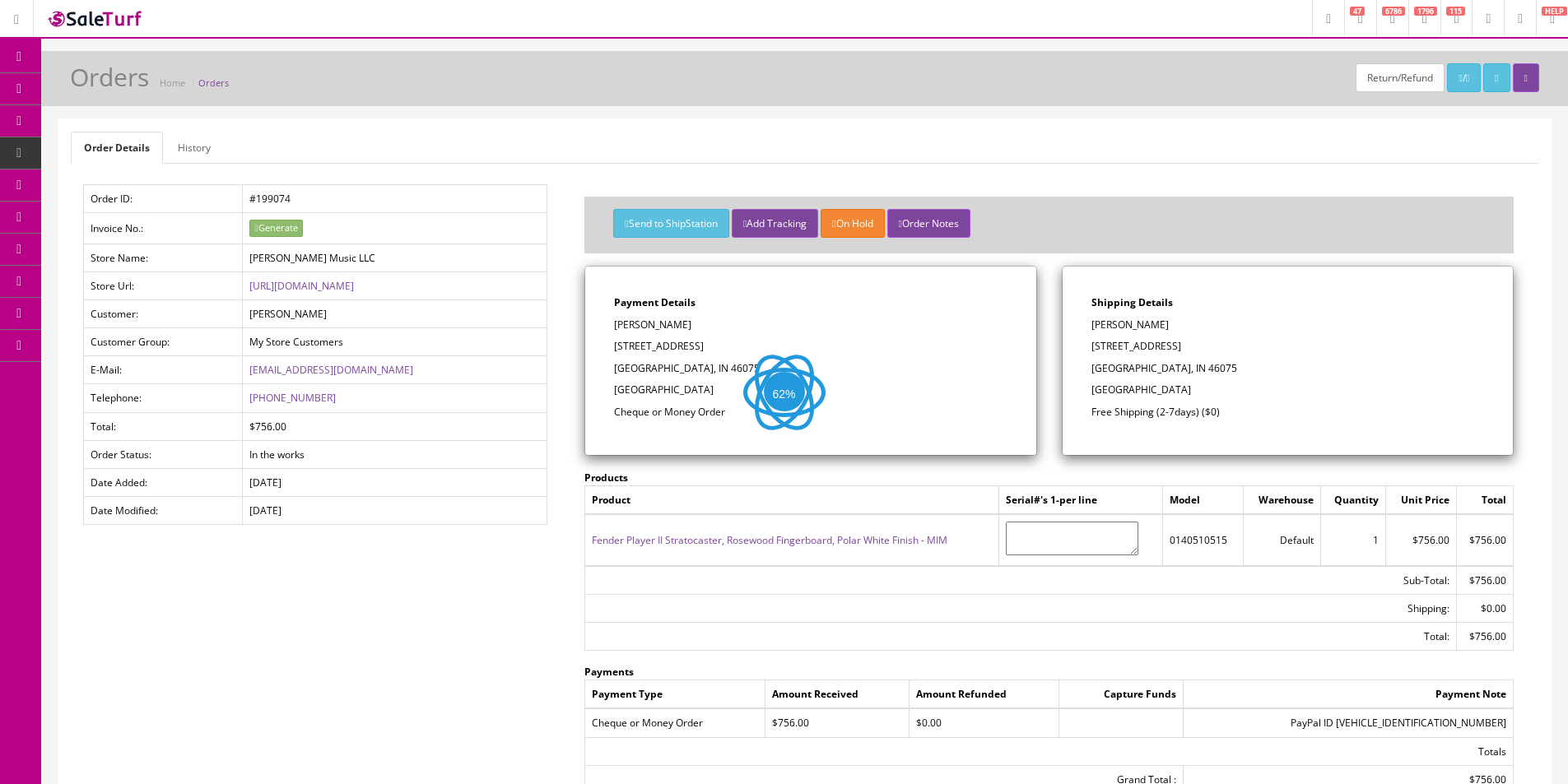
click at [658, 210] on button "Send to ShipStation" at bounding box center [670, 222] width 115 height 28
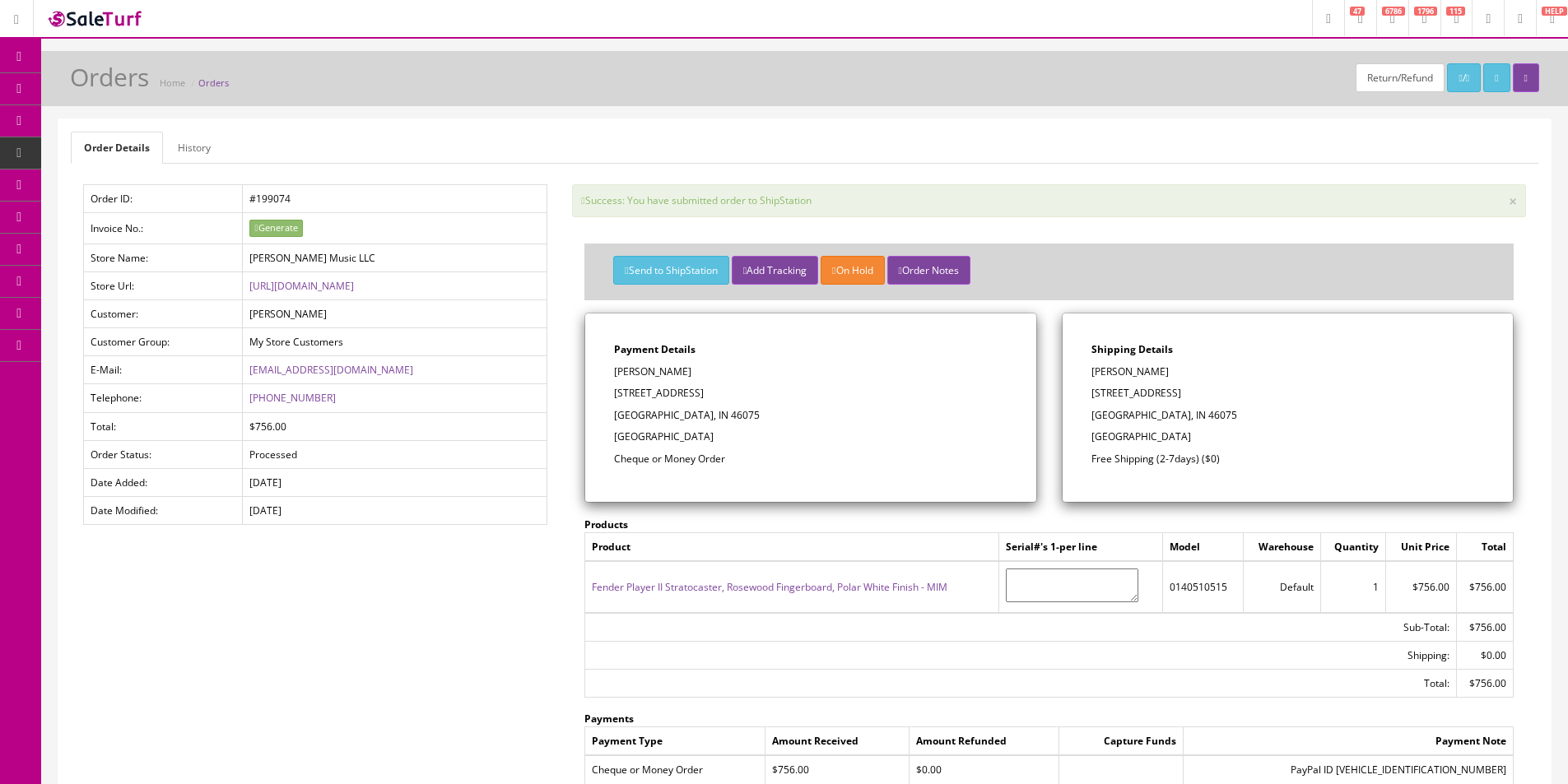
click at [888, 145] on ul "Order Details History" at bounding box center [805, 147] width 1468 height 32
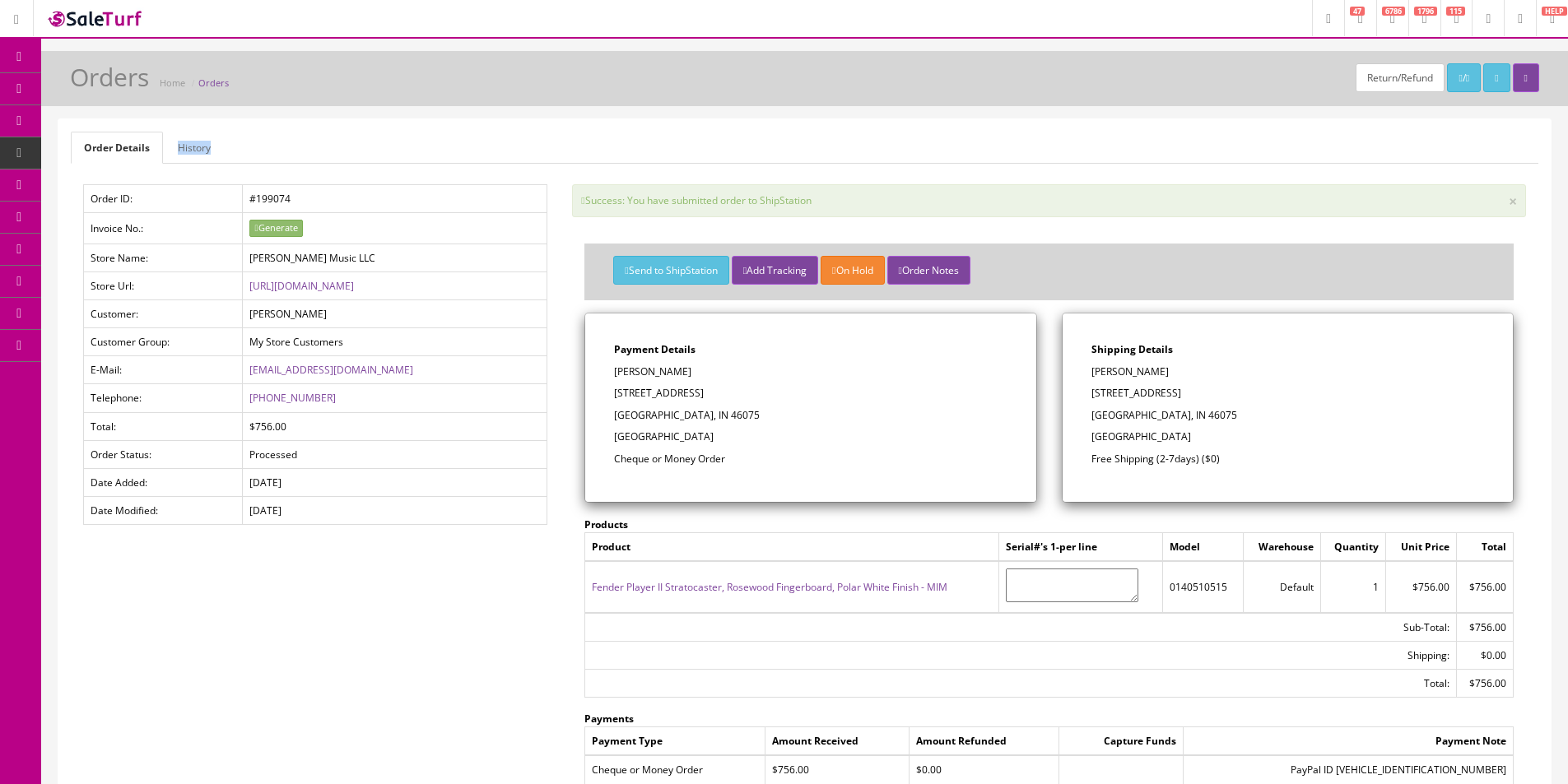
click at [888, 145] on ul "Order Details History" at bounding box center [805, 147] width 1468 height 32
click at [888, 144] on ul "Order Details History" at bounding box center [805, 147] width 1468 height 32
click at [21, 64] on link "Dashboard" at bounding box center [20, 57] width 41 height 32
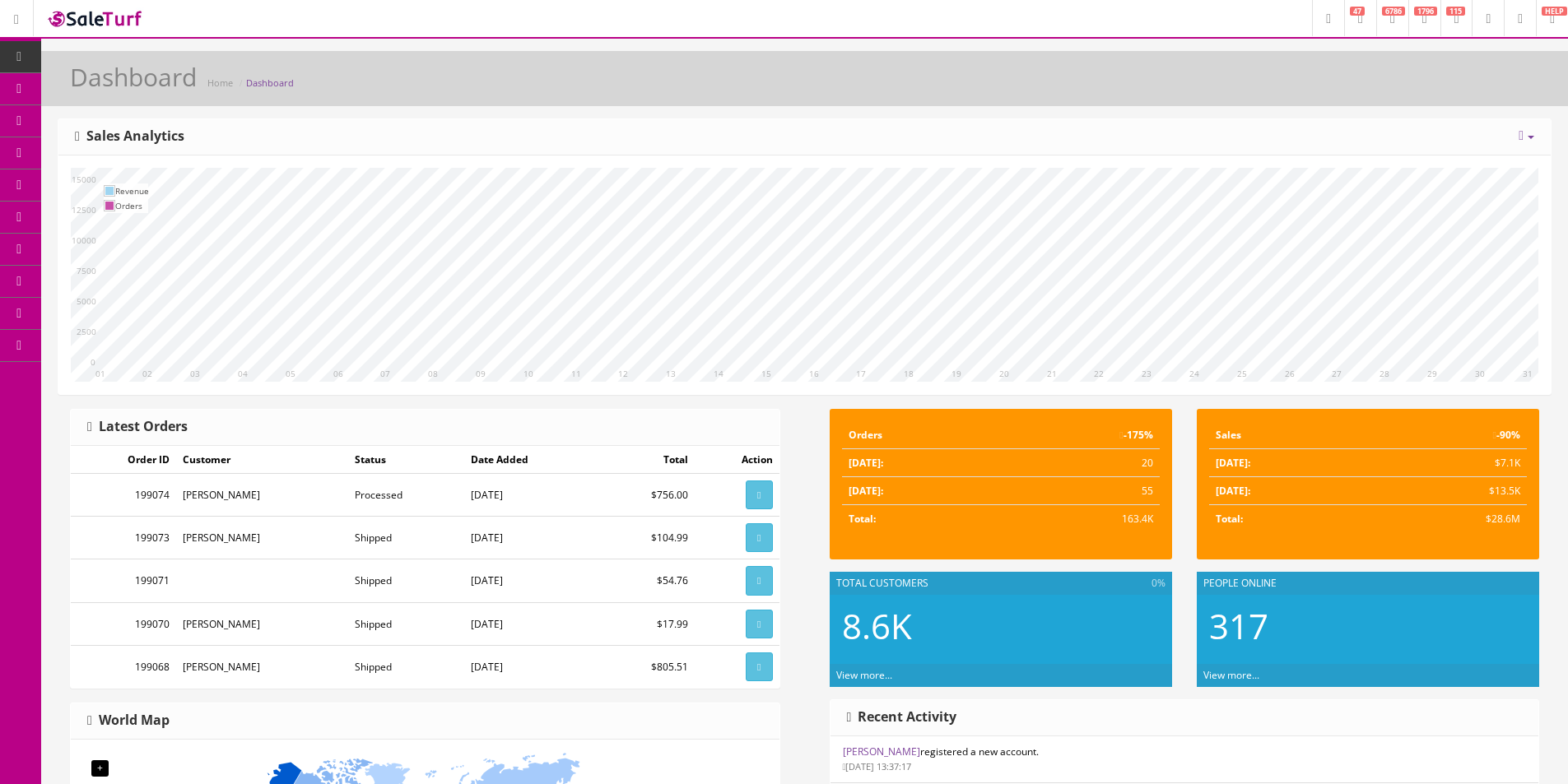
click at [90, 87] on icon at bounding box center [86, 88] width 17 height 13
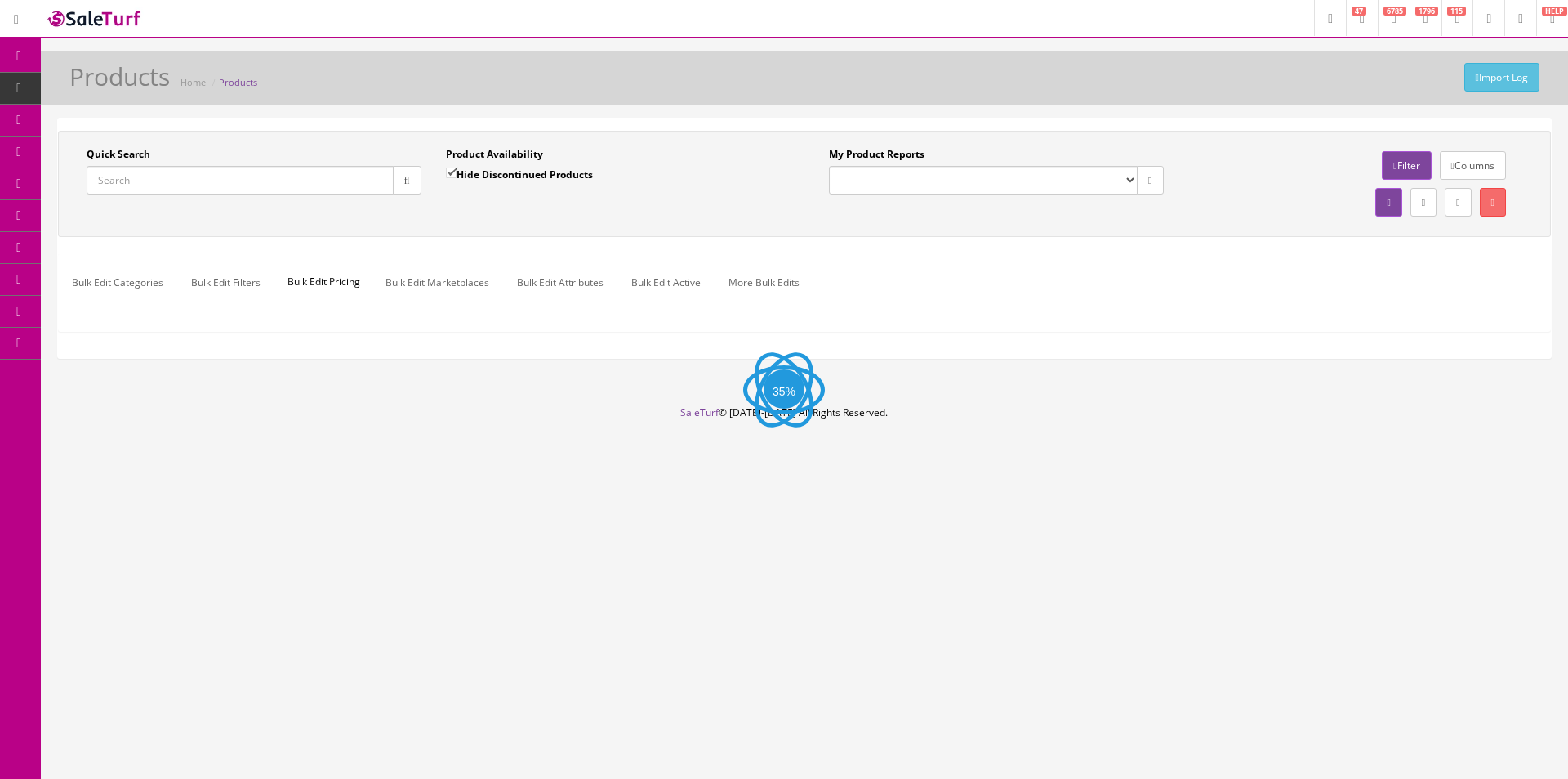
click at [241, 187] on input "Quick Search" at bounding box center [240, 180] width 308 height 28
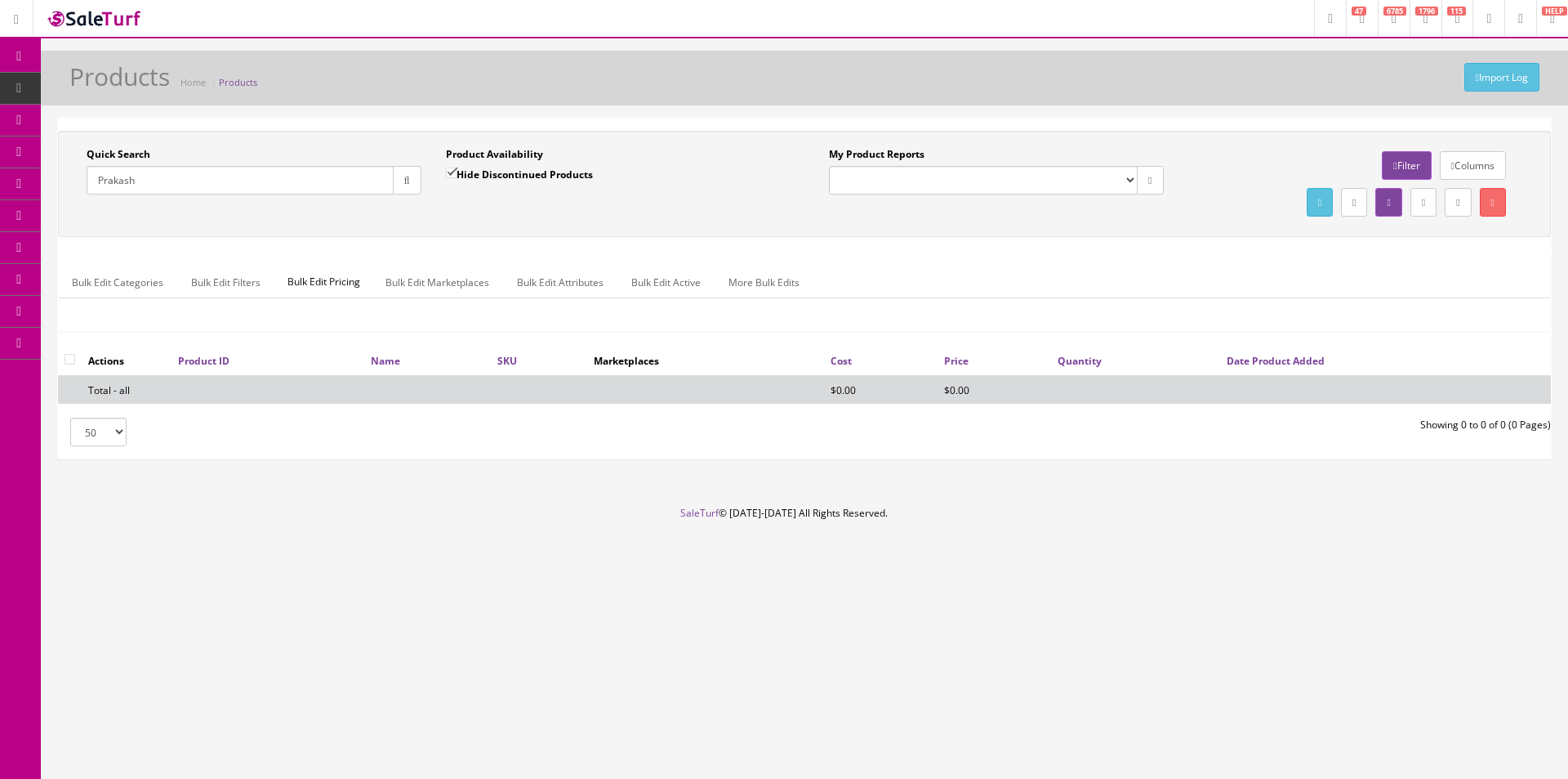
type input "Prakash"
click at [481, 174] on label "Hide Discontinued Products" at bounding box center [519, 174] width 147 height 16
click at [456, 174] on input "Hide Discontinued Products" at bounding box center [452, 173] width 11 height 11
checkbox input "false"
click at [157, 189] on input "Prakash" at bounding box center [240, 180] width 308 height 28
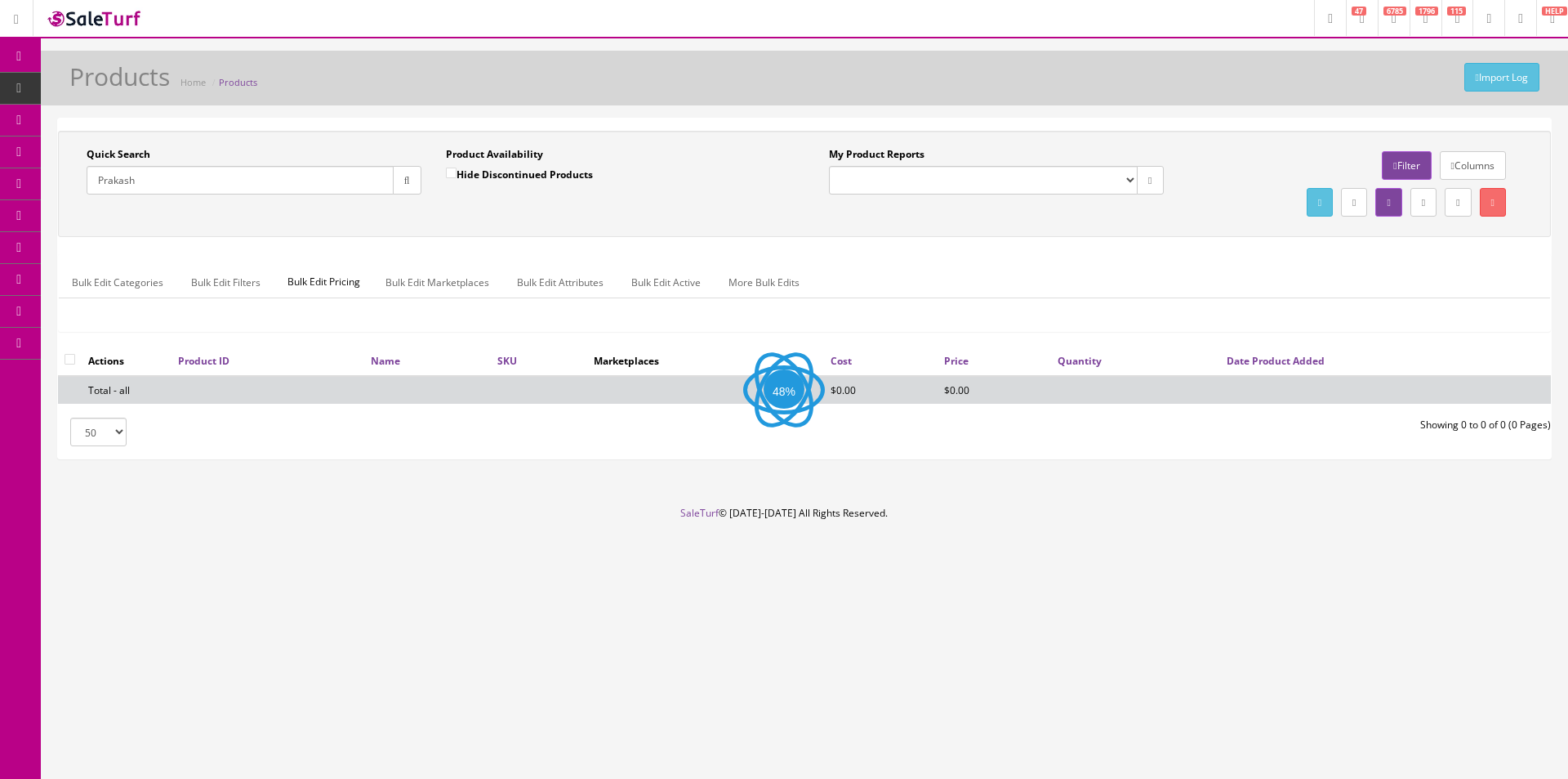
click at [157, 188] on input "Prakash" at bounding box center [240, 180] width 308 height 28
click at [117, 183] on span "Order List" at bounding box center [120, 183] width 45 height 14
click at [435, 115] on div "Import Log Products Home Products Quick Search Prakash Date From Product Availa…" at bounding box center [805, 278] width 1528 height 456
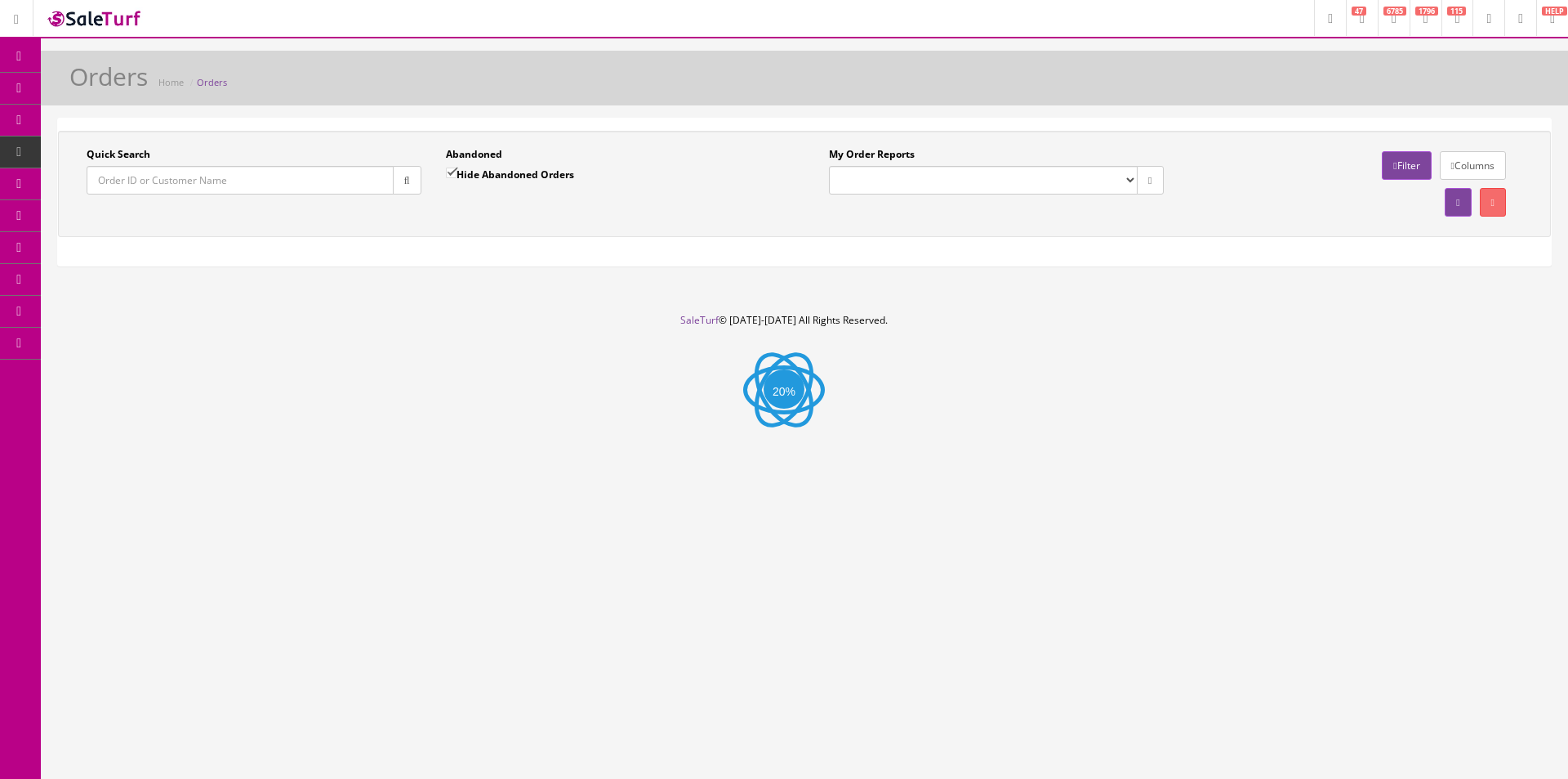
click at [270, 179] on input "Quick Search" at bounding box center [240, 180] width 308 height 28
paste input "Prakash"
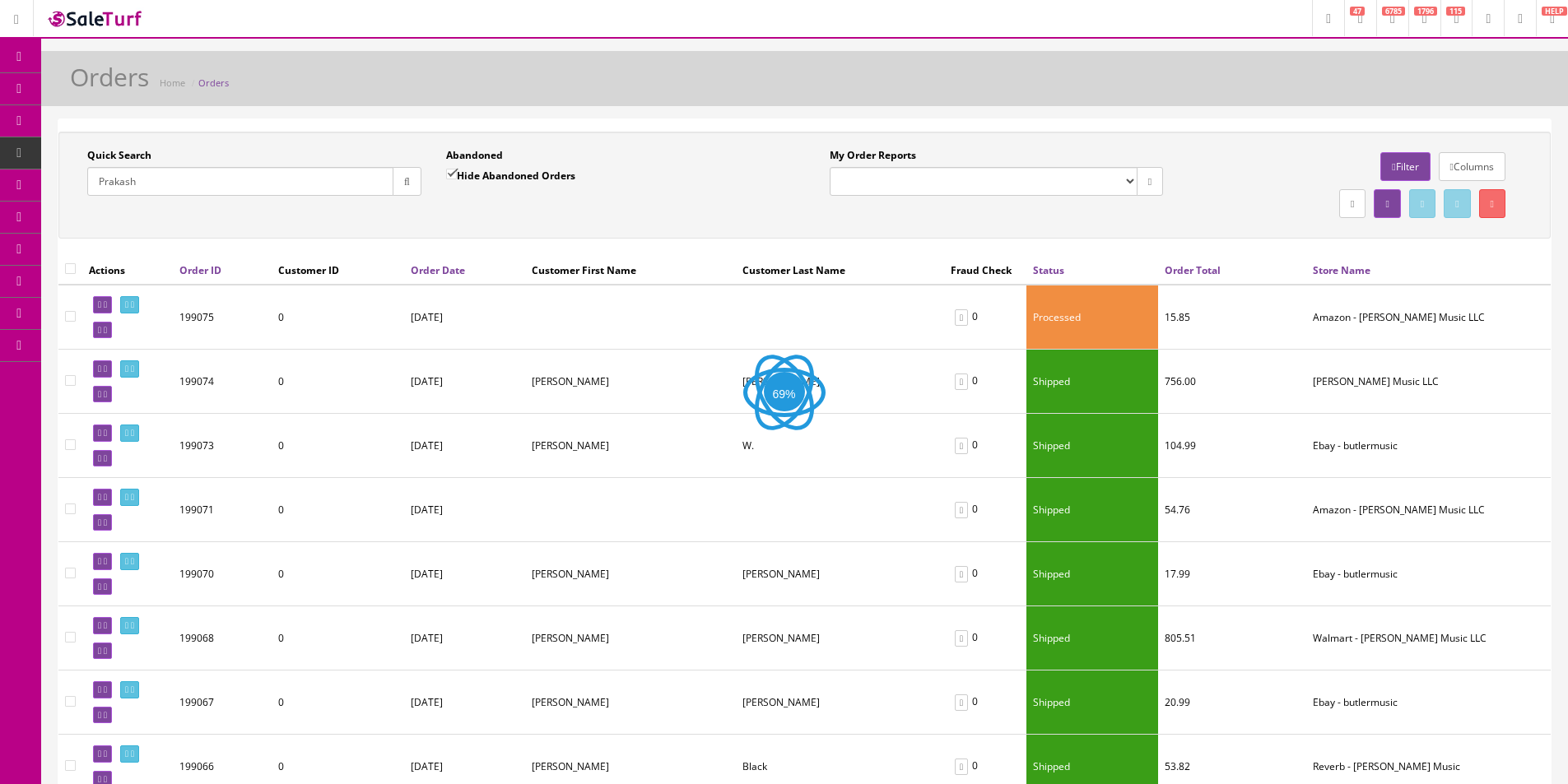
type input "Prakash"
click at [422, 187] on div "Quick Search Prakash Date From" at bounding box center [254, 177] width 359 height 60
click at [418, 188] on button "button" at bounding box center [410, 181] width 29 height 28
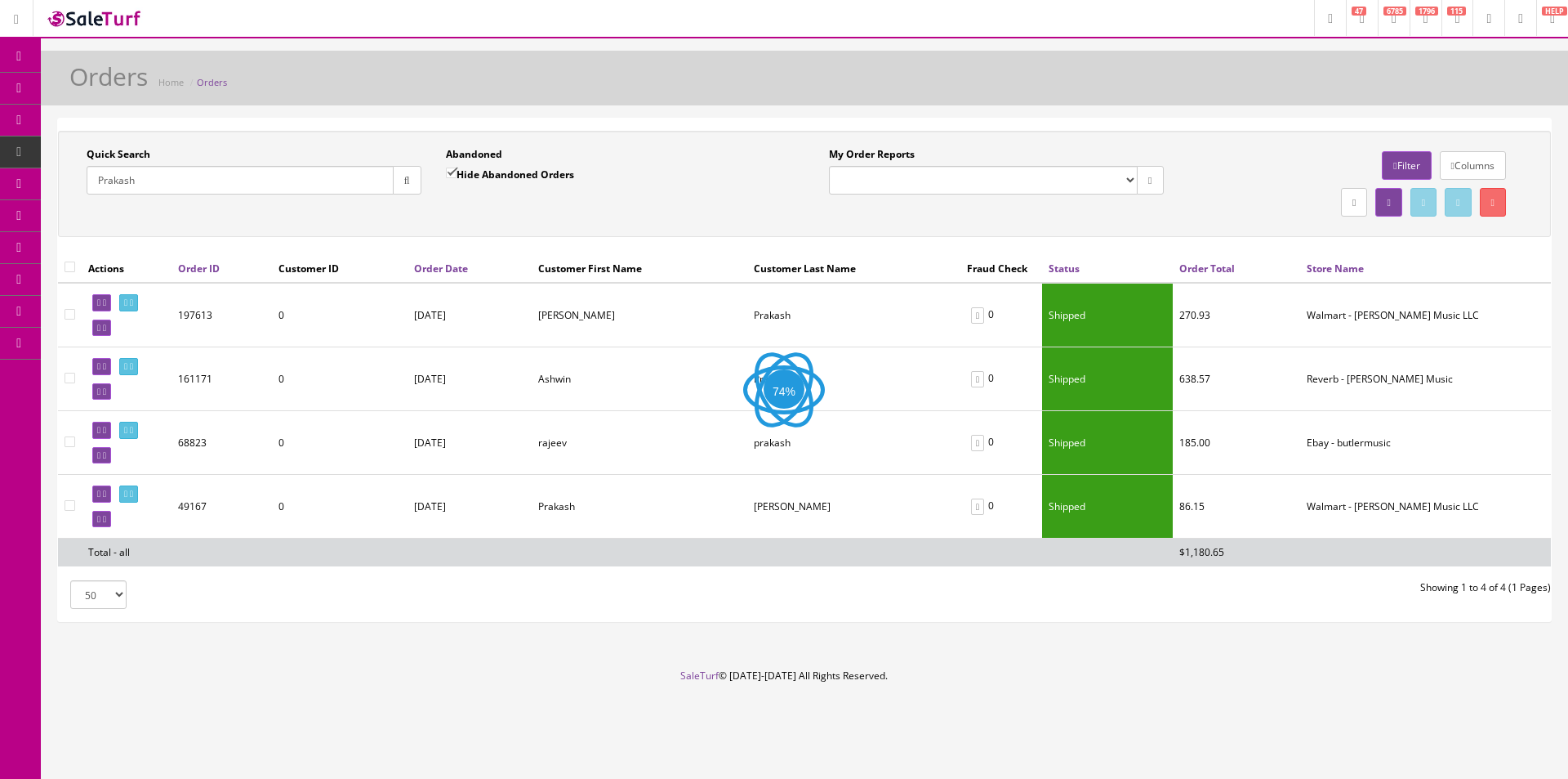
click at [504, 211] on div "Quick Search Prakash Date From Abandoned Hide Abandoned Orders Date To My Order…" at bounding box center [804, 184] width 1485 height 74
click at [128, 306] on icon at bounding box center [126, 303] width 4 height 9
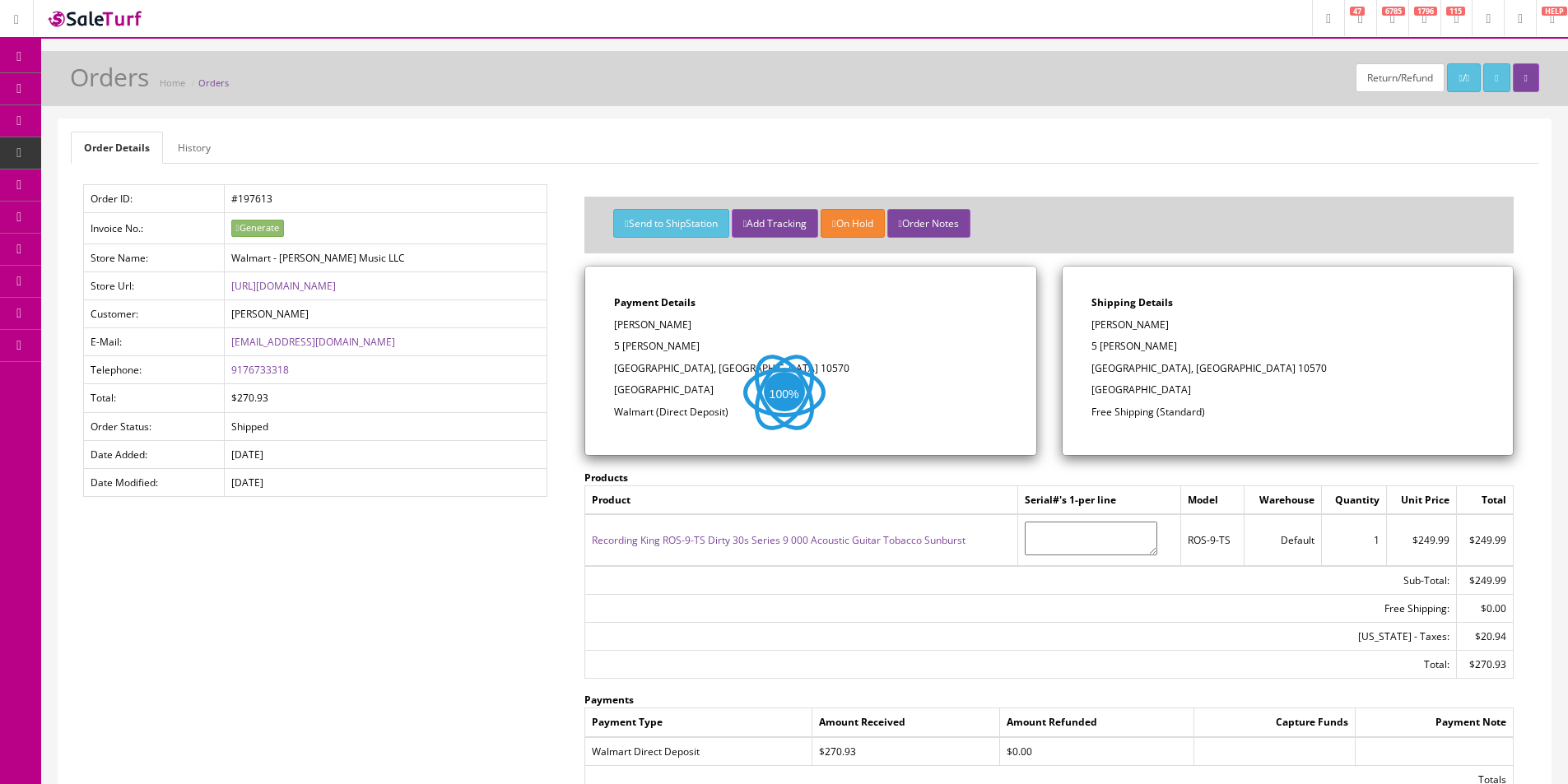
click at [179, 144] on link "History" at bounding box center [194, 147] width 59 height 32
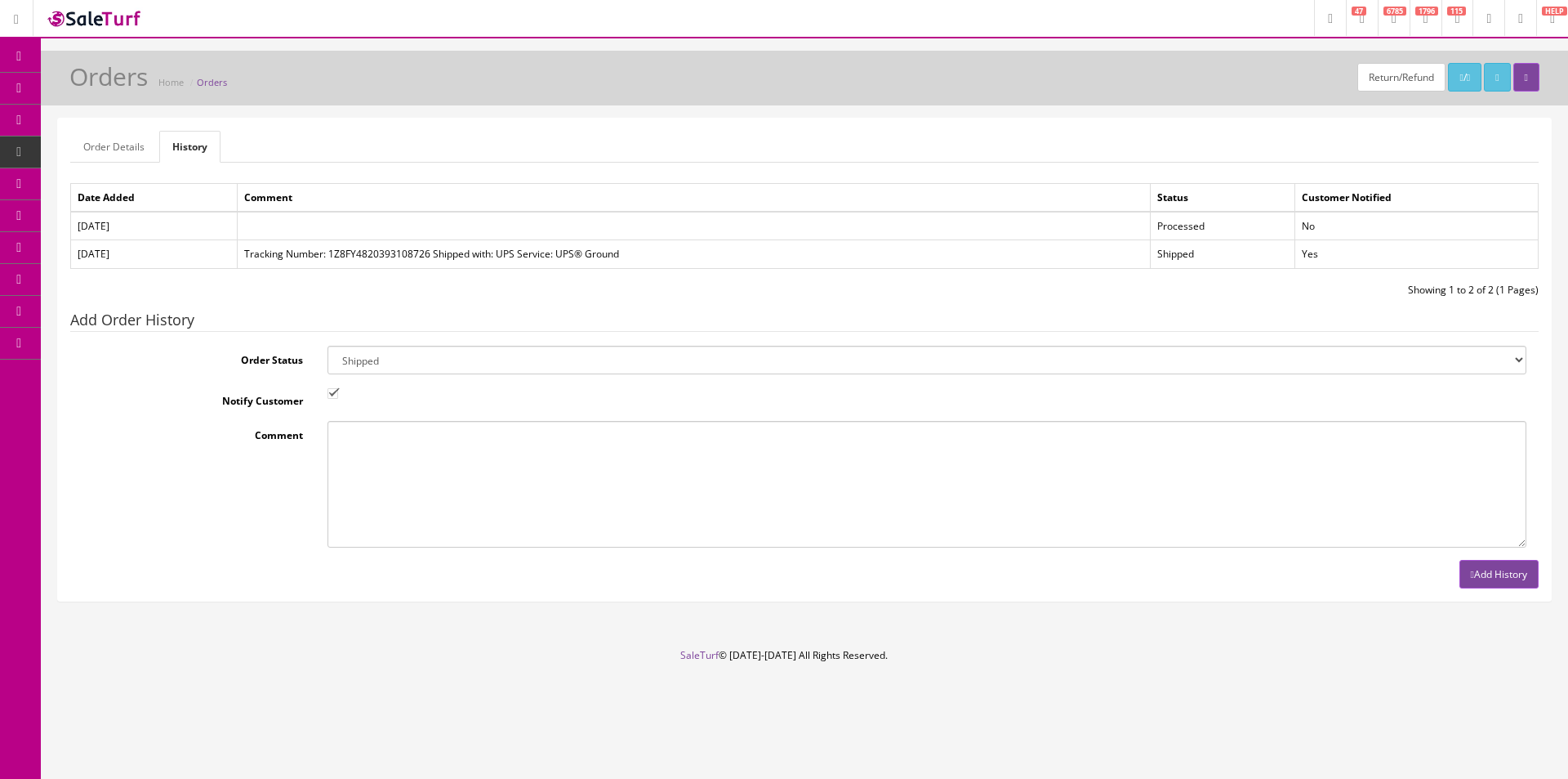
click at [399, 351] on select "Amazon Cart Awaiting Product Canceled Canceled Reversal Cart Chargeback Complet…" at bounding box center [927, 360] width 1199 height 28
select select "11"
drag, startPoint x: 399, startPoint y: 351, endPoint x: 340, endPoint y: 416, distance: 87.8
click at [399, 351] on select "Amazon Cart Awaiting Product Canceled Canceled Reversal Cart Chargeback Complet…" at bounding box center [927, 360] width 1199 height 28
drag, startPoint x: 327, startPoint y: 393, endPoint x: 354, endPoint y: 432, distance: 47.4
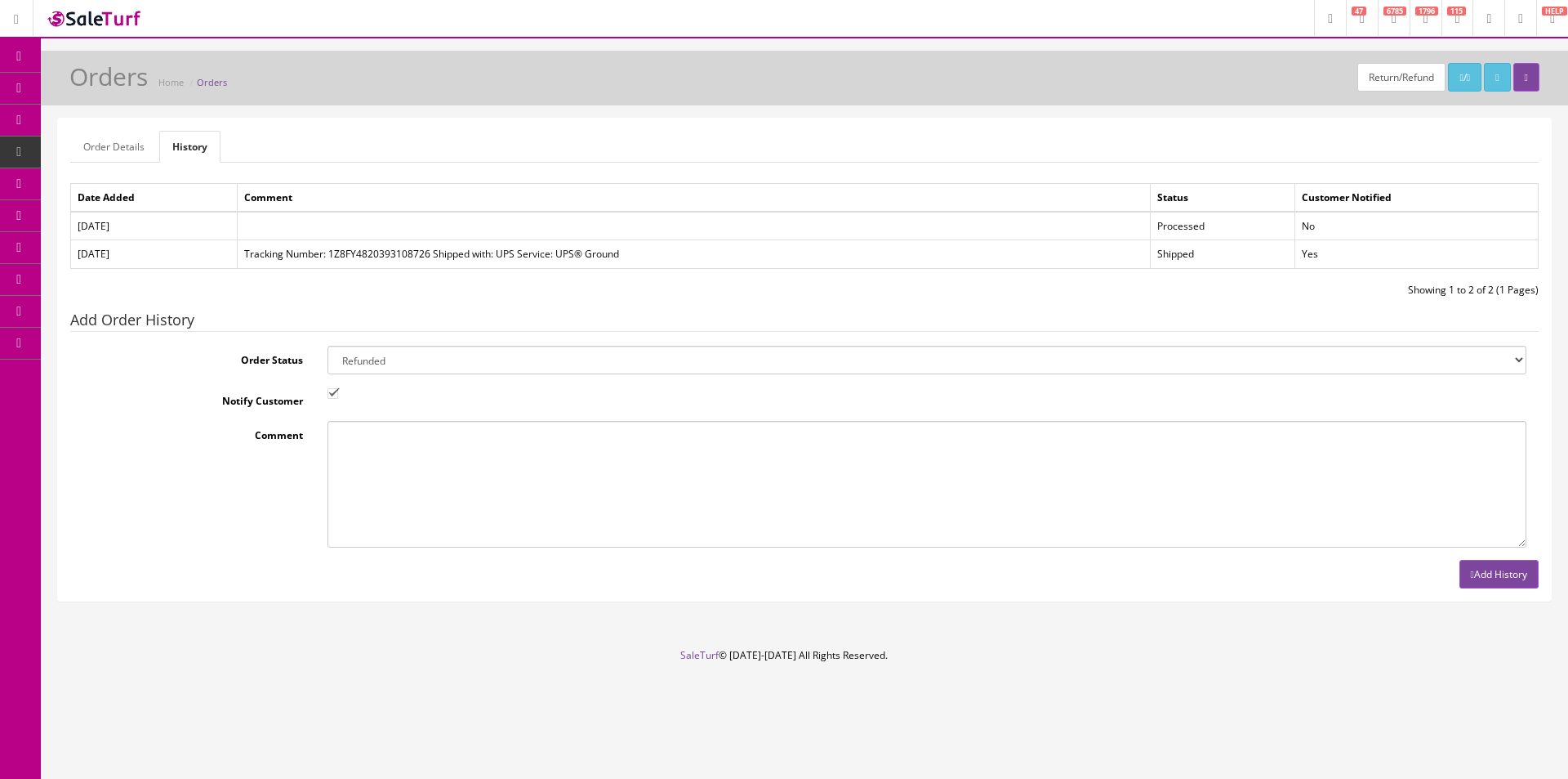
click at [329, 393] on input "Notify Customer" at bounding box center [333, 394] width 11 height 11
checkbox input "false"
click at [361, 455] on textarea "Comment" at bounding box center [927, 484] width 1199 height 127
type textarea "Customer return"
click at [1482, 580] on button "Add History" at bounding box center [1499, 574] width 79 height 28
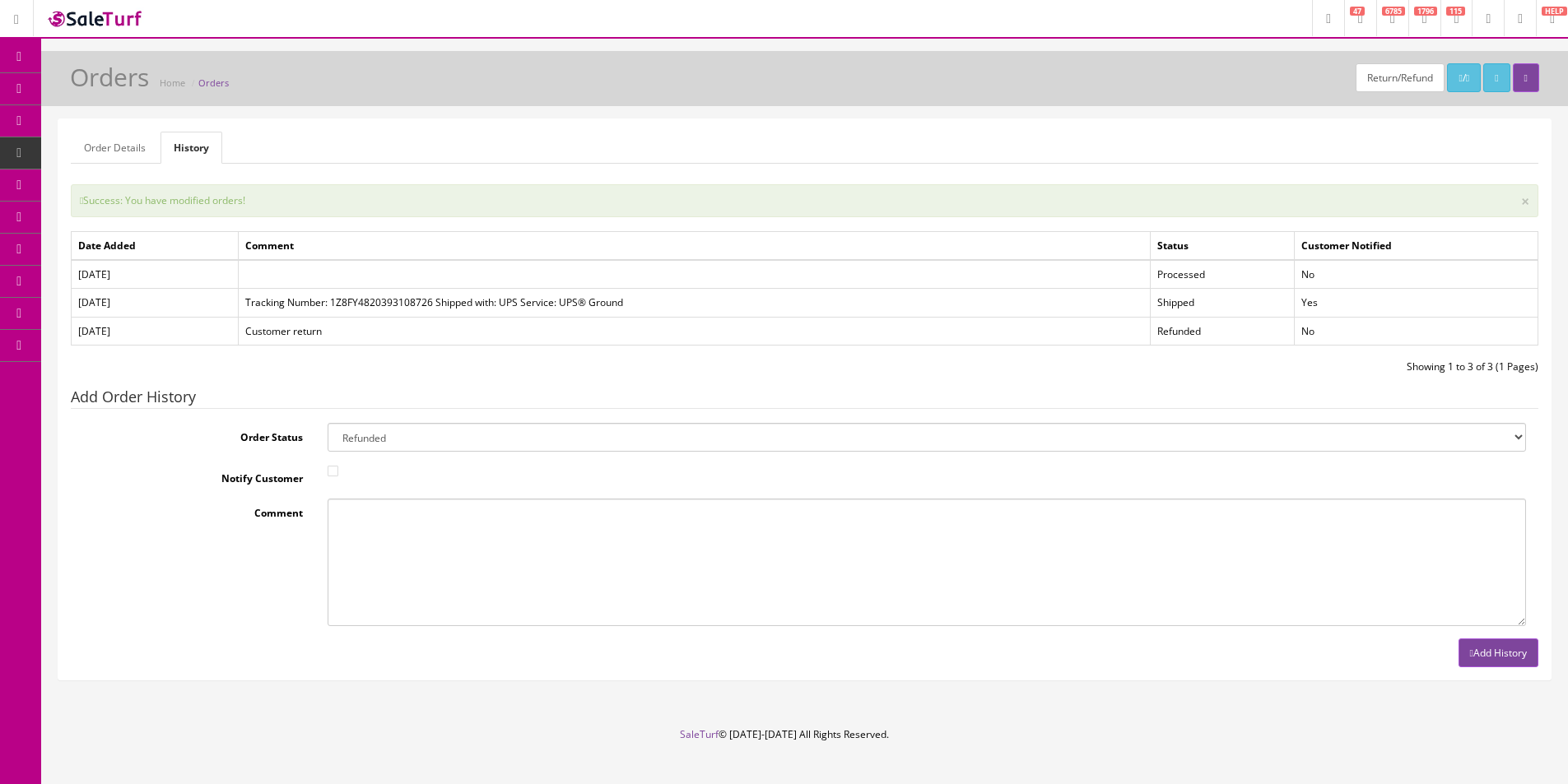
click at [796, 208] on div "Success: You have modified orders! ×" at bounding box center [805, 200] width 1468 height 33
click at [97, 184] on icon at bounding box center [95, 184] width 17 height 13
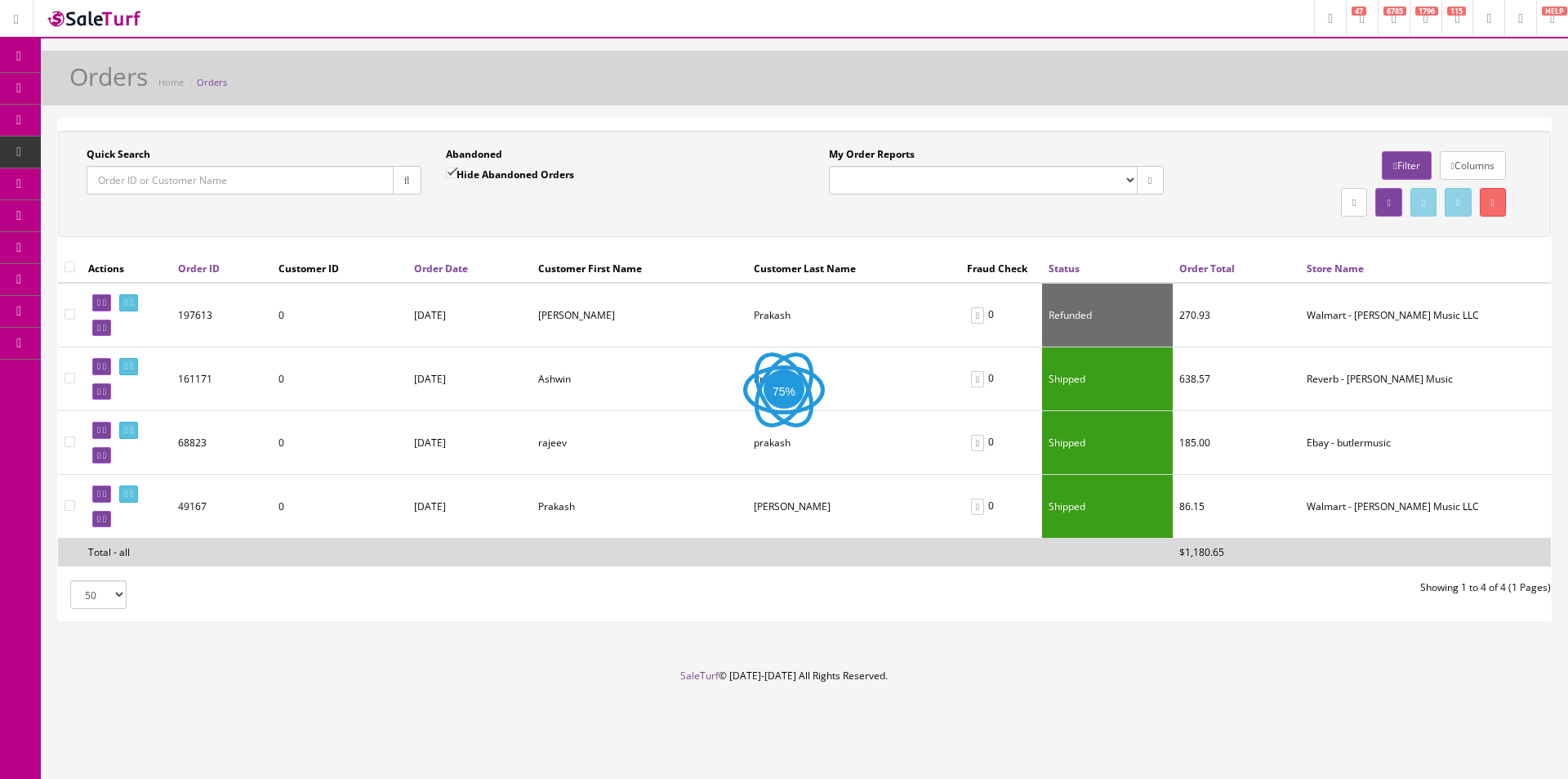
click at [233, 185] on input "Quick Search" at bounding box center [240, 180] width 308 height 28
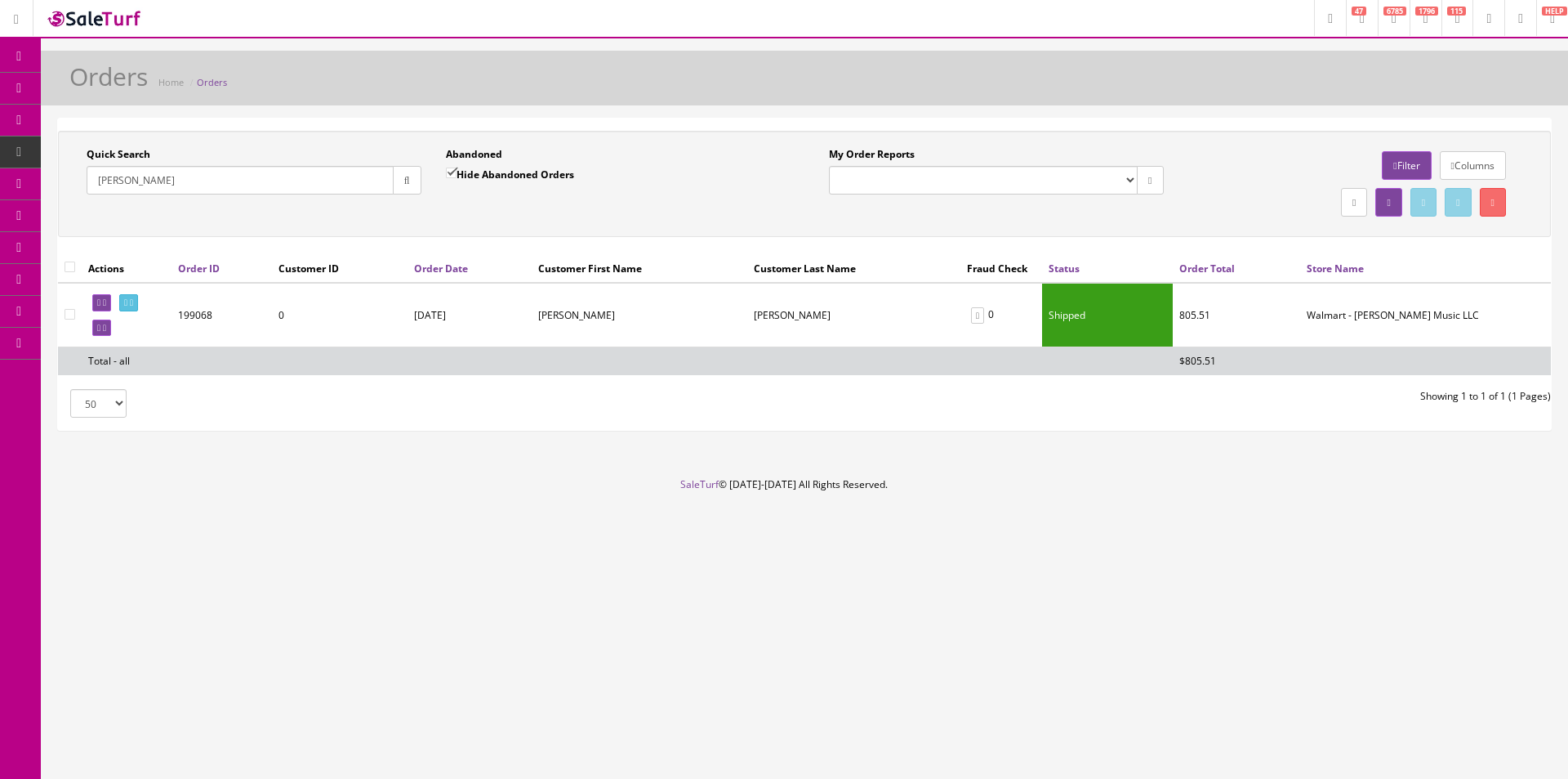
type input "[PERSON_NAME]"
click at [100, 331] on icon at bounding box center [99, 328] width 4 height 9
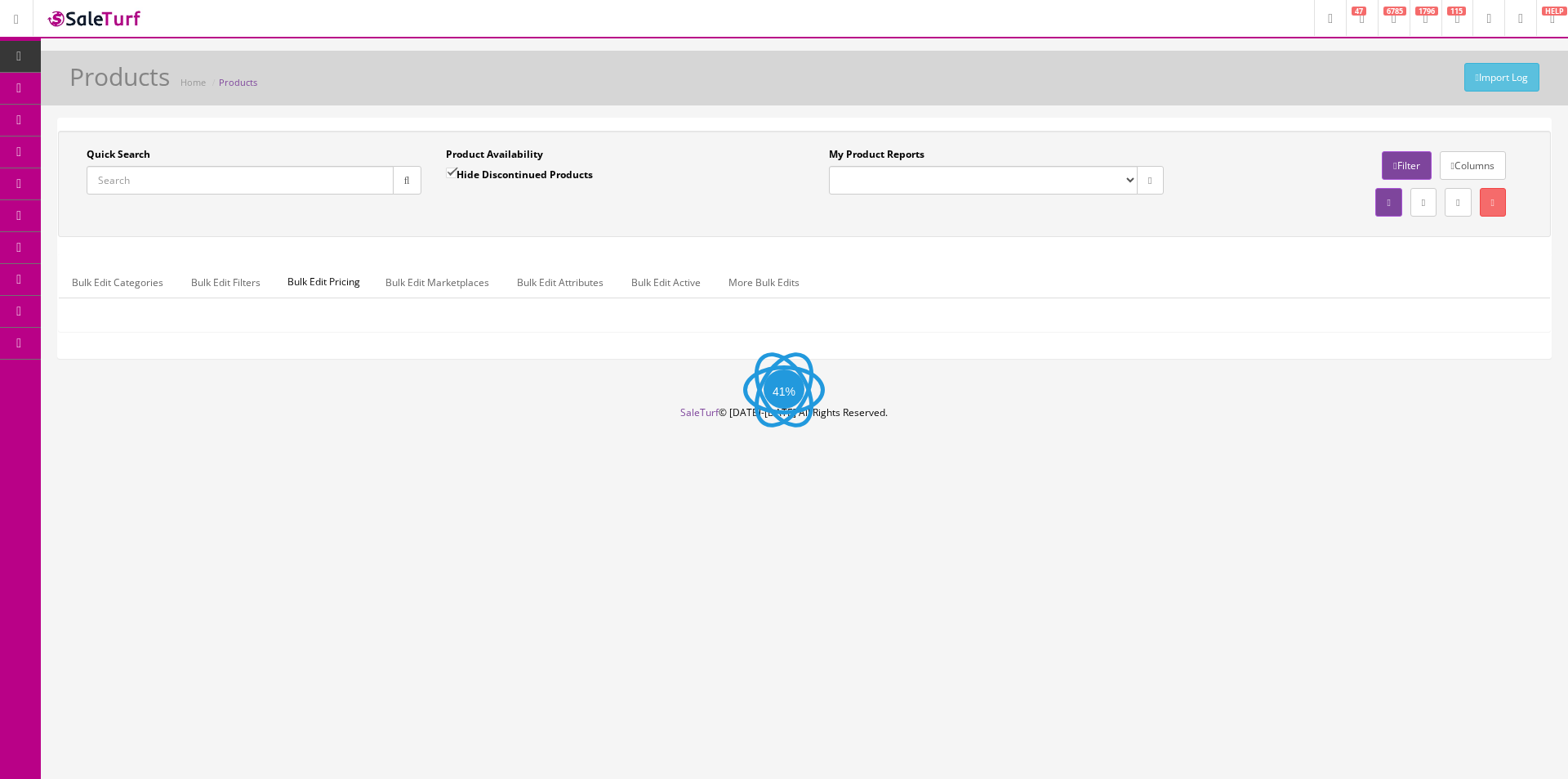
click at [254, 183] on input "Quick Search" at bounding box center [240, 180] width 308 height 28
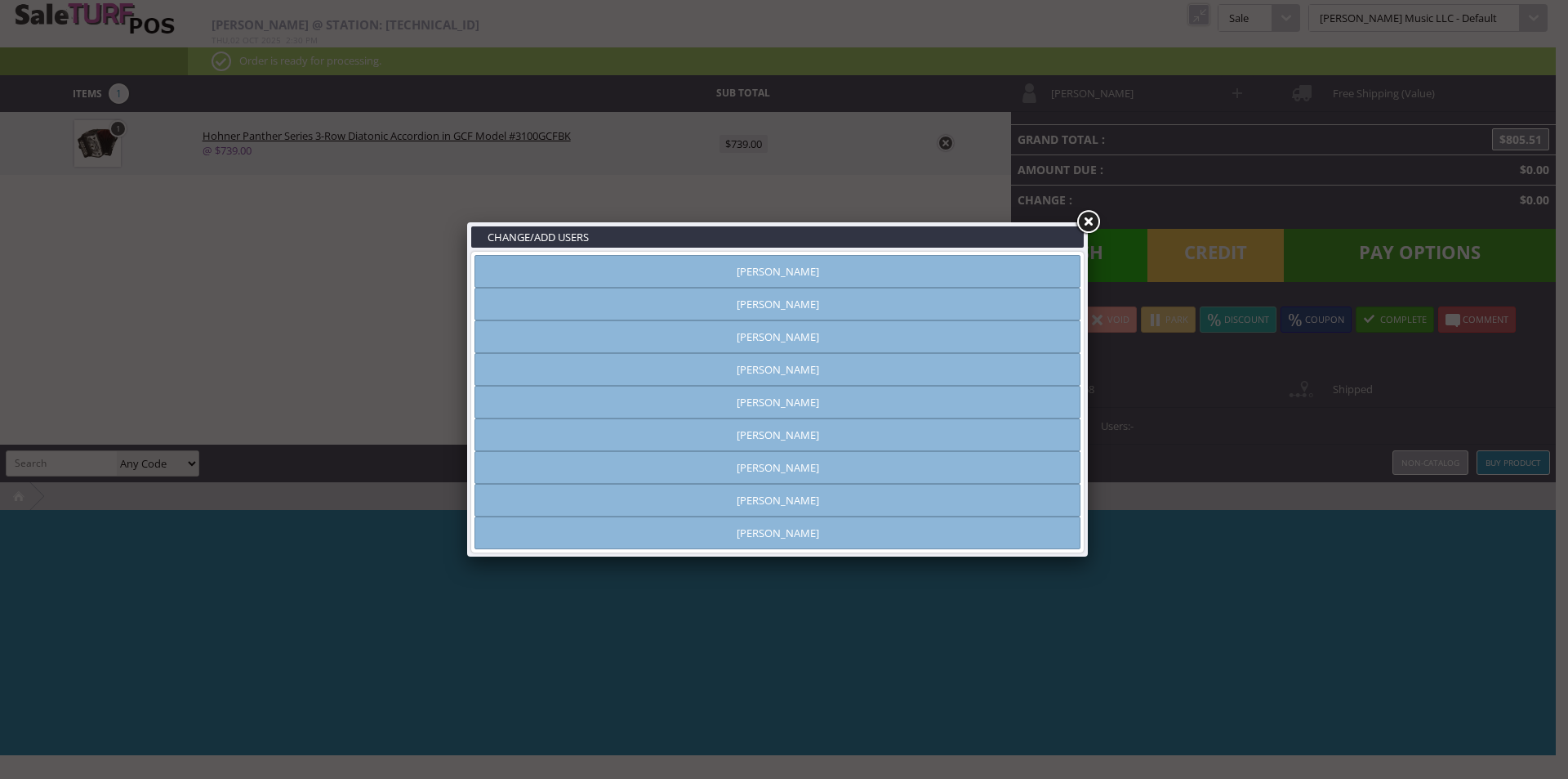
type input "[PERSON_NAME]"
click at [1099, 222] on link at bounding box center [1088, 222] width 29 height 29
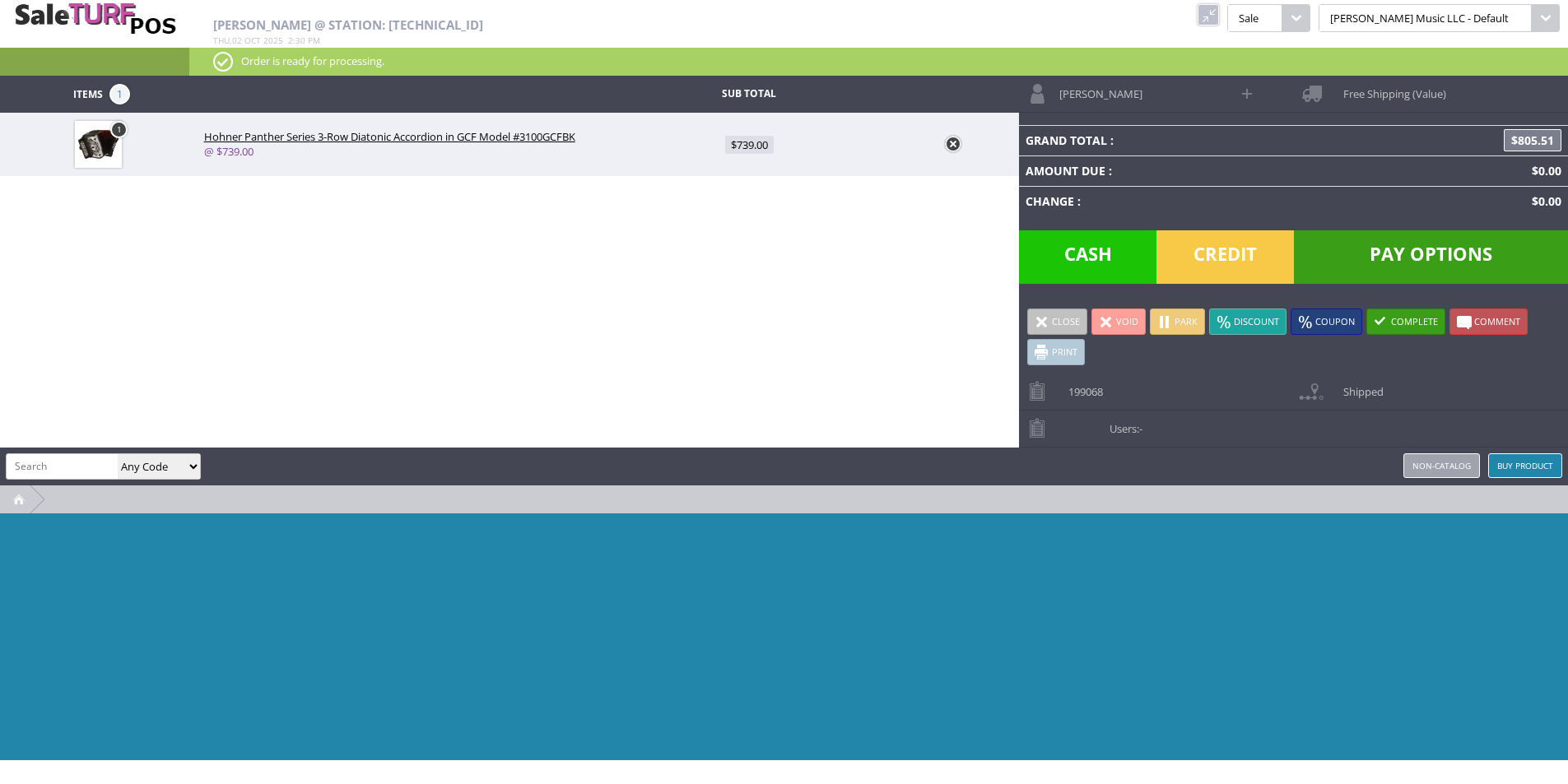
click at [111, 469] on input "search" at bounding box center [62, 466] width 111 height 24
type input "3100F"
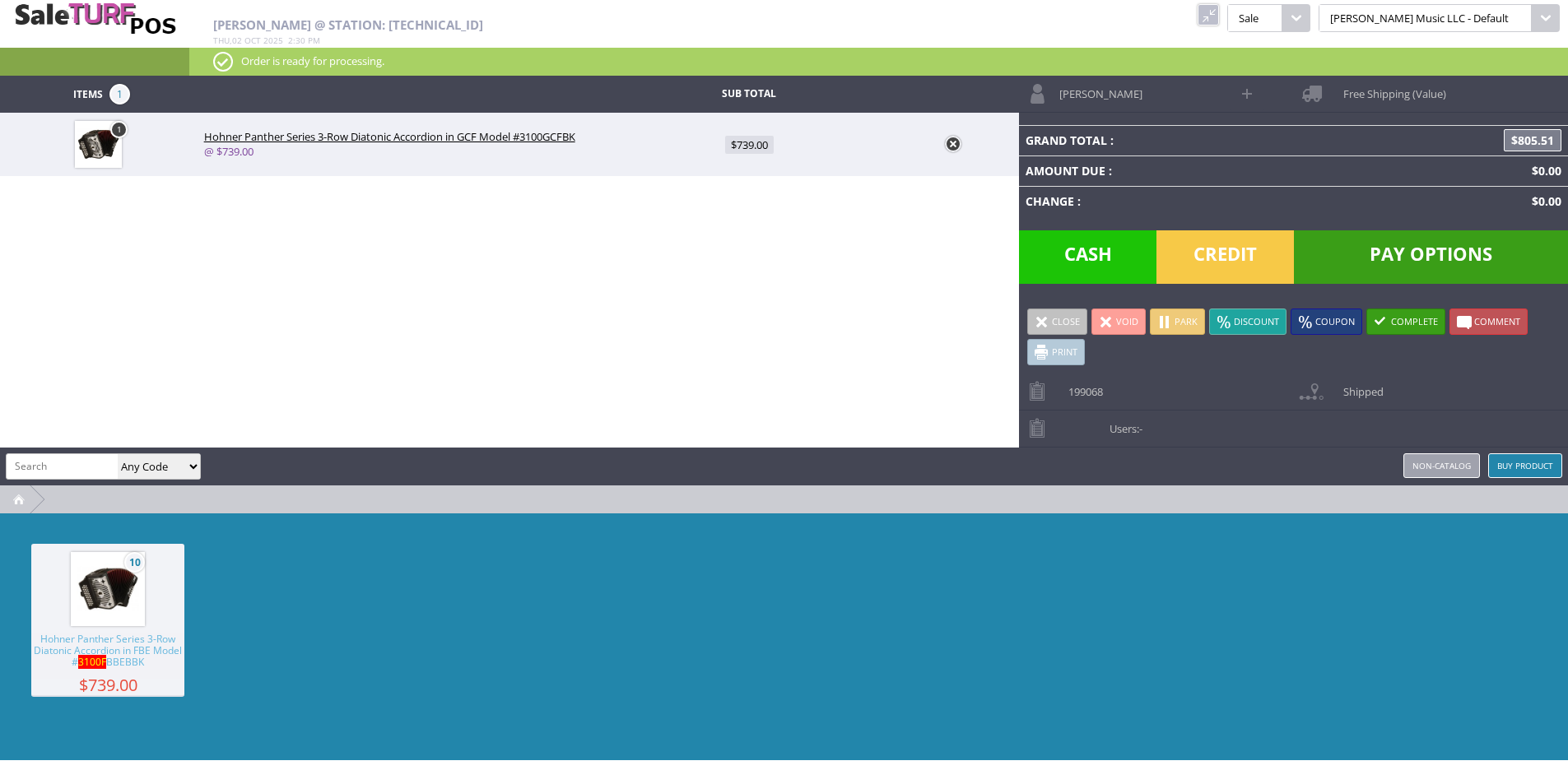
click at [166, 596] on span "10" at bounding box center [108, 589] width 154 height 90
click at [945, 143] on link at bounding box center [953, 144] width 17 height 17
click at [1219, 12] on link at bounding box center [1207, 14] width 21 height 21
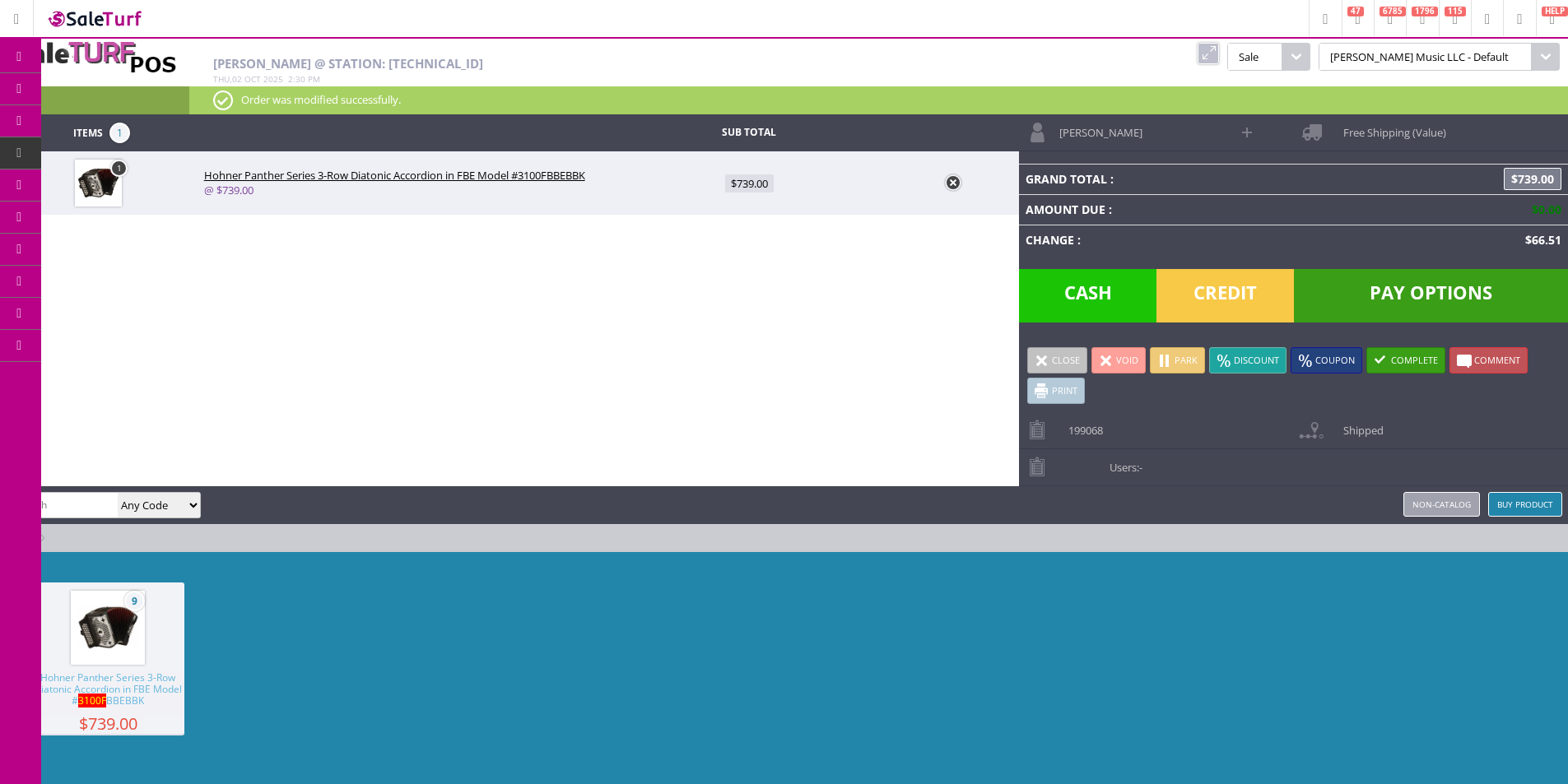
click at [117, 97] on link "Products" at bounding box center [128, 90] width 173 height 33
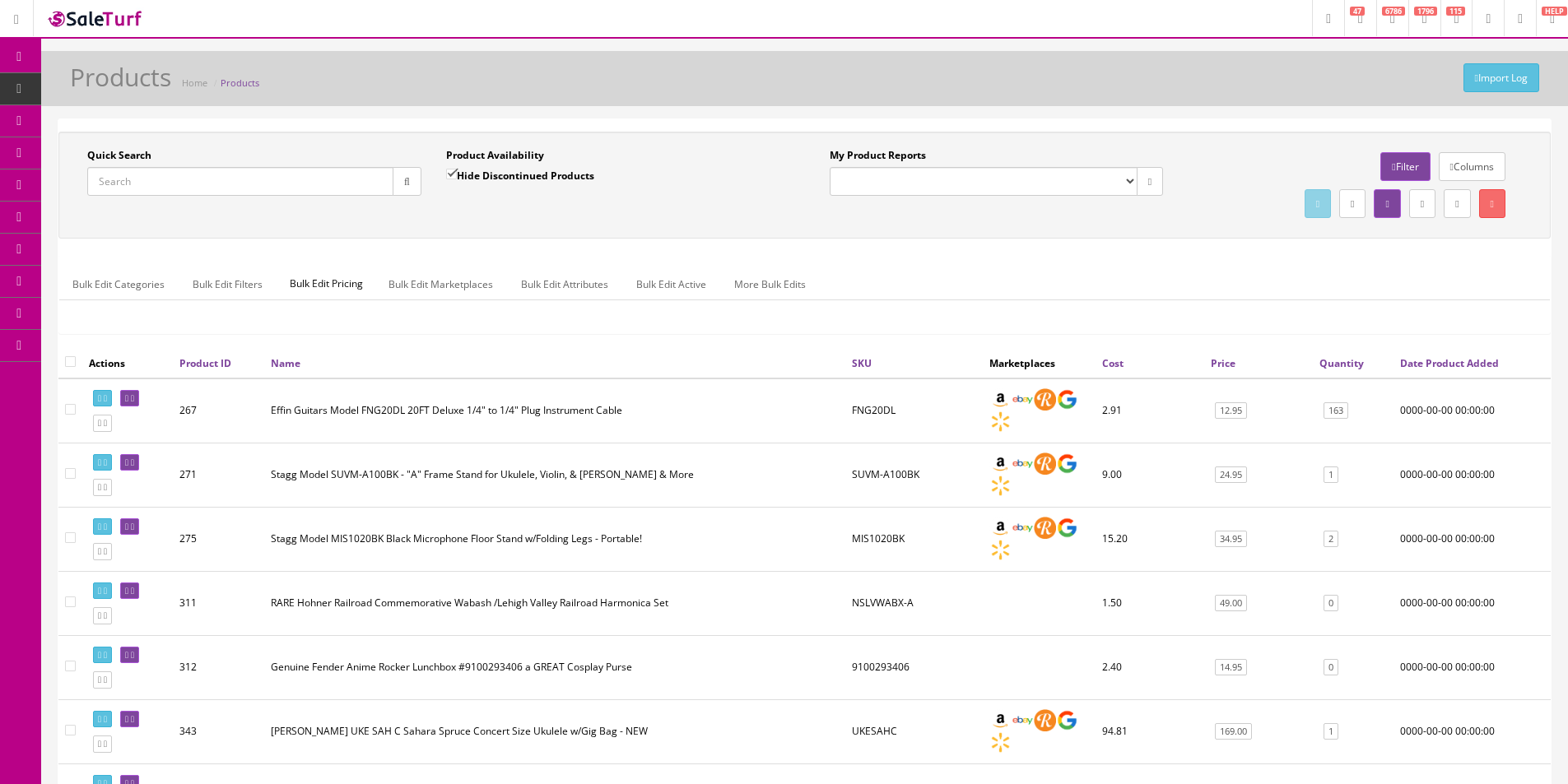
click at [991, 223] on div "Quick Search Date From Product Availability Hide Discontinued Products Date To …" at bounding box center [805, 185] width 1493 height 107
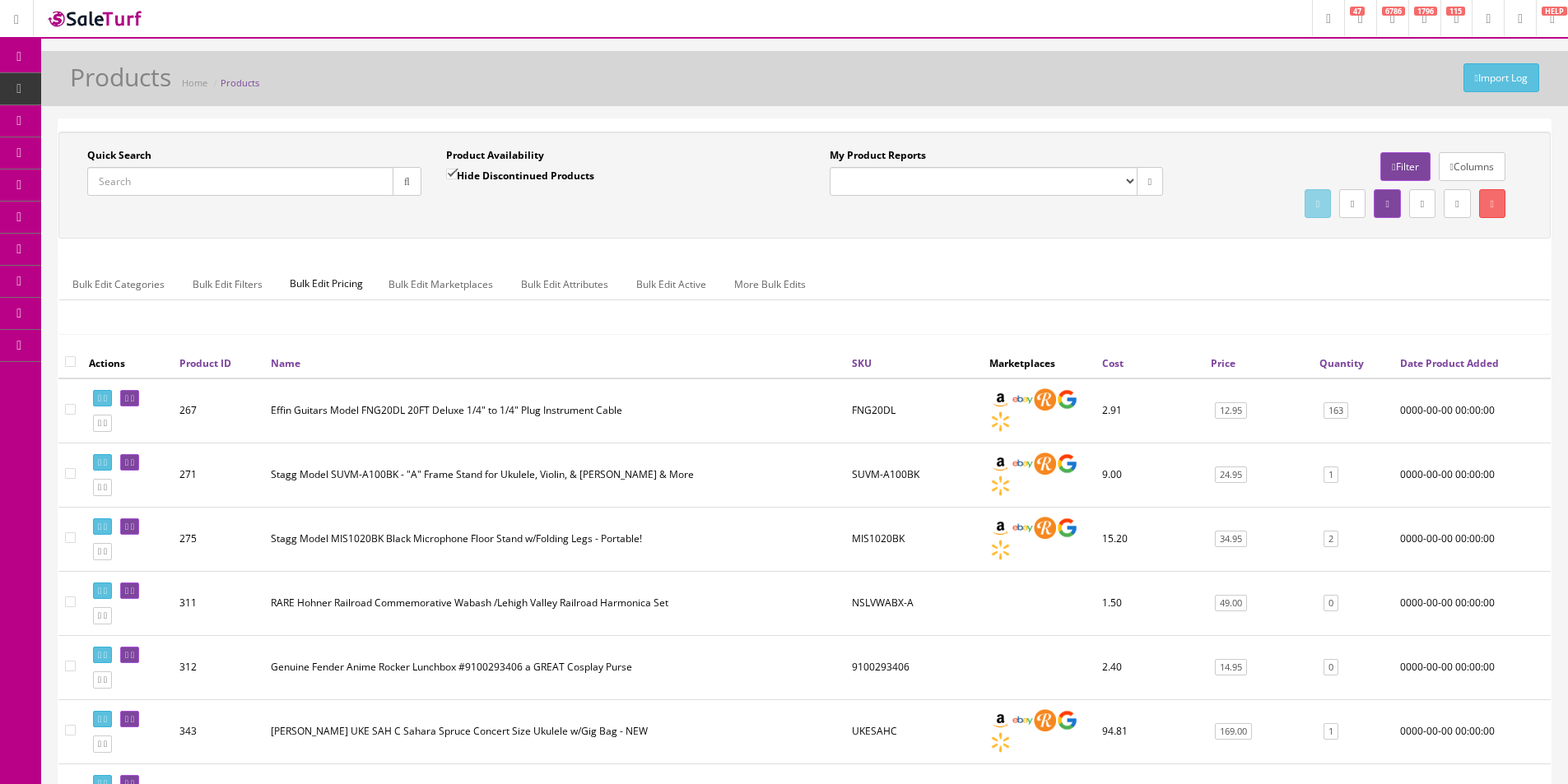
click at [991, 223] on div "Quick Search Date From Product Availability Hide Discontinued Products Date To …" at bounding box center [805, 185] width 1493 height 107
click at [991, 224] on div "Quick Search Date From Product Availability Hide Discontinued Products Date To …" at bounding box center [805, 185] width 1493 height 107
click at [965, 293] on ul "Bulk Edit Categories Bulk Edit Filters Bulk Edit Pricing Bulk Edit Marketplaces…" at bounding box center [804, 284] width 1491 height 32
click at [962, 293] on ul "Bulk Edit Categories Bulk Edit Filters Bulk Edit Pricing Bulk Edit Marketplaces…" at bounding box center [804, 284] width 1491 height 32
click at [115, 171] on input "Quick Search" at bounding box center [240, 181] width 306 height 28
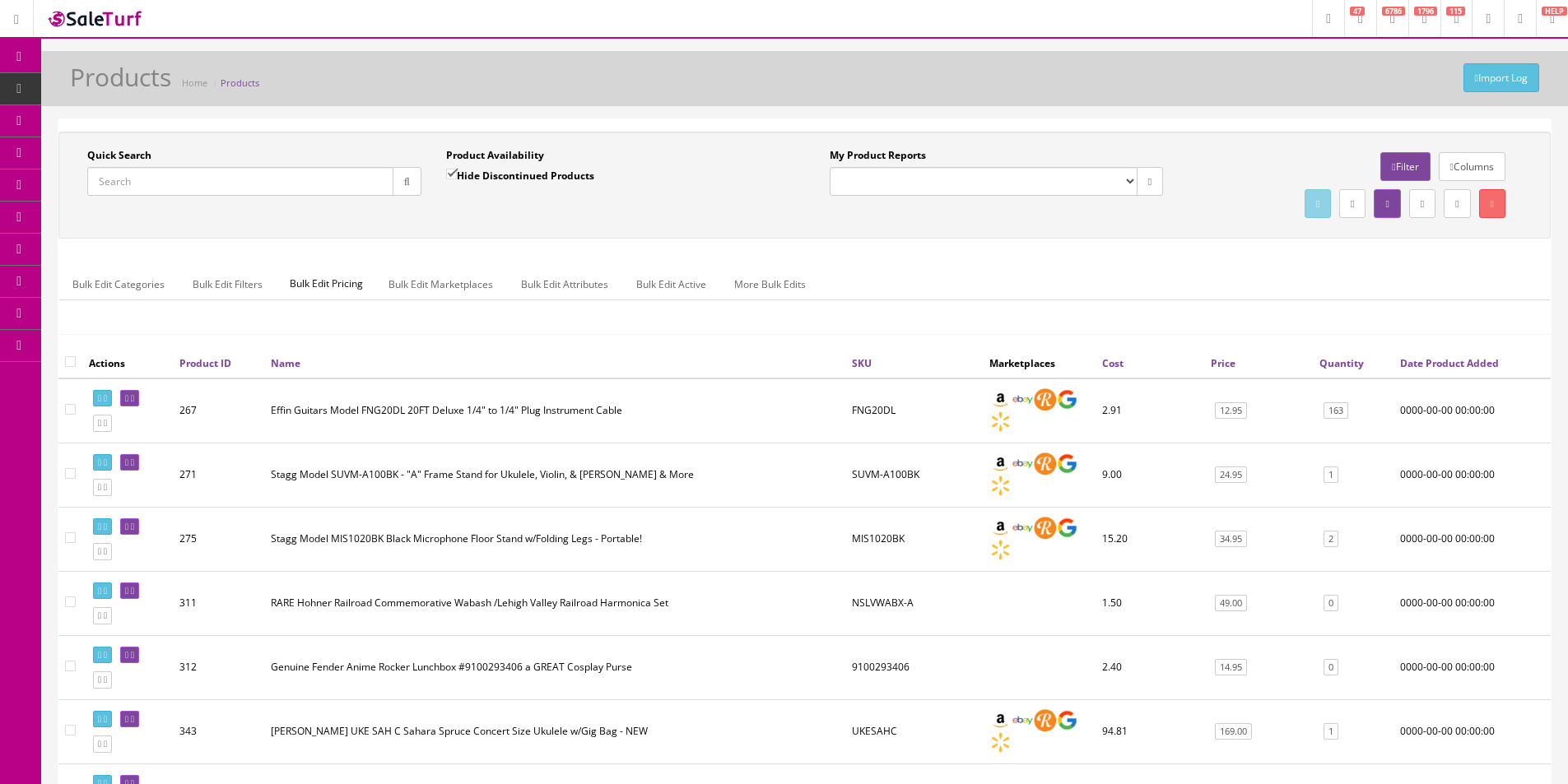
click at [115, 170] on input "Quick Search" at bounding box center [240, 181] width 306 height 28
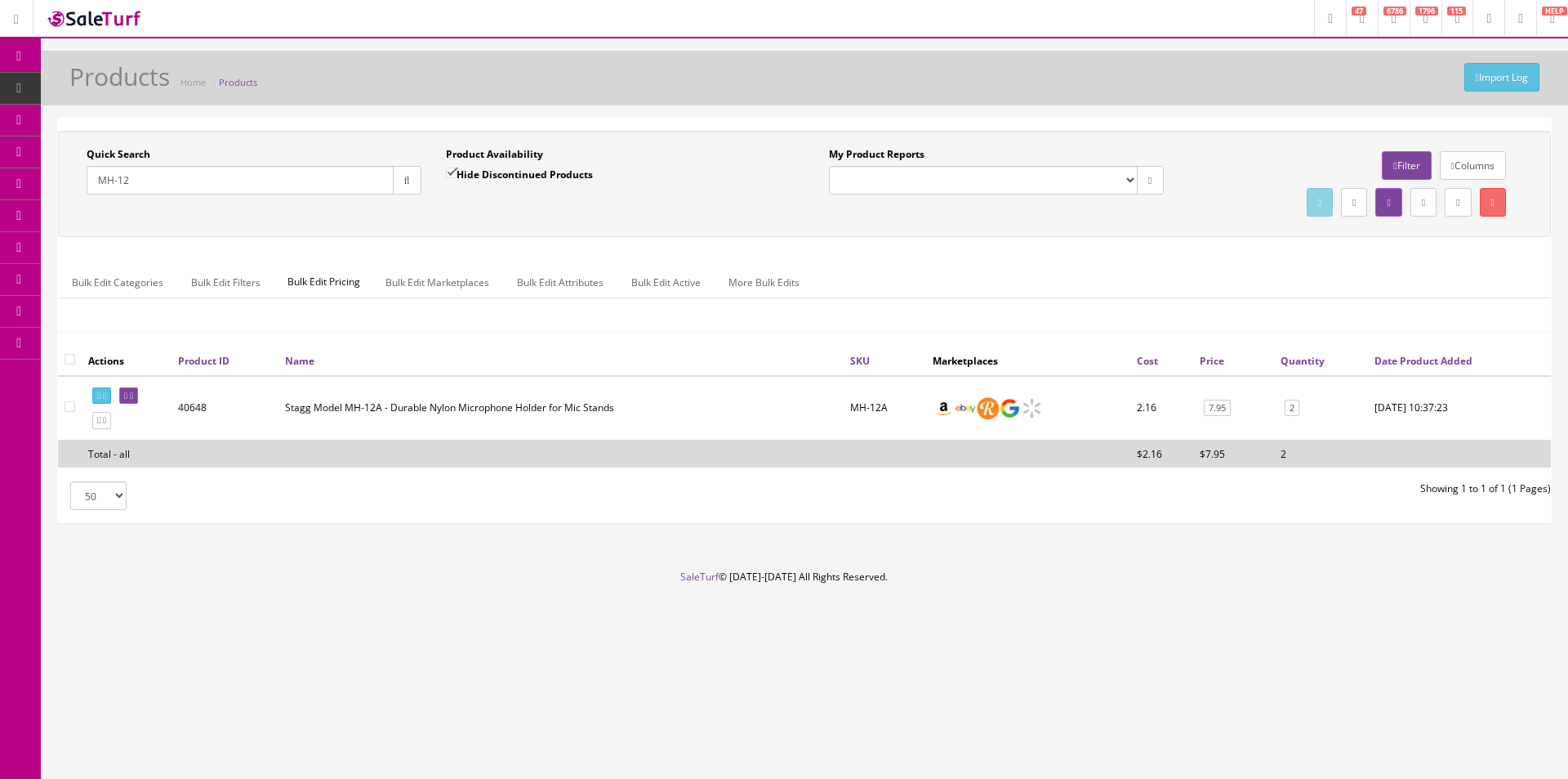
type input "MH-12"
click at [69, 404] on input"] "checkbox" at bounding box center [70, 406] width 11 height 11
checkbox input"] "true"
click at [1503, 201] on link at bounding box center [1493, 202] width 26 height 28
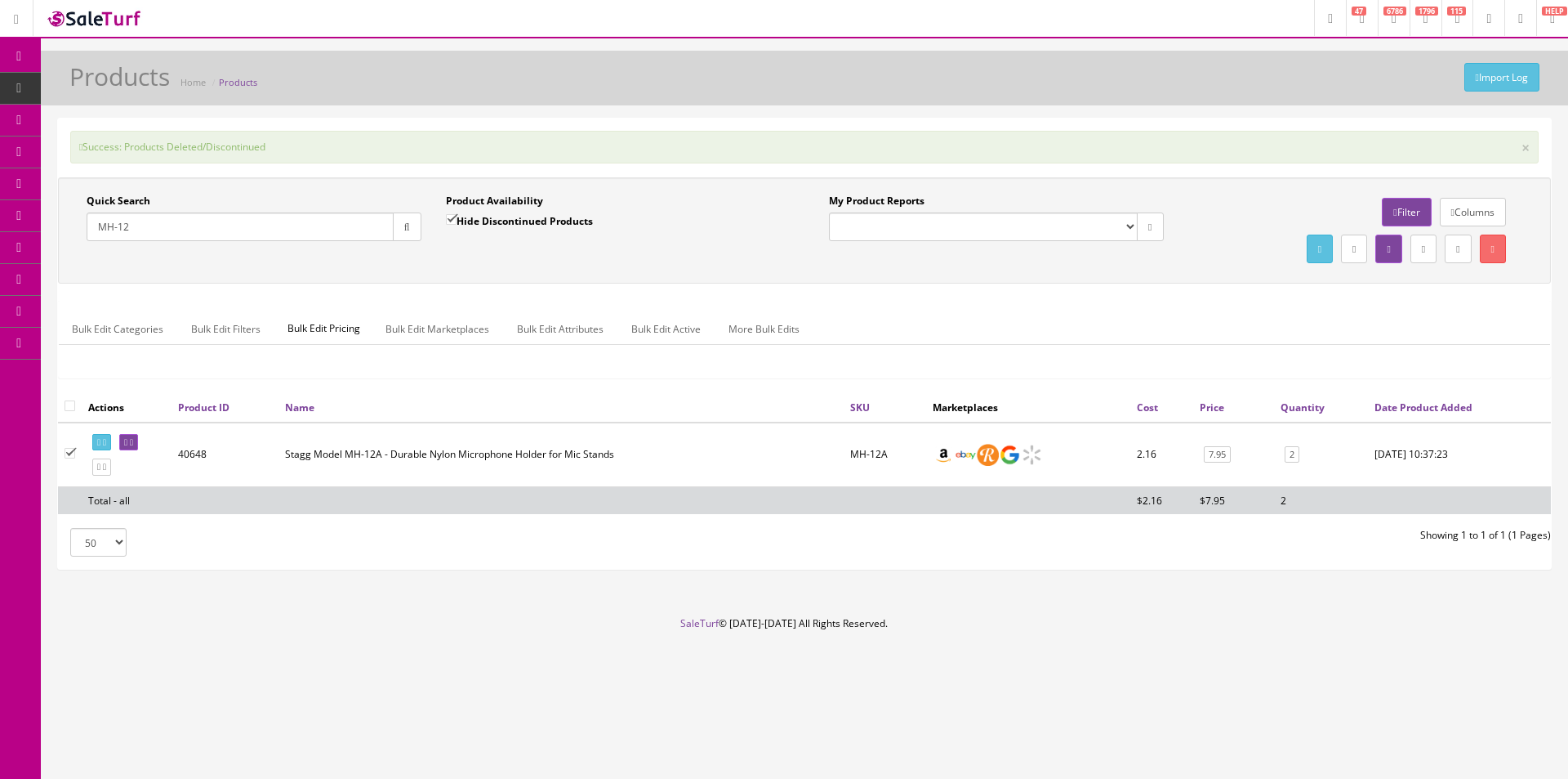
click at [975, 317] on ul "Bulk Edit Categories Bulk Edit Filters Bulk Edit Pricing Bulk Edit Marketplaces…" at bounding box center [804, 329] width 1491 height 32
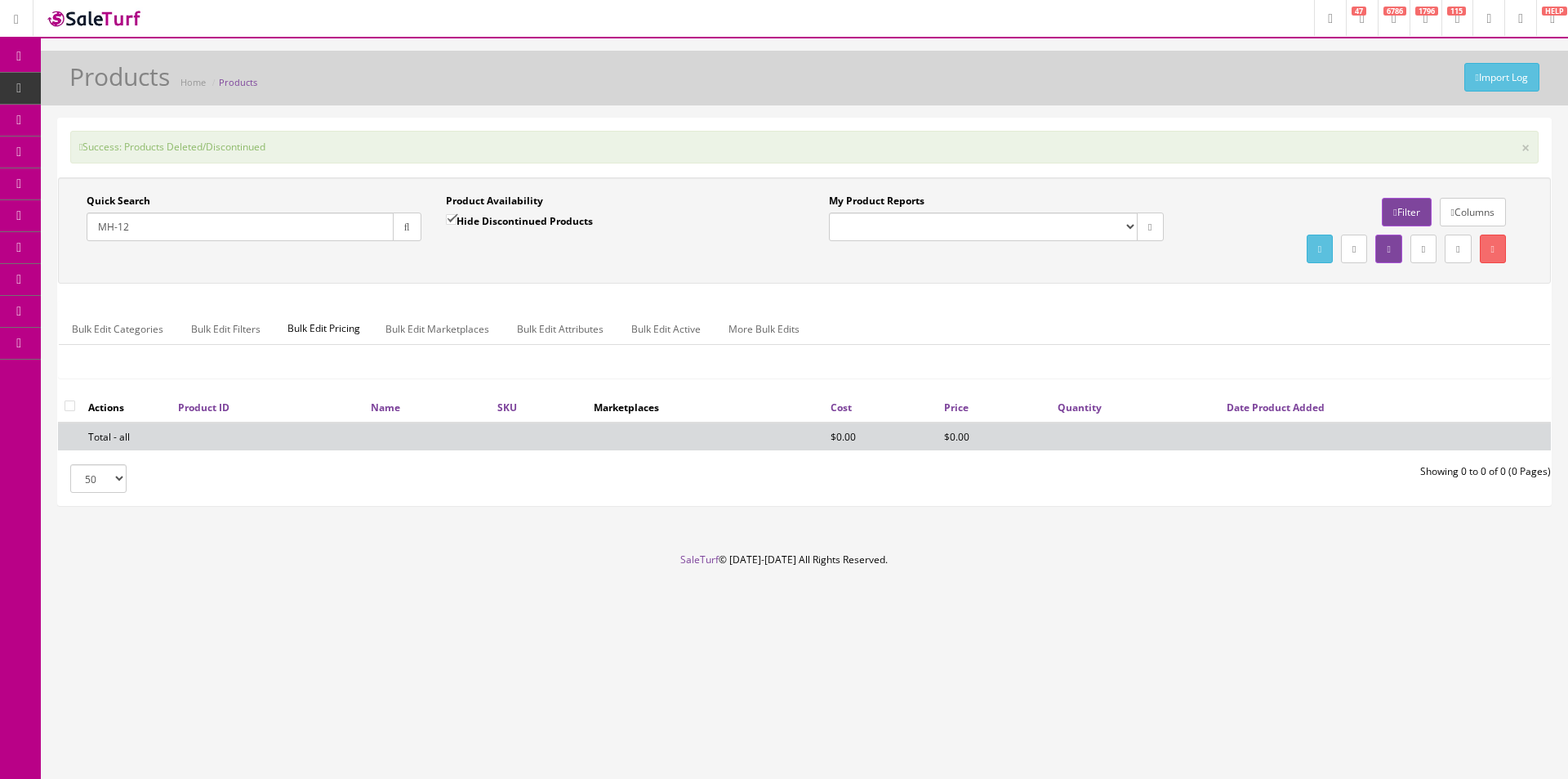
click at [1107, 268] on div "My Product Reports Amazon FMIC Audit Market Errors (InStock) Marketplace Errors…" at bounding box center [1176, 230] width 743 height 74
click at [1108, 263] on div "My Product Reports Amazon FMIC Audit Market Errors (InStock) Marketplace Errors…" at bounding box center [1176, 230] width 743 height 74
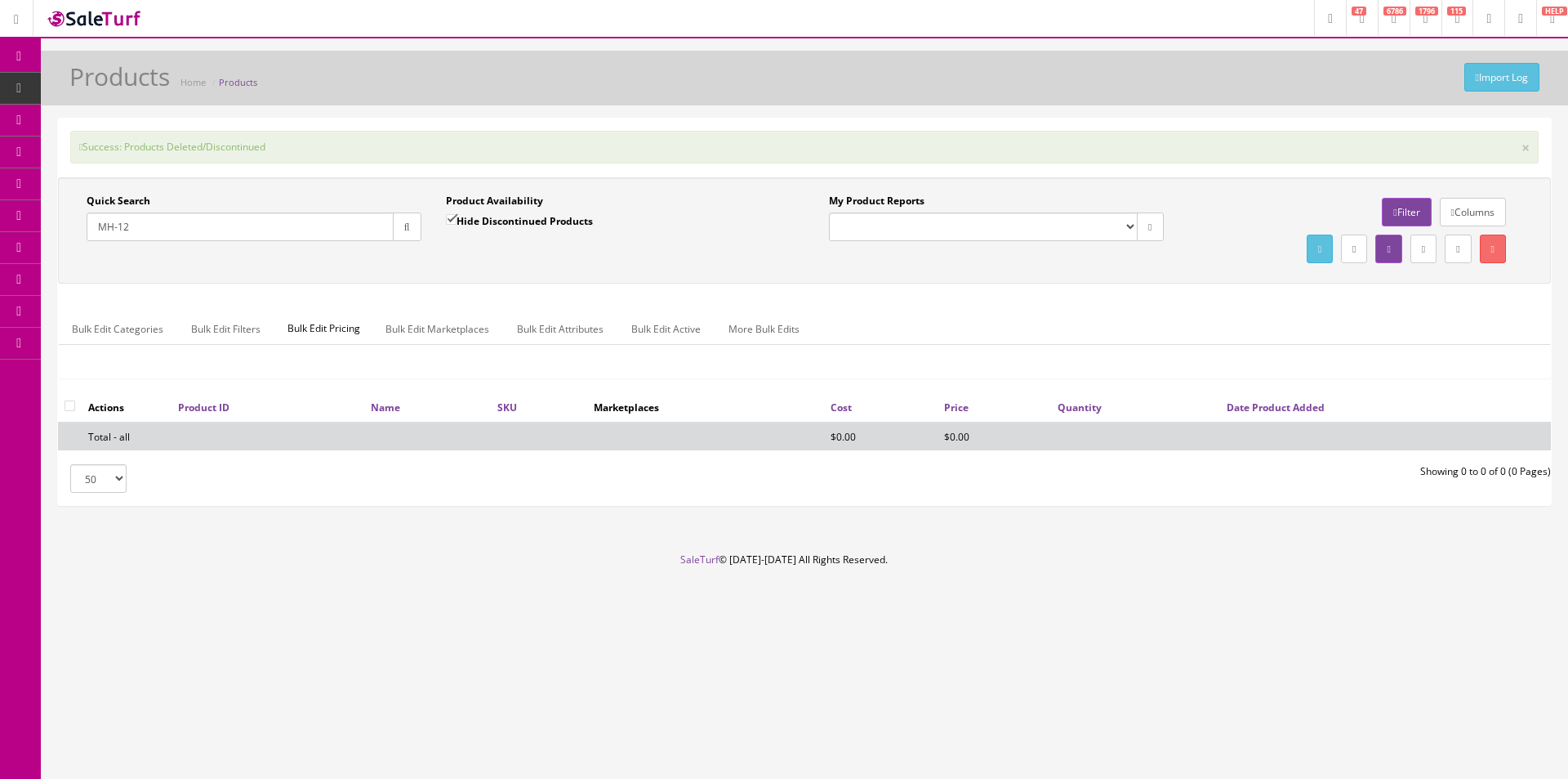
click at [1230, 400] on th "Date Product Added" at bounding box center [1385, 407] width 330 height 29
click at [1218, 353] on div "Bulk Edit Categories Bulk Edit Filters Bulk Edit Pricing Bulk Edit Marketplaces…" at bounding box center [804, 339] width 1491 height 52
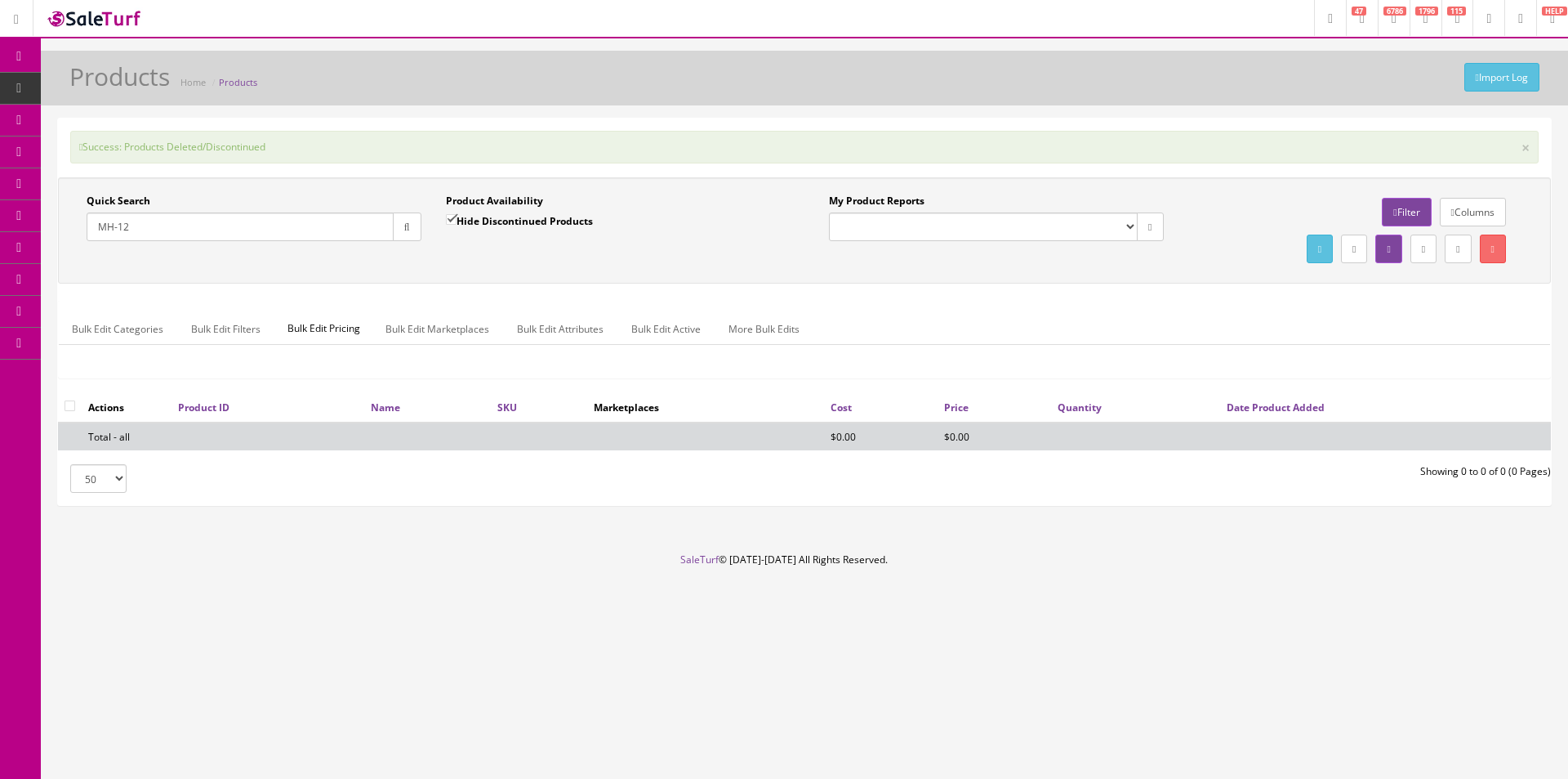
click at [1218, 353] on div "Bulk Edit Categories Bulk Edit Filters Bulk Edit Pricing Bulk Edit Marketplaces…" at bounding box center [804, 339] width 1491 height 52
click at [1218, 353] on div "Bulk Edit Categories Bulk Edit Filters Bulk Edit Pricing Bulk Edit Marketplaces…" at bounding box center [804, 339] width 1491 height 52
click at [1218, 352] on div "Bulk Edit Categories Bulk Edit Filters Bulk Edit Pricing Bulk Edit Marketplaces…" at bounding box center [804, 339] width 1491 height 52
click at [230, 220] on input "MH-12" at bounding box center [240, 226] width 308 height 28
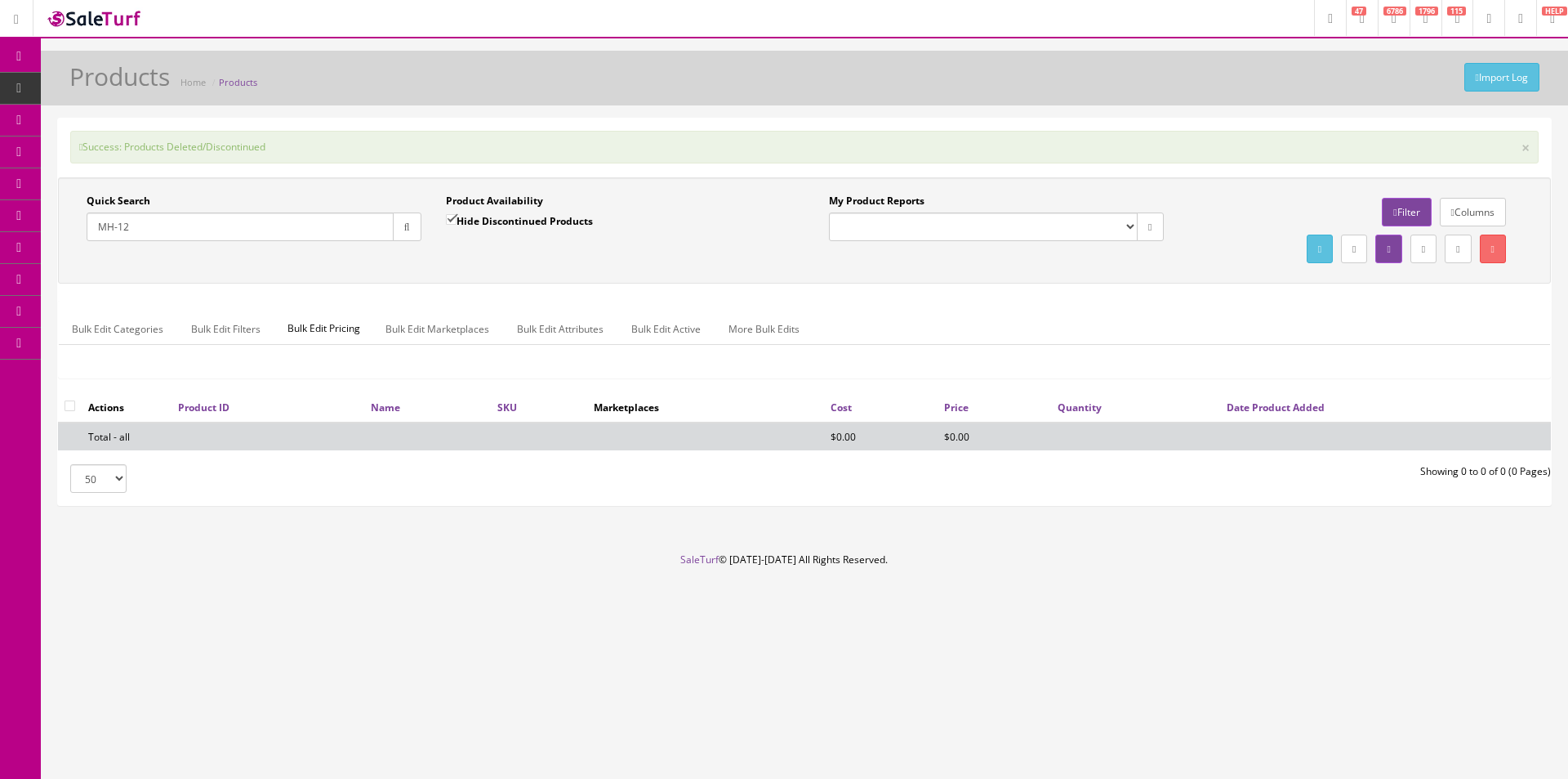
click at [230, 220] on input "MH-12" at bounding box center [240, 226] width 308 height 28
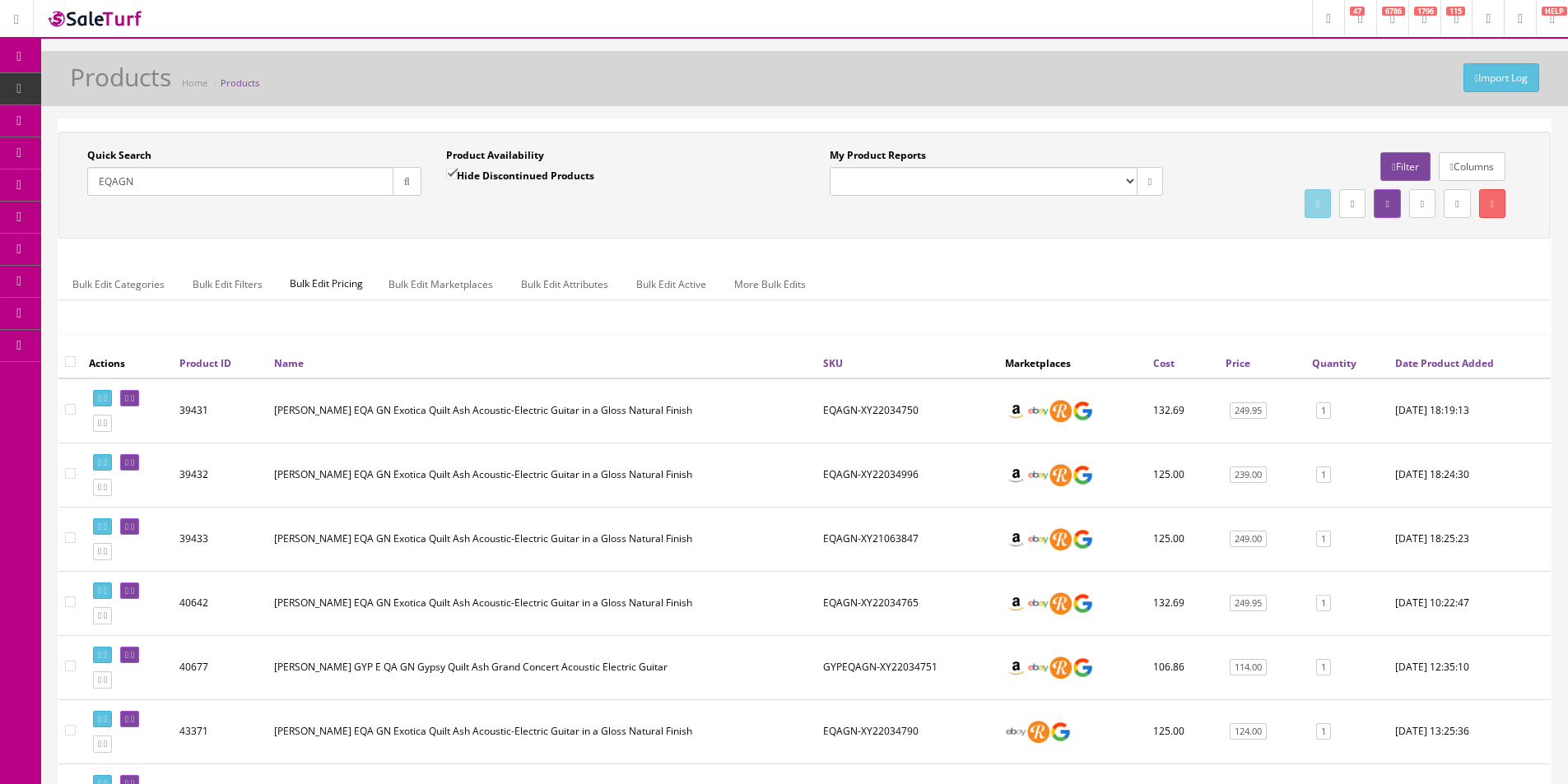
click at [1010, 278] on ul "Bulk Edit Categories Bulk Edit Filters Bulk Edit Pricing Bulk Edit Marketplaces…" at bounding box center [804, 284] width 1491 height 32
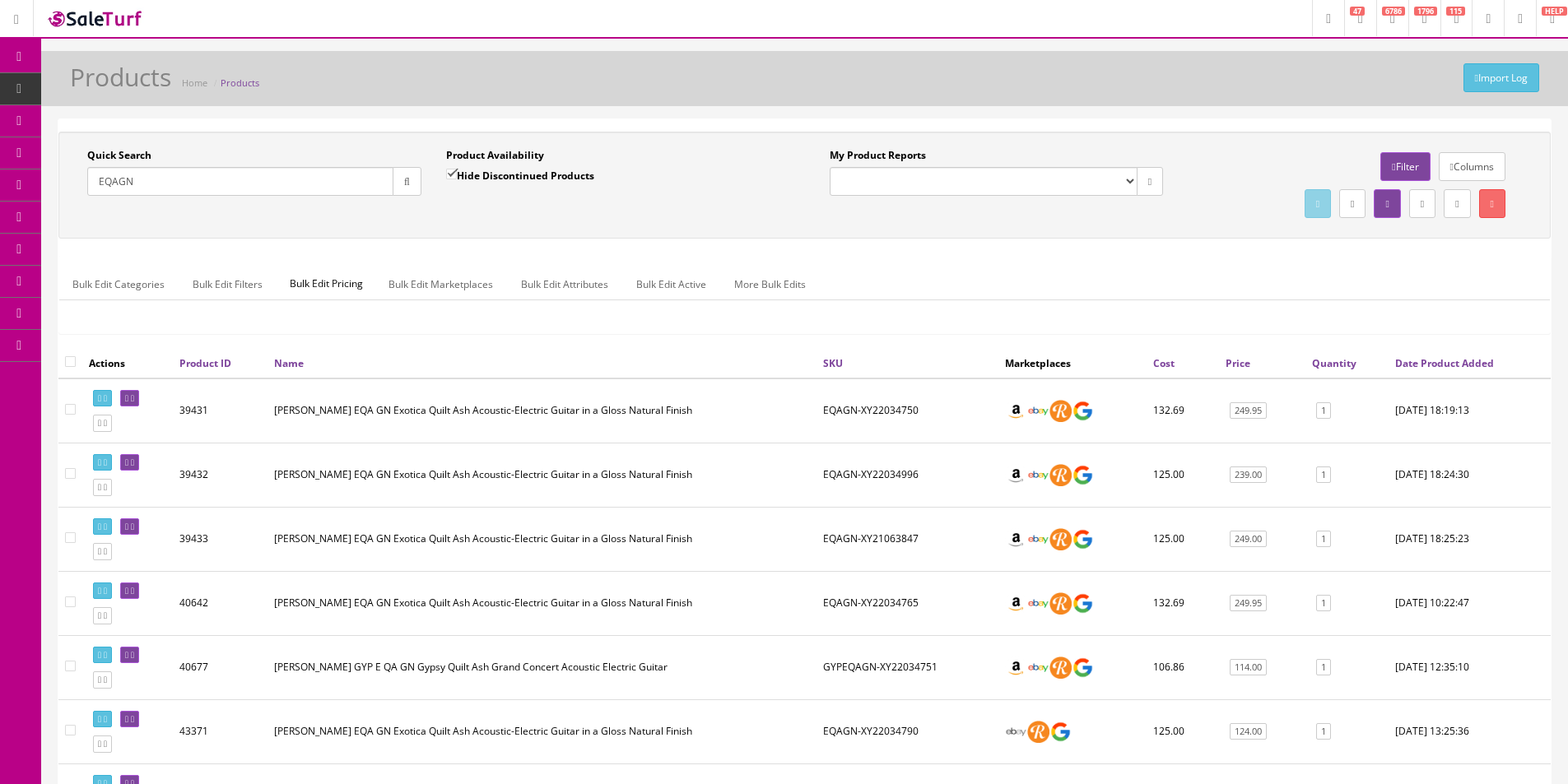
click at [1010, 278] on ul "Bulk Edit Categories Bulk Edit Filters Bulk Edit Pricing Bulk Edit Marketplaces…" at bounding box center [804, 284] width 1491 height 32
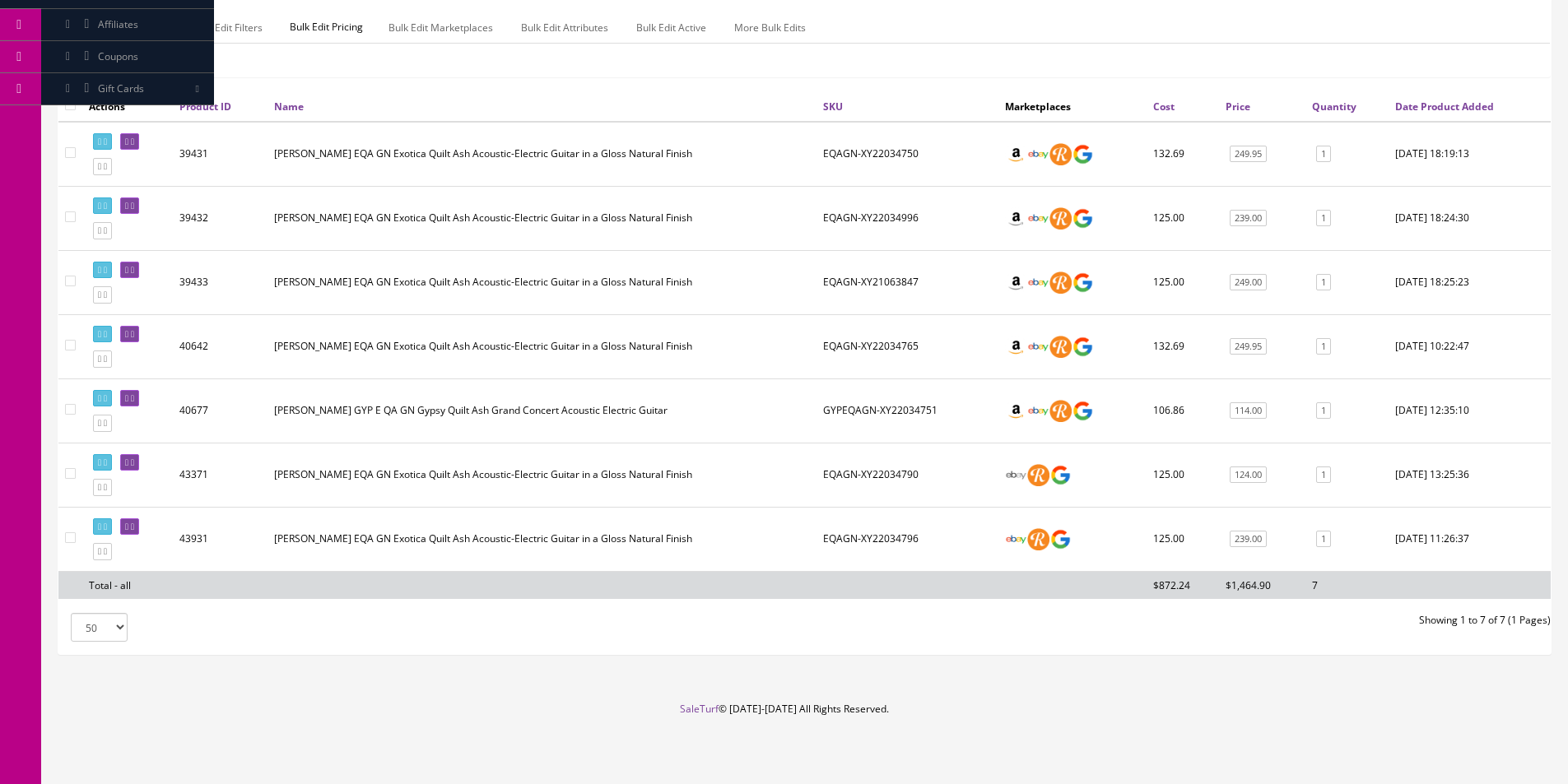
click at [890, 355] on td "EQAGN-XY22034765" at bounding box center [908, 347] width 182 height 64
click at [891, 353] on td "EQAGN-XY22034765" at bounding box center [908, 347] width 182 height 64
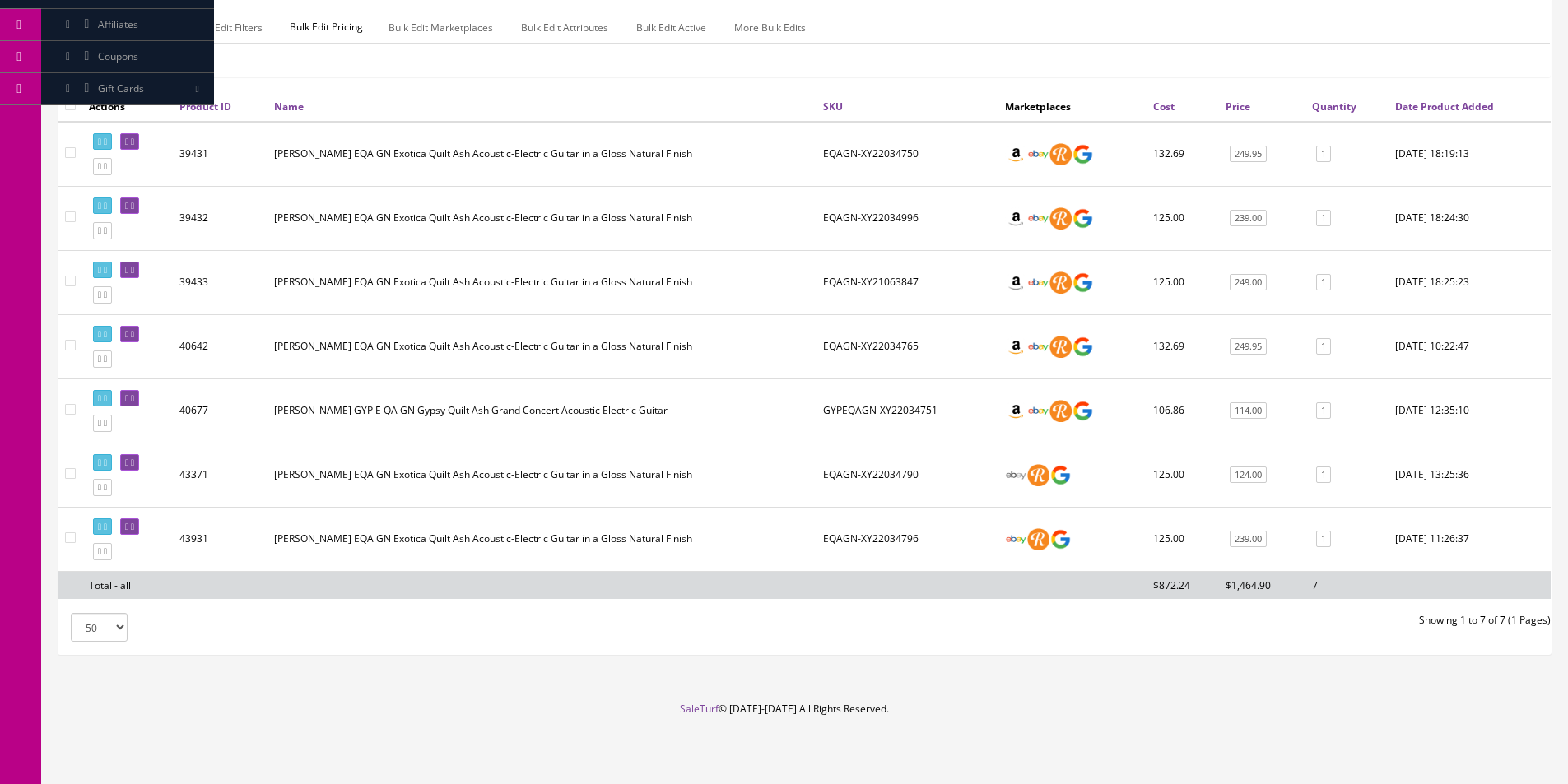
click at [841, 540] on td "EQAGN-XY22034796" at bounding box center [908, 539] width 182 height 64
click at [875, 541] on td "EQAGN-XY22034796" at bounding box center [908, 539] width 182 height 64
click at [887, 472] on td "EQAGN-XY22034790" at bounding box center [908, 475] width 182 height 64
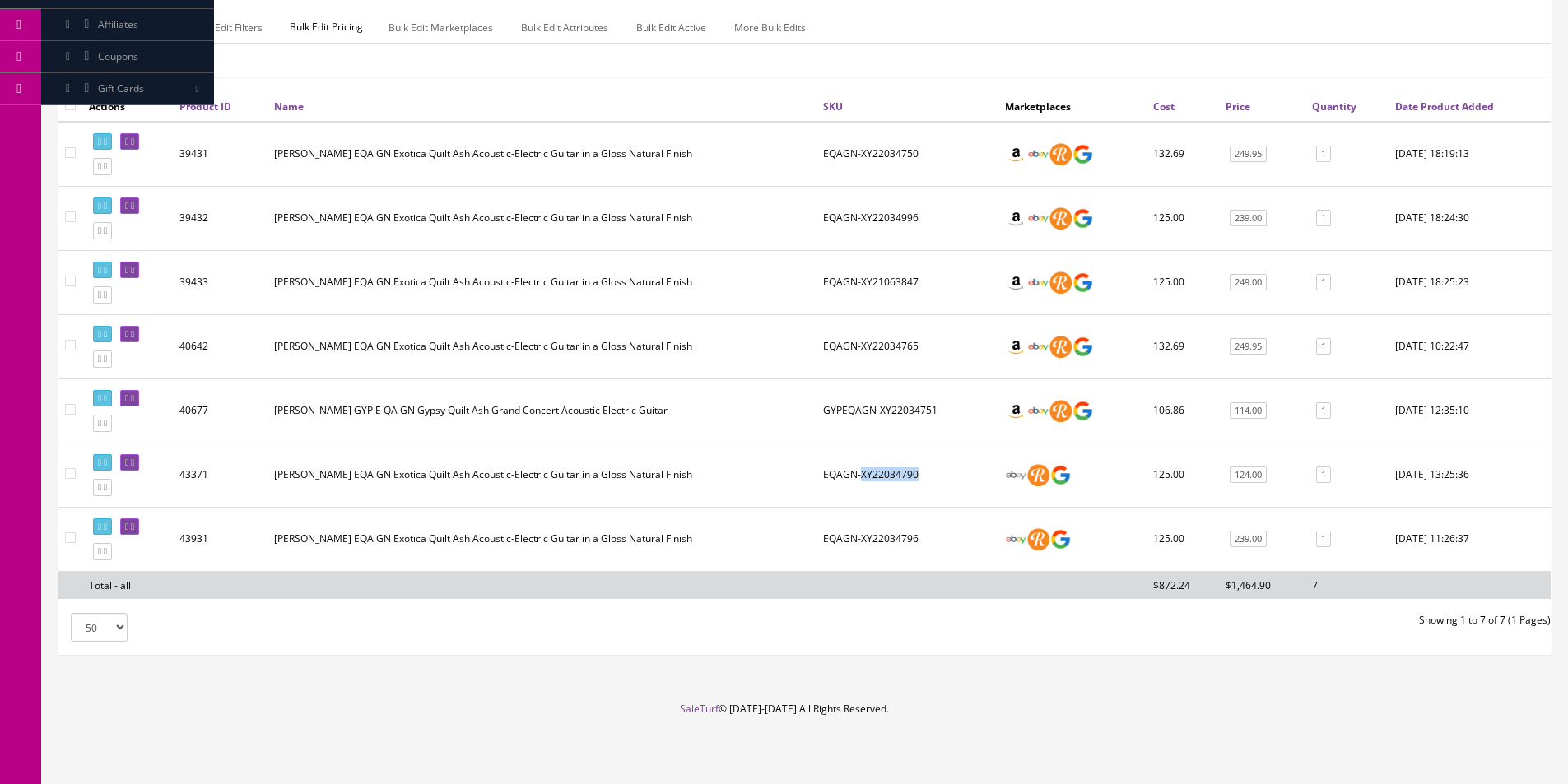
click at [887, 472] on td "EQAGN-XY22034790" at bounding box center [908, 475] width 182 height 64
click at [848, 473] on td "EQAGN-XY22034790" at bounding box center [908, 475] width 182 height 64
click at [850, 408] on td "GYPEQAGN-XY22034751" at bounding box center [908, 411] width 182 height 64
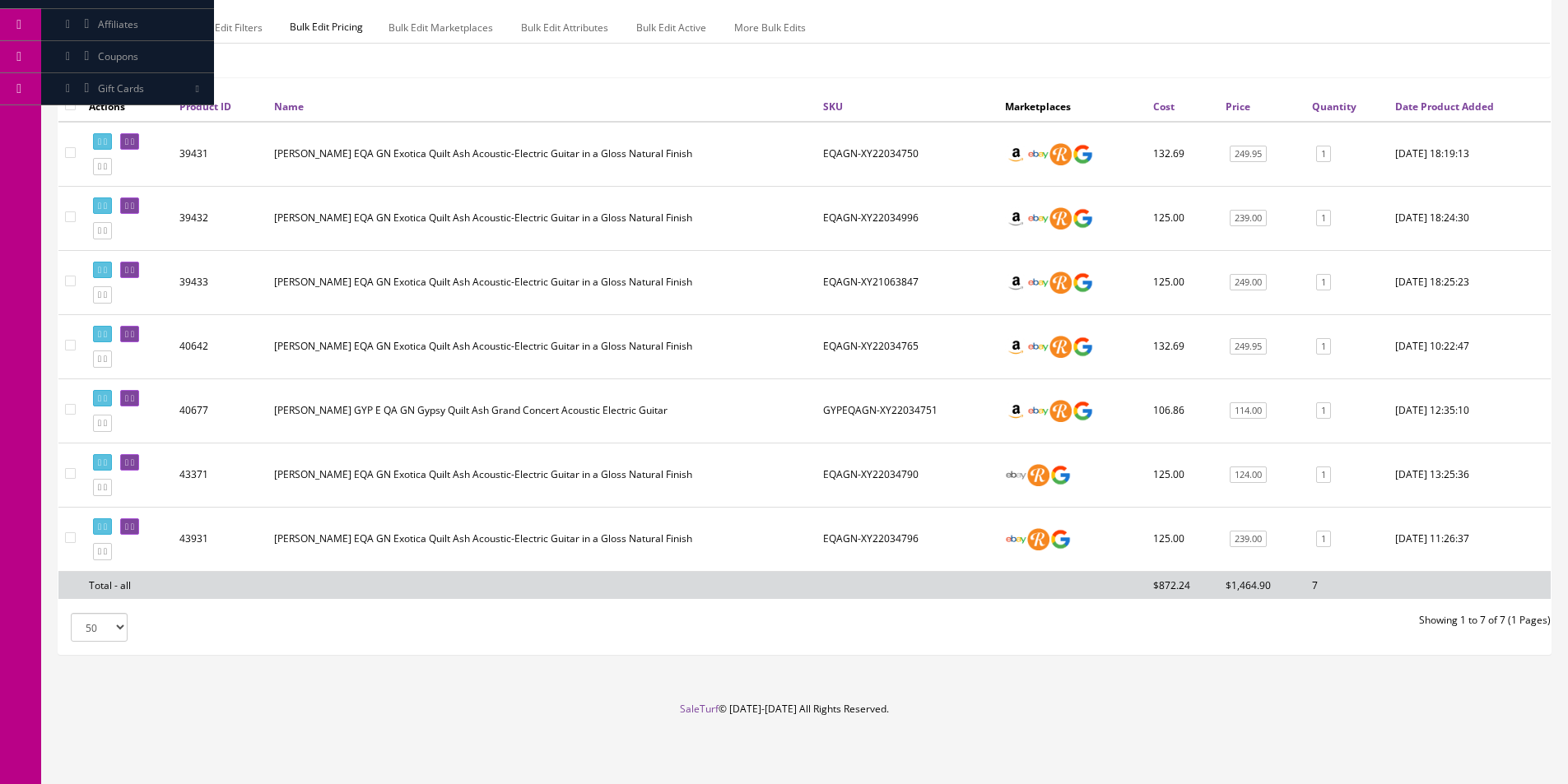
click at [904, 409] on td "GYPEQAGN-XY22034751" at bounding box center [908, 411] width 182 height 64
click at [892, 348] on td "EQAGN-XY22034765" at bounding box center [908, 347] width 182 height 64
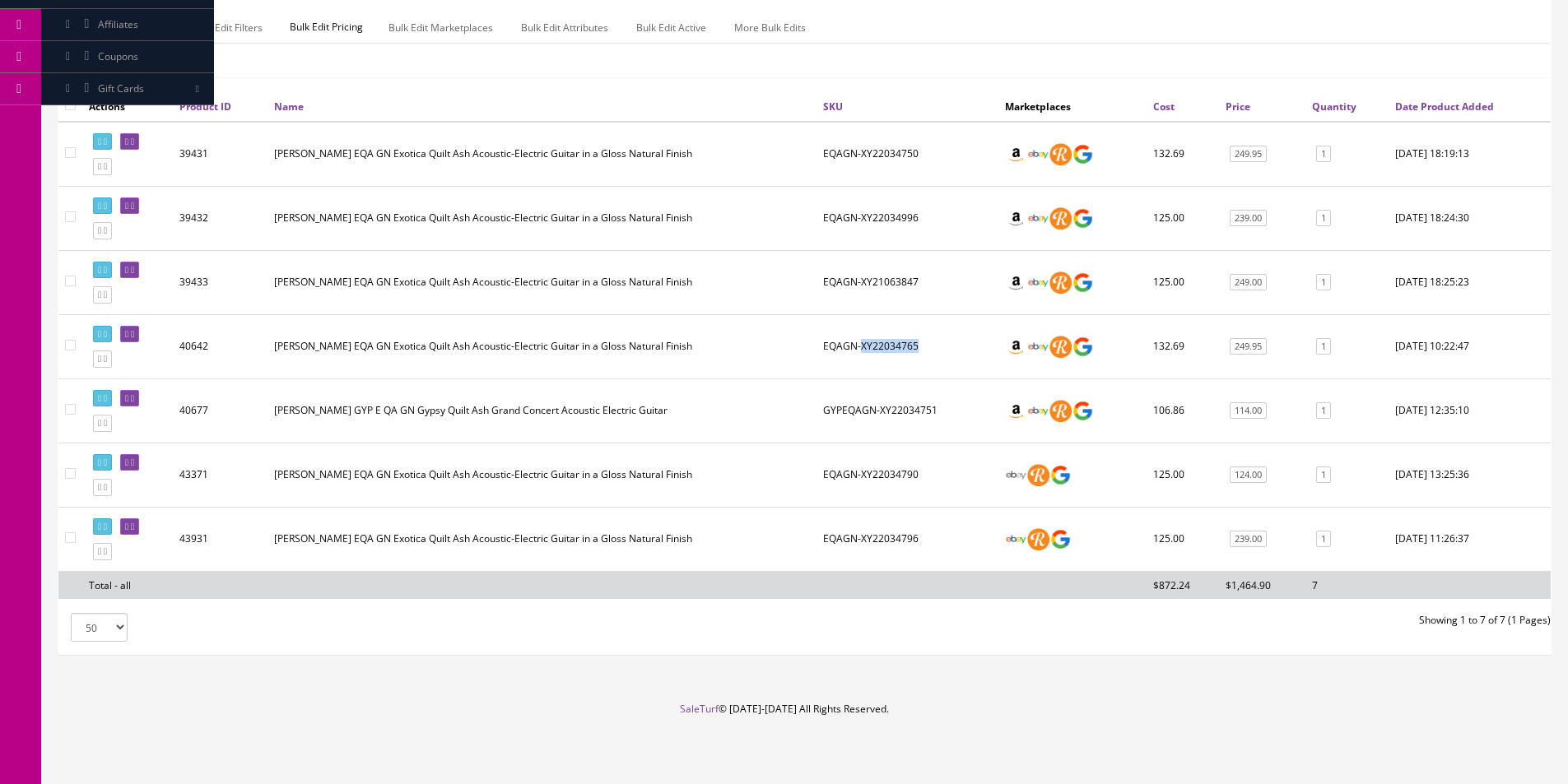
click at [892, 348] on td "EQAGN-XY22034765" at bounding box center [908, 347] width 182 height 64
click at [892, 347] on td "EQAGN-XY22034765" at bounding box center [908, 347] width 182 height 64
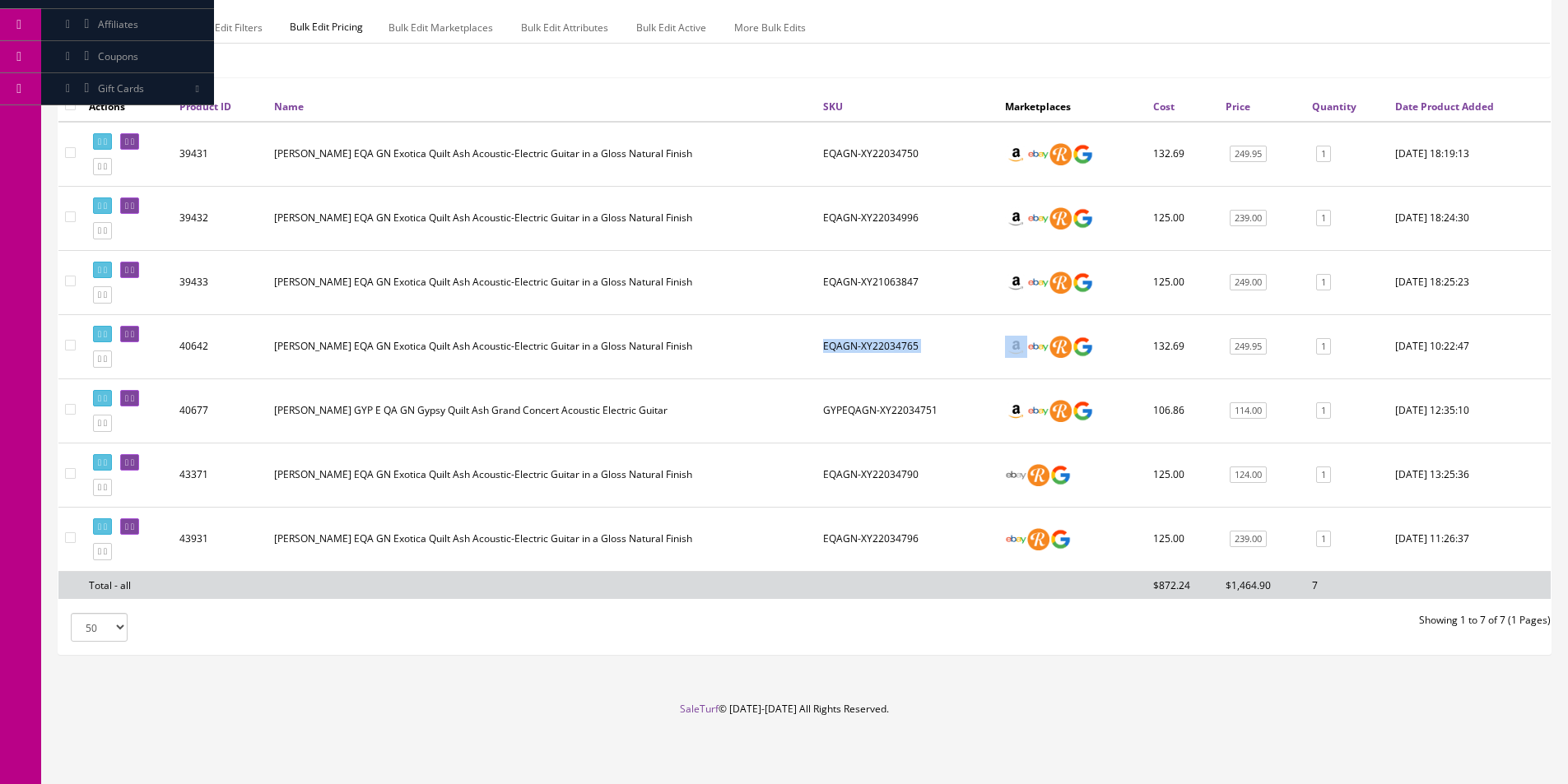
click at [892, 347] on td "EQAGN-XY22034765" at bounding box center [908, 347] width 182 height 64
click at [892, 347] on td "EQAGN-XY22034765" at bounding box center [908, 347] width 182 height 64
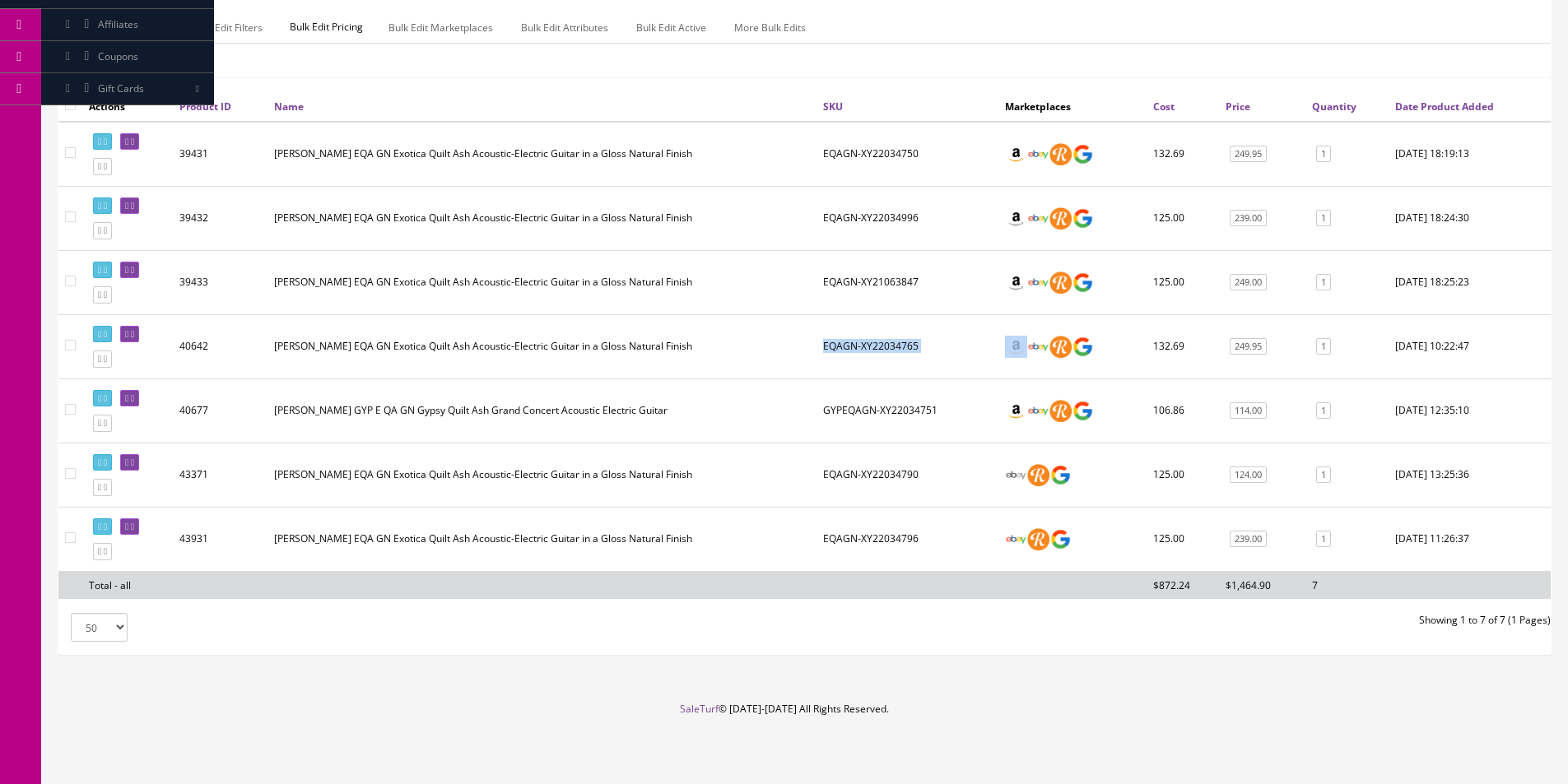
click at [892, 347] on td "EQAGN-XY22034765" at bounding box center [908, 347] width 182 height 64
click at [892, 346] on td "EQAGN-XY22034765" at bounding box center [908, 347] width 182 height 64
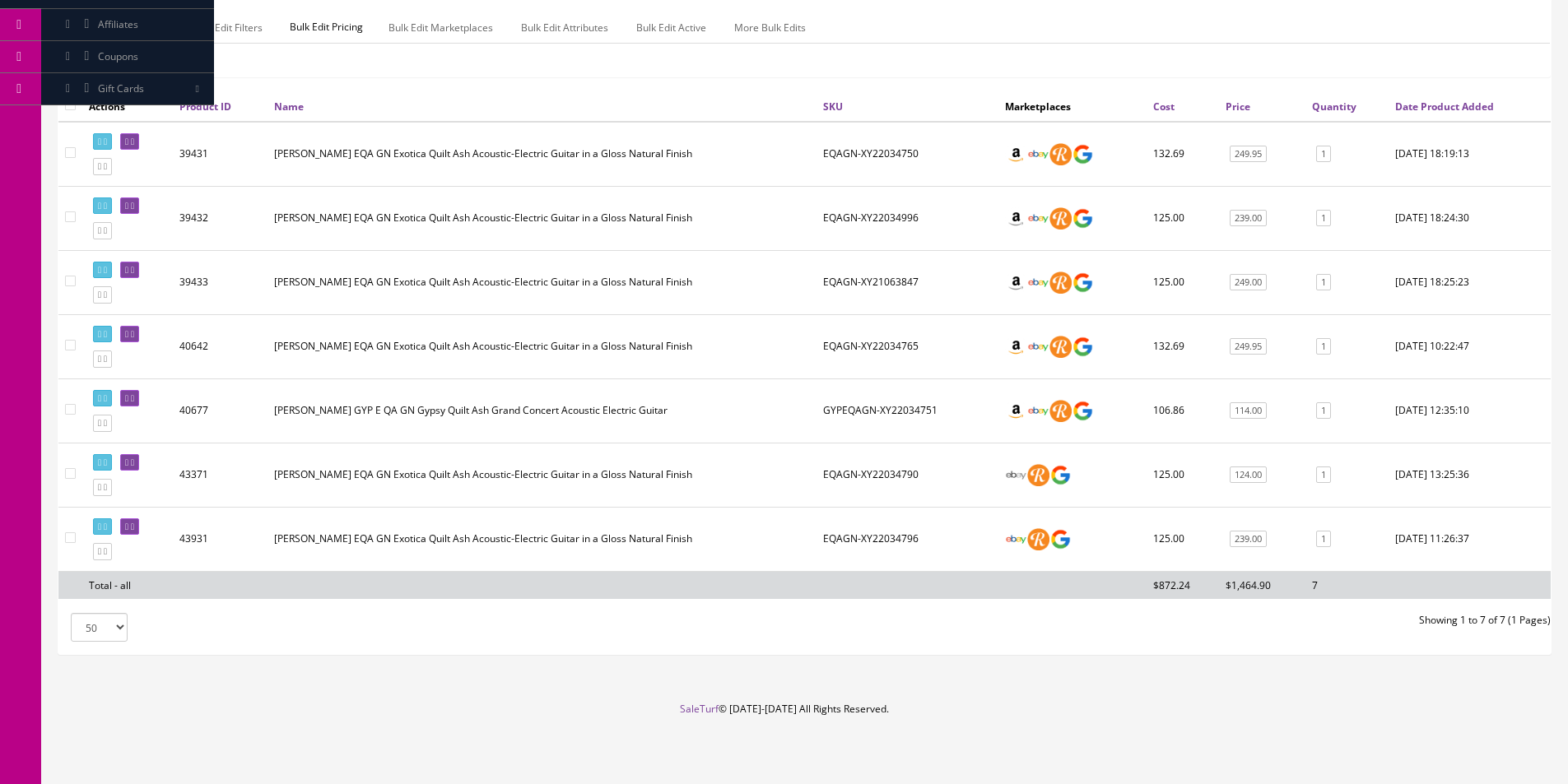
click at [892, 347] on td "EQAGN-XY22034765" at bounding box center [908, 347] width 182 height 64
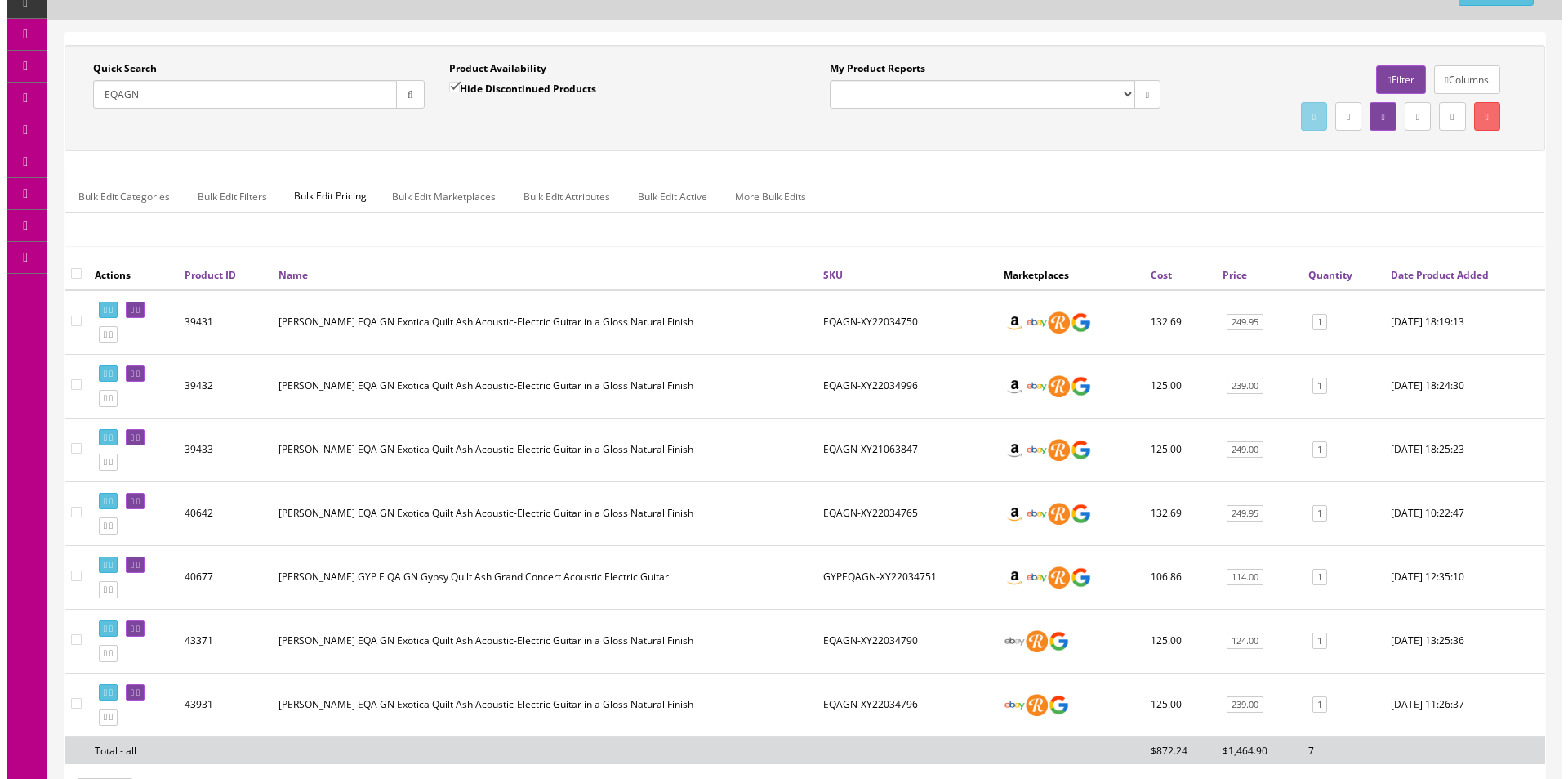
scroll to position [0, 0]
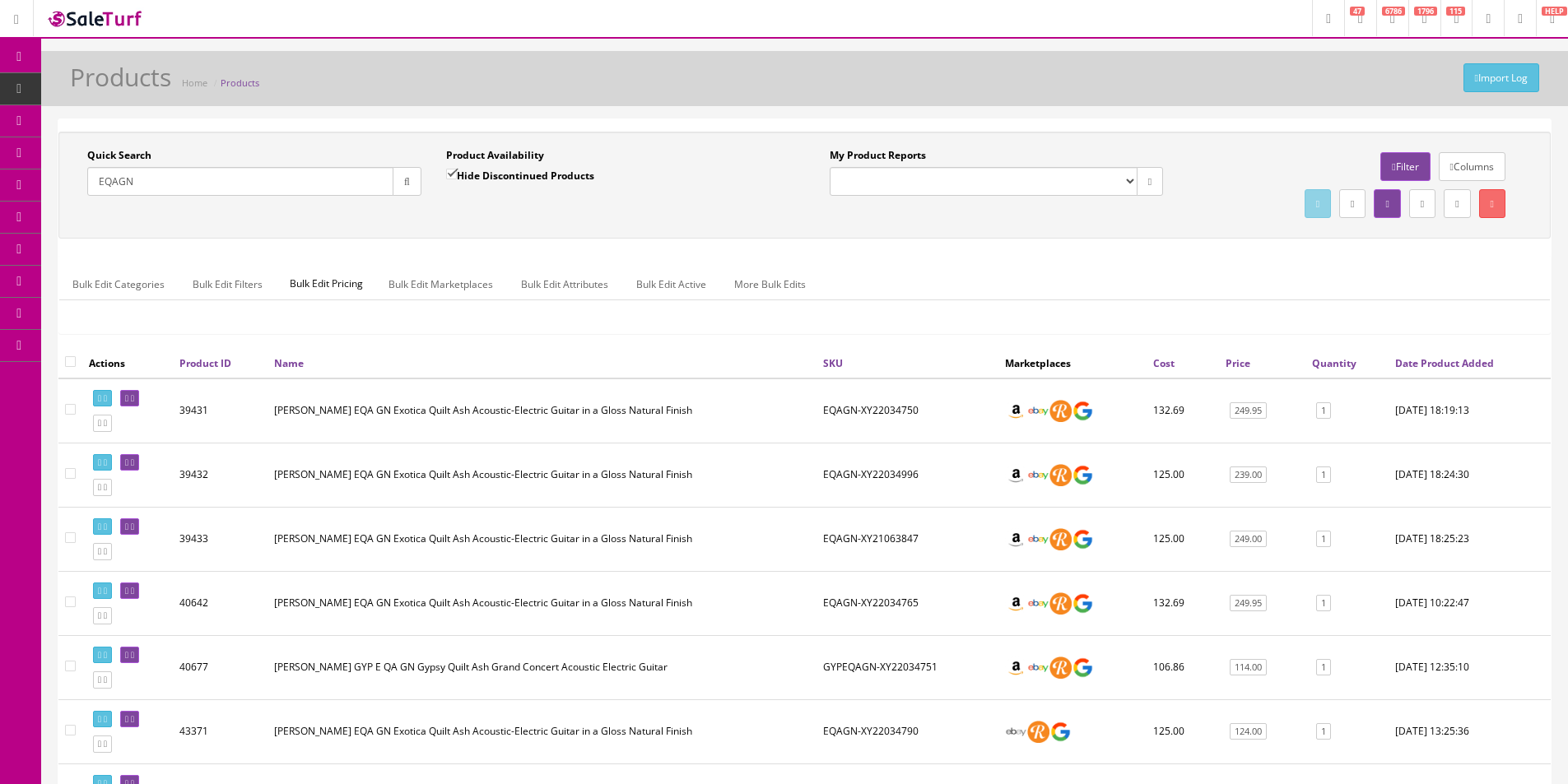
click at [240, 192] on input "EQAGN" at bounding box center [240, 181] width 306 height 28
click at [240, 190] on input "EQAGN" at bounding box center [240, 181] width 306 height 28
click at [240, 187] on input "EQAGN" at bounding box center [240, 181] width 306 height 28
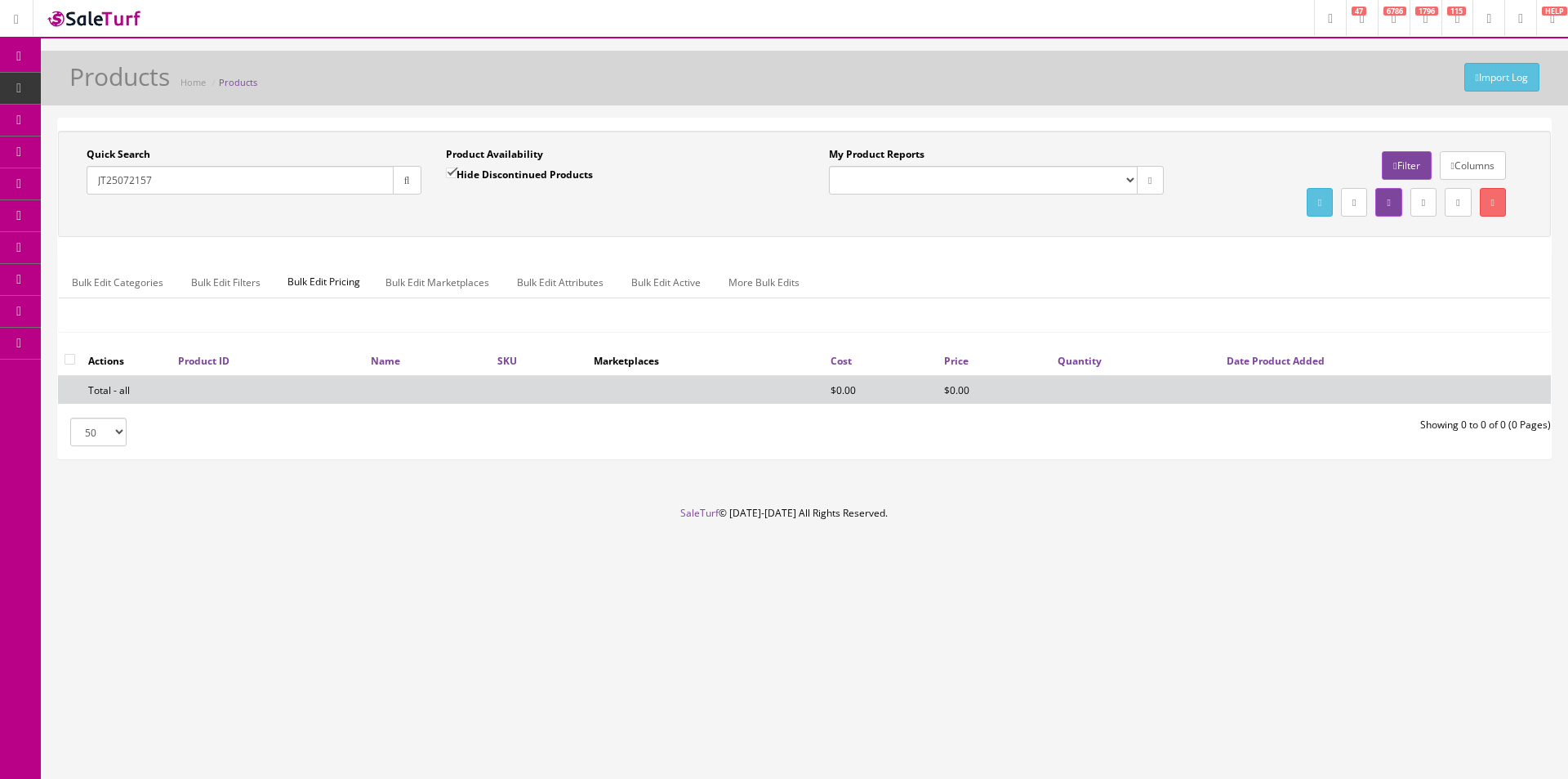
type input "JT25072157"
click at [493, 176] on label "Hide Discontinued Products" at bounding box center [519, 174] width 147 height 16
click at [456, 176] on input "Hide Discontinued Products" at bounding box center [452, 173] width 11 height 11
checkbox input "false"
click at [500, 206] on div "Quick Search JT25072157 Date From Product Availability Hide Discontinued Produc…" at bounding box center [434, 176] width 743 height 59
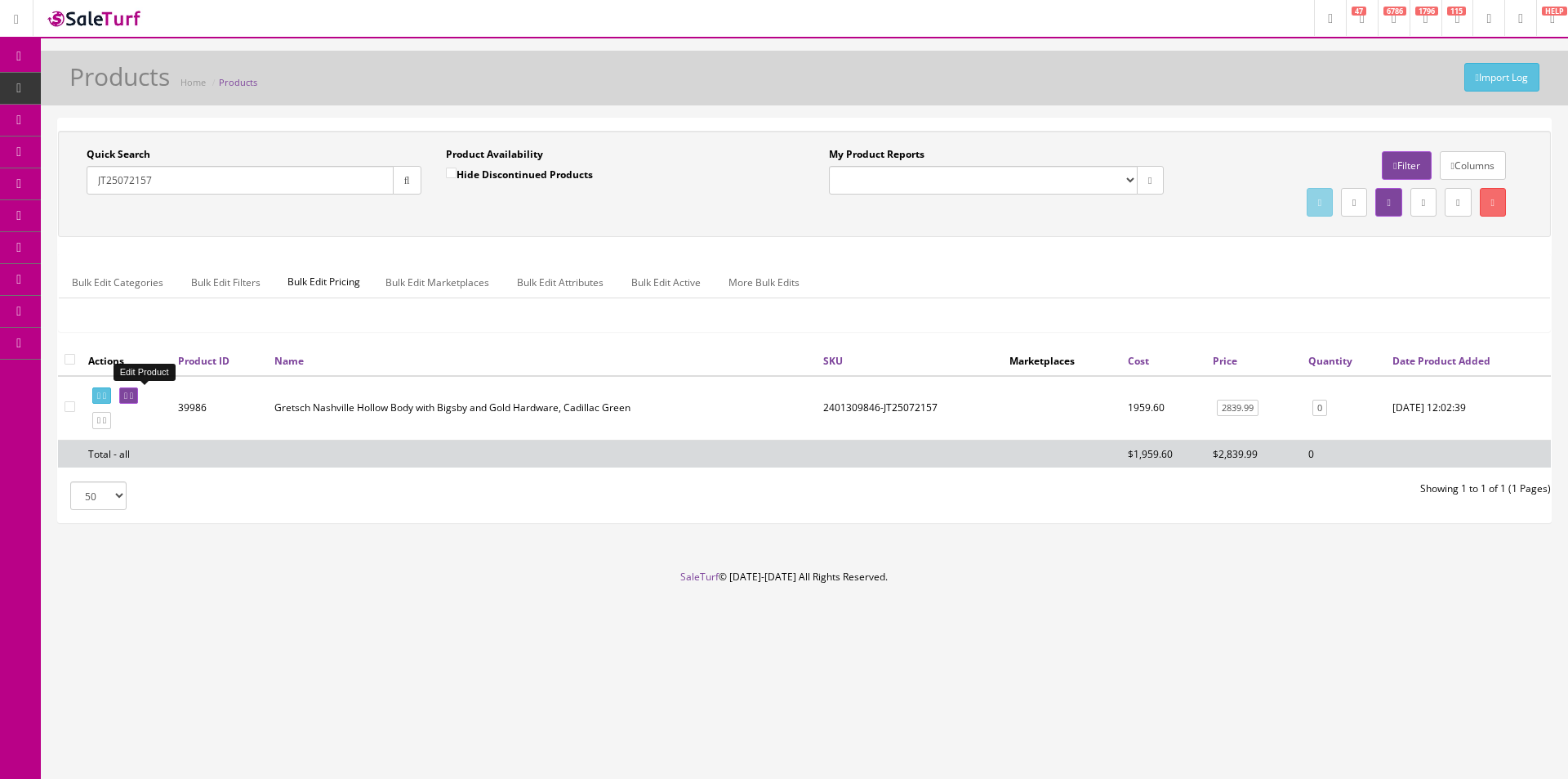
click at [133, 392] on icon at bounding box center [131, 396] width 4 height 9
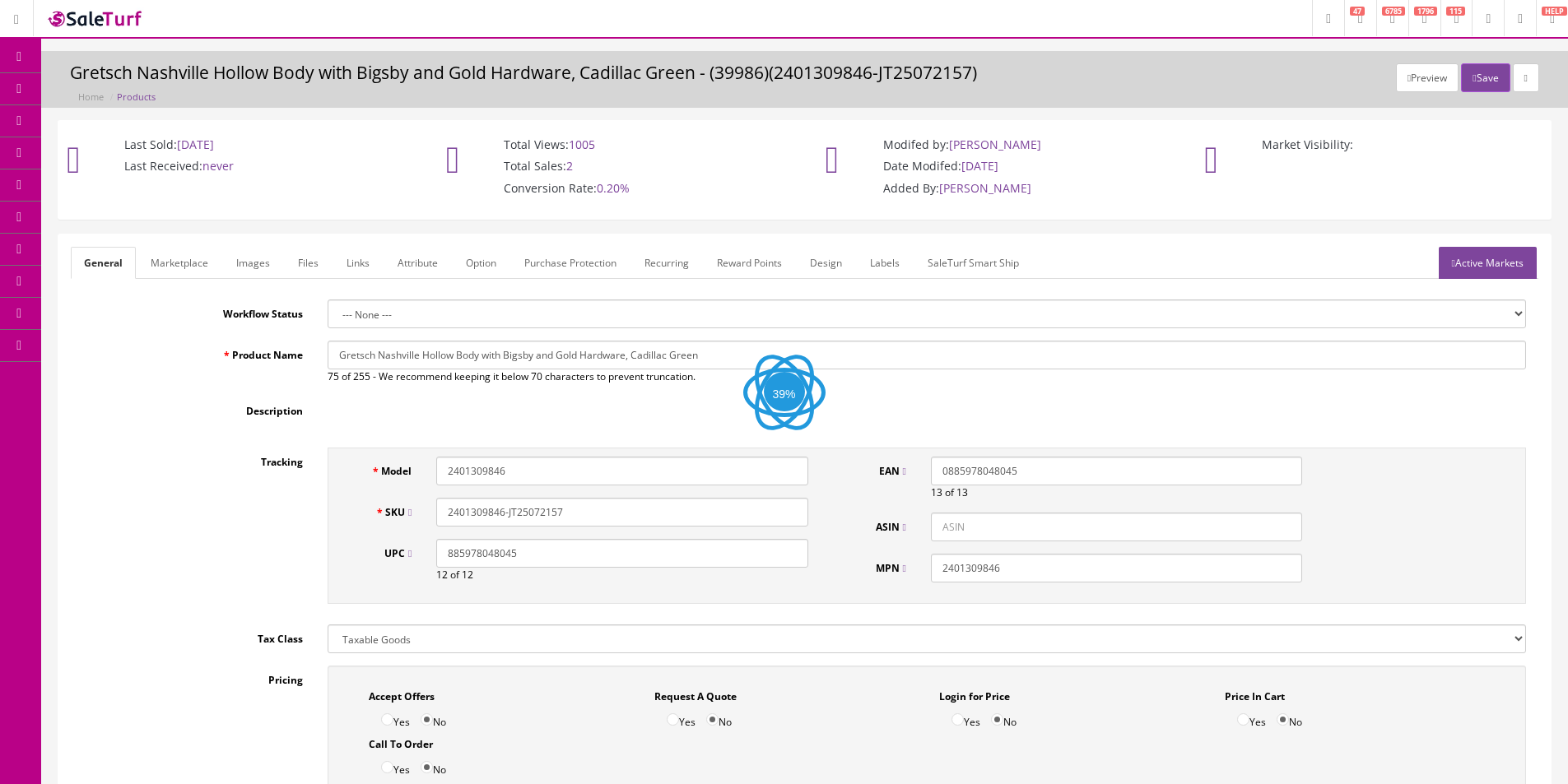
click at [257, 266] on link "Images" at bounding box center [253, 263] width 60 height 32
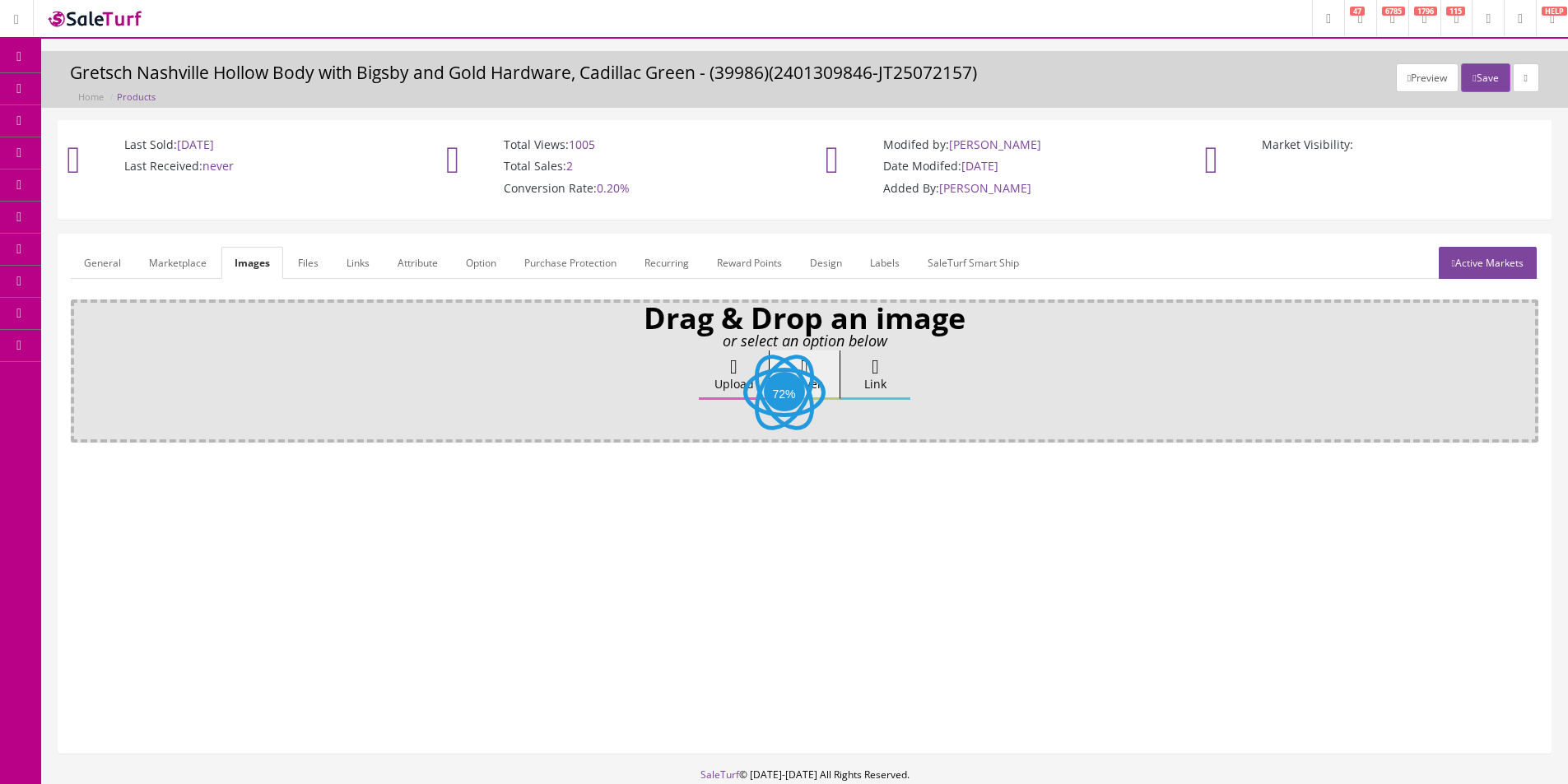
click at [735, 388] on label "Upload" at bounding box center [734, 375] width 70 height 50
click at [83, 367] on input "Upload" at bounding box center [83, 358] width 0 height 17
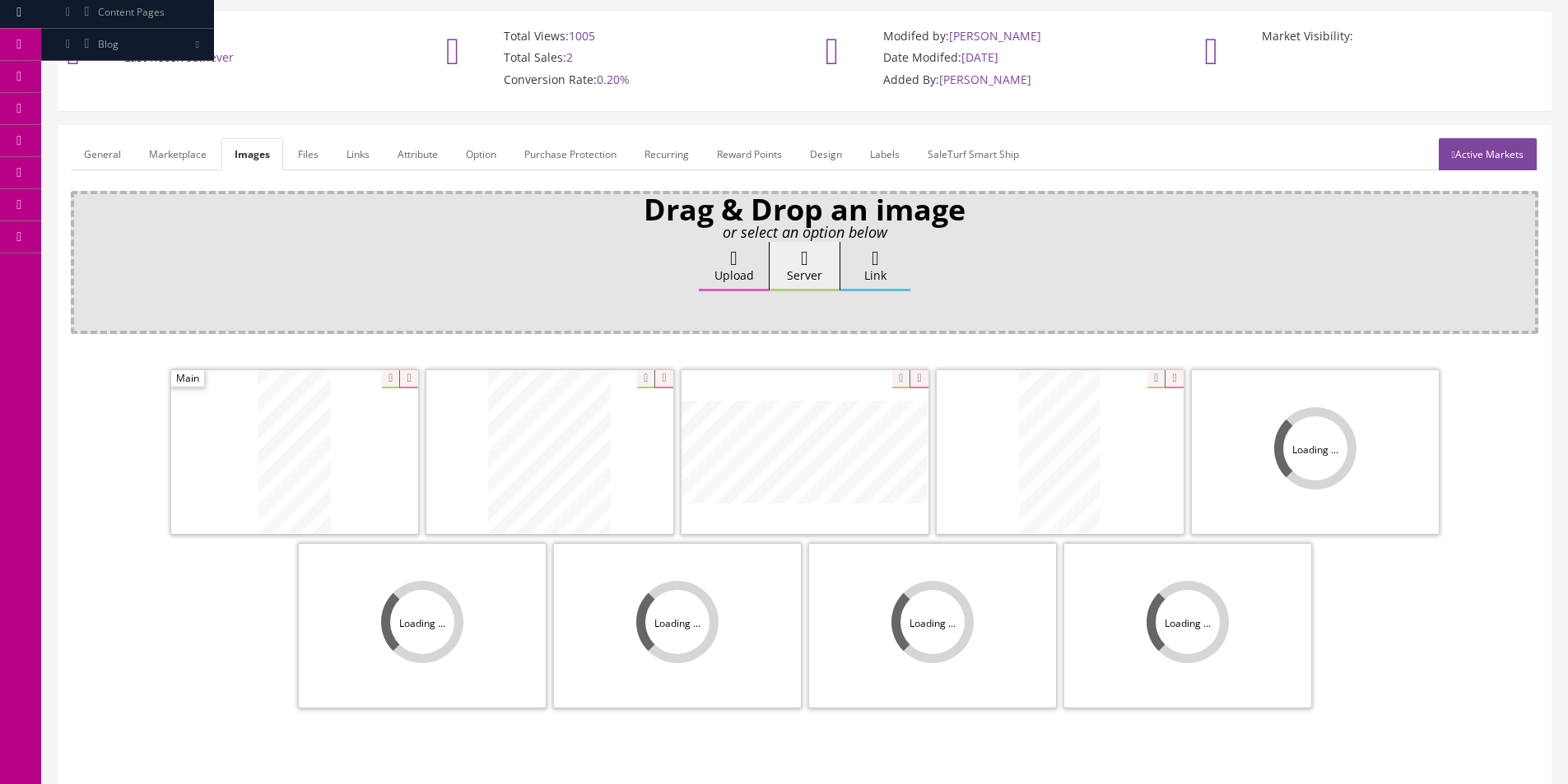
scroll to position [165, 0]
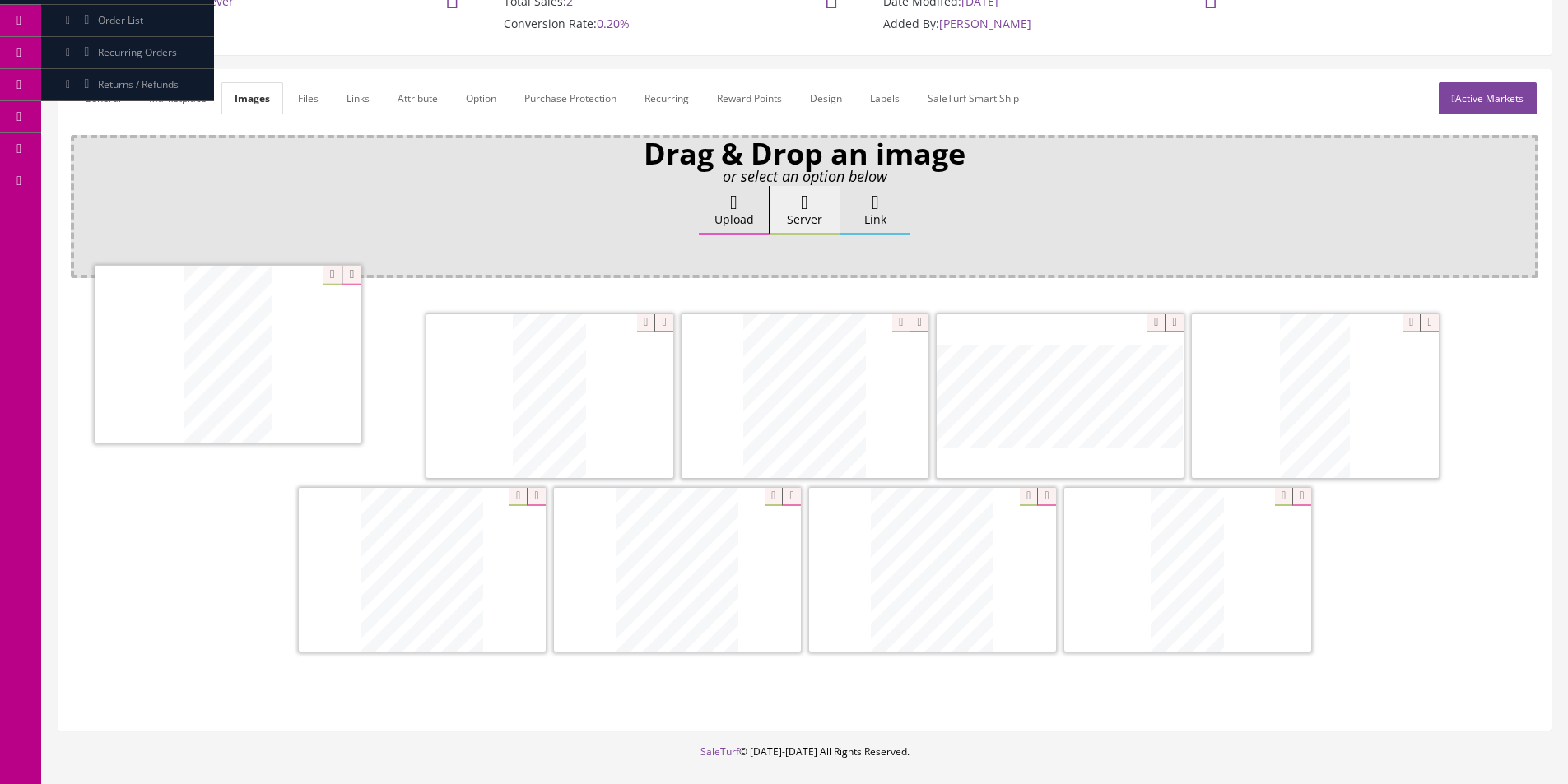
drag, startPoint x: 1047, startPoint y: 407, endPoint x: 179, endPoint y: 370, distance: 868.8
drag, startPoint x: 449, startPoint y: 555, endPoint x: 208, endPoint y: 370, distance: 303.8
drag, startPoint x: 257, startPoint y: 396, endPoint x: 250, endPoint y: 388, distance: 10.6
drag, startPoint x: 1141, startPoint y: 547, endPoint x: 1237, endPoint y: 616, distance: 118.2
drag, startPoint x: 1291, startPoint y: 410, endPoint x: 1341, endPoint y: 620, distance: 215.9
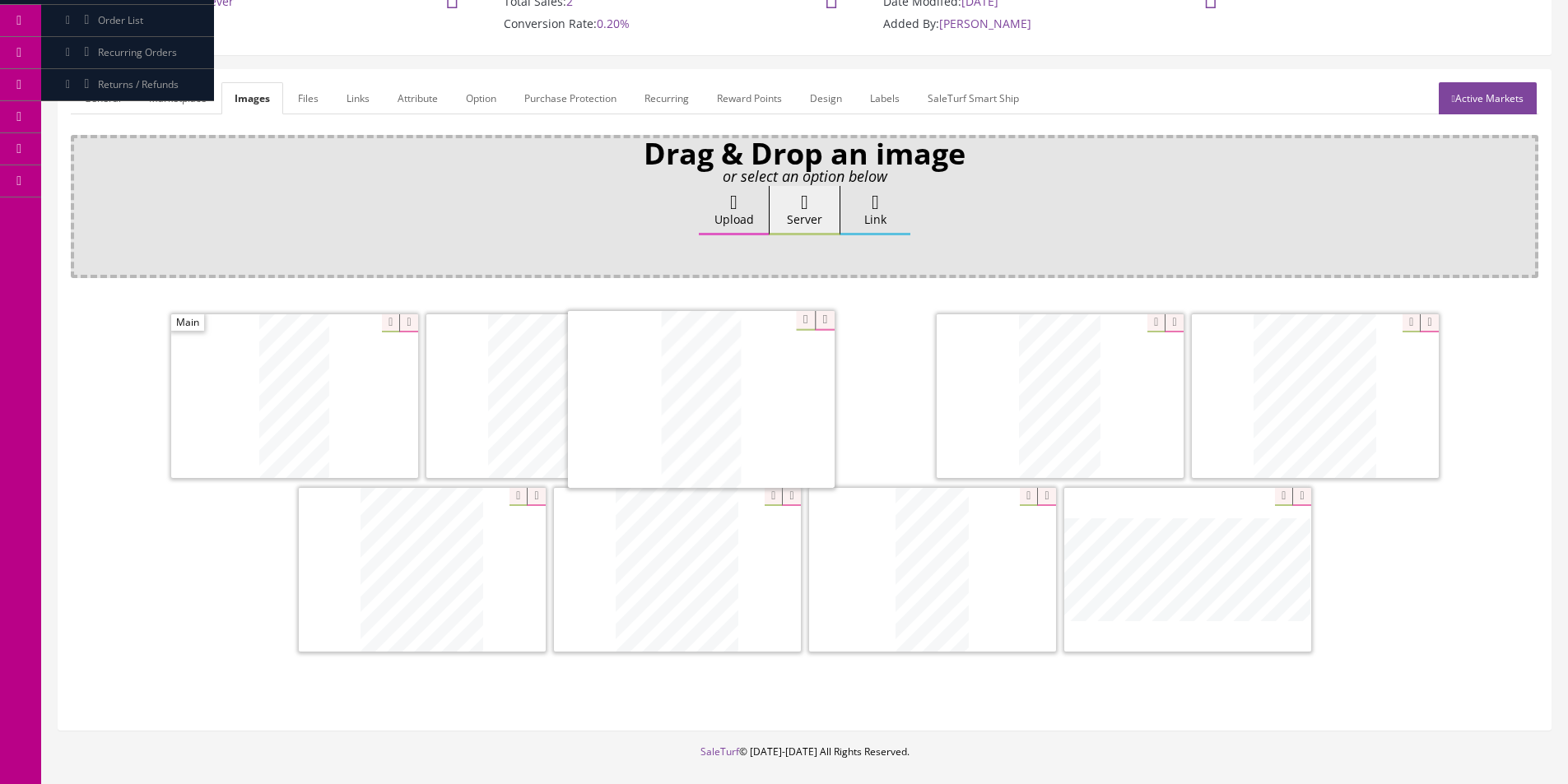
drag, startPoint x: 692, startPoint y: 598, endPoint x: 711, endPoint y: 426, distance: 173.0
drag, startPoint x: 443, startPoint y: 582, endPoint x: 1030, endPoint y: 411, distance: 611.4
drag, startPoint x: 685, startPoint y: 581, endPoint x: 319, endPoint y: 531, distance: 369.4
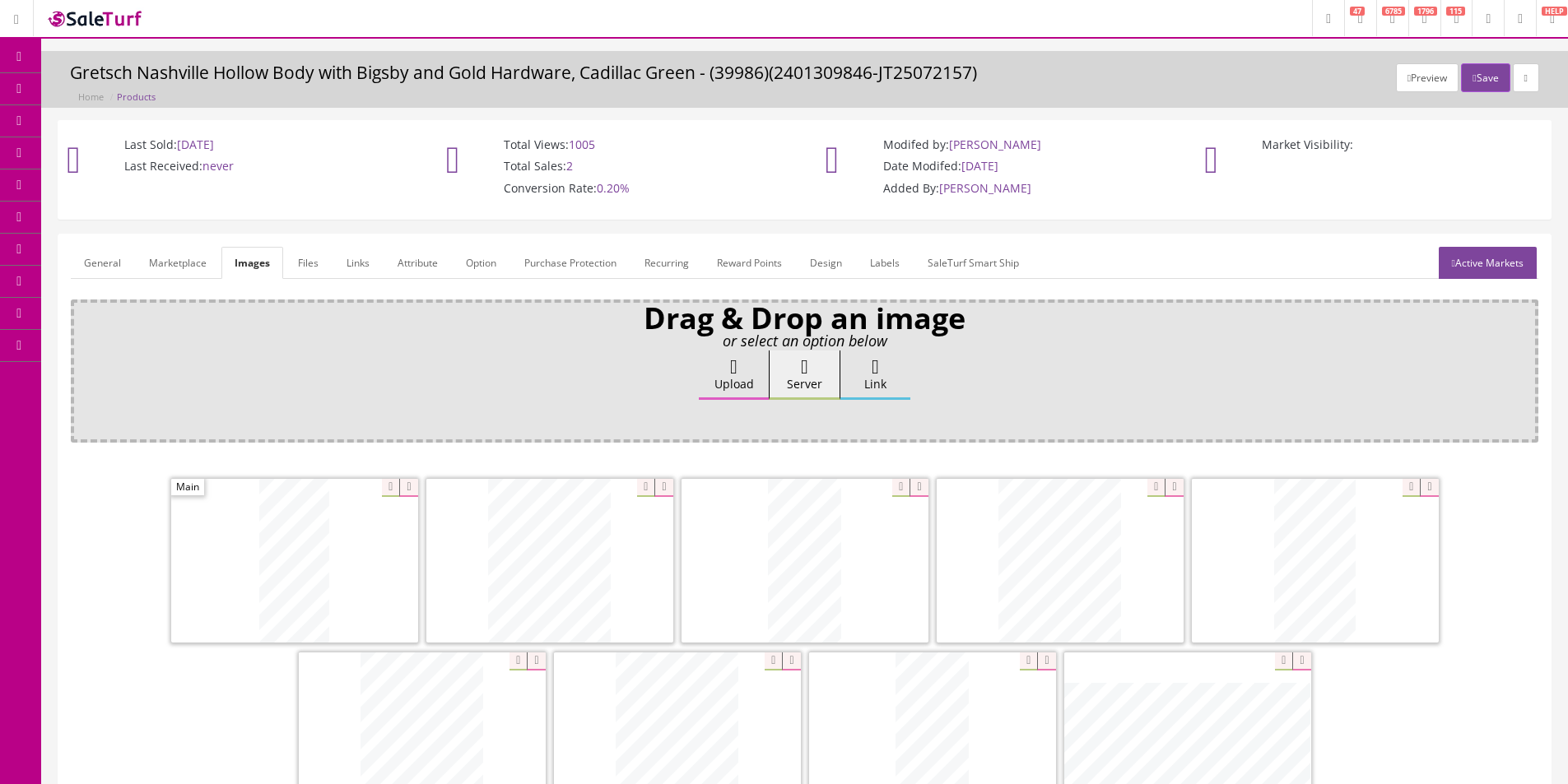
click at [89, 255] on link "General" at bounding box center [102, 263] width 63 height 32
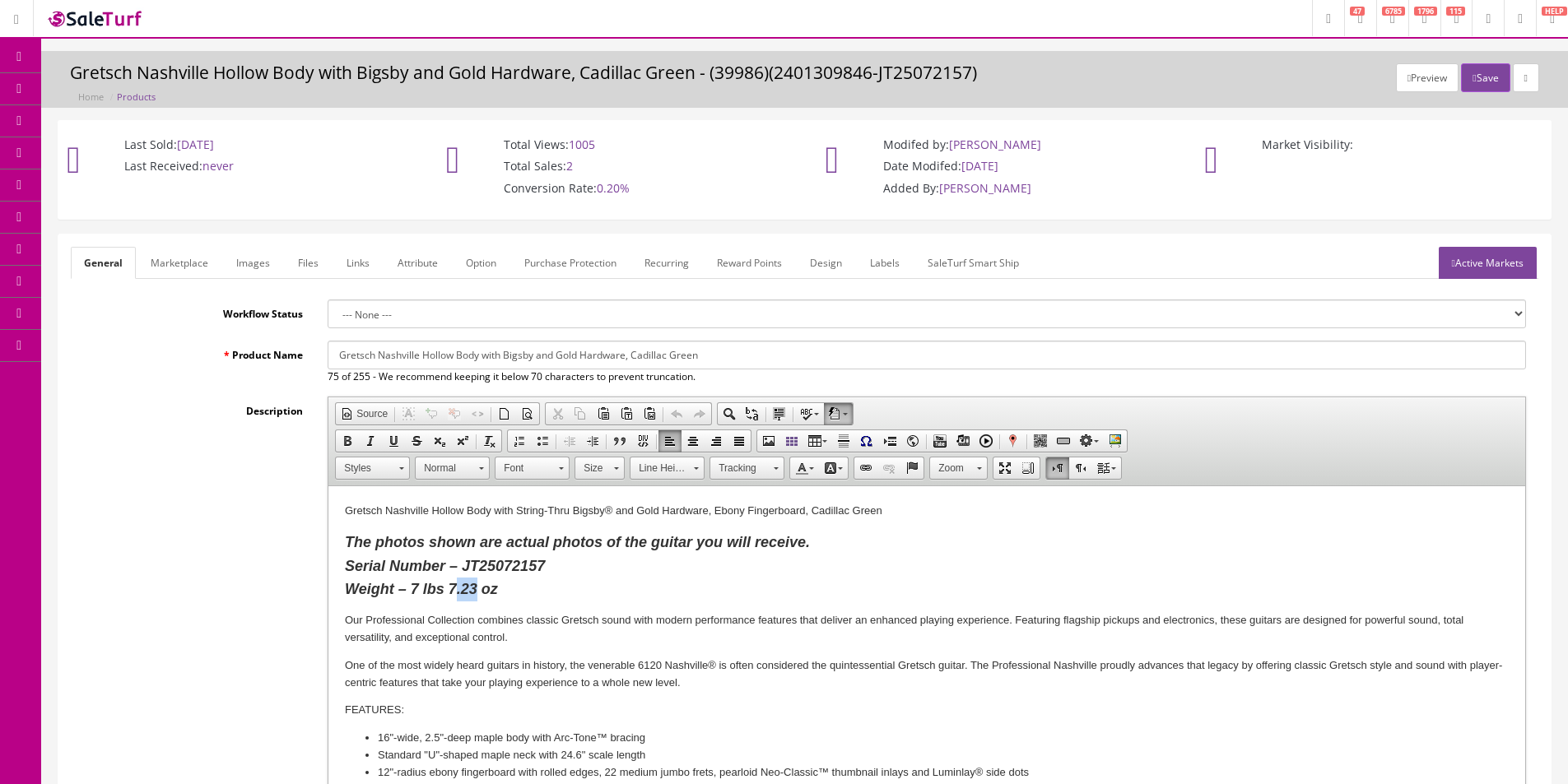
drag, startPoint x: 475, startPoint y: 590, endPoint x: 452, endPoint y: 592, distance: 23.1
click at [452, 592] on strong "The photos shown are actual photos of the guitar you will receive. Serial Numbe…" at bounding box center [578, 566] width 465 height 64
click at [273, 263] on link "Images" at bounding box center [253, 263] width 60 height 32
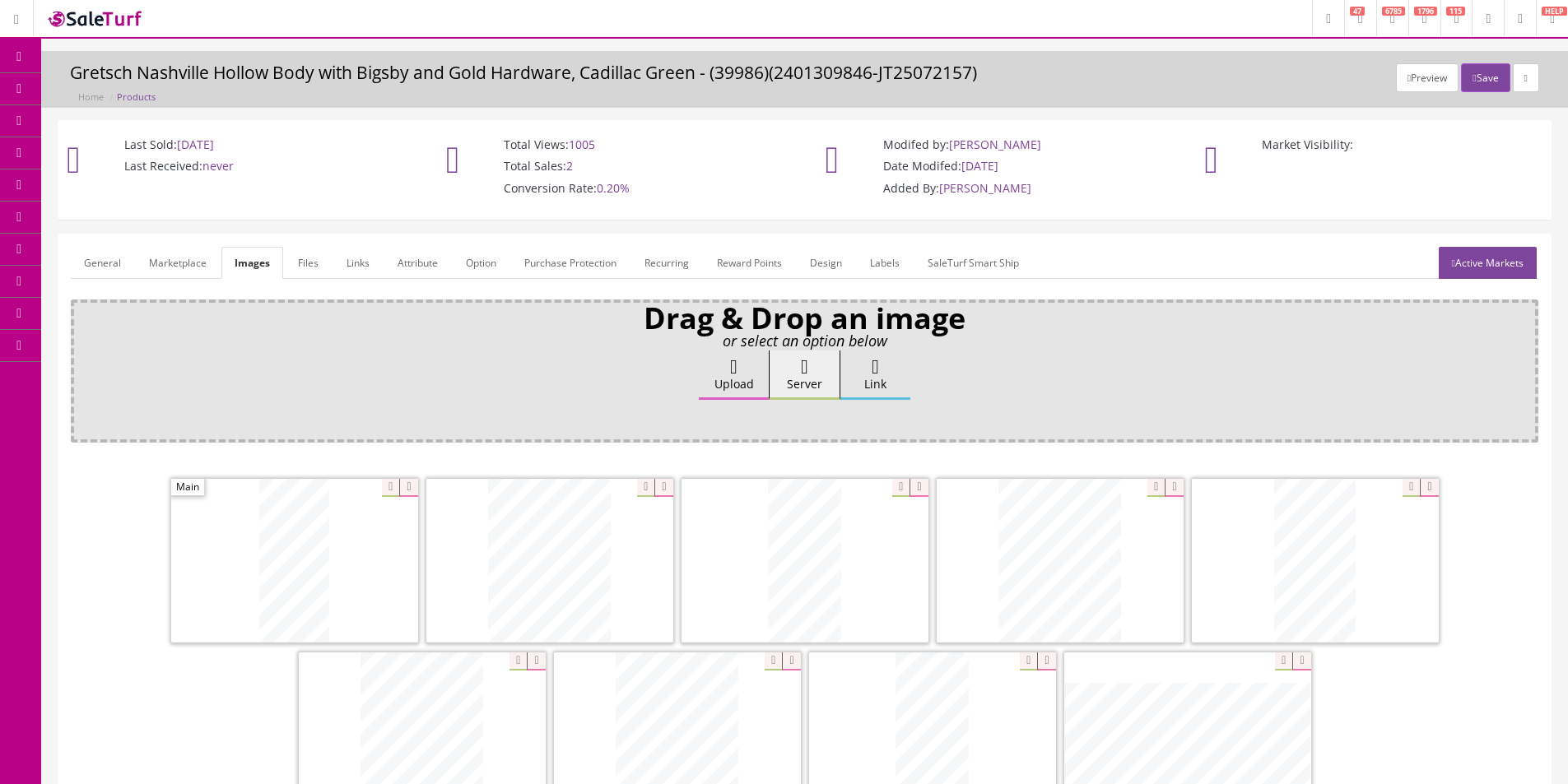
click at [93, 266] on link "General" at bounding box center [102, 263] width 63 height 32
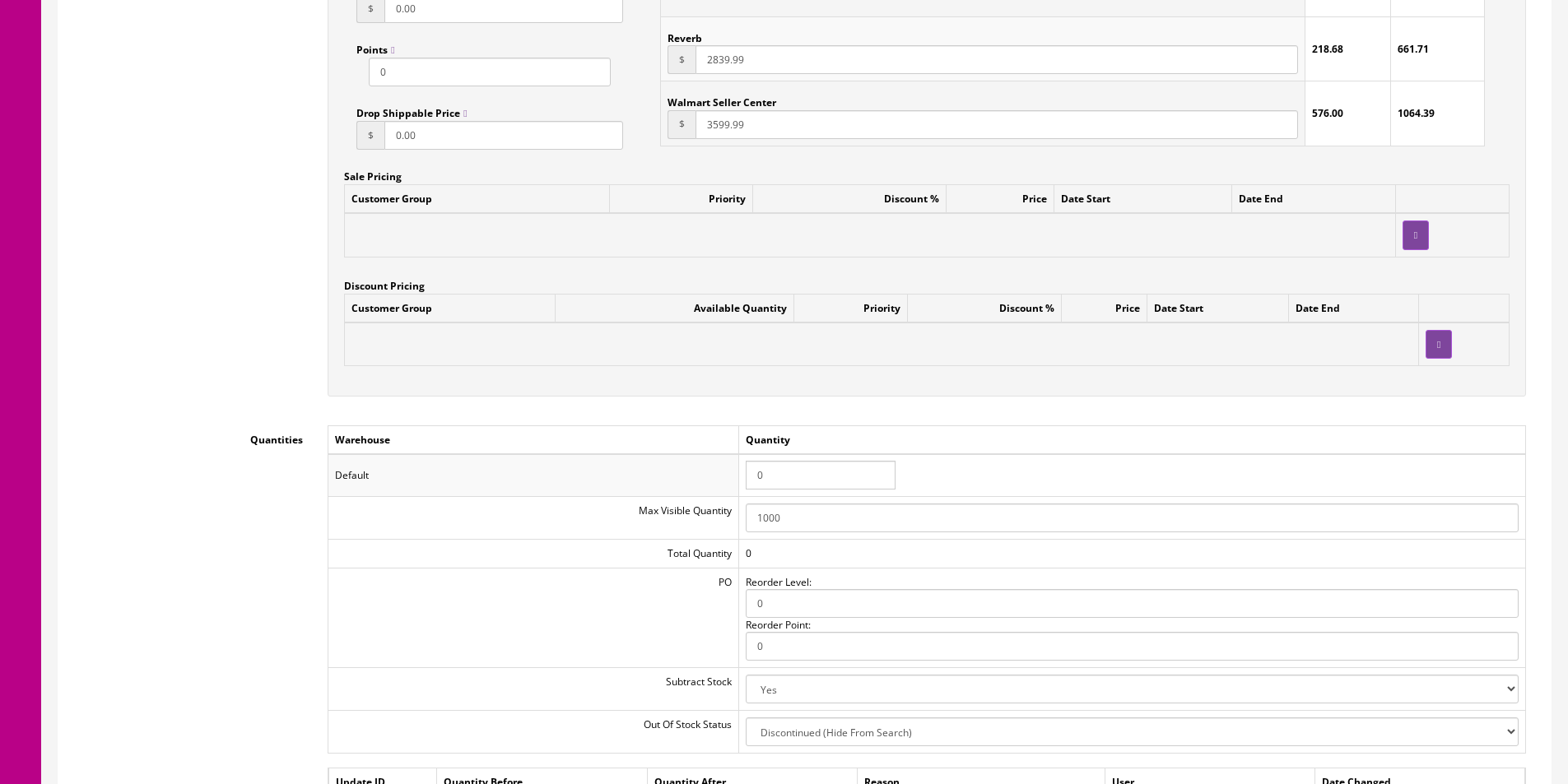
click at [793, 460] on input "0" at bounding box center [820, 474] width 150 height 28
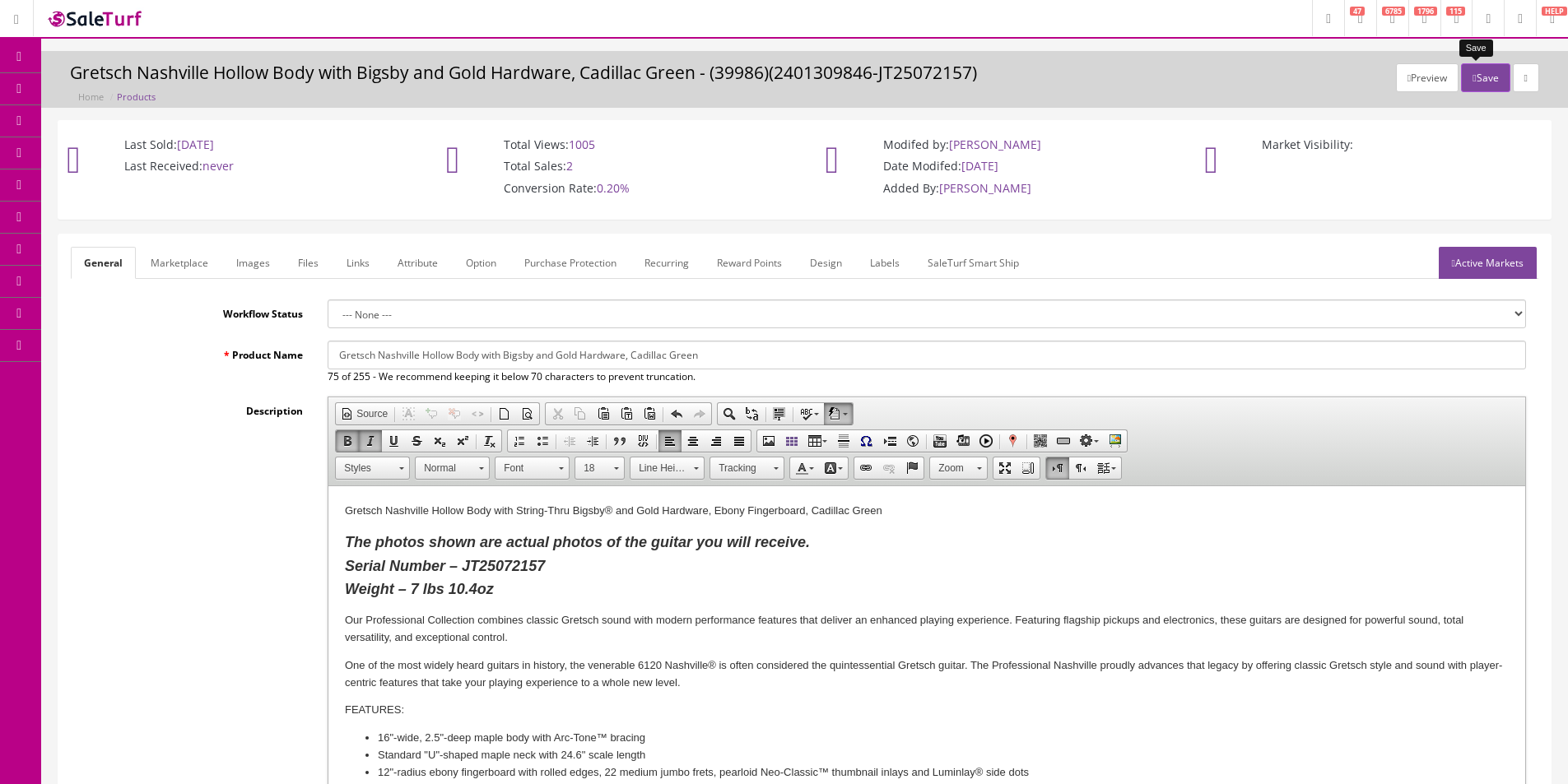
type input "1"
click at [1474, 68] on button "Save" at bounding box center [1485, 77] width 49 height 28
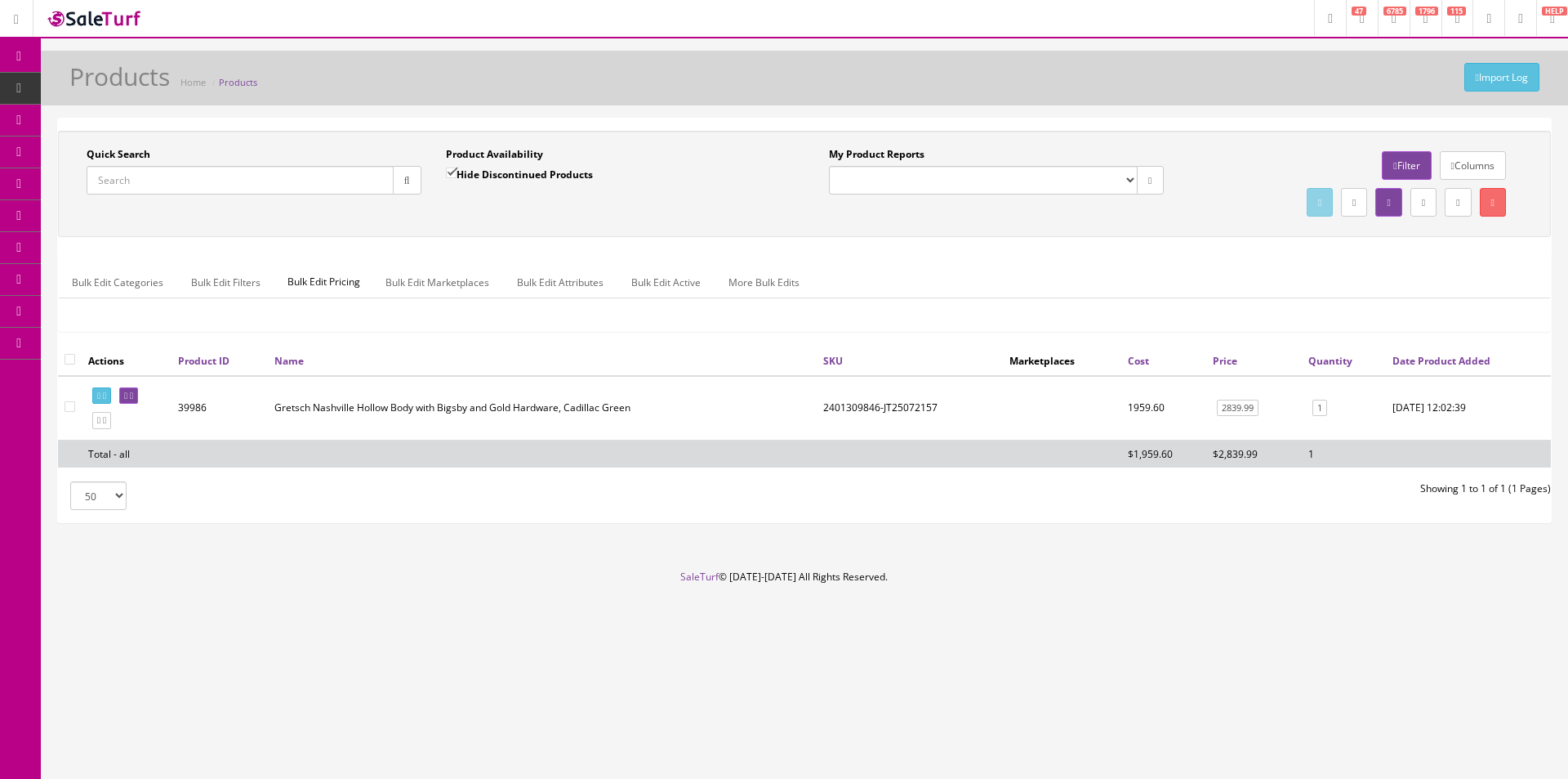
click at [1198, 111] on div "Import Log Products Home Products Quick Search Date From Product Availability H…" at bounding box center [805, 310] width 1528 height 519
click at [1198, 111] on div "Import Log Products Home Products Quick Search Date From Product Availability H…" at bounding box center [805, 310] width 1528 height 519
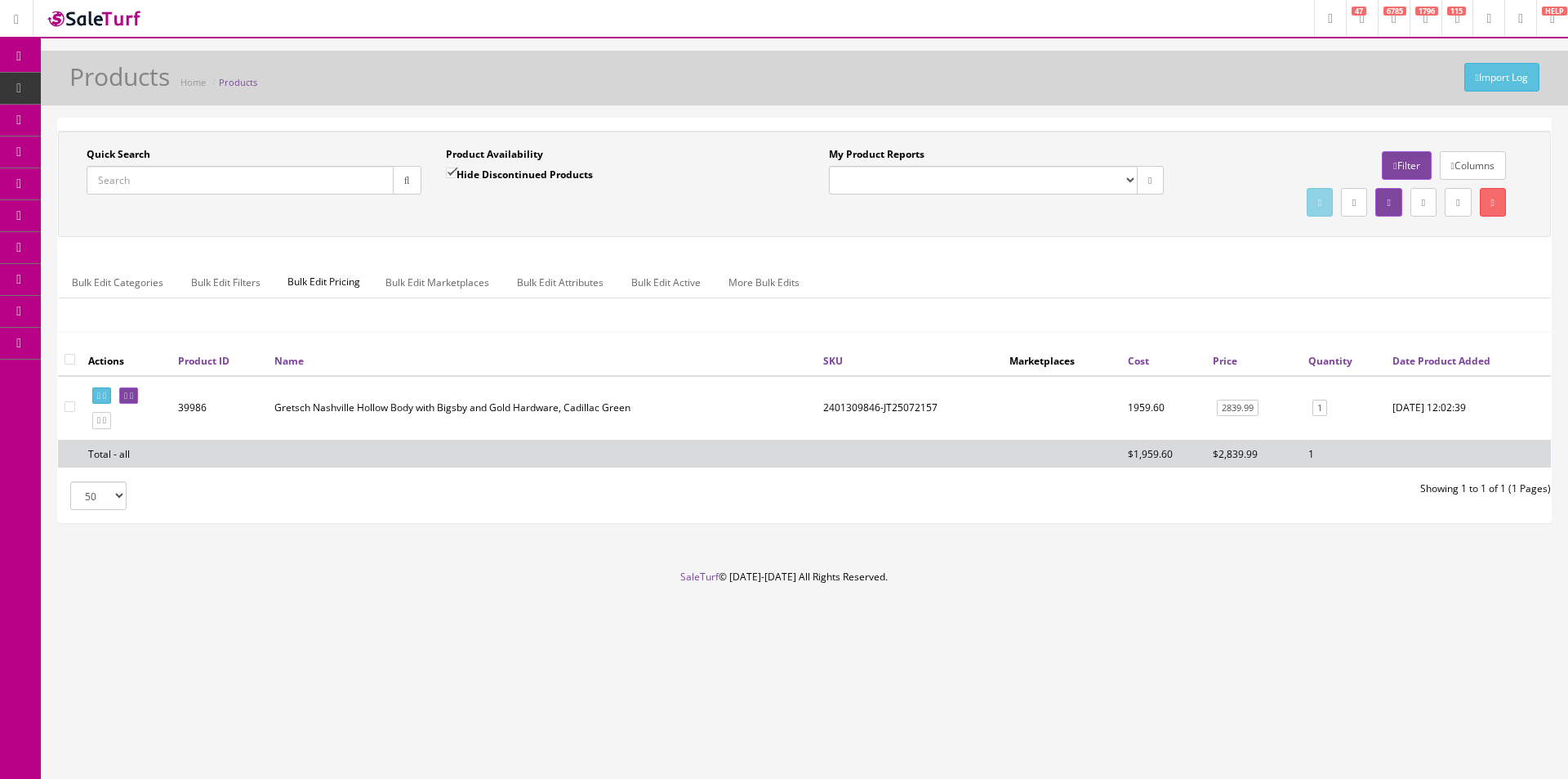
click at [288, 174] on input "Quick Search" at bounding box center [240, 180] width 308 height 28
paste input "RD-M9M"
click at [409, 172] on button "button" at bounding box center [407, 180] width 28 height 28
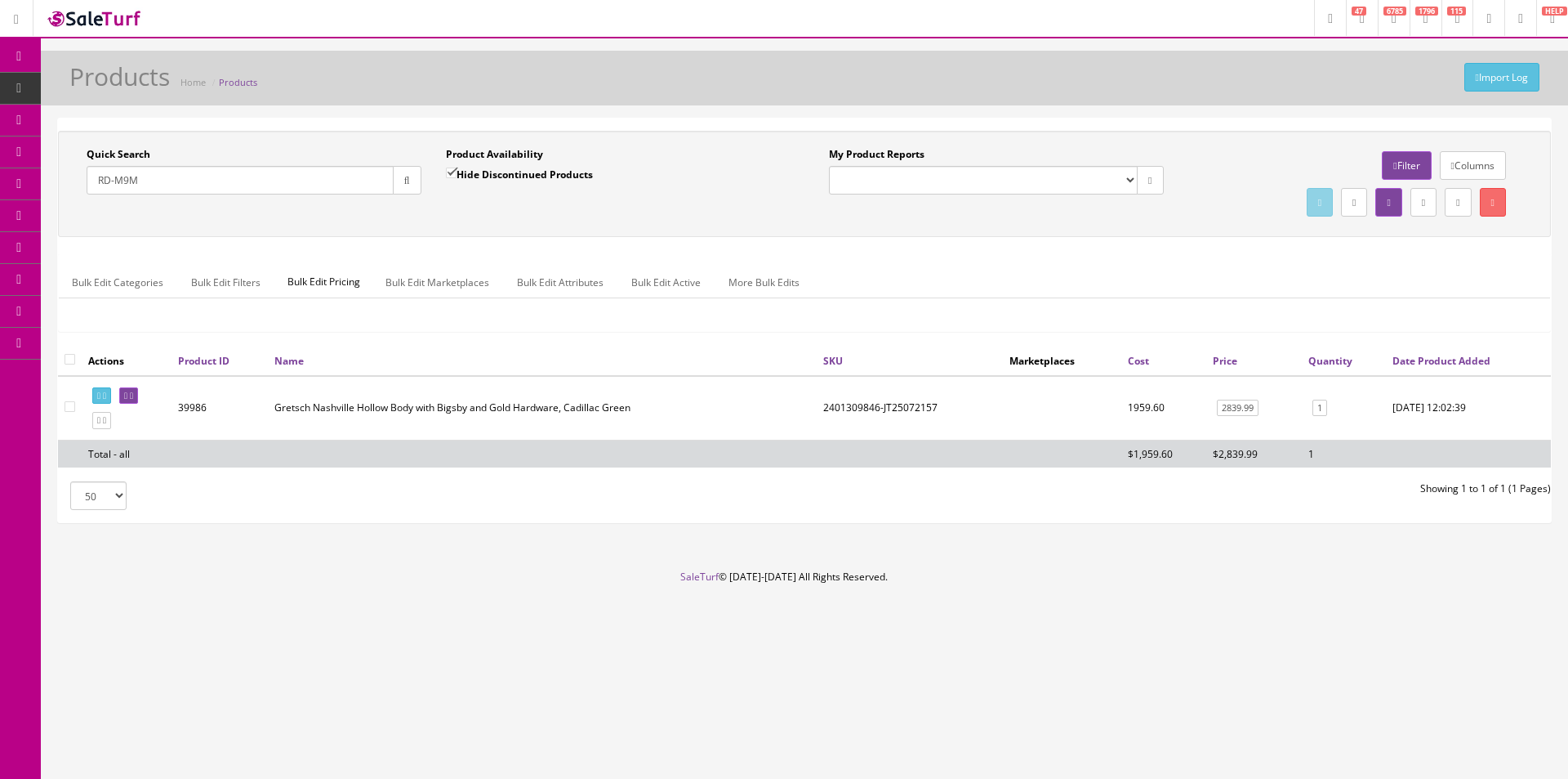
click at [411, 207] on div "Quick Search RD-M9M Date From Product Availability Hide Discontinued Products D…" at bounding box center [804, 184] width 1485 height 74
click at [729, 219] on div "Quick Search RD-M9M Date From Product Availability Hide Discontinued Products D…" at bounding box center [804, 184] width 1485 height 74
click at [728, 219] on div "Quick Search RD-M9M Date From Product Availability Hide Discontinued Products D…" at bounding box center [804, 184] width 1485 height 74
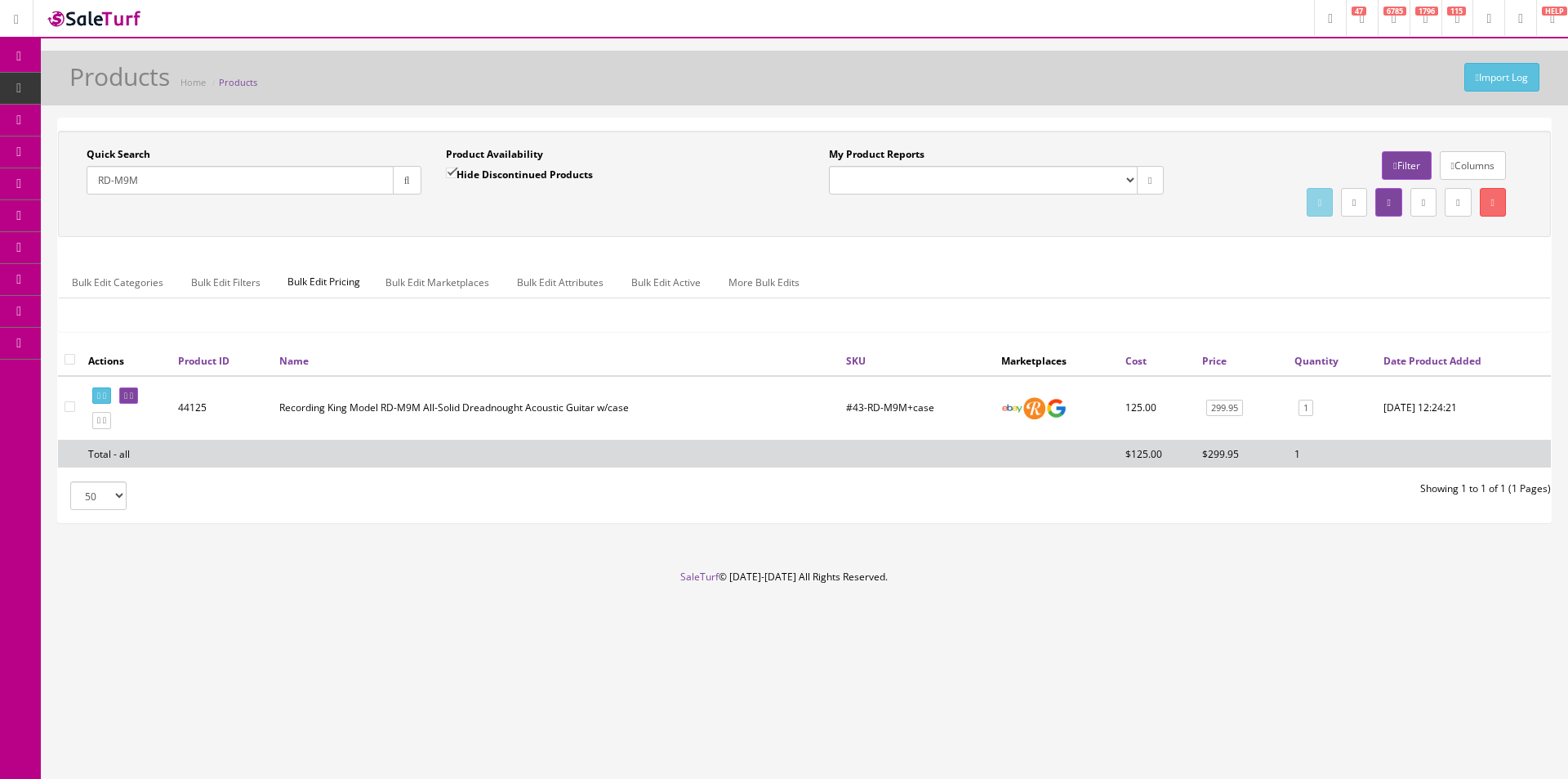
click at [728, 220] on div "Quick Search RD-M9M Date From Product Availability Hide Discontinued Products D…" at bounding box center [804, 184] width 1485 height 74
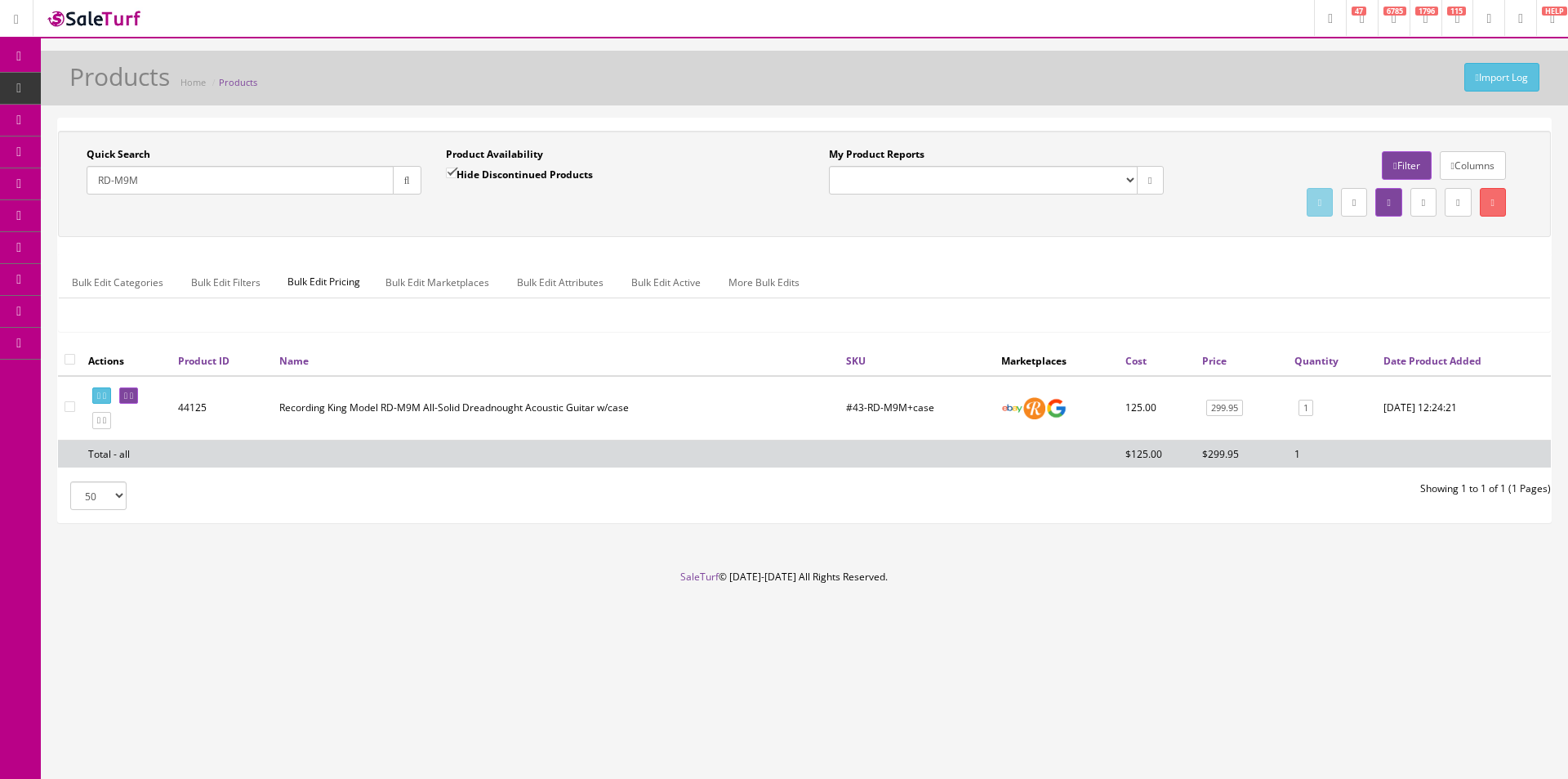
click at [727, 221] on div "Quick Search RD-M9M Date From Product Availability Hide Discontinued Products D…" at bounding box center [804, 184] width 1485 height 74
click at [312, 174] on input "RD-M9M" at bounding box center [240, 180] width 308 height 28
paste input "25311242"
drag, startPoint x: 390, startPoint y: 181, endPoint x: 402, endPoint y: 183, distance: 12.2
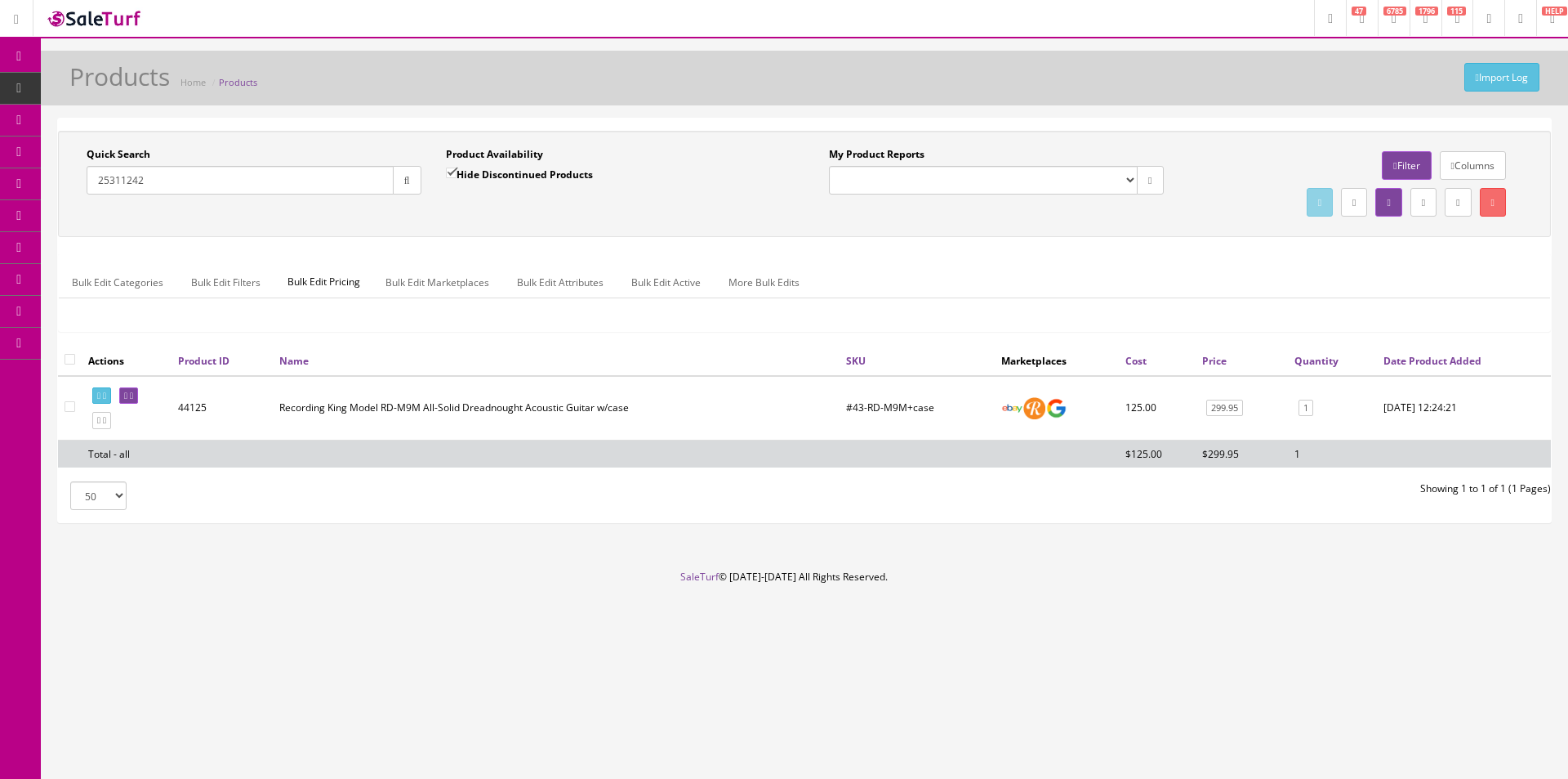
click at [392, 181] on div "25311242" at bounding box center [254, 180] width 335 height 28
type input "25311242"
click at [404, 183] on icon "button" at bounding box center [407, 180] width 5 height 10
drag, startPoint x: 423, startPoint y: 214, endPoint x: 1133, endPoint y: 394, distance: 732.5
click at [423, 214] on div "Quick Search 25311242 Date From Product Availability Hide Discontinued Products…" at bounding box center [804, 184] width 1485 height 74
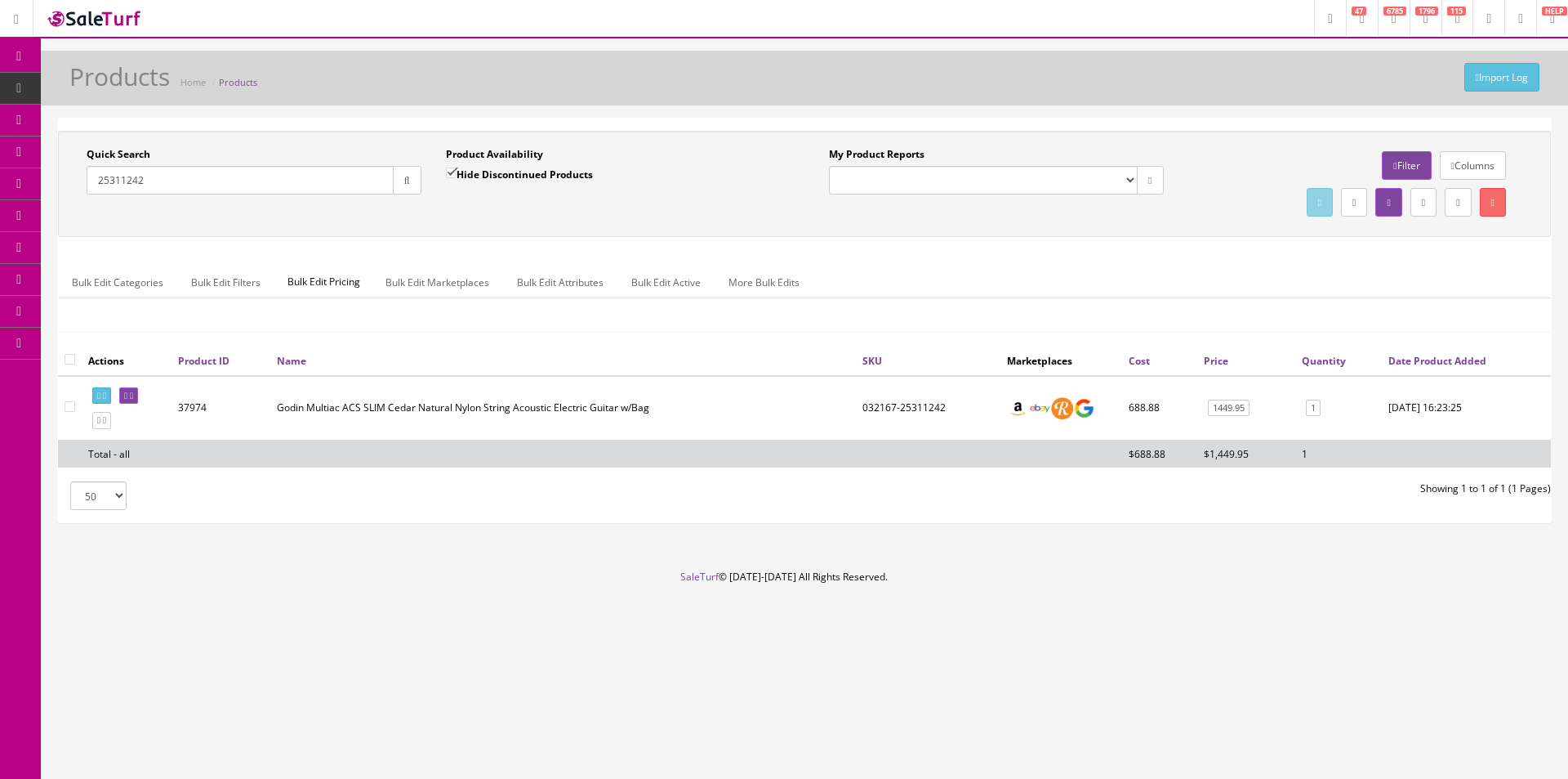
click at [26, 63] on link "Dashboard" at bounding box center [20, 57] width 41 height 32
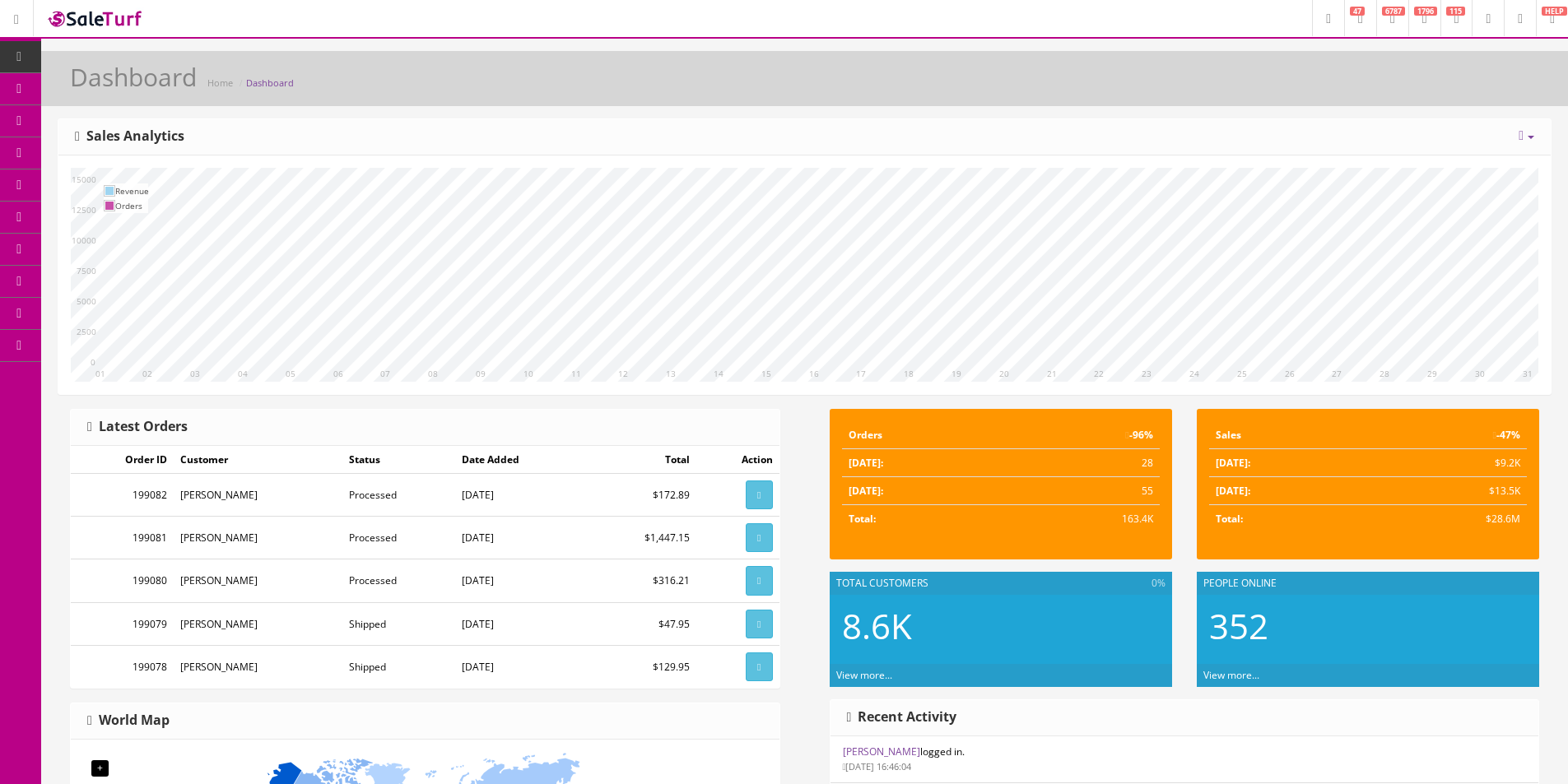
click at [38, 87] on link "Item Data" at bounding box center [20, 89] width 41 height 32
click at [100, 90] on link "Products" at bounding box center [128, 89] width 173 height 32
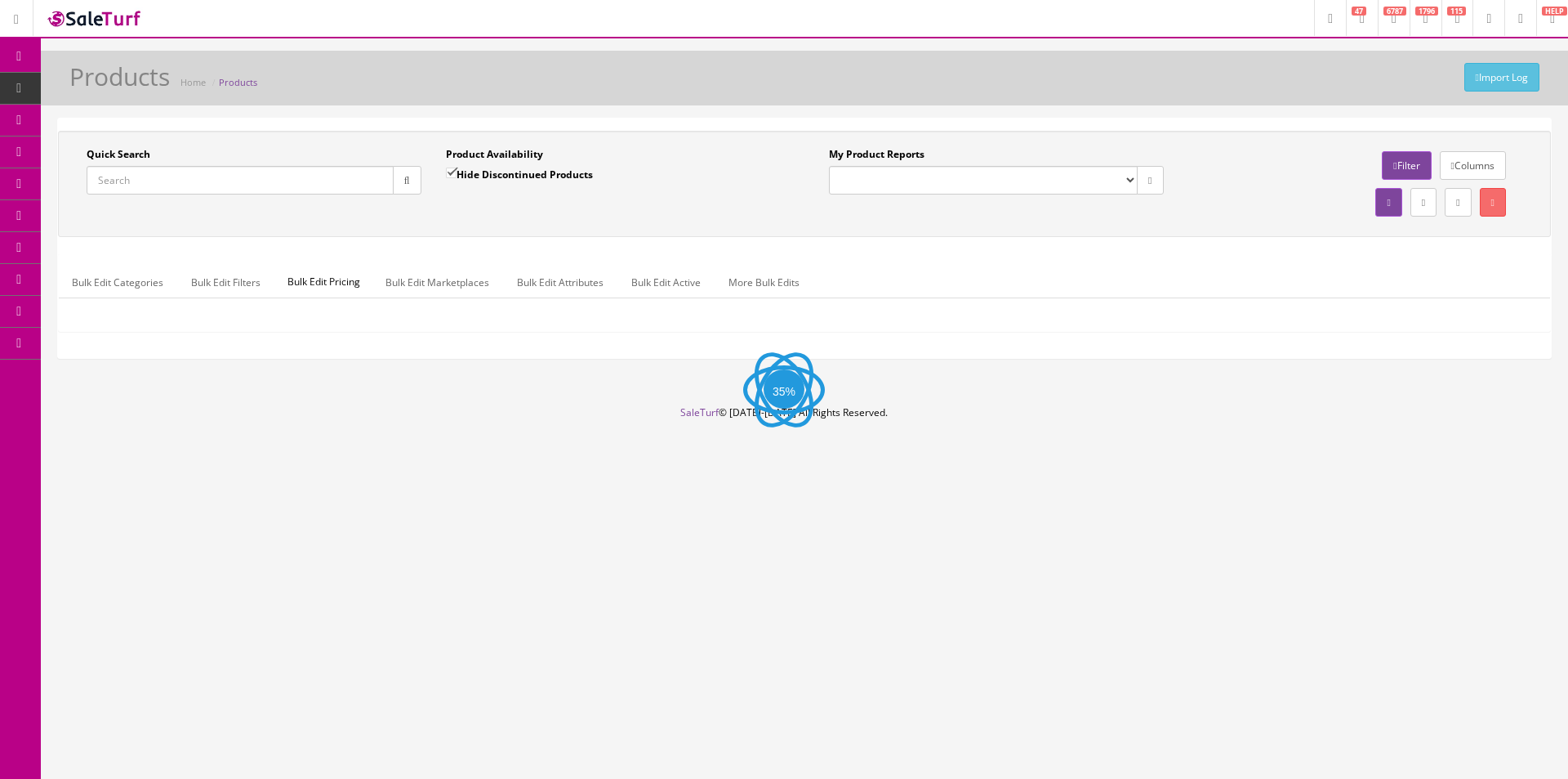
click at [326, 179] on input "Quick Search" at bounding box center [240, 180] width 308 height 28
paste input "DOUBLEJ"
type input "DOUBLEJ"
click at [513, 174] on label "Hide Discontinued Products" at bounding box center [519, 174] width 147 height 16
click at [456, 174] on input "Hide Discontinued Products" at bounding box center [452, 173] width 11 height 11
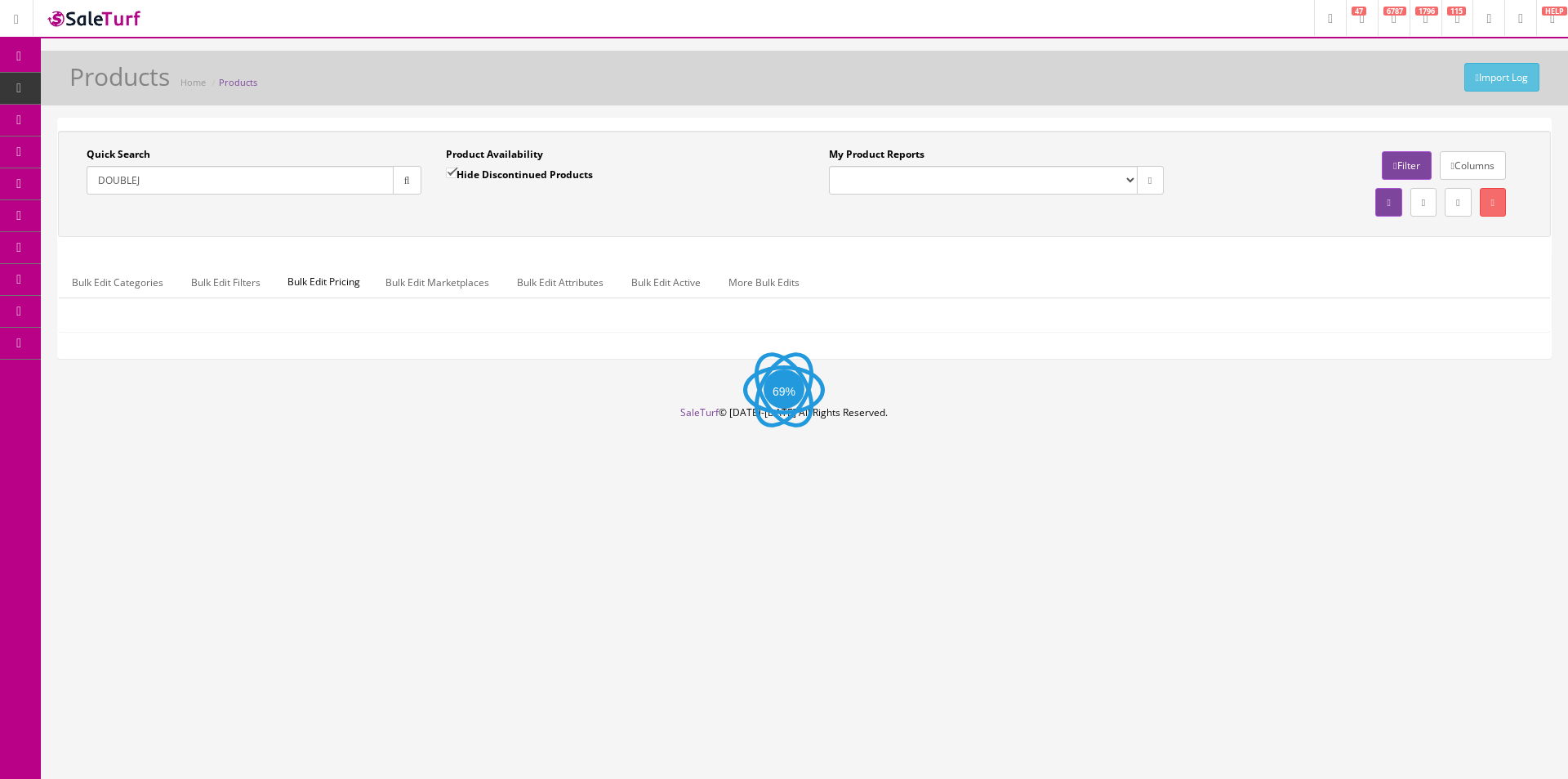
checkbox input "false"
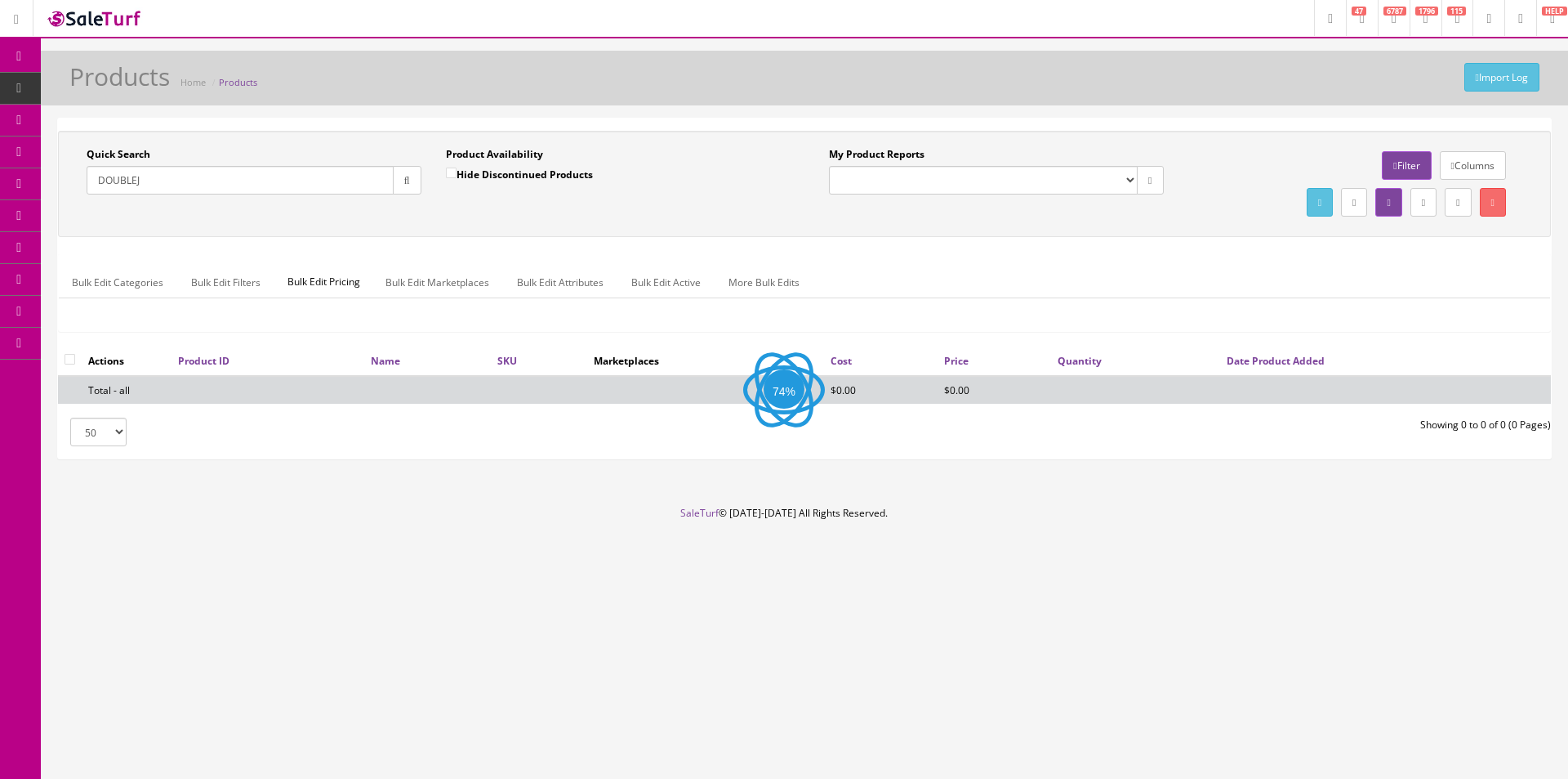
click at [415, 183] on button "button" at bounding box center [407, 180] width 28 height 28
click at [478, 220] on div "Quick Search DOUBLEJ Date From Product Availability Hide Discontinued Products …" at bounding box center [804, 184] width 1485 height 74
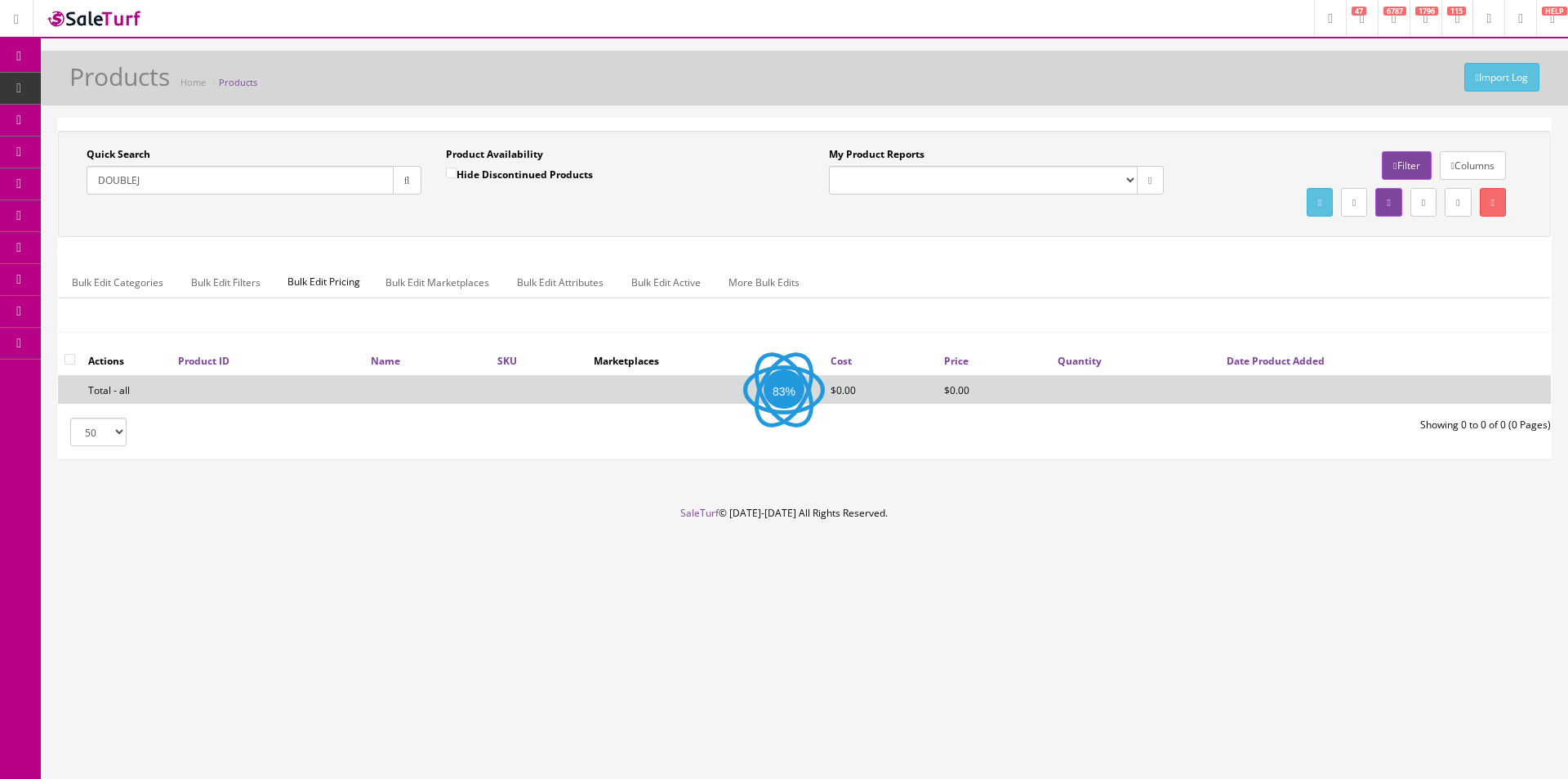
click at [478, 220] on div "Quick Search DOUBLEJ Date From Product Availability Hide Discontinued Products …" at bounding box center [804, 184] width 1485 height 74
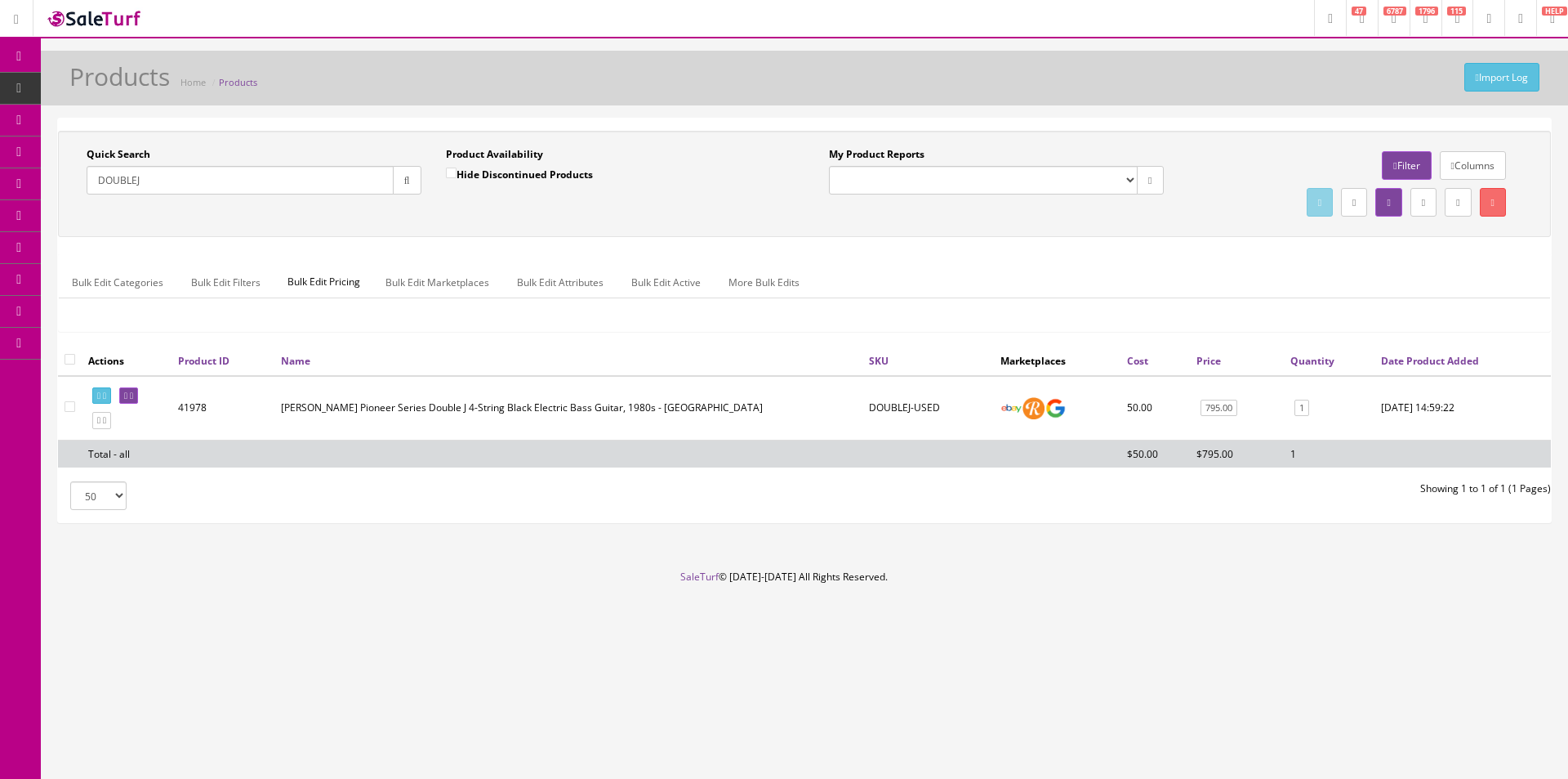
click at [418, 778] on html "Research Trends Trending on Ebay Google Trends Amazon Insights (Login Before Cl…" at bounding box center [784, 389] width 1568 height 779
click at [302, 181] on input "DOUBLEJ" at bounding box center [240, 180] width 308 height 28
click at [302, 183] on input "DOUBLEJ" at bounding box center [240, 180] width 308 height 28
click at [1342, 268] on ul "Bulk Edit Categories Bulk Edit Filters Bulk Edit Pricing Bulk Edit Marketplaces…" at bounding box center [804, 282] width 1491 height 32
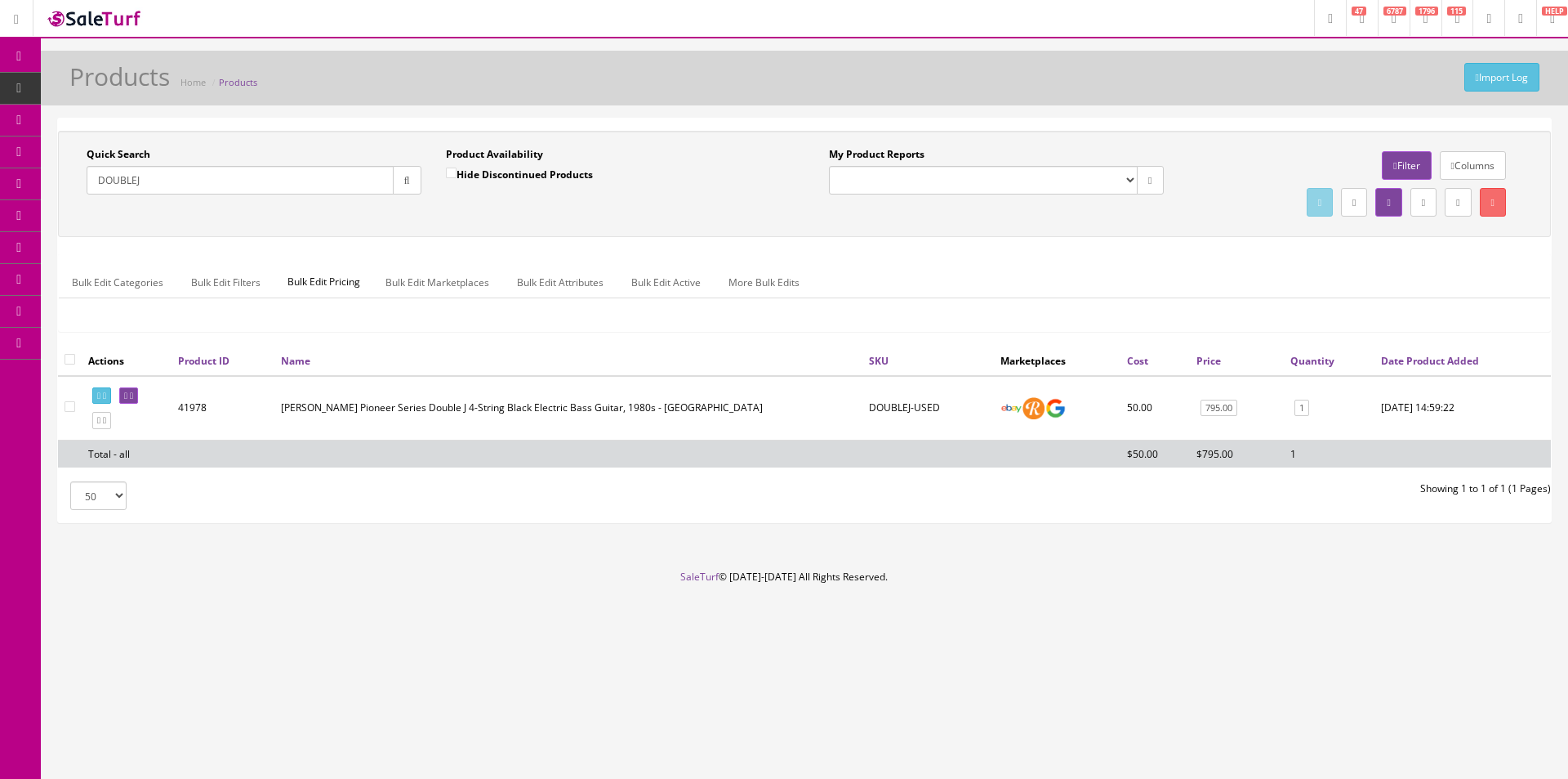
click at [1342, 268] on ul "Bulk Edit Categories Bulk Edit Filters Bulk Edit Pricing Bulk Edit Marketplaces…" at bounding box center [804, 282] width 1491 height 32
click at [1341, 268] on ul "Bulk Edit Categories Bulk Edit Filters Bulk Edit Pricing Bulk Edit Marketplaces…" at bounding box center [804, 282] width 1491 height 32
click at [171, 184] on input "DOUBLEJ" at bounding box center [240, 180] width 308 height 28
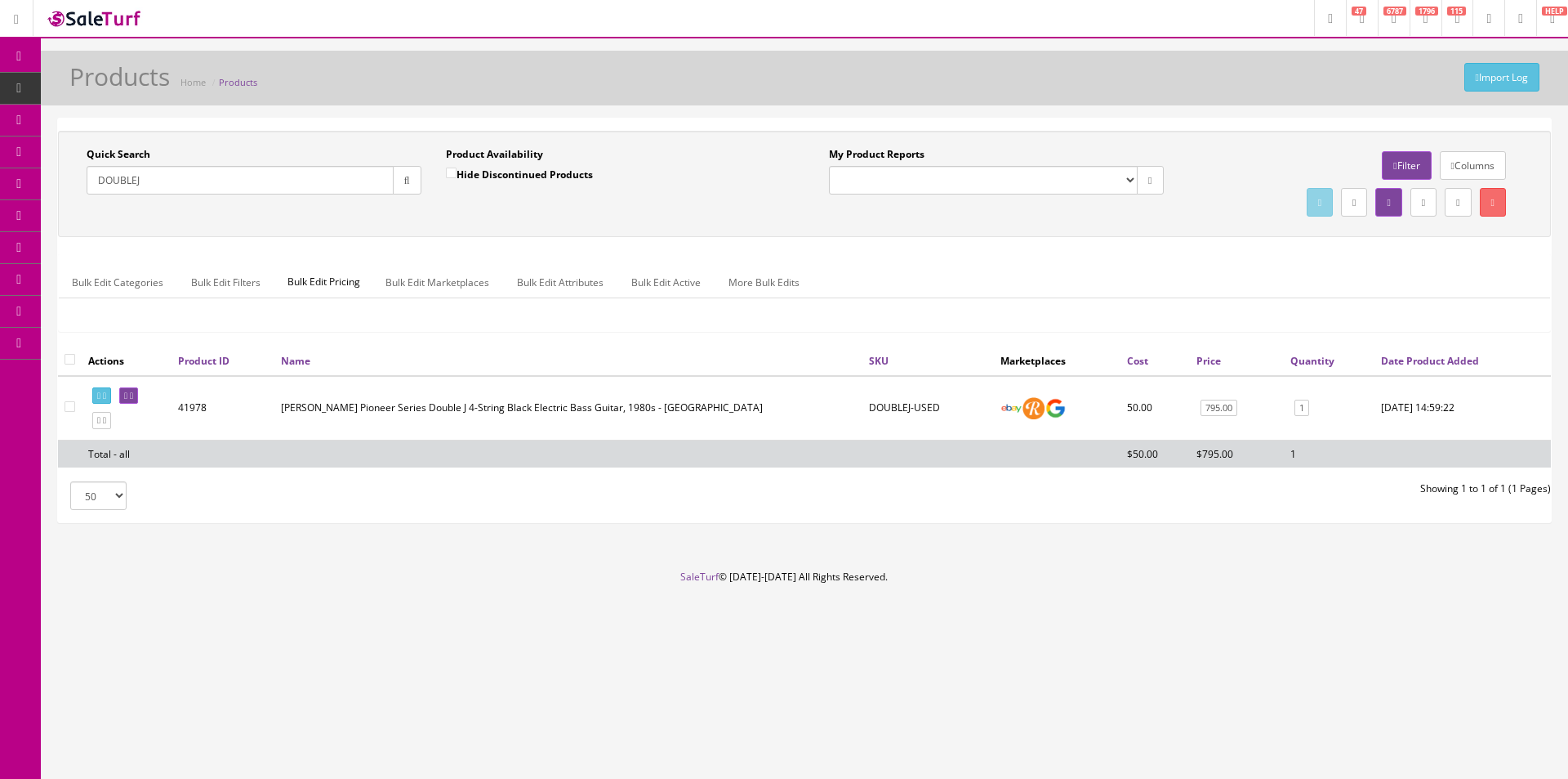
click at [171, 184] on input "DOUBLEJ" at bounding box center [240, 180] width 308 height 28
click at [354, 183] on input "telepath" at bounding box center [240, 180] width 308 height 28
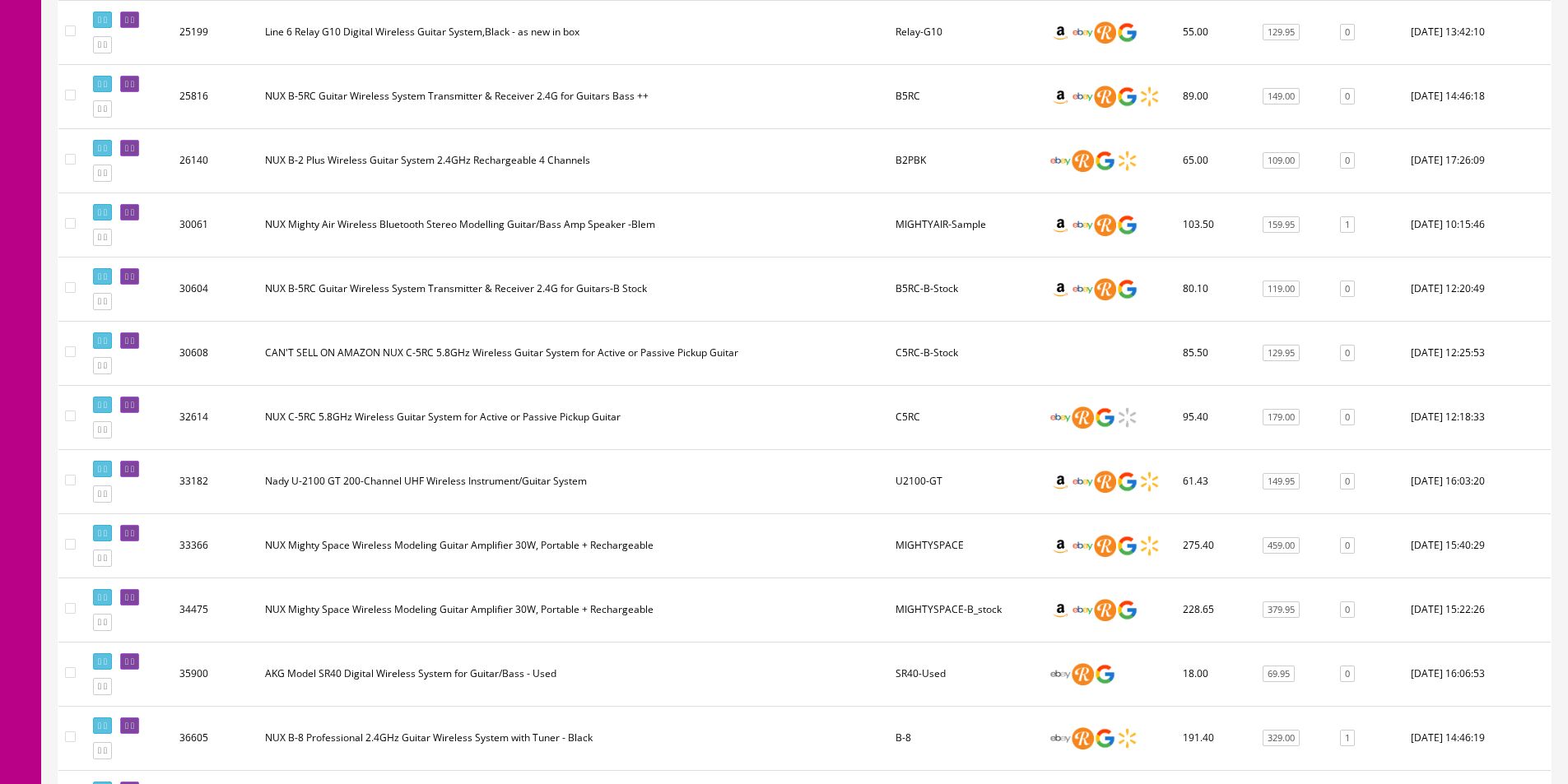
scroll to position [1152, 0]
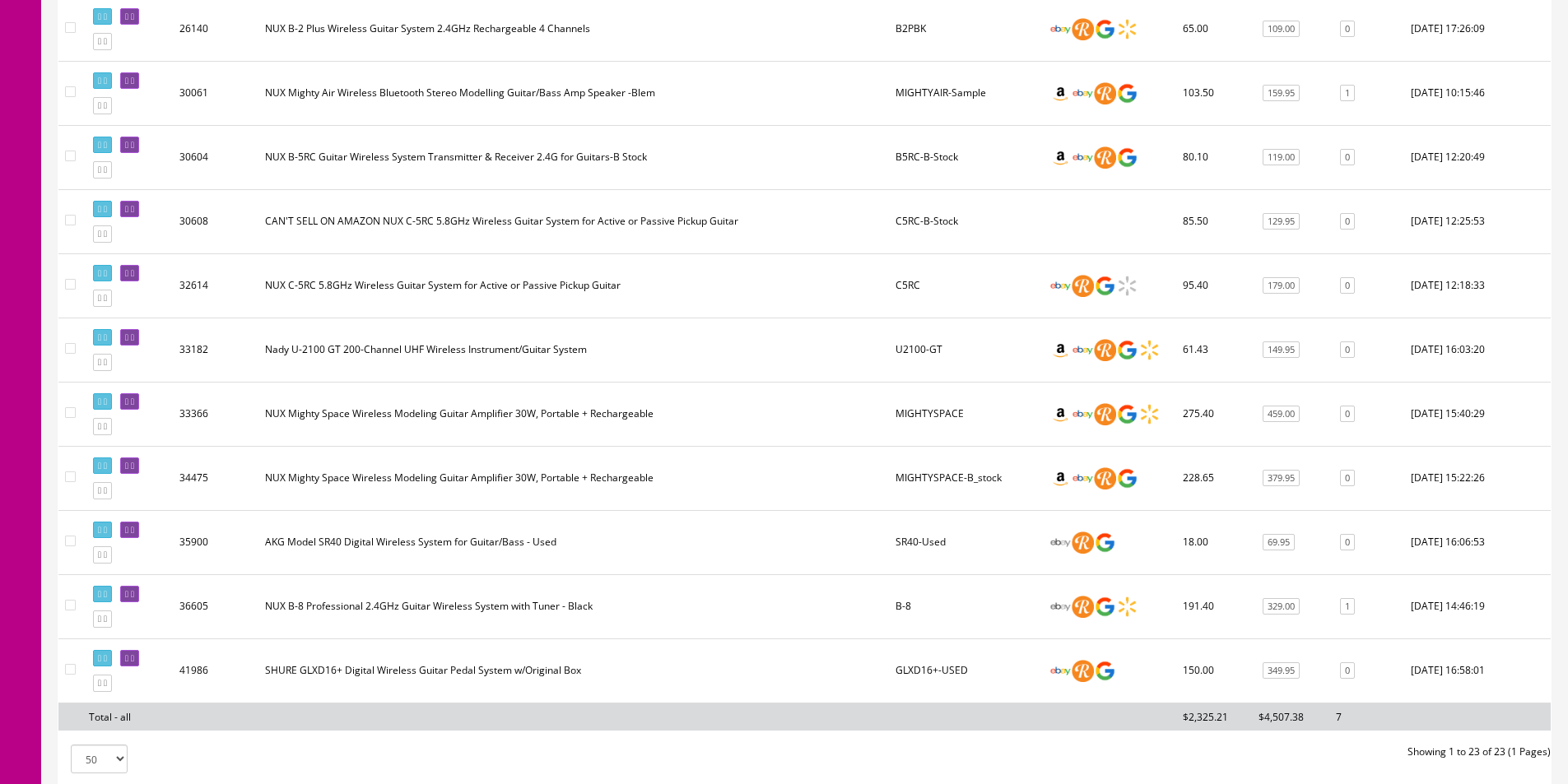
type input "wireless guitar"
click at [902, 615] on td "B-8" at bounding box center [966, 607] width 154 height 64
click at [913, 604] on td "B-8" at bounding box center [966, 607] width 154 height 64
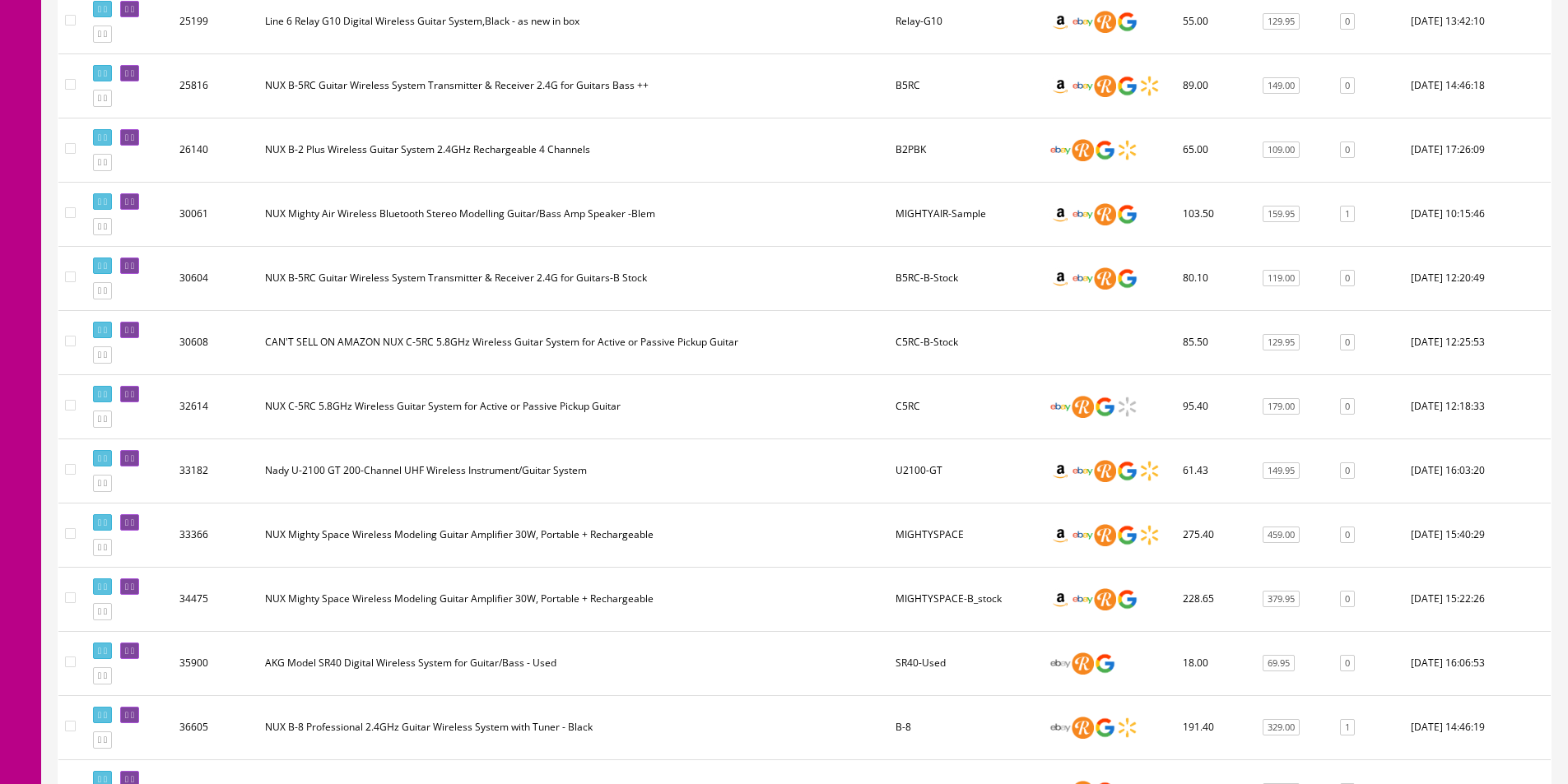
scroll to position [823, 0]
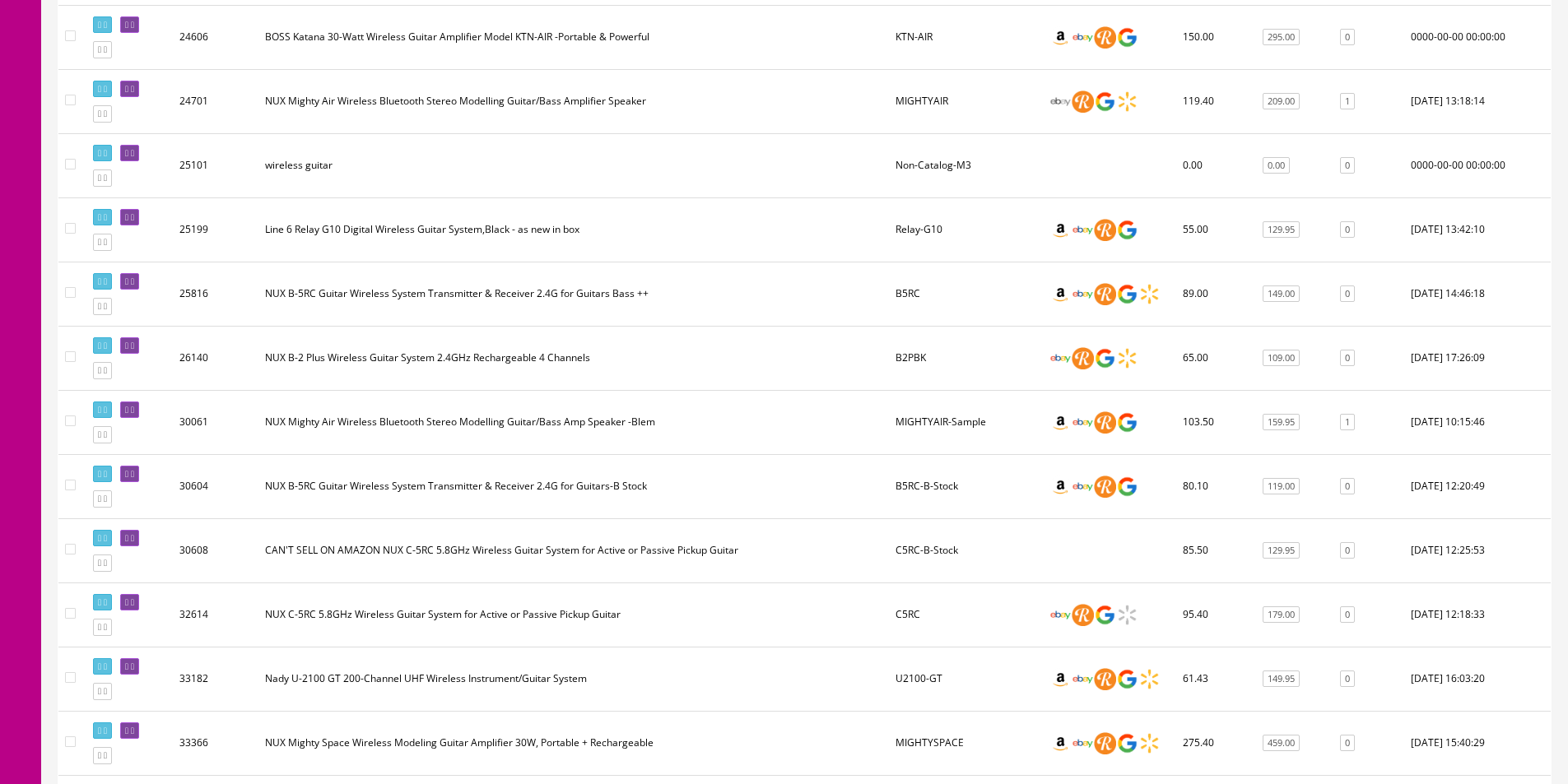
click at [916, 421] on td "MIGHTYAIR-Sample" at bounding box center [966, 422] width 154 height 64
click at [915, 421] on td "MIGHTYAIR-Sample" at bounding box center [966, 422] width 154 height 64
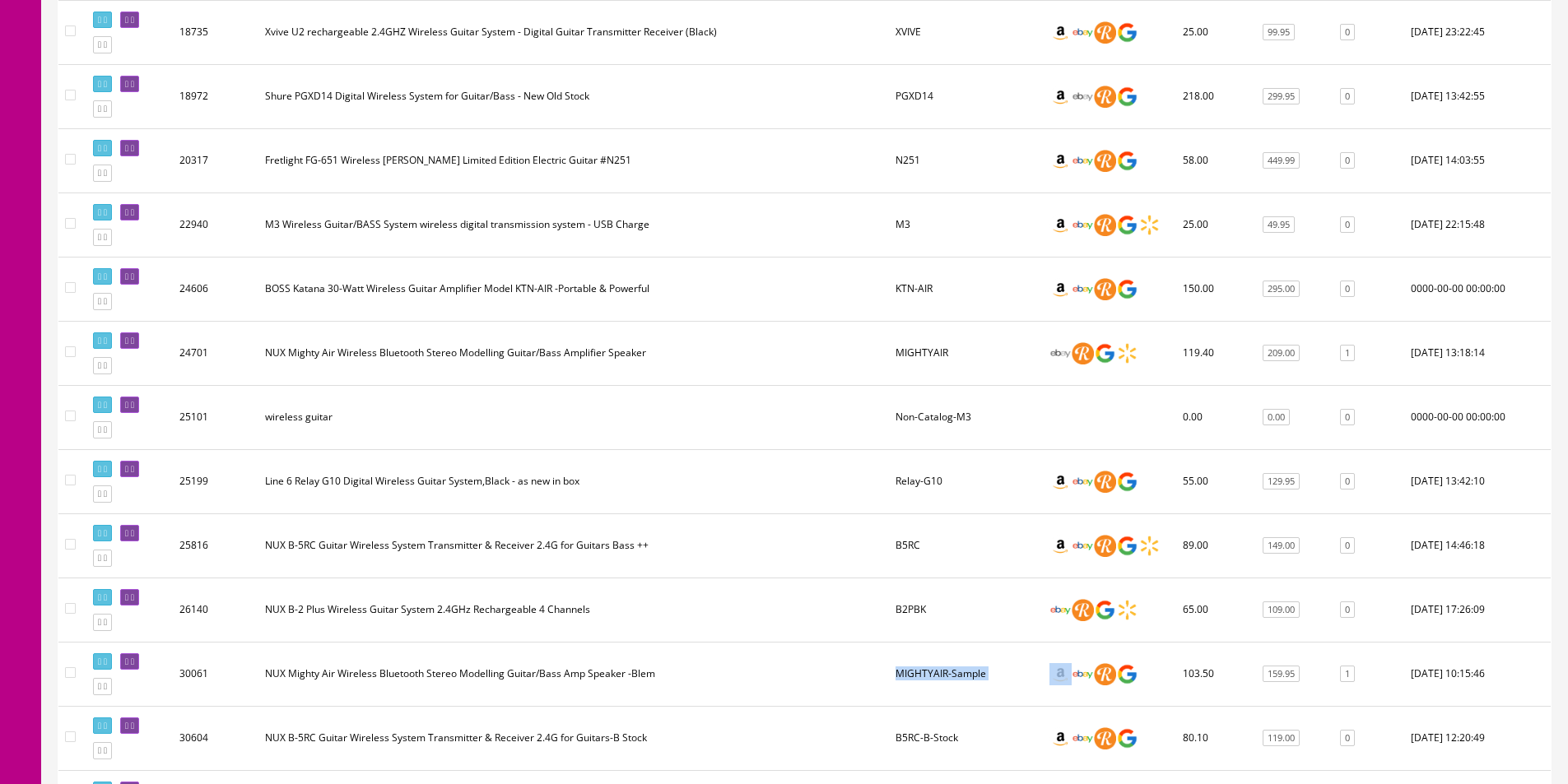
scroll to position [741, 0]
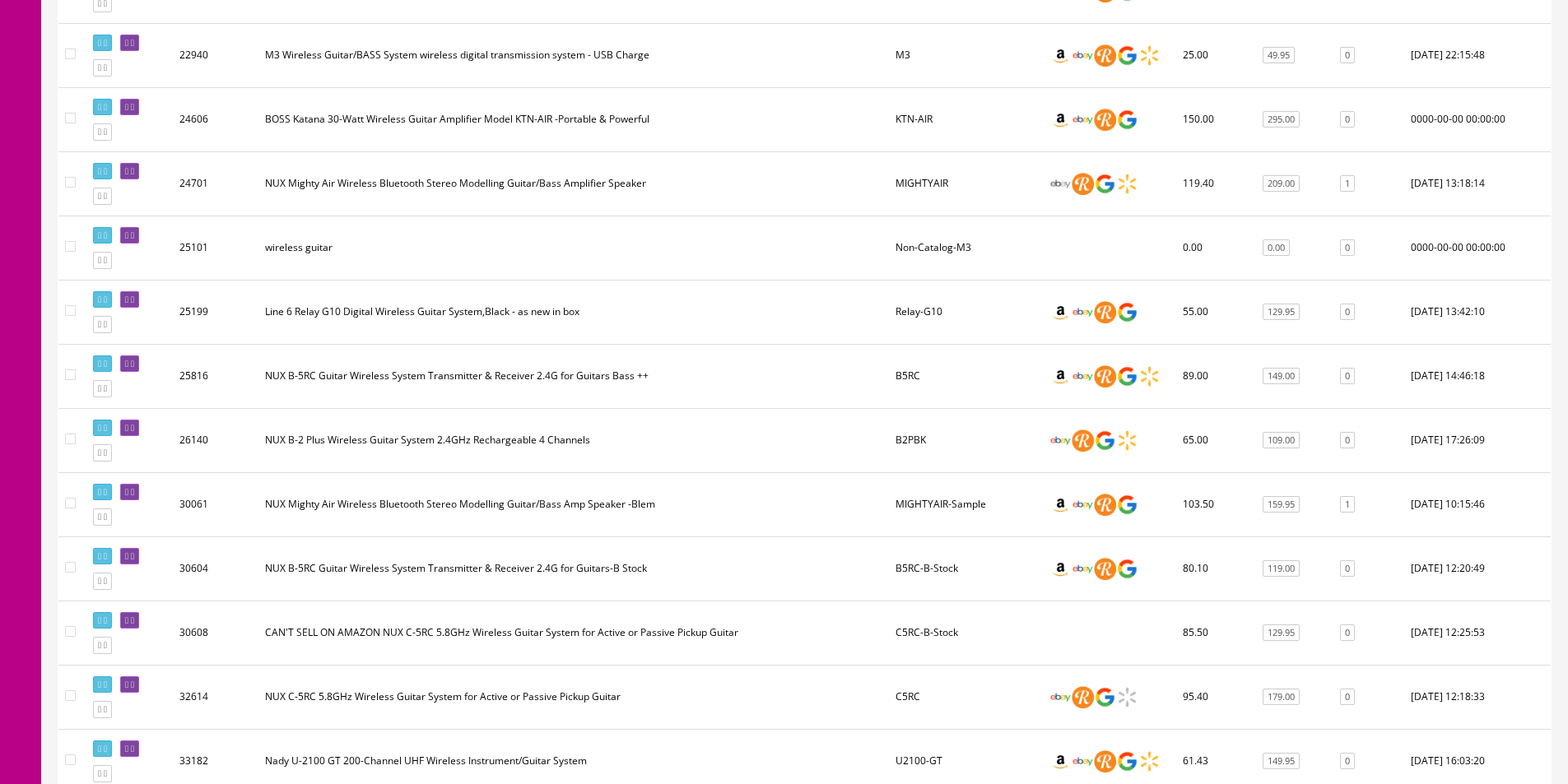
click at [919, 438] on td "B2PBK" at bounding box center [966, 440] width 154 height 64
click at [921, 436] on td "B2PBK" at bounding box center [966, 440] width 154 height 64
click at [912, 392] on td "B5RC" at bounding box center [966, 376] width 154 height 64
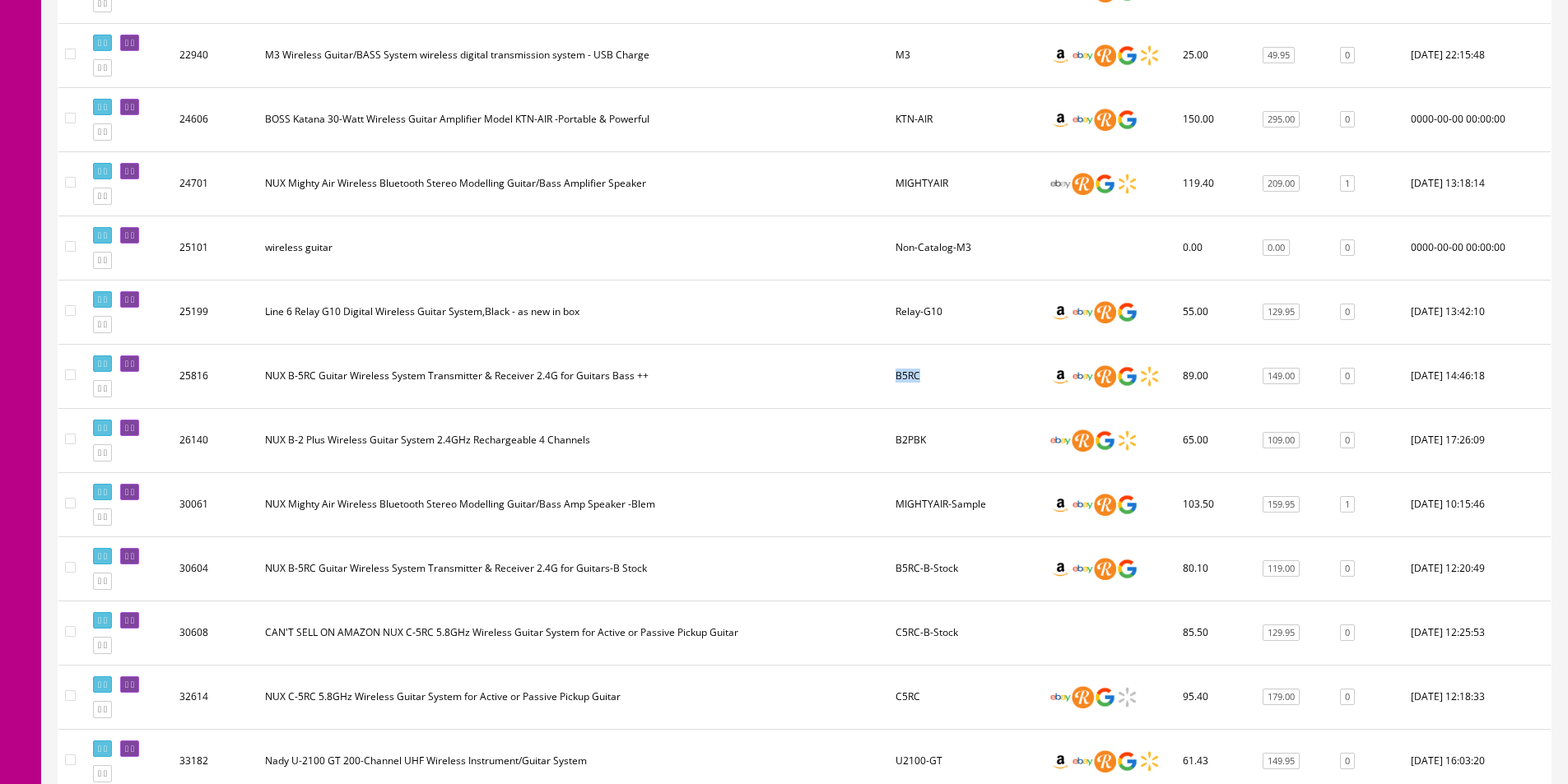
click at [913, 384] on td "B5RC" at bounding box center [966, 376] width 154 height 64
click at [912, 386] on td "B5RC" at bounding box center [966, 376] width 154 height 64
click at [912, 385] on td "B5RC" at bounding box center [966, 376] width 154 height 64
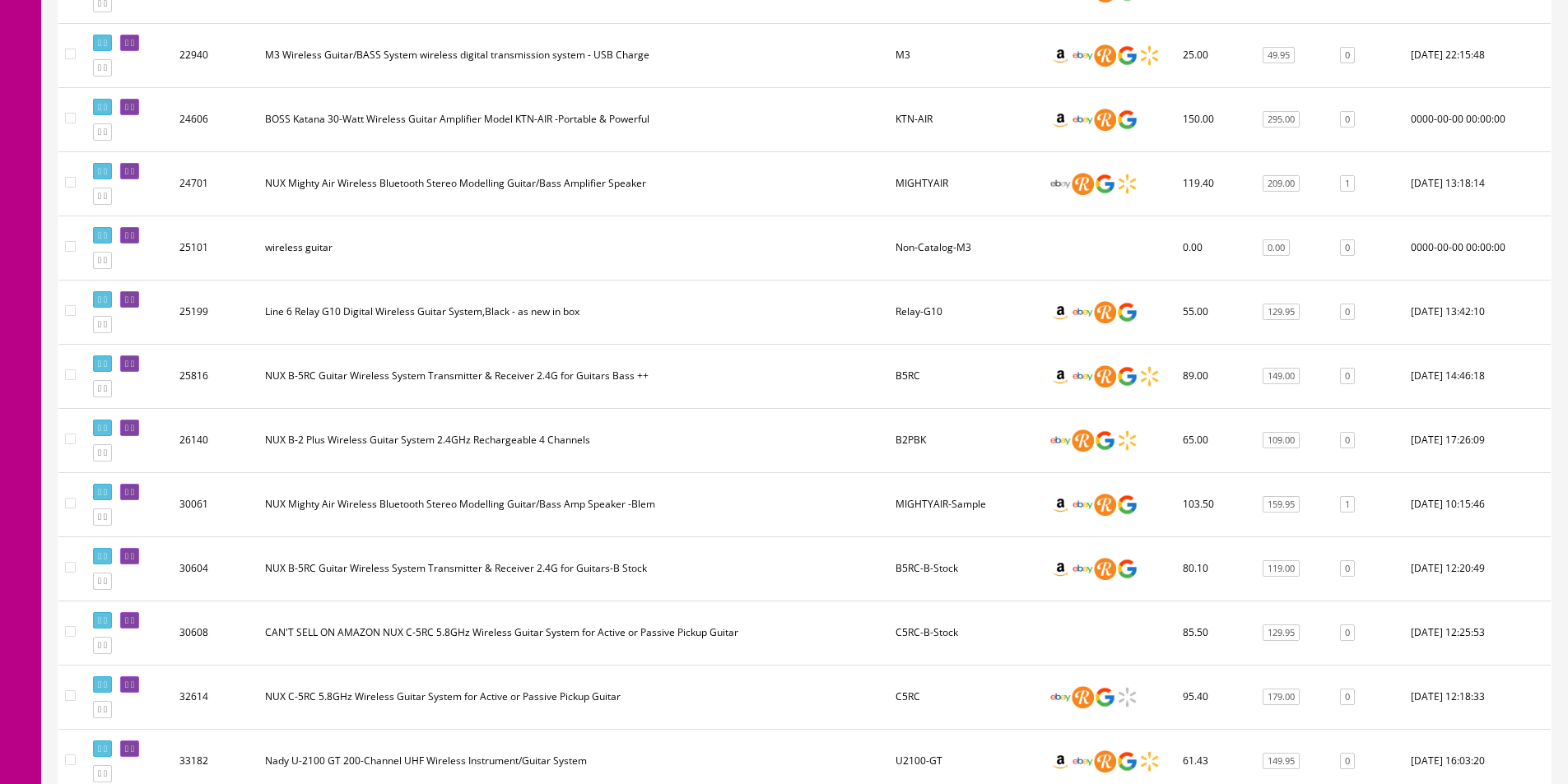
click at [926, 323] on td "Relay-G10" at bounding box center [966, 312] width 154 height 64
click at [928, 312] on td "Relay-G10" at bounding box center [966, 312] width 154 height 64
click at [938, 233] on td "Non-Catalog-M3" at bounding box center [966, 247] width 154 height 64
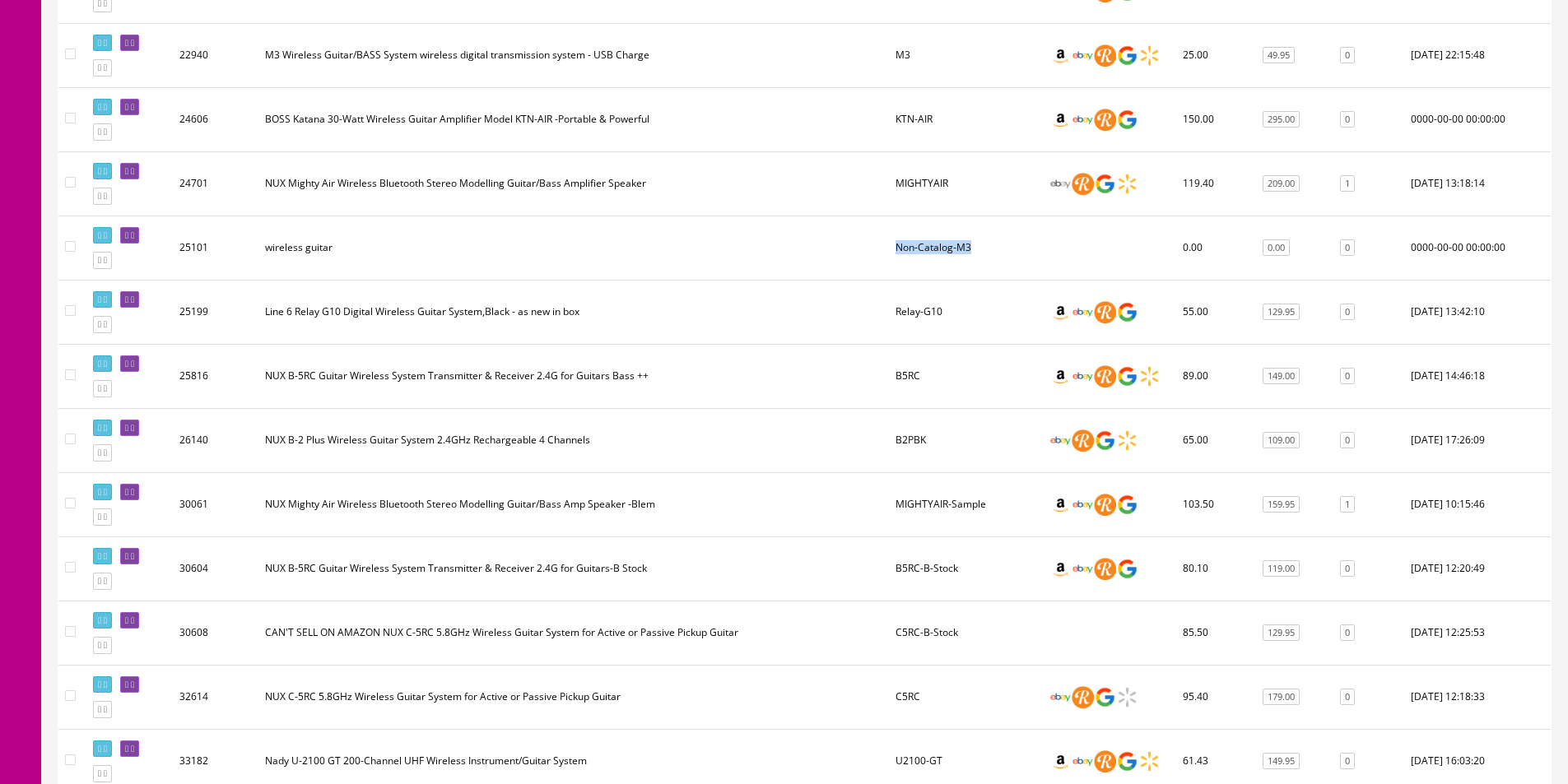
click at [940, 233] on td "Non-Catalog-M3" at bounding box center [966, 247] width 154 height 64
click at [940, 232] on td "Non-Catalog-M3" at bounding box center [966, 247] width 154 height 64
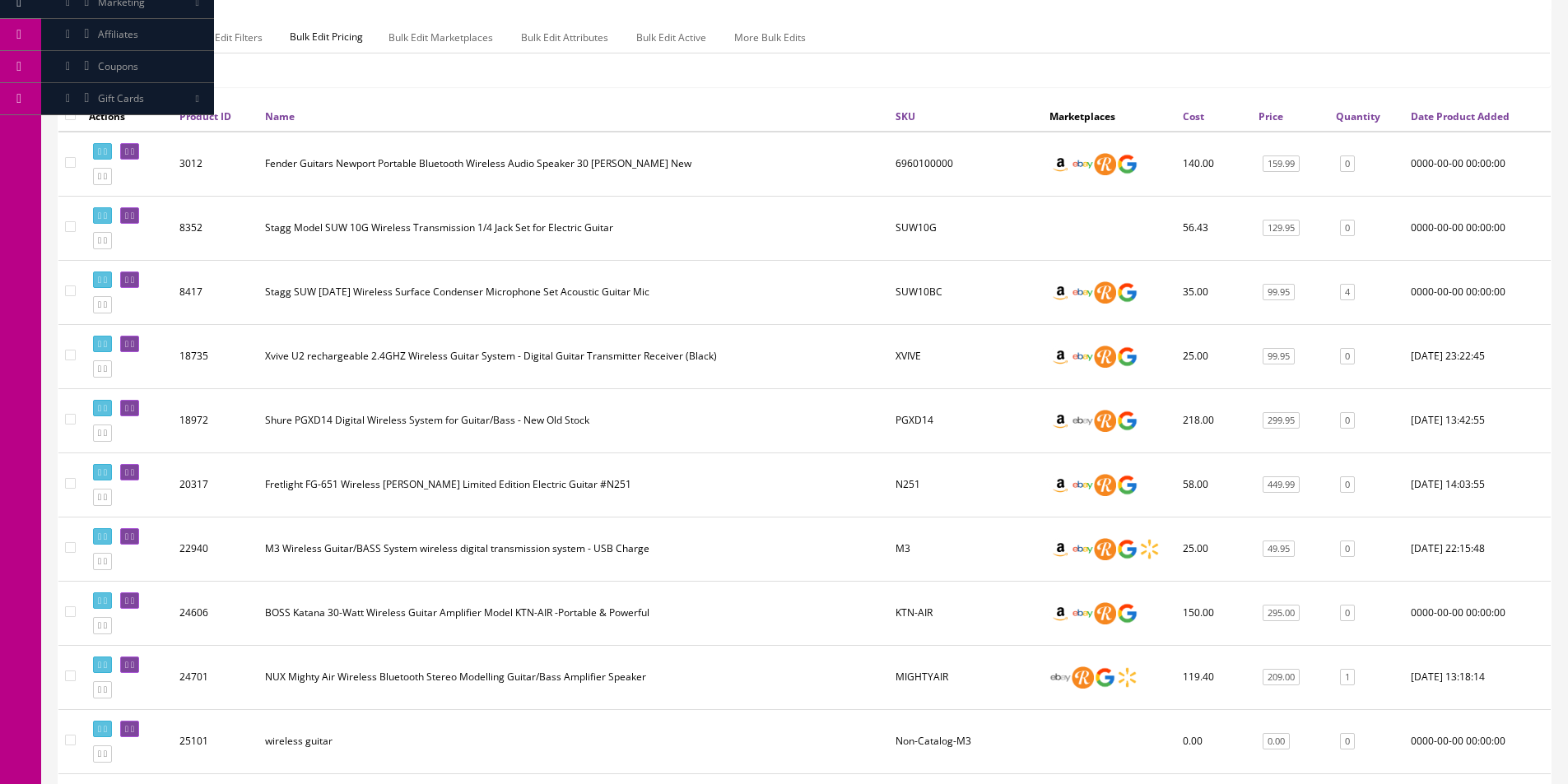
scroll to position [0, 0]
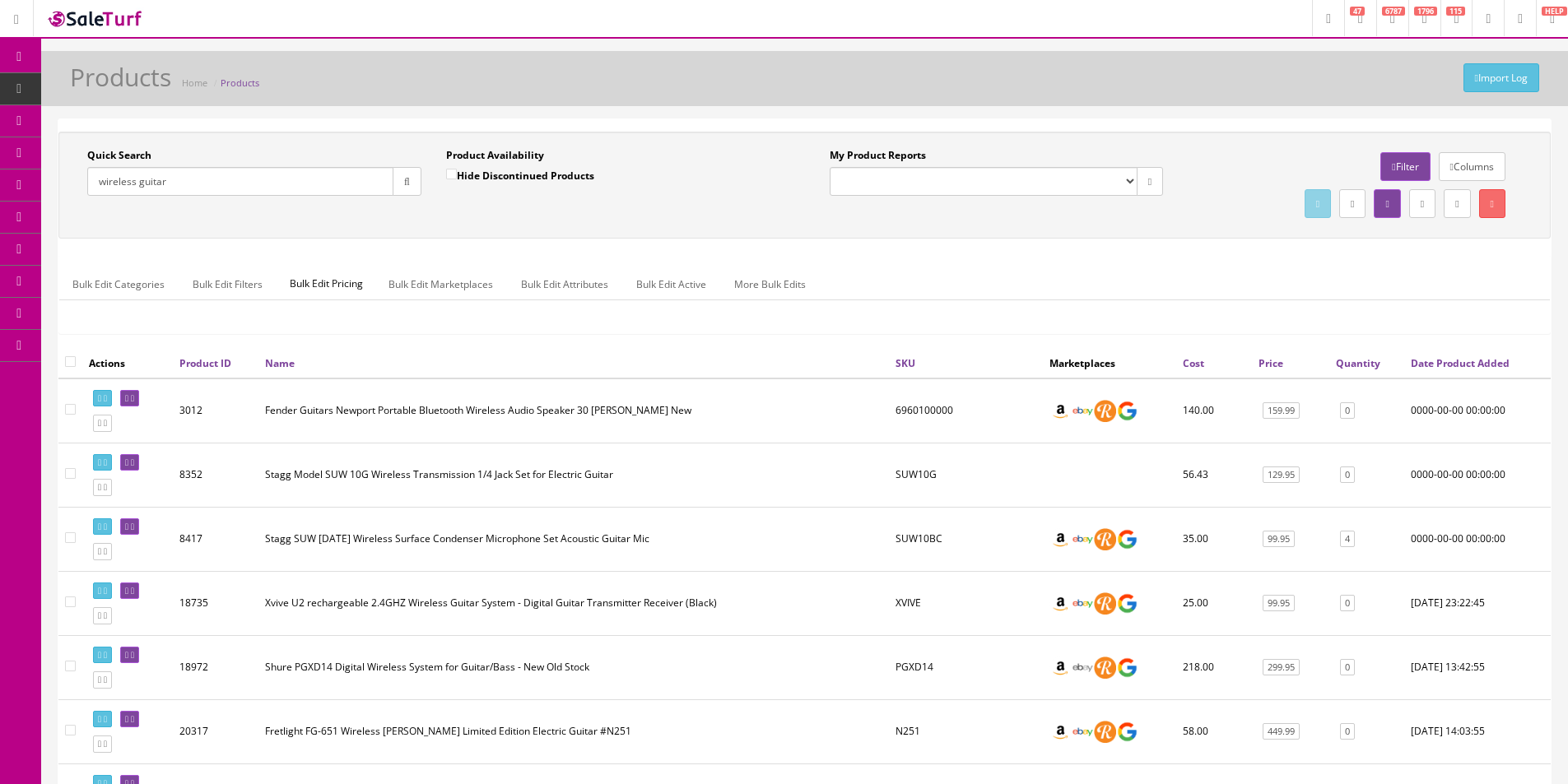
click at [1067, 268] on div "Bulk Edit Categories Bulk Edit Filters Bulk Edit Pricing Bulk Edit Marketplaces…" at bounding box center [804, 294] width 1491 height 77
